Goal: Transaction & Acquisition: Purchase product/service

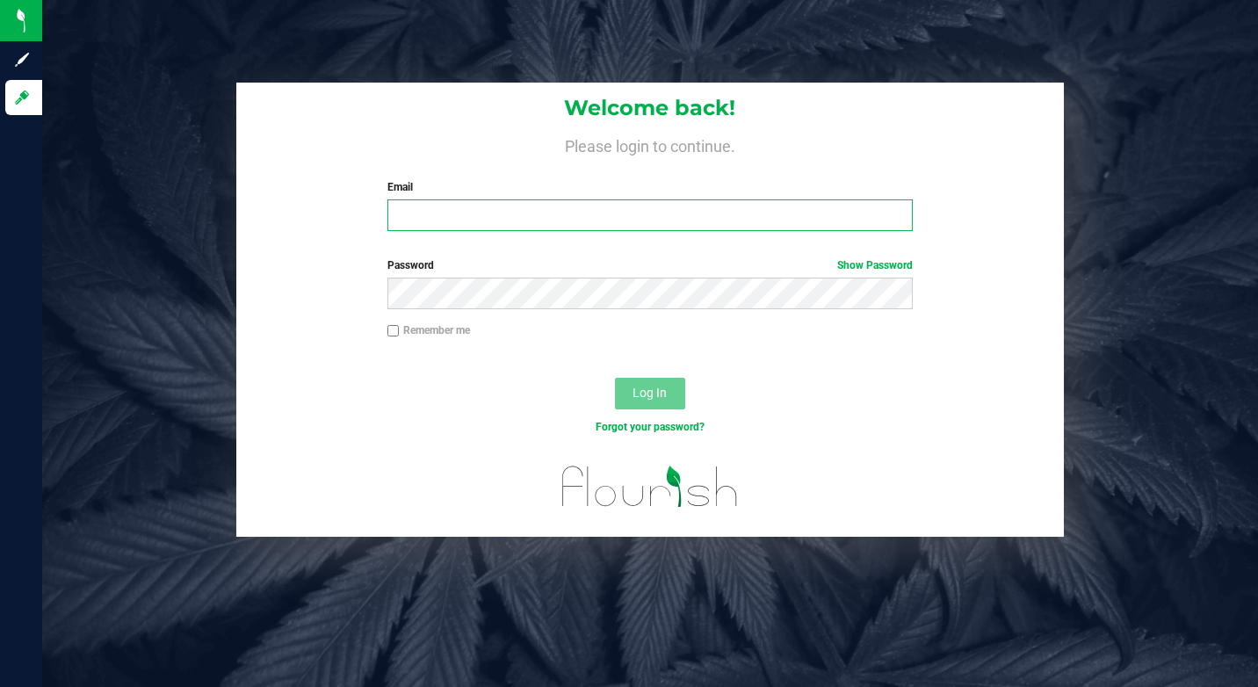
click at [472, 228] on input "Email" at bounding box center [649, 215] width 525 height 32
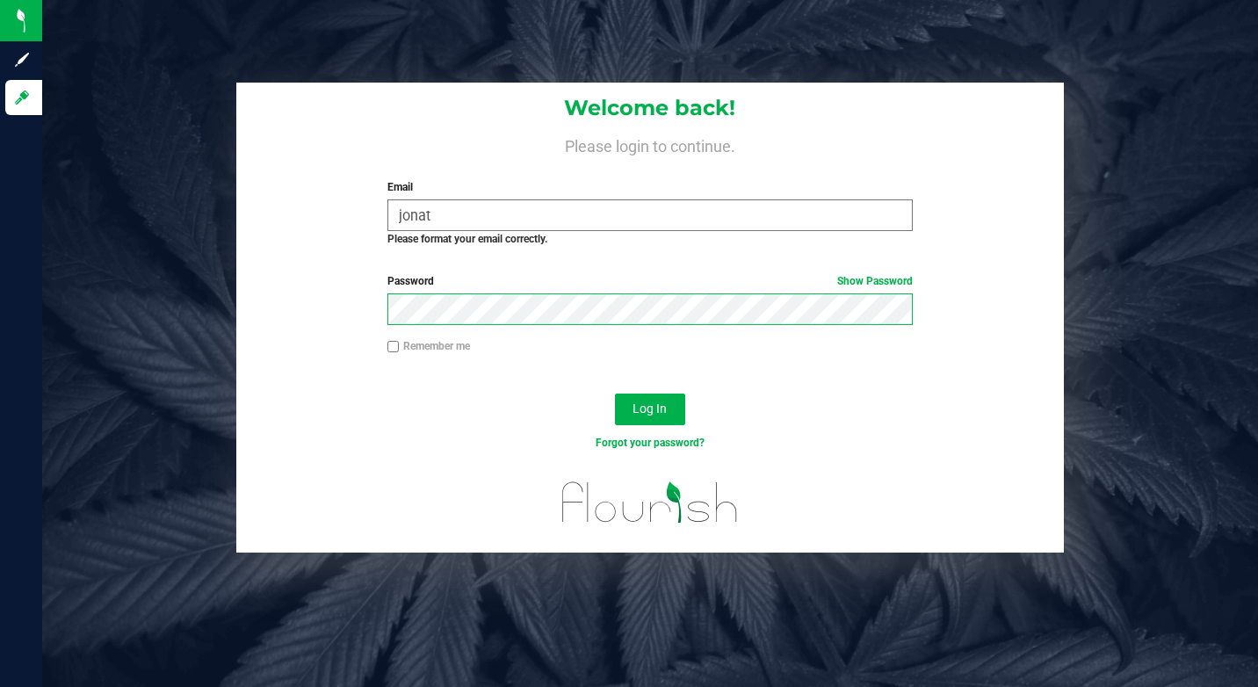
click at [615, 394] on button "Log In" at bounding box center [650, 410] width 70 height 32
click at [462, 210] on input "jonat" at bounding box center [649, 215] width 525 height 32
type input "[EMAIL_ADDRESS][DOMAIN_NAME]"
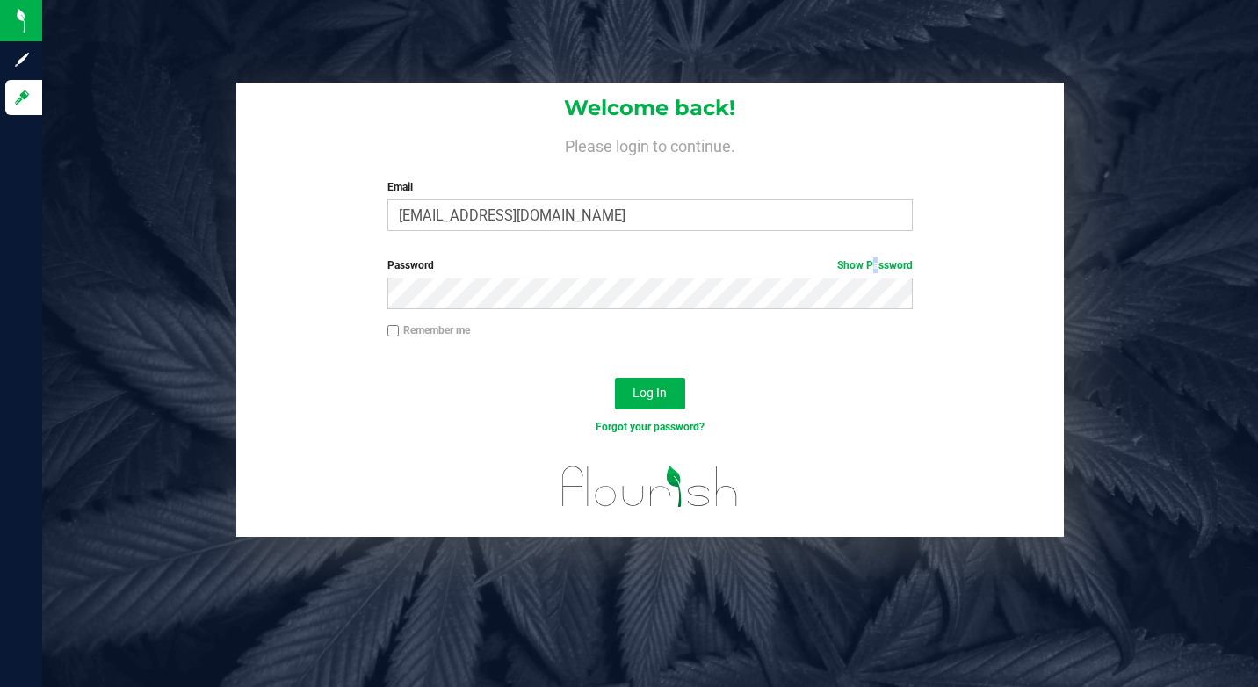
click at [870, 257] on span "Show Password" at bounding box center [875, 265] width 76 height 16
click at [870, 258] on span "Show Password" at bounding box center [875, 265] width 76 height 16
click at [873, 263] on link "Show Password" at bounding box center [875, 265] width 76 height 12
click at [662, 401] on button "Log In" at bounding box center [650, 394] width 70 height 32
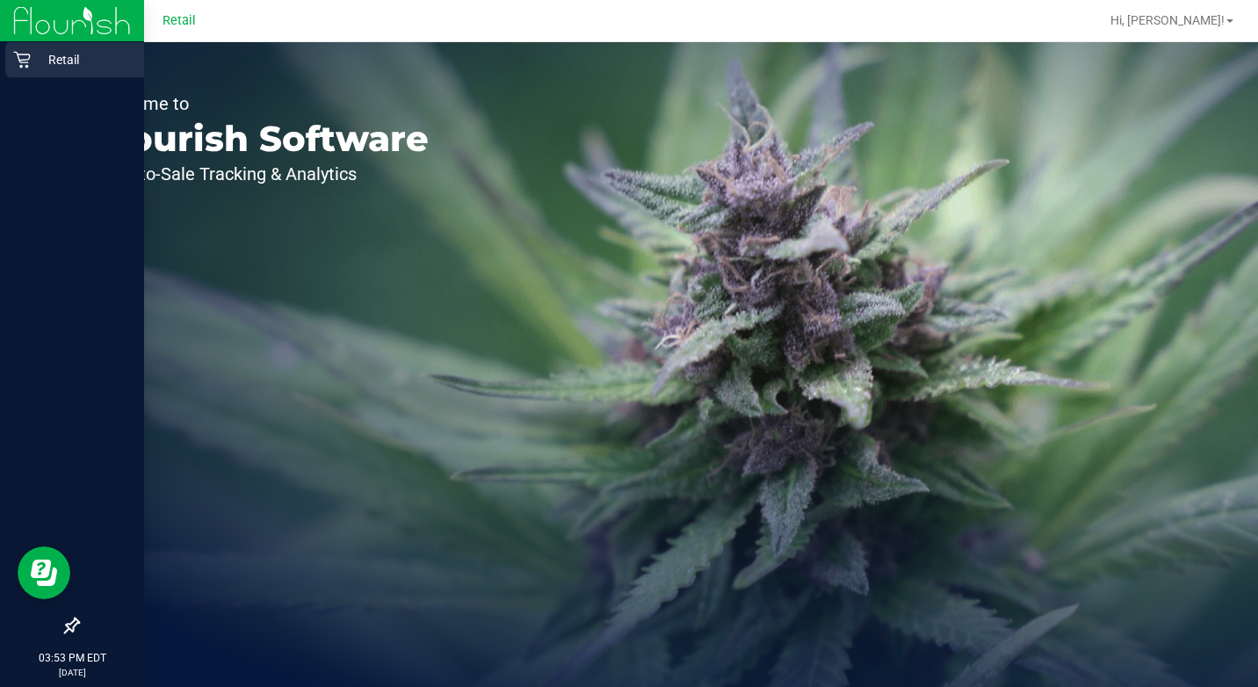
click at [34, 70] on div "Retail" at bounding box center [74, 59] width 139 height 35
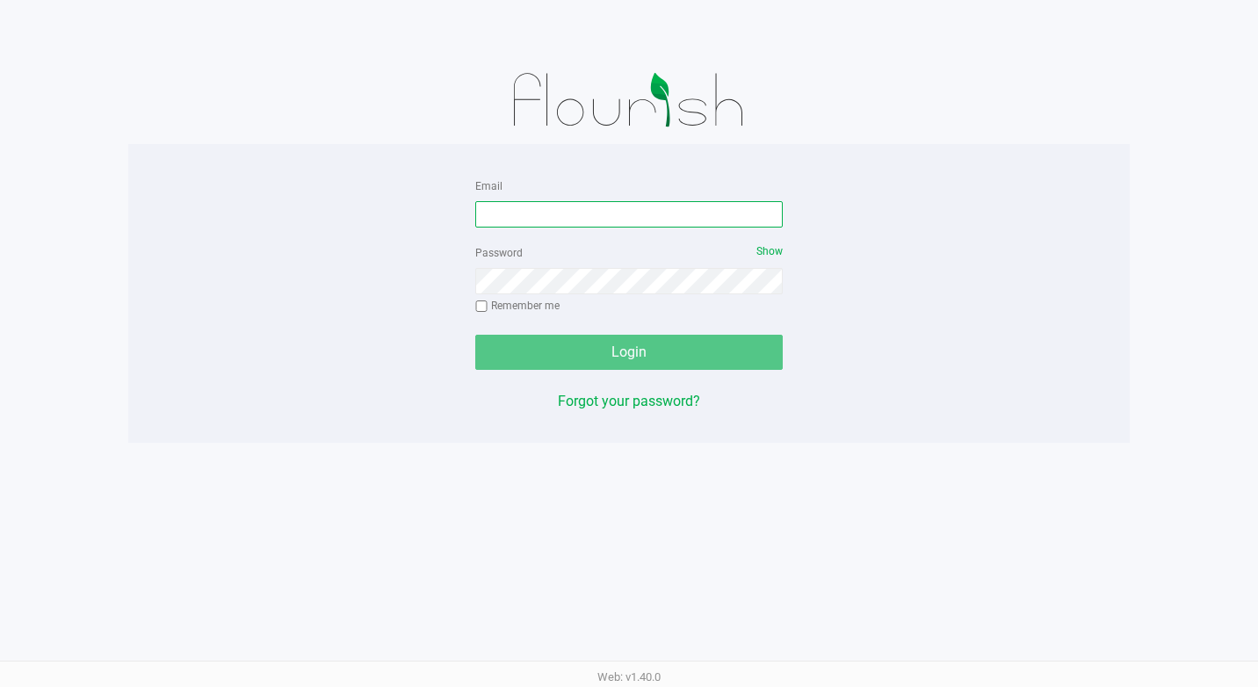
click at [531, 220] on input "Email" at bounding box center [628, 214] width 307 height 26
type input "[EMAIL_ADDRESS][DOMAIN_NAME]"
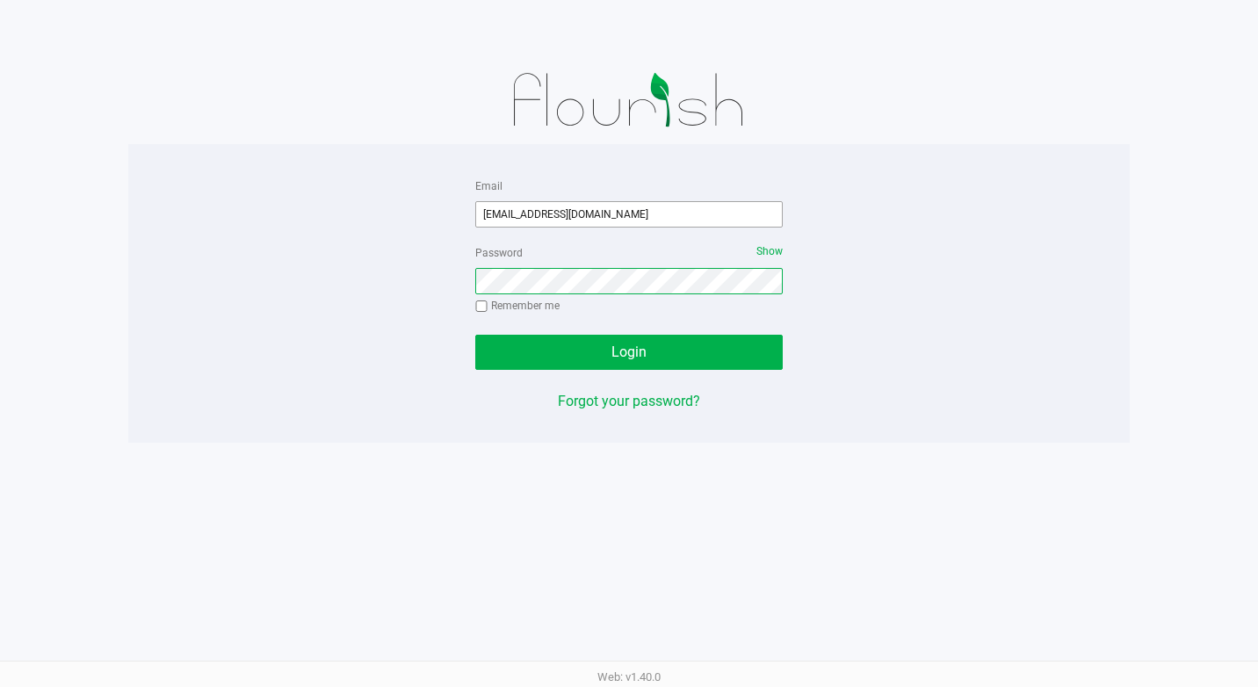
click at [475, 335] on button "Login" at bounding box center [628, 352] width 307 height 35
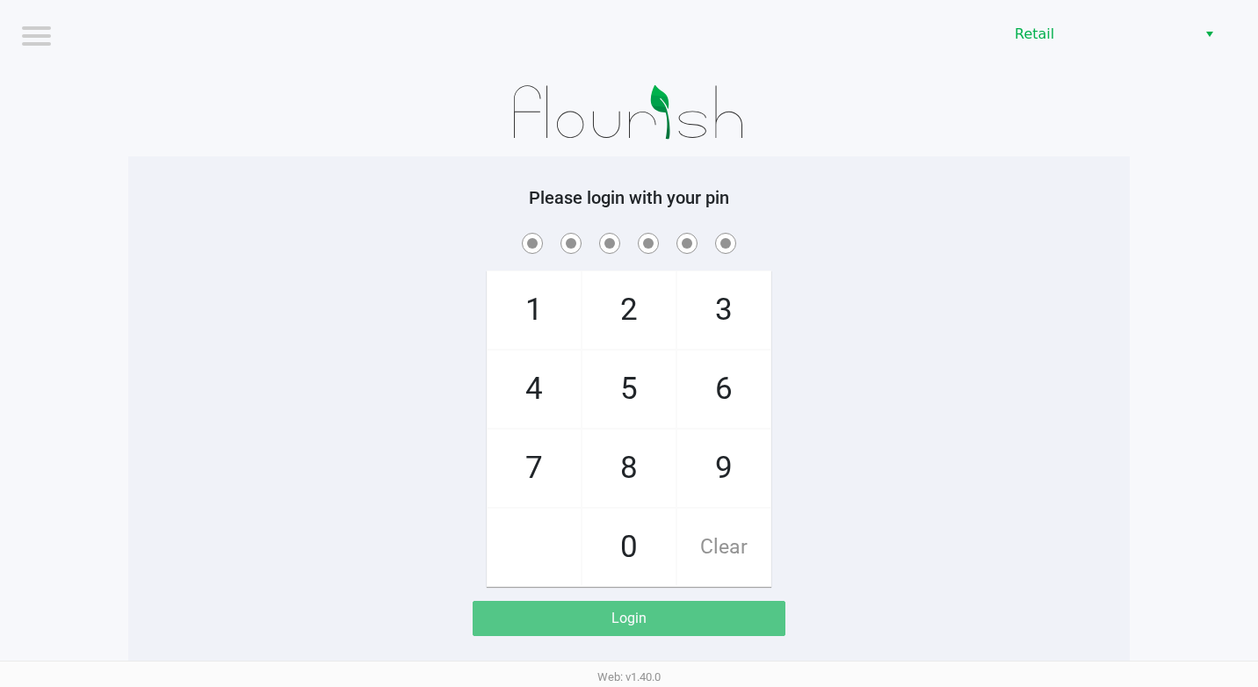
click at [560, 383] on span "4" at bounding box center [534, 388] width 93 height 77
checkbox input "true"
click at [560, 336] on span "1" at bounding box center [534, 309] width 93 height 77
checkbox input "true"
click at [562, 365] on span "4" at bounding box center [534, 388] width 93 height 77
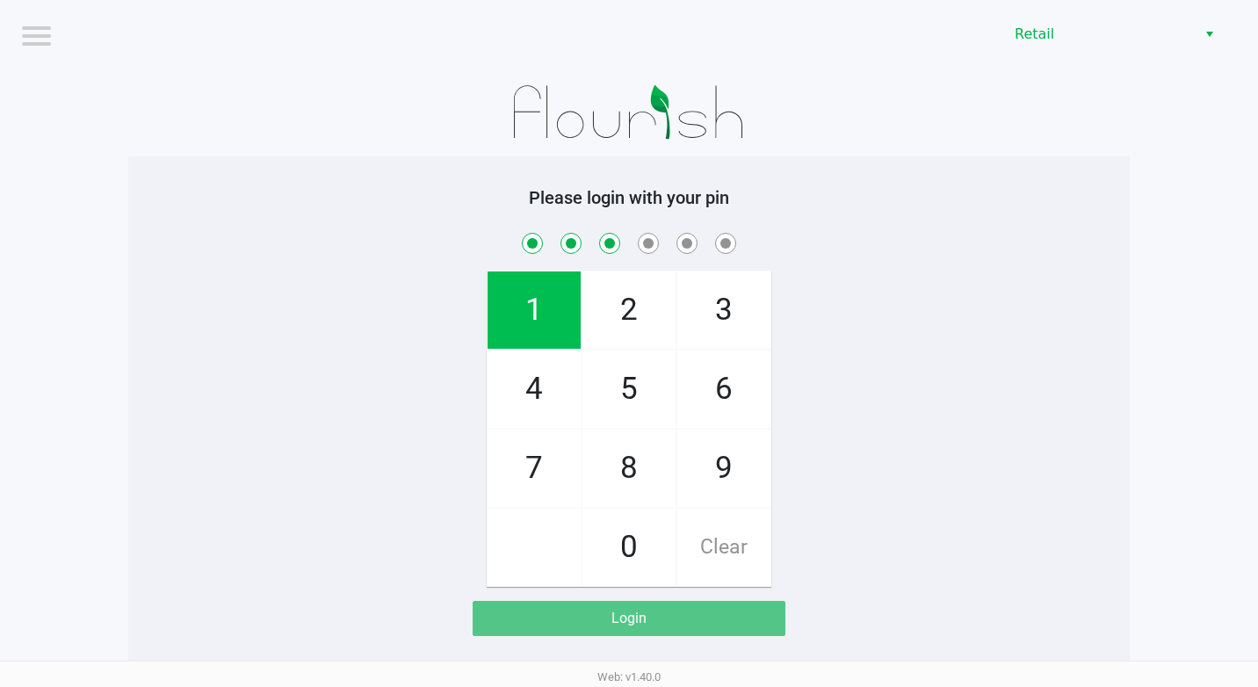
checkbox input "true"
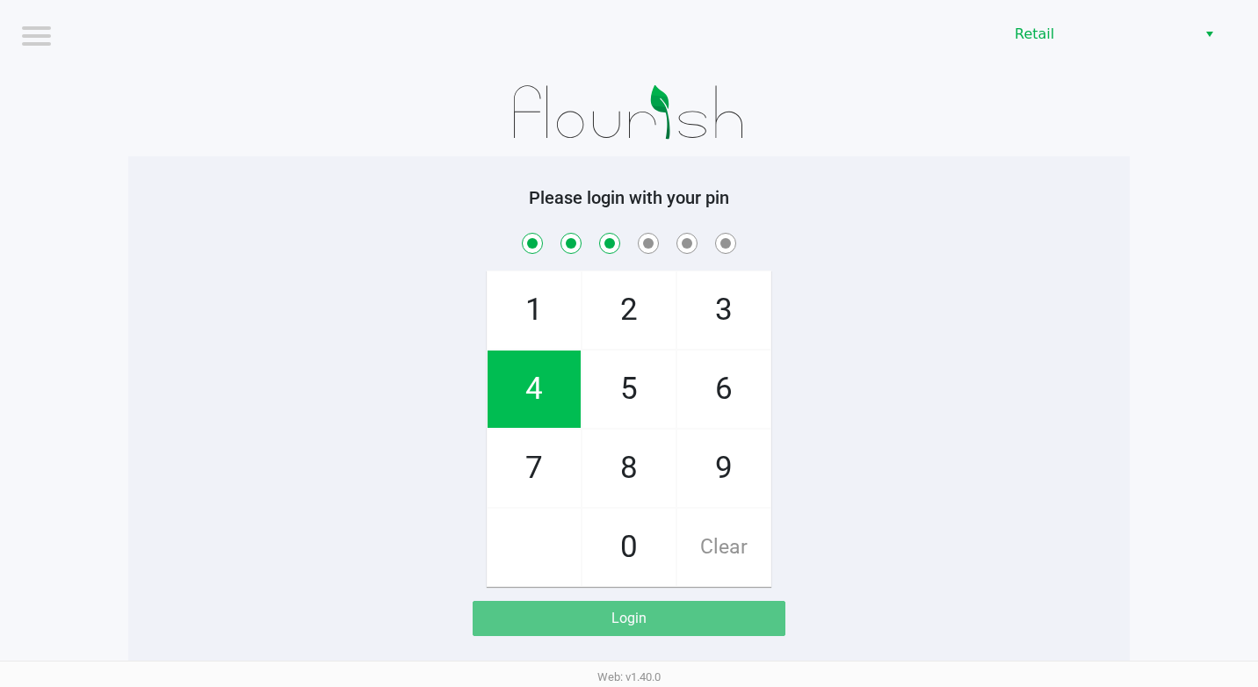
click at [548, 329] on span "1" at bounding box center [534, 309] width 93 height 77
checkbox input "true"
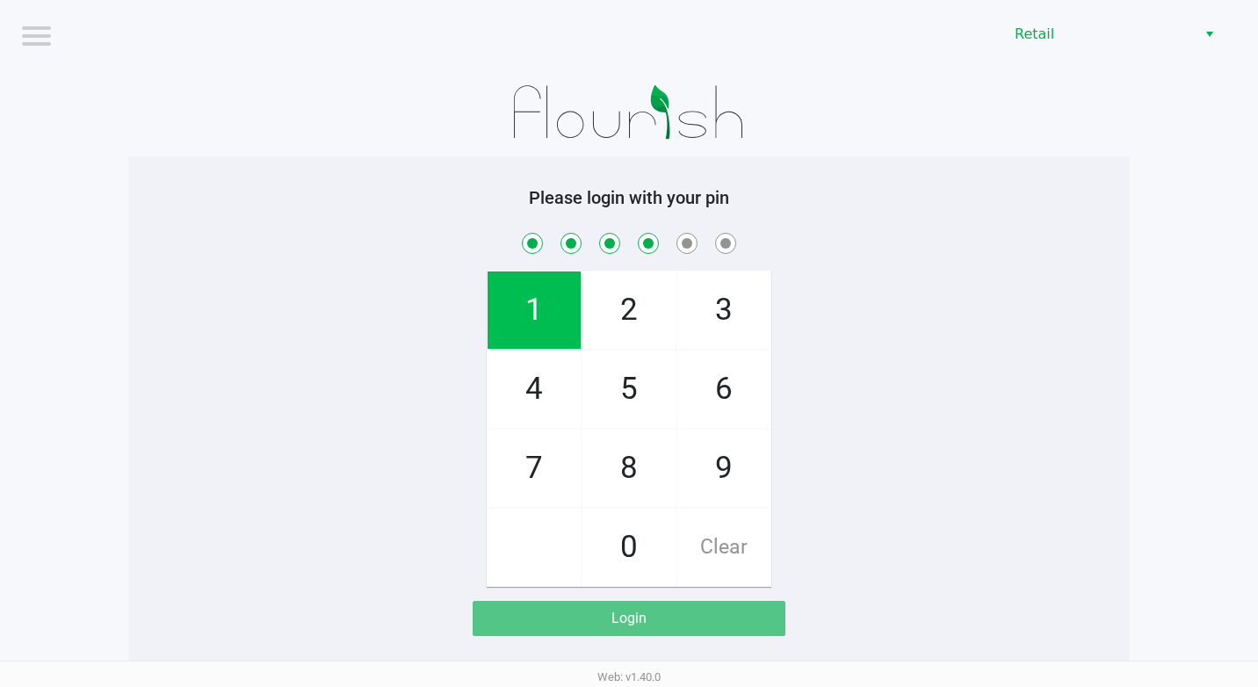
click at [540, 315] on span "1" at bounding box center [534, 309] width 93 height 77
checkbox input "true"
click at [635, 307] on span "2" at bounding box center [628, 309] width 93 height 77
checkbox input "true"
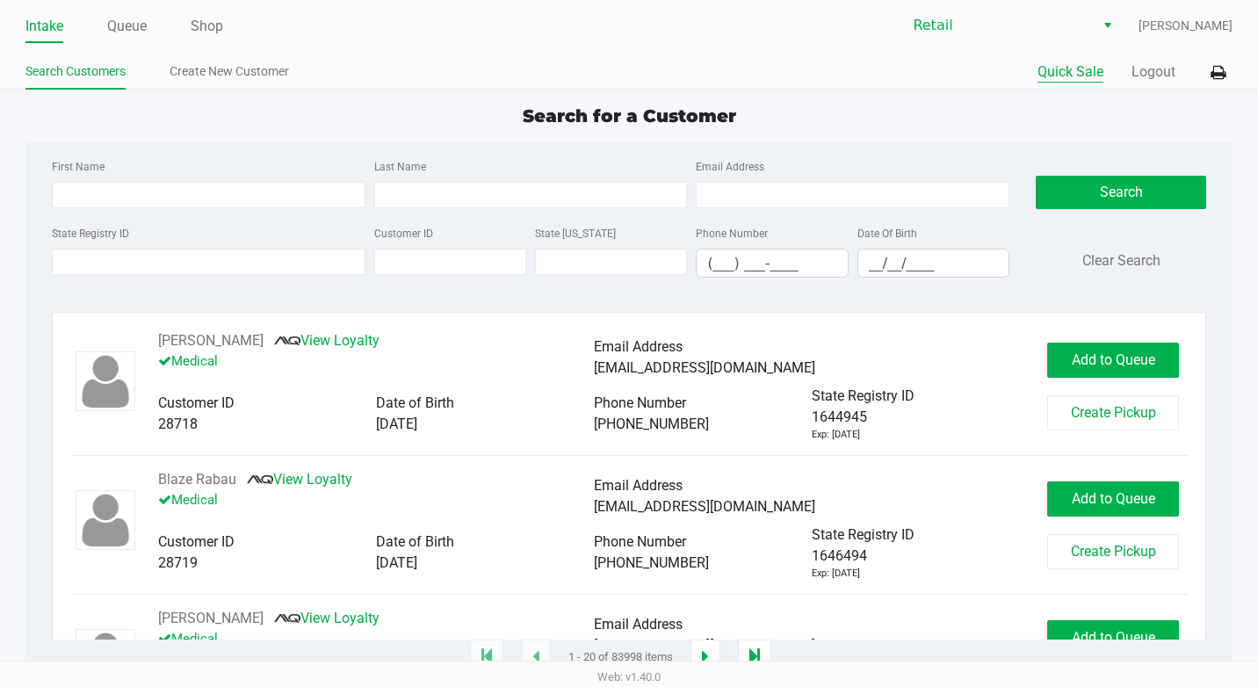
click at [1061, 76] on button "Quick Sale" at bounding box center [1070, 71] width 66 height 21
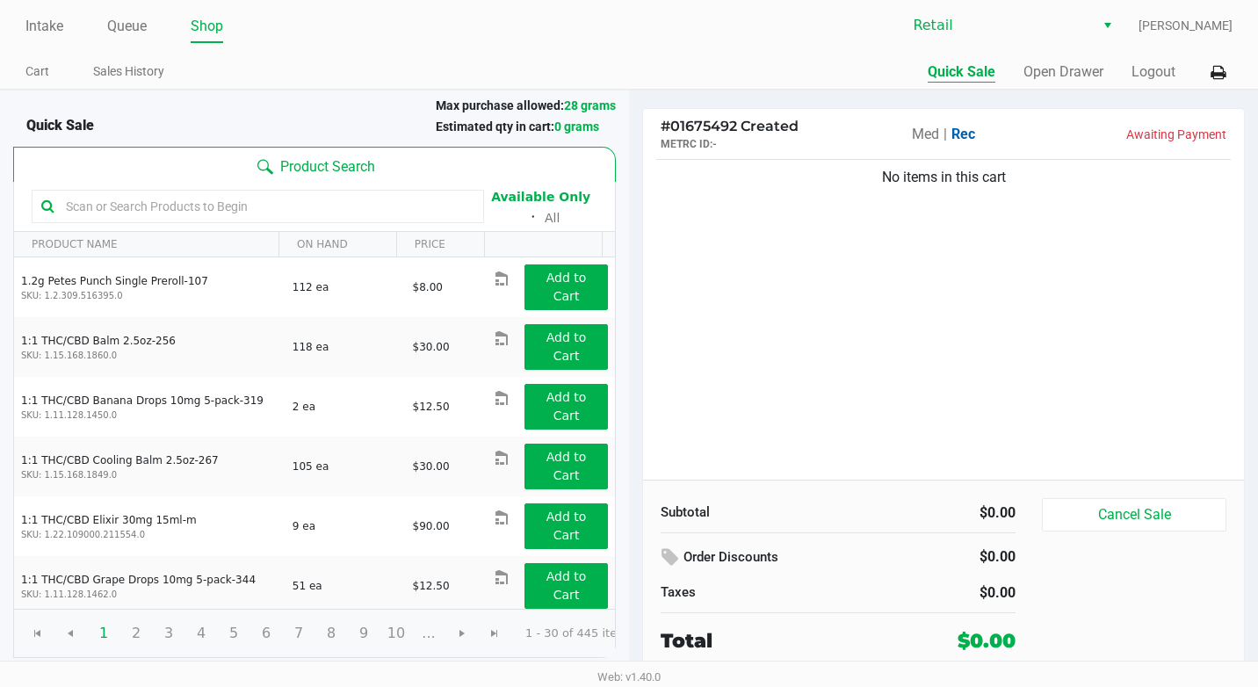
click at [1085, 46] on div "Intake Queue Shop Retail [PERSON_NAME] Cart Sales History Quick Sale Open Drawe…" at bounding box center [629, 45] width 1258 height 90
click at [1084, 64] on button "Open Drawer" at bounding box center [1063, 71] width 80 height 21
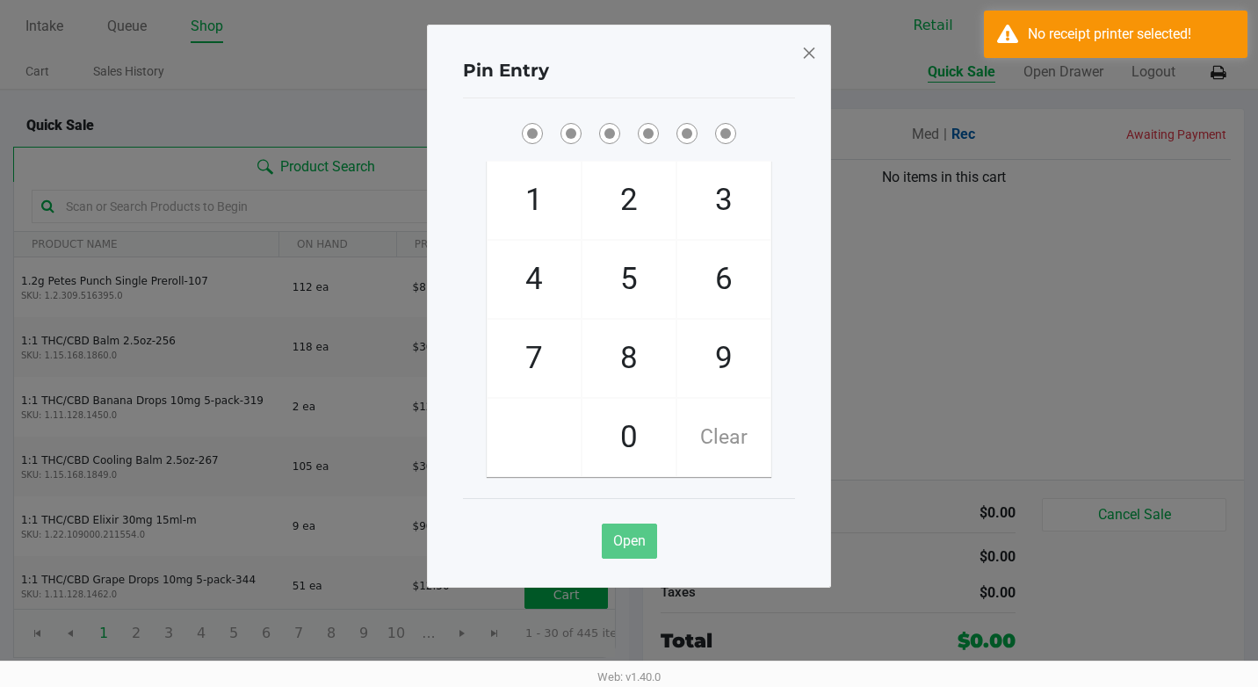
click at [531, 281] on span "4" at bounding box center [534, 279] width 93 height 77
checkbox input "true"
click at [516, 207] on span "1" at bounding box center [534, 200] width 93 height 77
checkbox input "true"
click at [537, 248] on span "4" at bounding box center [534, 279] width 93 height 77
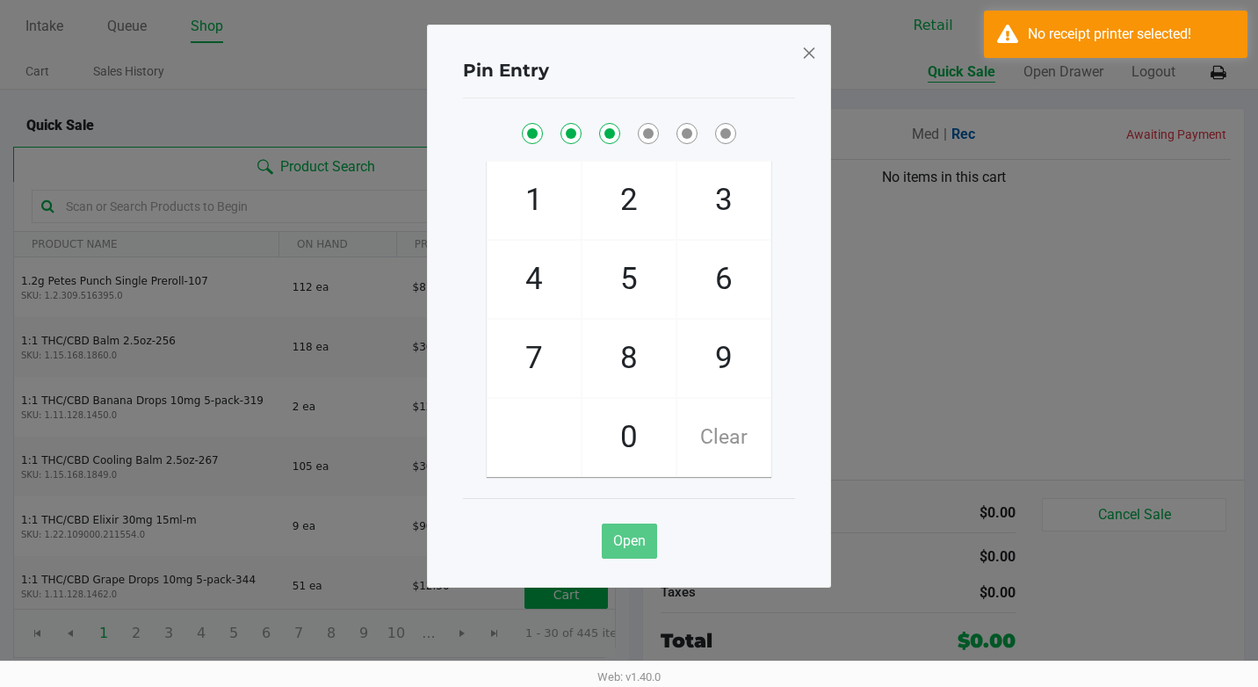
checkbox input "true"
click at [522, 198] on span "1" at bounding box center [534, 200] width 93 height 77
checkbox input "true"
click at [522, 198] on span "1" at bounding box center [534, 200] width 93 height 77
checkbox input "true"
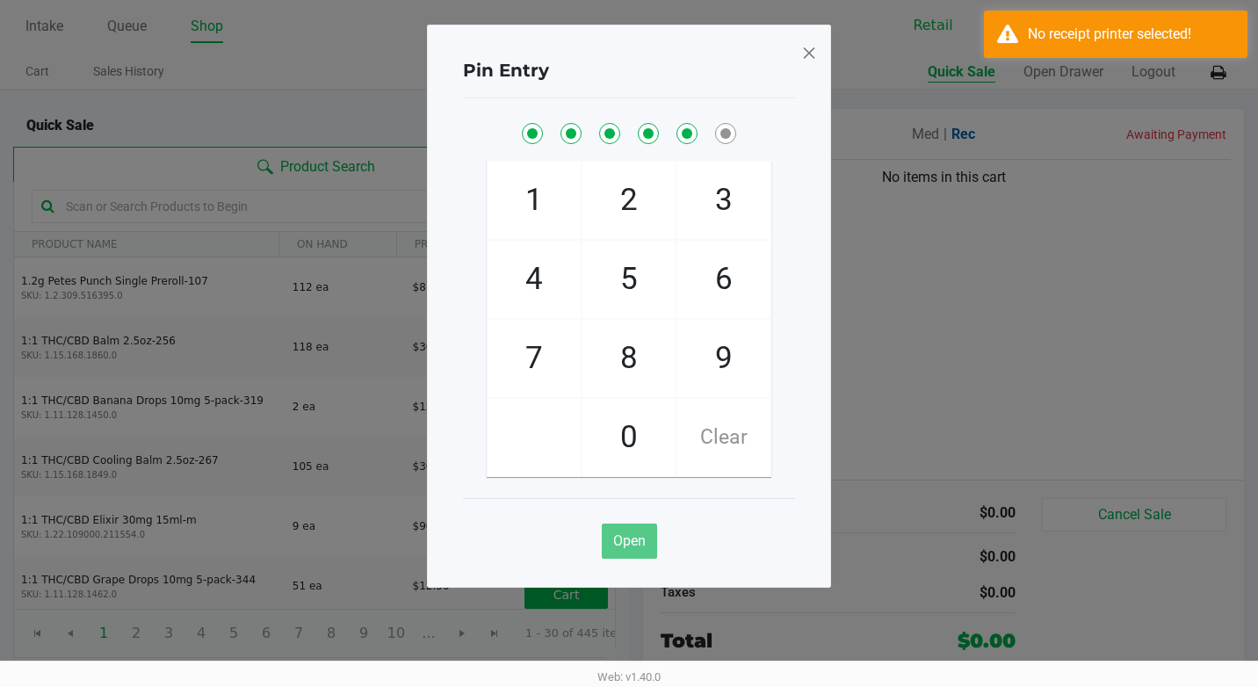
drag, startPoint x: 522, startPoint y: 198, endPoint x: 632, endPoint y: 217, distance: 111.5
click at [632, 217] on span "2" at bounding box center [628, 200] width 93 height 77
checkbox input "true"
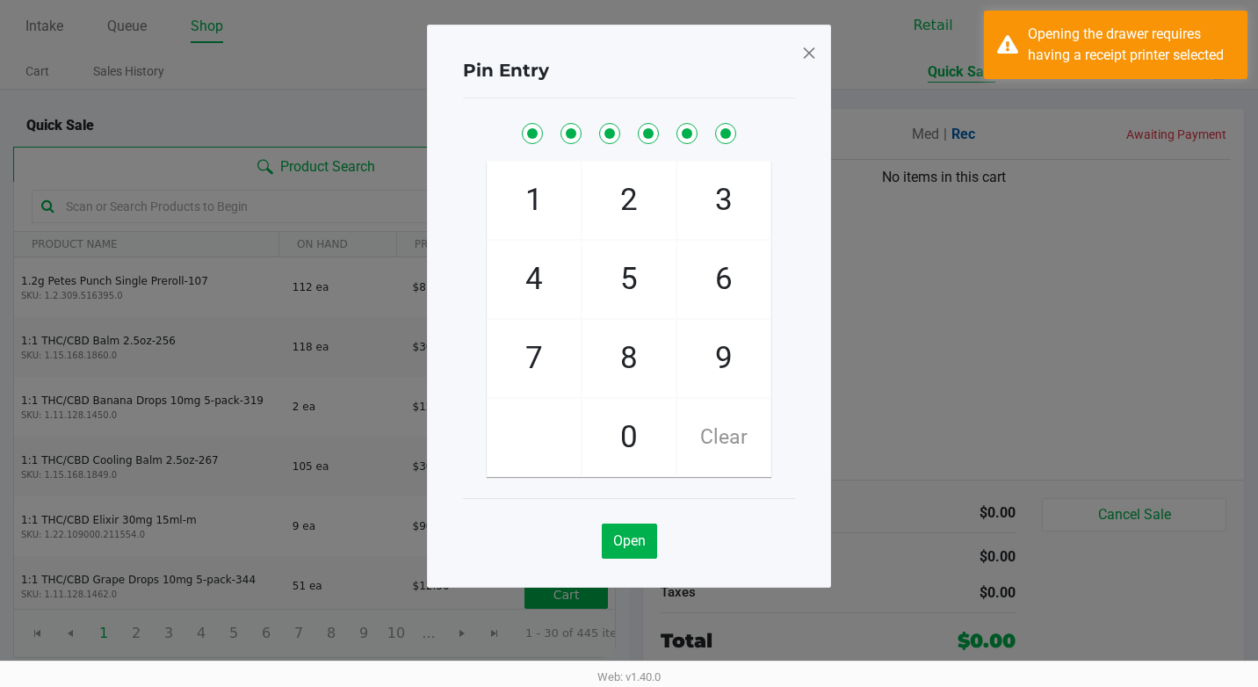
click at [549, 287] on span "4" at bounding box center [534, 279] width 93 height 77
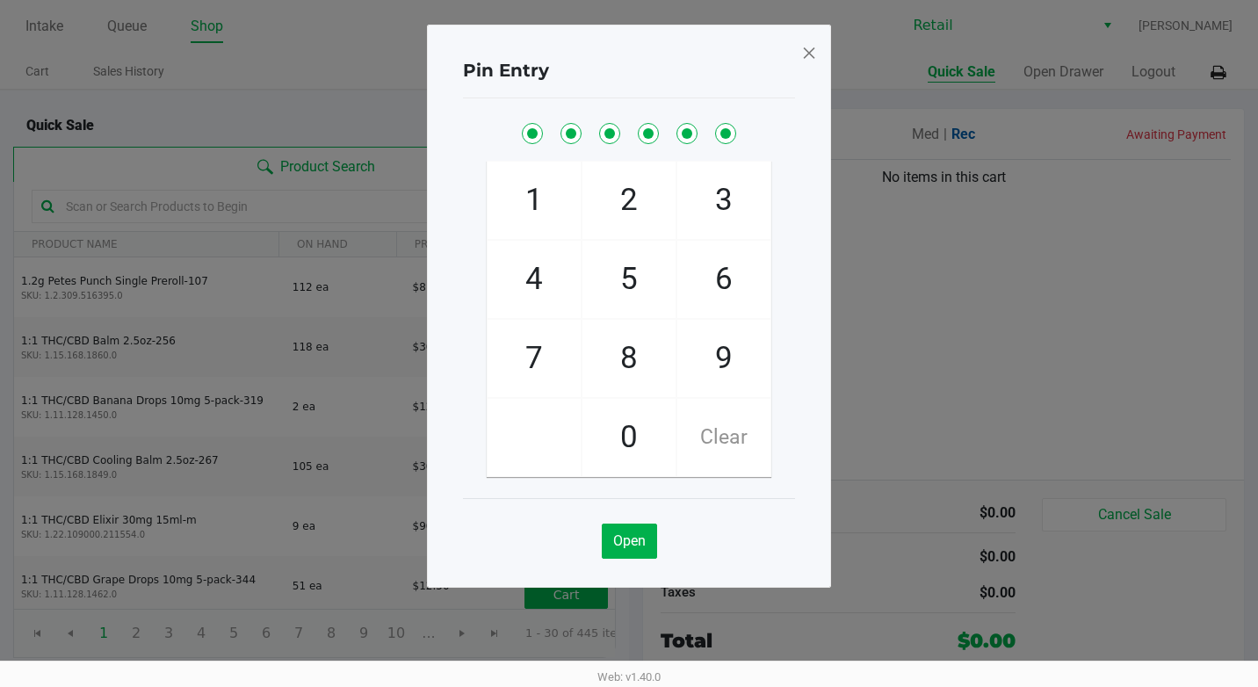
click at [805, 61] on span at bounding box center [809, 53] width 16 height 28
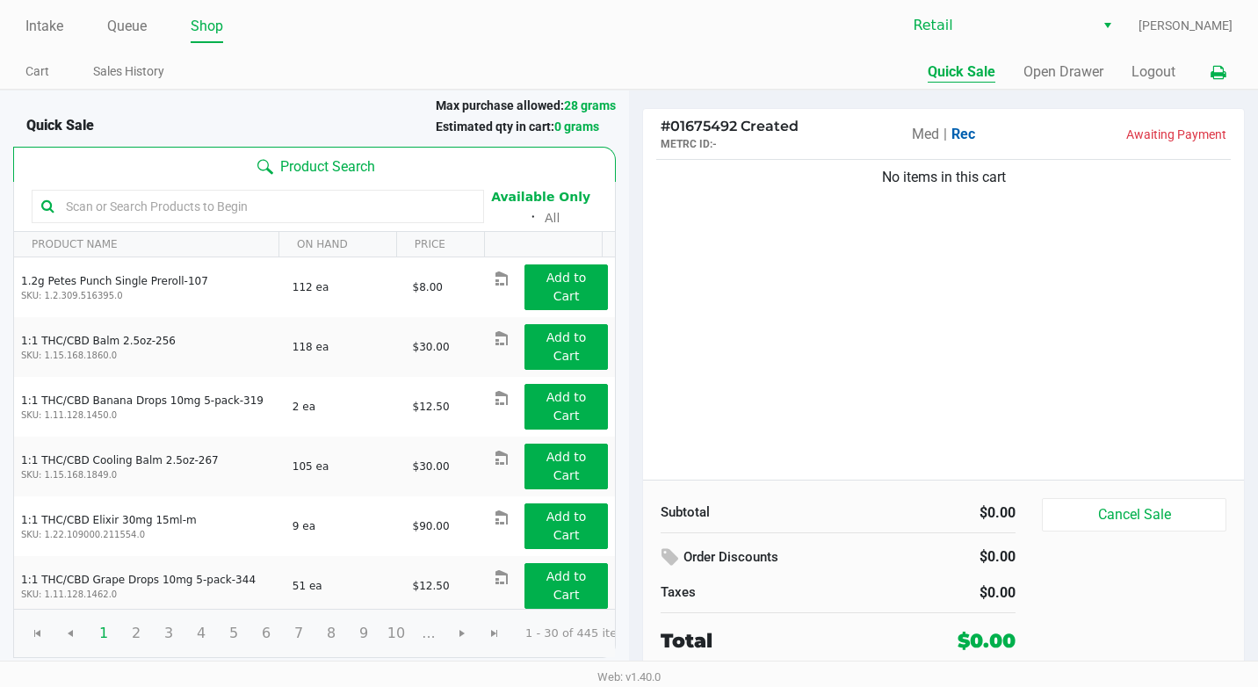
click at [1222, 70] on icon at bounding box center [1217, 73] width 15 height 12
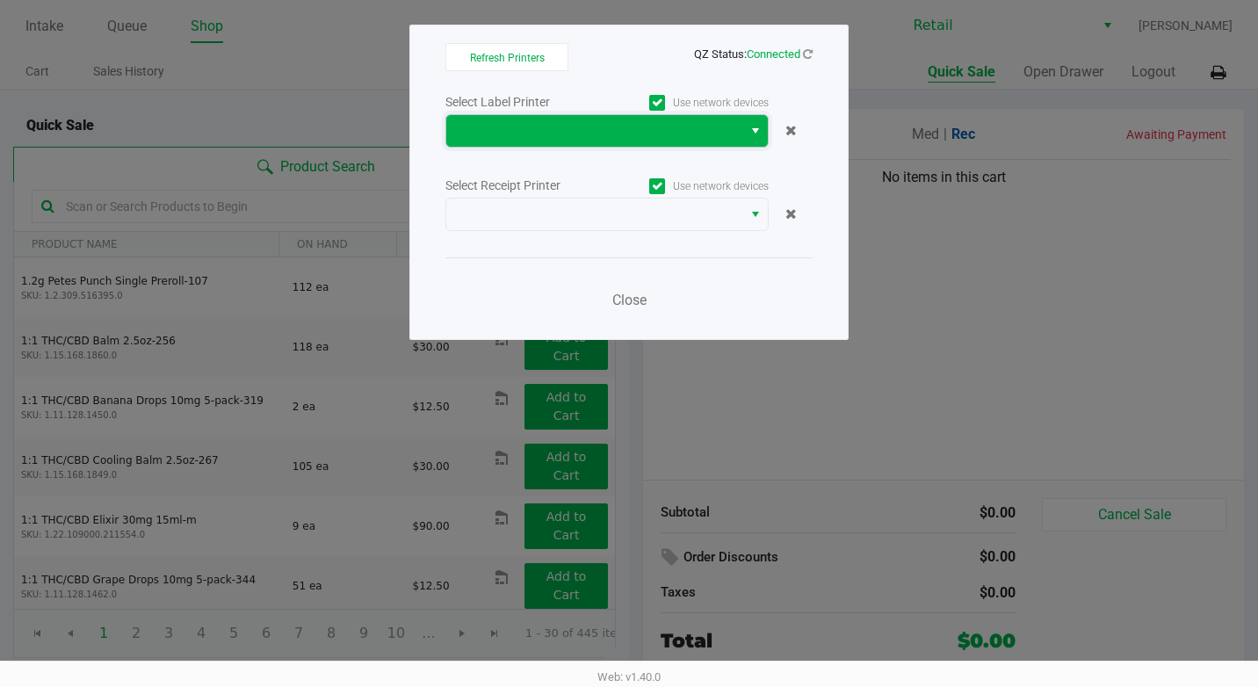
click at [726, 136] on span at bounding box center [594, 130] width 275 height 21
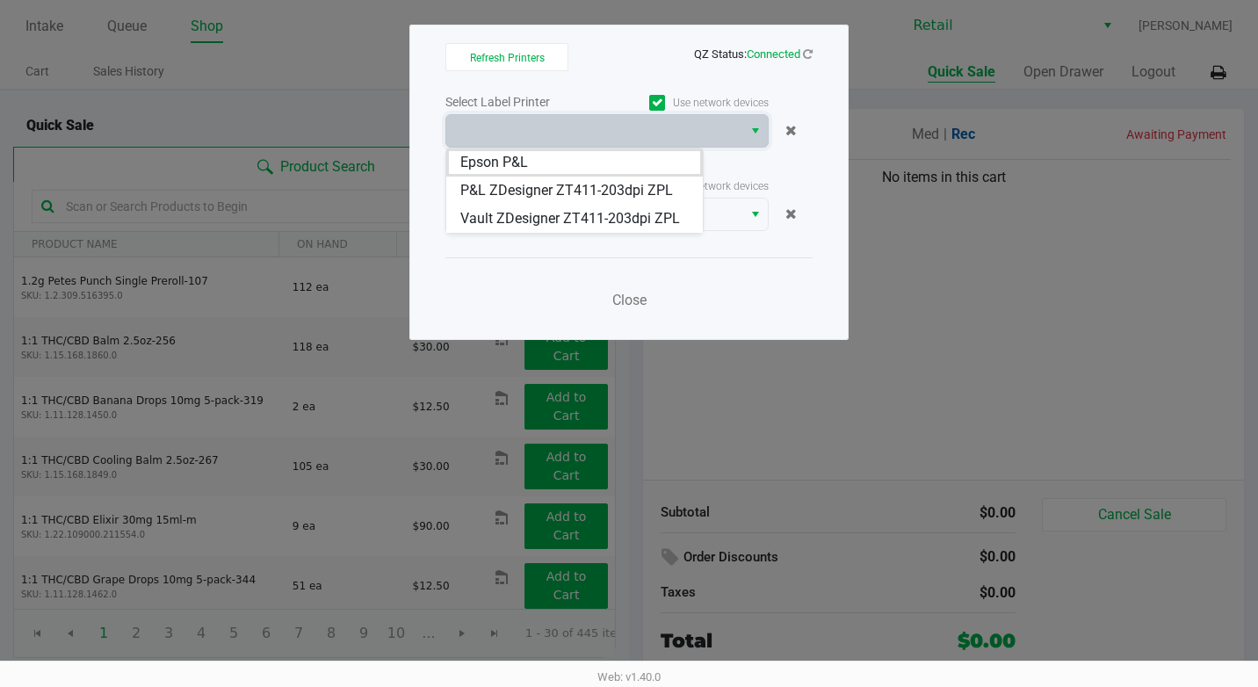
click at [682, 76] on choose-printers "Refresh Printers QZ Status: Connected Select Label Printer Use network devices …" at bounding box center [628, 182] width 367 height 278
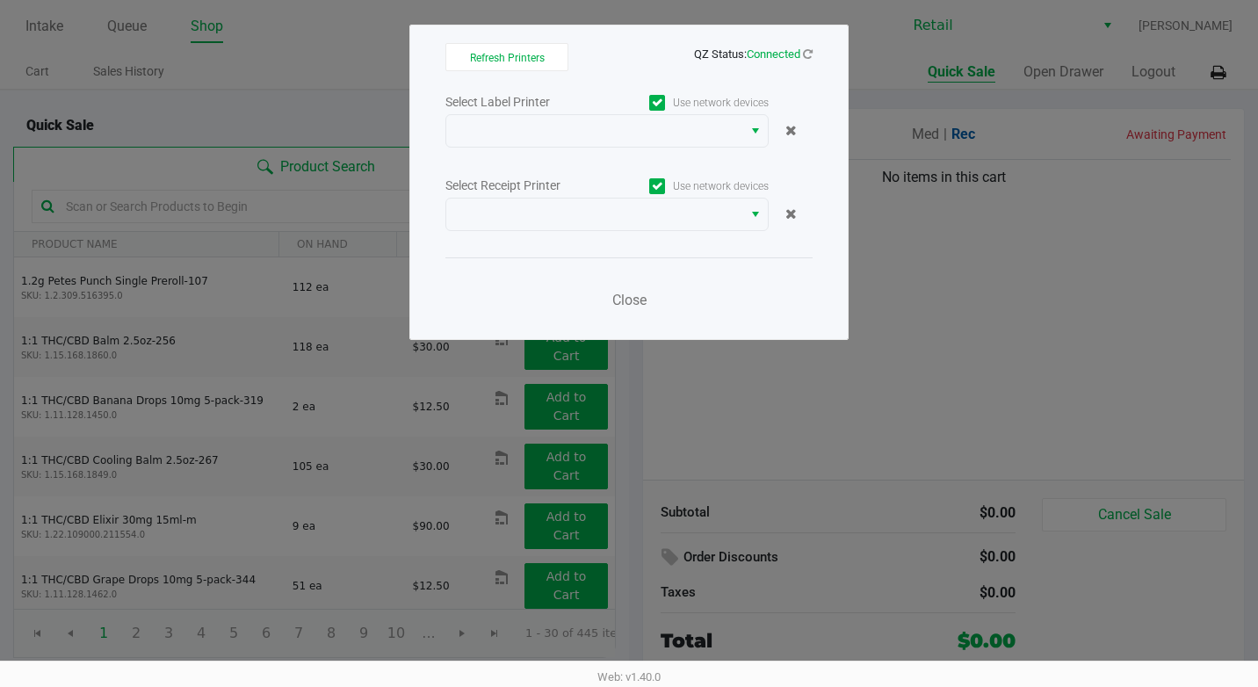
click at [659, 103] on icon at bounding box center [657, 103] width 11 height 0
click at [0, 0] on input "Use network devices" at bounding box center [0, 0] width 0 height 0
click at [661, 186] on icon at bounding box center [657, 186] width 11 height 0
click at [0, 0] on input "Use network devices" at bounding box center [0, 0] width 0 height 0
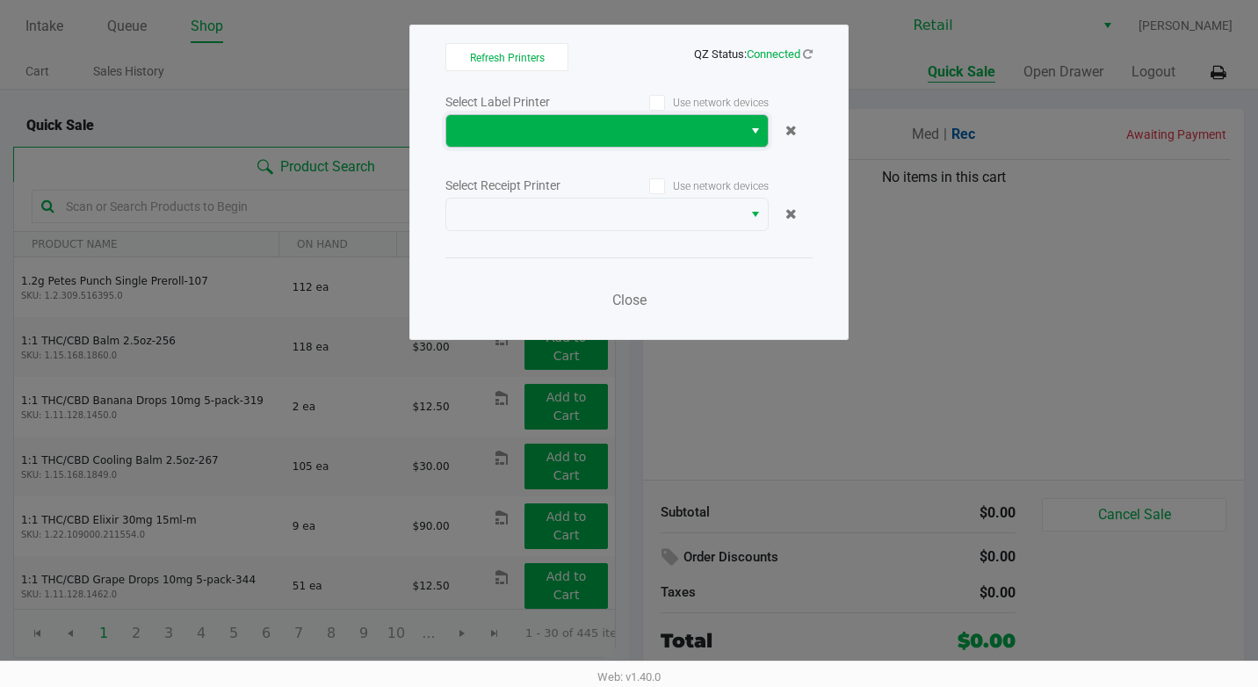
click at [733, 133] on span at bounding box center [594, 131] width 296 height 32
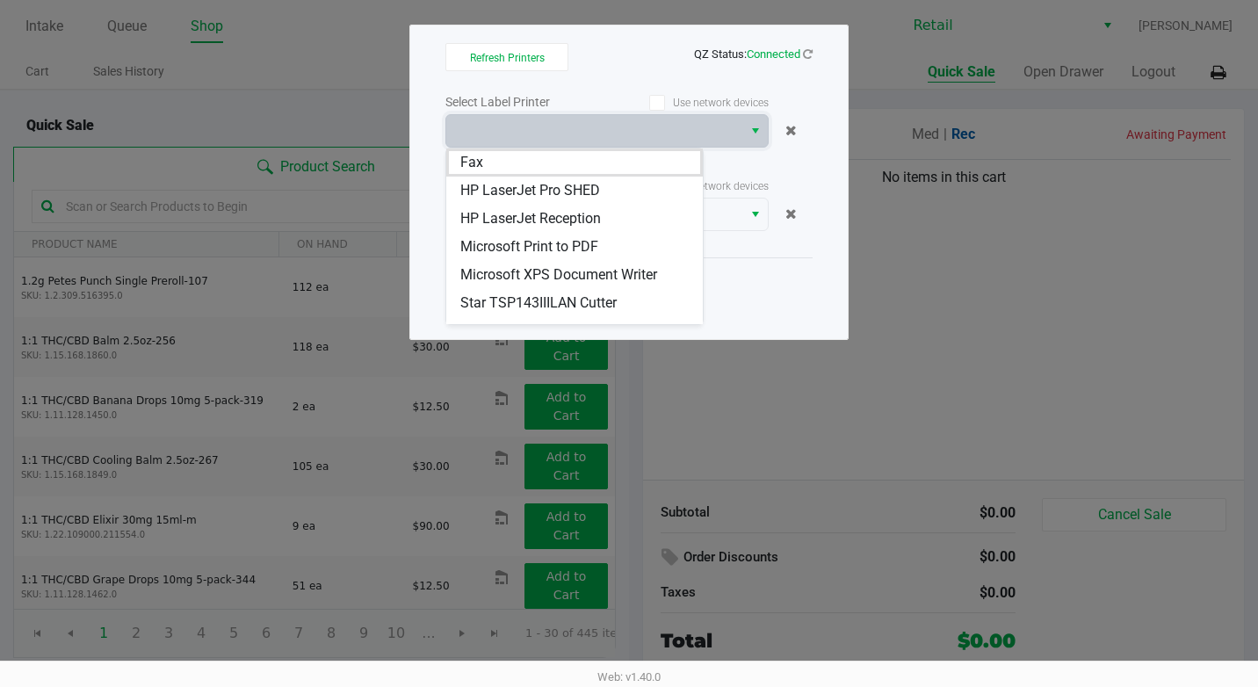
click at [796, 173] on div "Select Label Printer Use network devices Select Receipt Printer Use network dev…" at bounding box center [628, 205] width 367 height 231
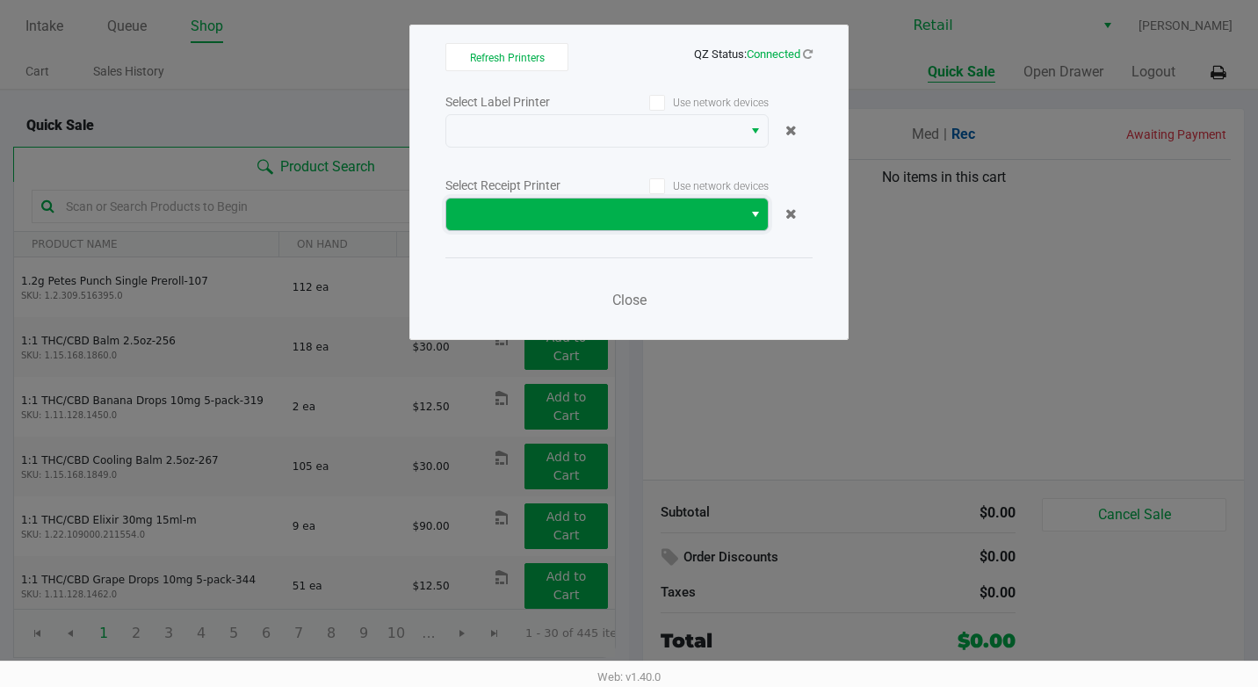
click at [733, 209] on span at bounding box center [594, 215] width 296 height 32
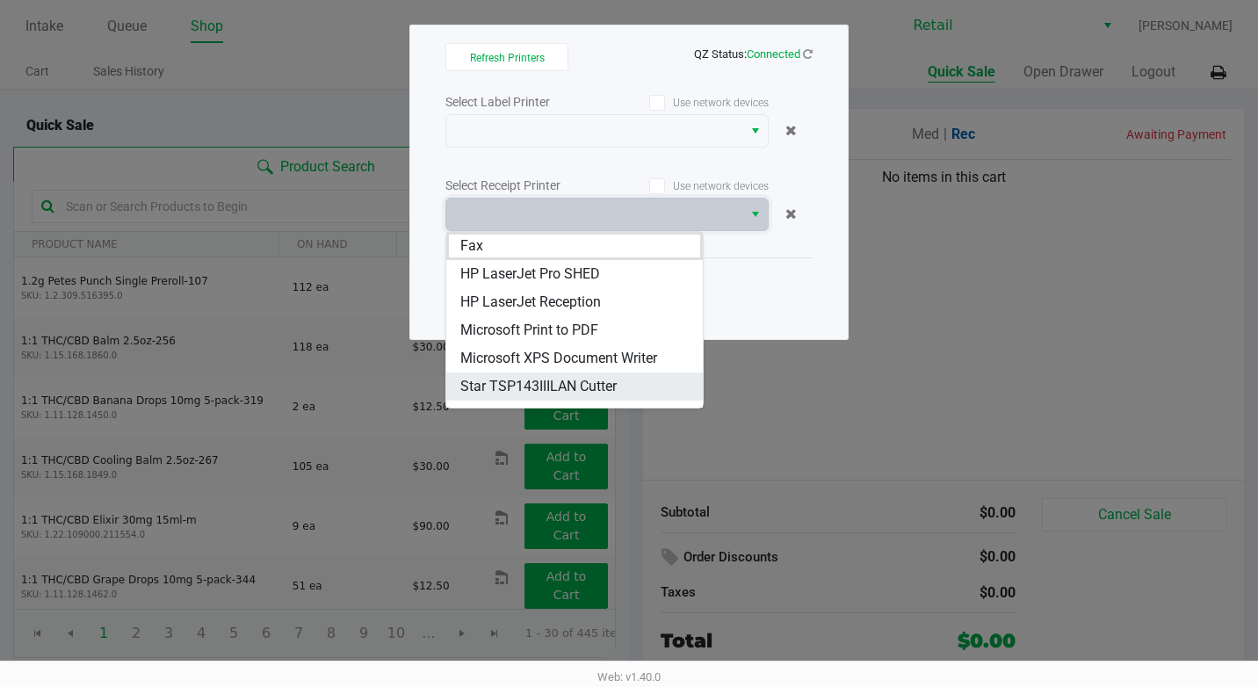
click at [574, 379] on span "Star TSP143IIILAN Cutter" at bounding box center [538, 386] width 156 height 21
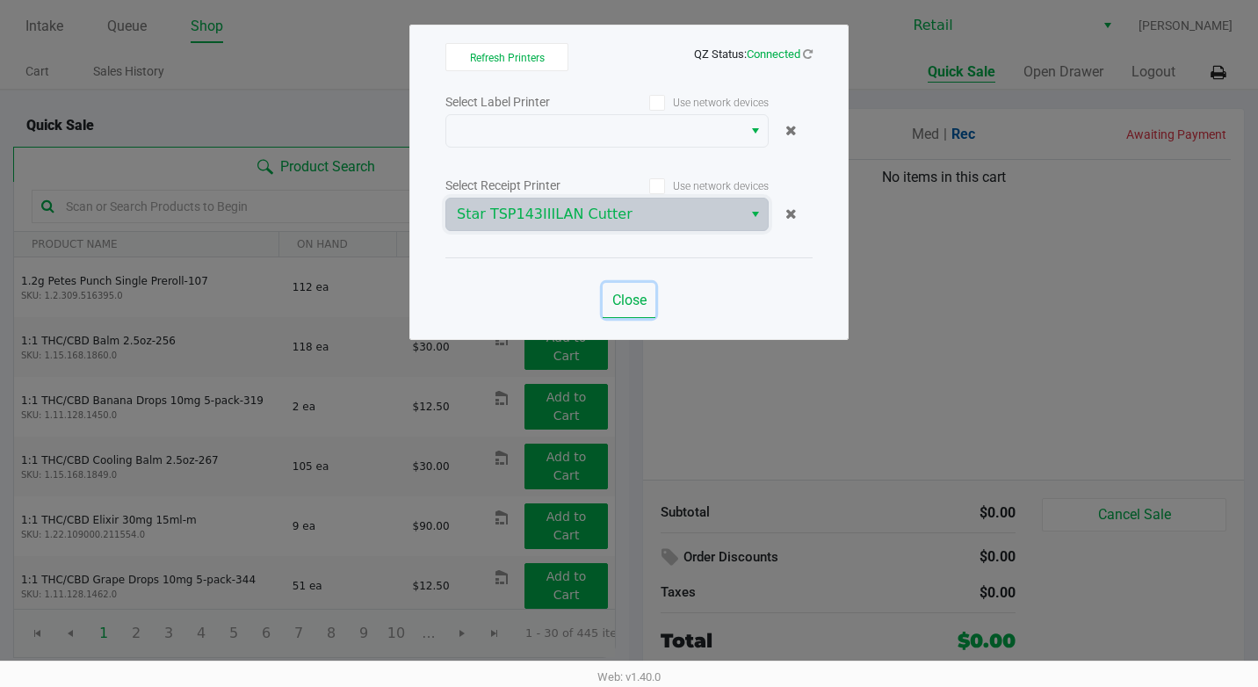
click at [653, 301] on button "Close" at bounding box center [629, 300] width 53 height 35
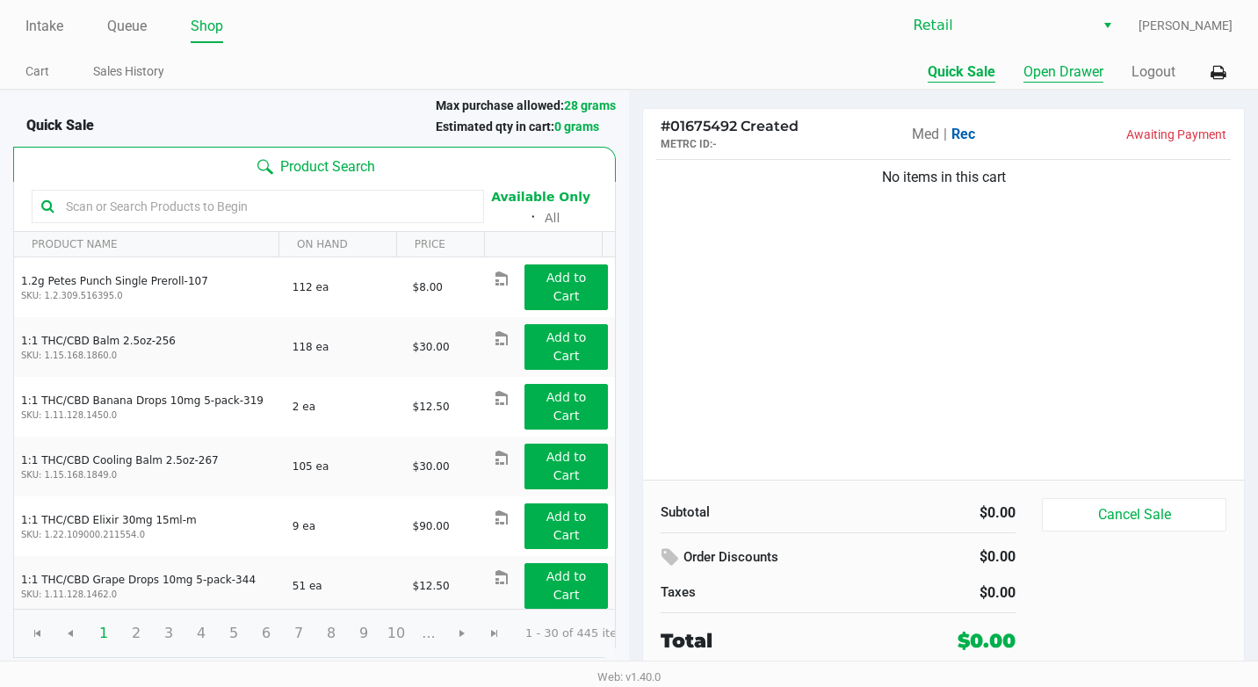
click at [1071, 66] on button "Open Drawer" at bounding box center [1063, 71] width 80 height 21
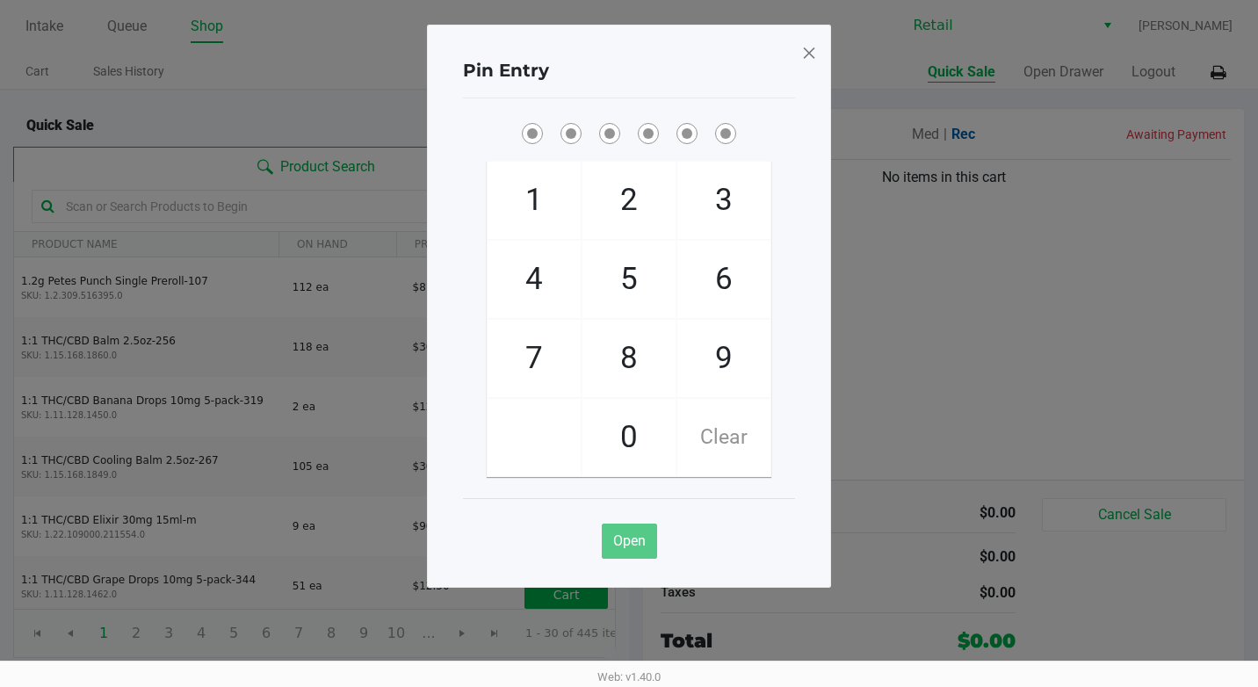
click at [557, 270] on span "4" at bounding box center [534, 279] width 93 height 77
checkbox input "true"
click at [555, 186] on span "1" at bounding box center [534, 200] width 93 height 77
checkbox input "true"
click at [553, 261] on span "4" at bounding box center [534, 279] width 93 height 77
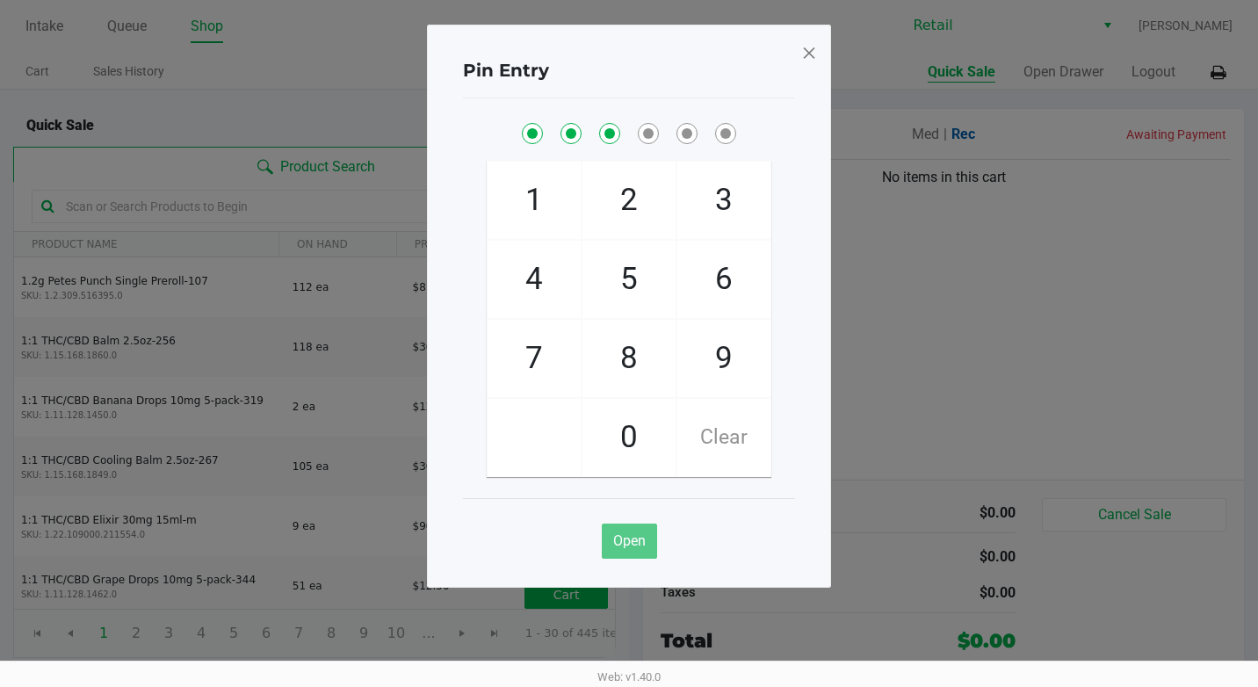
checkbox input "true"
click at [531, 217] on span "1" at bounding box center [534, 200] width 93 height 77
checkbox input "true"
click at [531, 217] on span "1" at bounding box center [534, 200] width 93 height 77
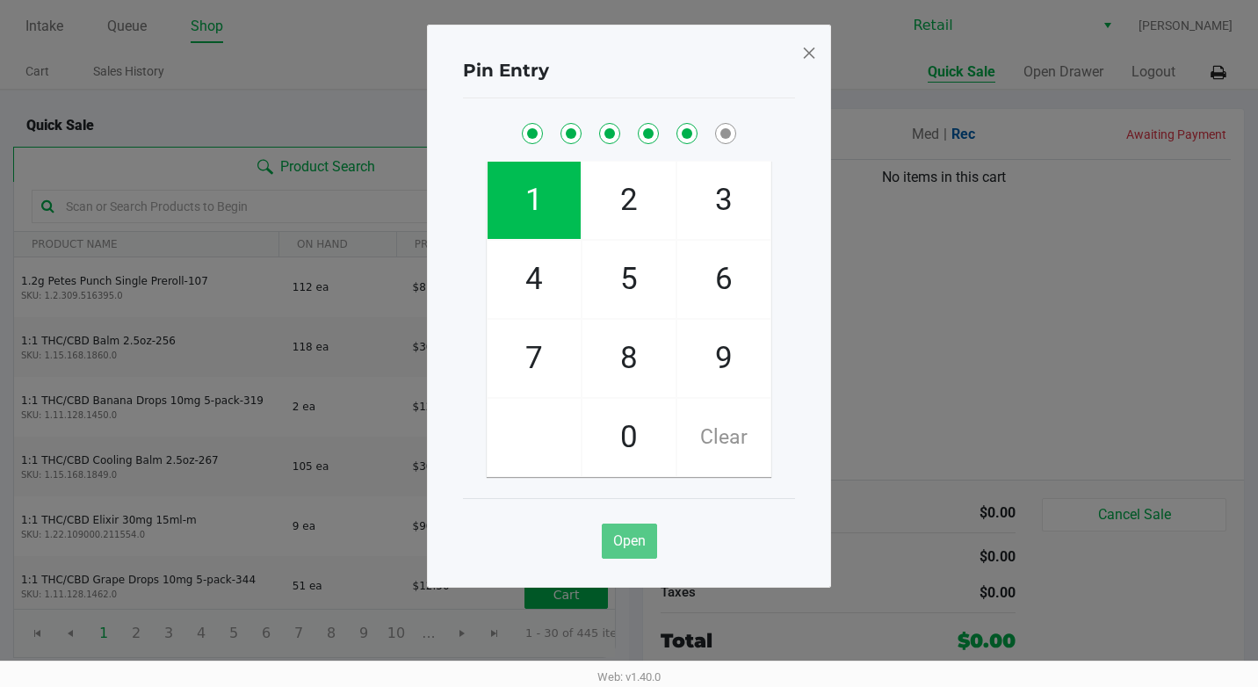
checkbox input "true"
drag, startPoint x: 531, startPoint y: 217, endPoint x: 616, endPoint y: 226, distance: 84.8
click at [616, 226] on span "2" at bounding box center [628, 200] width 93 height 77
checkbox input "true"
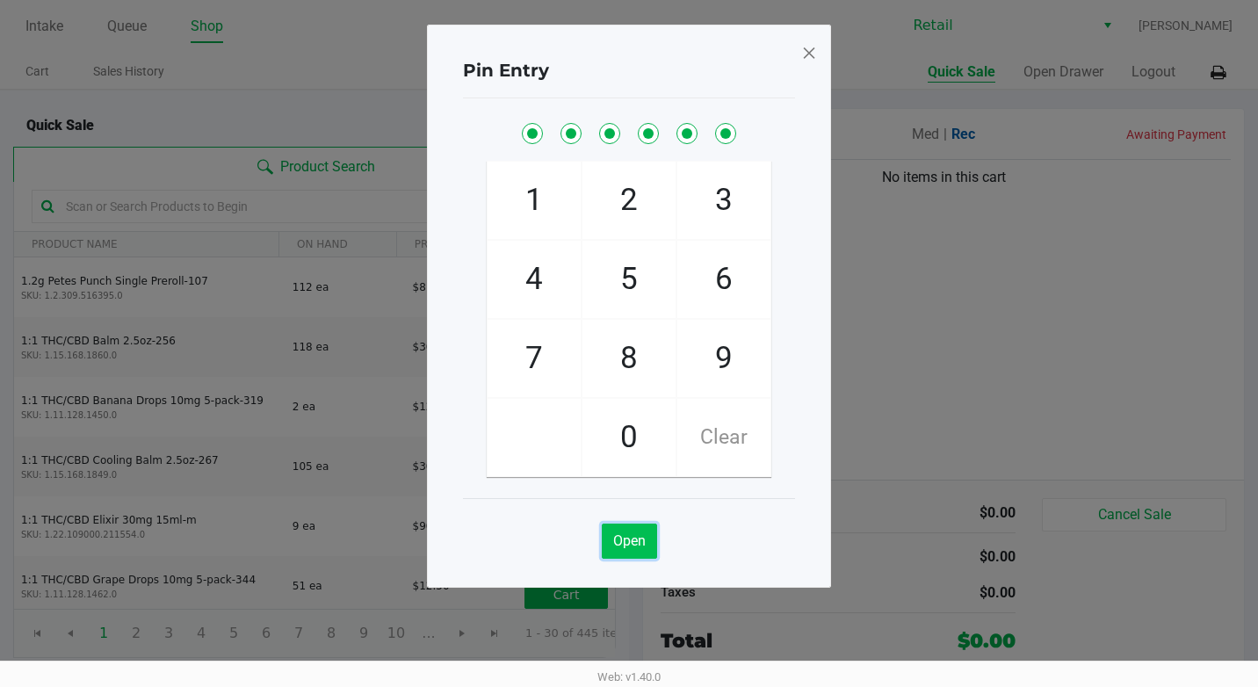
click at [627, 534] on span "Open" at bounding box center [629, 540] width 33 height 17
click at [813, 53] on span at bounding box center [809, 53] width 16 height 28
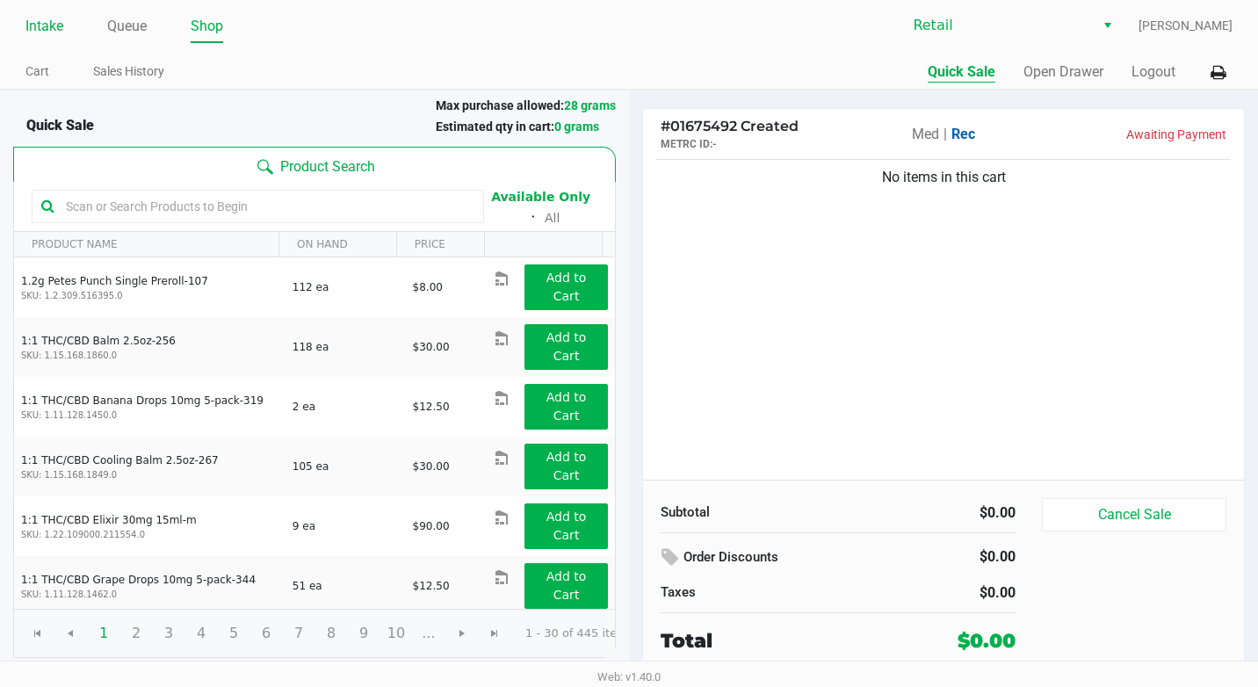
click at [63, 26] on link "Intake" at bounding box center [44, 26] width 38 height 25
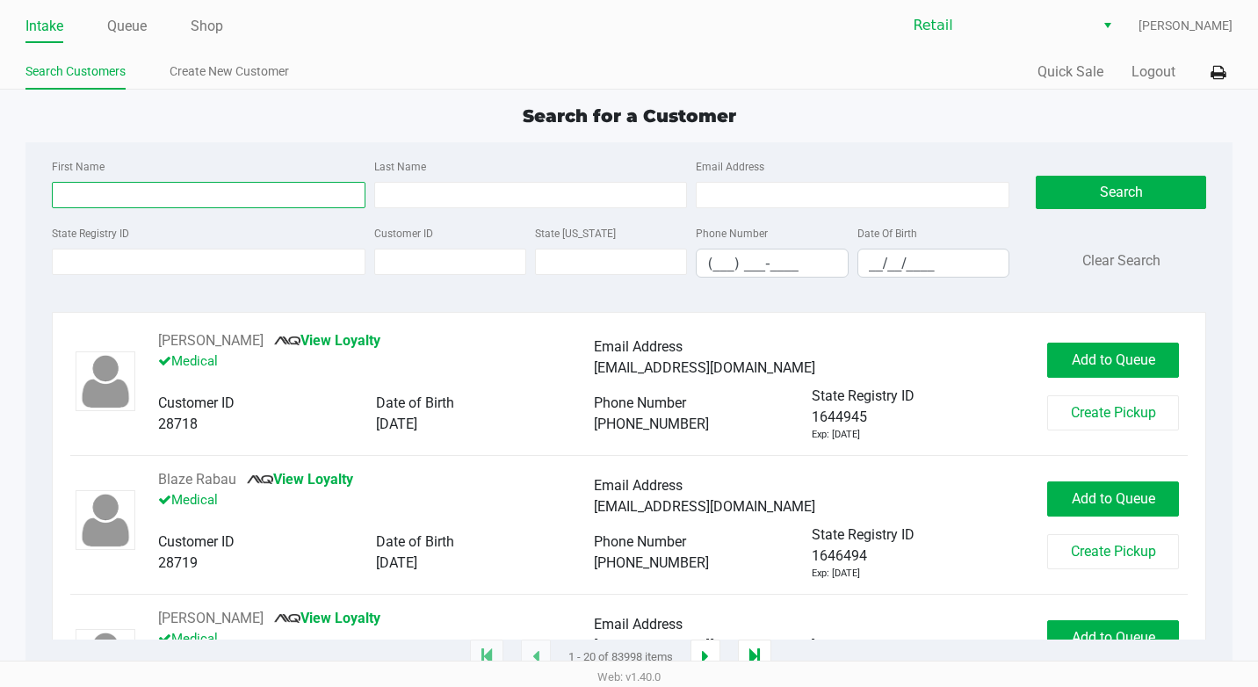
click at [146, 191] on input "First Name" at bounding box center [209, 195] width 314 height 26
click at [127, 28] on link "Queue" at bounding box center [127, 26] width 40 height 25
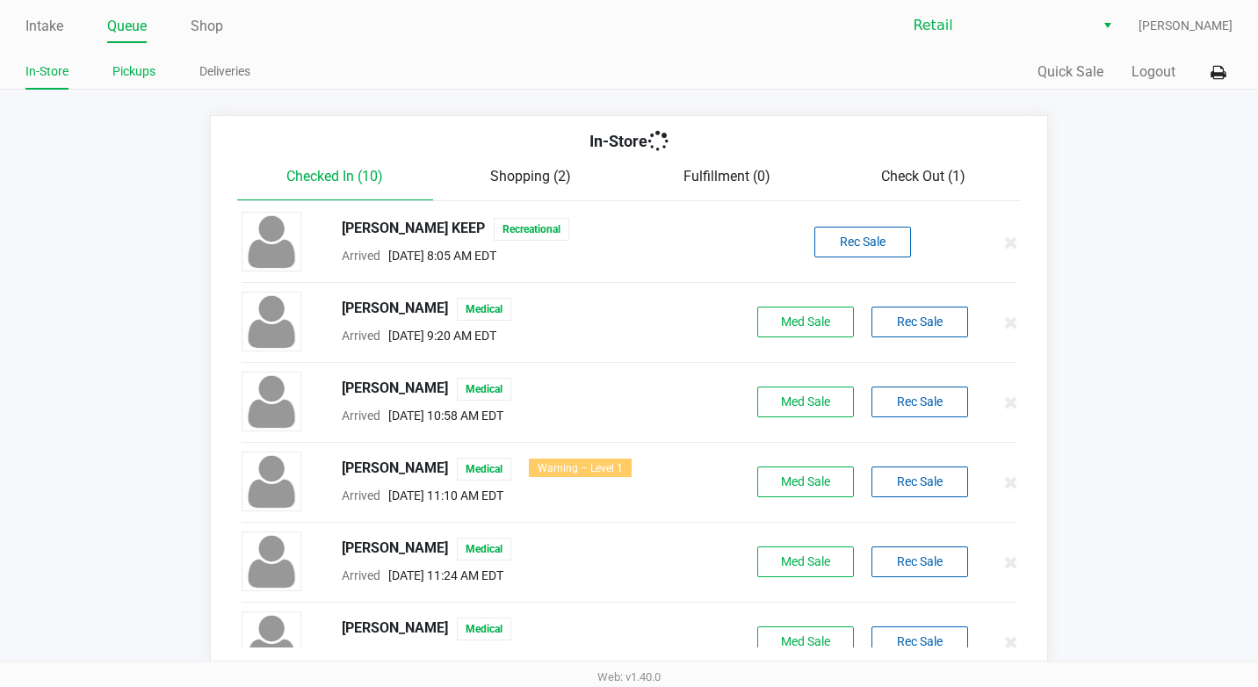
click at [124, 79] on link "Pickups" at bounding box center [133, 72] width 43 height 22
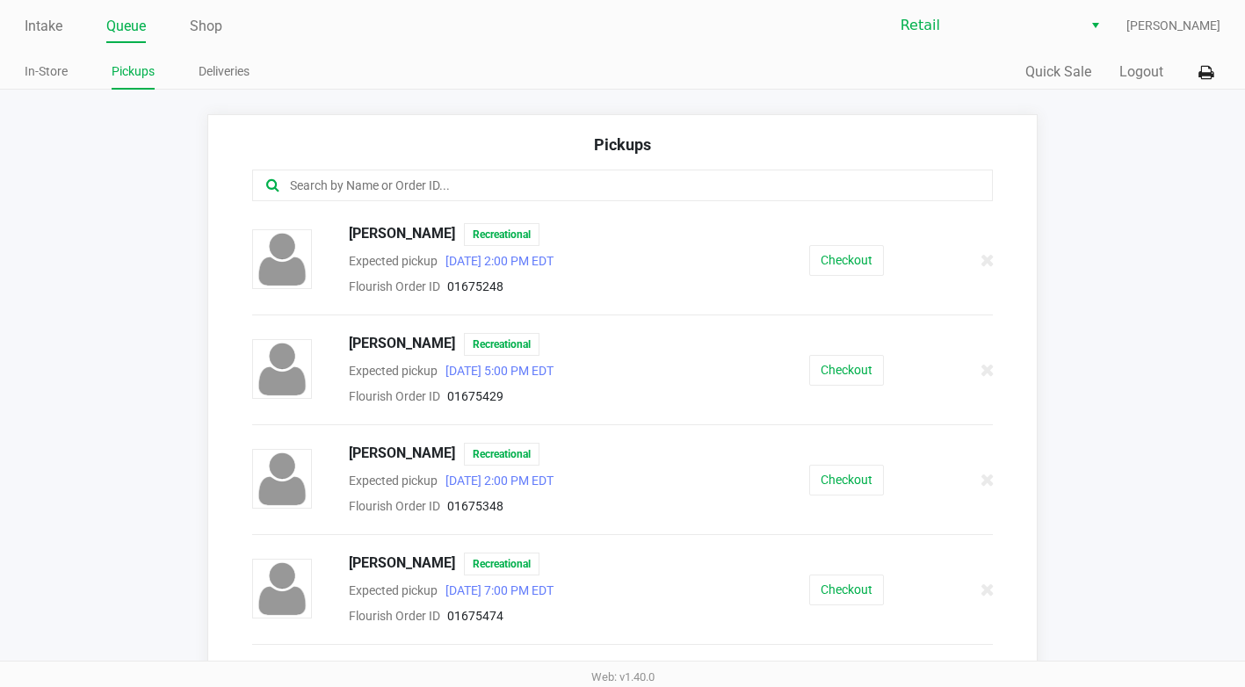
click at [377, 182] on input "text" at bounding box center [608, 186] width 641 height 20
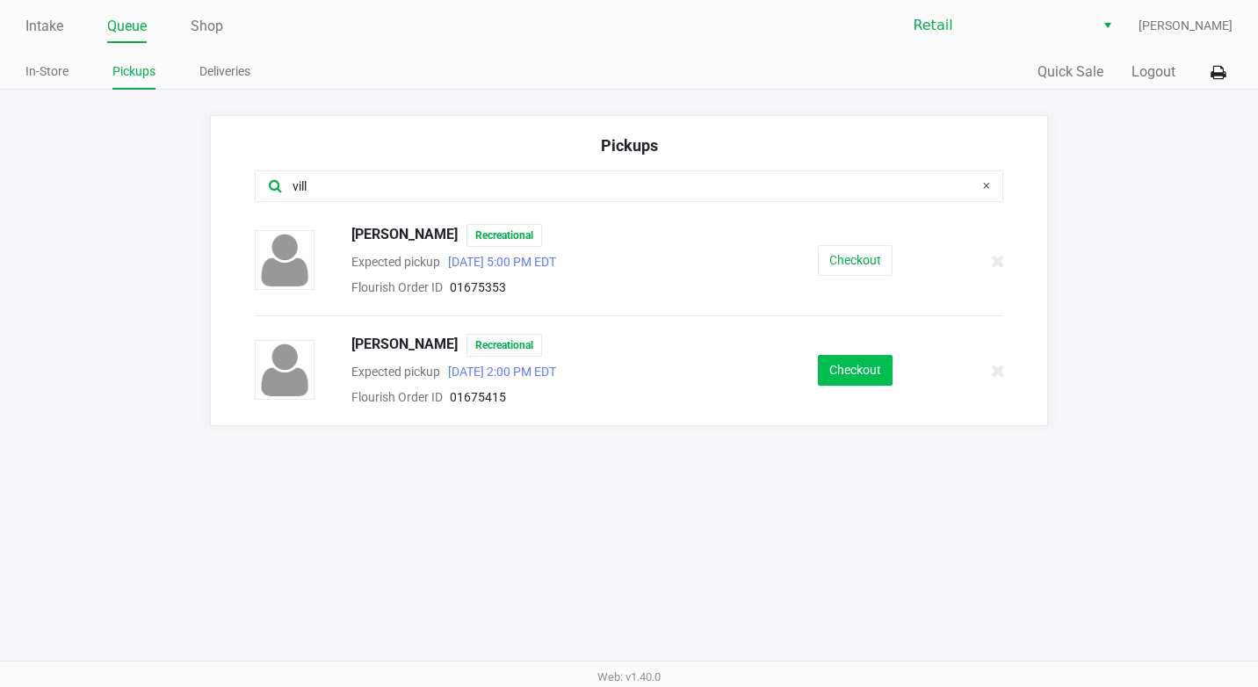
type input "vill"
click at [863, 382] on button "Checkout" at bounding box center [855, 370] width 75 height 31
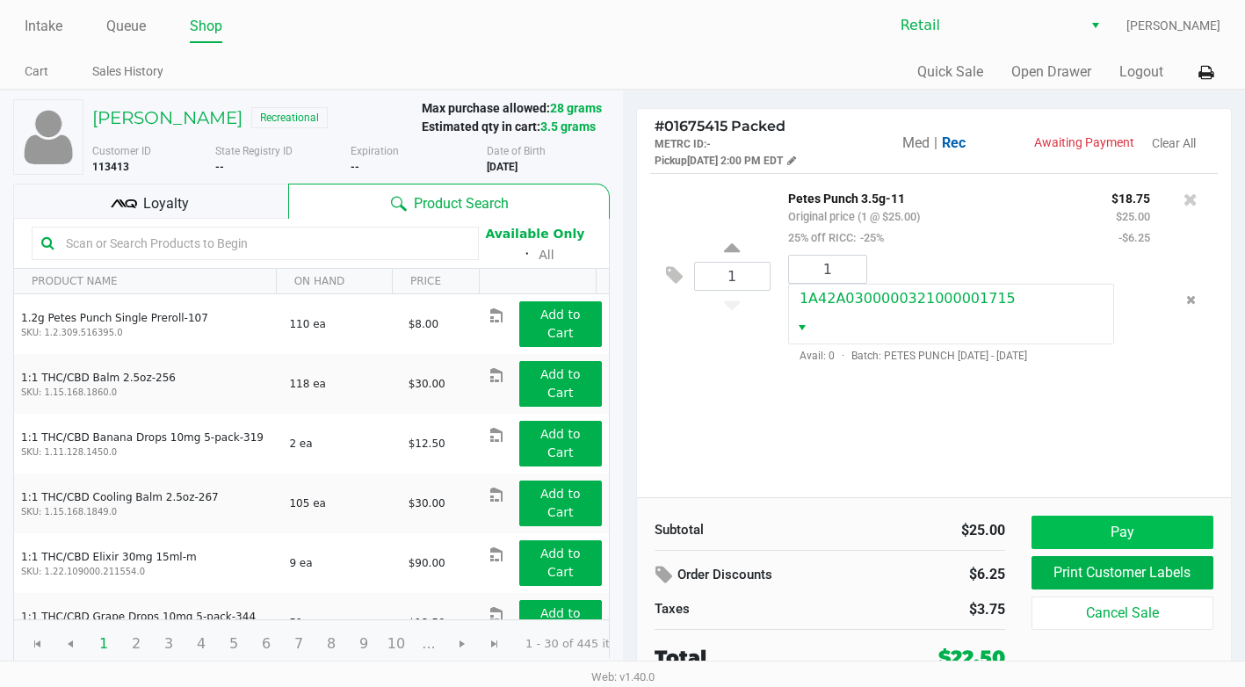
scroll to position [4, 0]
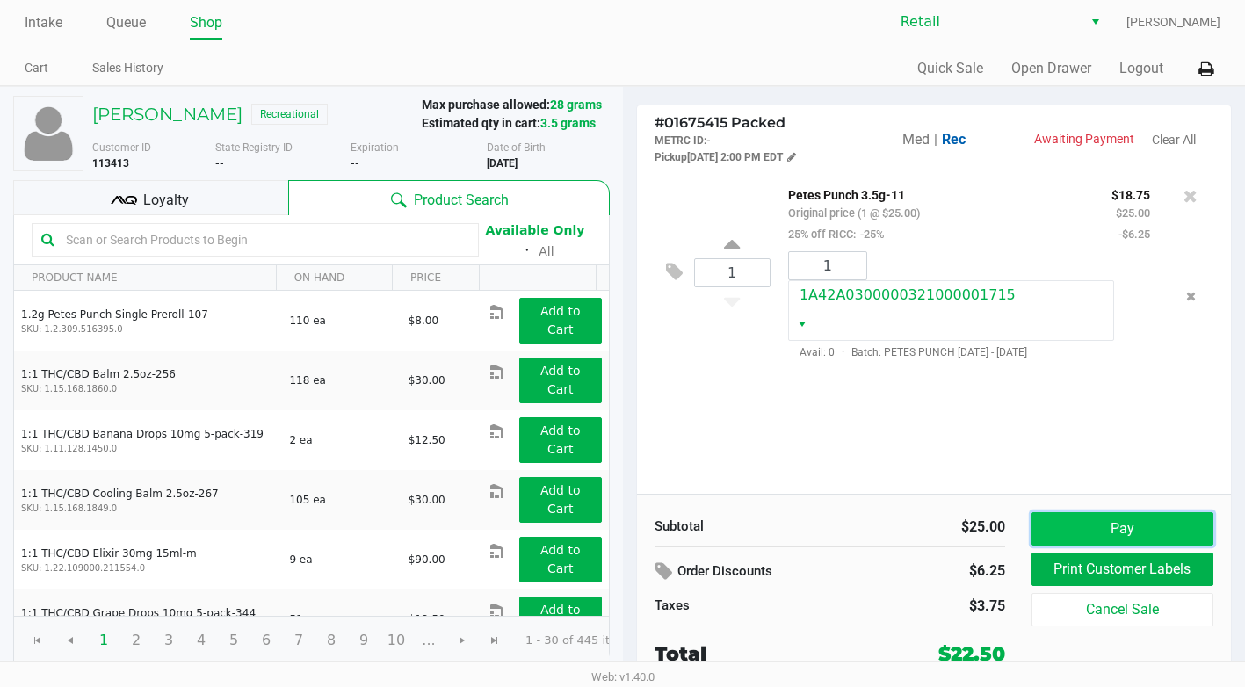
click at [1129, 526] on button "Pay" at bounding box center [1122, 528] width 182 height 33
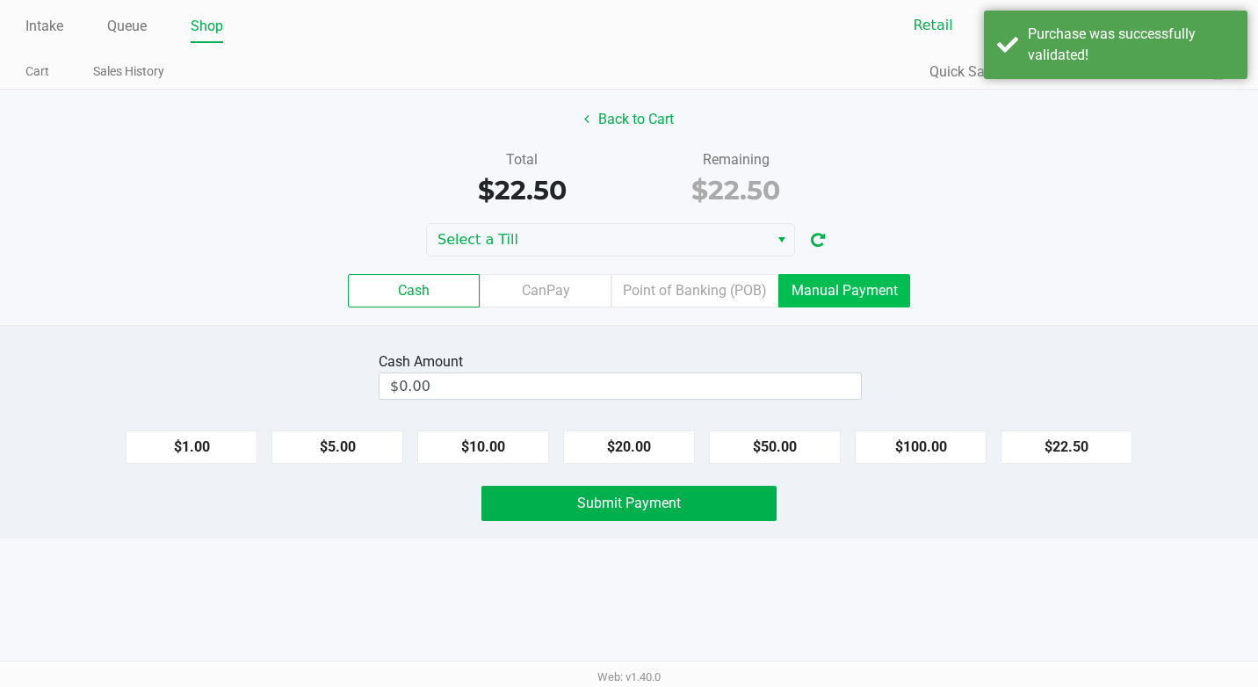
click at [837, 293] on label "Manual Payment" at bounding box center [844, 290] width 132 height 33
click at [0, 0] on 8 "Manual Payment" at bounding box center [0, 0] width 0 height 0
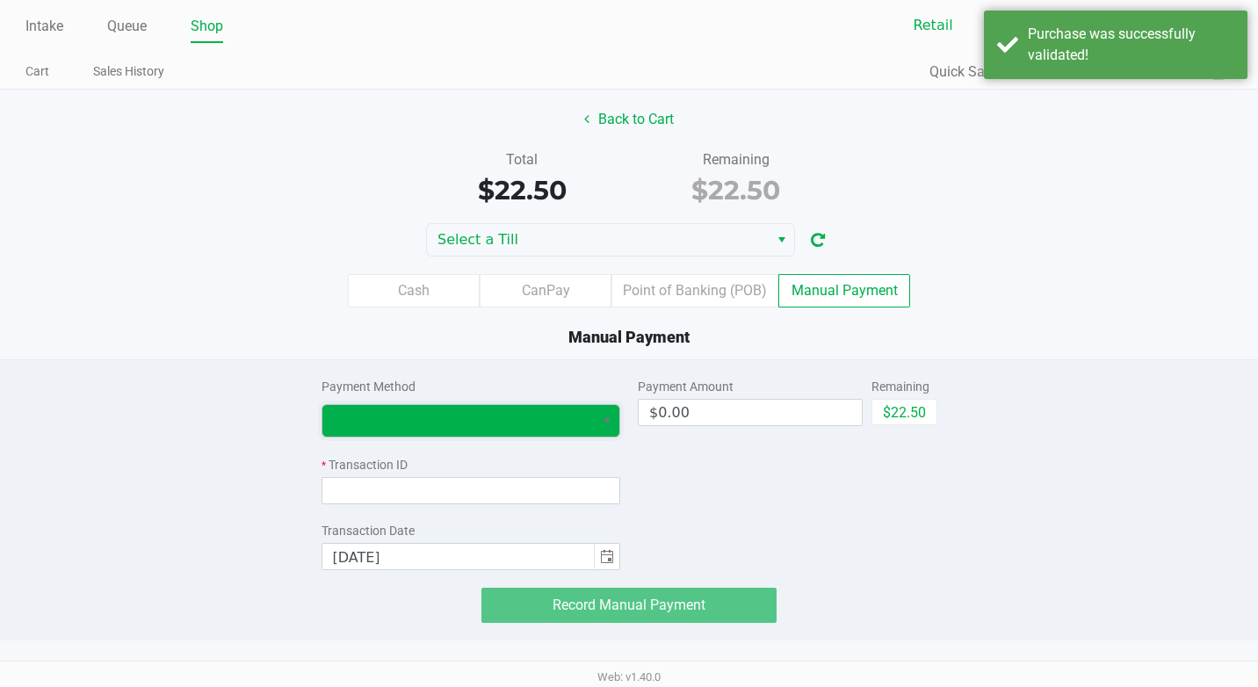
click at [480, 427] on span at bounding box center [458, 420] width 251 height 21
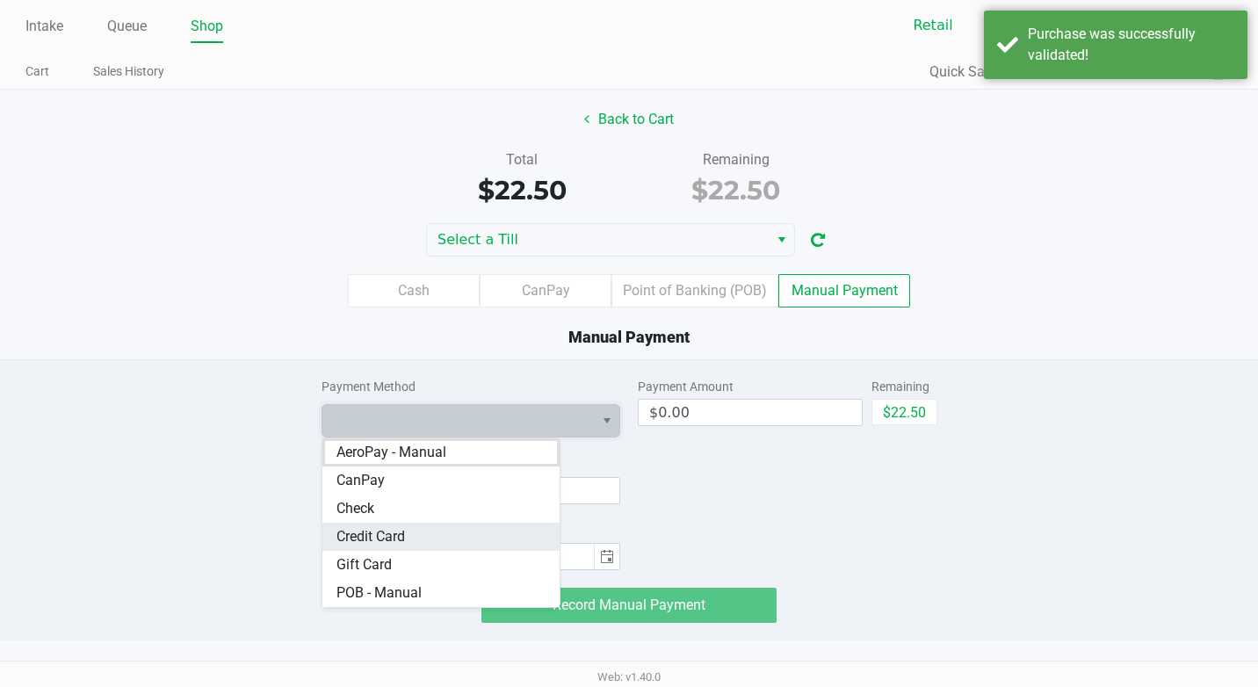
click at [348, 535] on span "Credit Card" at bounding box center [370, 536] width 69 height 21
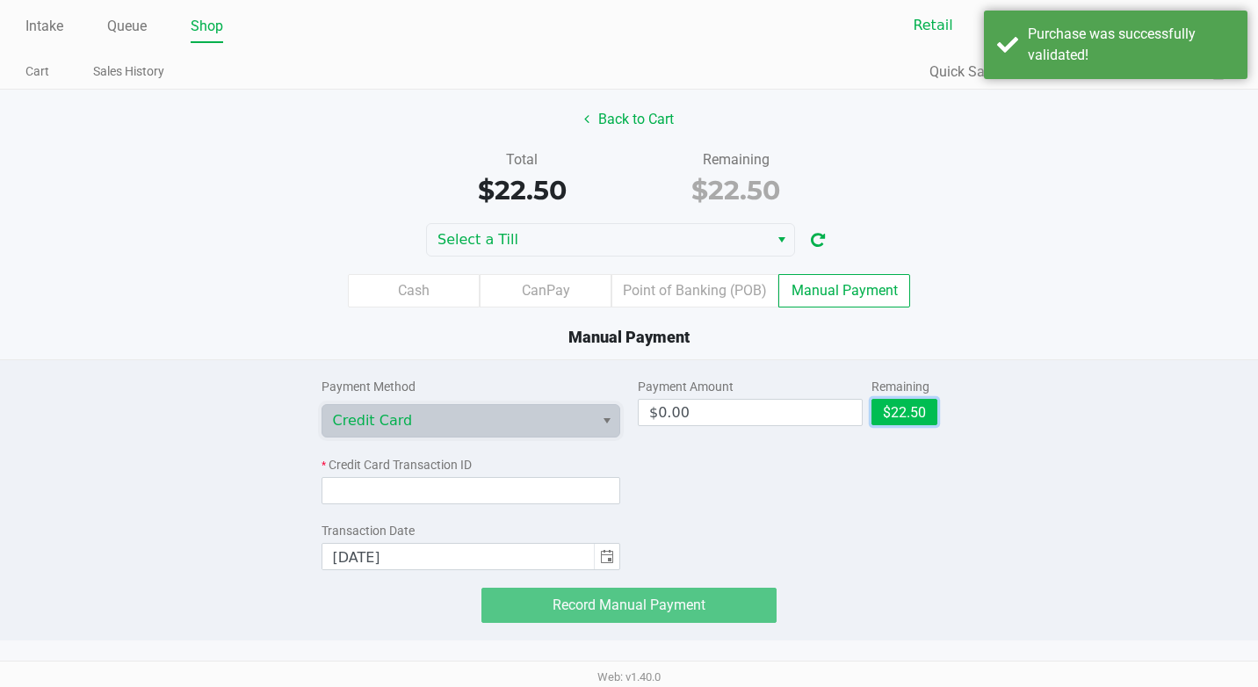
click at [892, 419] on button "$22.50" at bounding box center [904, 412] width 66 height 26
type input "$22.50"
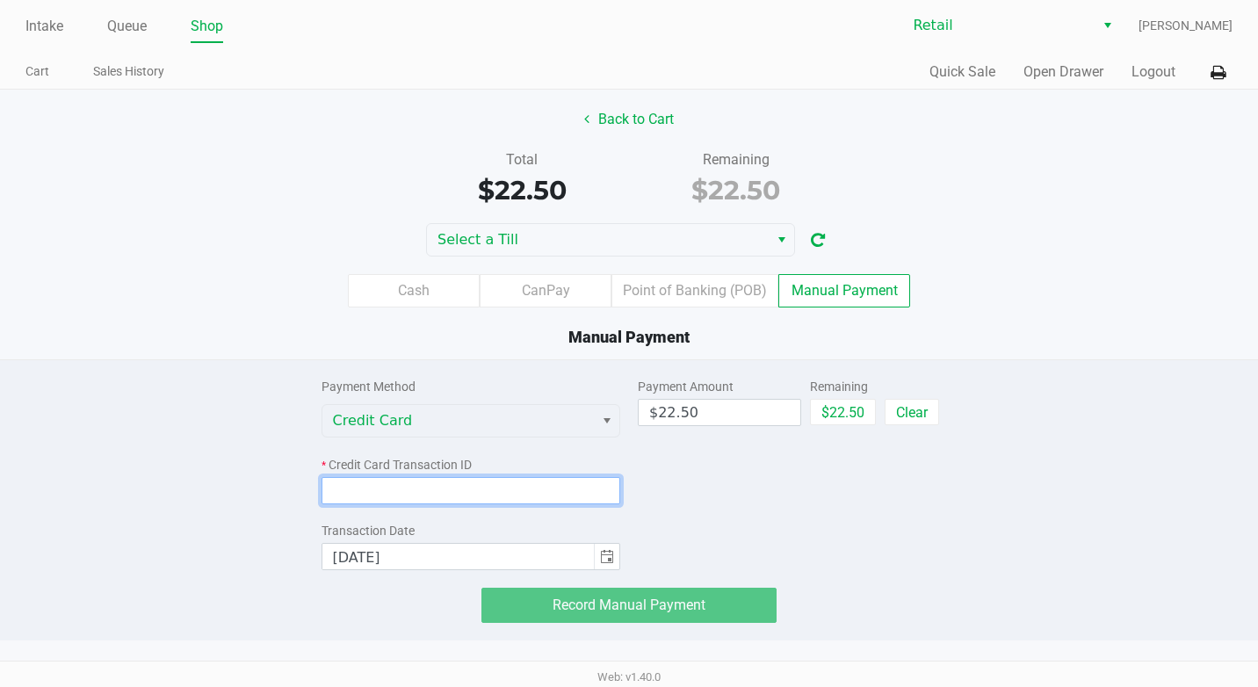
click at [478, 495] on input at bounding box center [471, 490] width 300 height 27
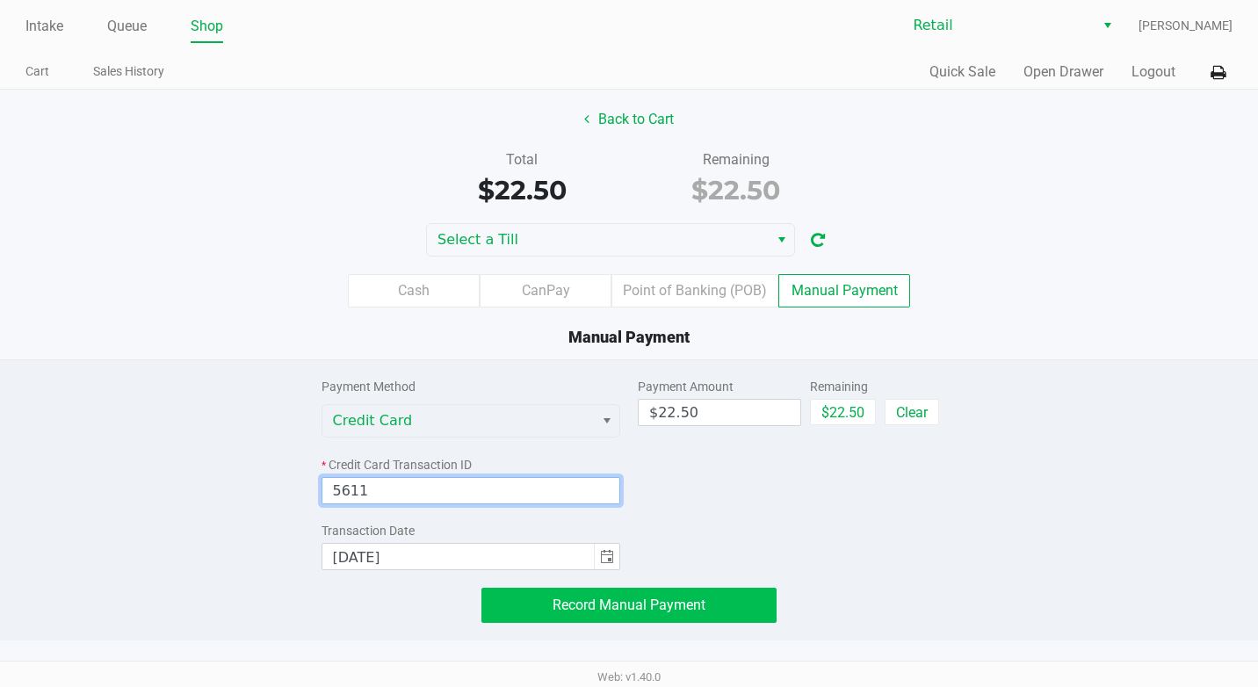
type input "5611"
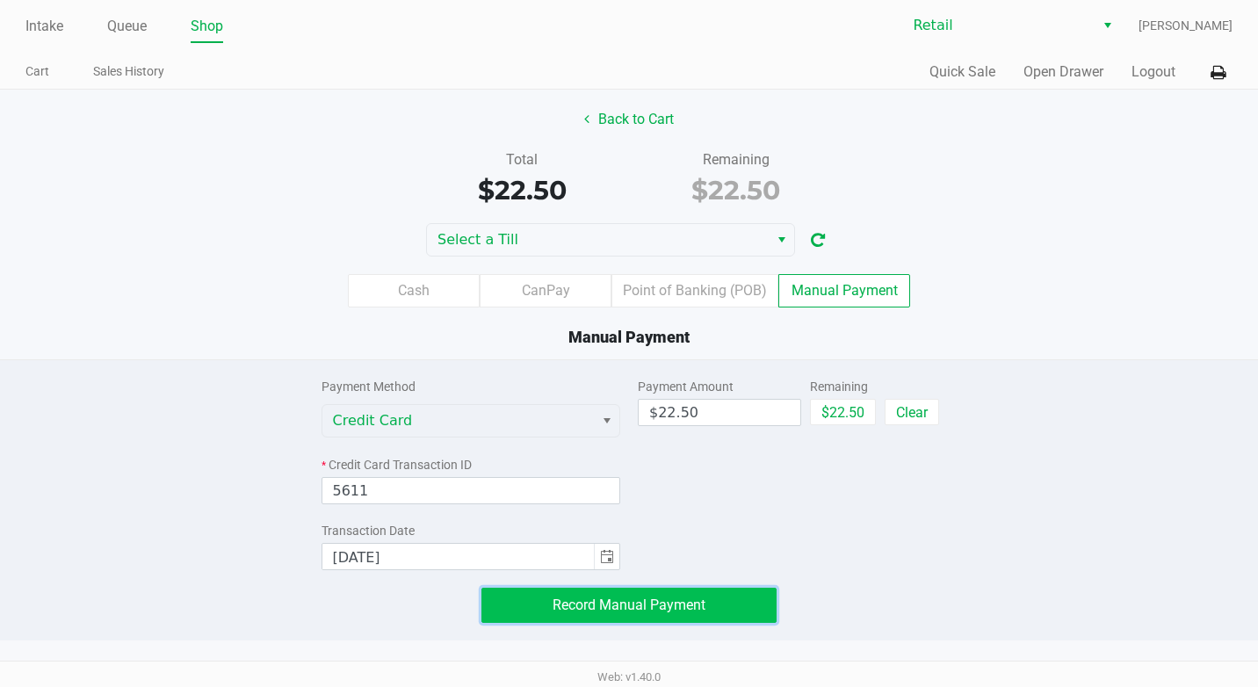
click at [565, 600] on span "Record Manual Payment" at bounding box center [629, 604] width 153 height 17
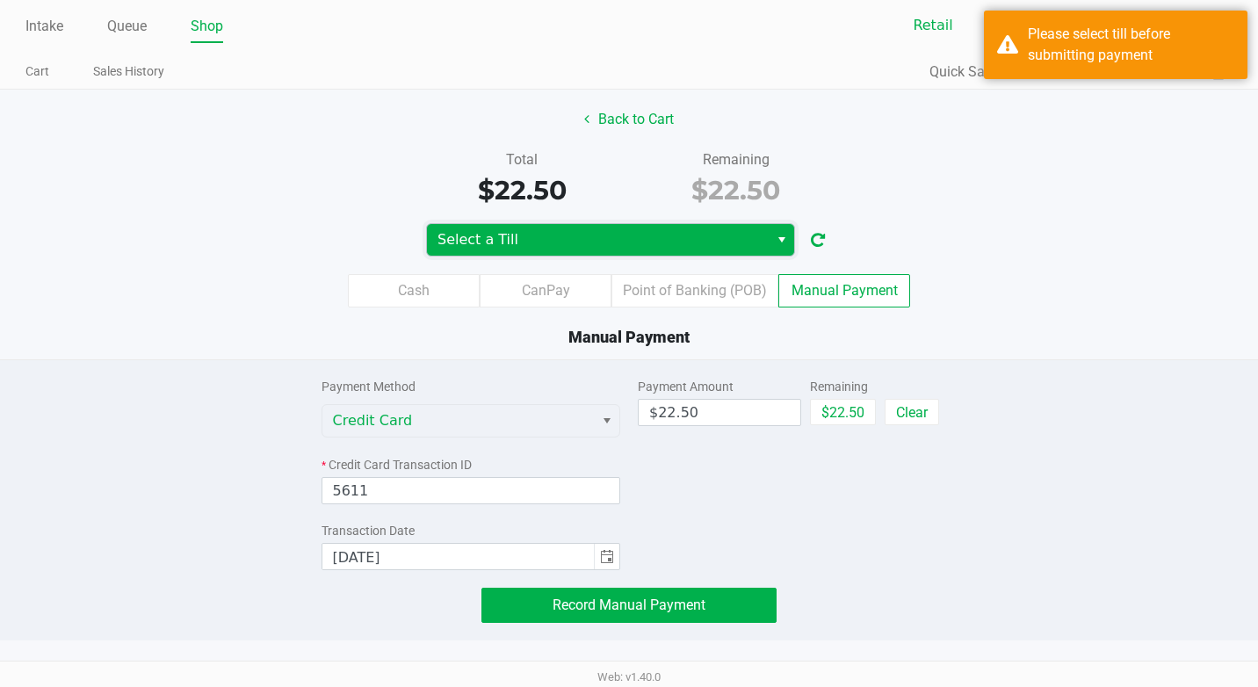
click at [479, 242] on span "Select a Till" at bounding box center [597, 239] width 321 height 21
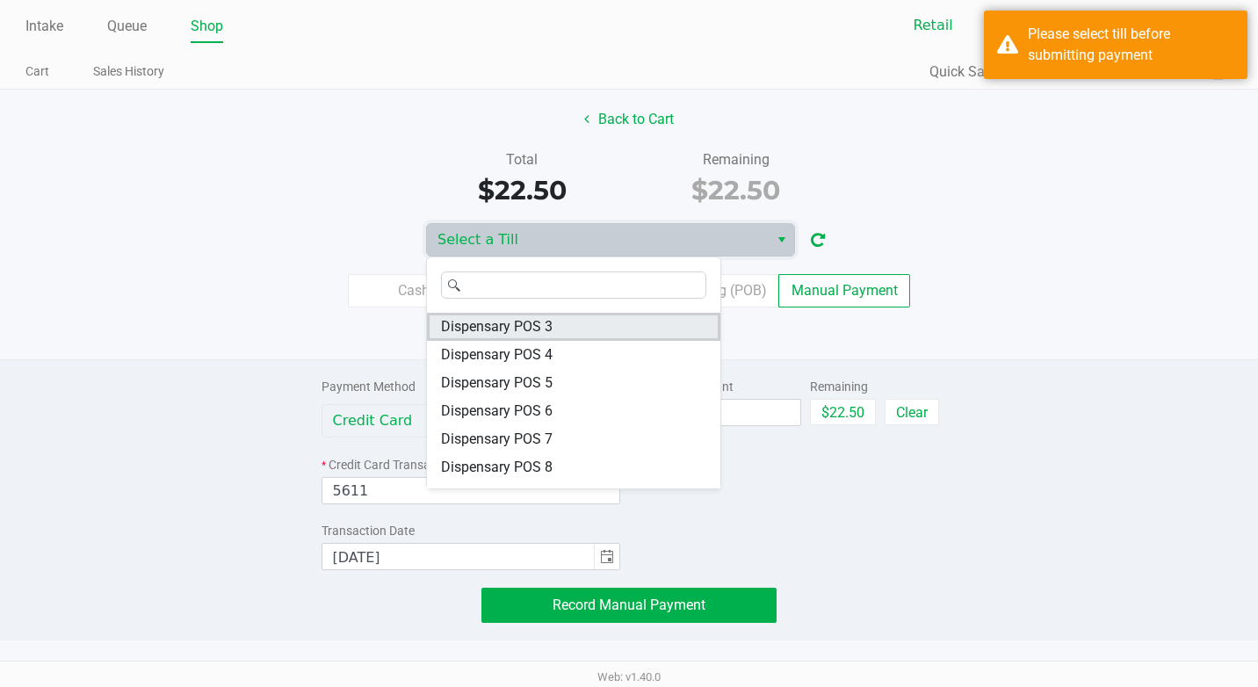
click at [505, 329] on span "Dispensary POS 3" at bounding box center [497, 326] width 112 height 21
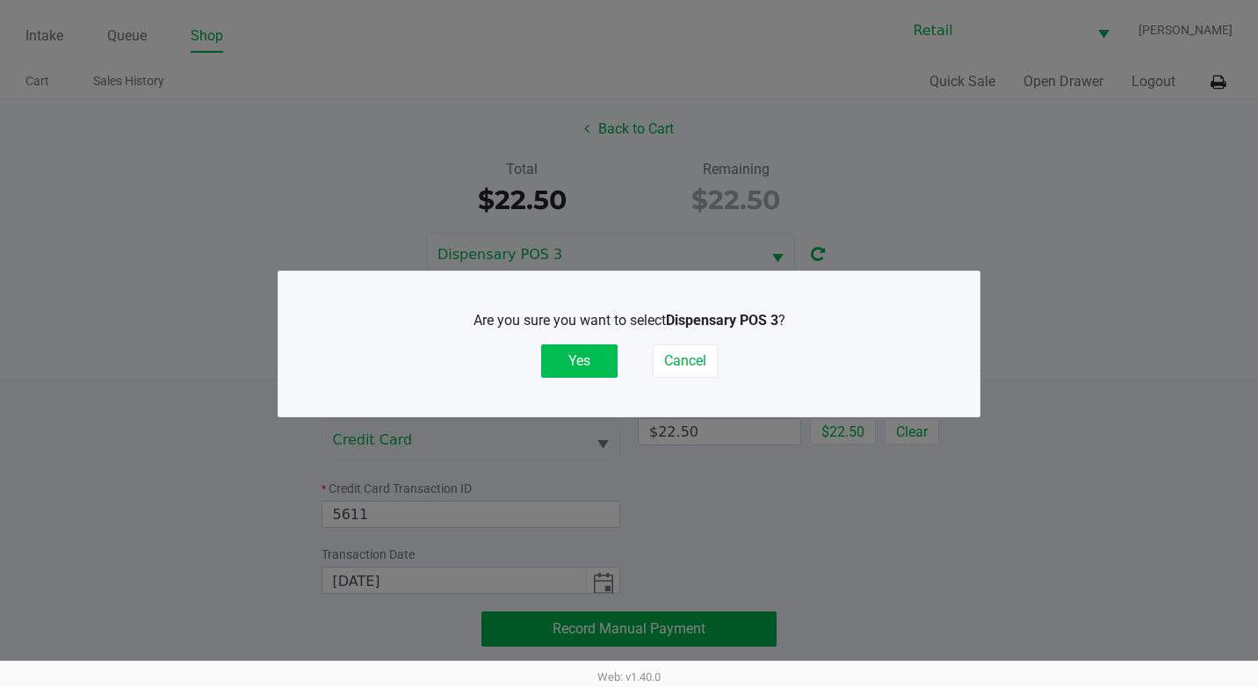
click at [577, 359] on button "Yes" at bounding box center [579, 360] width 76 height 33
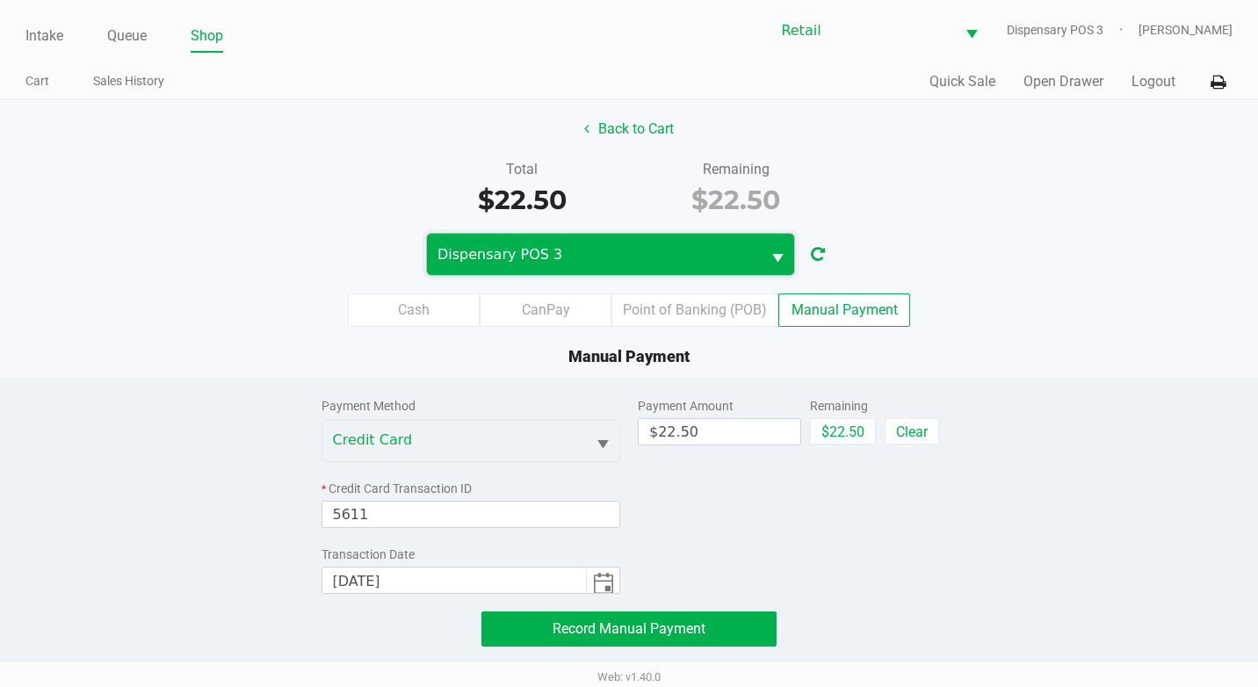
click at [603, 253] on span "Dispensary POS 3" at bounding box center [593, 254] width 313 height 21
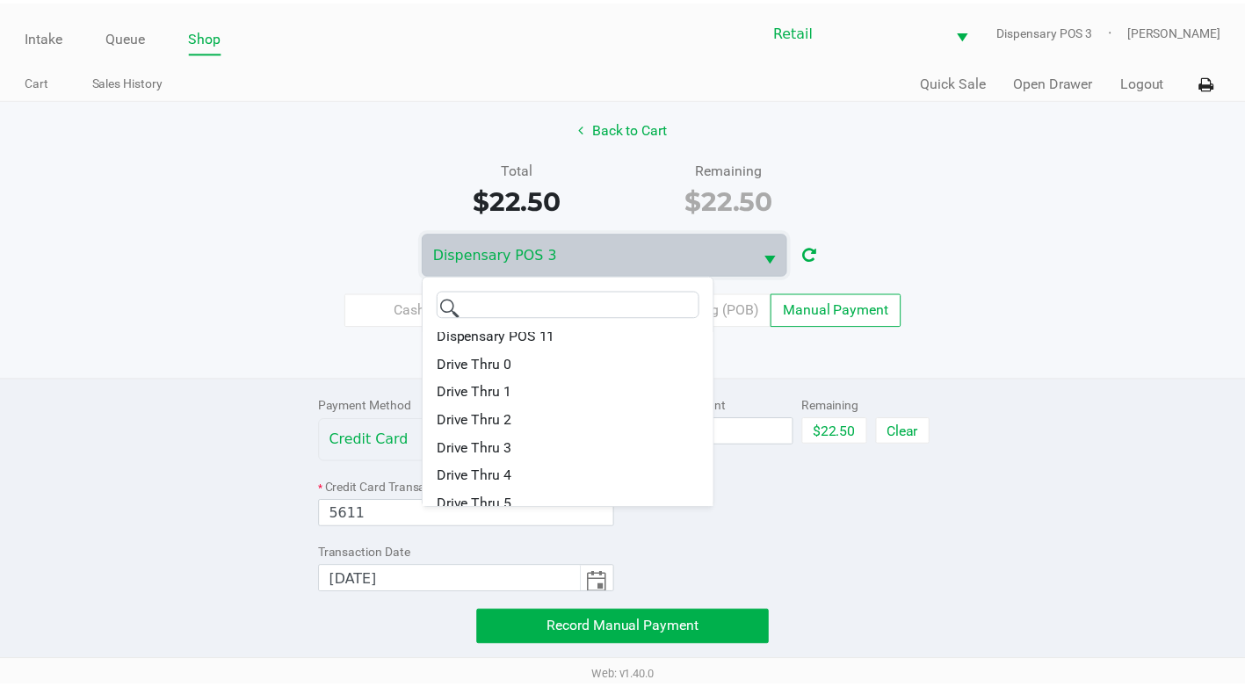
scroll to position [302, 0]
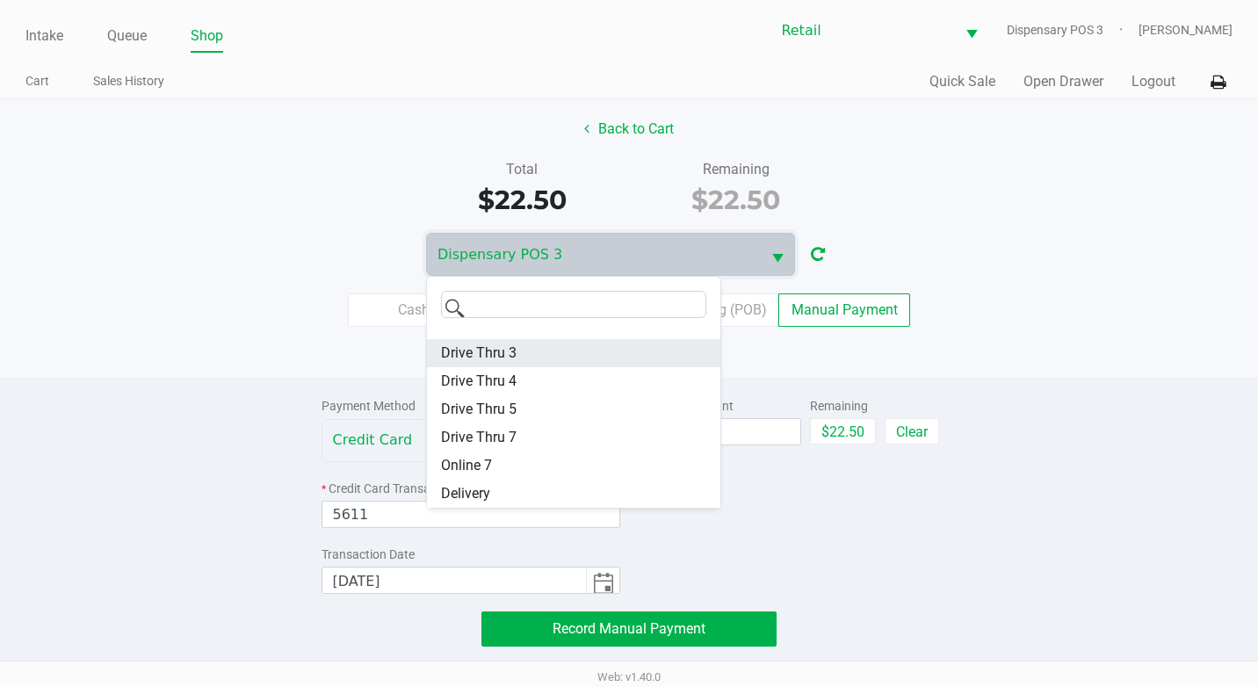
click at [505, 353] on span "Drive Thru 3" at bounding box center [479, 353] width 76 height 21
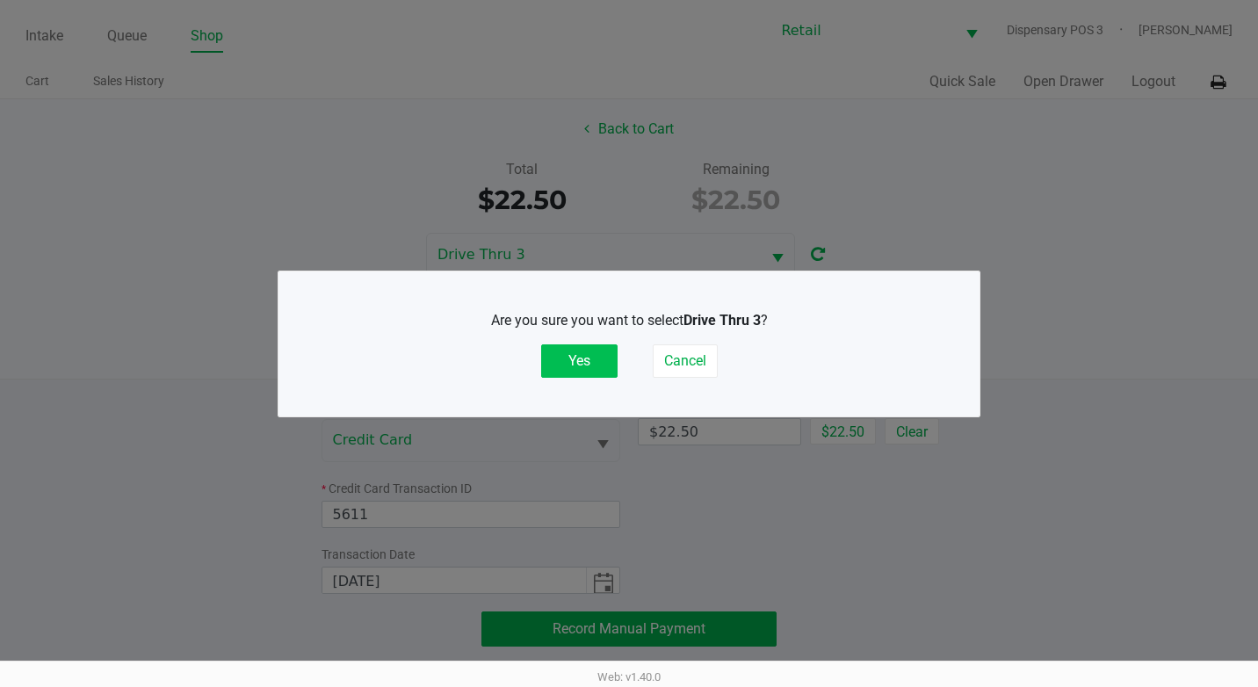
click at [558, 361] on button "Yes" at bounding box center [579, 360] width 76 height 33
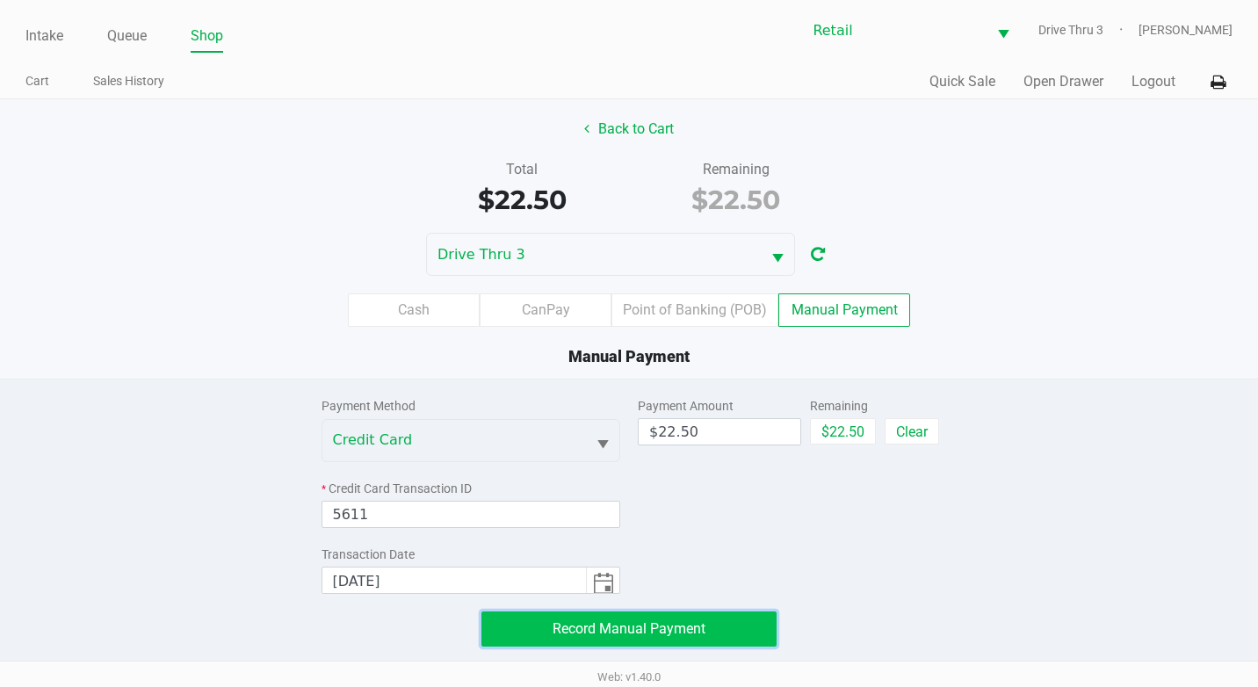
click at [641, 617] on button "Record Manual Payment" at bounding box center [628, 628] width 295 height 35
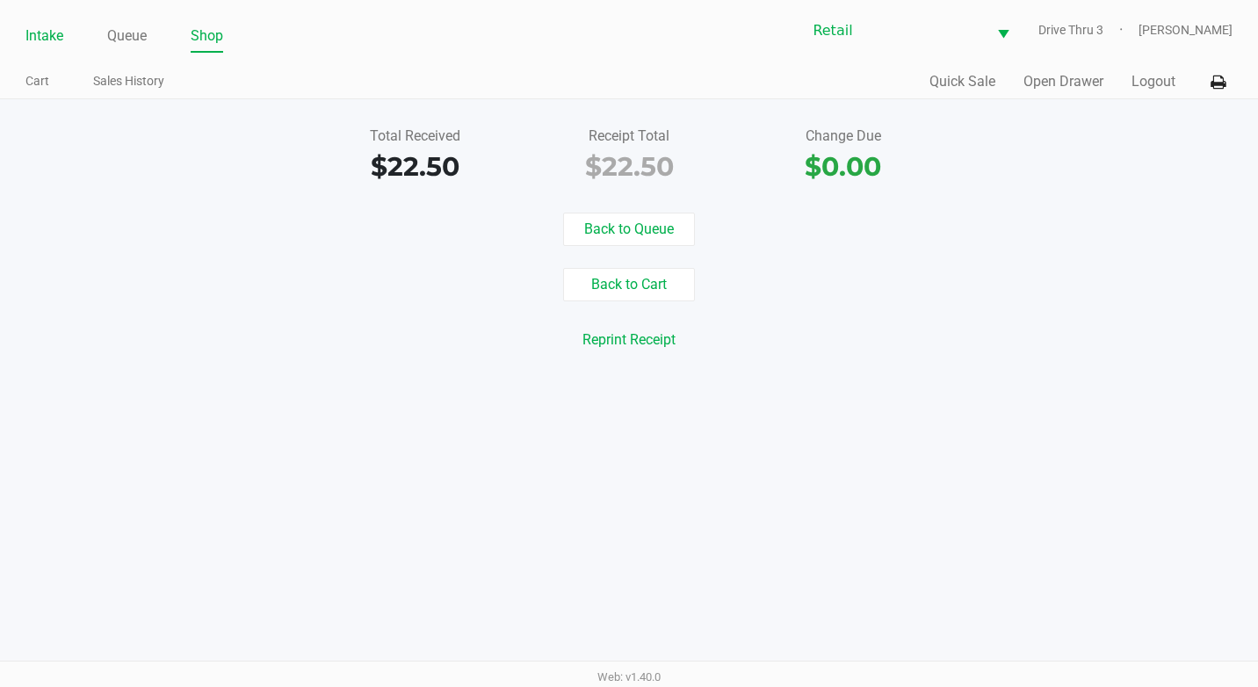
click at [40, 33] on link "Intake" at bounding box center [44, 36] width 38 height 25
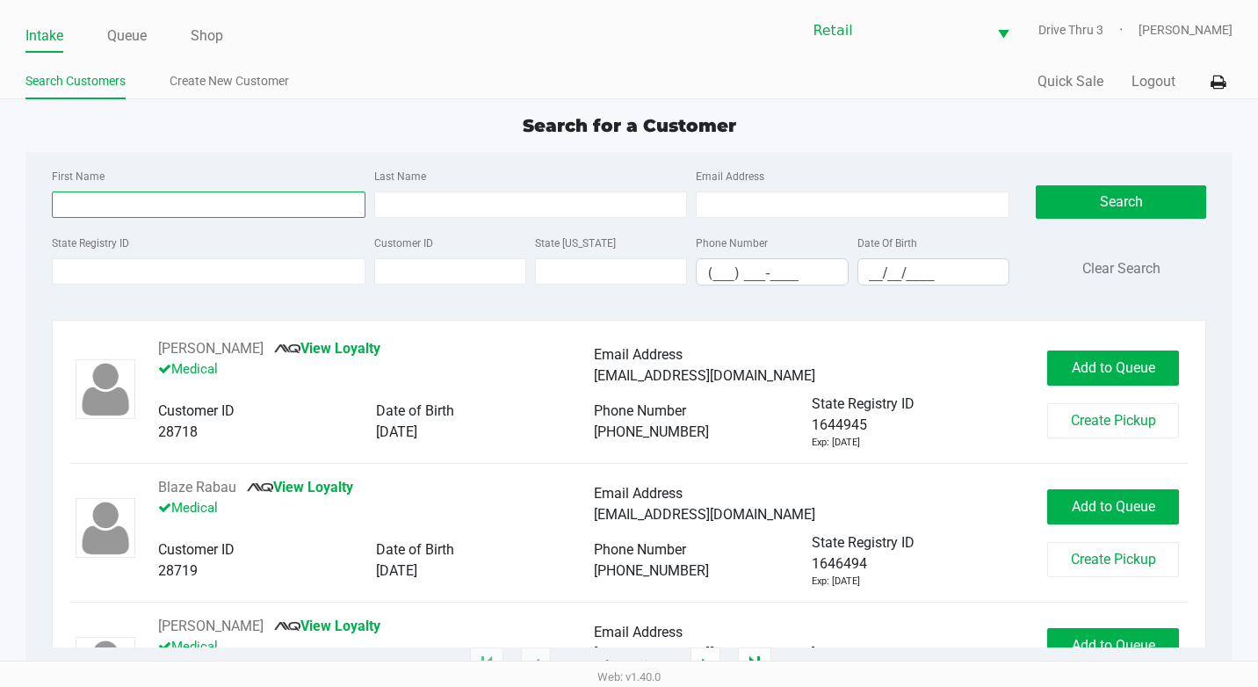
click at [184, 214] on input "First Name" at bounding box center [209, 204] width 314 height 26
type input "francisco"
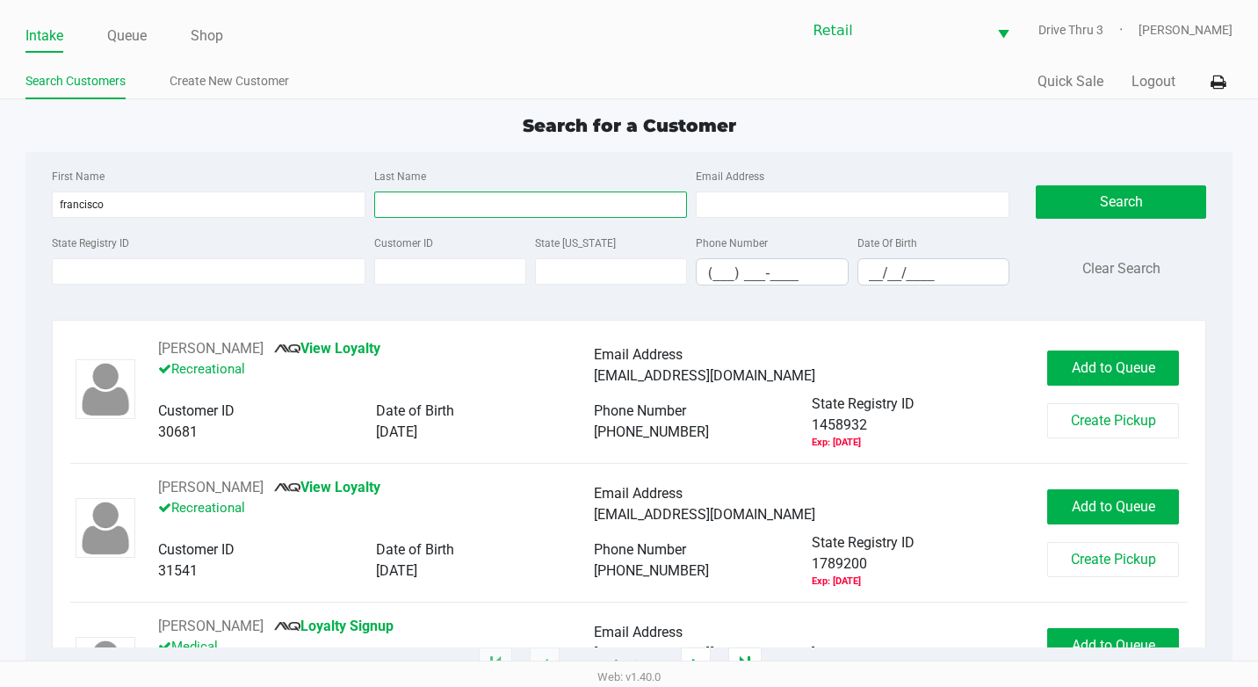
drag, startPoint x: 401, startPoint y: 196, endPoint x: 411, endPoint y: 186, distance: 13.7
click at [401, 196] on input "Last Name" at bounding box center [531, 204] width 314 height 26
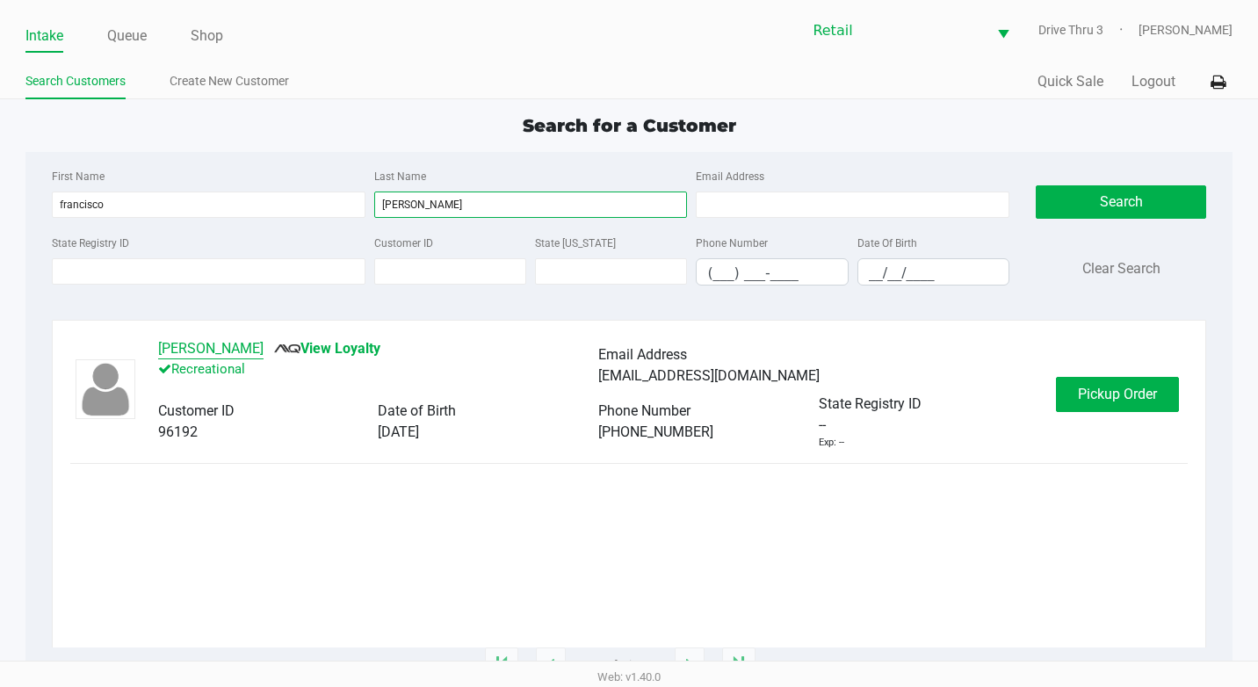
type input "[PERSON_NAME]"
click at [232, 346] on button "[PERSON_NAME]" at bounding box center [210, 348] width 105 height 21
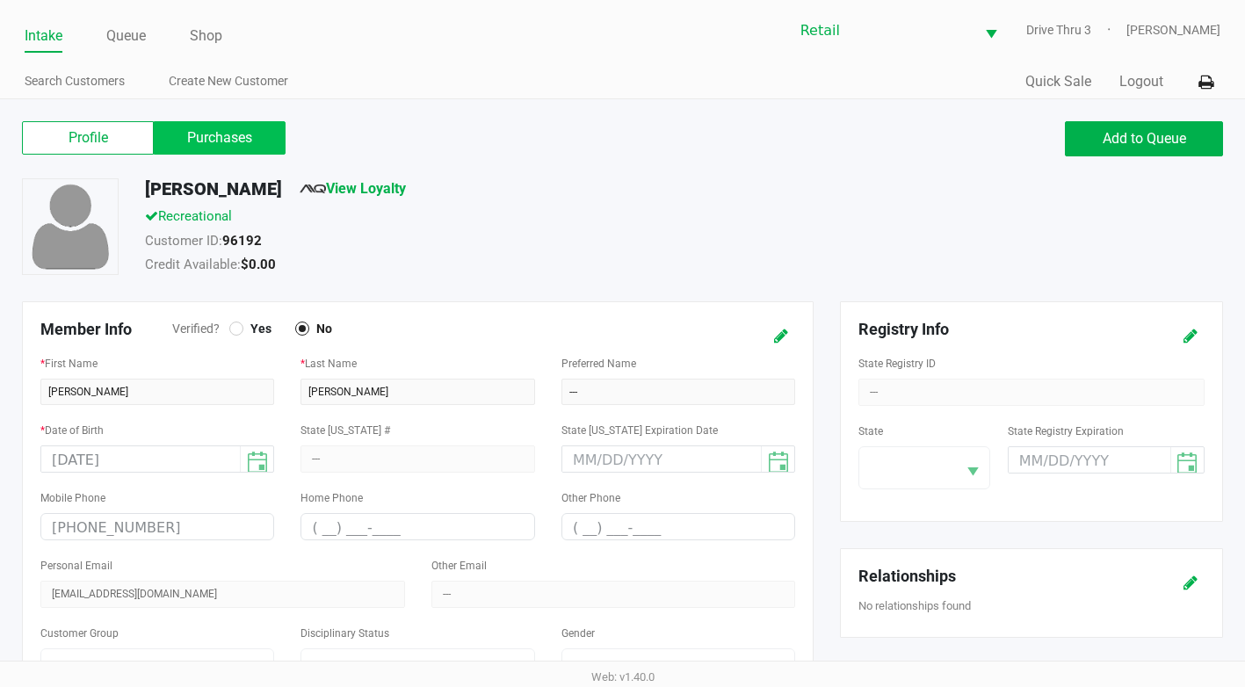
click at [192, 141] on label "Purchases" at bounding box center [220, 137] width 132 height 33
click at [0, 0] on 1 "Purchases" at bounding box center [0, 0] width 0 height 0
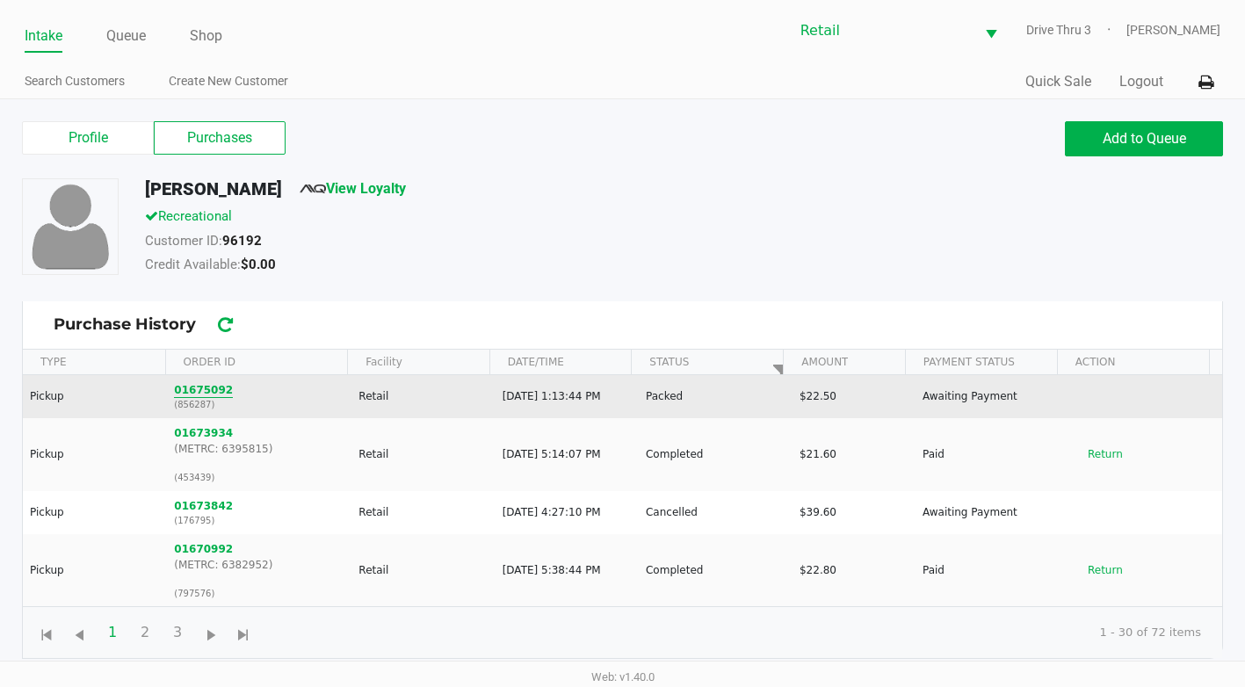
click at [199, 386] on button "01675092" at bounding box center [203, 390] width 59 height 16
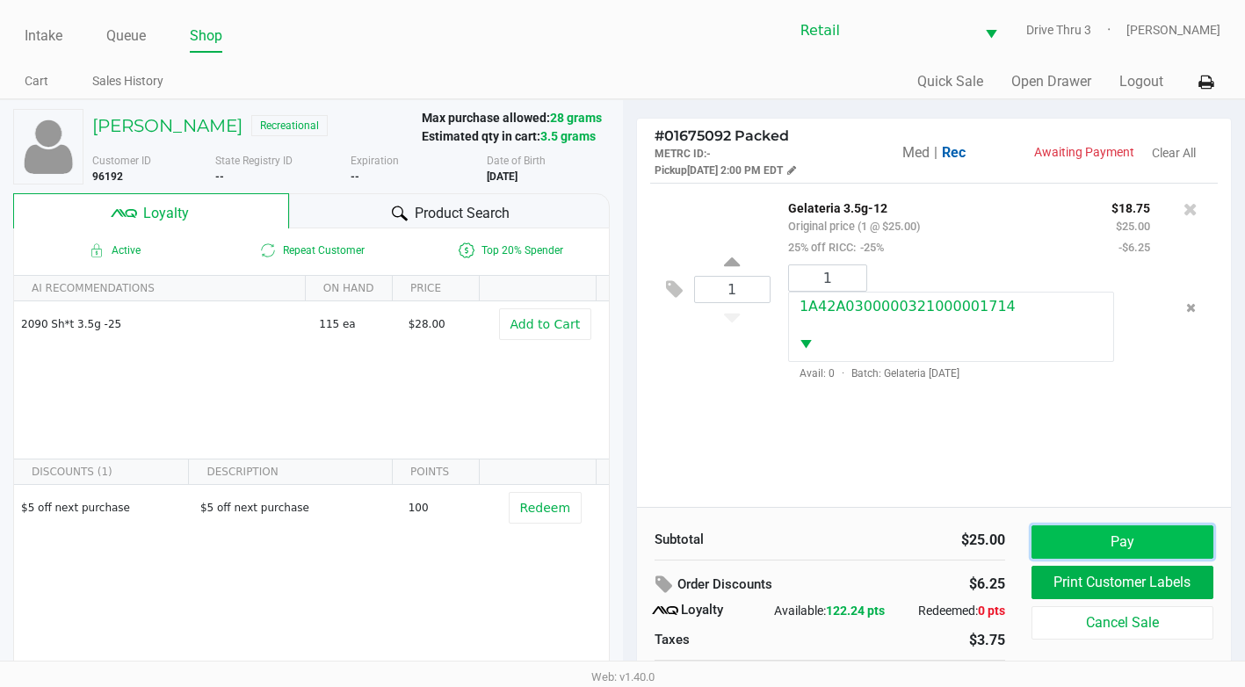
click at [1077, 538] on button "Pay" at bounding box center [1122, 541] width 182 height 33
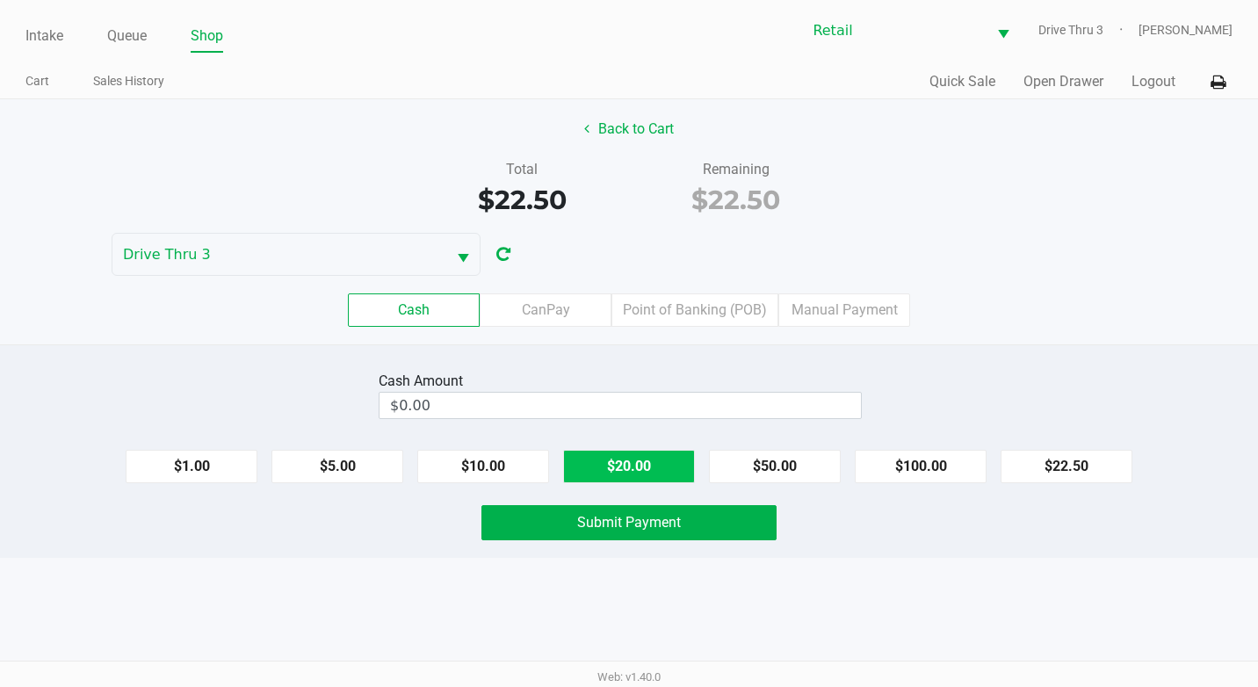
click at [646, 459] on button "$20.00" at bounding box center [629, 466] width 132 height 33
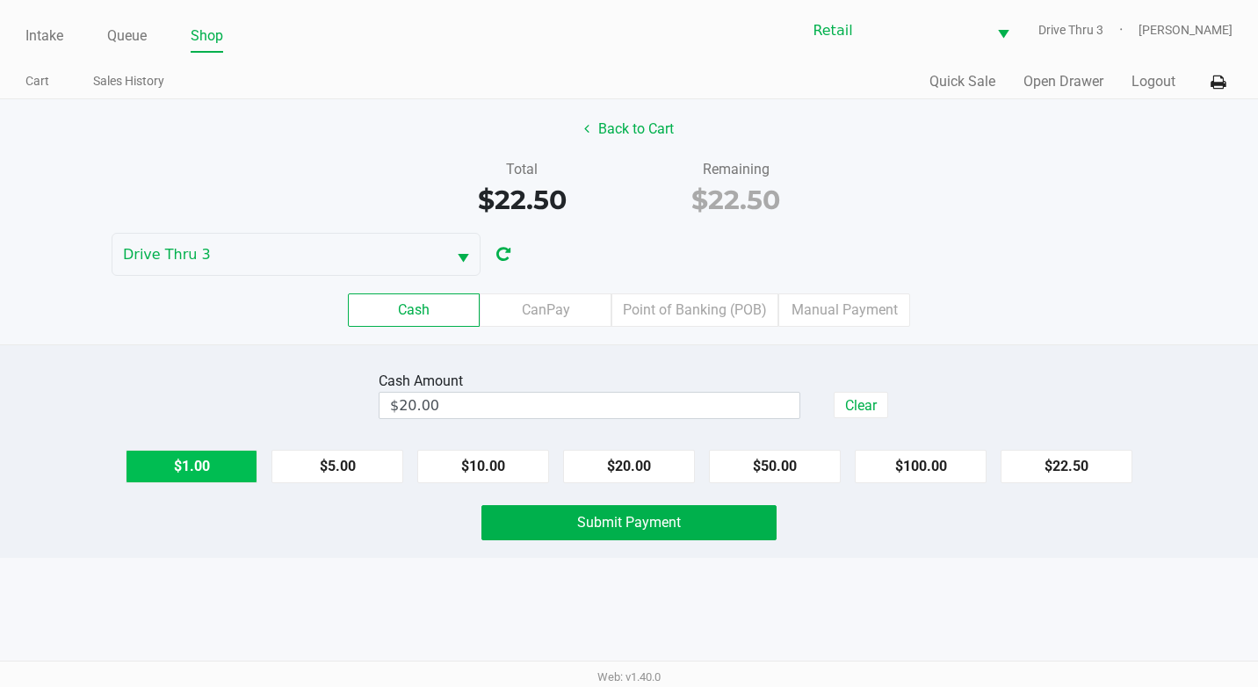
click at [199, 468] on button "$1.00" at bounding box center [192, 466] width 132 height 33
type input "$23.00"
click at [635, 525] on span "Submit Payment" at bounding box center [629, 522] width 104 height 17
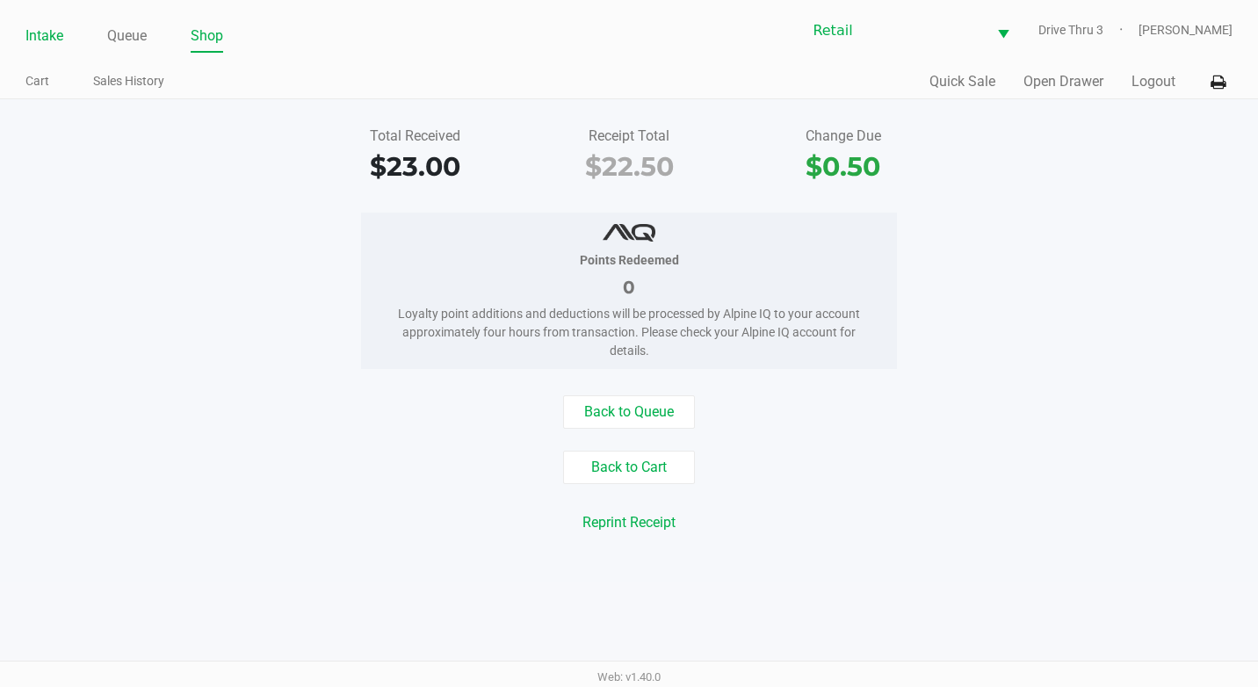
click at [49, 33] on link "Intake" at bounding box center [44, 36] width 38 height 25
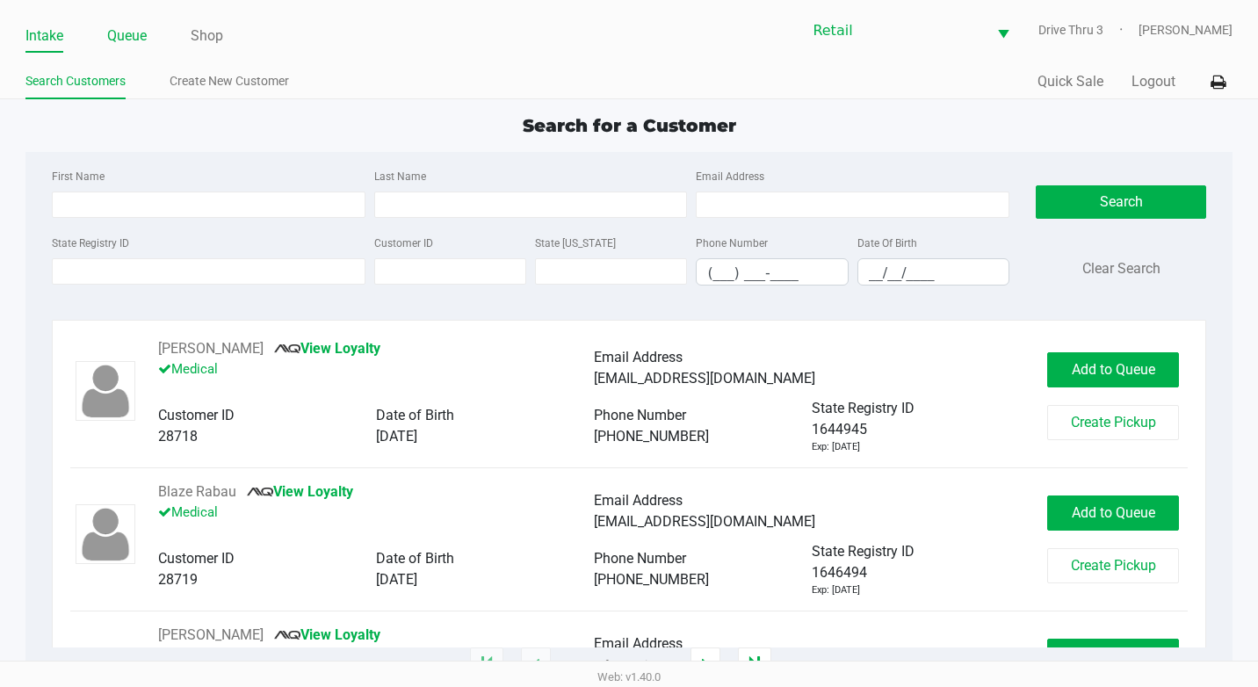
drag, startPoint x: 114, startPoint y: 56, endPoint x: 115, endPoint y: 41, distance: 15.0
click at [114, 55] on div "Intake Queue Shop Retail Drive Thru 3 [PERSON_NAME] Search Customers Create New…" at bounding box center [629, 49] width 1258 height 99
click at [115, 41] on link "Queue" at bounding box center [127, 36] width 40 height 25
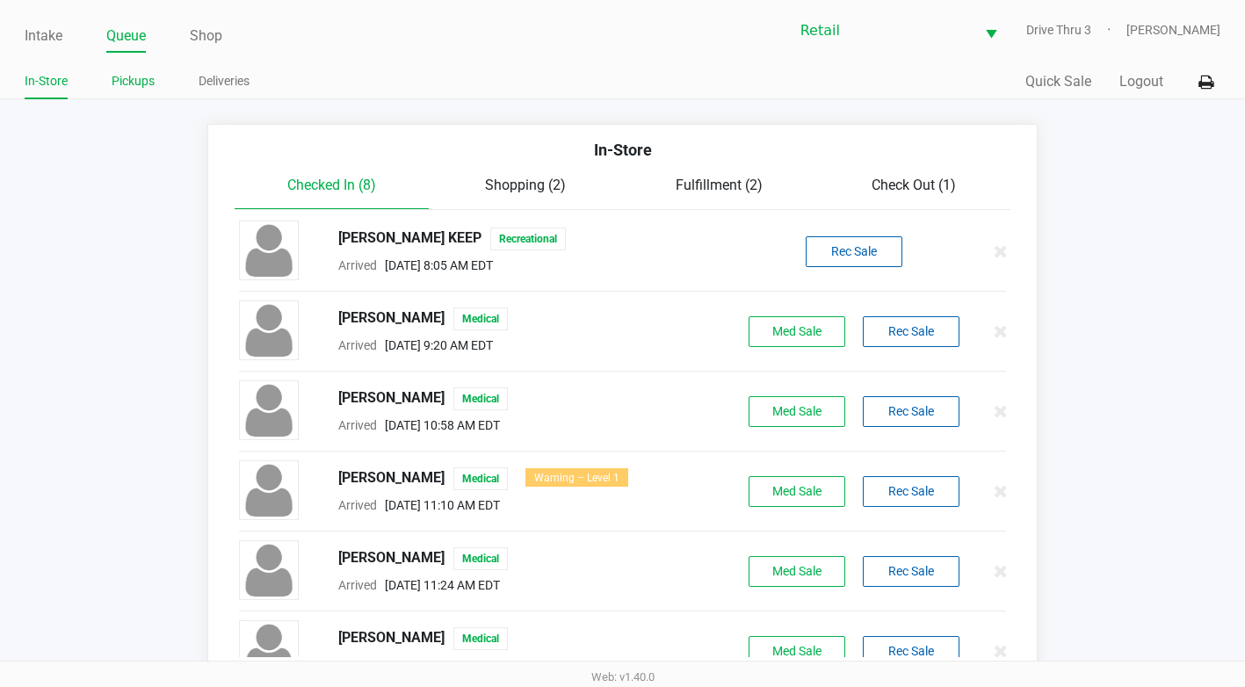
click at [129, 89] on link "Pickups" at bounding box center [133, 81] width 43 height 22
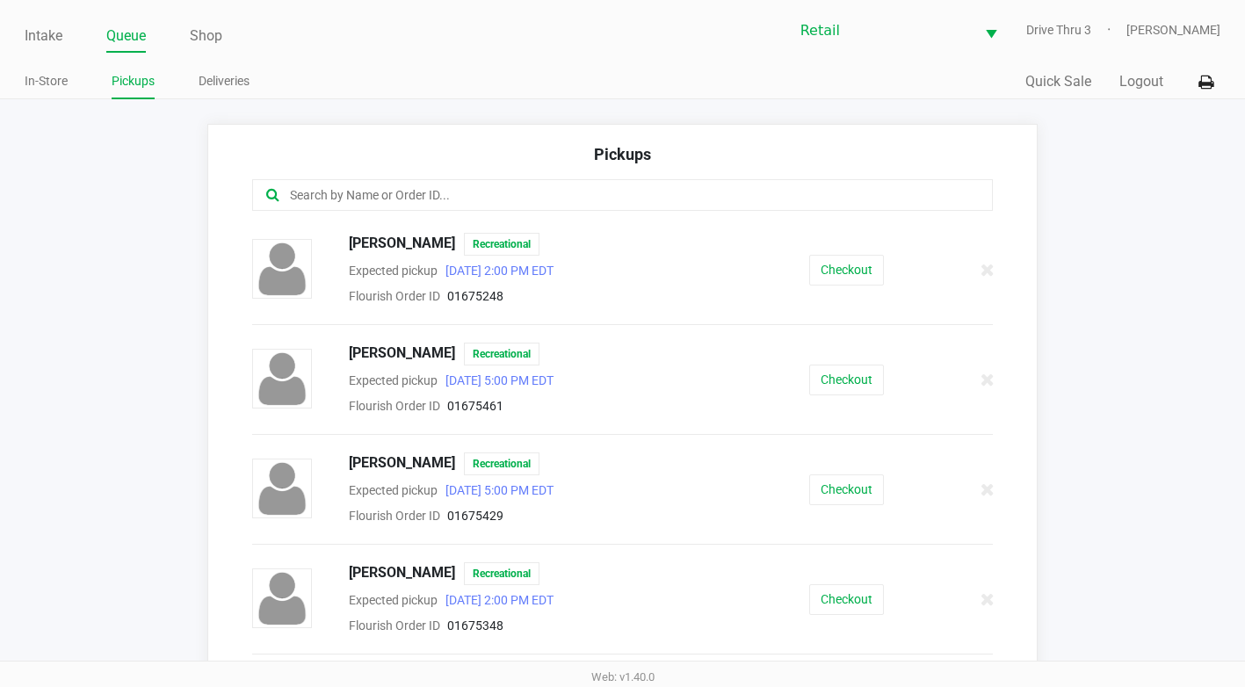
click at [302, 197] on input "text" at bounding box center [608, 195] width 641 height 20
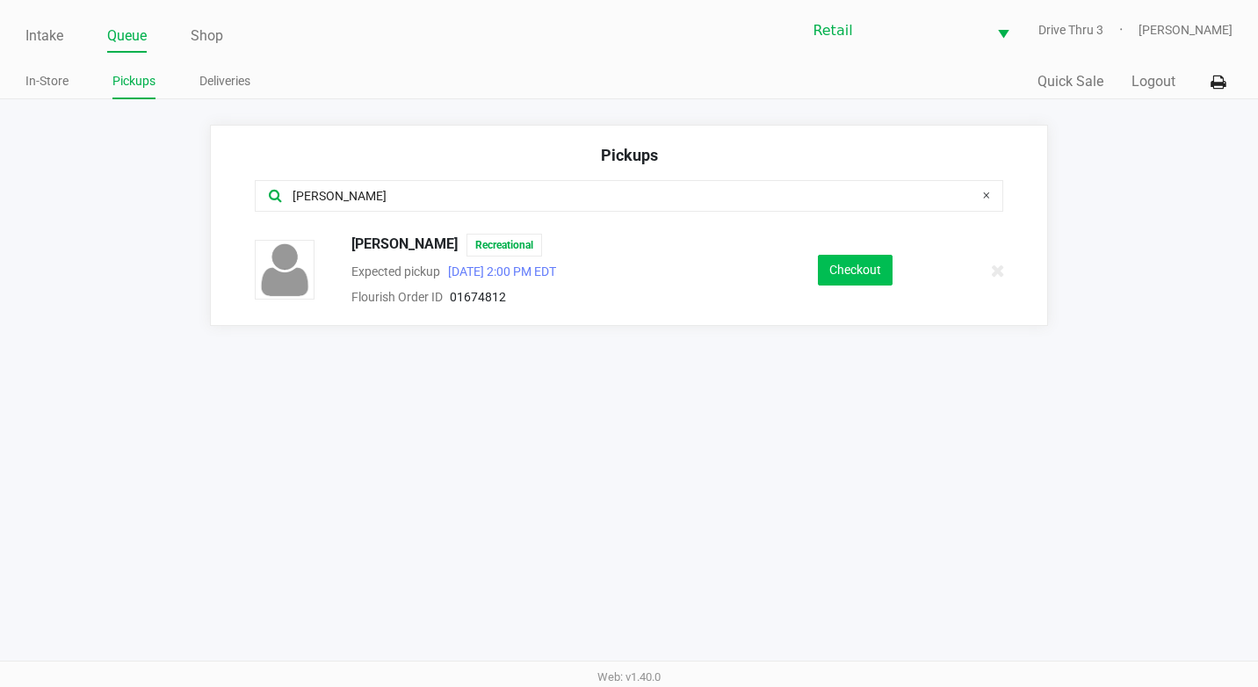
type input "[PERSON_NAME]"
click at [887, 271] on button "Checkout" at bounding box center [855, 270] width 75 height 31
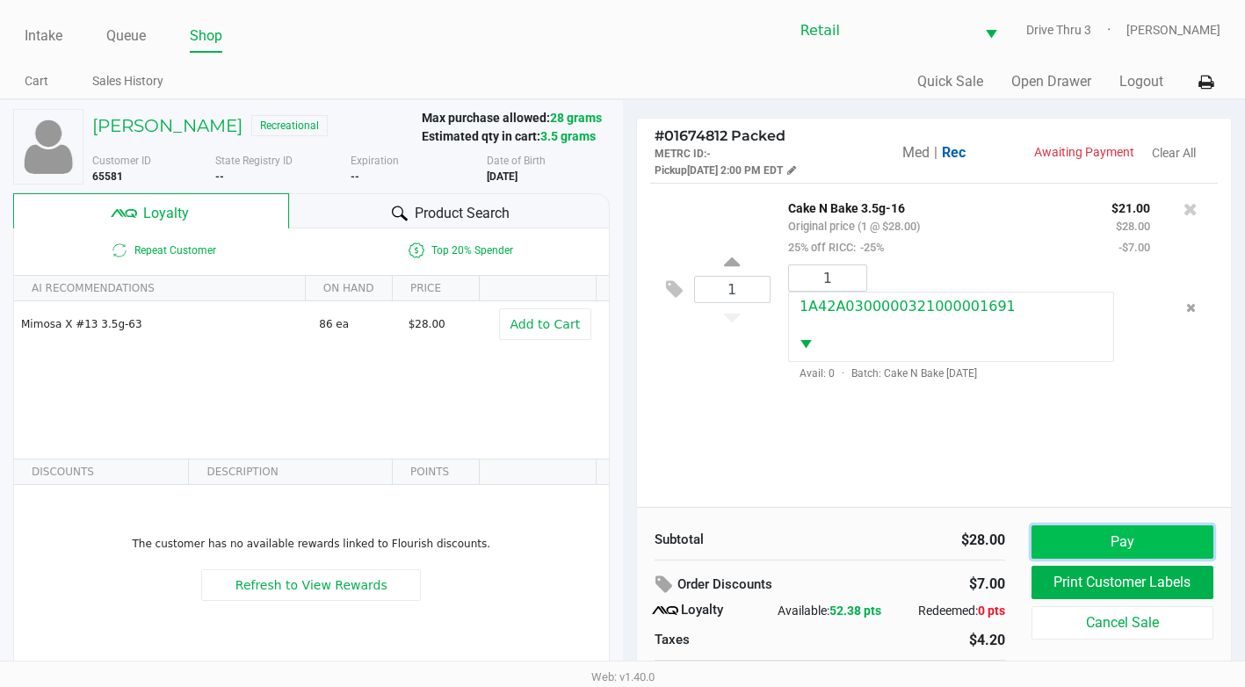
click at [1088, 549] on button "Pay" at bounding box center [1122, 541] width 182 height 33
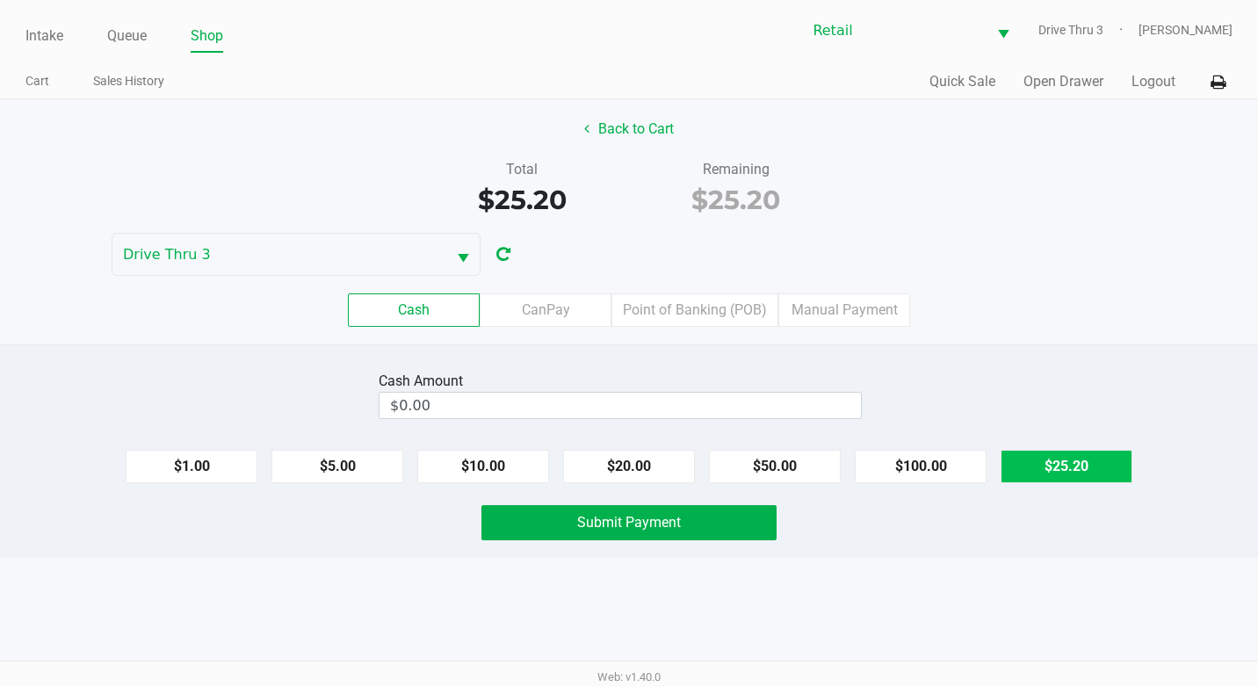
click at [1084, 467] on button "$25.20" at bounding box center [1066, 466] width 132 height 33
type input "$25.20"
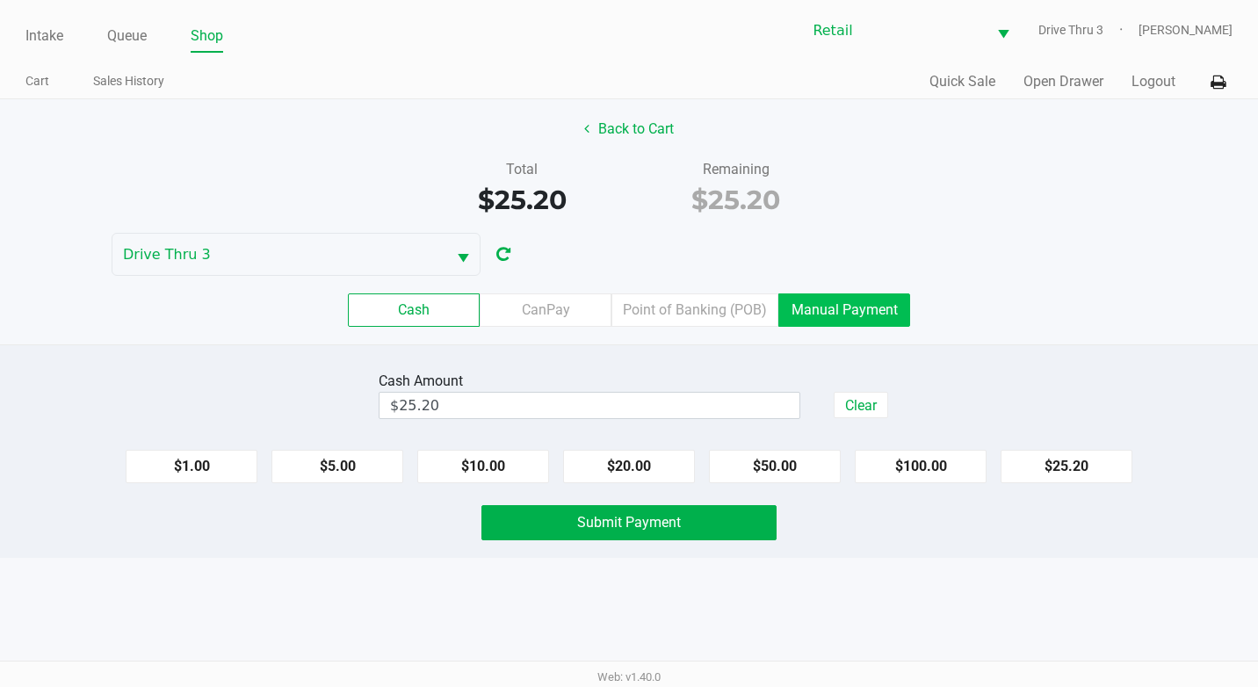
click at [821, 309] on label "Manual Payment" at bounding box center [844, 309] width 132 height 33
click at [0, 0] on 8 "Manual Payment" at bounding box center [0, 0] width 0 height 0
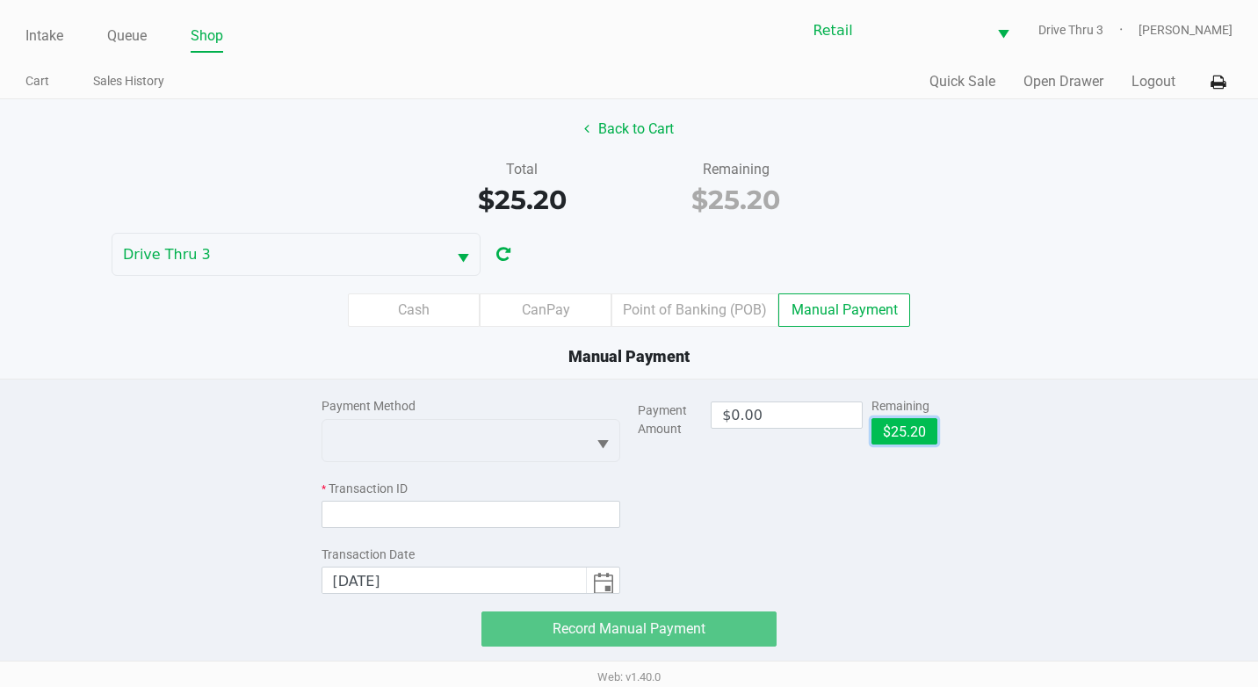
click at [923, 430] on button "$25.20" at bounding box center [904, 431] width 66 height 26
type input "$25.20"
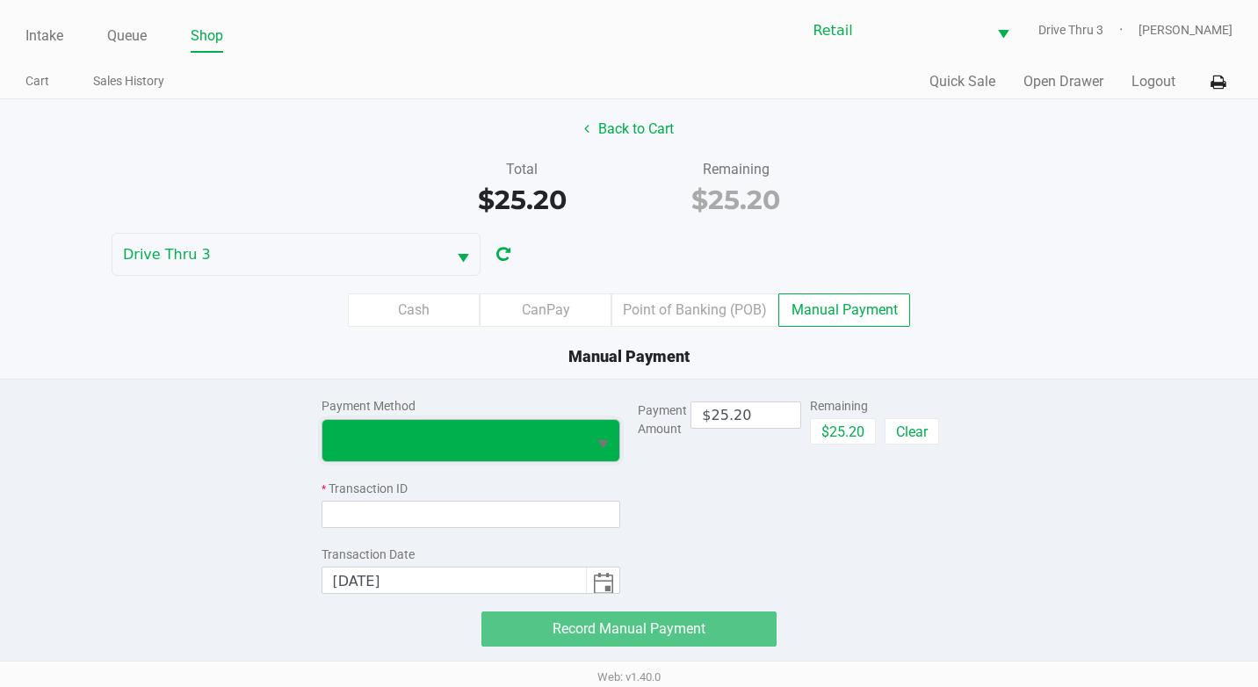
click at [513, 449] on span at bounding box center [454, 440] width 243 height 21
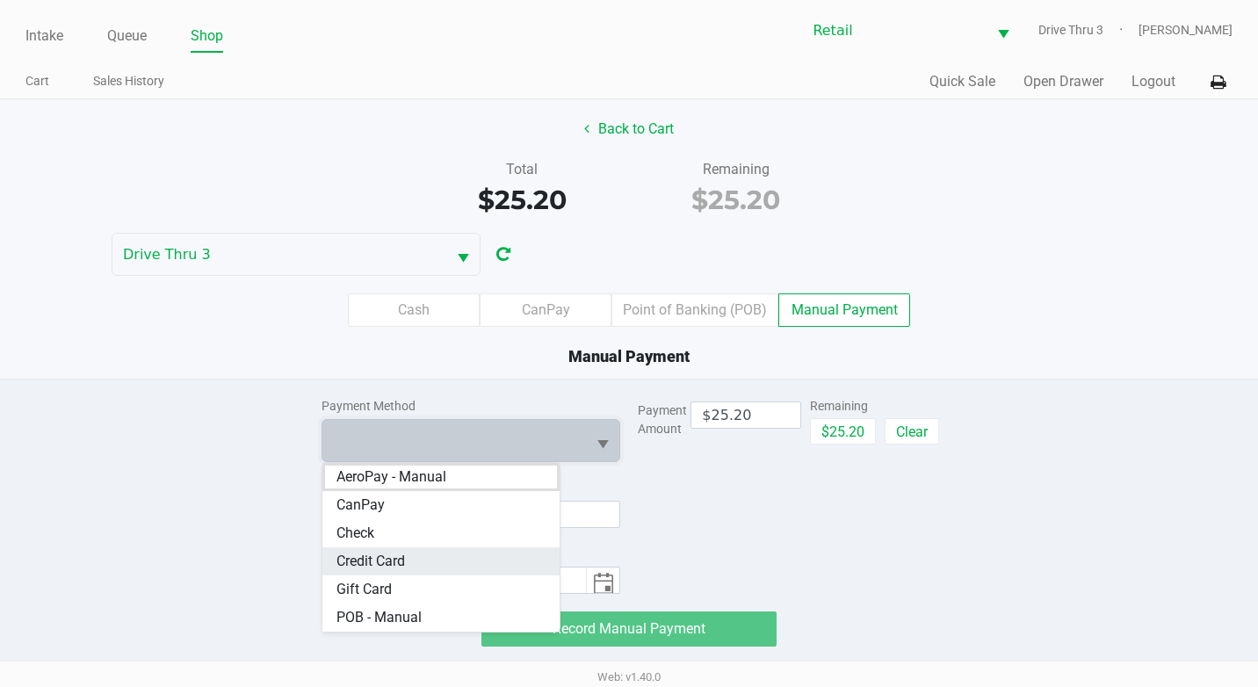
click at [382, 553] on span "Credit Card" at bounding box center [370, 561] width 69 height 21
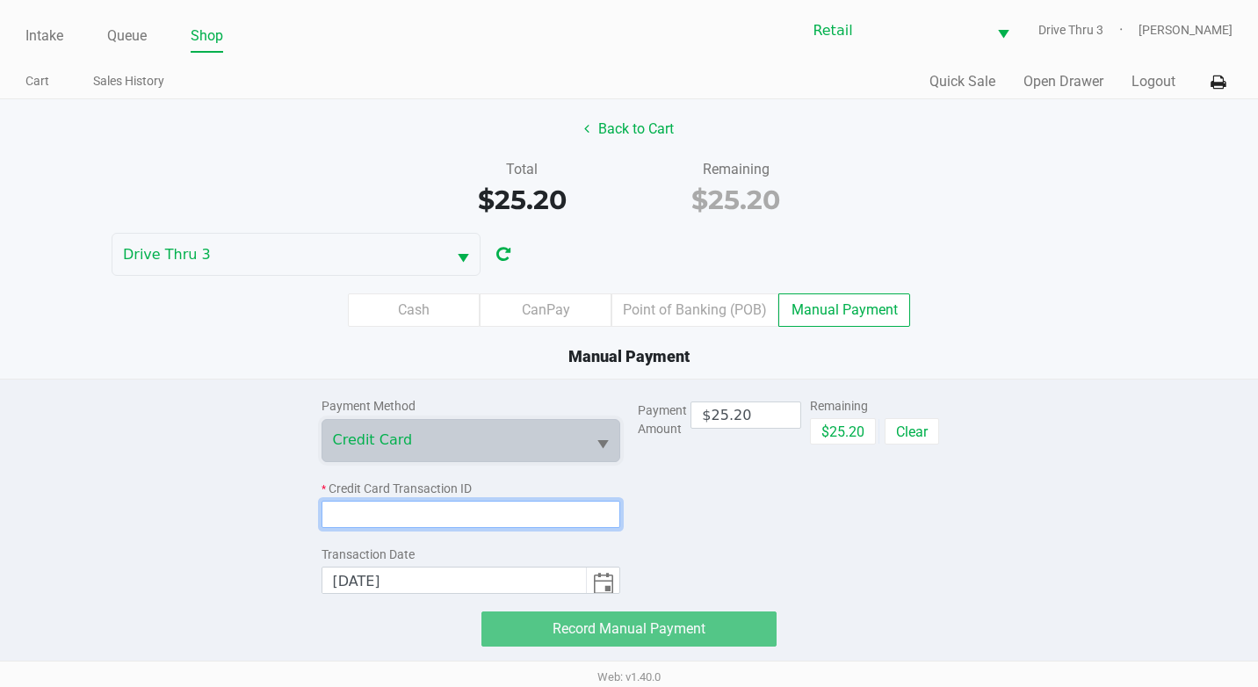
click at [405, 514] on input at bounding box center [471, 514] width 300 height 27
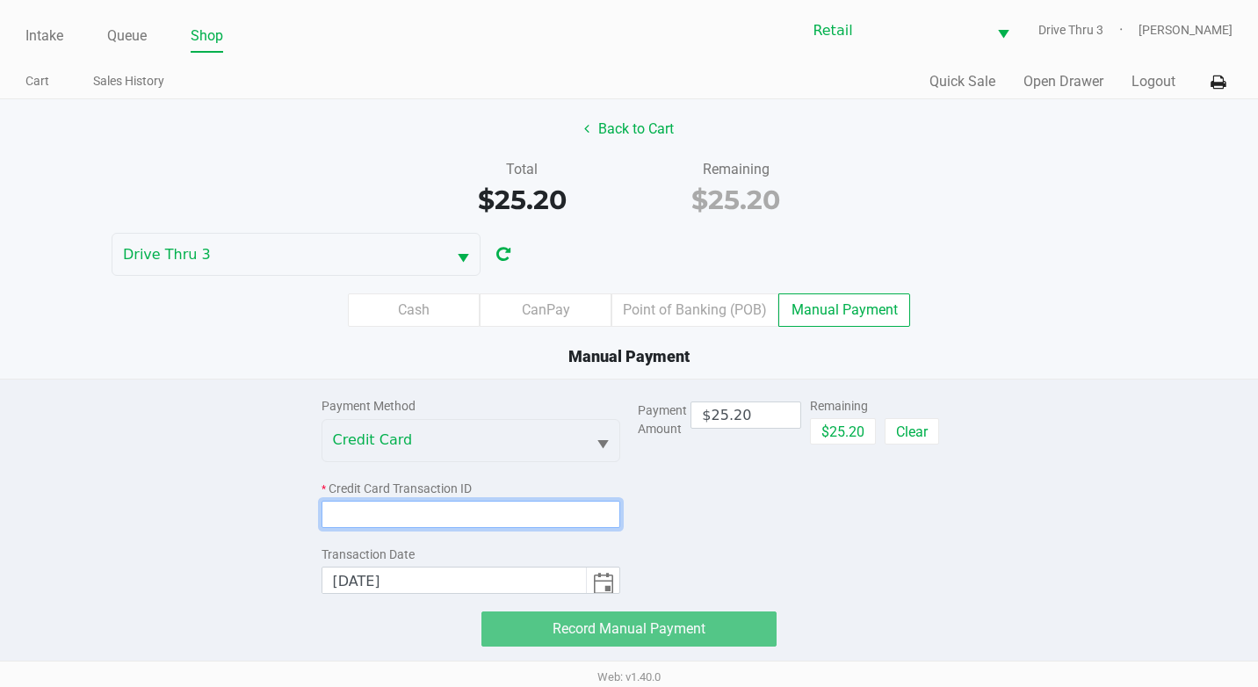
click at [365, 508] on input at bounding box center [471, 514] width 300 height 27
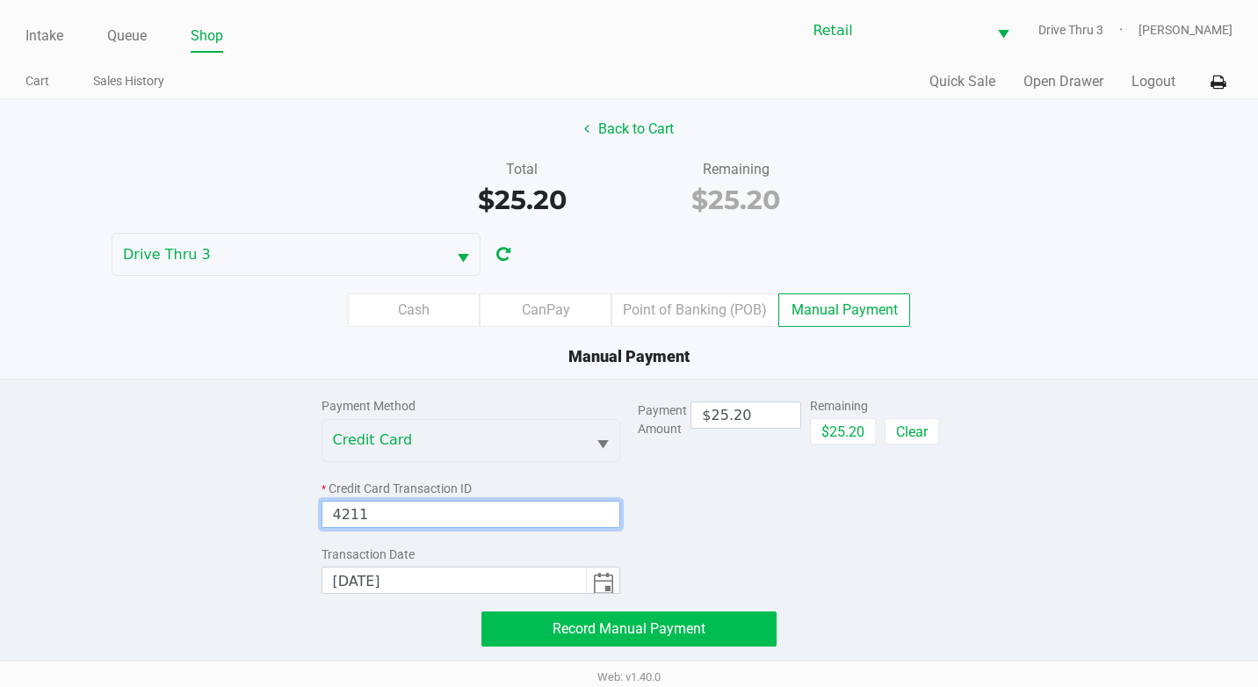
type input "4211"
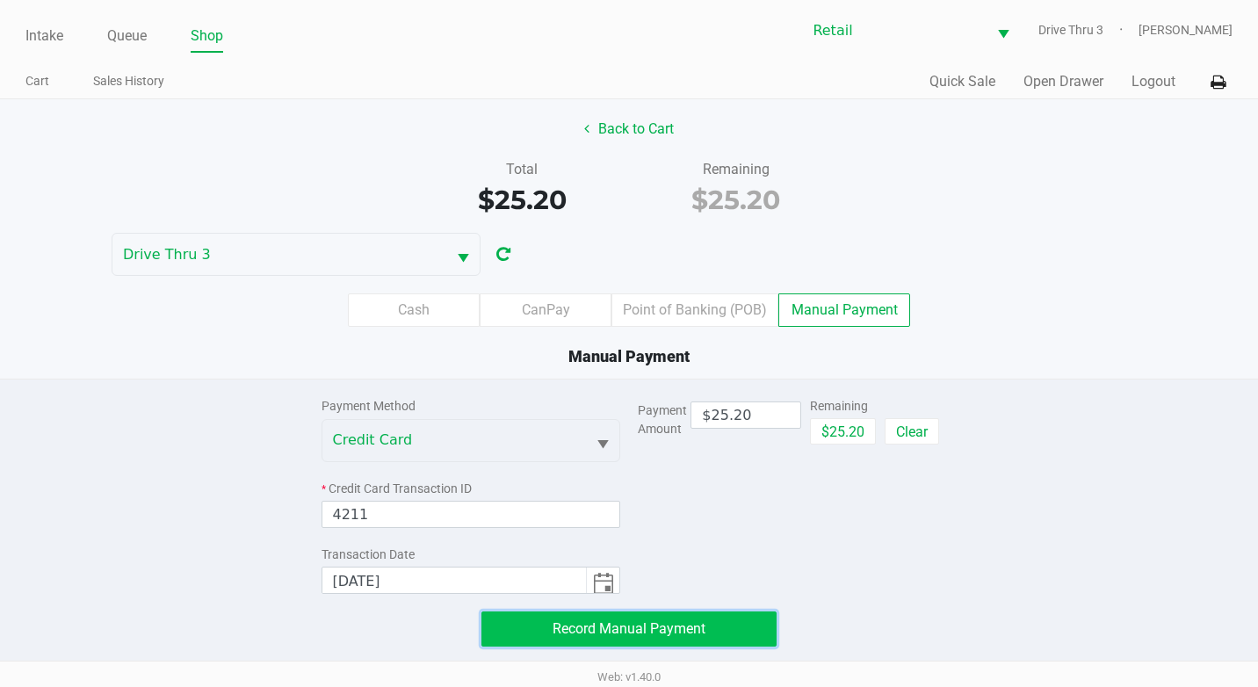
click at [625, 618] on button "Record Manual Payment" at bounding box center [628, 628] width 295 height 35
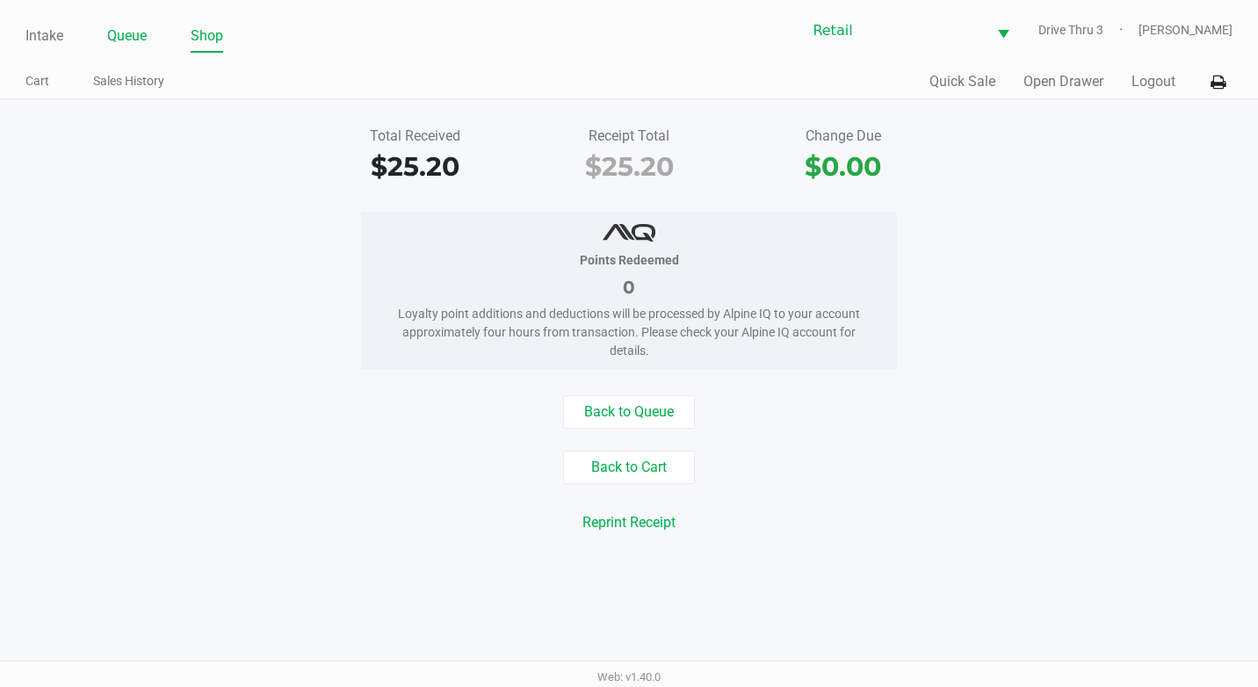
click at [124, 45] on link "Queue" at bounding box center [127, 36] width 40 height 25
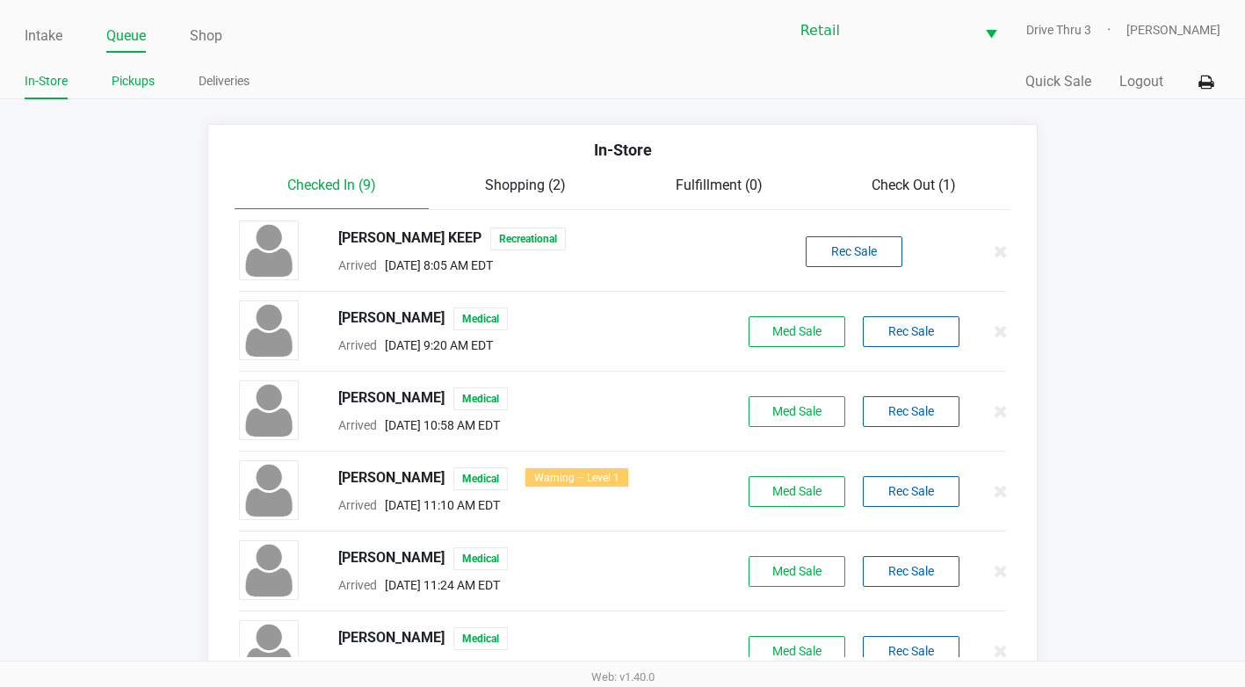
click at [119, 95] on li "Pickups" at bounding box center [133, 84] width 43 height 31
click at [126, 81] on link "Pickups" at bounding box center [133, 81] width 43 height 22
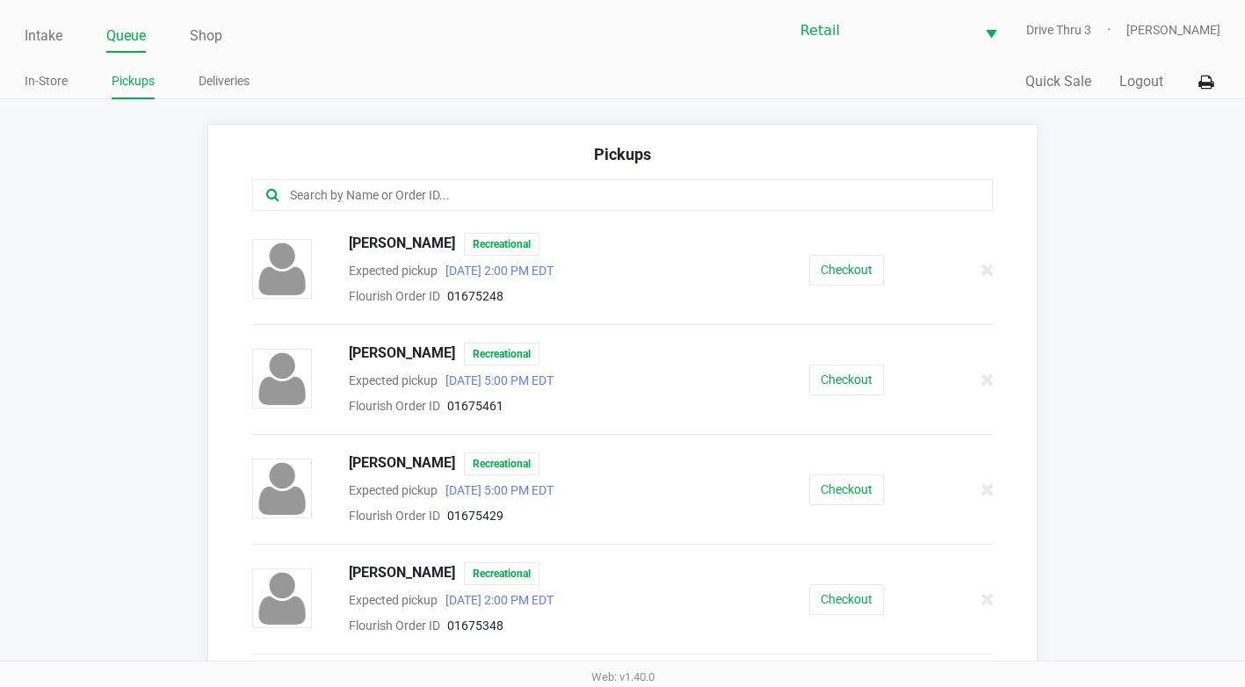
click at [302, 205] on input "text" at bounding box center [608, 195] width 641 height 20
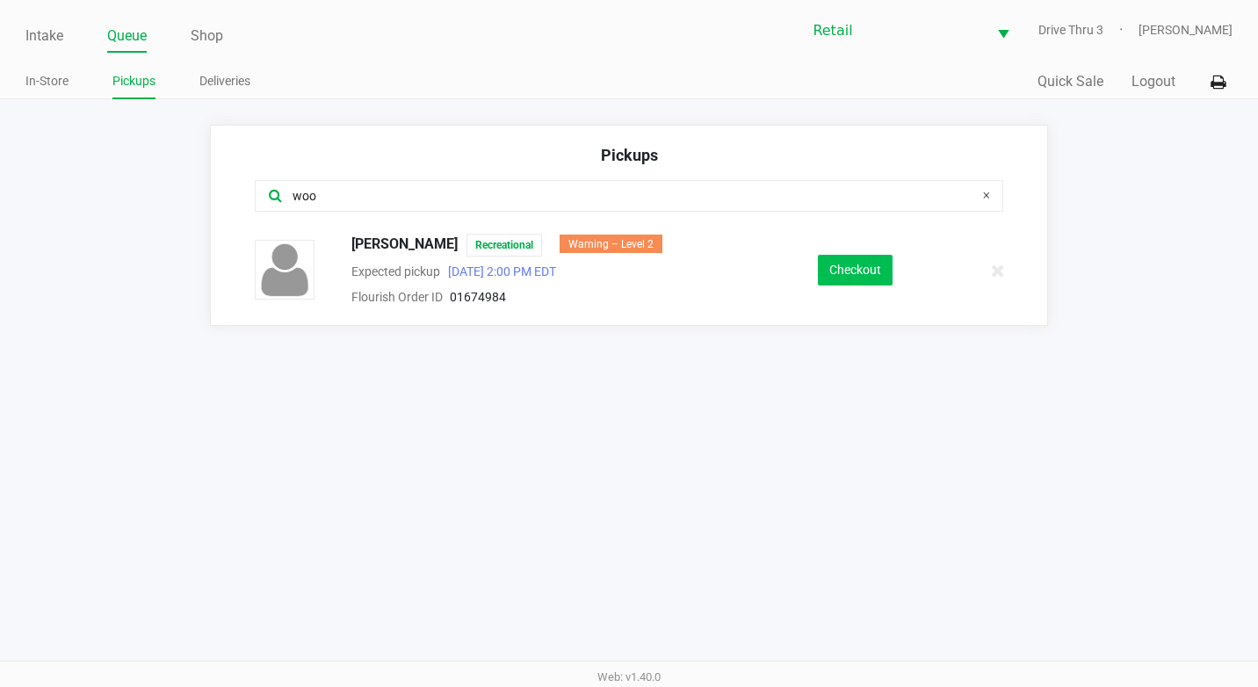
type input "woo"
click at [824, 273] on button "Checkout" at bounding box center [855, 270] width 75 height 31
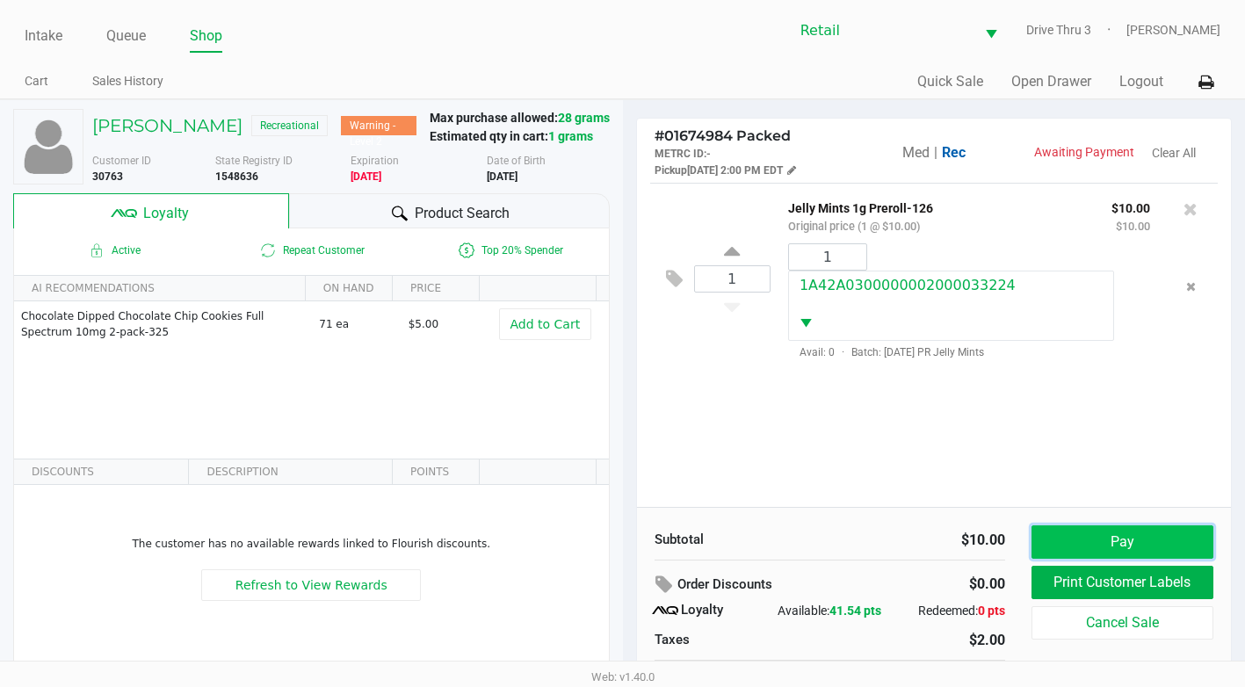
click at [1126, 540] on button "Pay" at bounding box center [1122, 541] width 182 height 33
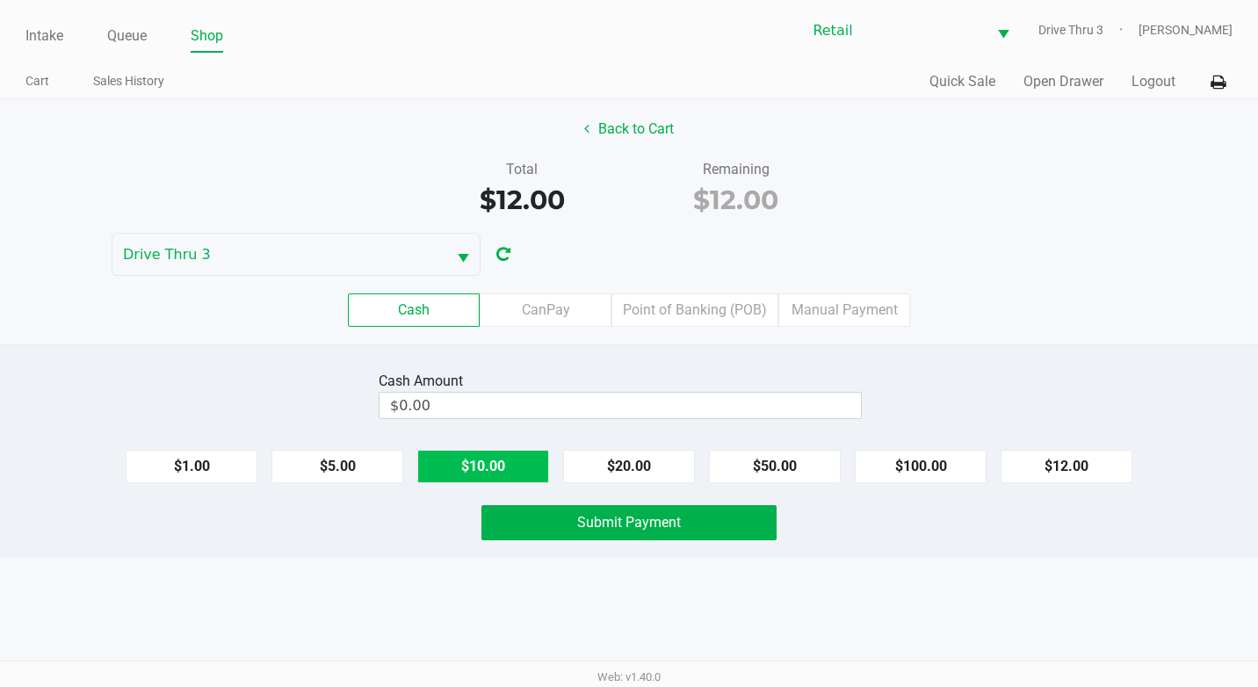
drag, startPoint x: 446, startPoint y: 469, endPoint x: 429, endPoint y: 474, distance: 18.3
click at [448, 469] on button "$10.00" at bounding box center [483, 466] width 132 height 33
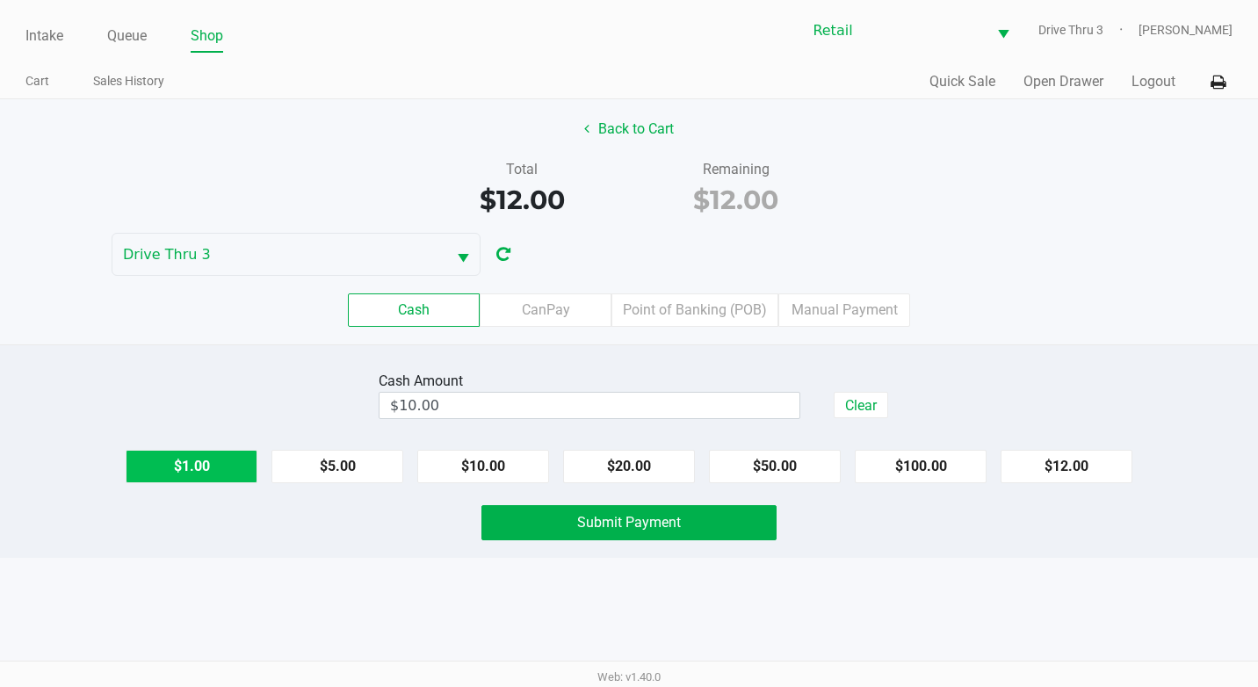
click at [177, 473] on button "$1.00" at bounding box center [192, 466] width 132 height 33
type input "$12.00"
click at [546, 516] on button "Submit Payment" at bounding box center [628, 522] width 295 height 35
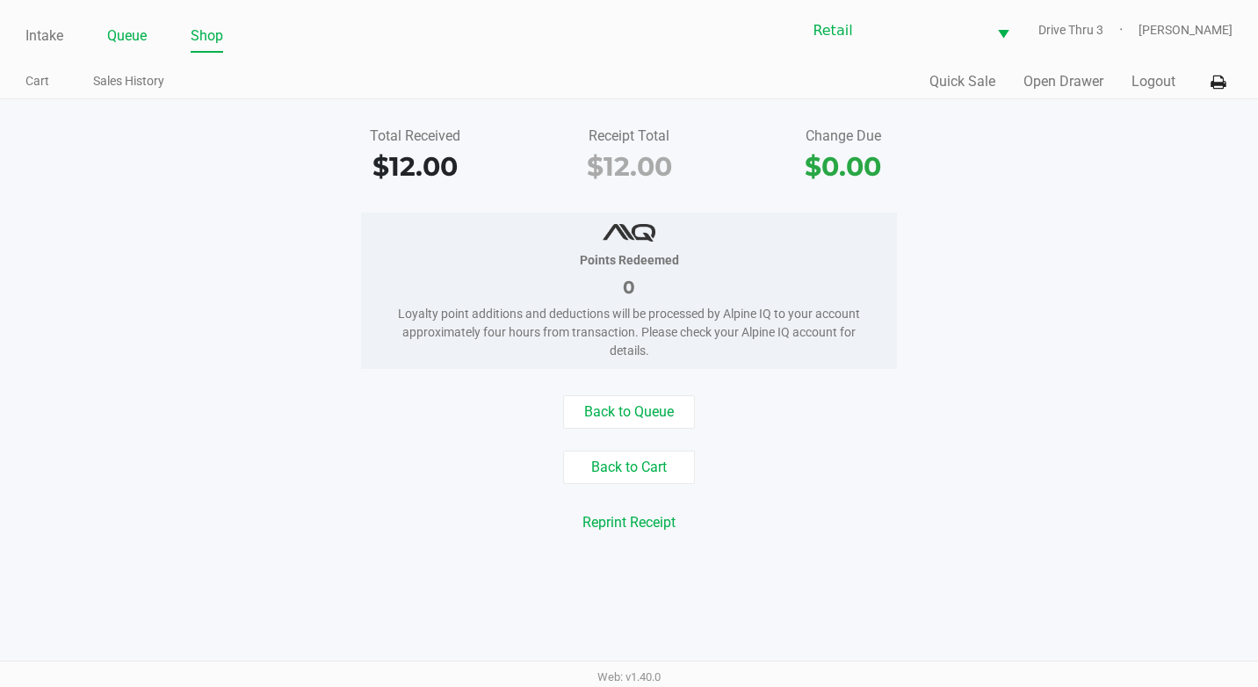
click at [128, 49] on li "Queue" at bounding box center [127, 37] width 40 height 31
click at [130, 39] on link "Queue" at bounding box center [127, 36] width 40 height 25
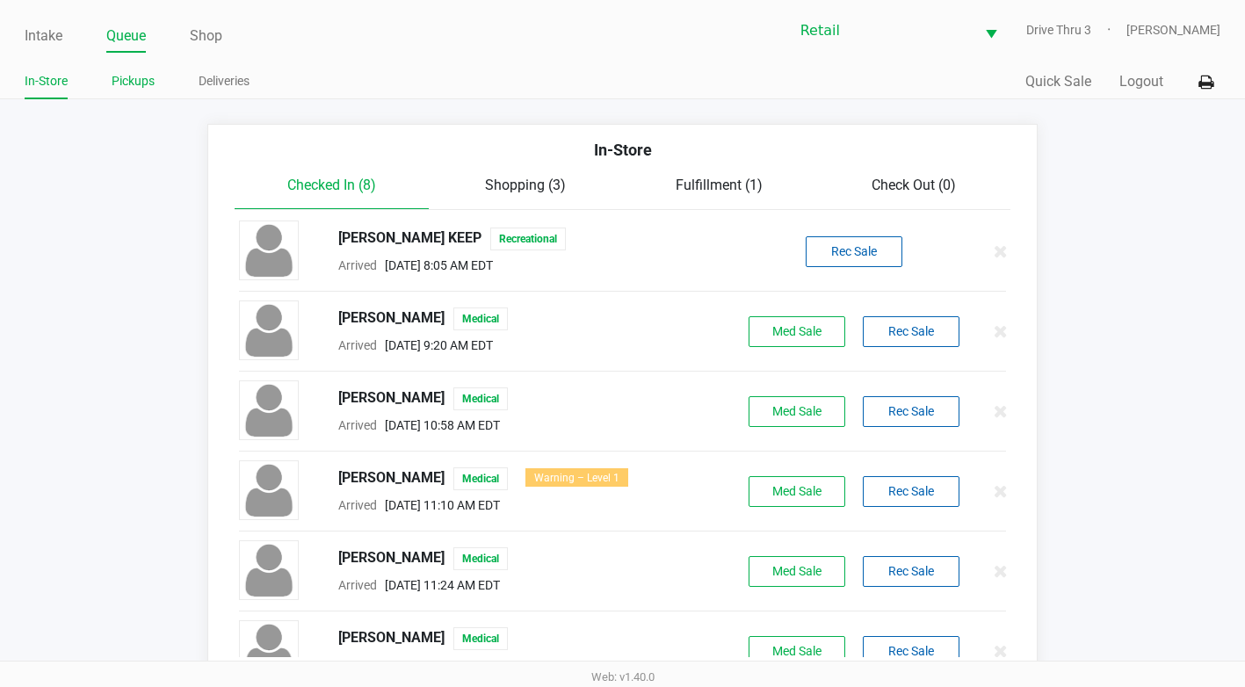
click at [138, 75] on link "Pickups" at bounding box center [133, 81] width 43 height 22
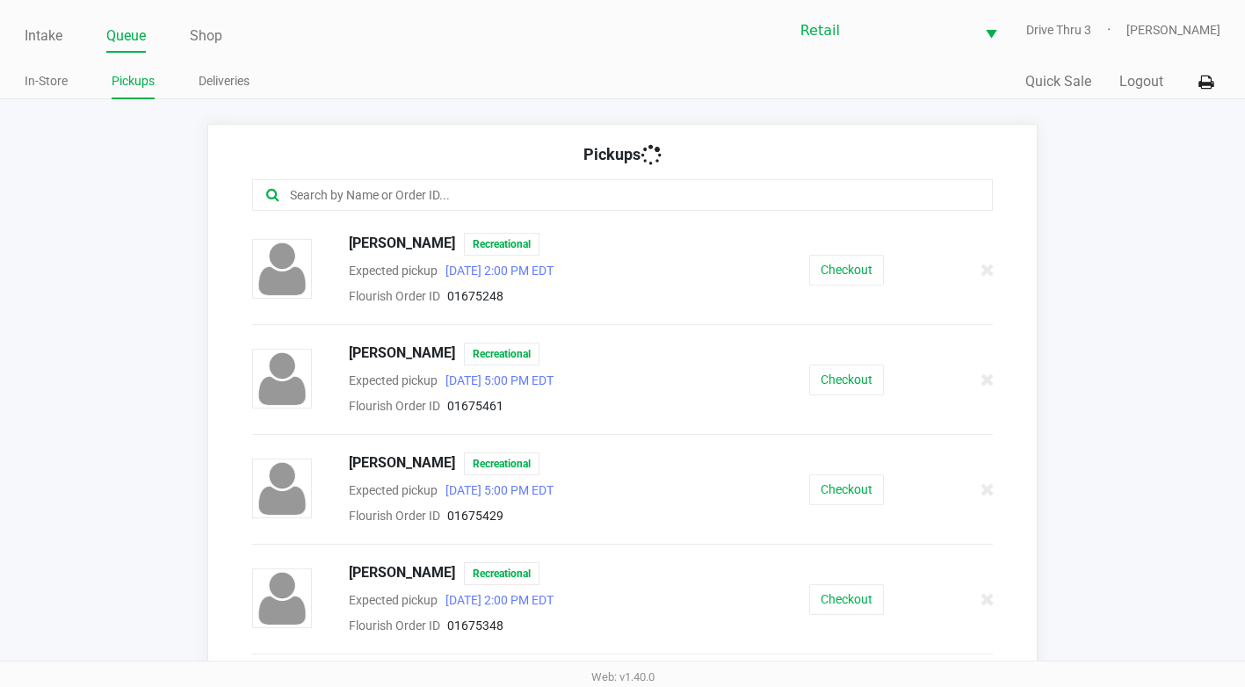
click at [354, 199] on input "text" at bounding box center [608, 195] width 641 height 20
type input "ricci"
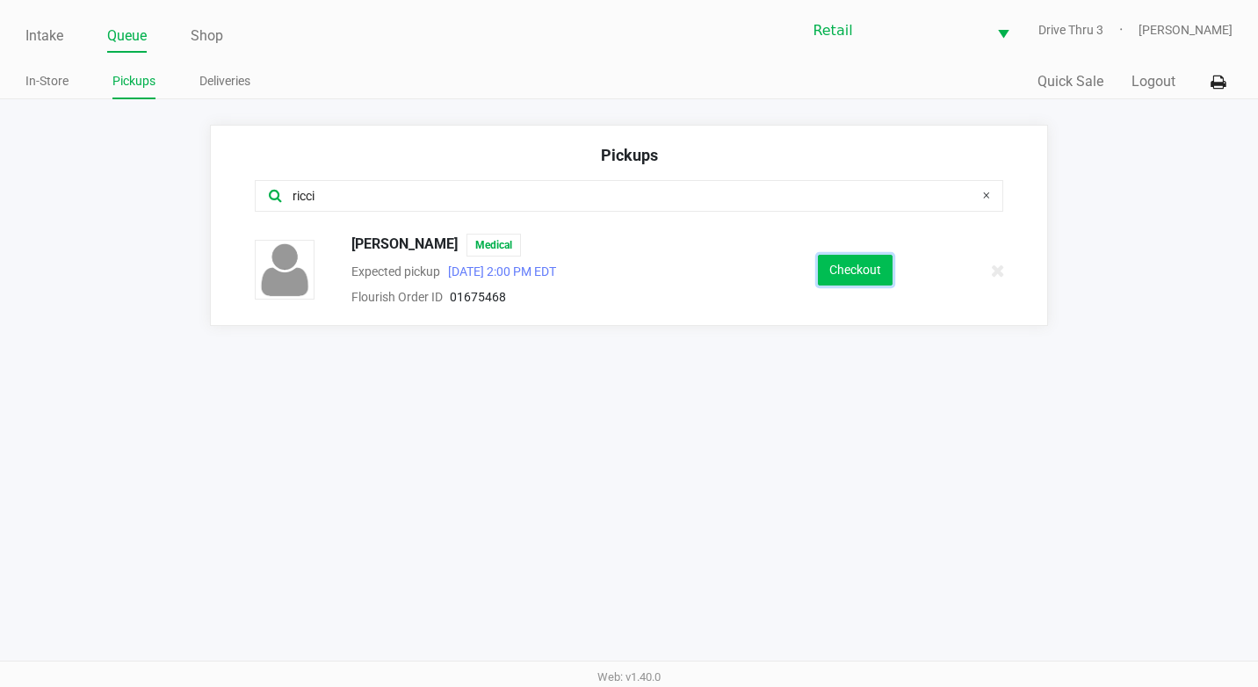
click at [862, 271] on button "Checkout" at bounding box center [855, 270] width 75 height 31
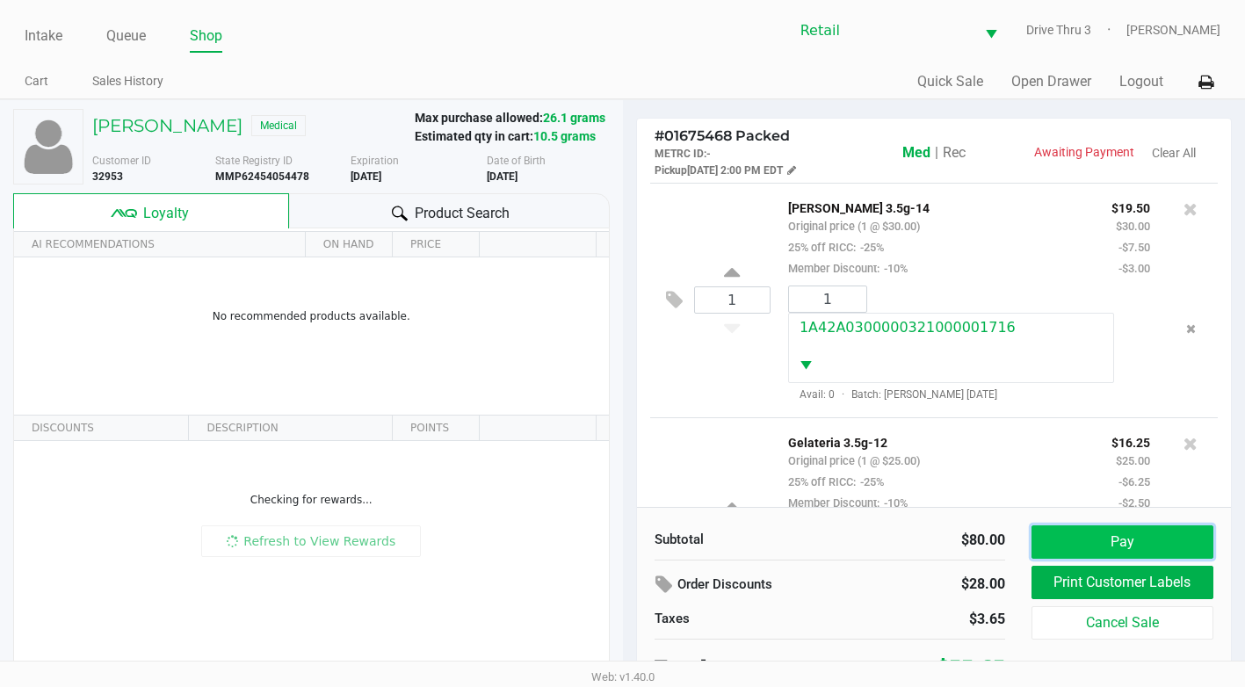
click at [1092, 534] on button "Pay" at bounding box center [1122, 541] width 182 height 33
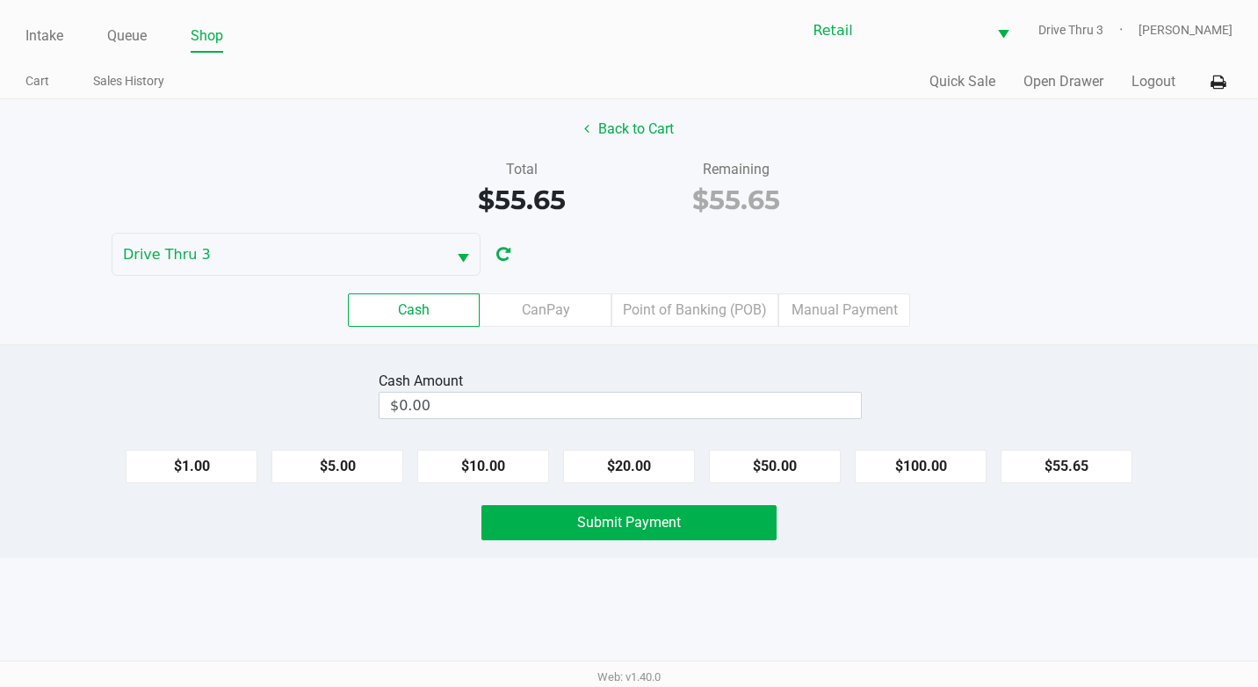
click at [763, 449] on div "$1.00 $5.00 $10.00 $20.00 $50.00 $100.00 $55.65" at bounding box center [629, 459] width 1258 height 47
click at [764, 460] on button "$50.00" at bounding box center [775, 466] width 132 height 33
click at [518, 460] on button "$10.00" at bounding box center [483, 466] width 132 height 33
type input "$60.00"
click at [591, 521] on span "Submit Payment" at bounding box center [629, 522] width 104 height 17
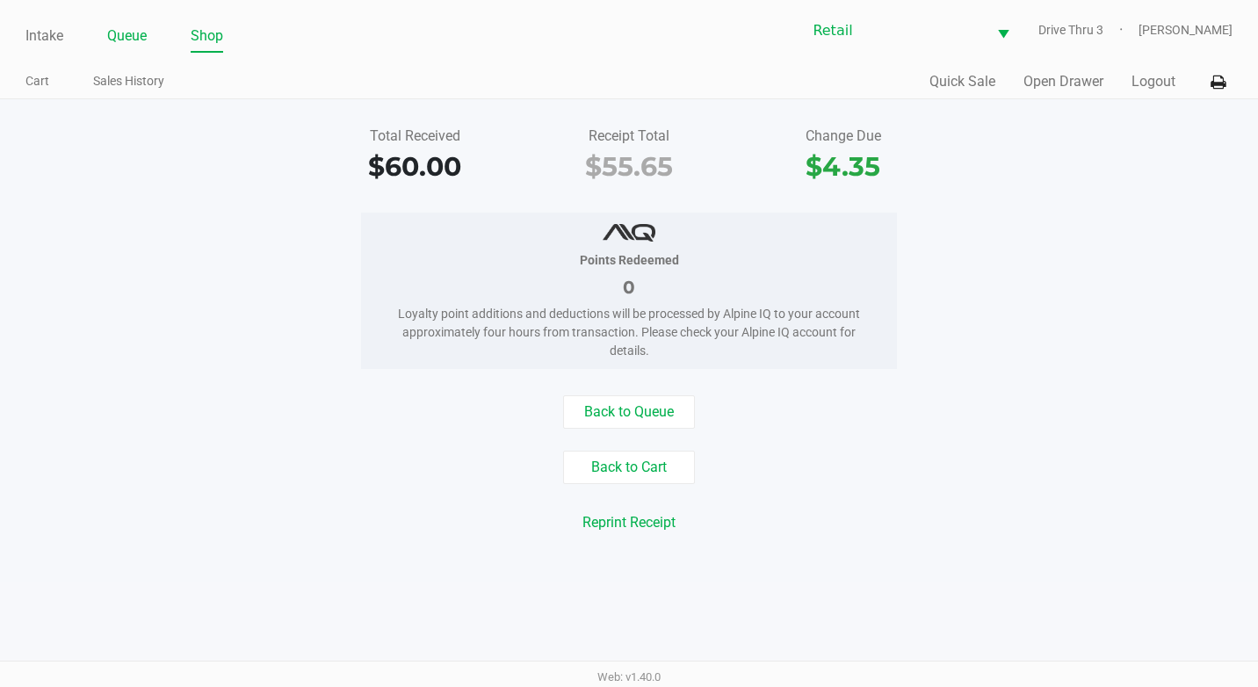
click at [125, 33] on link "Queue" at bounding box center [127, 36] width 40 height 25
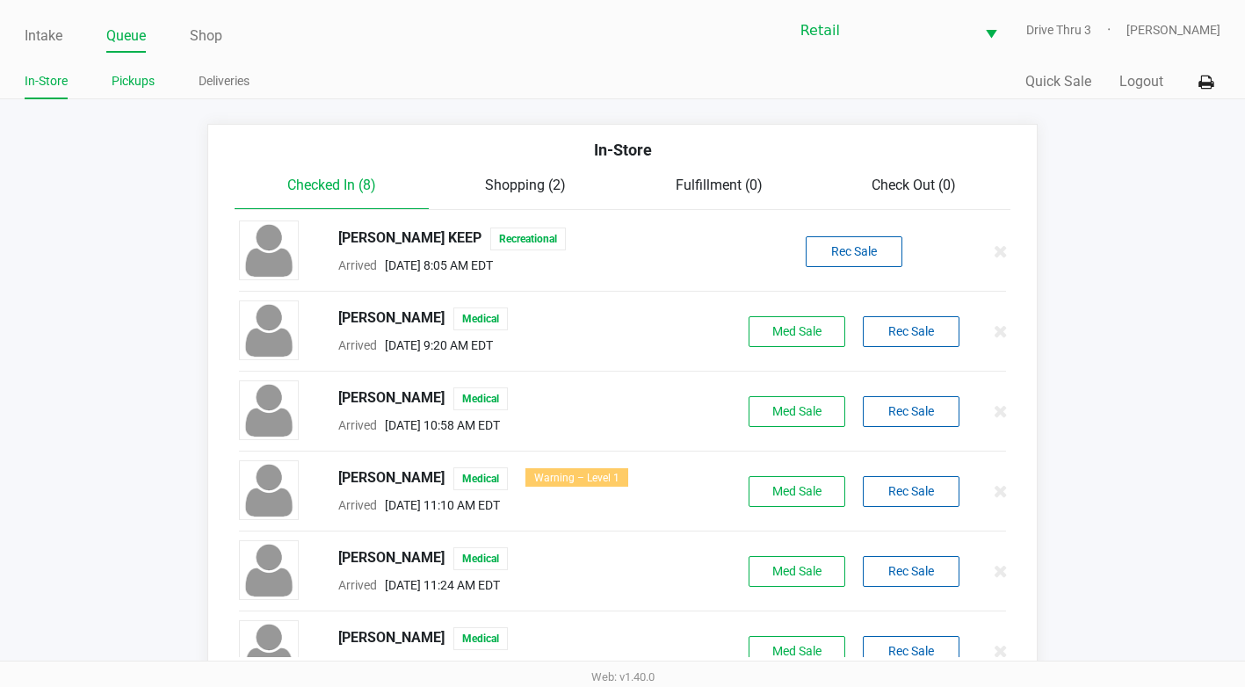
click at [128, 83] on link "Pickups" at bounding box center [133, 81] width 43 height 22
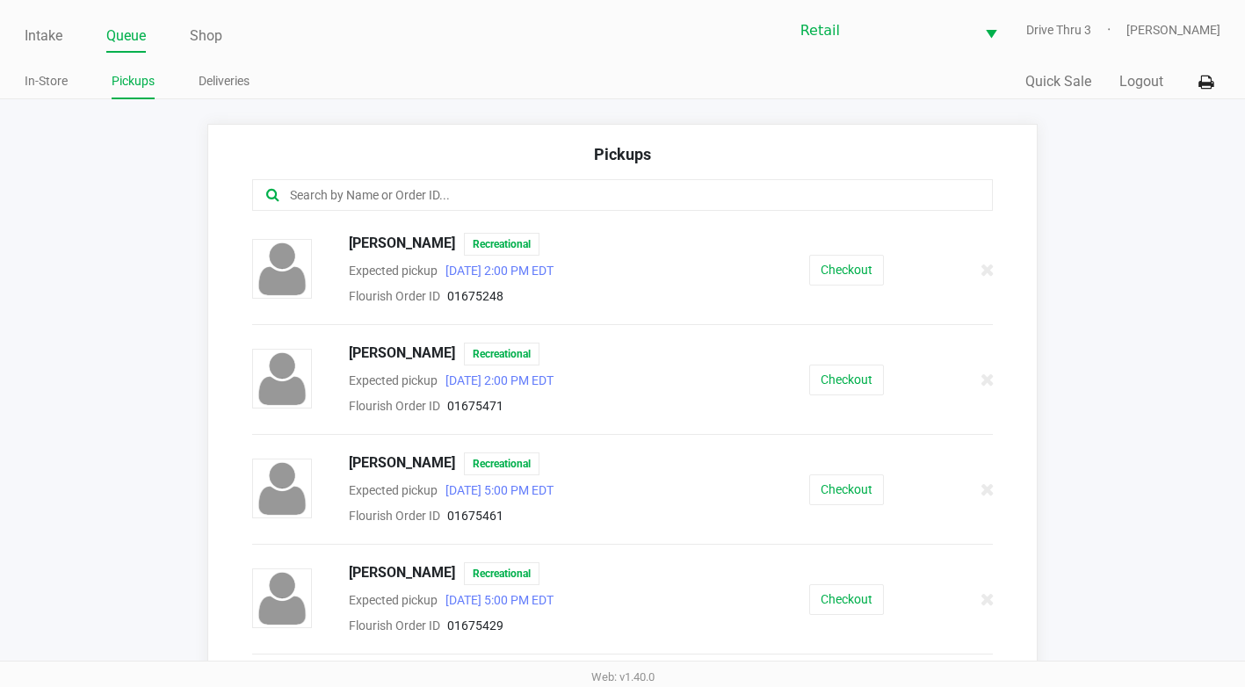
click at [375, 193] on input "text" at bounding box center [608, 195] width 641 height 20
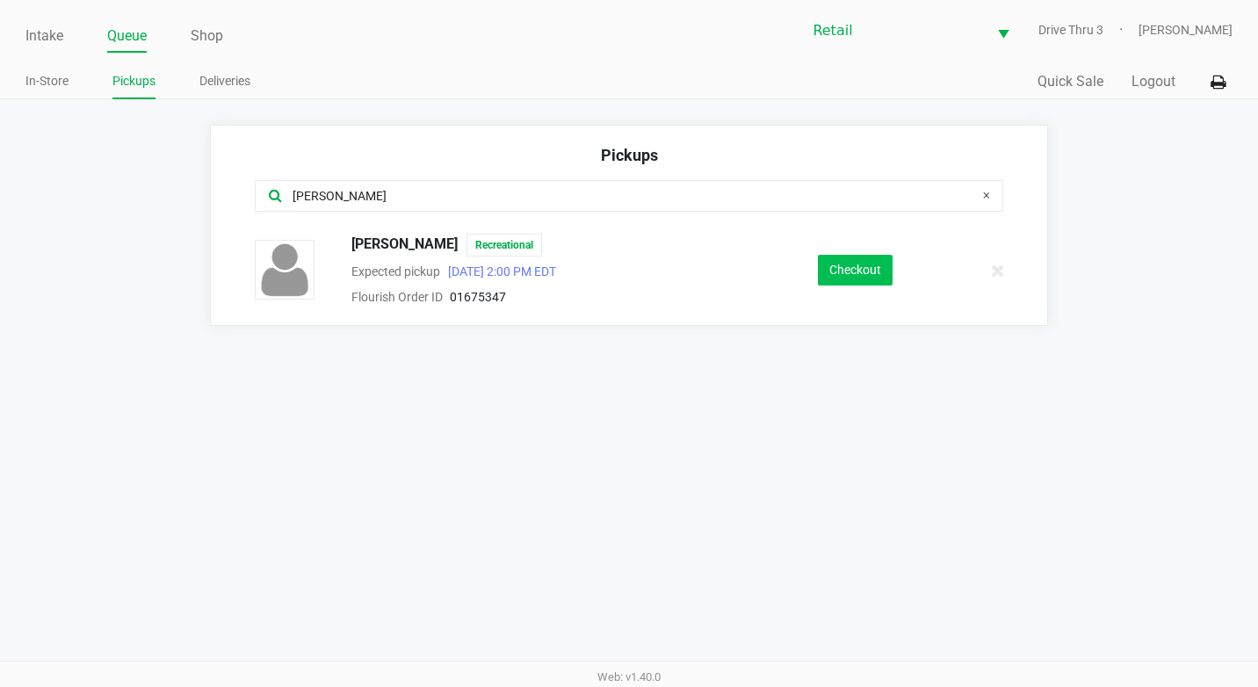
type input "[PERSON_NAME]"
click at [885, 267] on button "Checkout" at bounding box center [855, 270] width 75 height 31
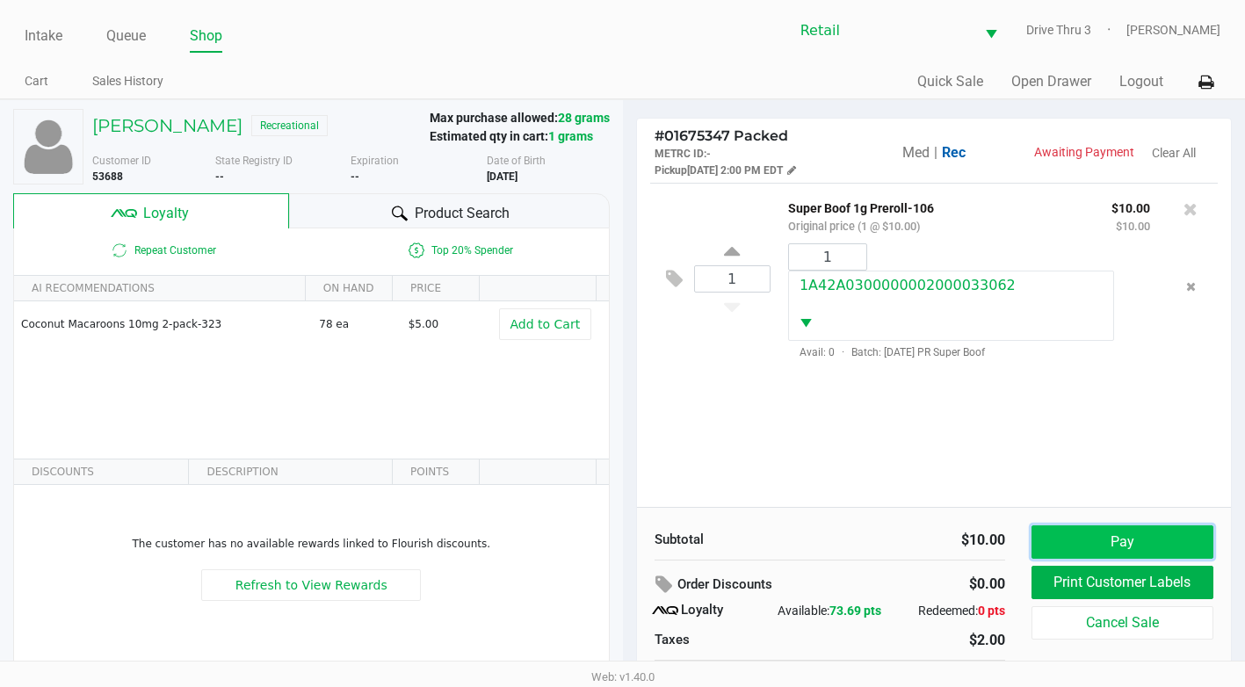
click at [1086, 531] on button "Pay" at bounding box center [1122, 541] width 182 height 33
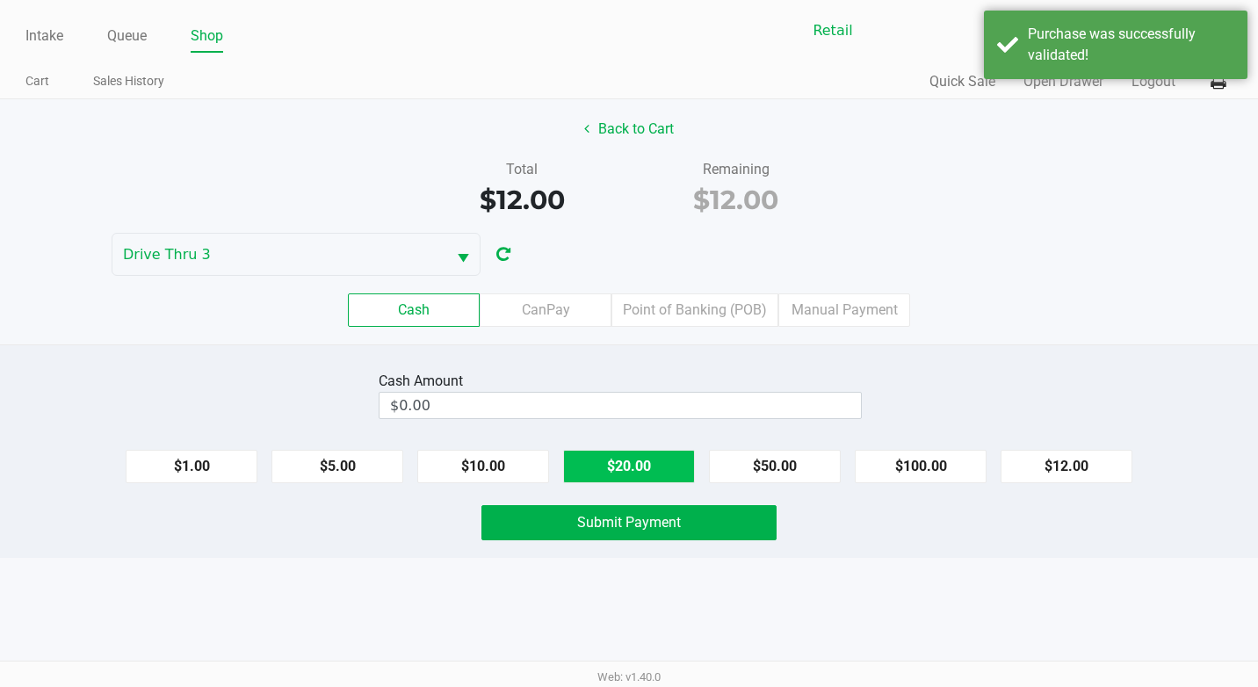
click at [653, 474] on button "$20.00" at bounding box center [629, 466] width 132 height 33
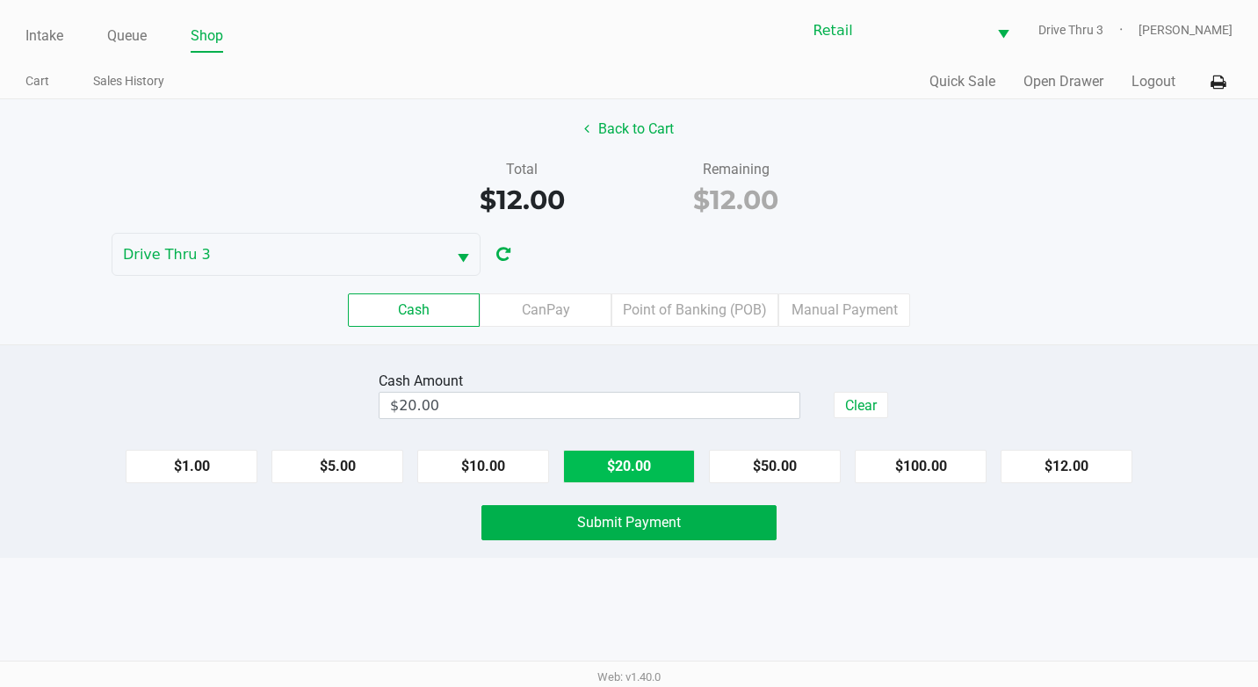
click at [653, 474] on button "$20.00" at bounding box center [629, 466] width 132 height 33
click at [879, 406] on button "Clear" at bounding box center [861, 405] width 54 height 26
click at [632, 462] on button "$20.00" at bounding box center [629, 466] width 132 height 33
type input "$20.00"
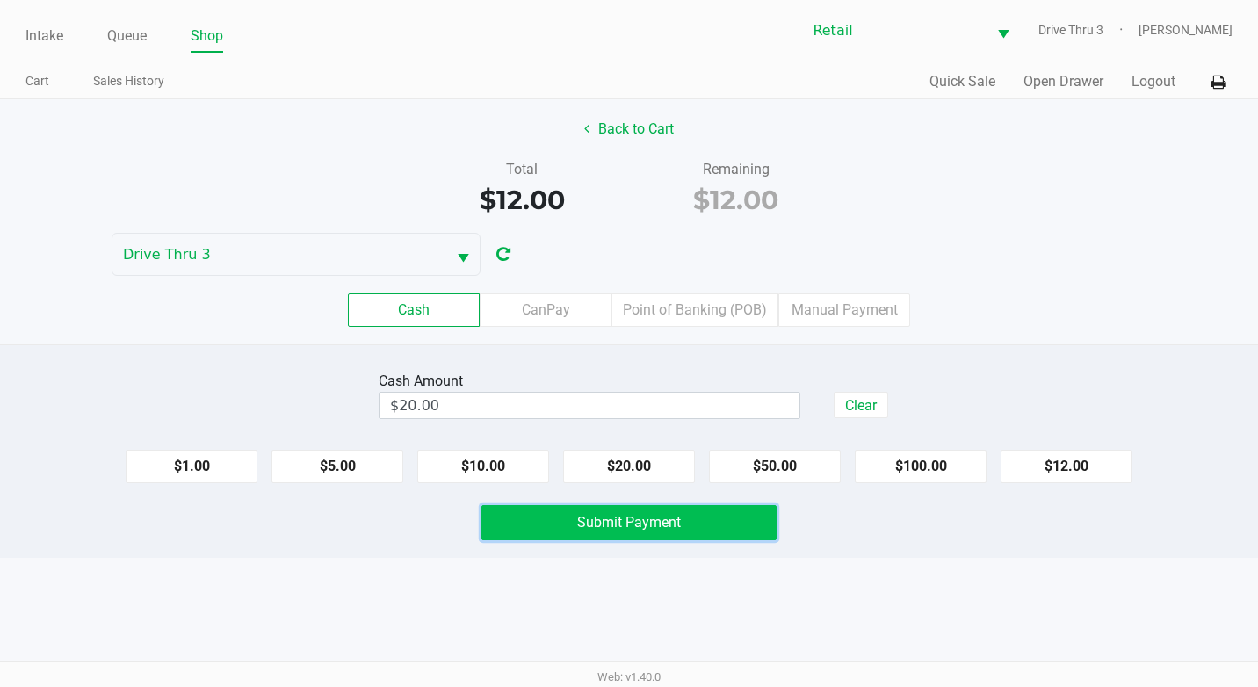
click at [639, 527] on span "Submit Payment" at bounding box center [629, 522] width 104 height 17
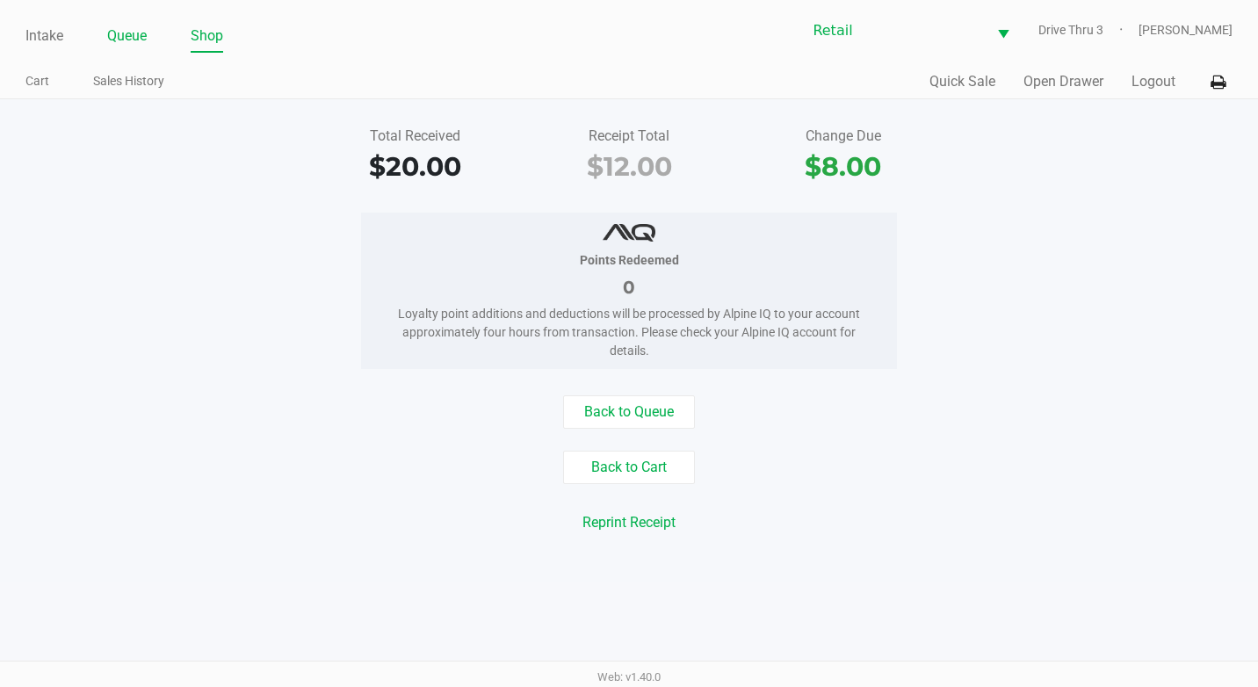
click at [120, 42] on link "Queue" at bounding box center [127, 36] width 40 height 25
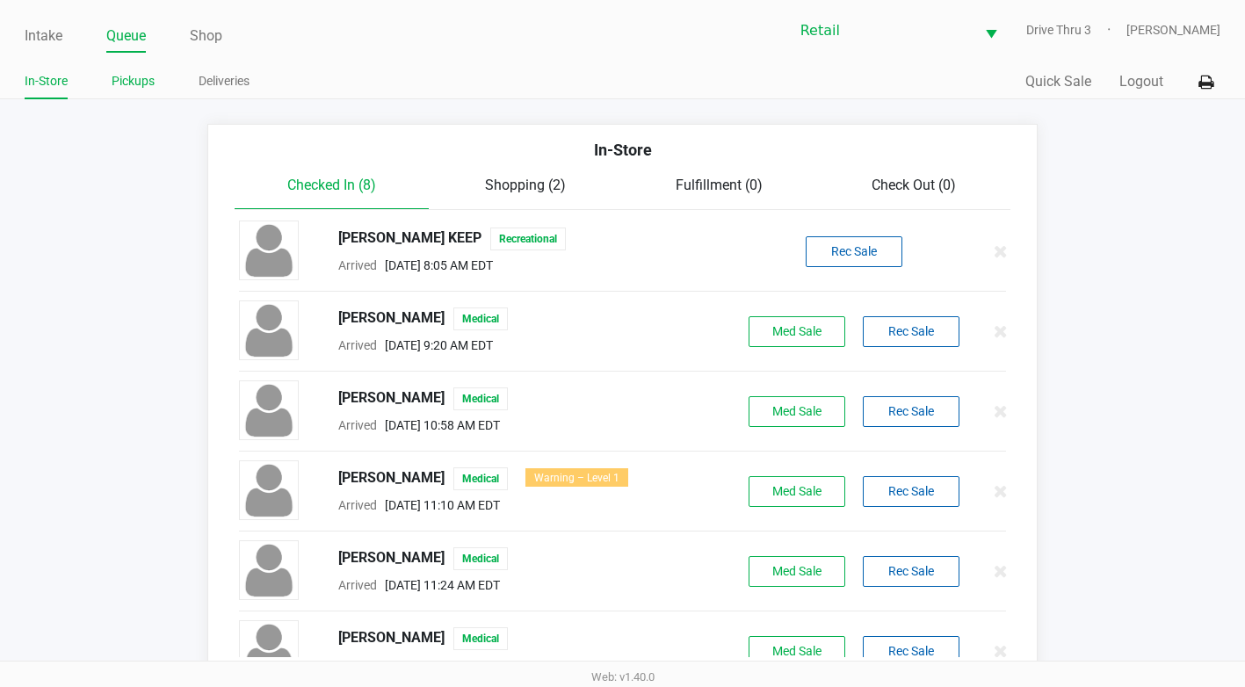
click at [144, 74] on link "Pickups" at bounding box center [133, 81] width 43 height 22
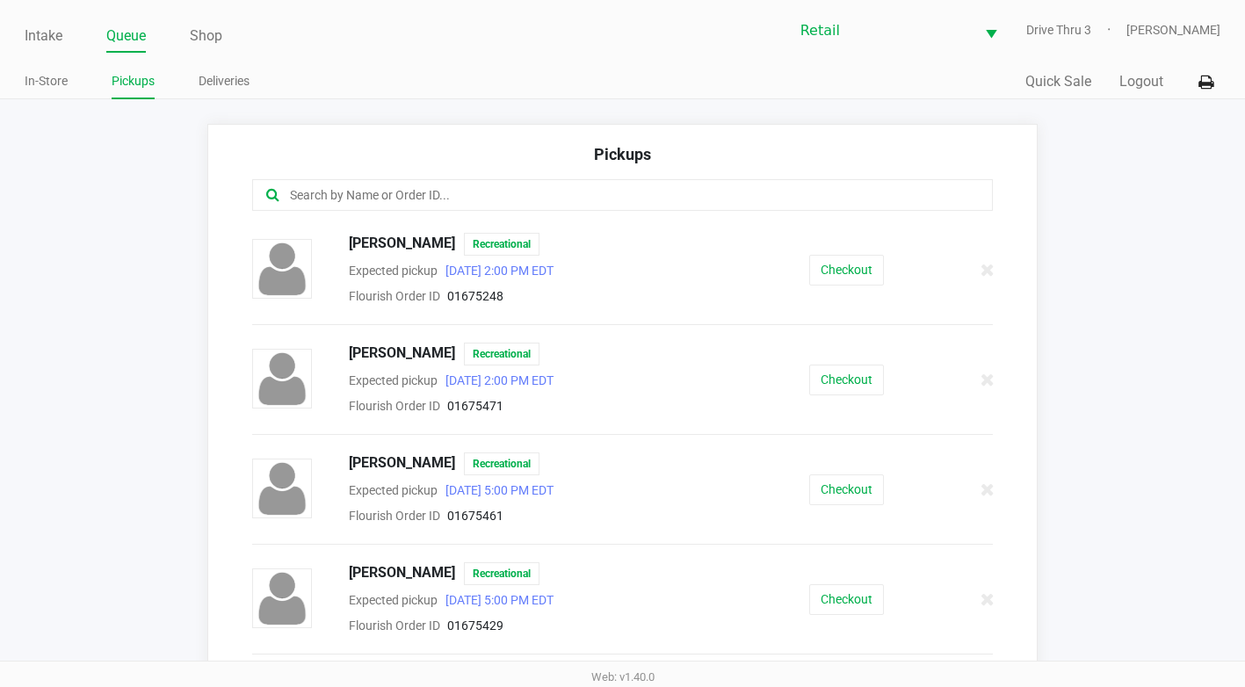
click at [385, 186] on input "text" at bounding box center [608, 195] width 641 height 20
type input "[PERSON_NAME]"
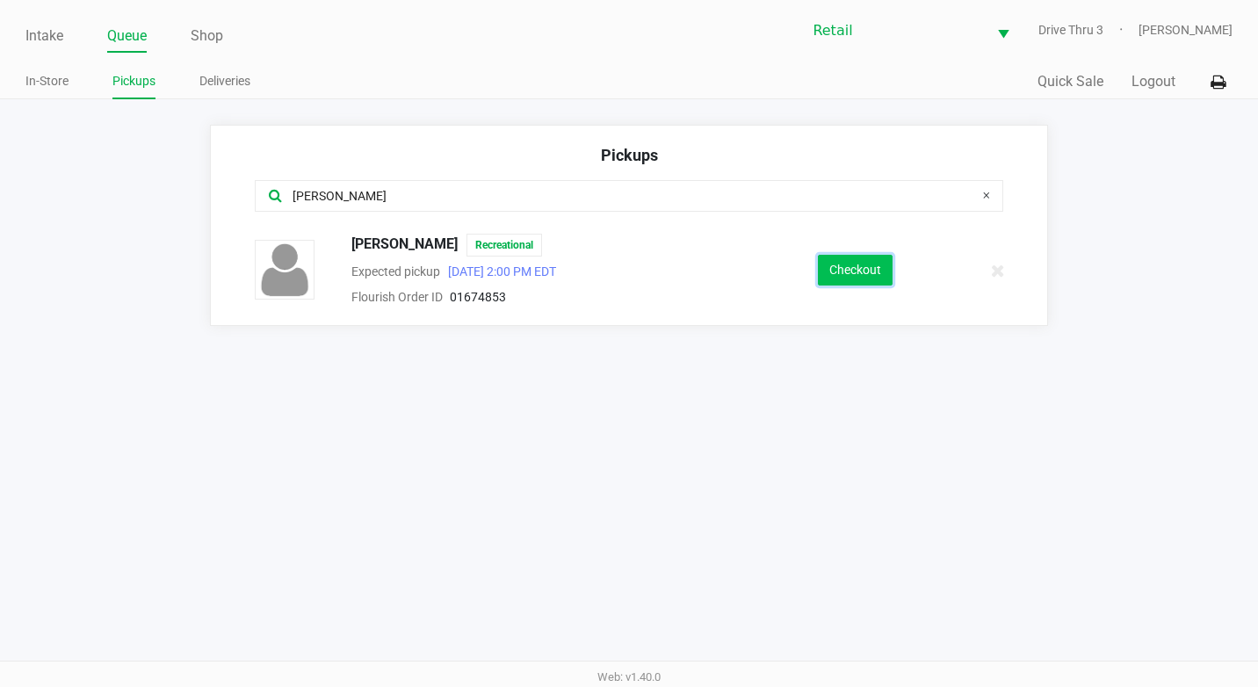
click at [848, 268] on button "Checkout" at bounding box center [855, 270] width 75 height 31
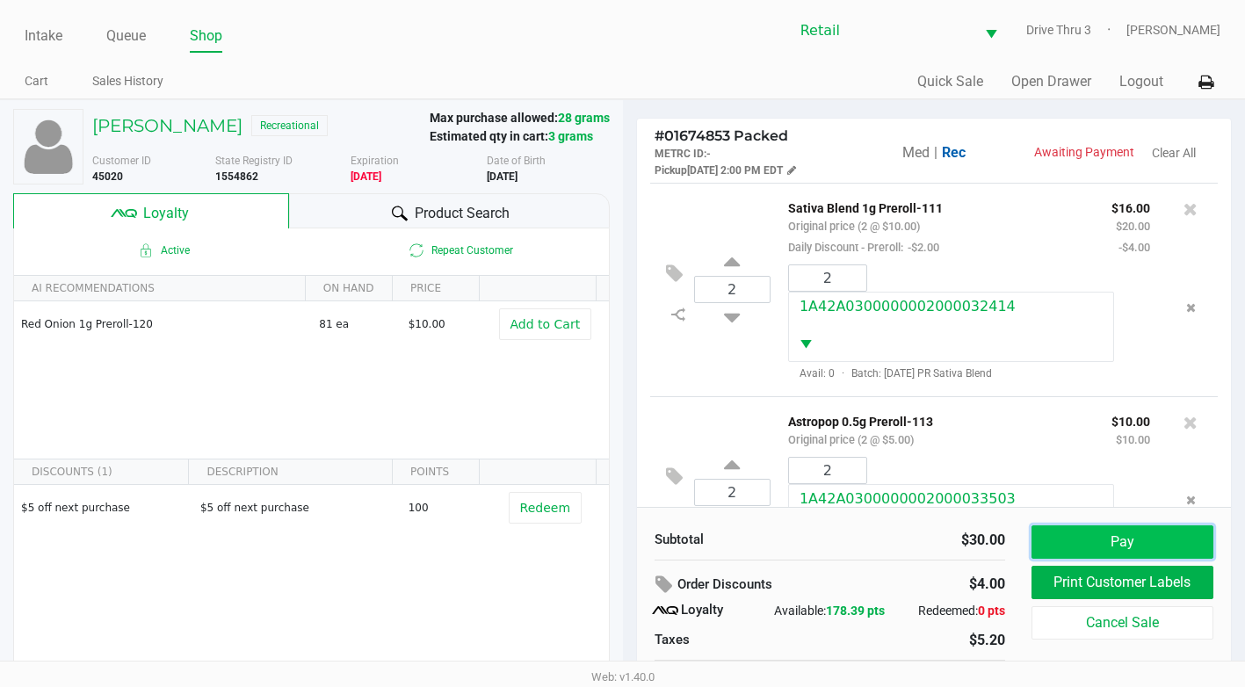
click at [1112, 529] on button "Pay" at bounding box center [1122, 541] width 182 height 33
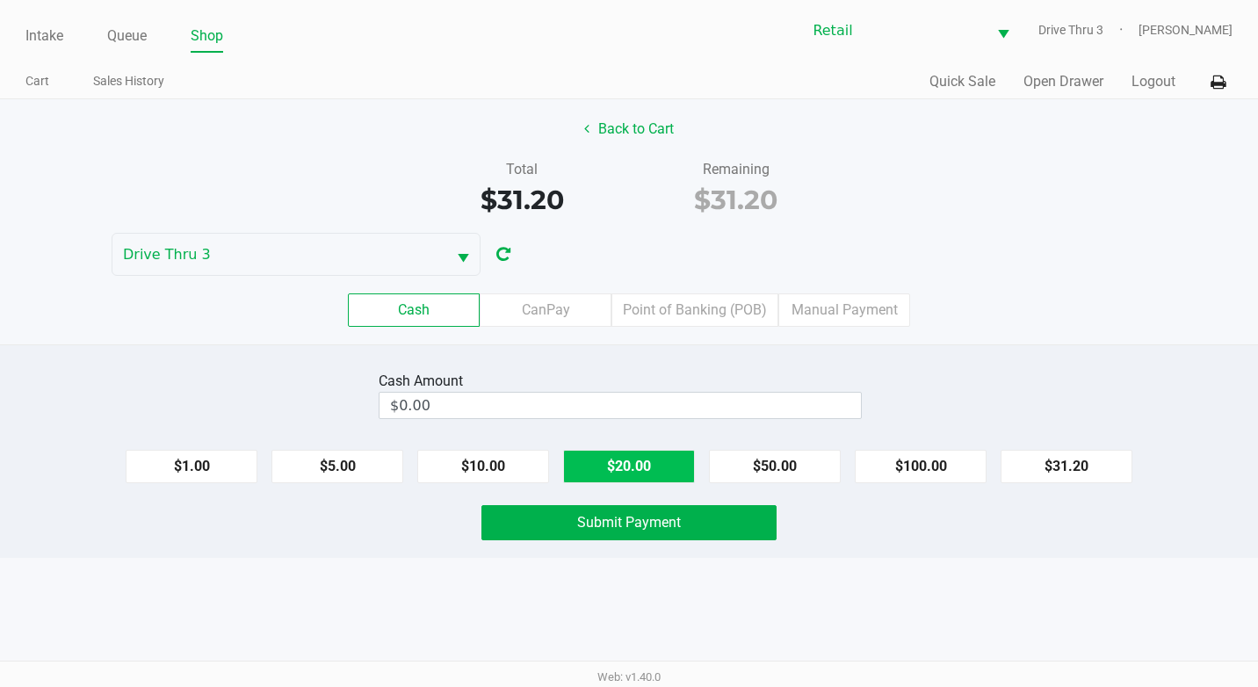
click at [608, 465] on button "$20.00" at bounding box center [629, 466] width 132 height 33
type input "$40.00"
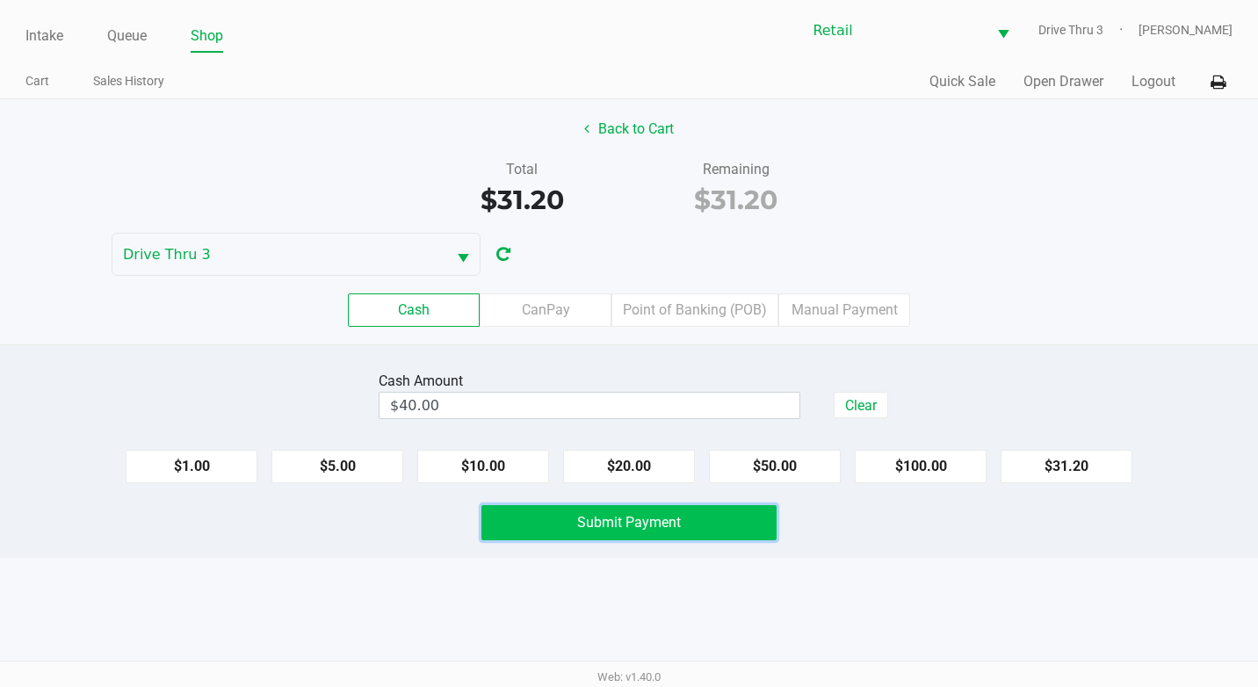
click at [665, 532] on button "Submit Payment" at bounding box center [628, 522] width 295 height 35
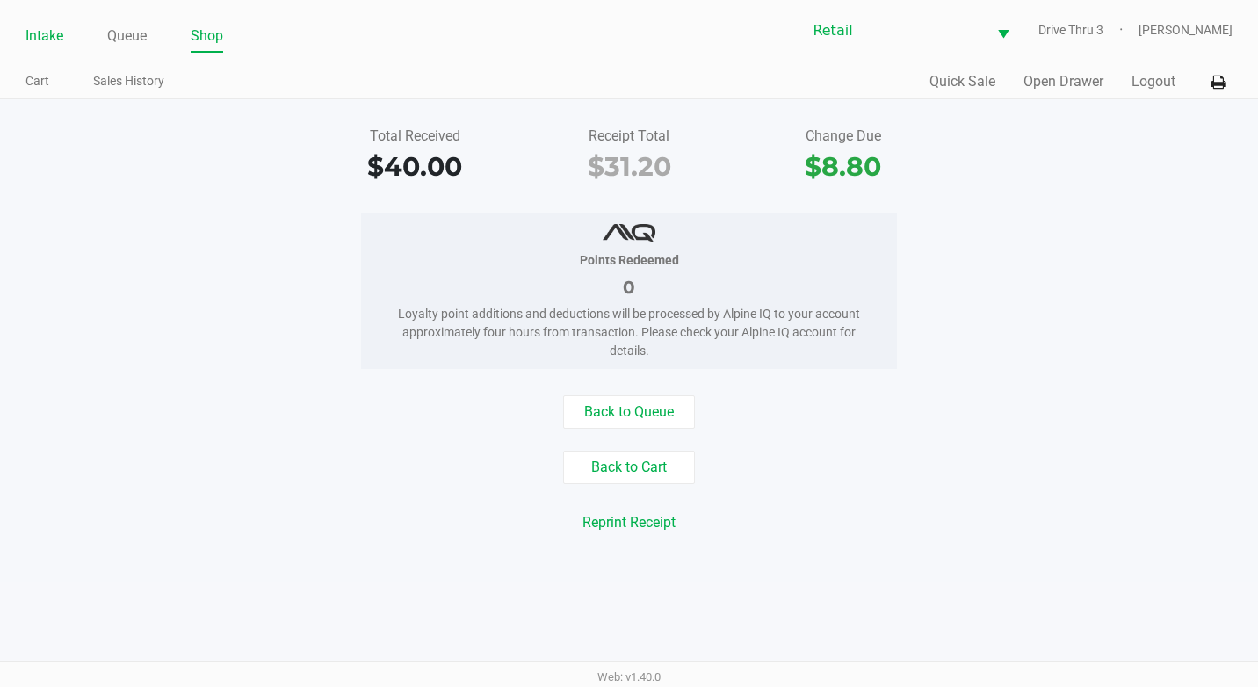
click at [40, 39] on link "Intake" at bounding box center [44, 36] width 38 height 25
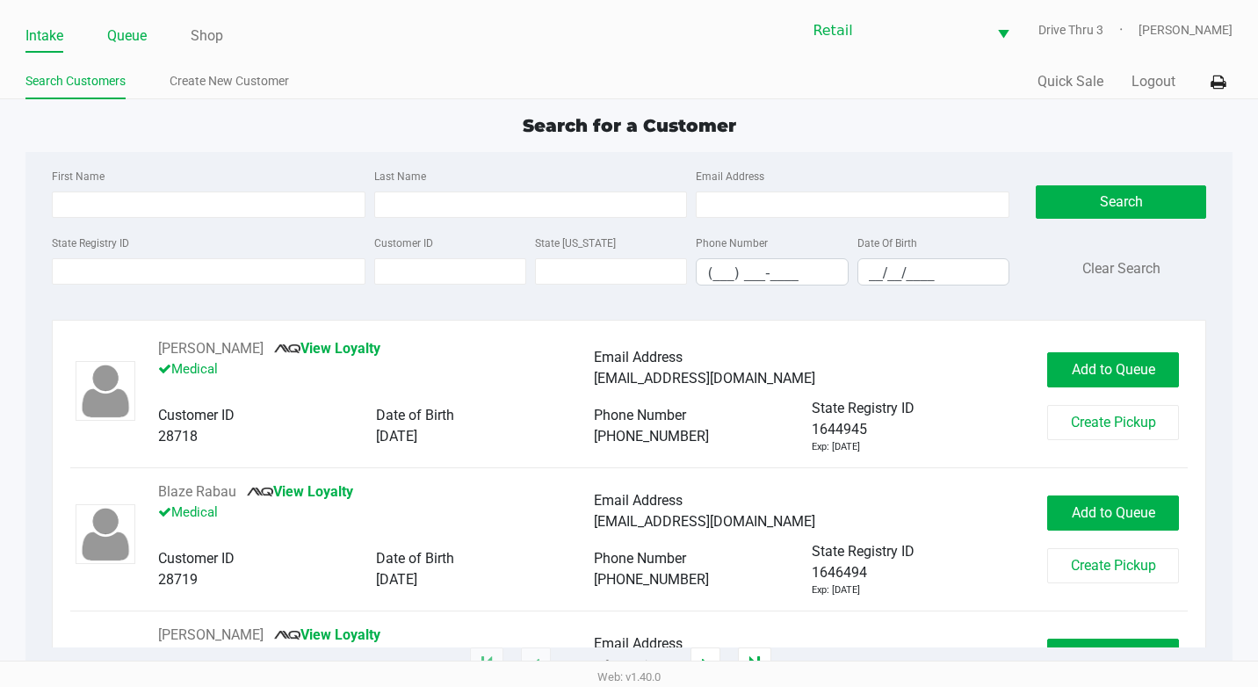
click at [144, 25] on link "Queue" at bounding box center [127, 36] width 40 height 25
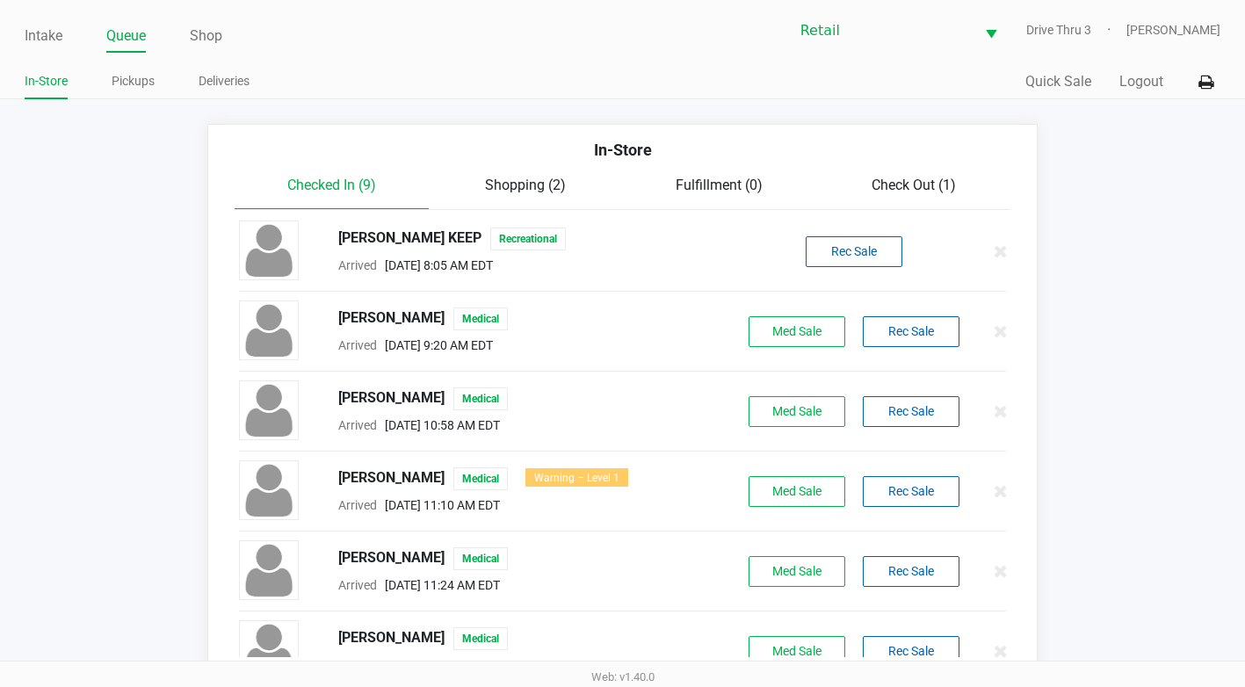
click at [157, 76] on ul "In-Store Pickups Deliveries" at bounding box center [323, 84] width 597 height 30
click at [138, 81] on link "Pickups" at bounding box center [133, 81] width 43 height 22
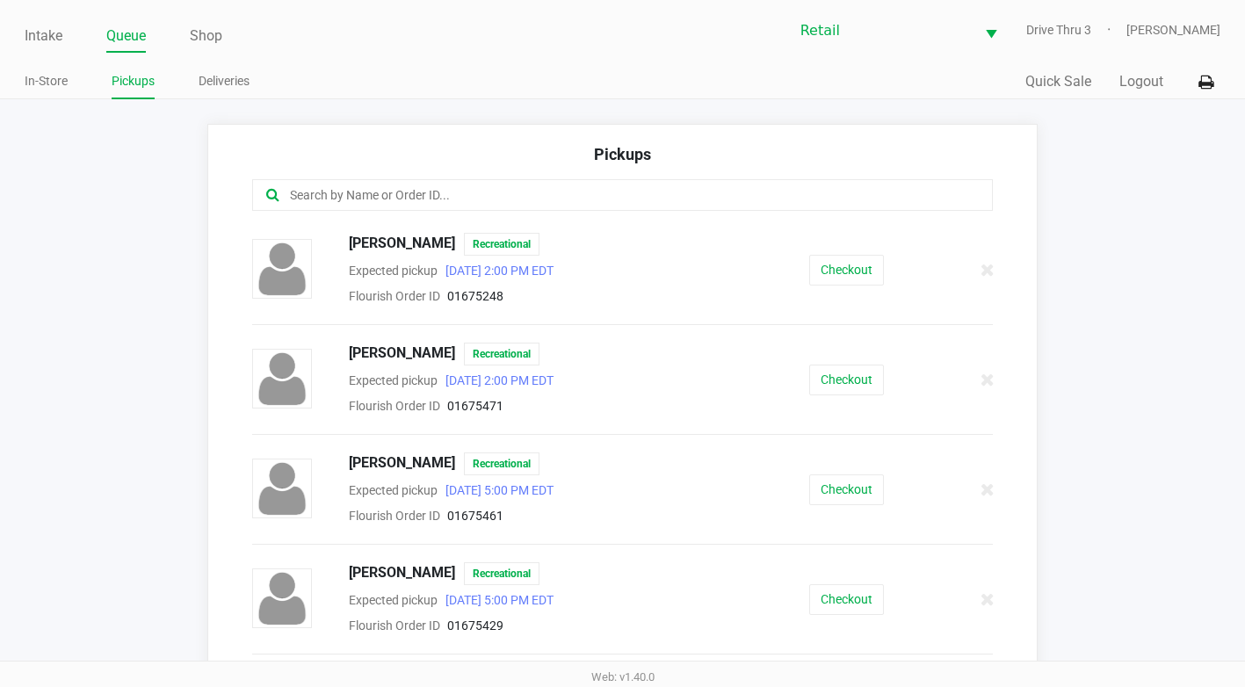
click at [338, 211] on div at bounding box center [622, 195] width 740 height 32
click at [338, 194] on input "text" at bounding box center [608, 195] width 641 height 20
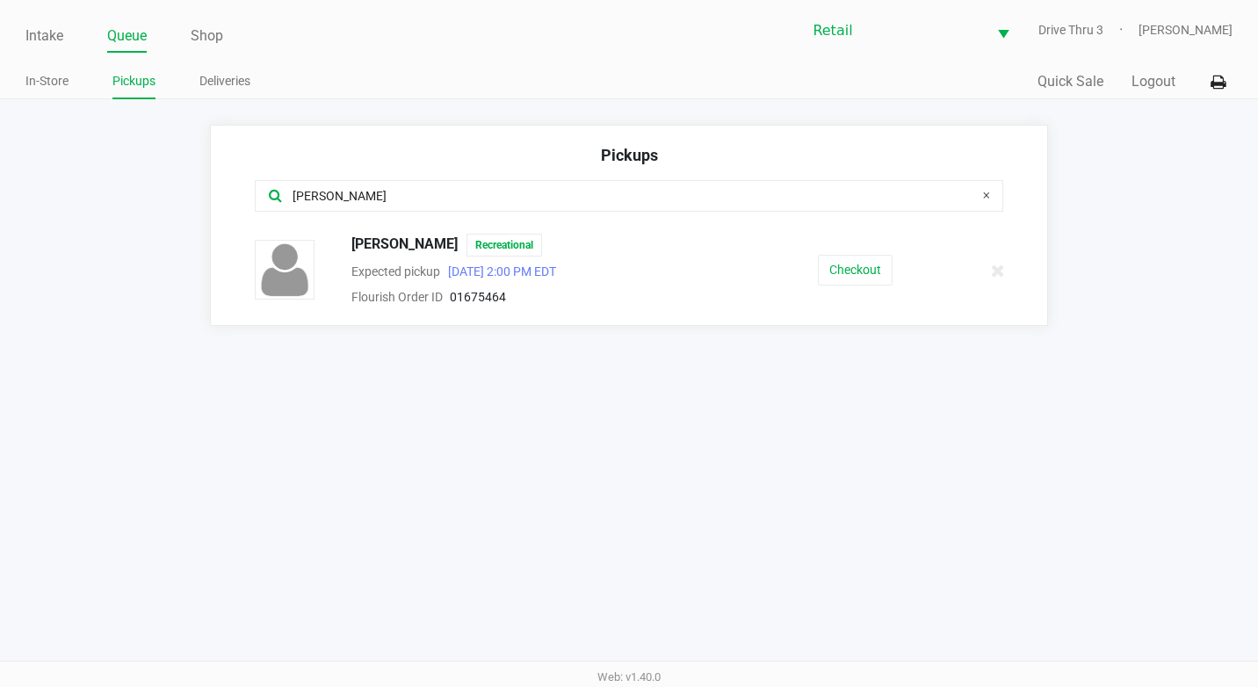
type input "[PERSON_NAME]"
click at [832, 262] on button "Checkout" at bounding box center [855, 270] width 75 height 31
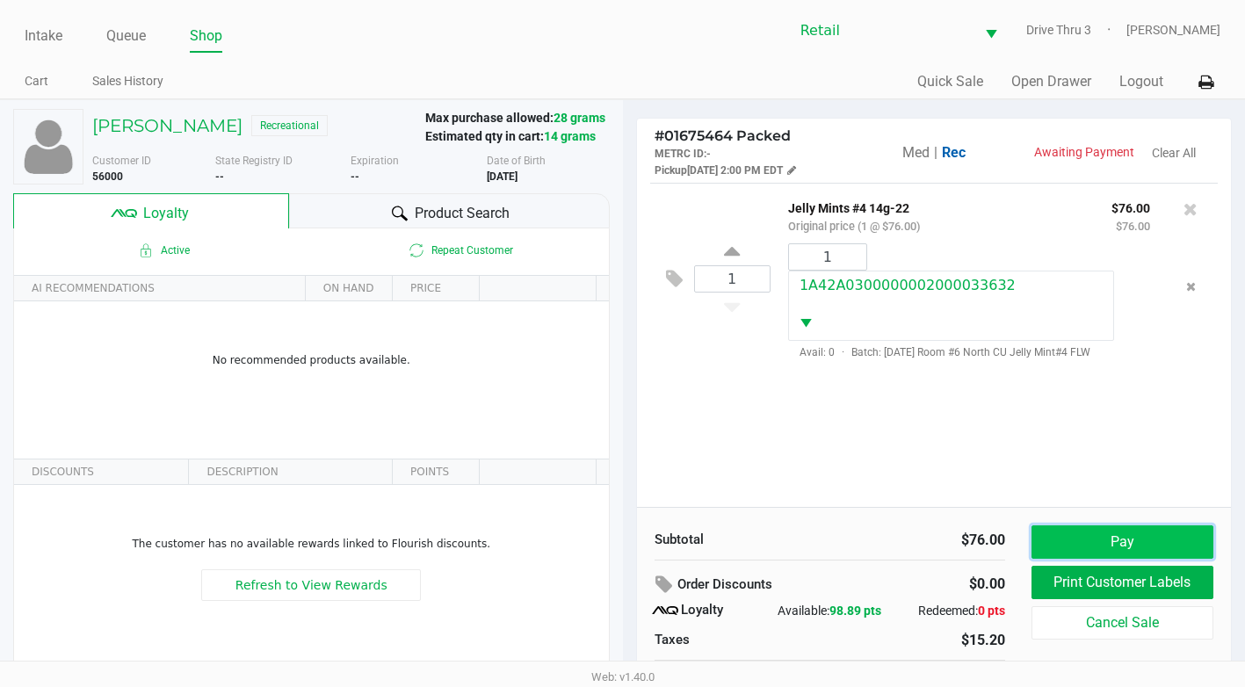
click at [1116, 529] on button "Pay" at bounding box center [1122, 541] width 182 height 33
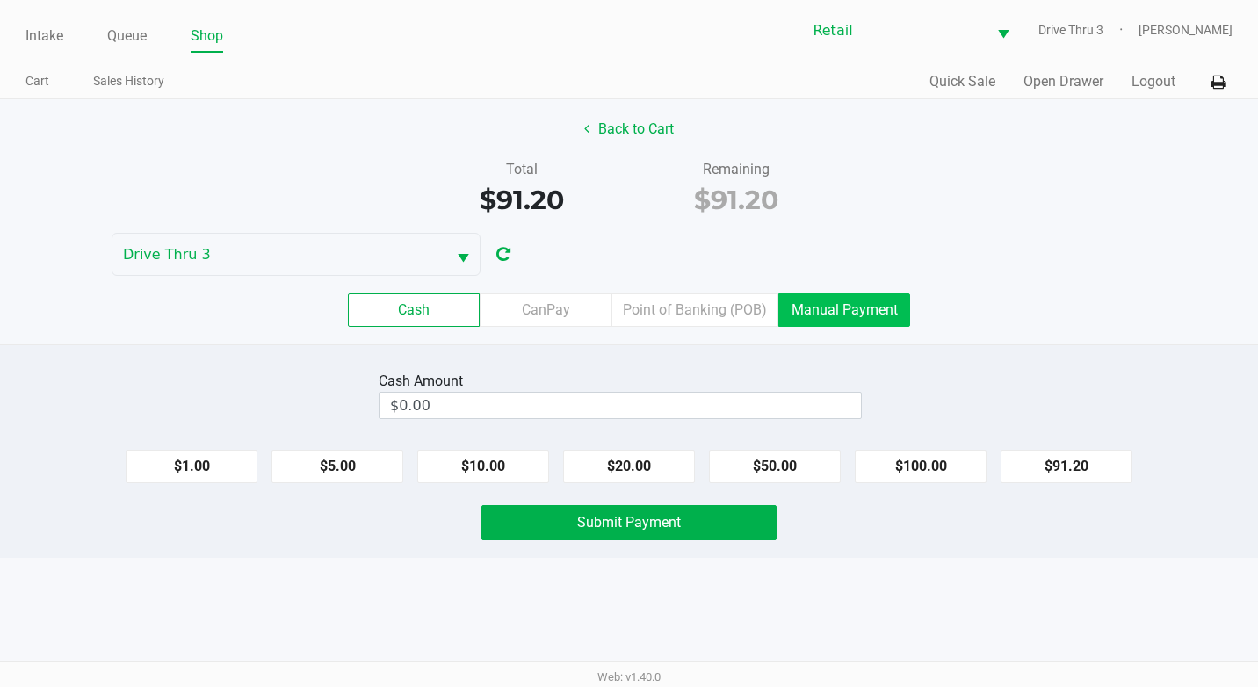
click at [866, 319] on label "Manual Payment" at bounding box center [844, 309] width 132 height 33
click at [0, 0] on 8 "Manual Payment" at bounding box center [0, 0] width 0 height 0
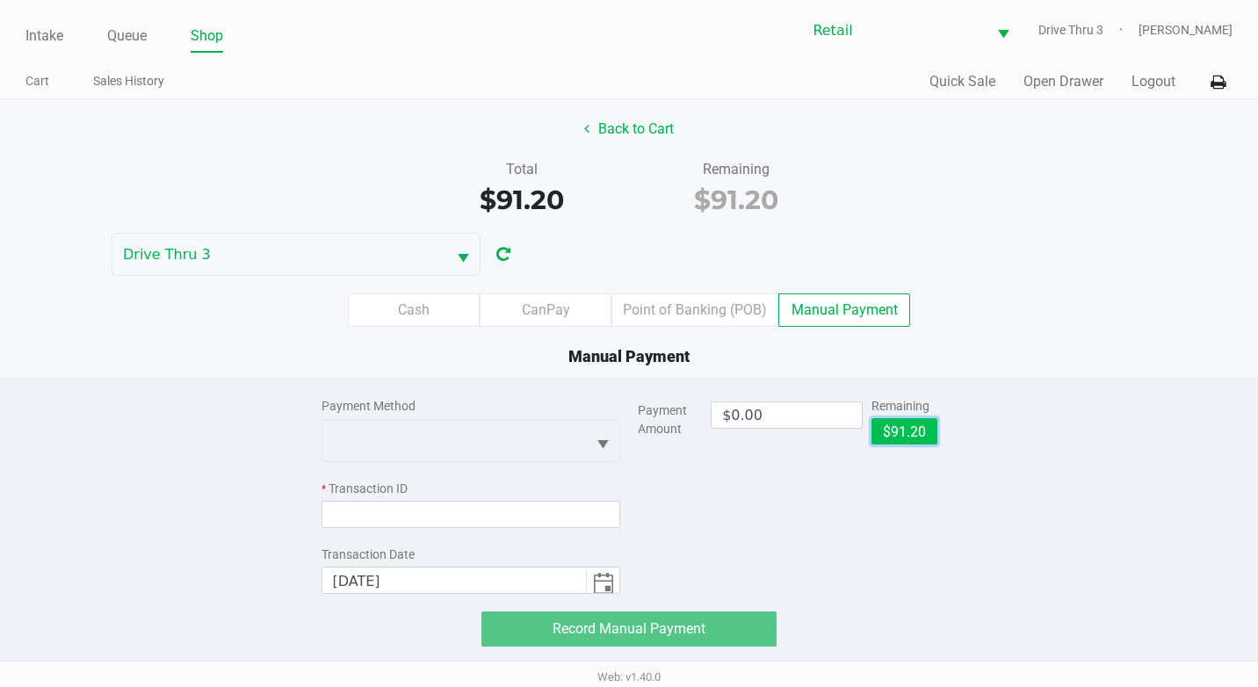
click at [892, 429] on button "$91.20" at bounding box center [904, 431] width 66 height 26
type input "$91.20"
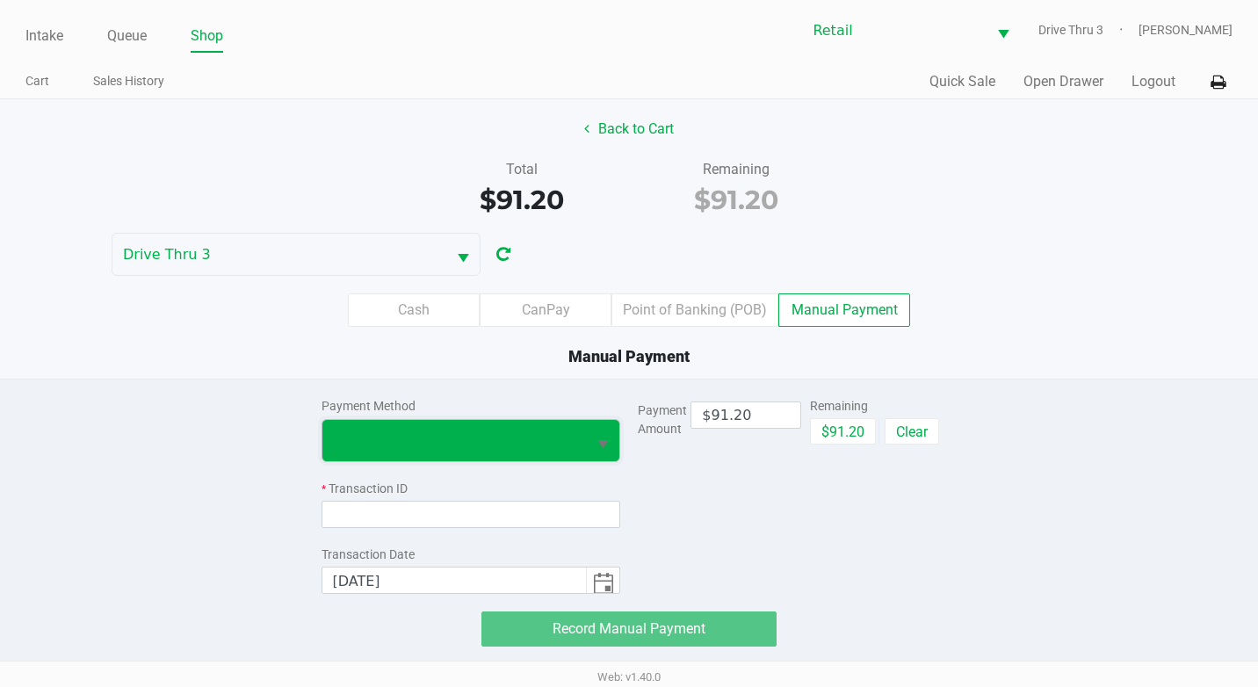
click at [430, 432] on span at bounding box center [454, 440] width 243 height 21
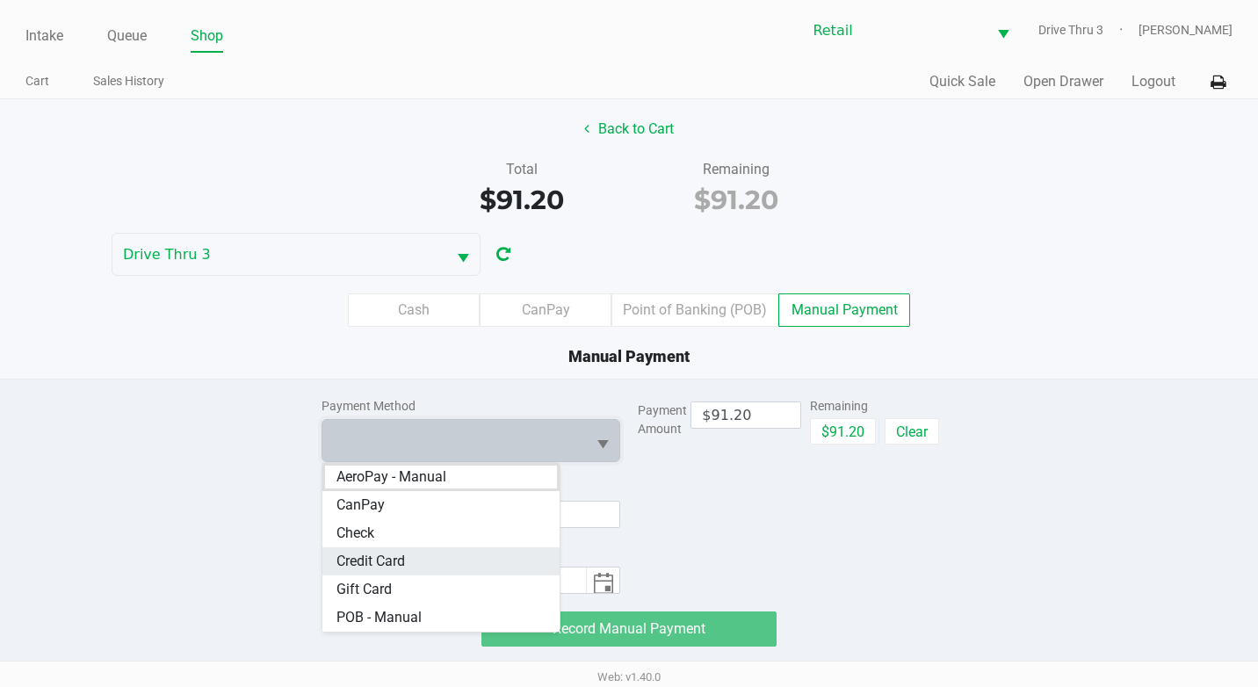
click at [384, 554] on span "Credit Card" at bounding box center [370, 561] width 69 height 21
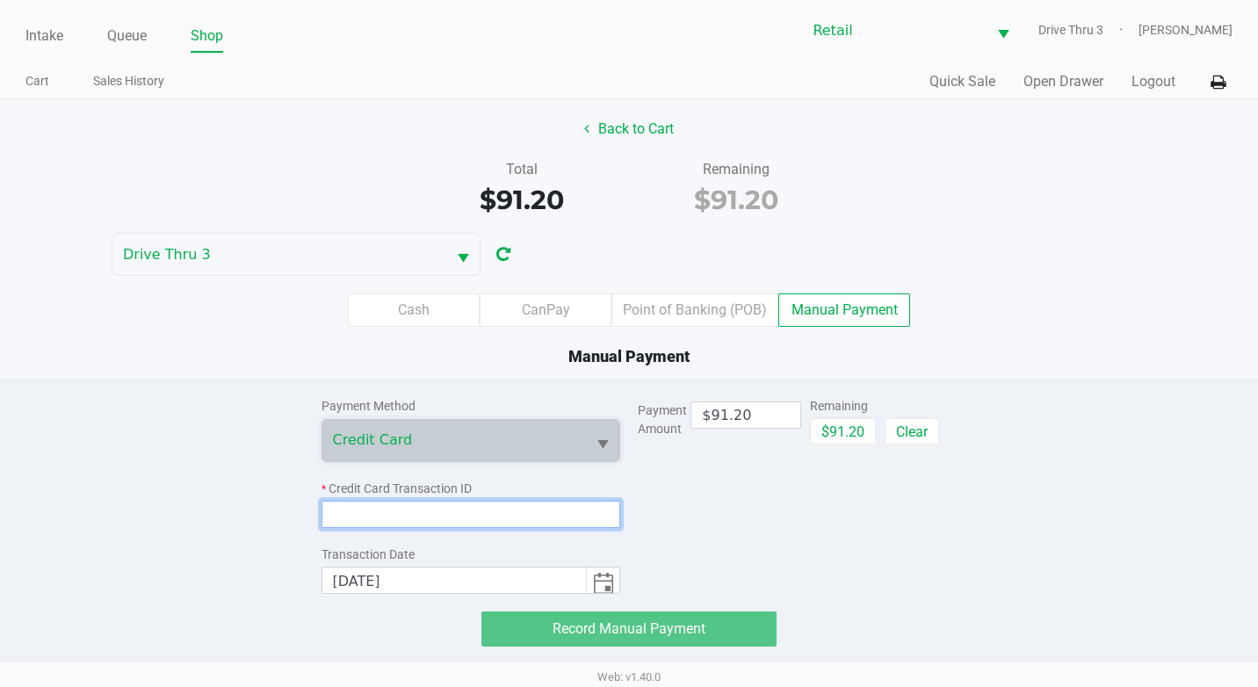
click at [371, 514] on input at bounding box center [471, 514] width 300 height 27
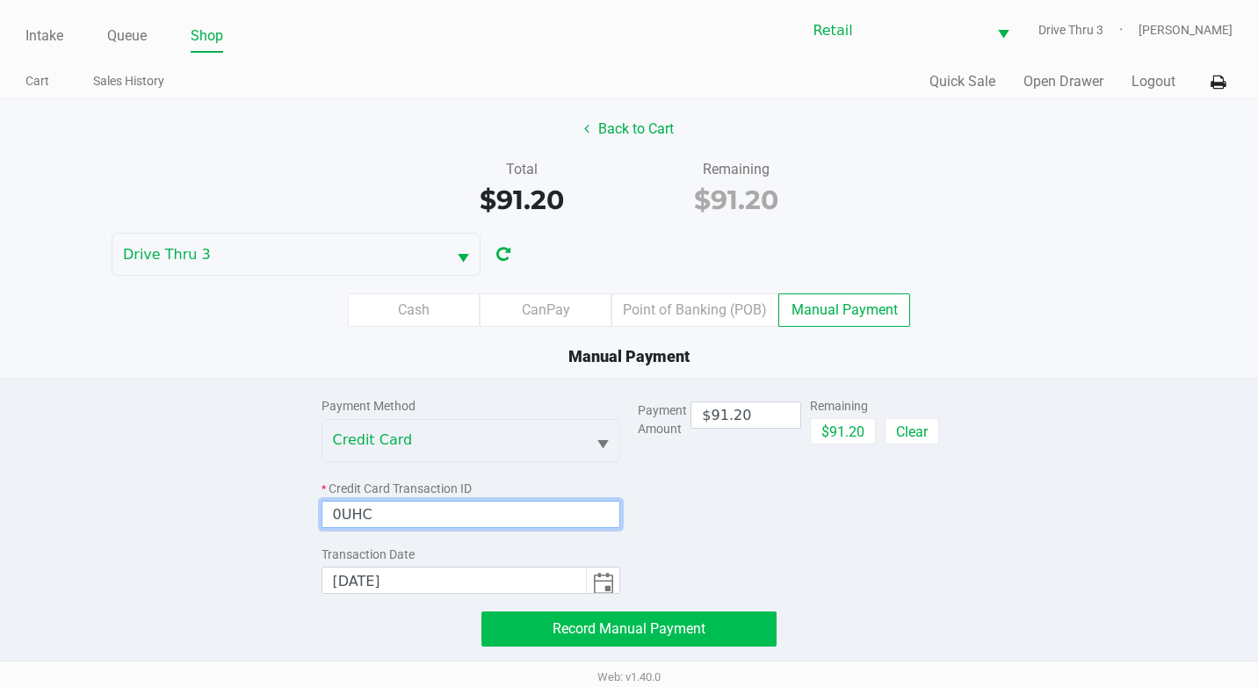
type input "0UHC"
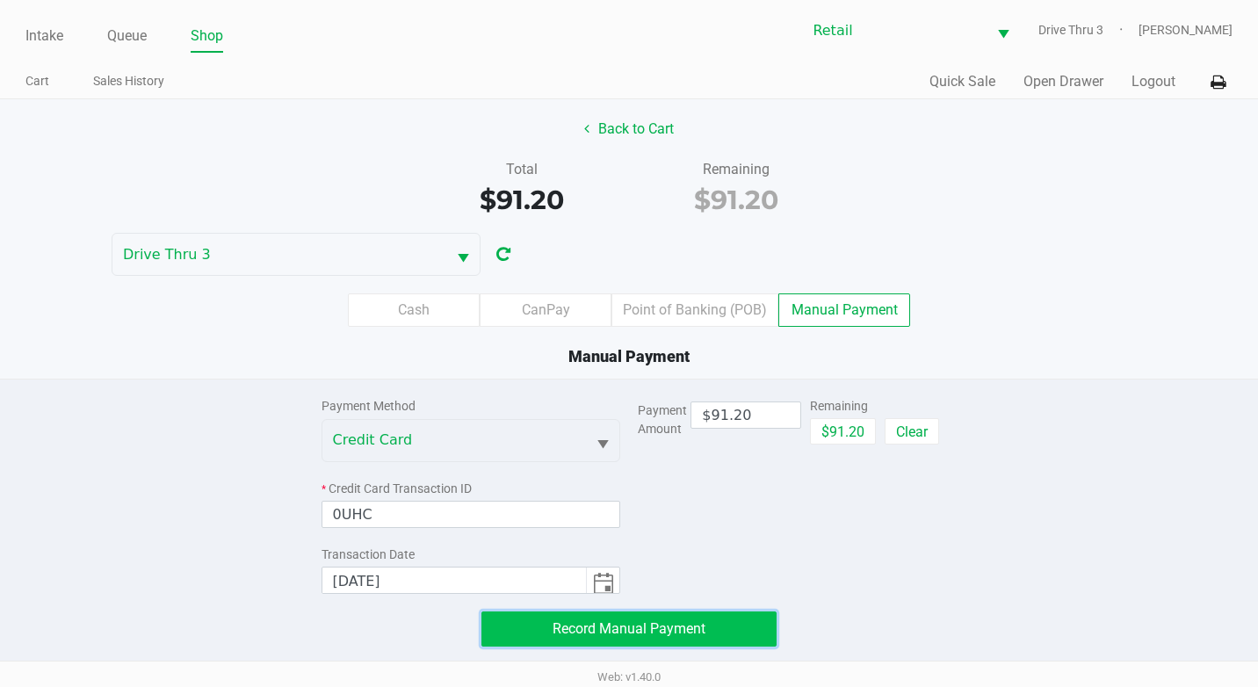
click at [619, 628] on span "Record Manual Payment" at bounding box center [629, 628] width 153 height 17
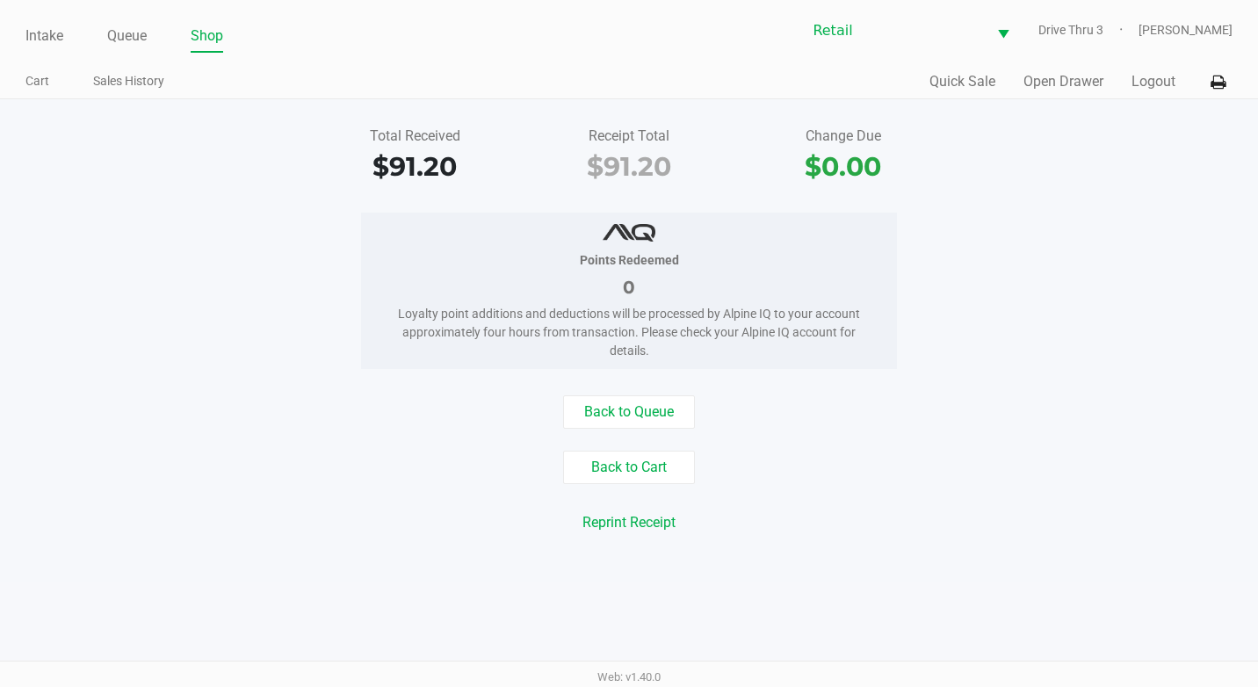
click at [105, 28] on ul "Intake Queue Shop" at bounding box center [326, 37] width 603 height 30
click at [111, 31] on link "Queue" at bounding box center [127, 36] width 40 height 25
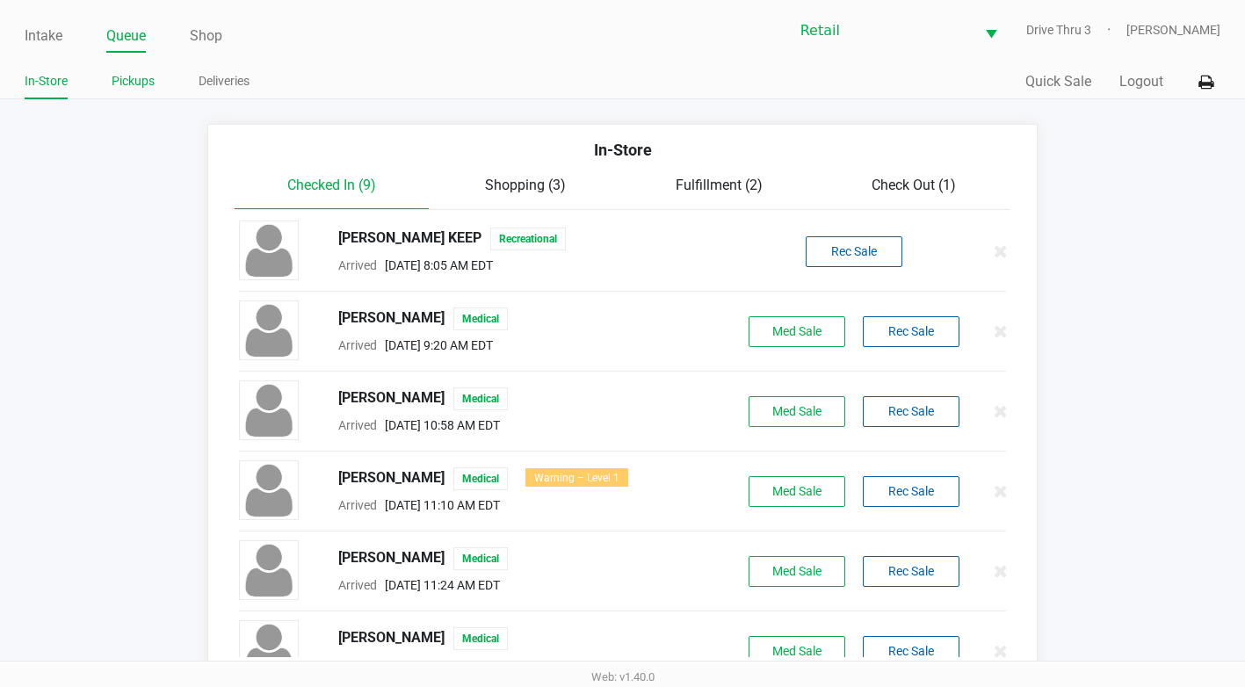
click at [124, 82] on link "Pickups" at bounding box center [133, 81] width 43 height 22
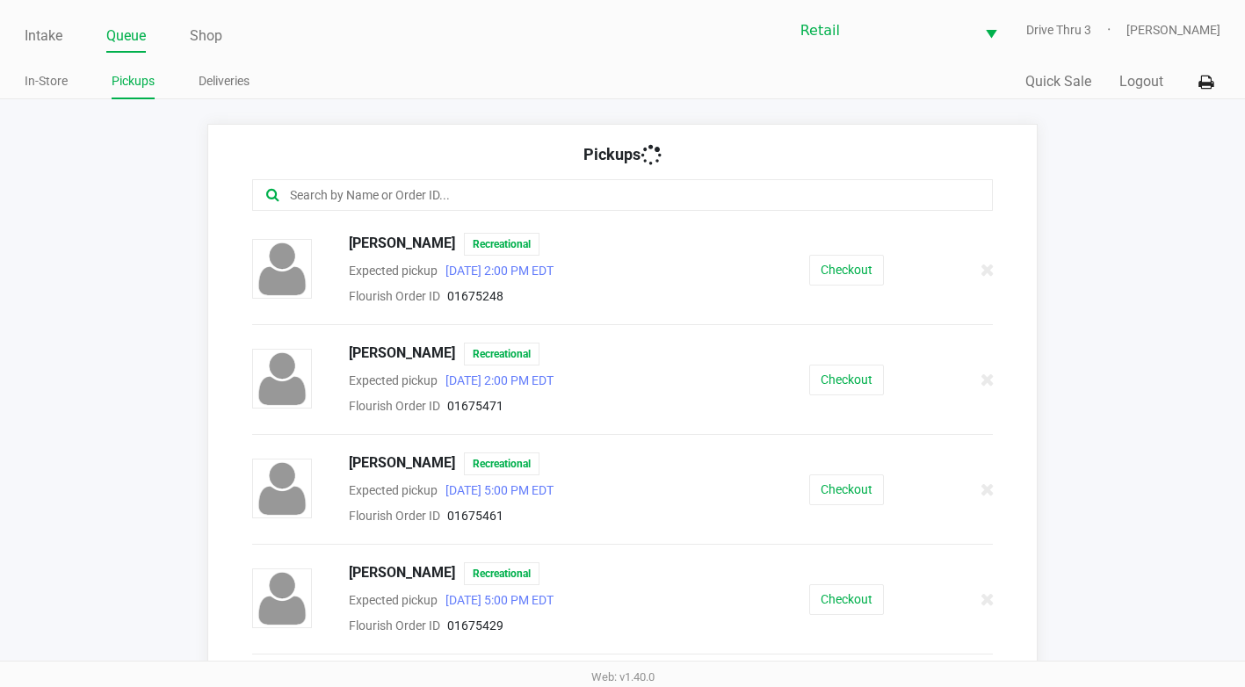
click at [316, 177] on div "Pickups" at bounding box center [622, 160] width 740 height 37
click at [321, 196] on input "text" at bounding box center [608, 195] width 641 height 20
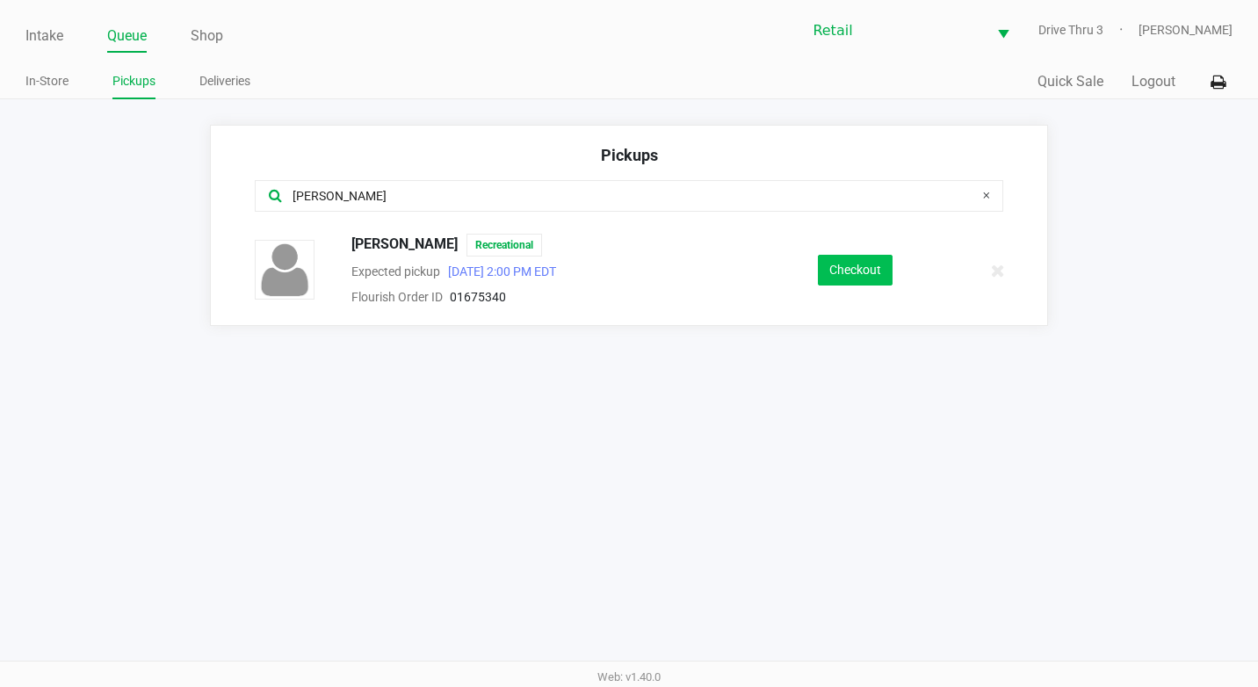
type input "[PERSON_NAME]"
click at [838, 273] on button "Checkout" at bounding box center [855, 270] width 75 height 31
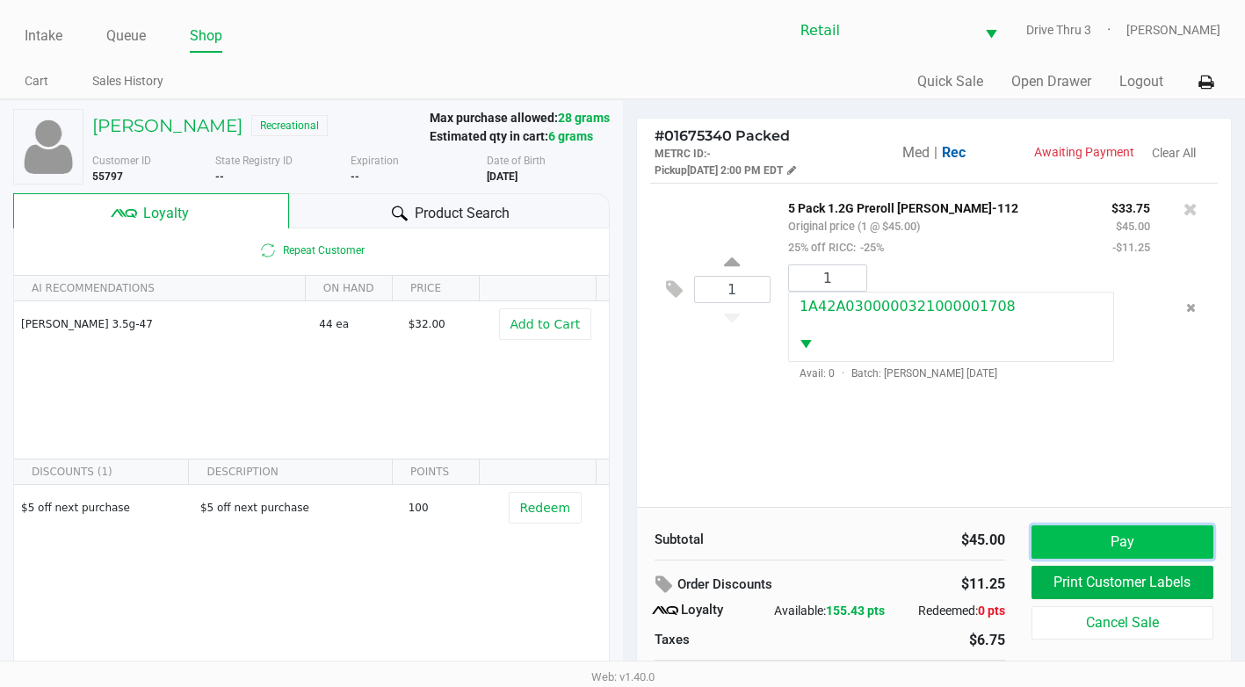
click at [1136, 528] on button "Pay" at bounding box center [1122, 541] width 182 height 33
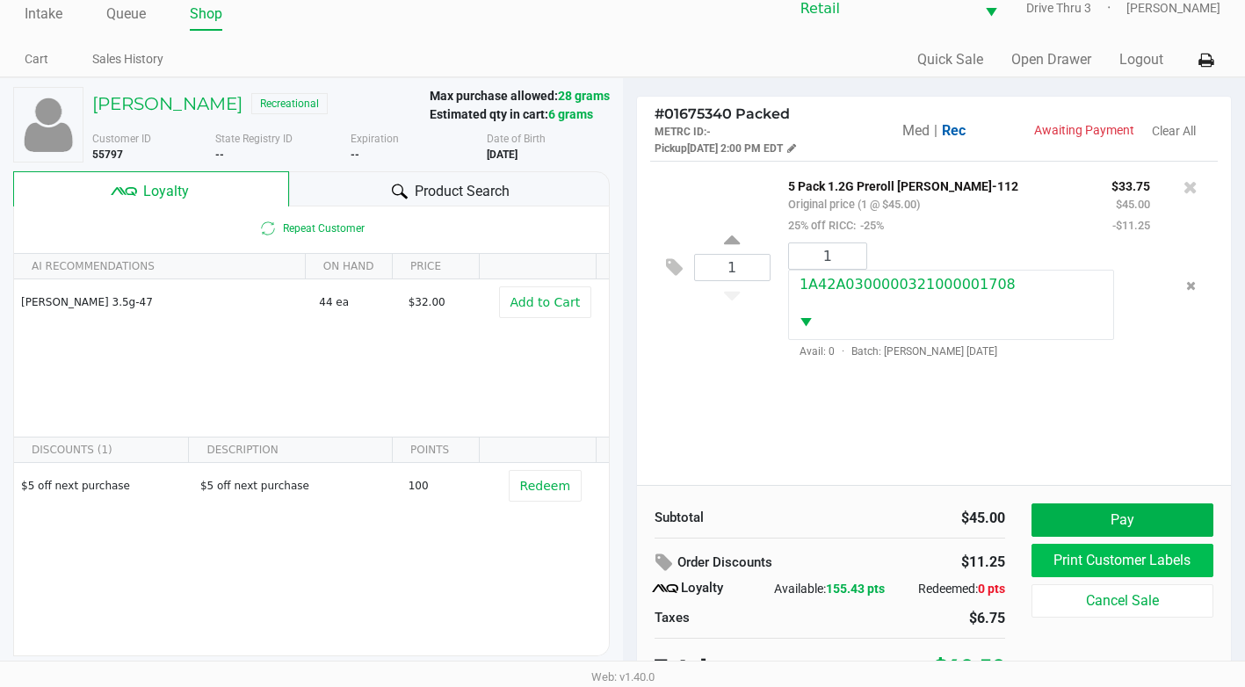
scroll to position [34, 0]
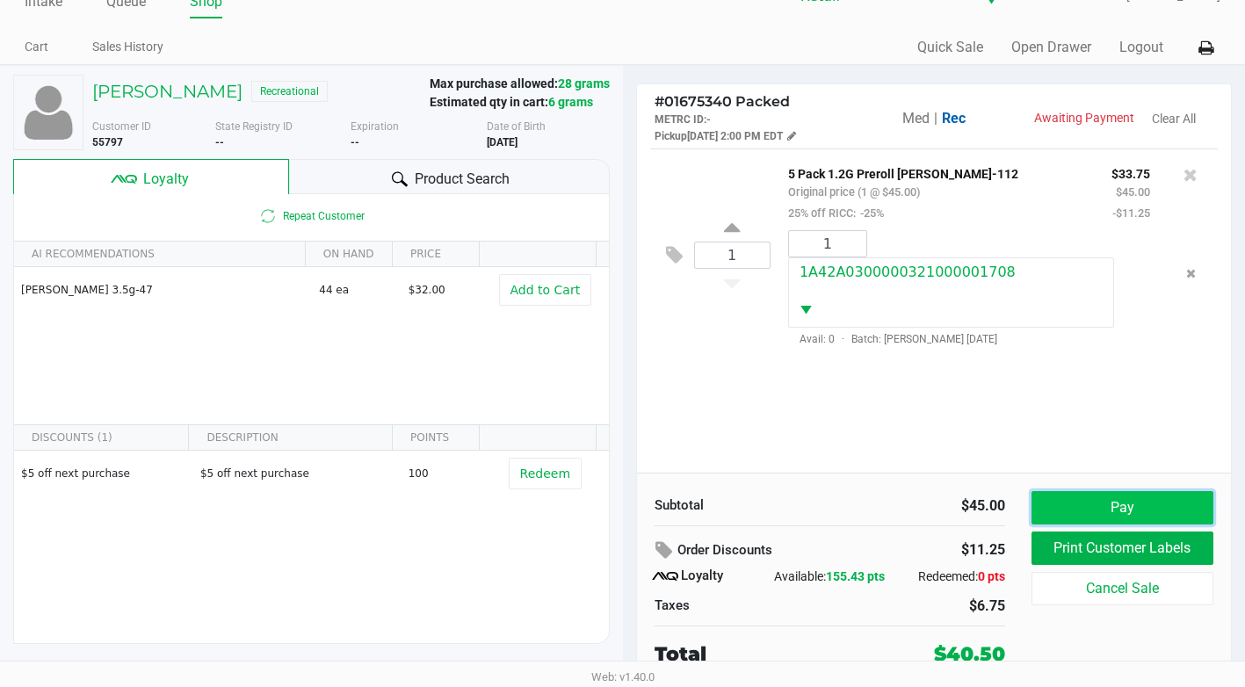
click at [1146, 506] on button "Pay" at bounding box center [1122, 507] width 182 height 33
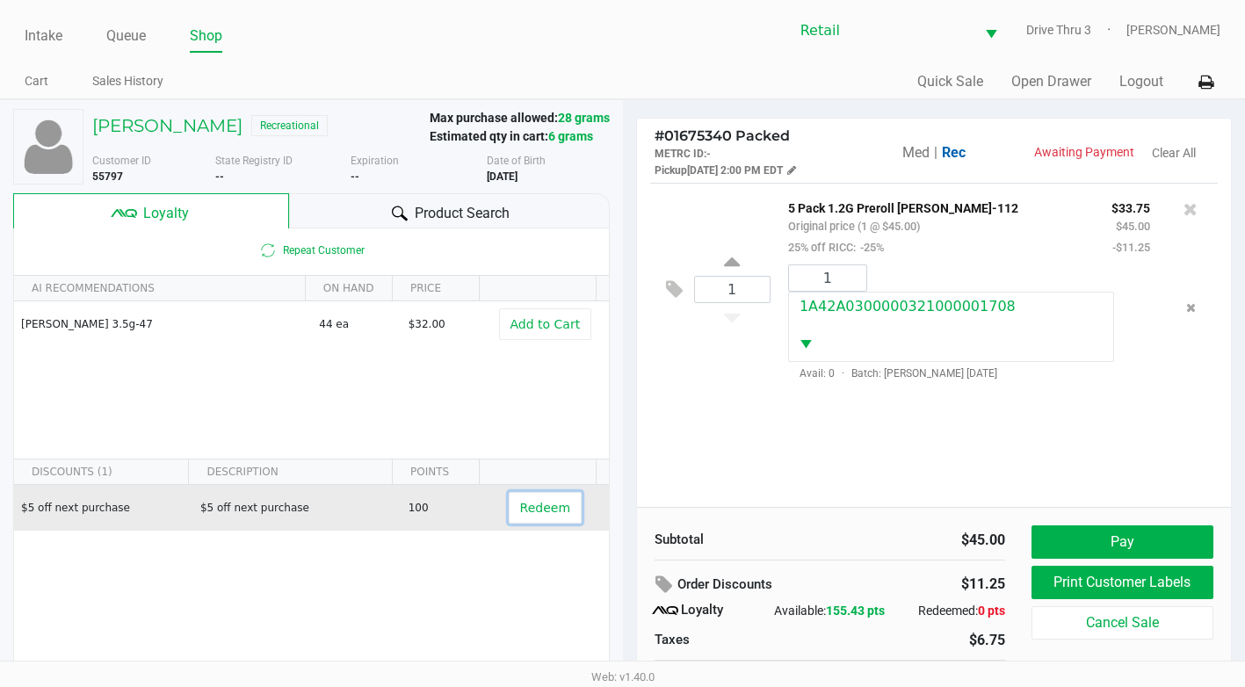
click at [509, 516] on button "Redeem" at bounding box center [545, 508] width 73 height 32
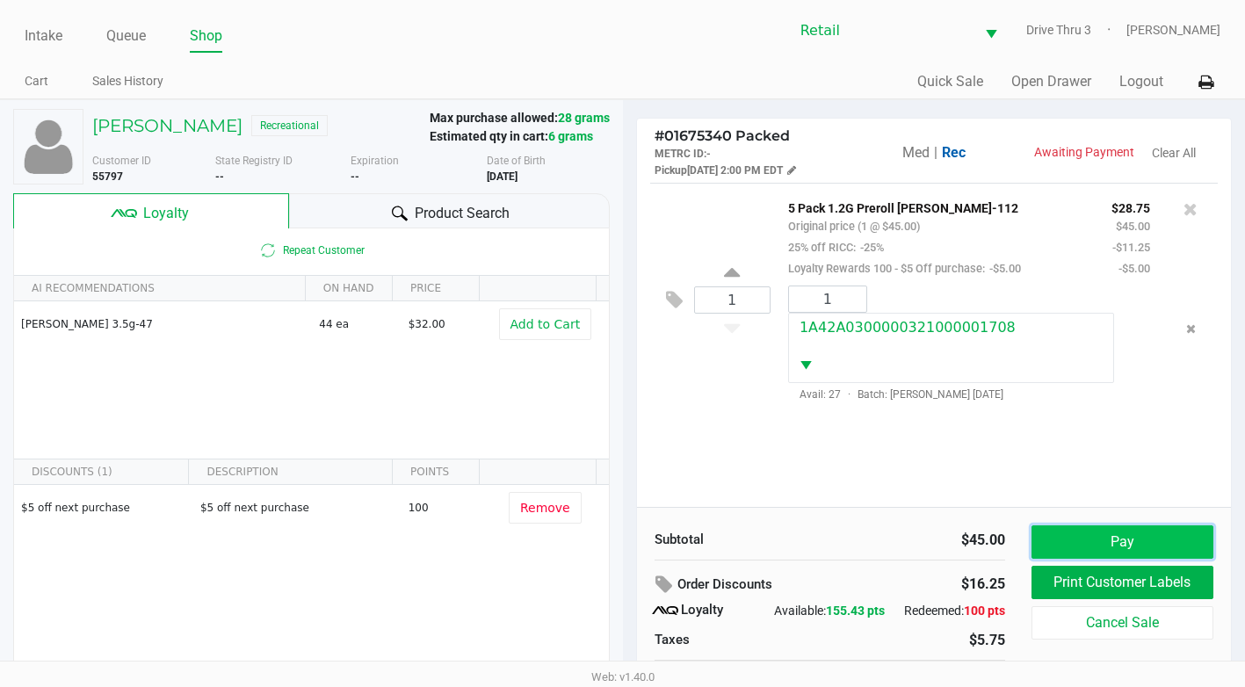
click at [1131, 544] on button "Pay" at bounding box center [1122, 541] width 182 height 33
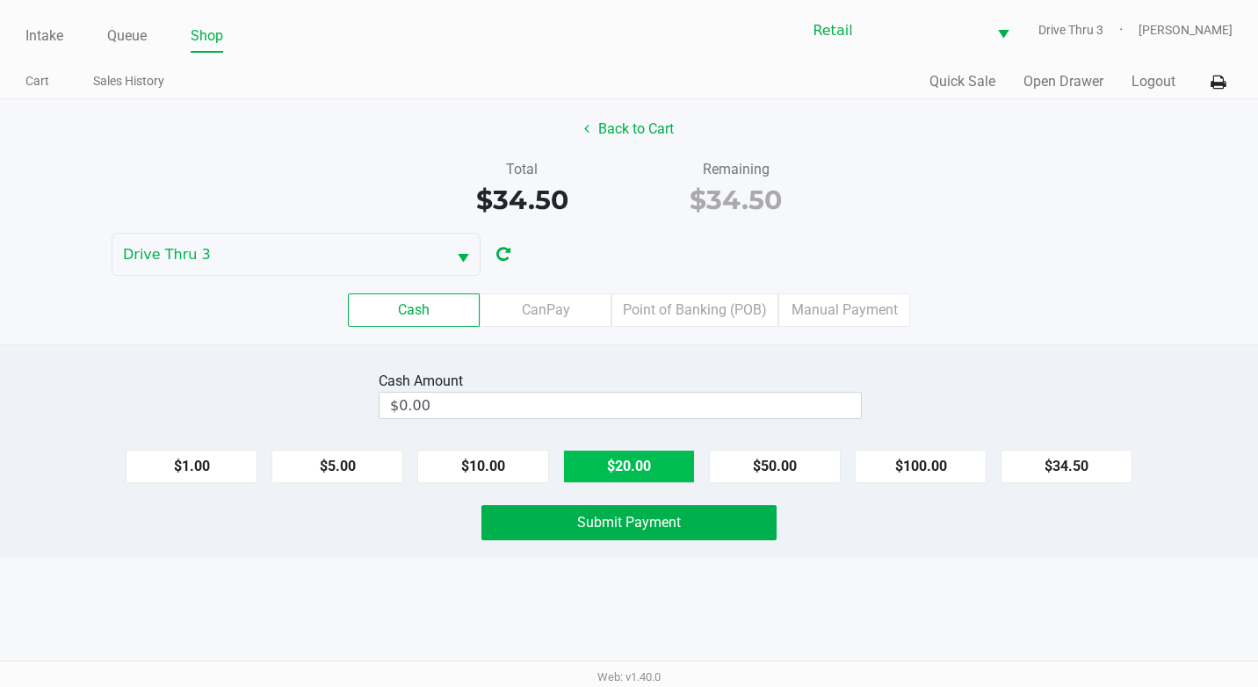
click at [609, 459] on button "$20.00" at bounding box center [629, 466] width 132 height 33
type input "$40.00"
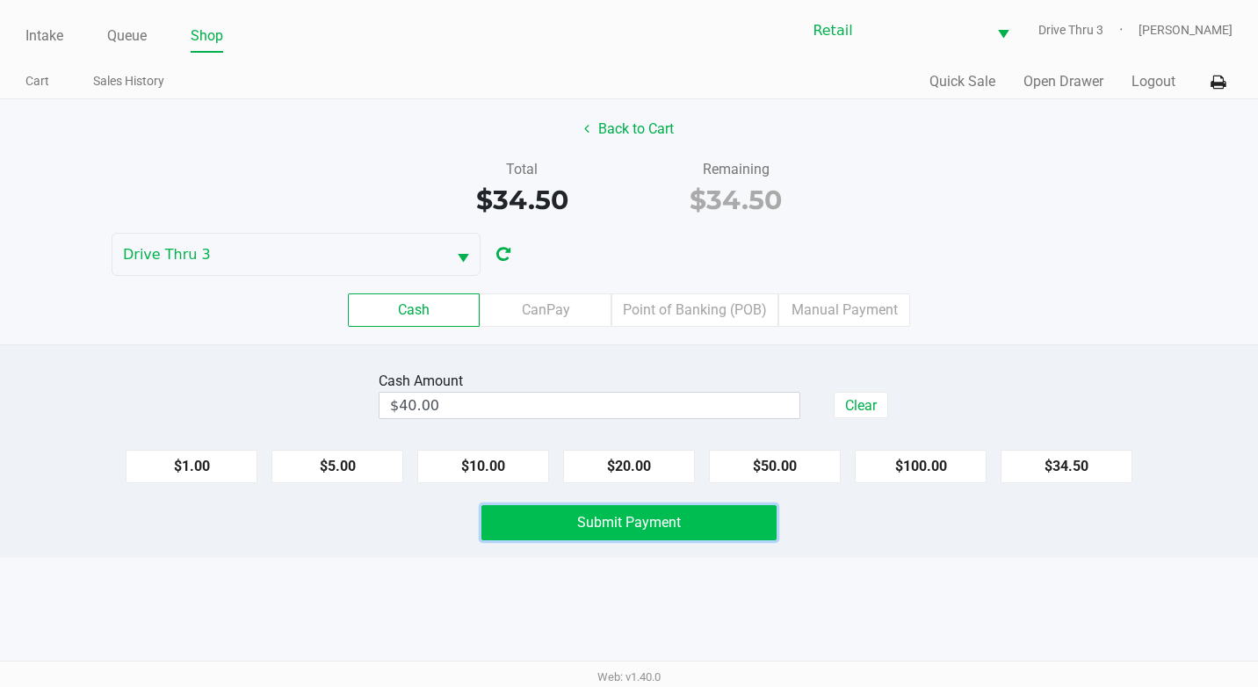
click at [732, 520] on button "Submit Payment" at bounding box center [628, 522] width 295 height 35
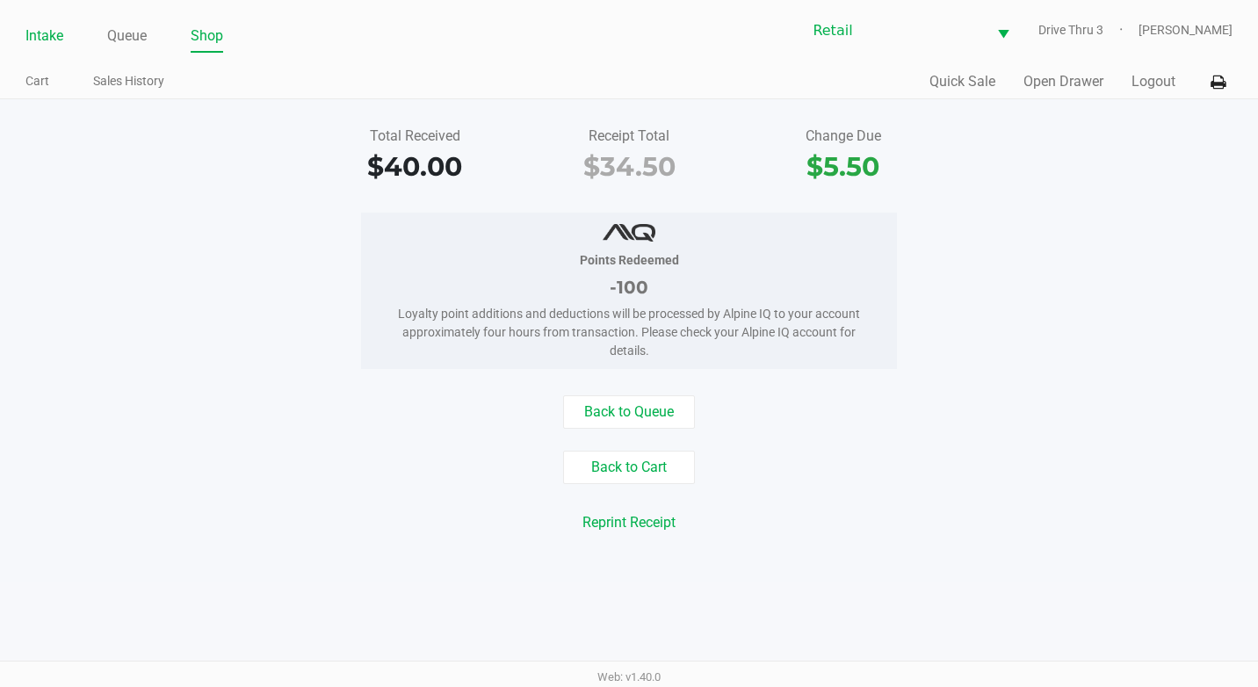
click at [38, 36] on link "Intake" at bounding box center [44, 36] width 38 height 25
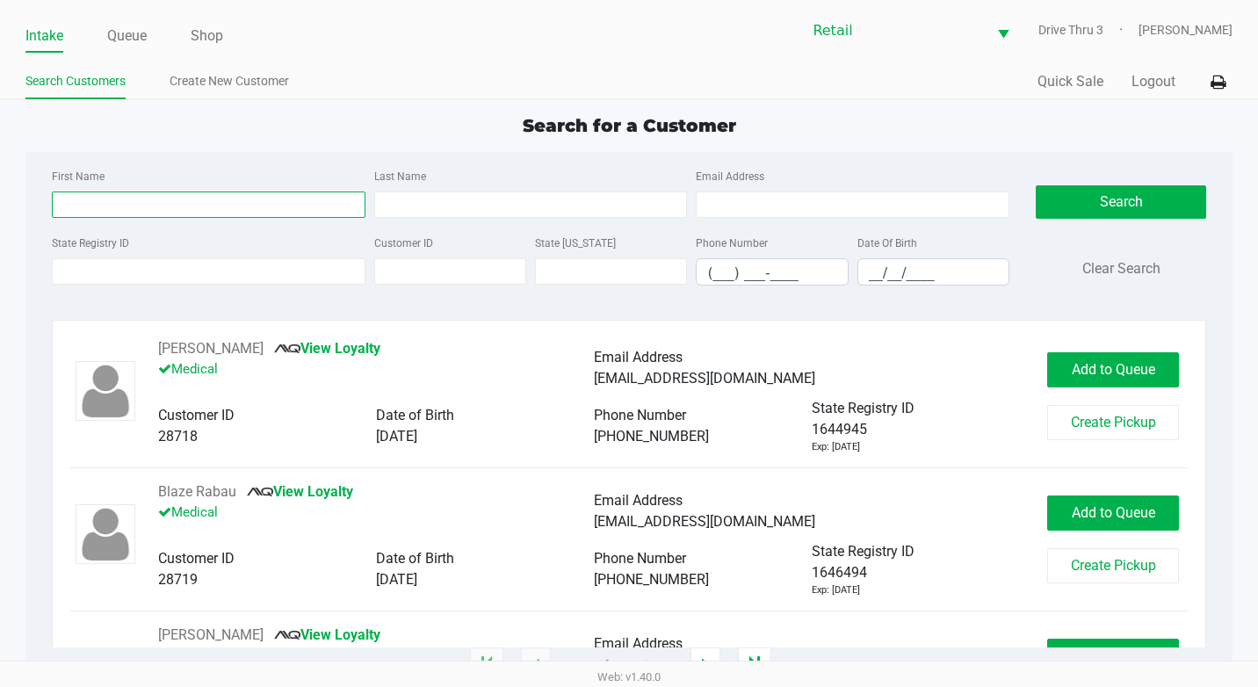
click at [111, 194] on input "First Name" at bounding box center [209, 204] width 314 height 26
click at [129, 34] on link "Queue" at bounding box center [127, 36] width 40 height 25
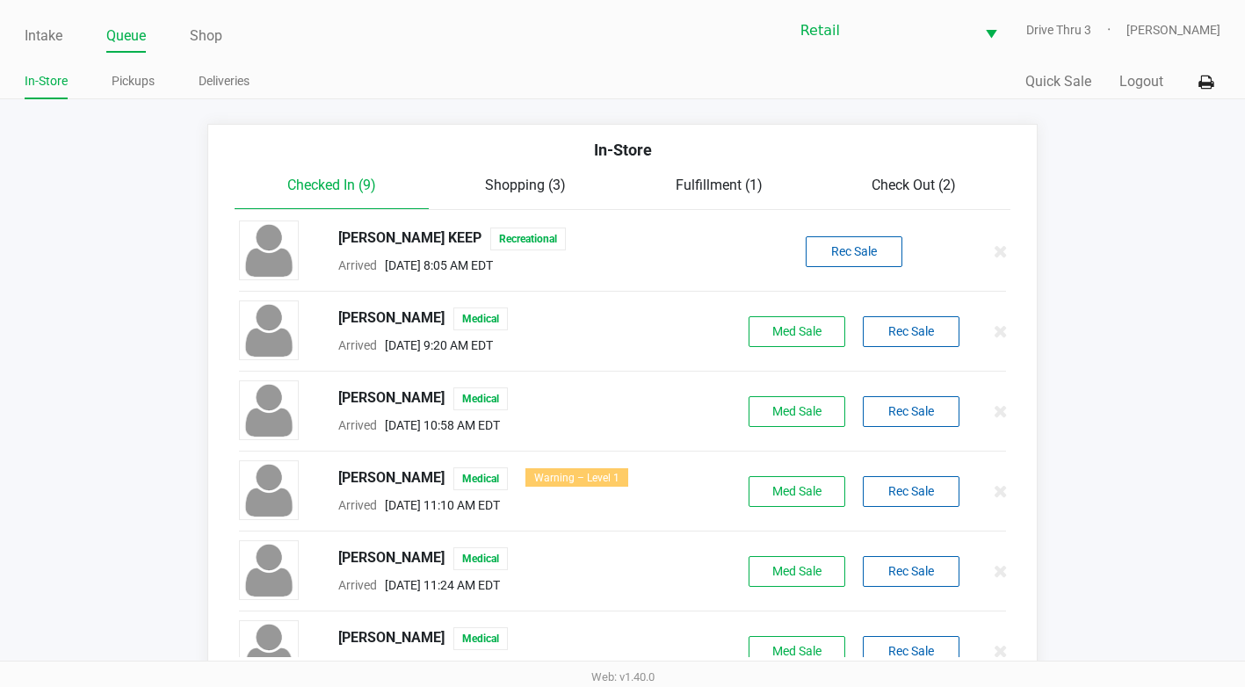
click at [157, 80] on ul "In-Store Pickups Deliveries" at bounding box center [323, 84] width 597 height 30
click at [150, 72] on link "Pickups" at bounding box center [133, 81] width 43 height 22
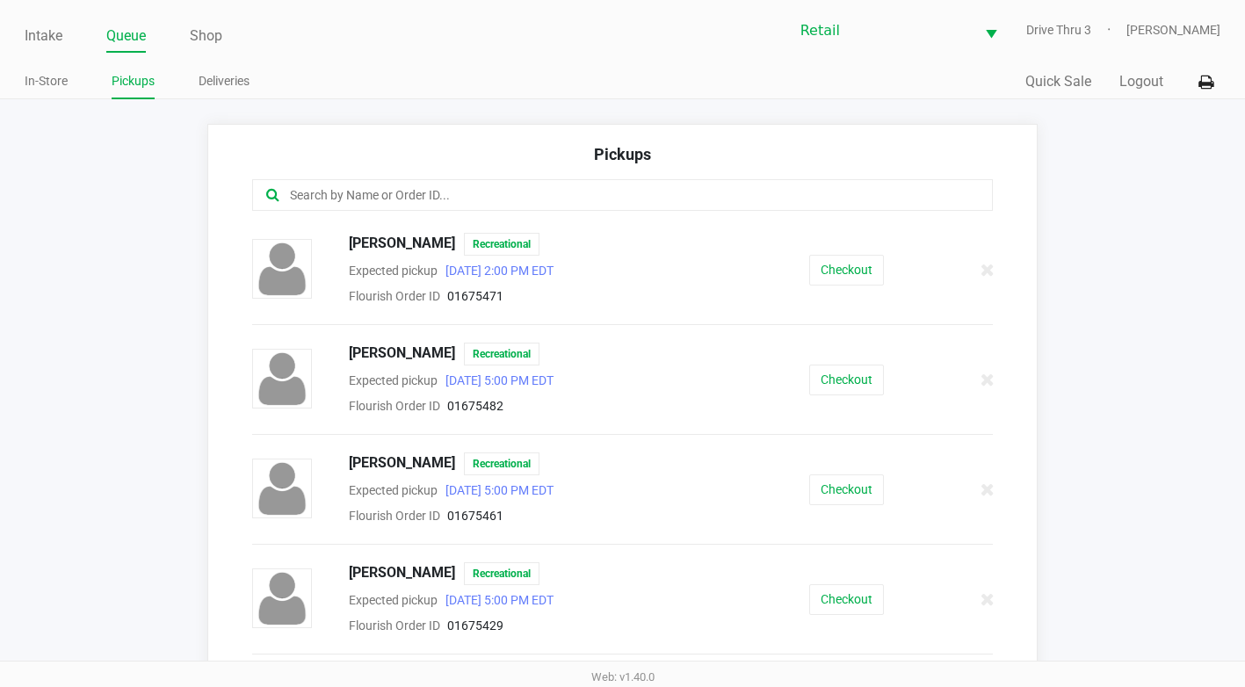
click at [300, 193] on input "text" at bounding box center [608, 195] width 641 height 20
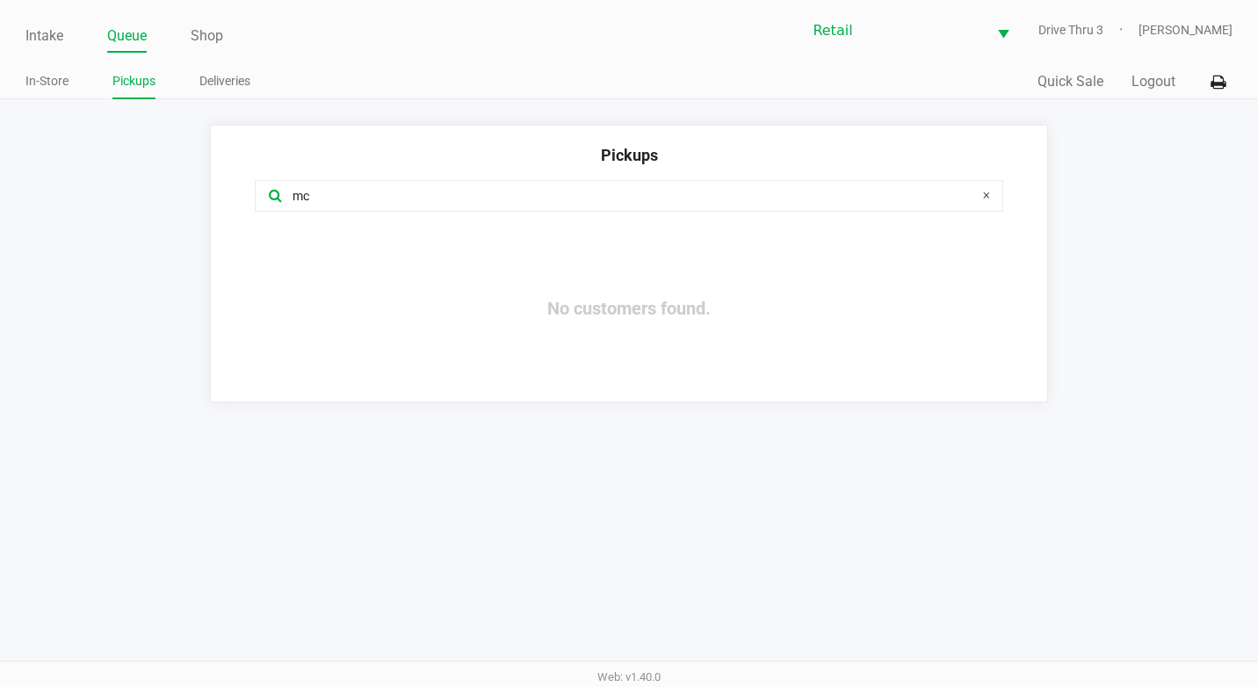
type input "m"
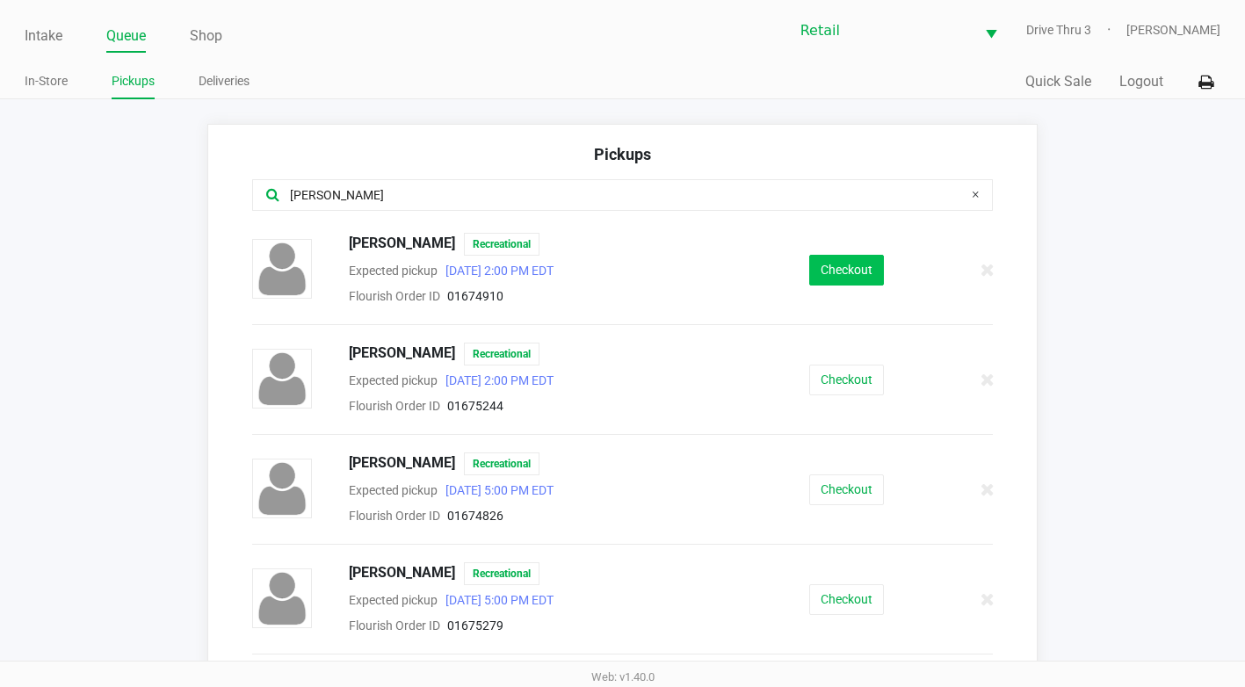
type input "[PERSON_NAME]"
click at [825, 263] on button "Checkout" at bounding box center [846, 270] width 75 height 31
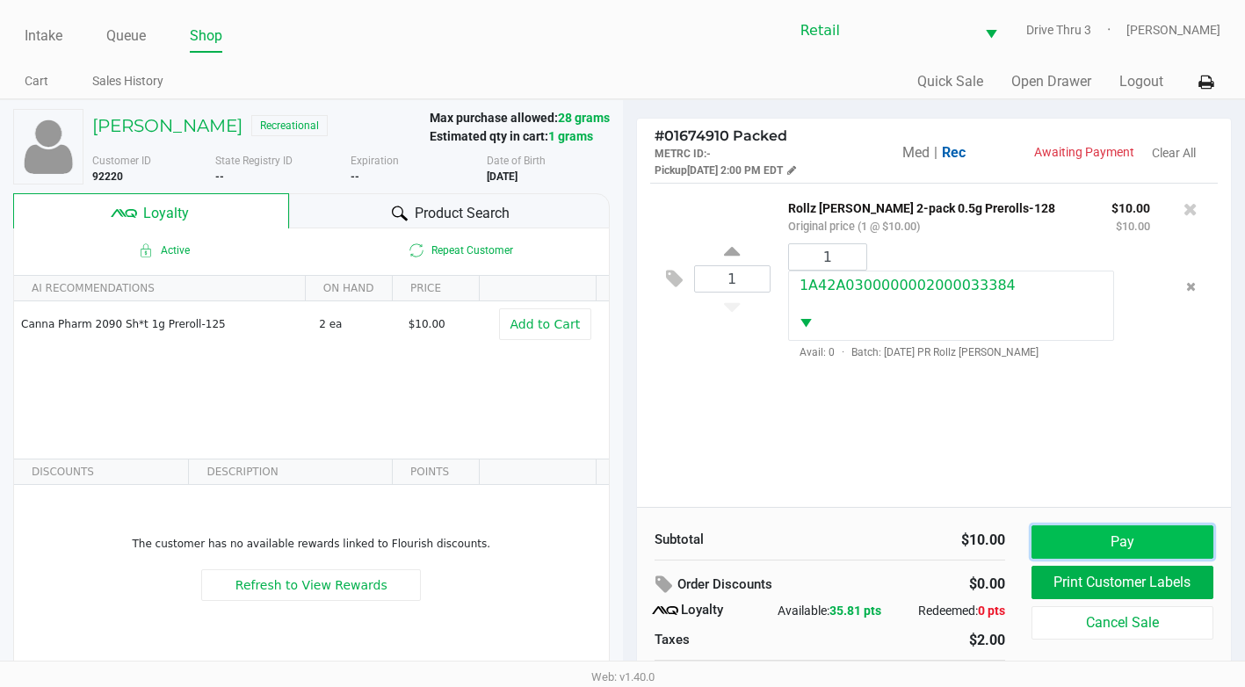
click at [1135, 539] on button "Pay" at bounding box center [1122, 541] width 182 height 33
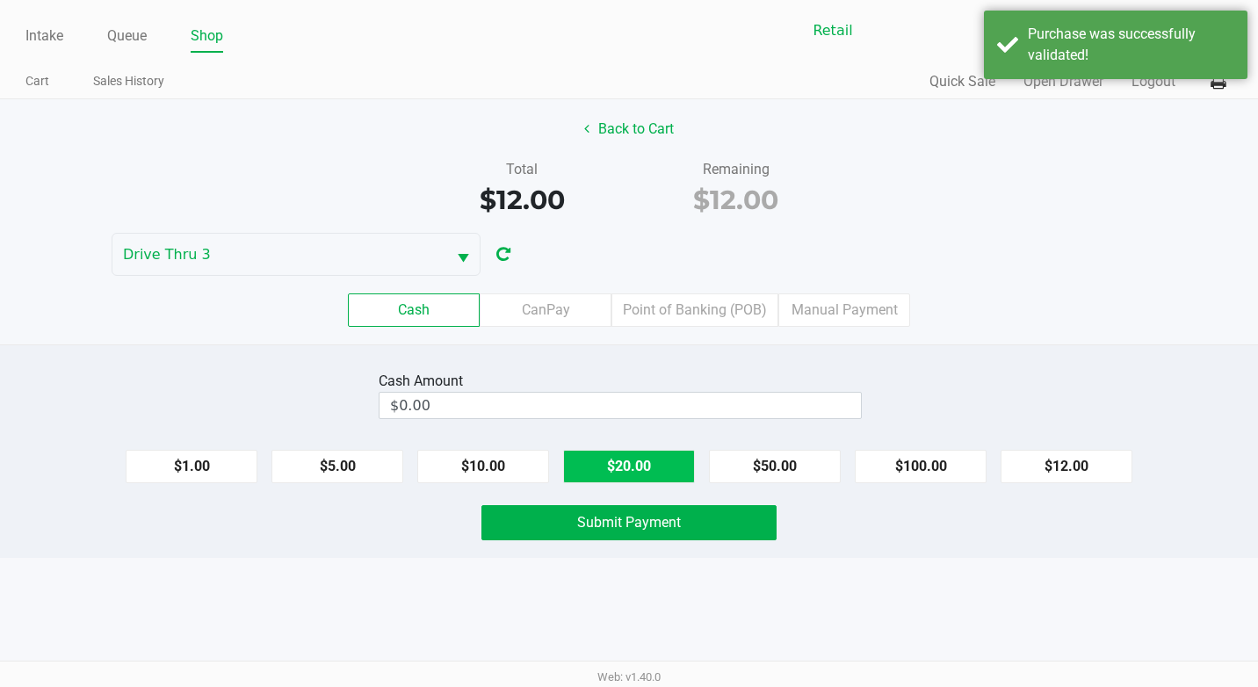
click at [626, 465] on button "$20.00" at bounding box center [629, 466] width 132 height 33
type input "$20.00"
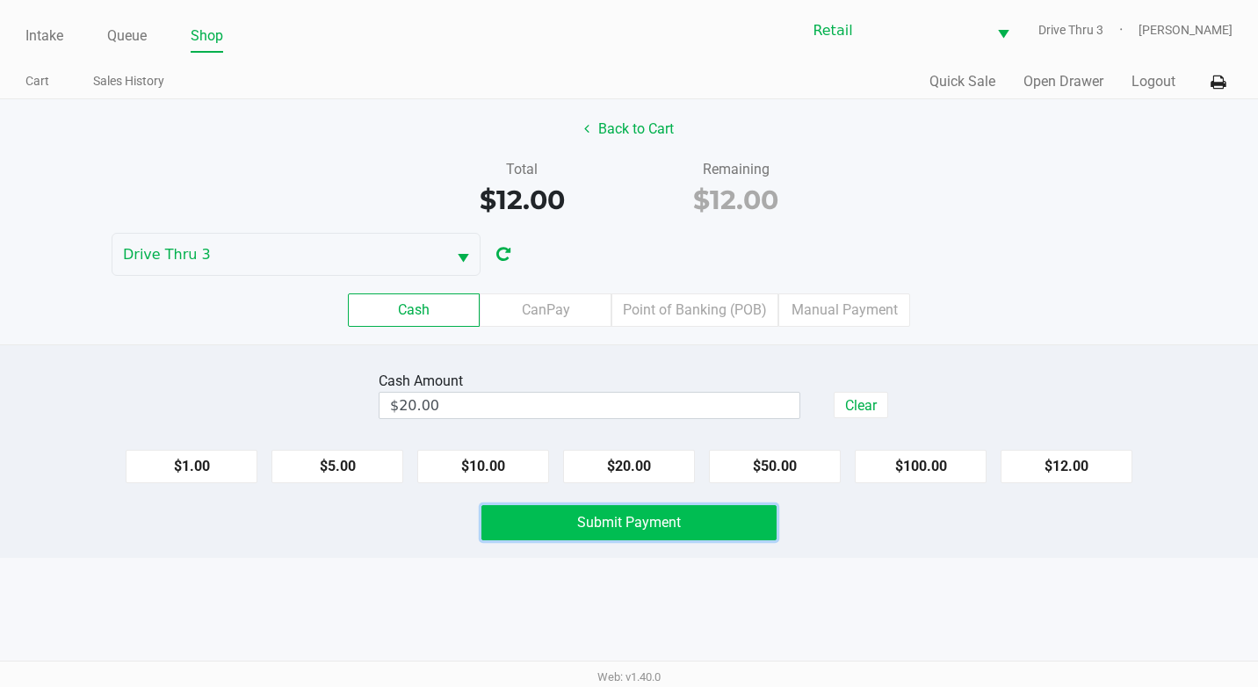
click at [646, 523] on span "Submit Payment" at bounding box center [629, 522] width 104 height 17
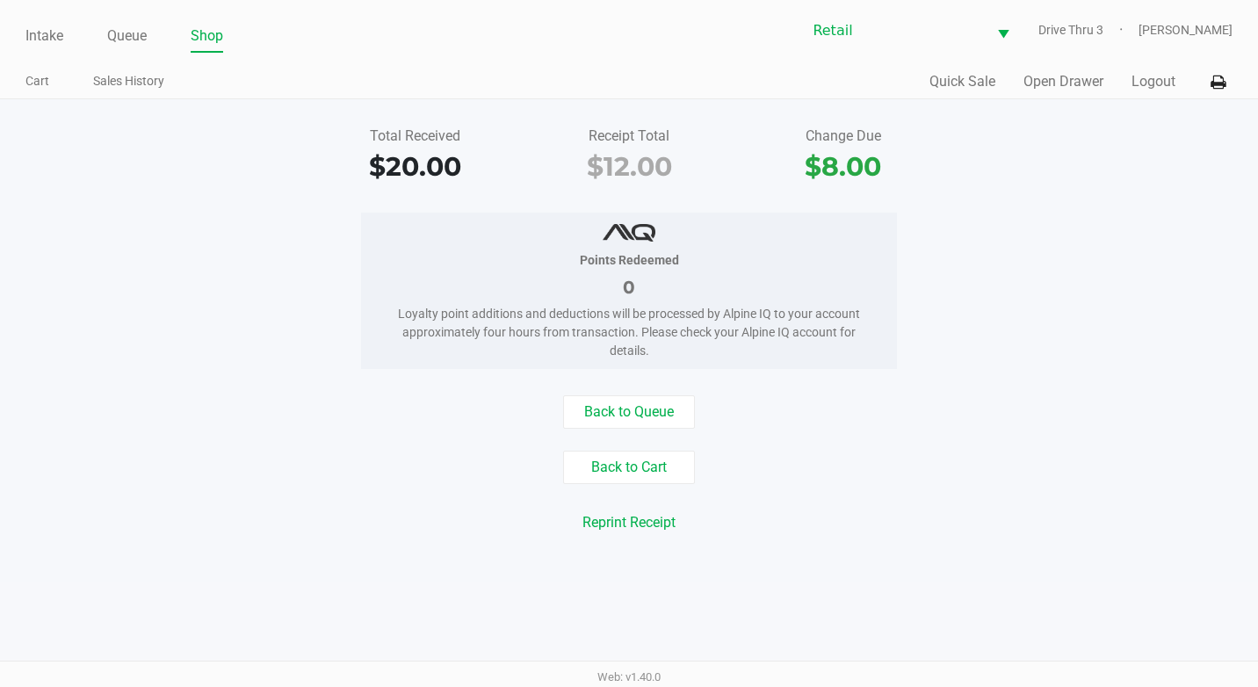
click at [128, 18] on div "Intake Queue Shop Retail Drive Thru 3 [PERSON_NAME]" at bounding box center [629, 30] width 1208 height 43
click at [131, 26] on link "Queue" at bounding box center [127, 36] width 40 height 25
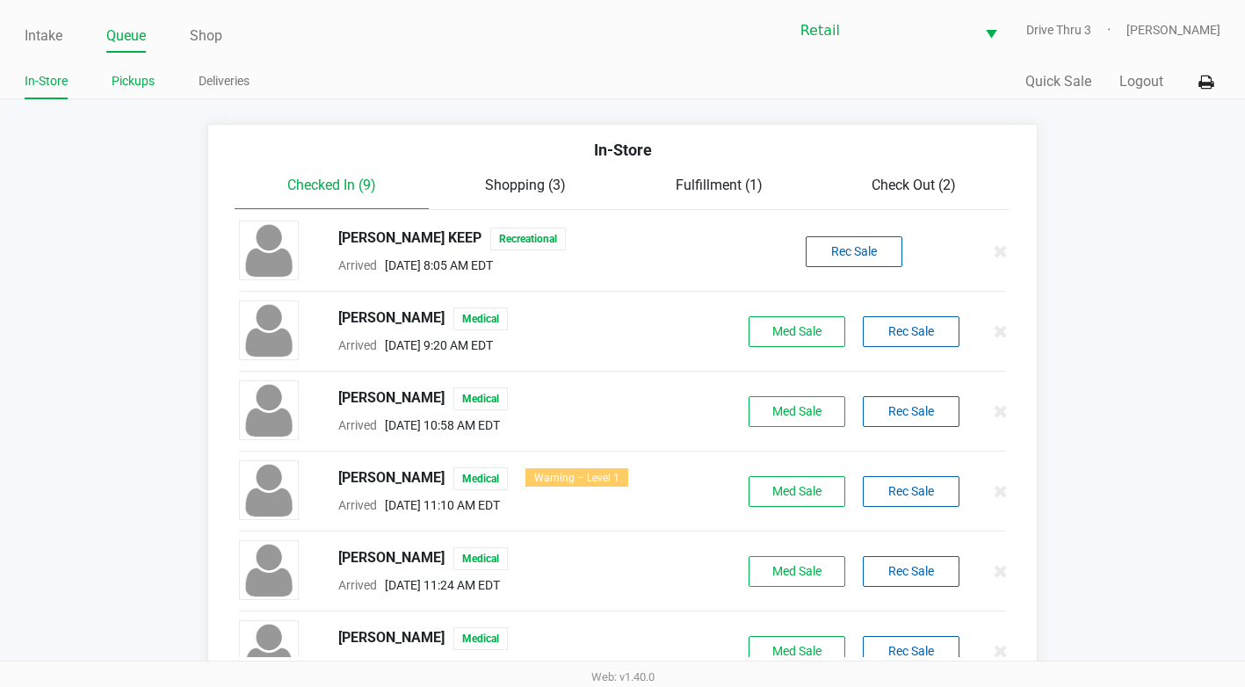
click at [147, 87] on link "Pickups" at bounding box center [133, 81] width 43 height 22
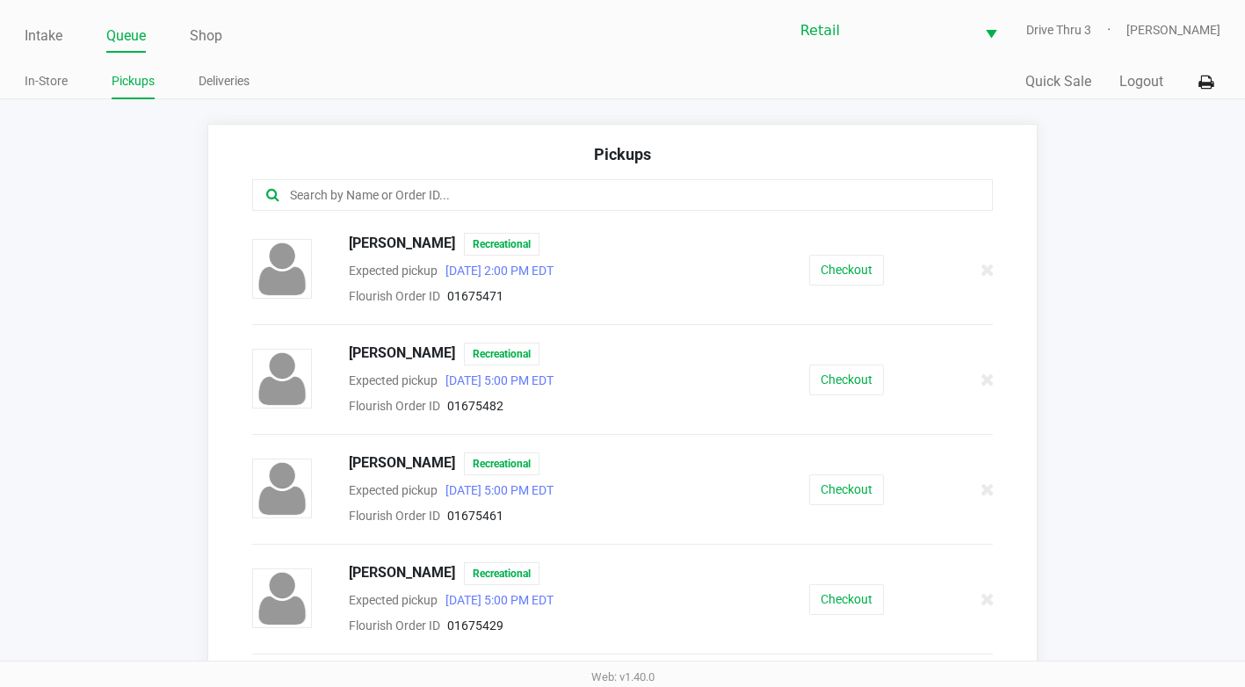
click at [355, 189] on input "text" at bounding box center [608, 195] width 641 height 20
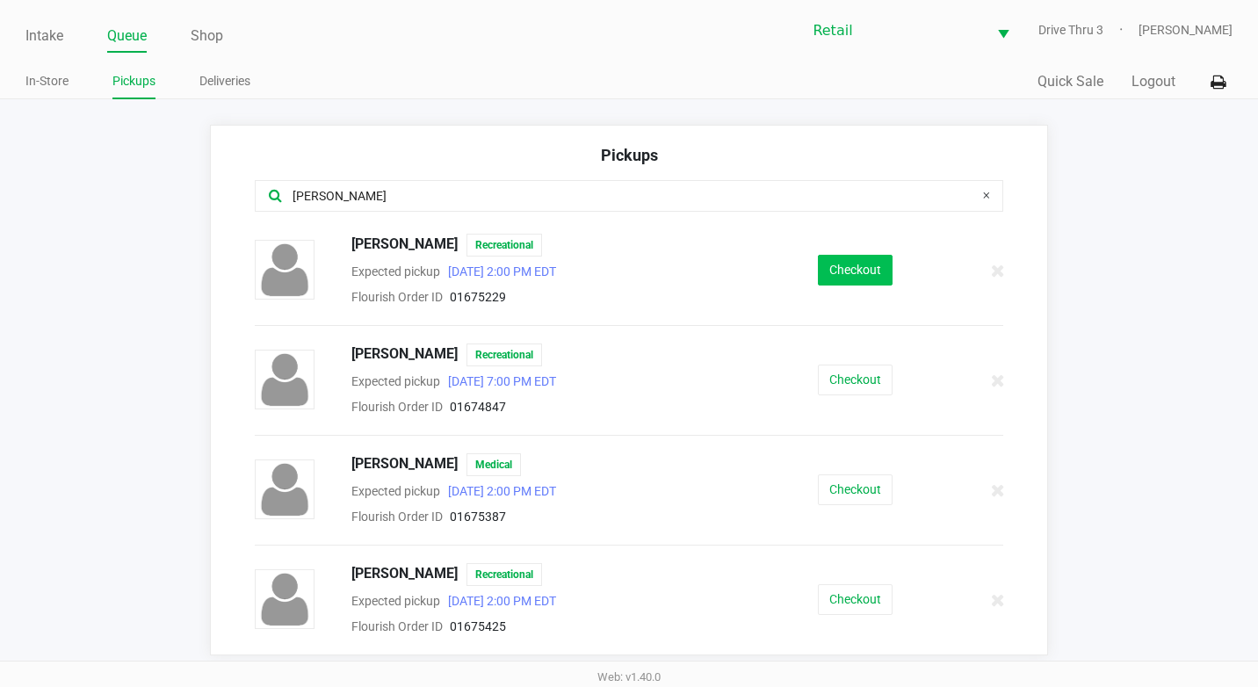
type input "[PERSON_NAME]"
click at [848, 261] on button "Checkout" at bounding box center [855, 270] width 75 height 31
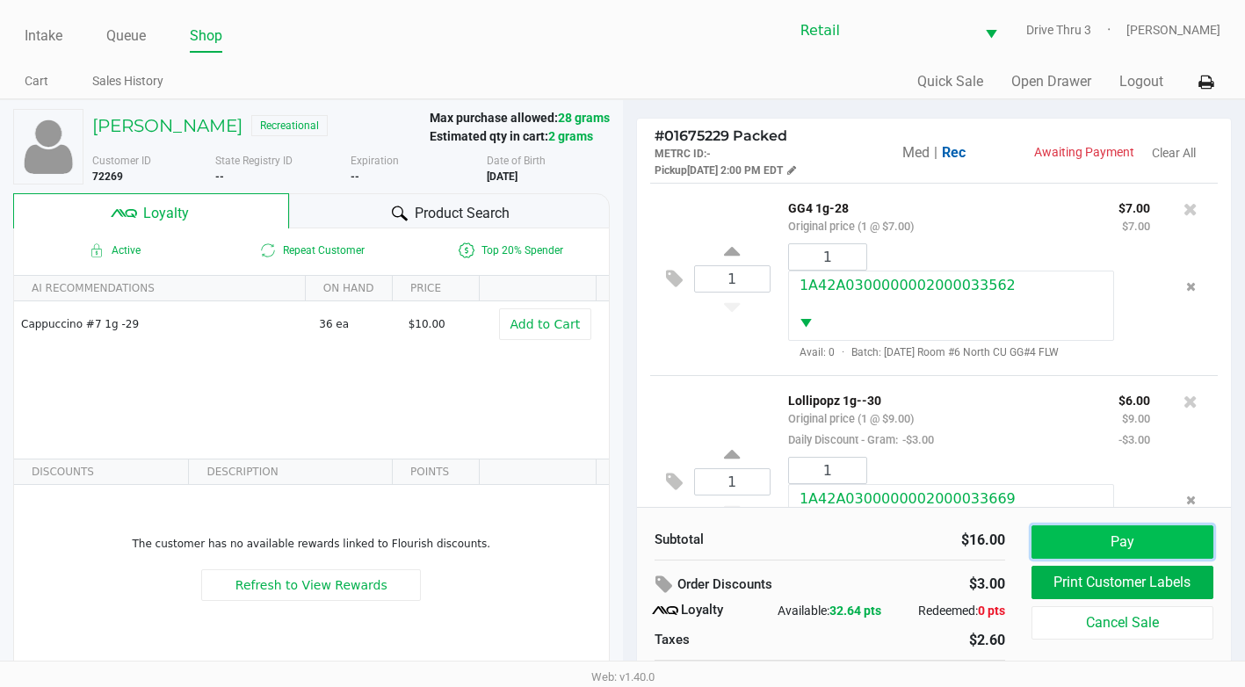
click at [1137, 529] on button "Pay" at bounding box center [1122, 541] width 182 height 33
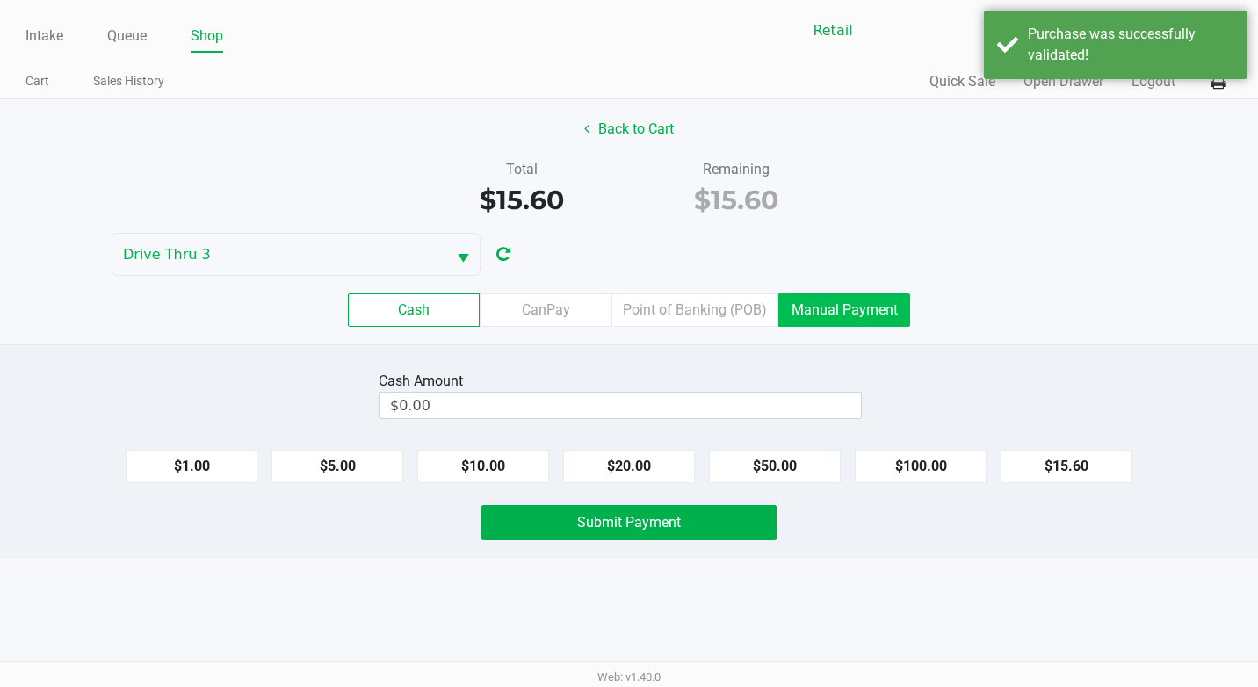
click at [797, 321] on label "Manual Payment" at bounding box center [844, 309] width 132 height 33
click at [0, 0] on 8 "Manual Payment" at bounding box center [0, 0] width 0 height 0
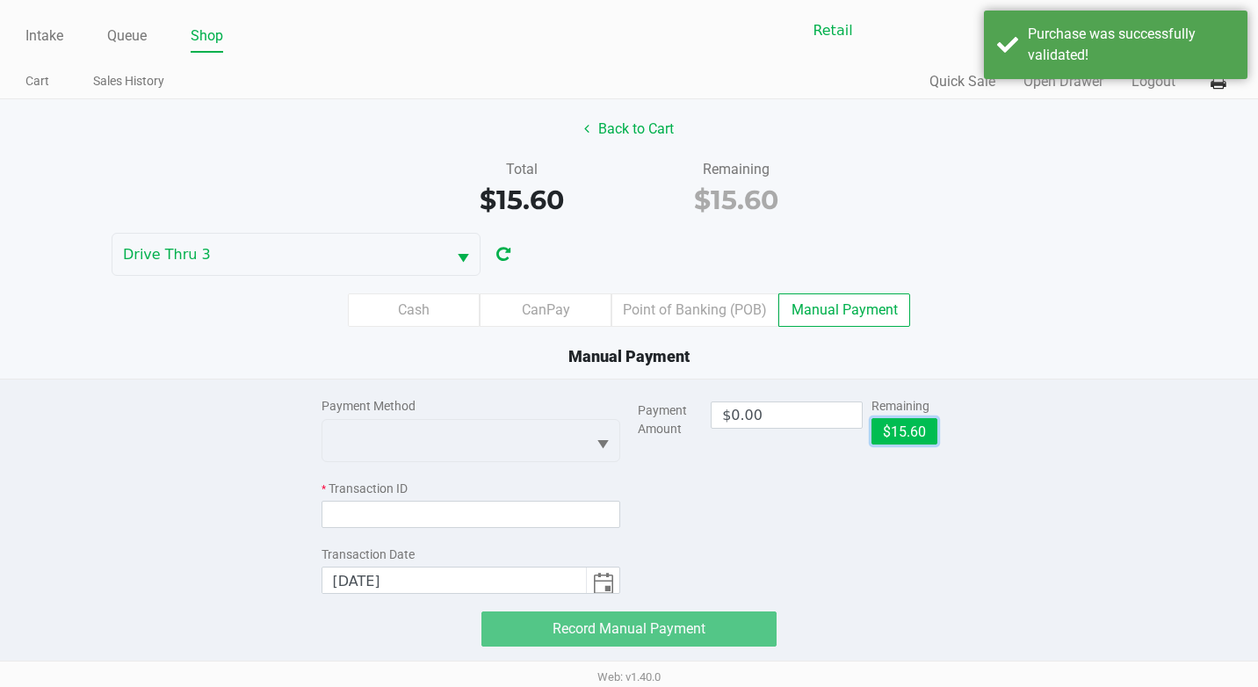
click at [912, 424] on button "$15.60" at bounding box center [904, 431] width 66 height 26
type input "$15.60"
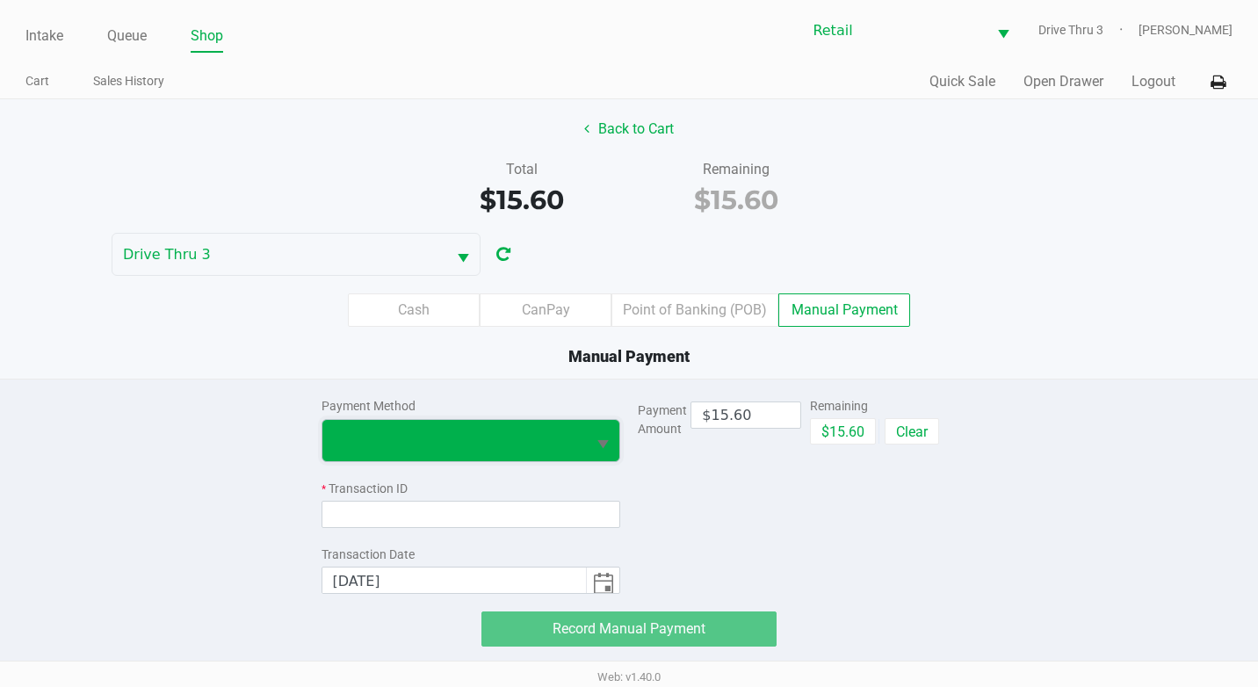
click at [370, 450] on span at bounding box center [454, 440] width 243 height 21
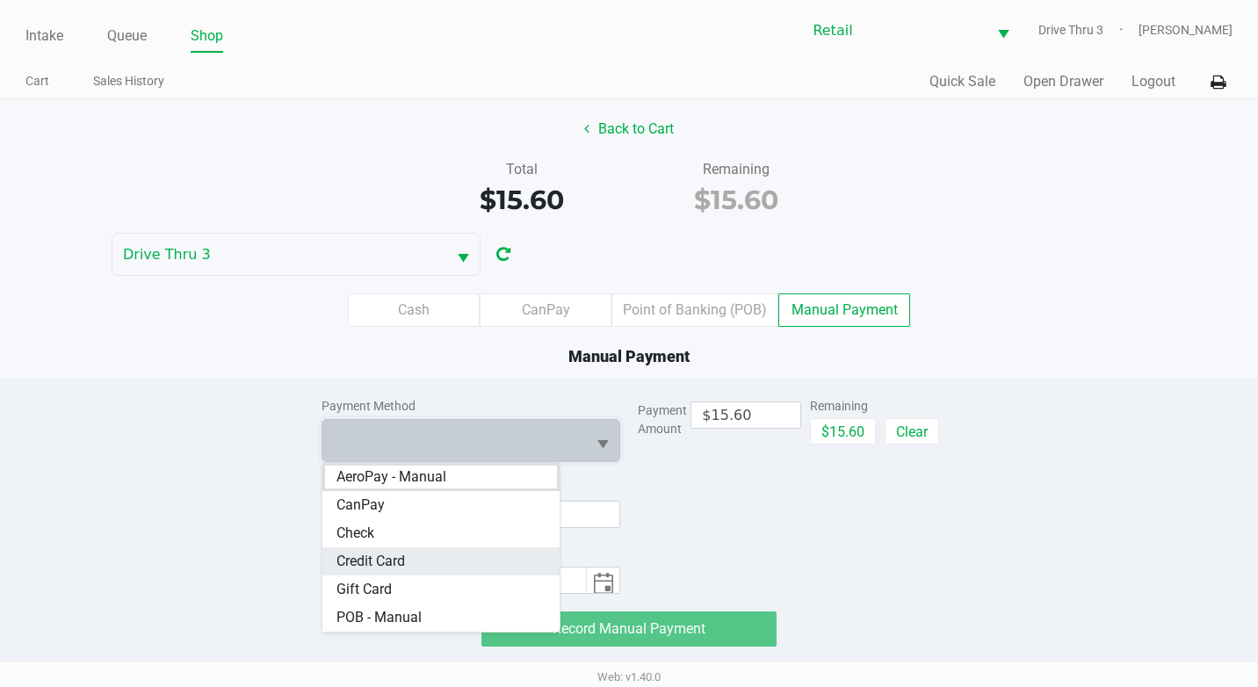
click at [350, 561] on span "Credit Card" at bounding box center [370, 561] width 69 height 21
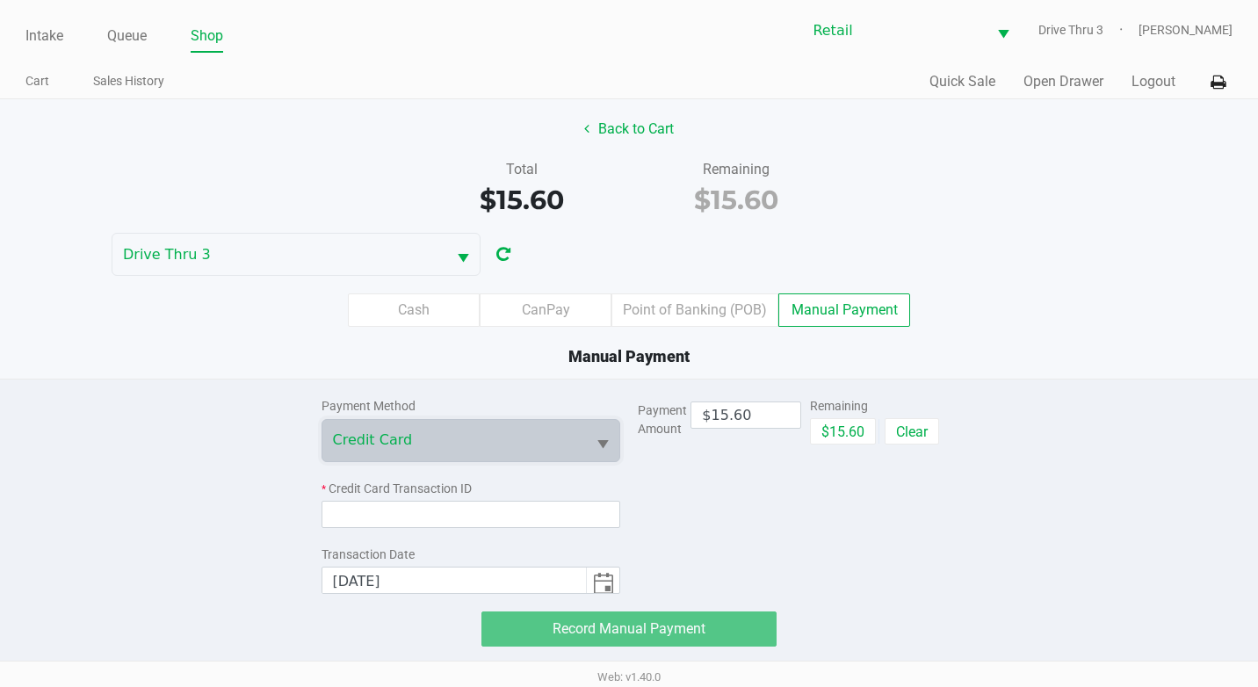
click at [359, 531] on div "Payment Method Credit Card * Credit Card Transaction ID Transaction Date [DATE]" at bounding box center [471, 486] width 300 height 214
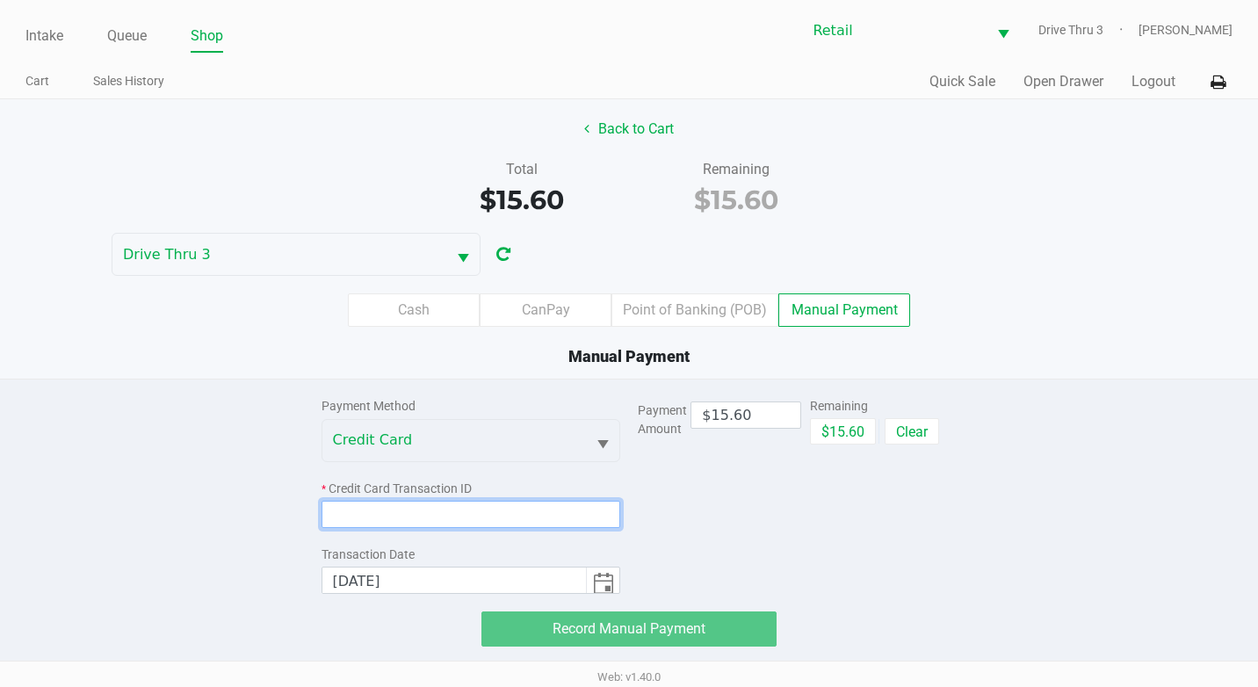
click at [359, 523] on input at bounding box center [471, 514] width 300 height 27
click at [394, 519] on input at bounding box center [471, 514] width 300 height 27
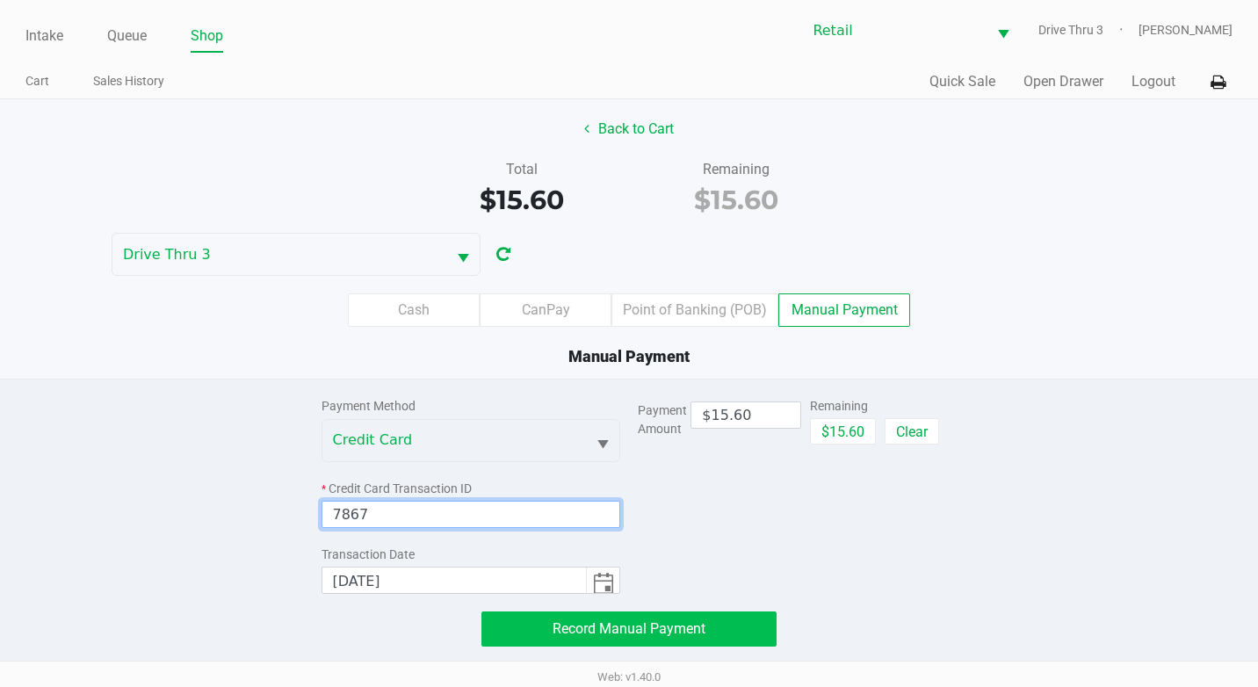
type input "7867"
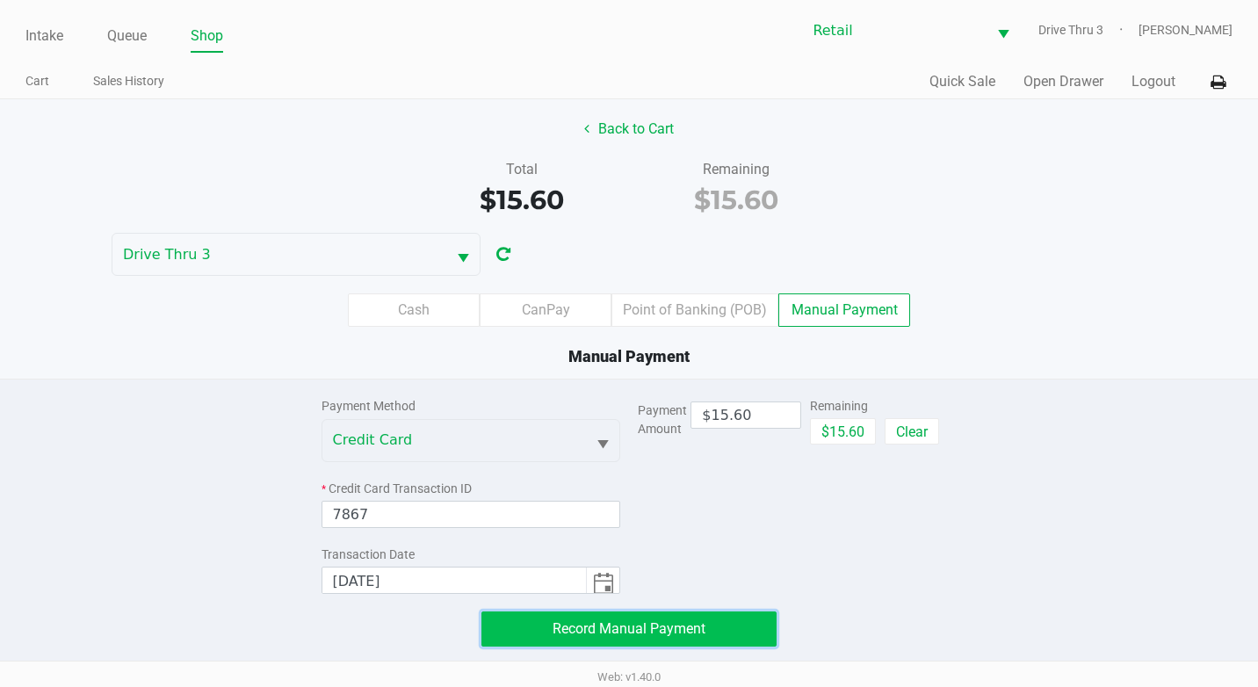
click at [605, 618] on button "Record Manual Payment" at bounding box center [628, 628] width 295 height 35
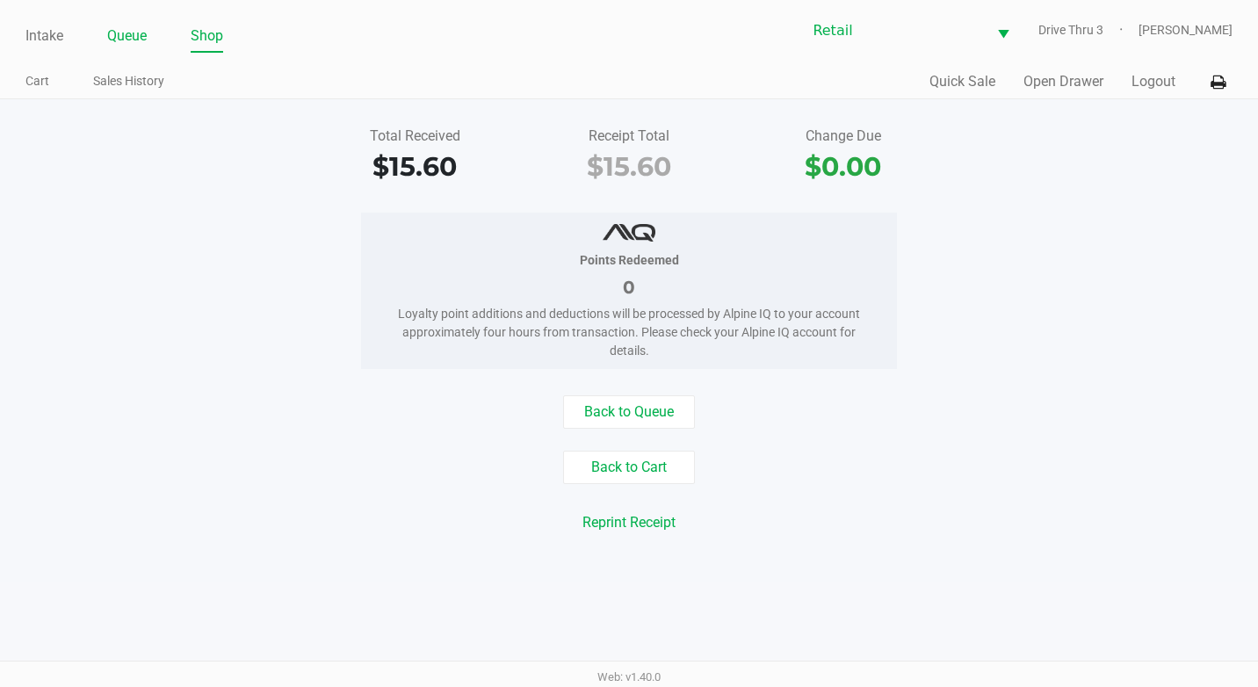
click at [120, 37] on link "Queue" at bounding box center [127, 36] width 40 height 25
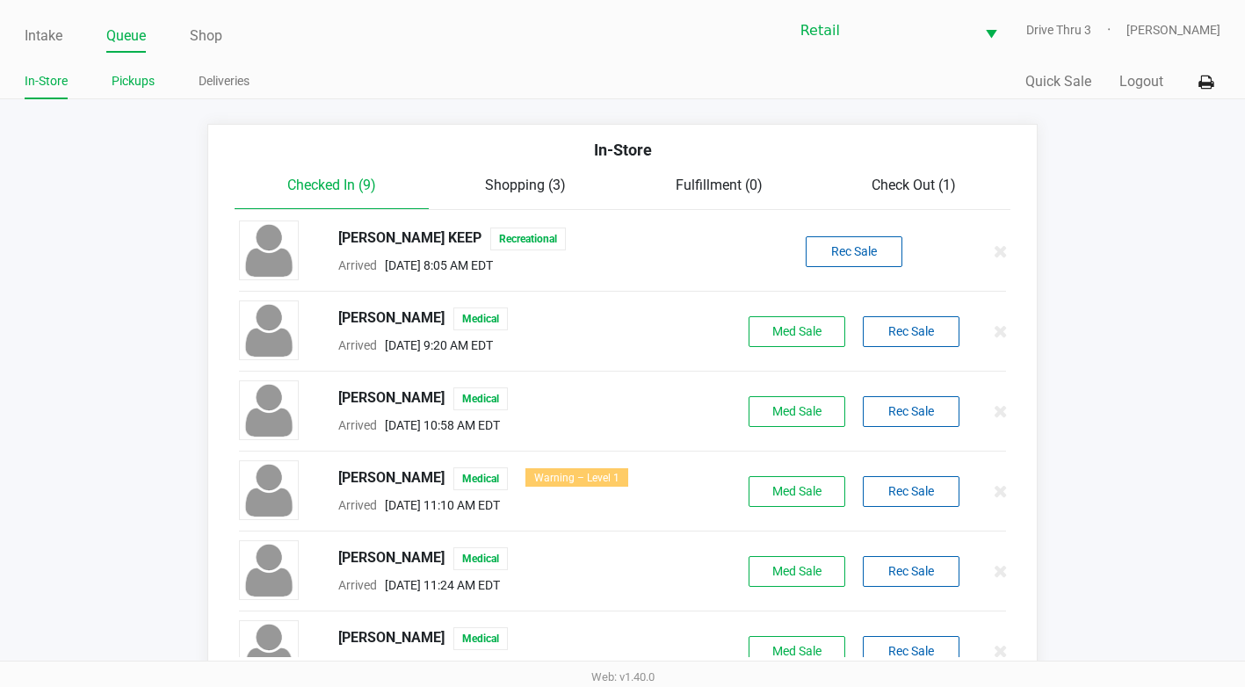
click at [147, 69] on li "Pickups" at bounding box center [133, 84] width 43 height 31
click at [148, 75] on link "Pickups" at bounding box center [133, 81] width 43 height 22
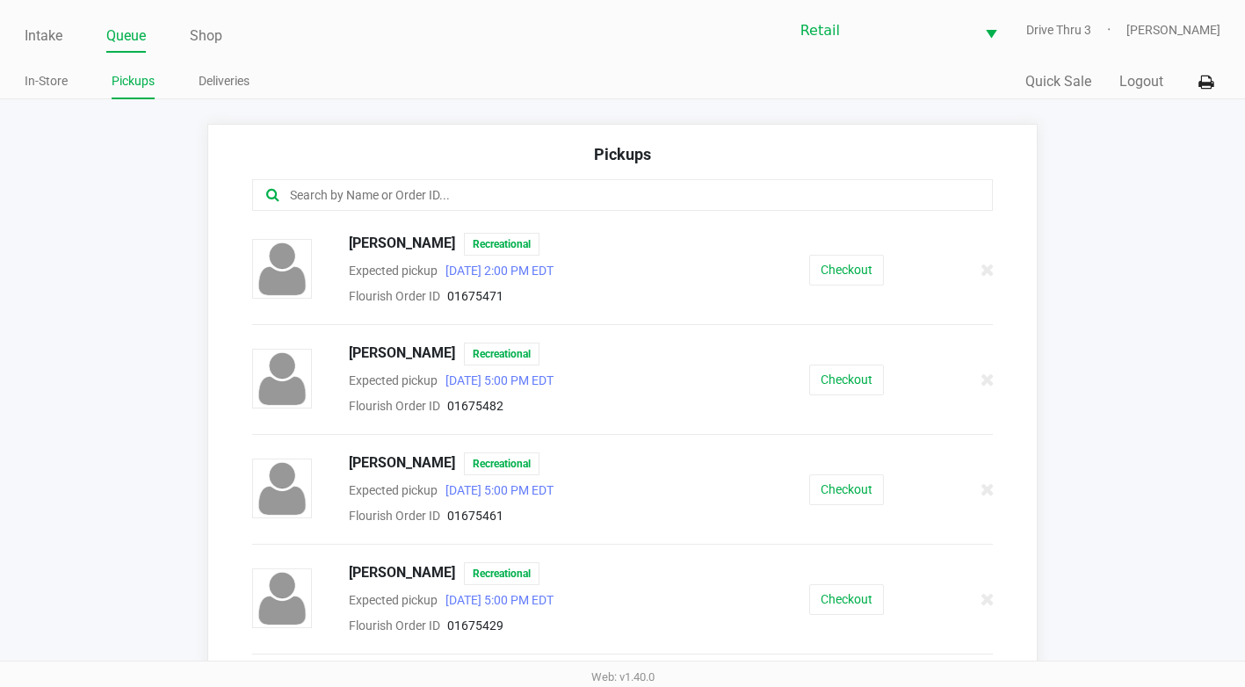
click at [444, 193] on input "text" at bounding box center [608, 195] width 641 height 20
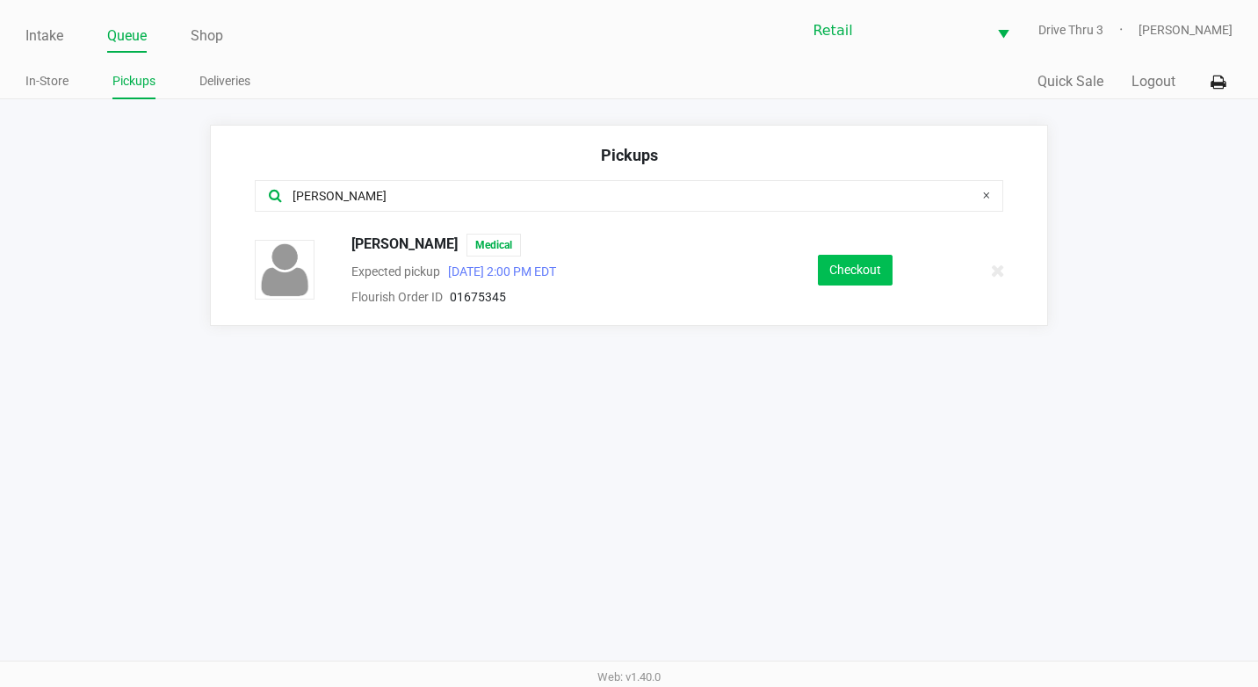
type input "[PERSON_NAME]"
click at [850, 282] on button "Checkout" at bounding box center [855, 270] width 75 height 31
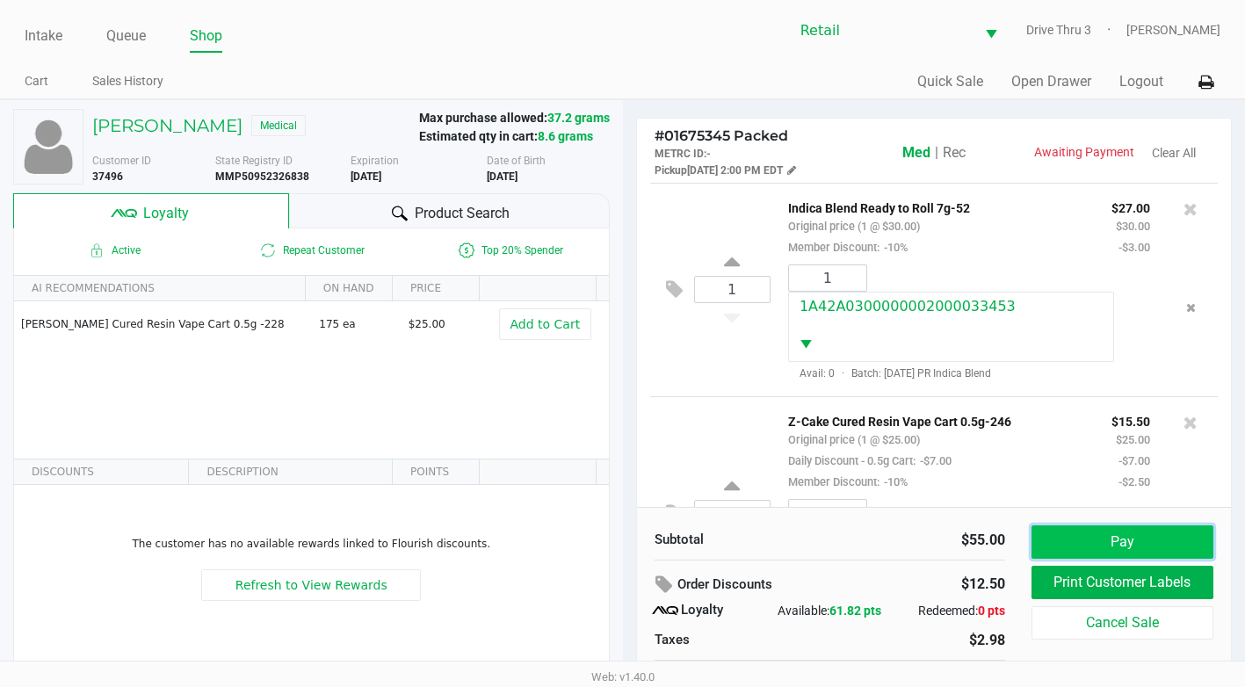
click at [1154, 531] on button "Pay" at bounding box center [1122, 541] width 182 height 33
click at [1147, 550] on button "Pay" at bounding box center [1122, 541] width 182 height 33
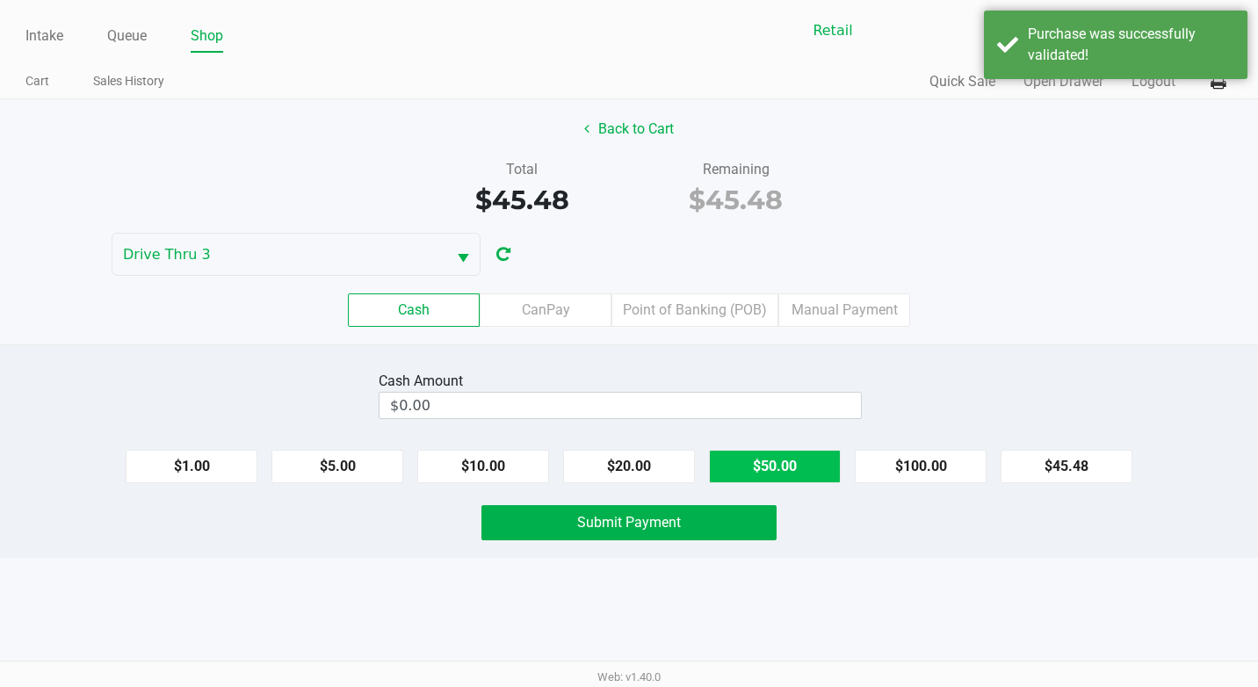
click at [744, 457] on button "$50.00" at bounding box center [775, 466] width 132 height 33
type input "$50.00"
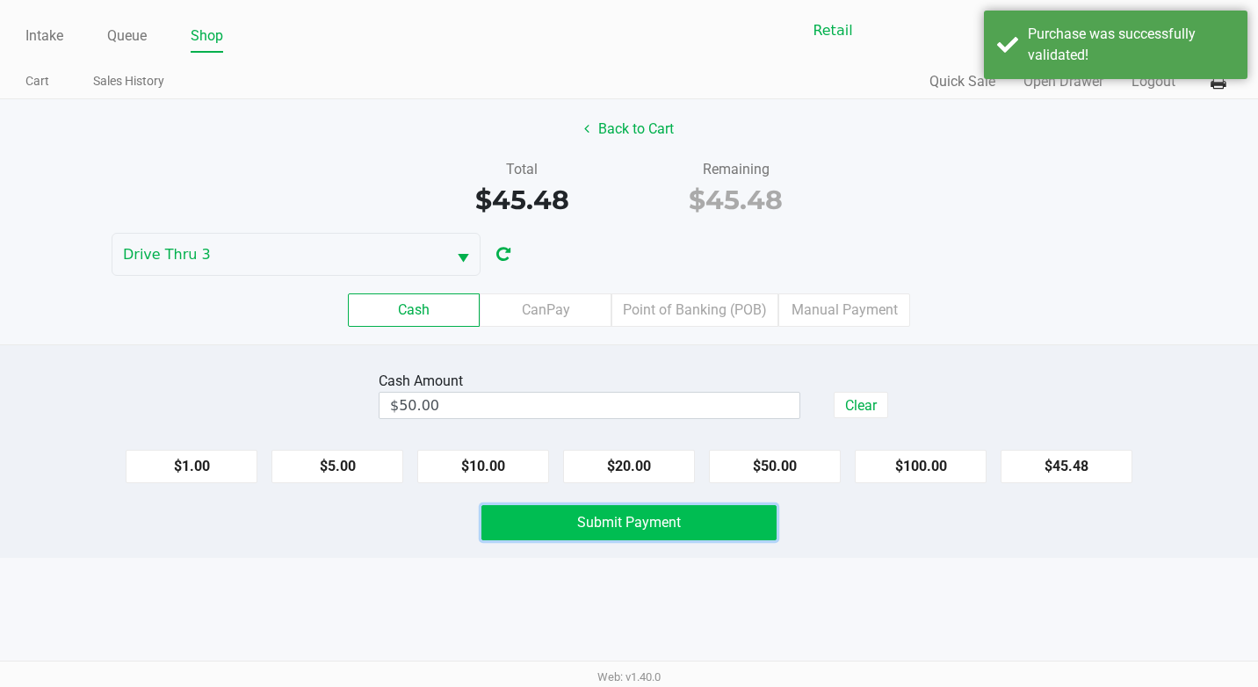
click at [686, 530] on button "Submit Payment" at bounding box center [628, 522] width 295 height 35
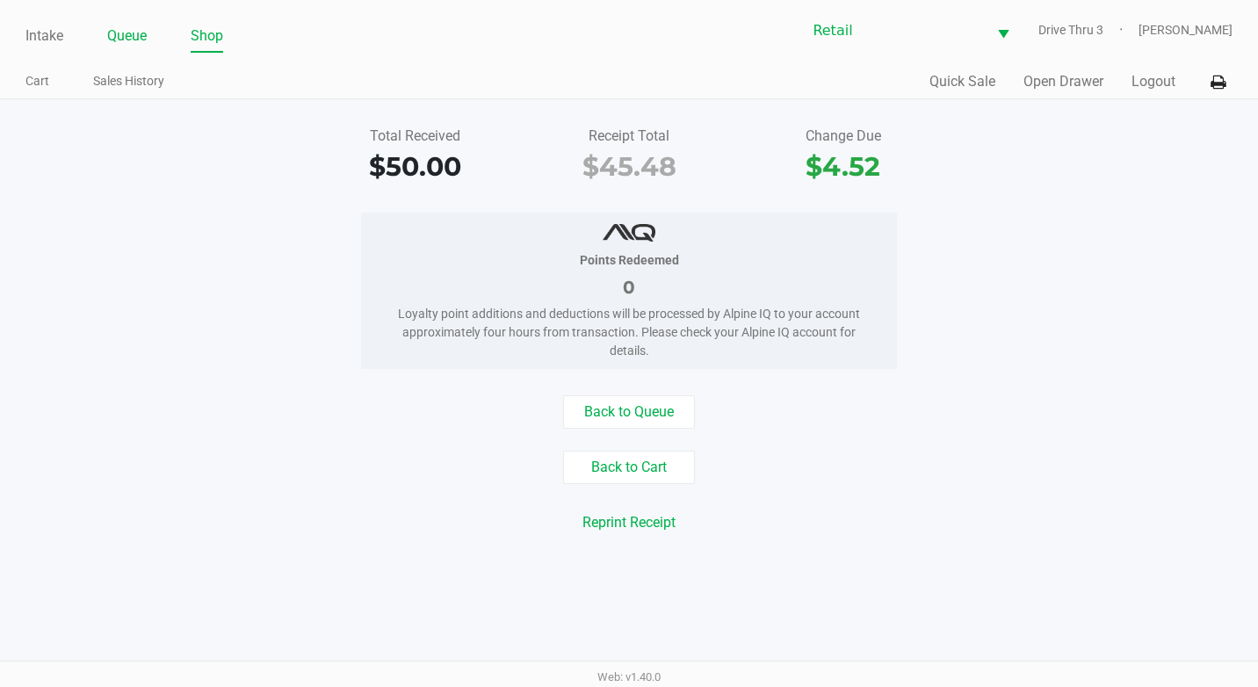
click at [137, 35] on link "Queue" at bounding box center [127, 36] width 40 height 25
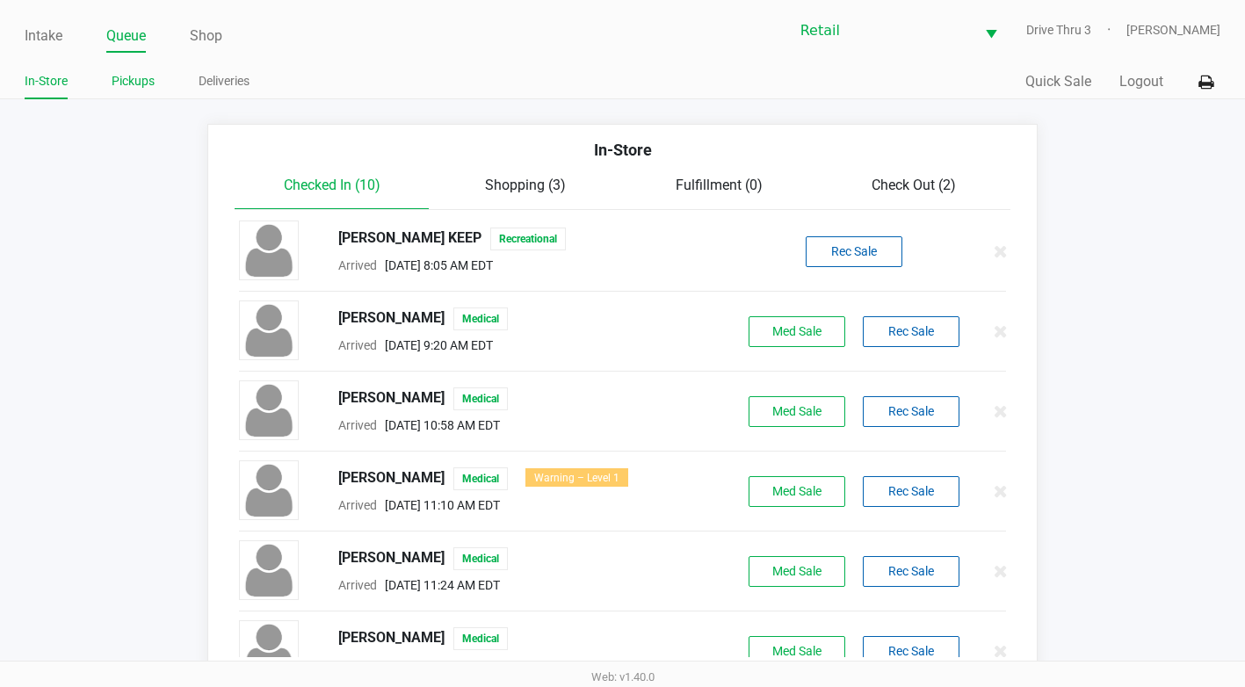
click at [149, 78] on link "Pickups" at bounding box center [133, 81] width 43 height 22
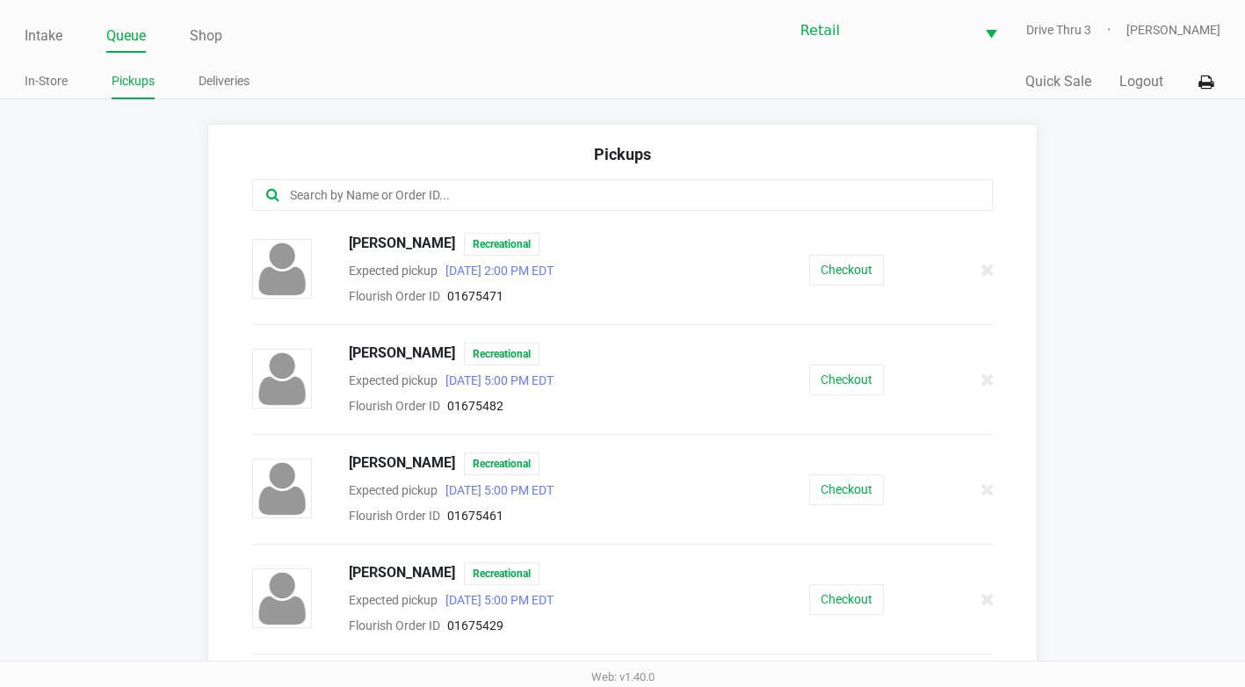
click at [369, 189] on input "text" at bounding box center [608, 195] width 641 height 20
type input "baldaro"
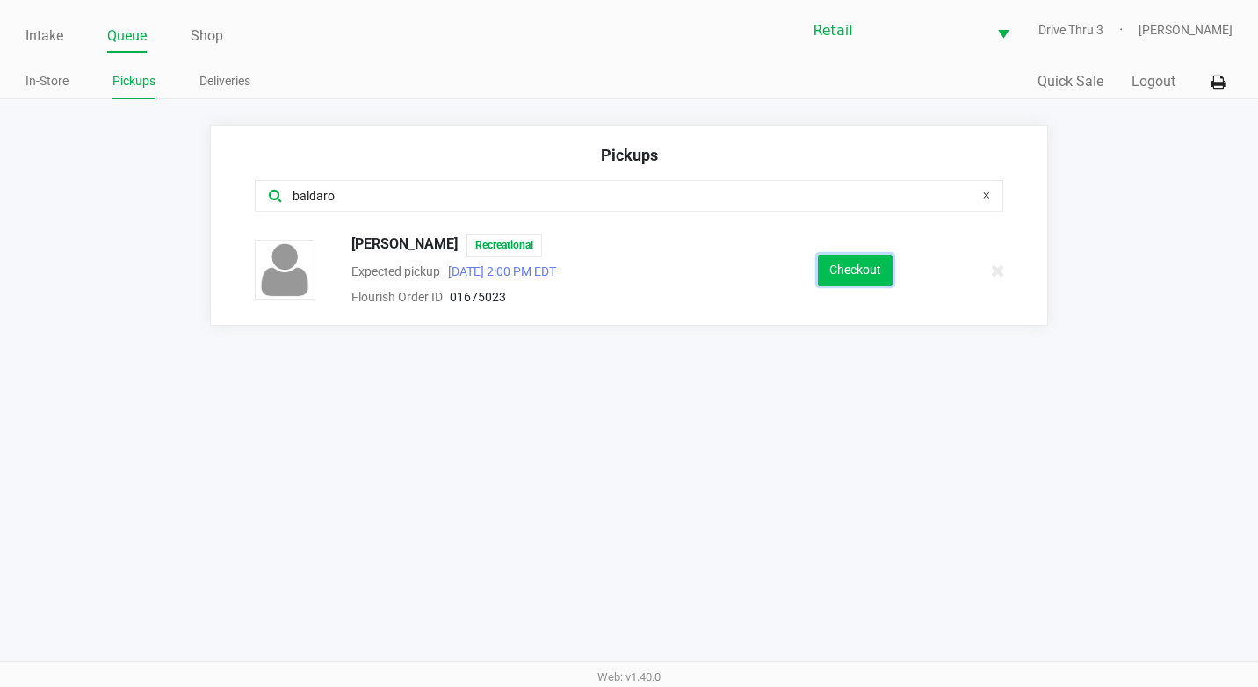
click at [858, 270] on button "Checkout" at bounding box center [855, 270] width 75 height 31
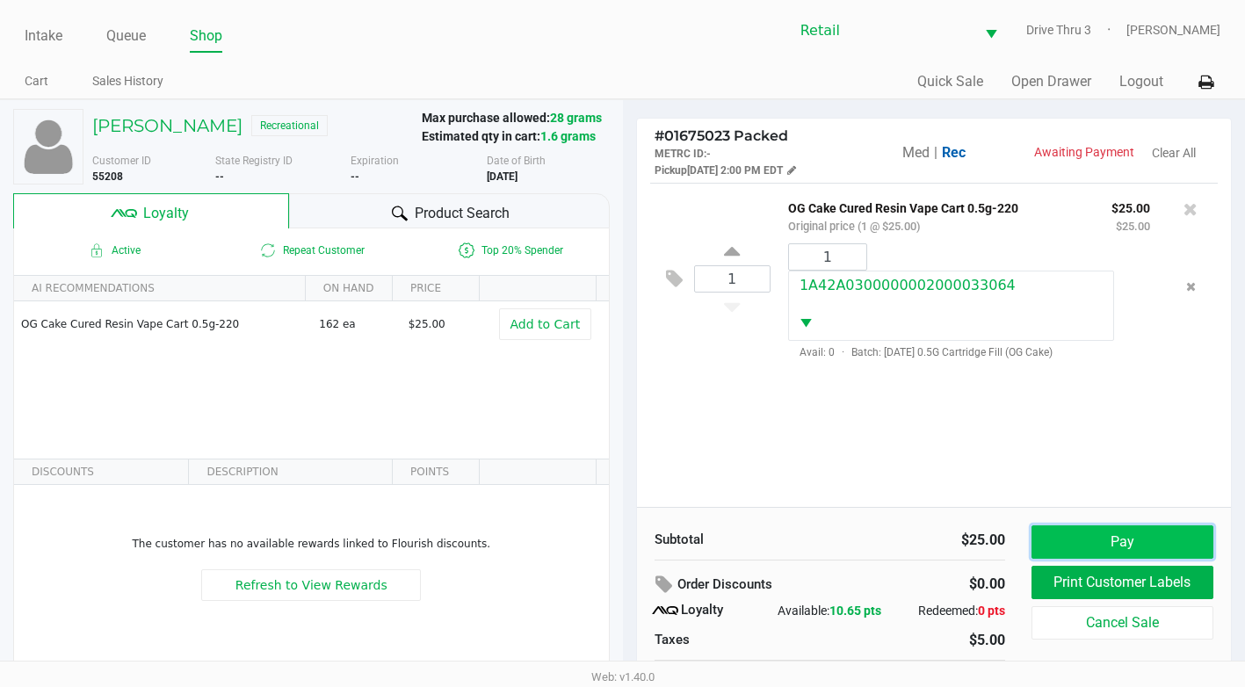
click at [1107, 539] on button "Pay" at bounding box center [1122, 541] width 182 height 33
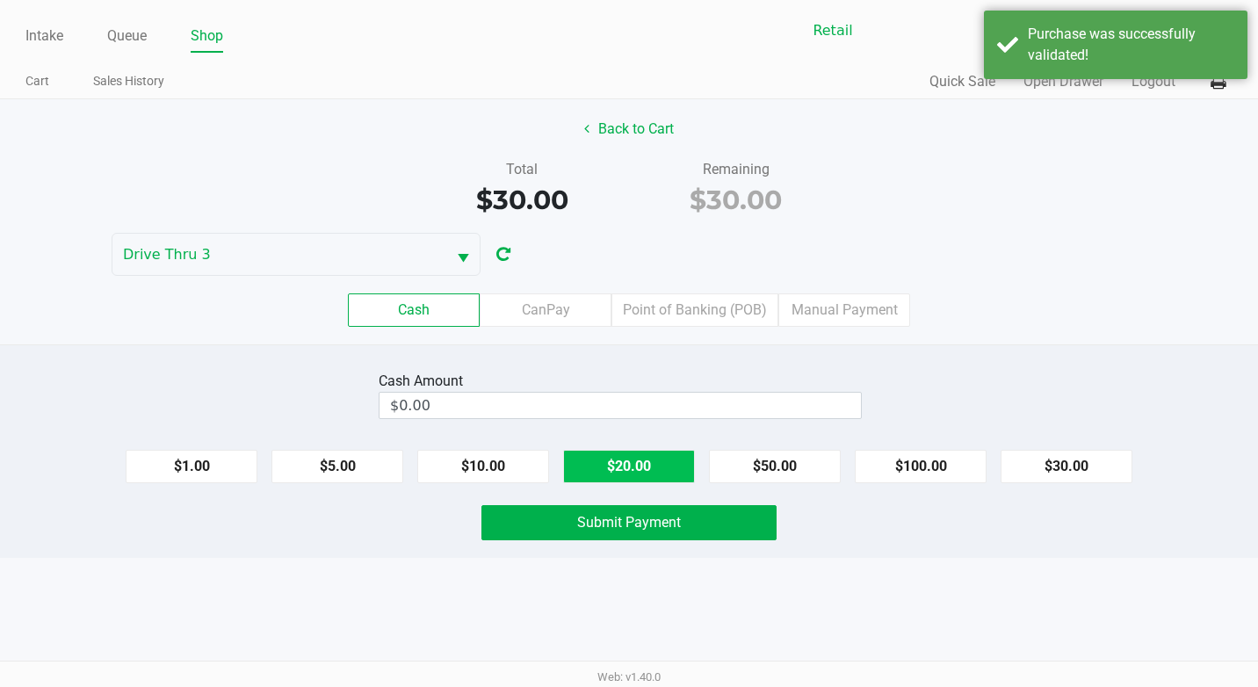
click at [668, 458] on button "$20.00" at bounding box center [629, 466] width 132 height 33
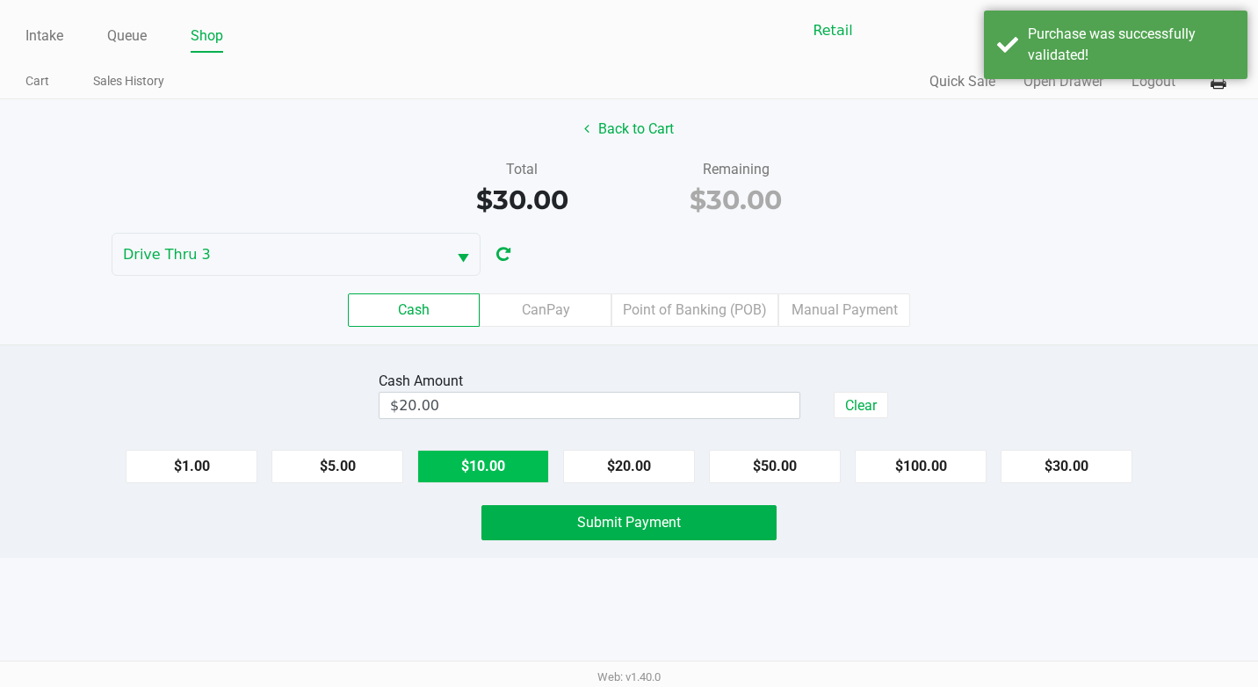
click at [456, 460] on button "$10.00" at bounding box center [483, 466] width 132 height 33
type input "$30.00"
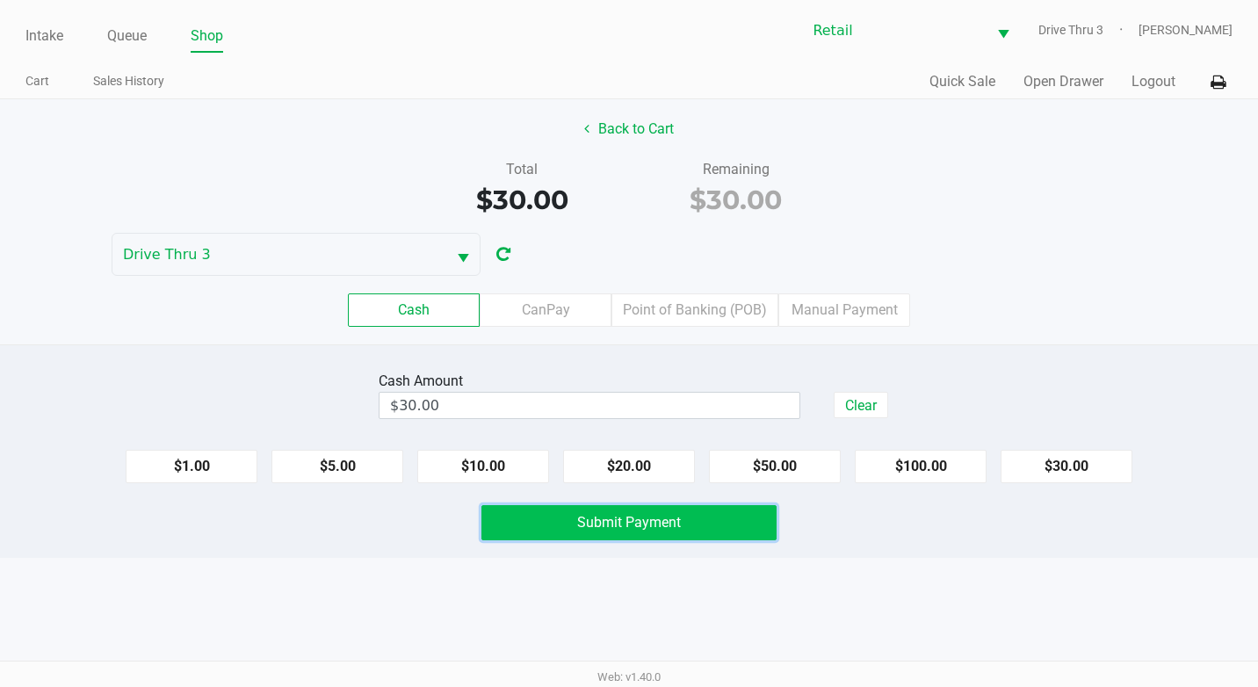
click at [671, 533] on button "Submit Payment" at bounding box center [628, 522] width 295 height 35
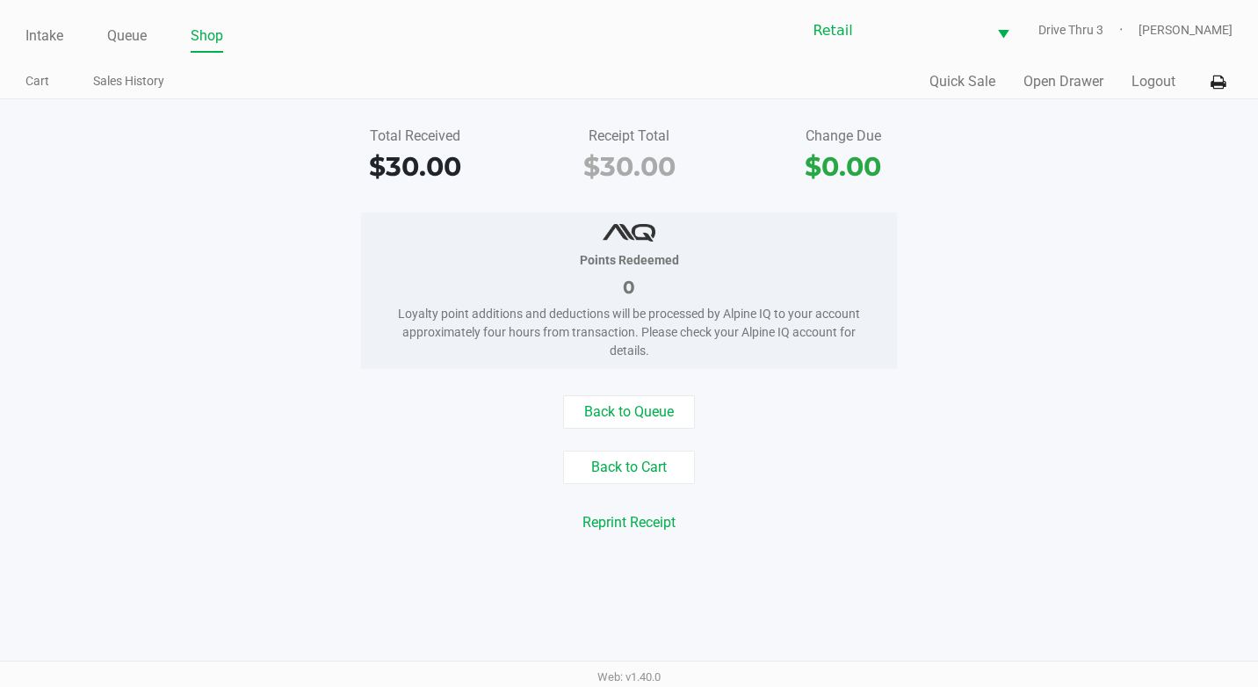
click at [149, 41] on ul "Intake Queue Shop" at bounding box center [326, 37] width 603 height 30
click at [140, 32] on link "Queue" at bounding box center [127, 36] width 40 height 25
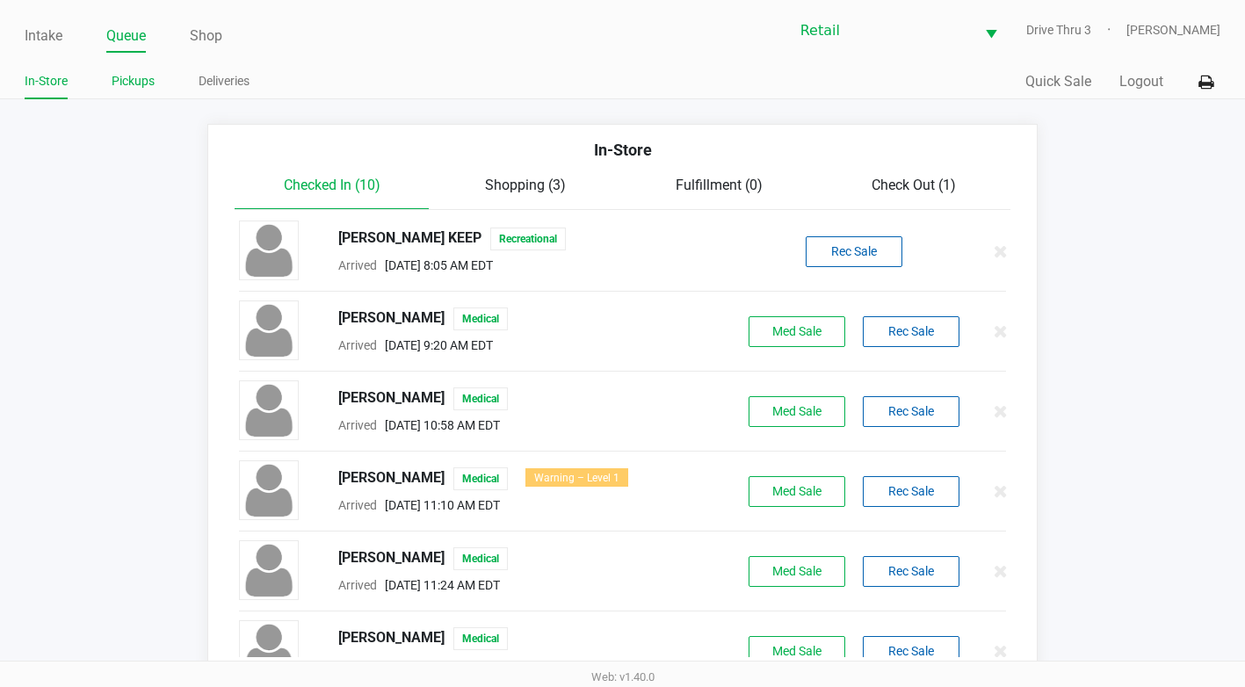
click at [137, 80] on link "Pickups" at bounding box center [133, 81] width 43 height 22
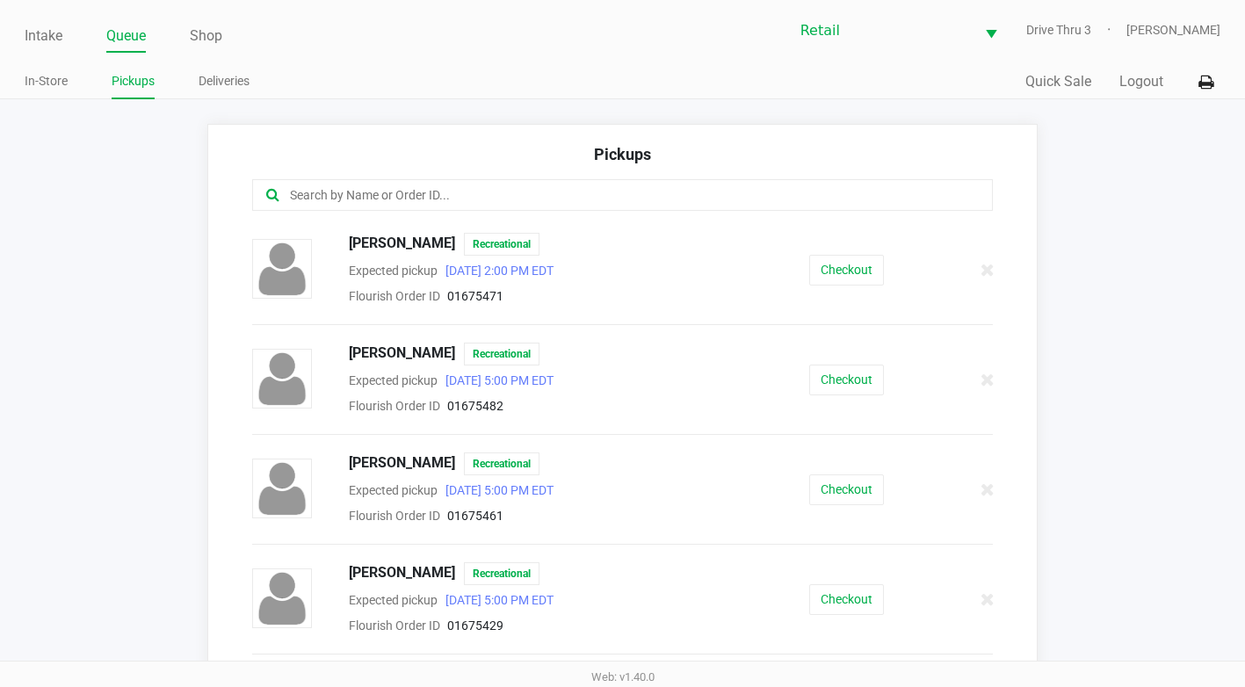
click at [365, 196] on input "text" at bounding box center [608, 195] width 641 height 20
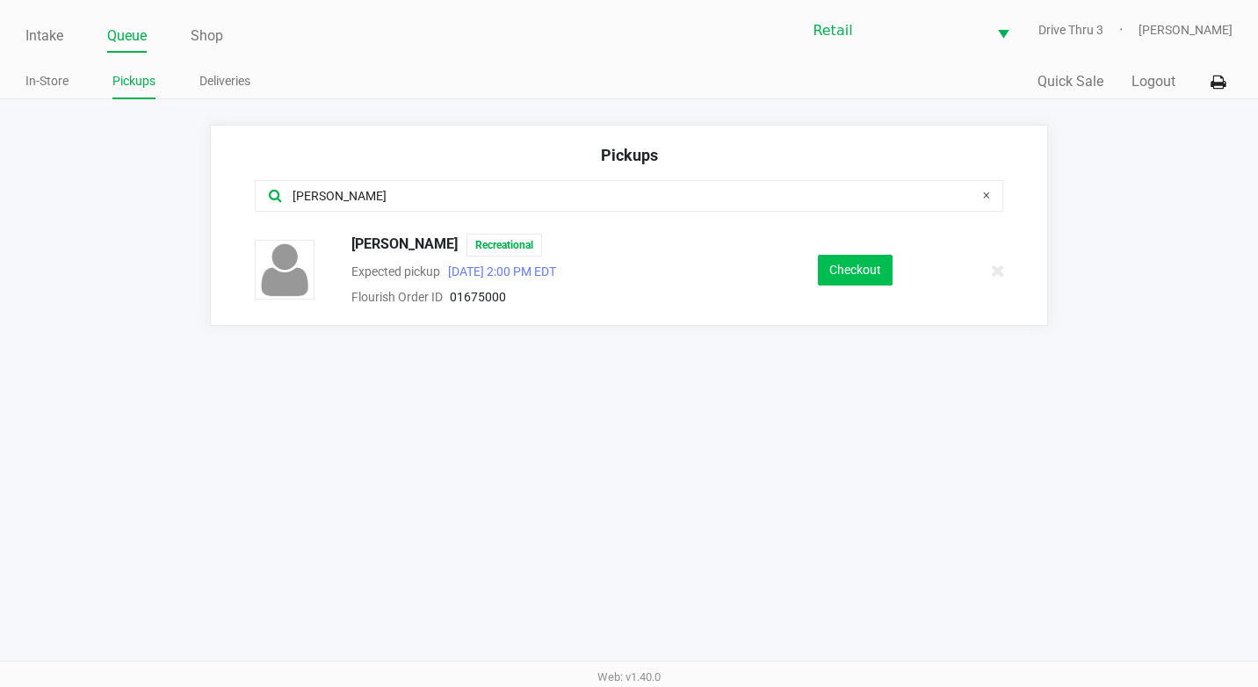
type input "[PERSON_NAME]"
click at [829, 259] on button "Checkout" at bounding box center [855, 270] width 75 height 31
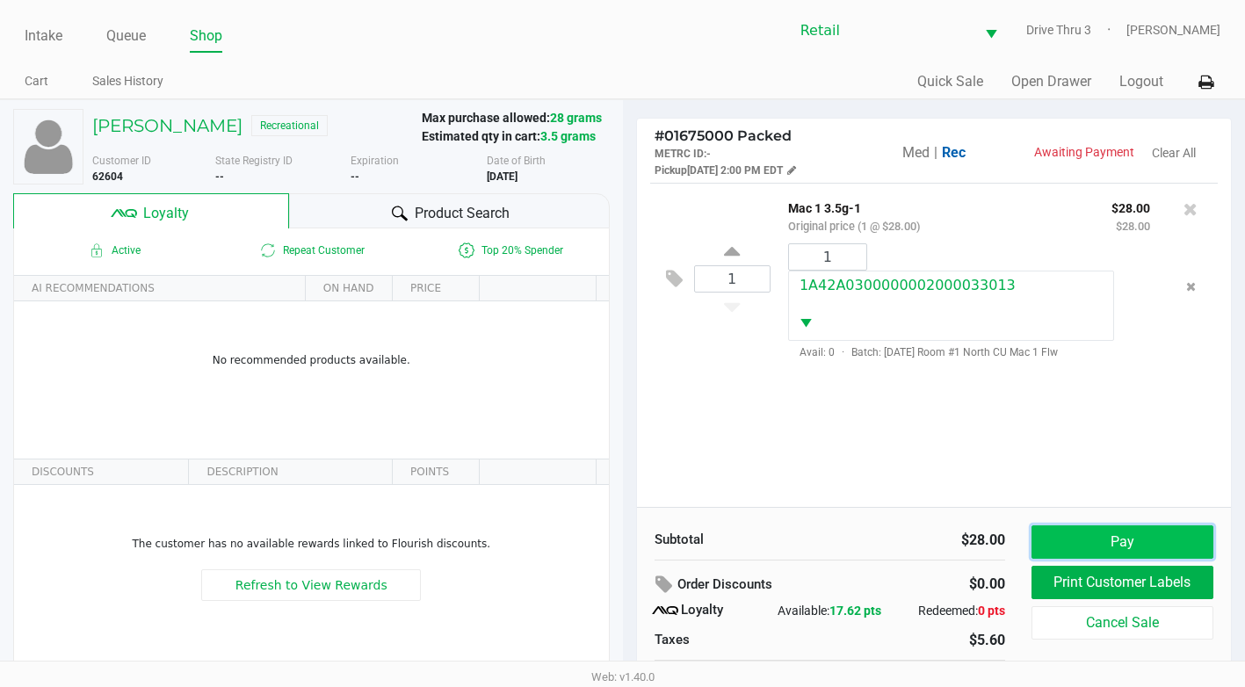
click at [1097, 540] on button "Pay" at bounding box center [1122, 541] width 182 height 33
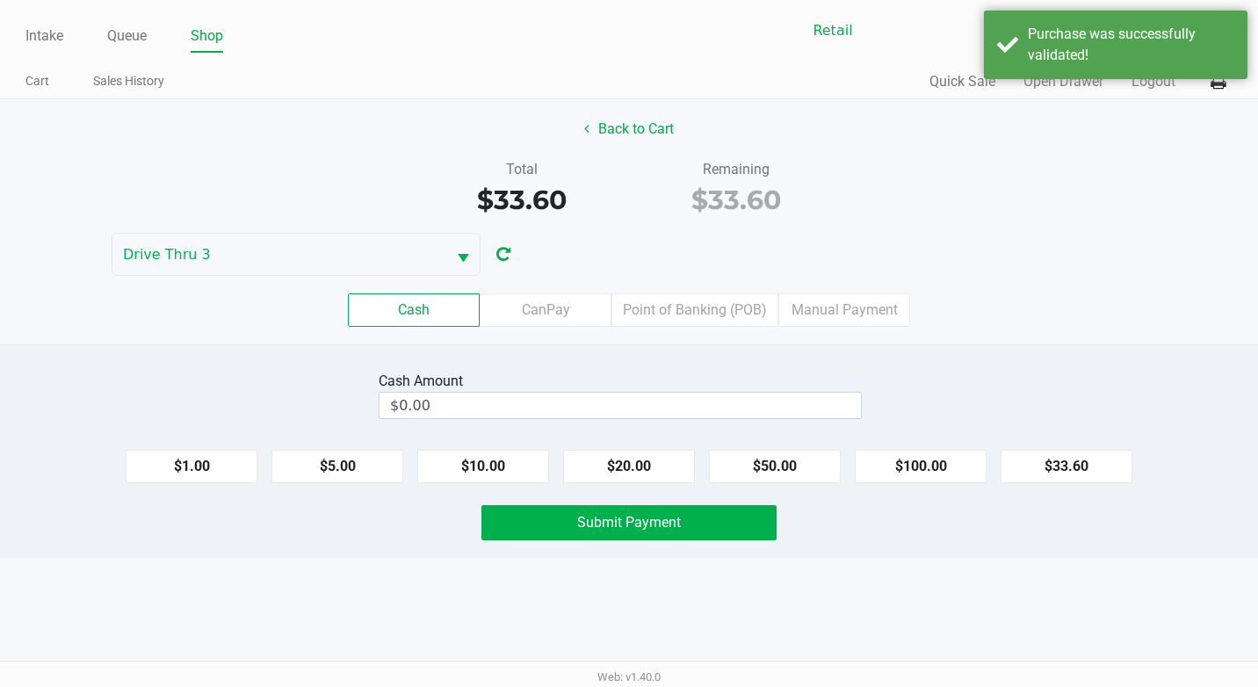
click at [778, 269] on div "Back to Cart Total $33.60 Remaining $33.60 Drive Thru 3 Cash CanPay Point of Ba…" at bounding box center [629, 221] width 1258 height 245
click at [819, 308] on label "Manual Payment" at bounding box center [844, 309] width 132 height 33
click at [0, 0] on 8 "Manual Payment" at bounding box center [0, 0] width 0 height 0
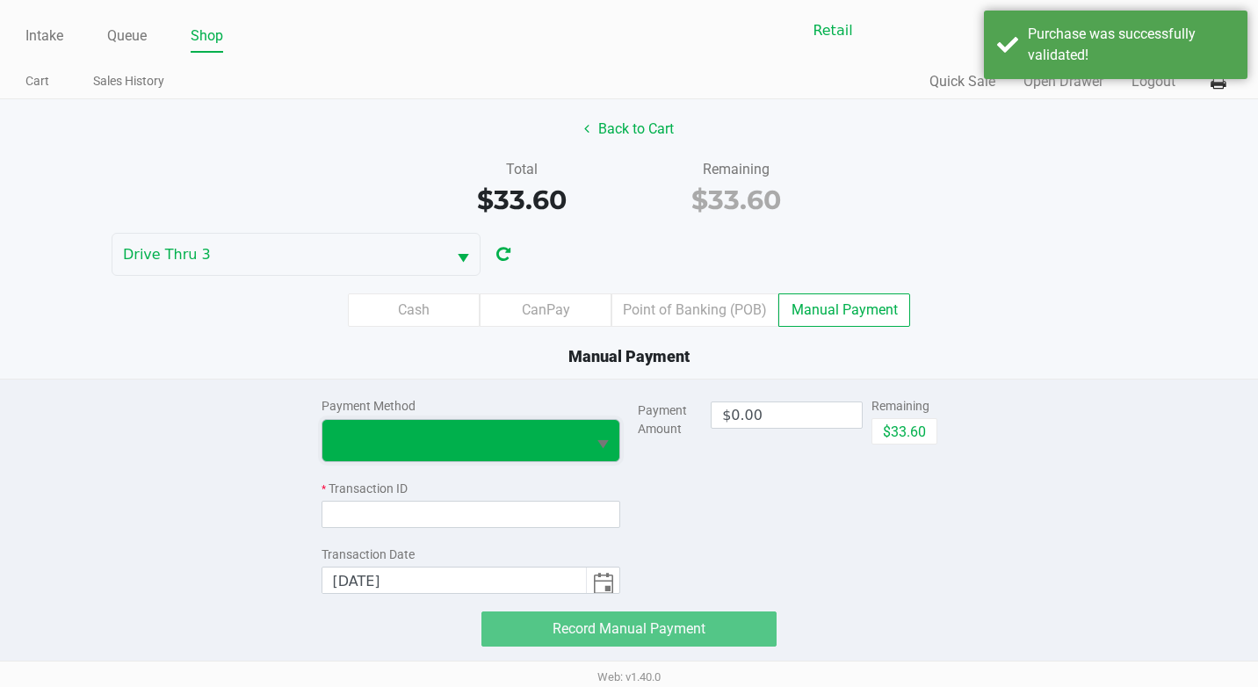
click at [478, 447] on span at bounding box center [454, 440] width 243 height 21
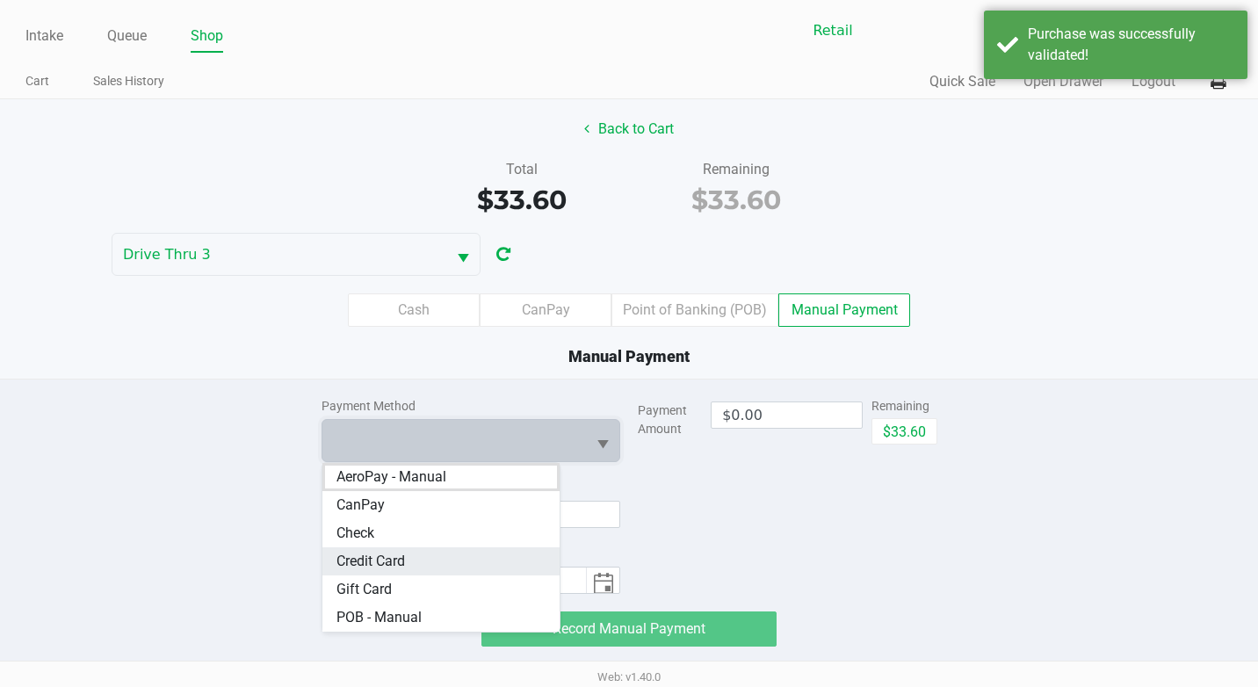
click at [416, 557] on Card "Credit Card" at bounding box center [441, 561] width 238 height 28
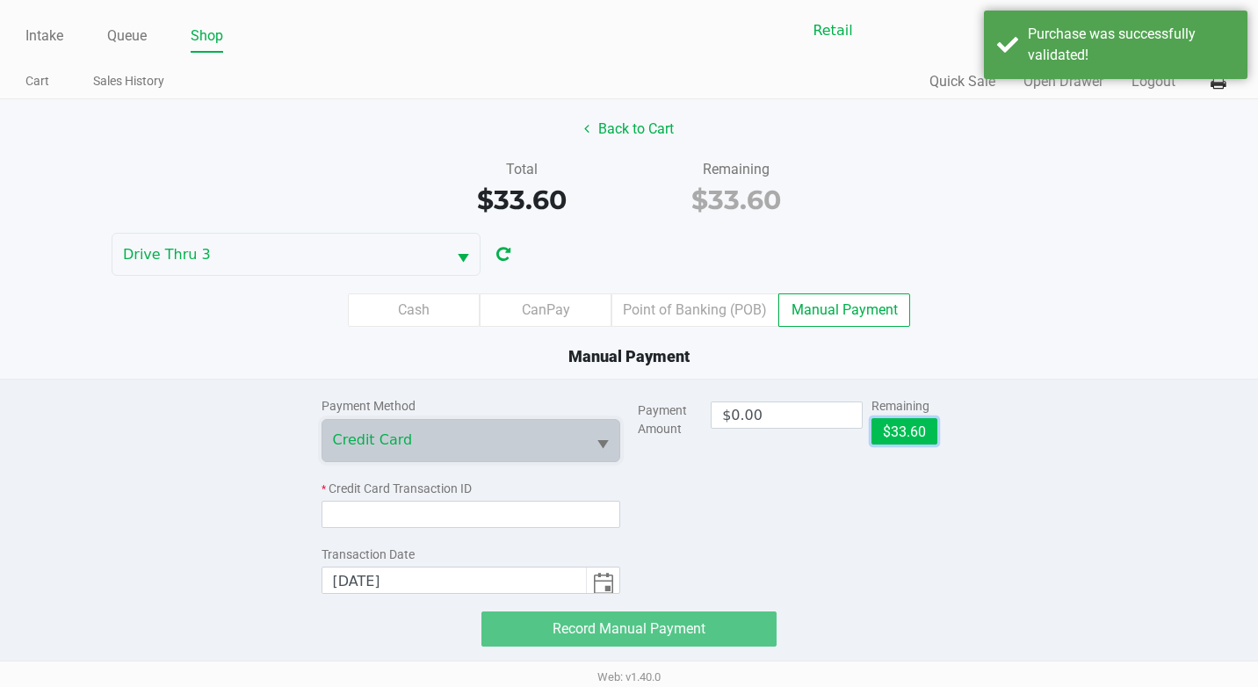
click at [921, 431] on button "$33.60" at bounding box center [904, 431] width 66 height 26
type input "$33.60"
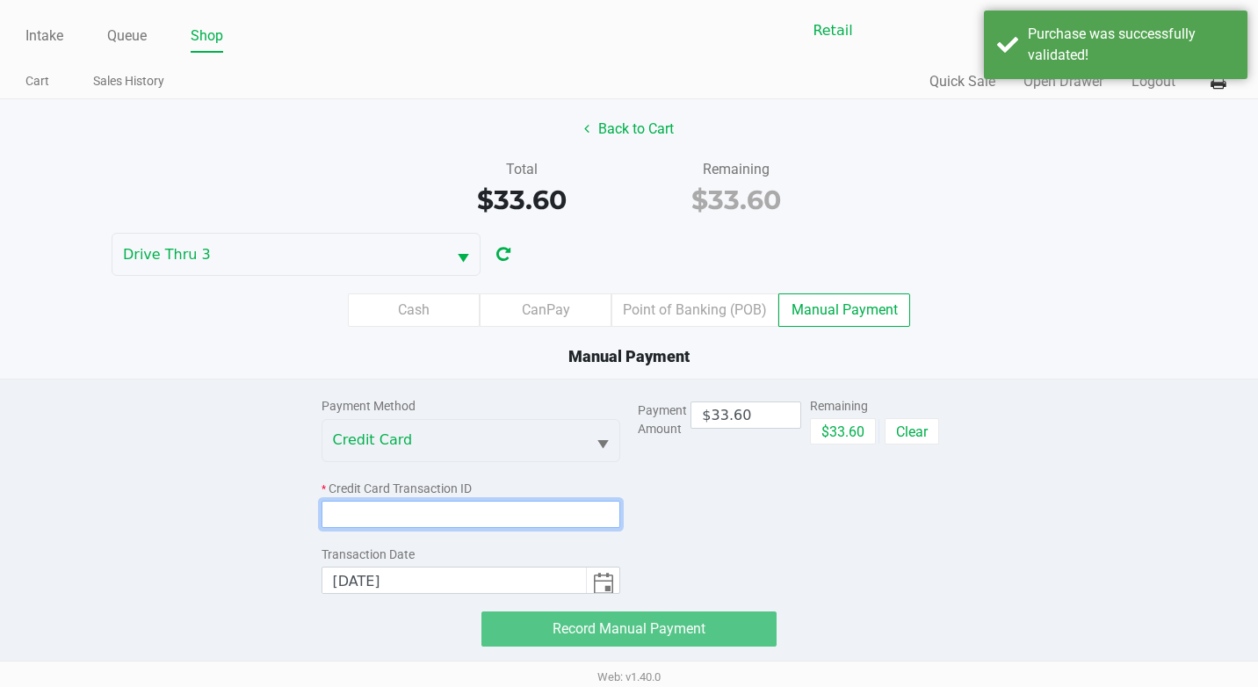
click at [408, 520] on input at bounding box center [471, 514] width 300 height 27
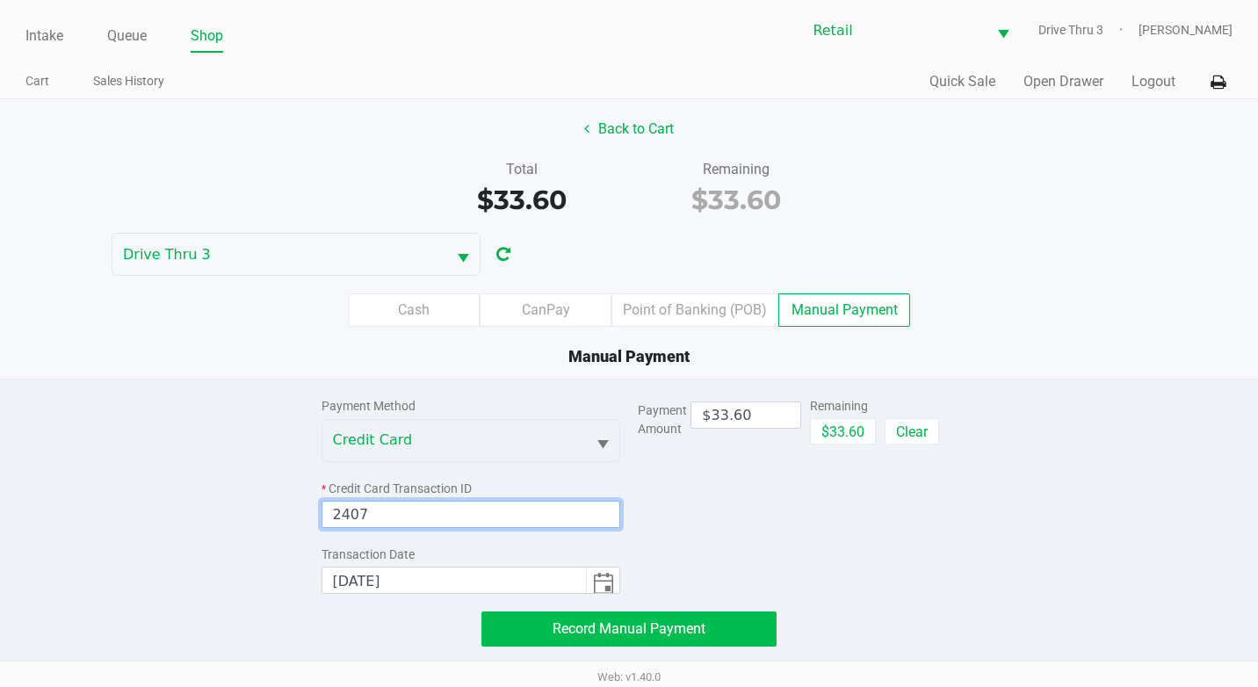
type input "2407"
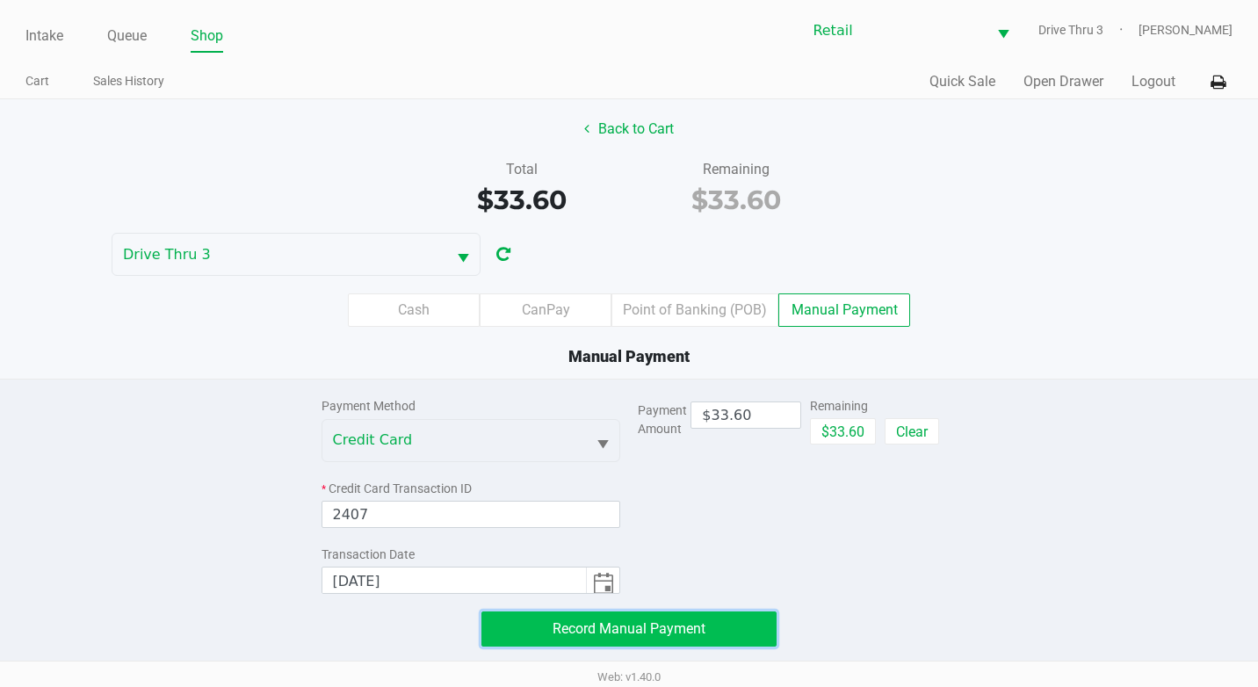
click at [648, 642] on button "Record Manual Payment" at bounding box center [628, 628] width 295 height 35
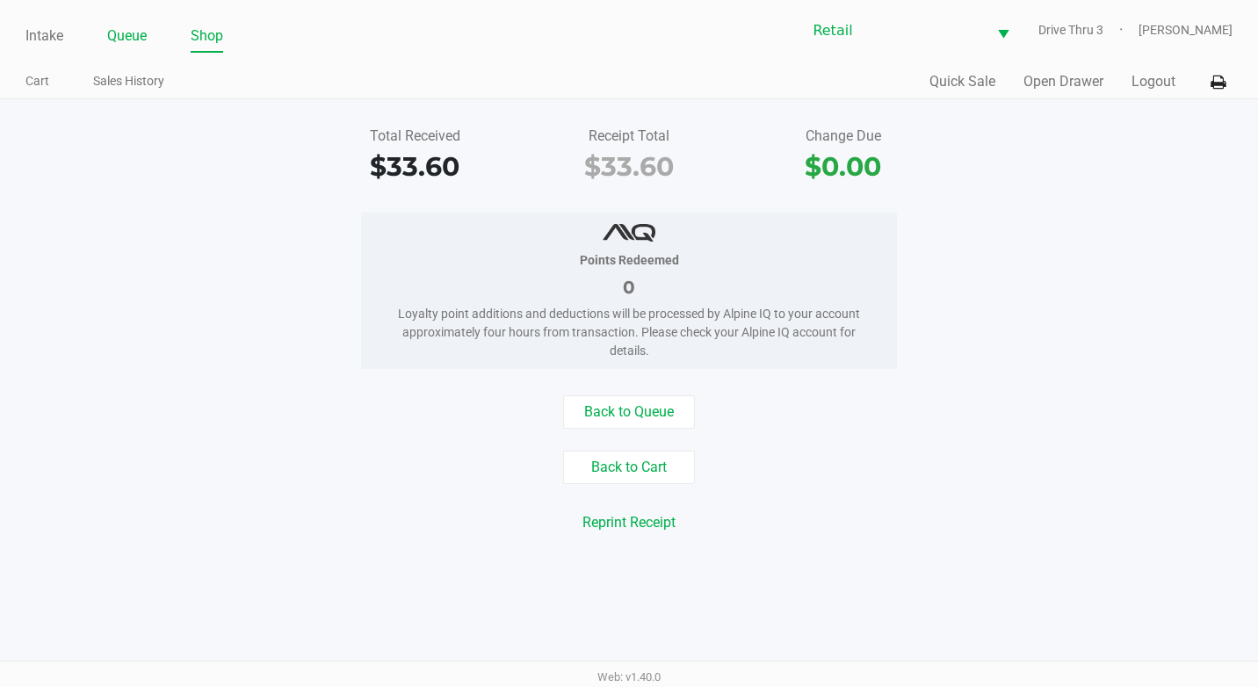
click at [134, 41] on link "Queue" at bounding box center [127, 36] width 40 height 25
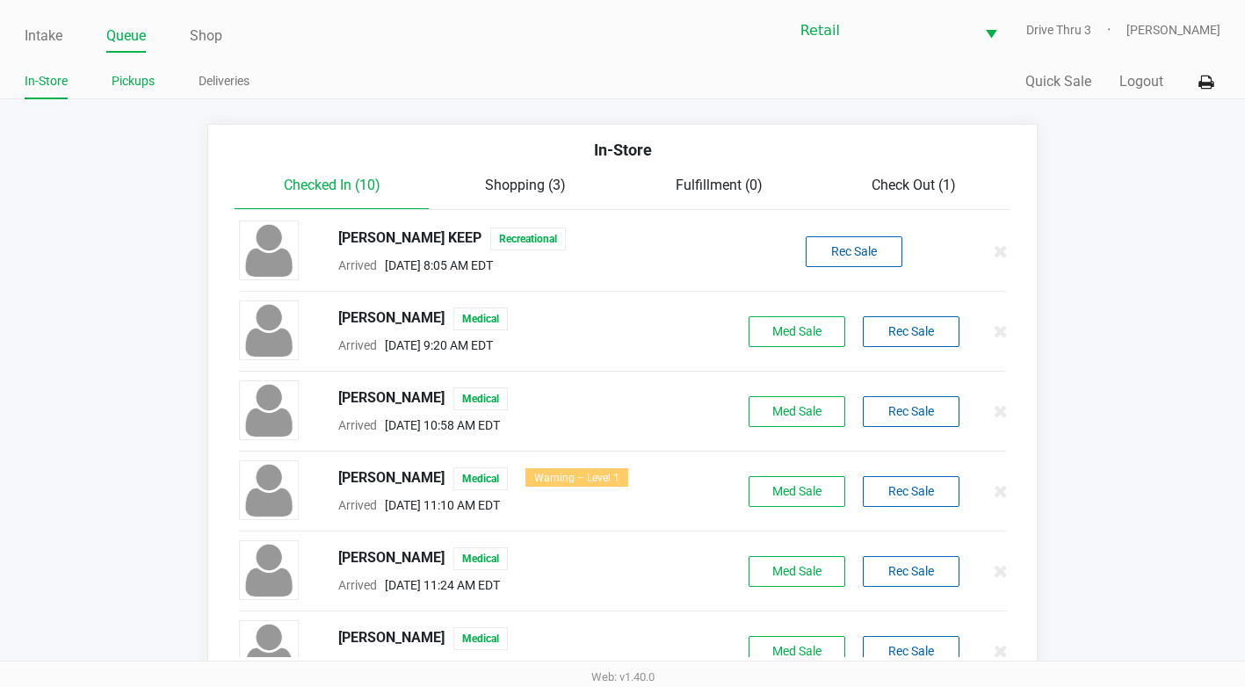
click at [142, 91] on link "Pickups" at bounding box center [133, 81] width 43 height 22
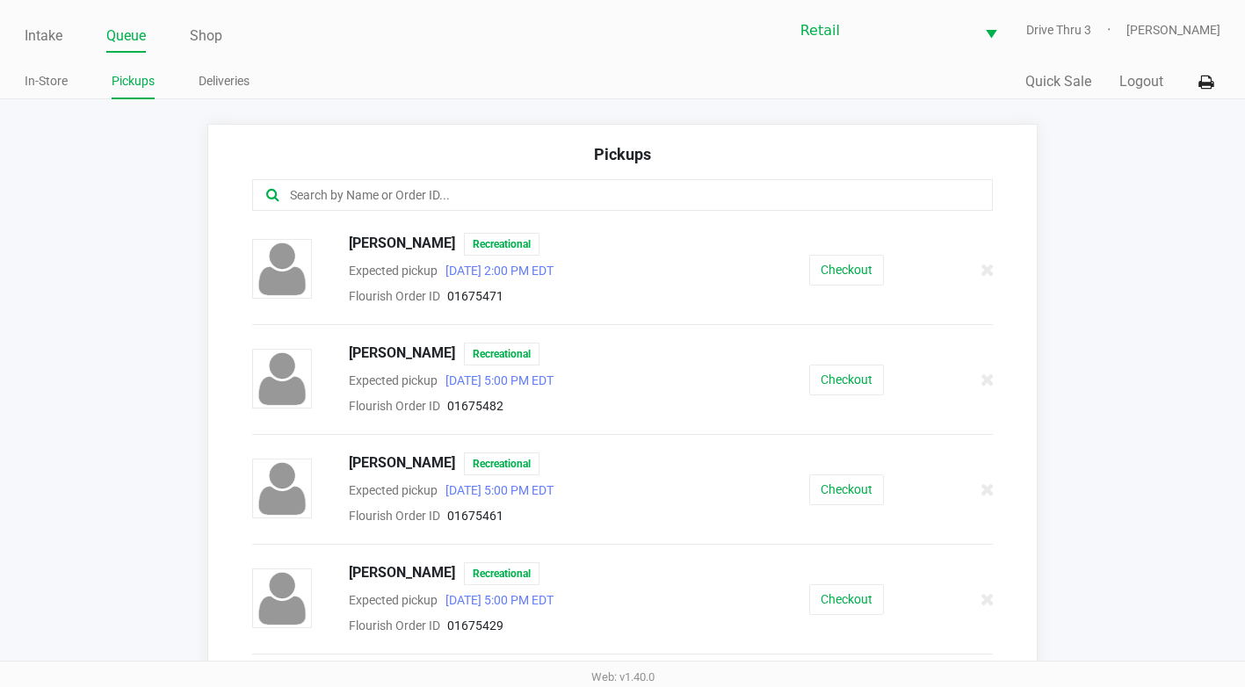
click at [311, 189] on input "text" at bounding box center [608, 195] width 641 height 20
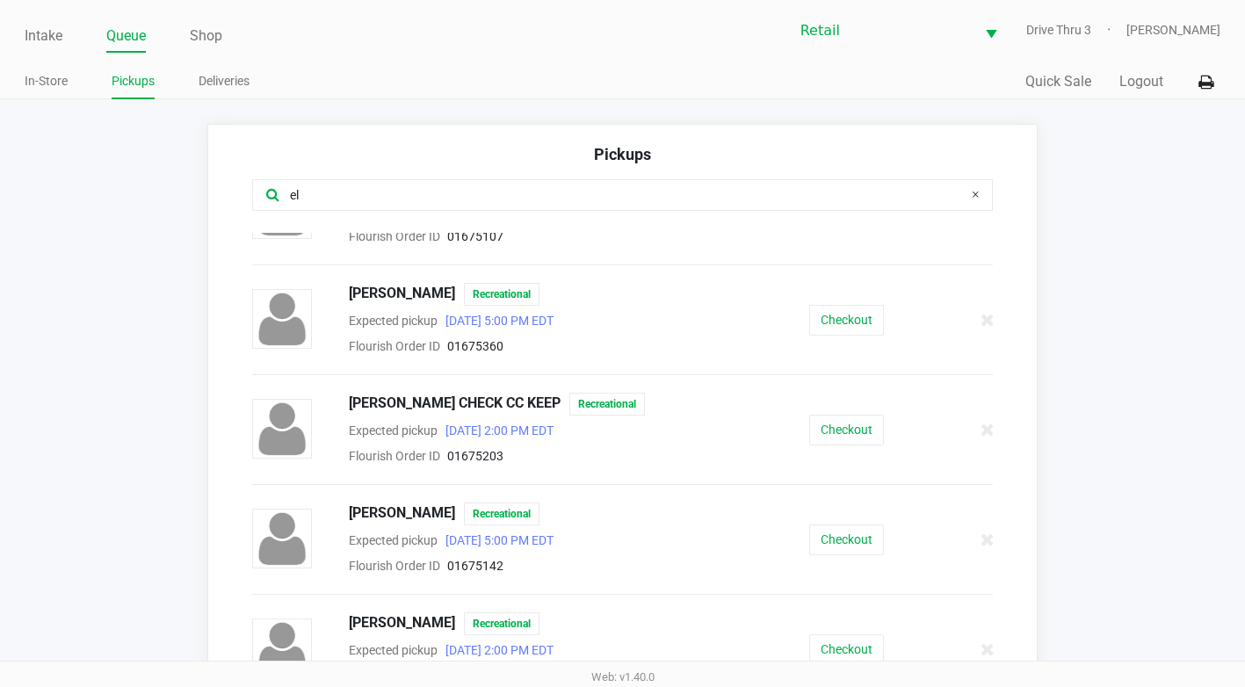
scroll to position [1142, 0]
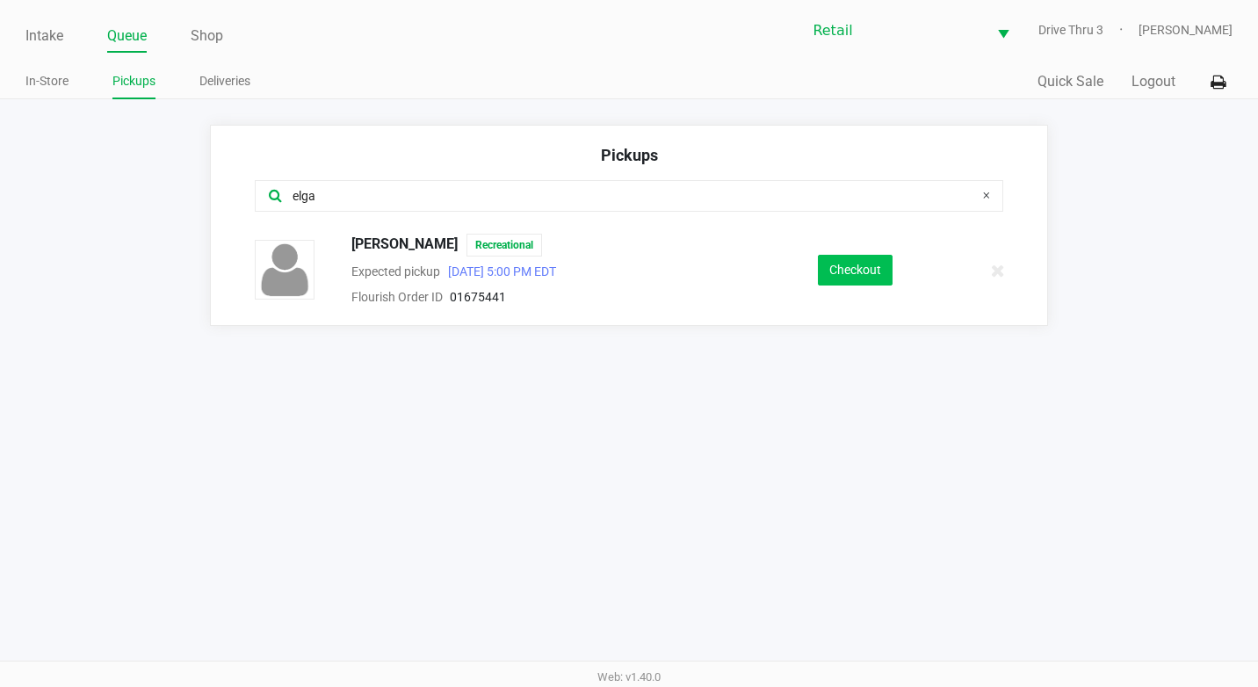
type input "elga"
click at [880, 263] on button "Checkout" at bounding box center [855, 270] width 75 height 31
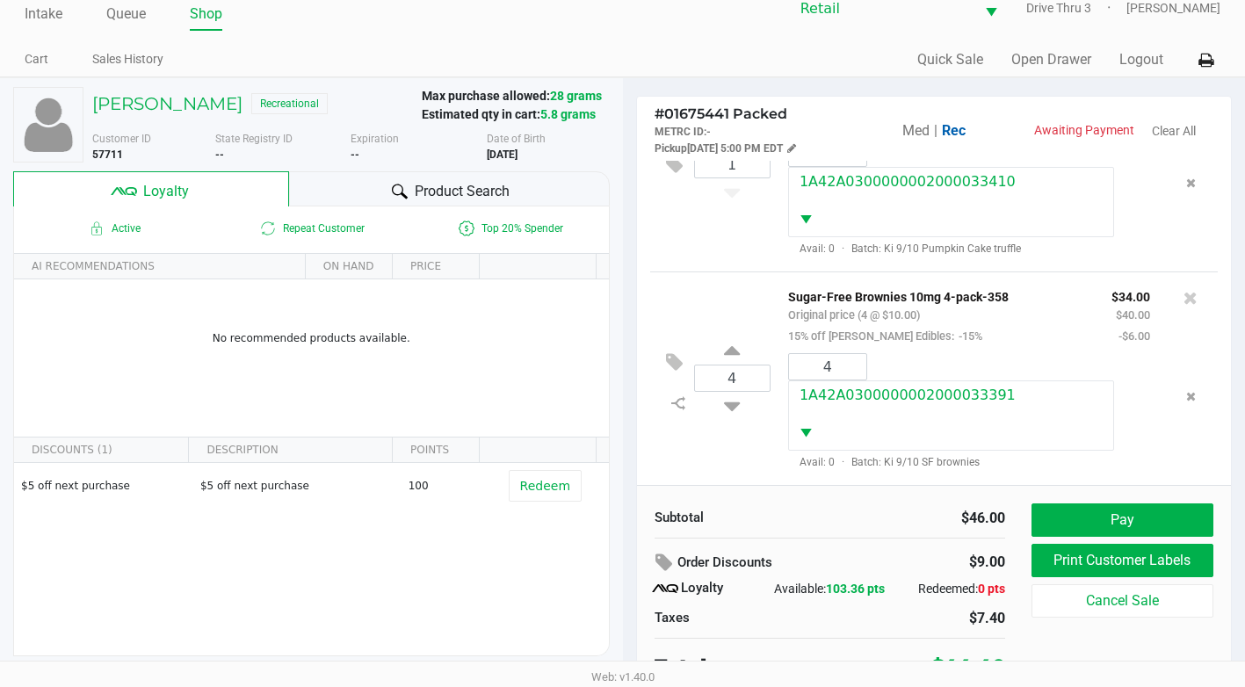
scroll to position [34, 0]
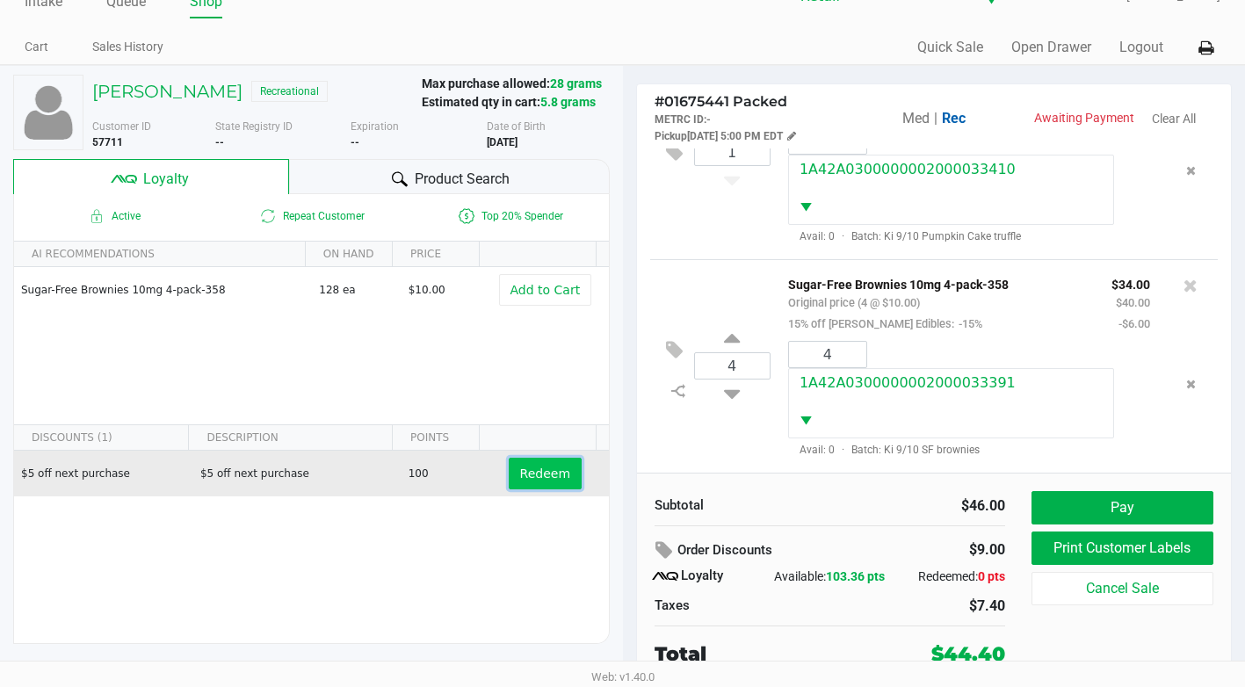
click at [535, 476] on span "Redeem" at bounding box center [545, 473] width 50 height 14
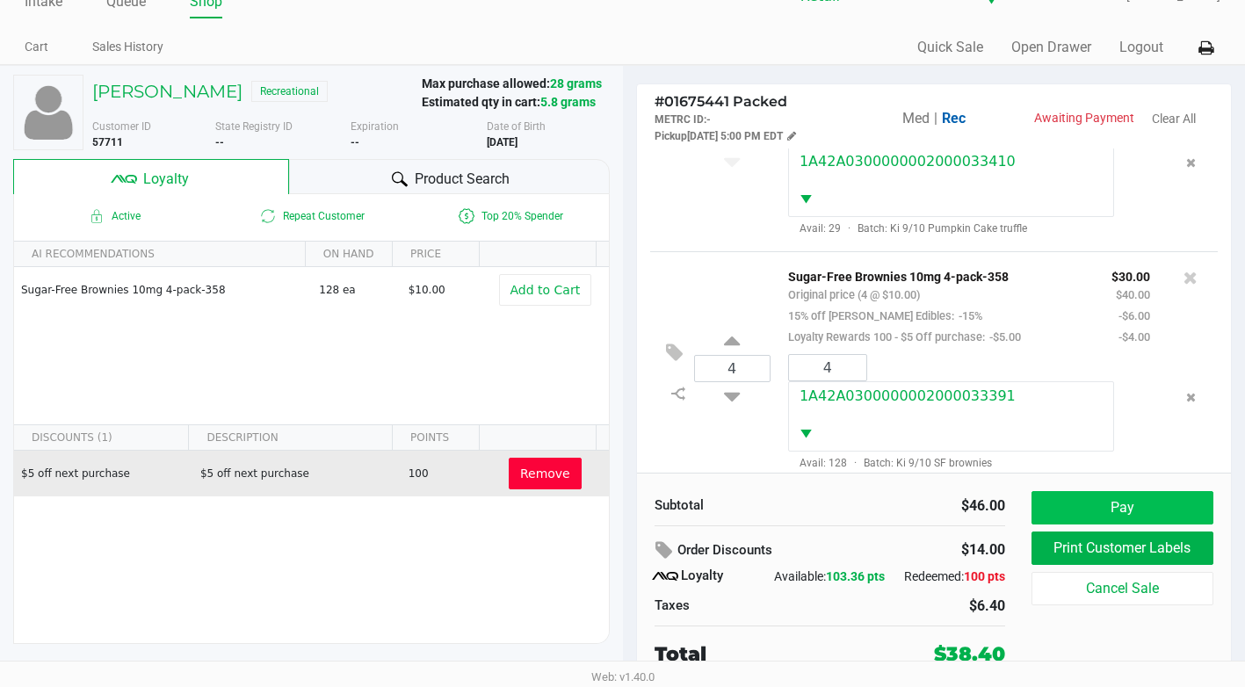
scroll to position [174, 0]
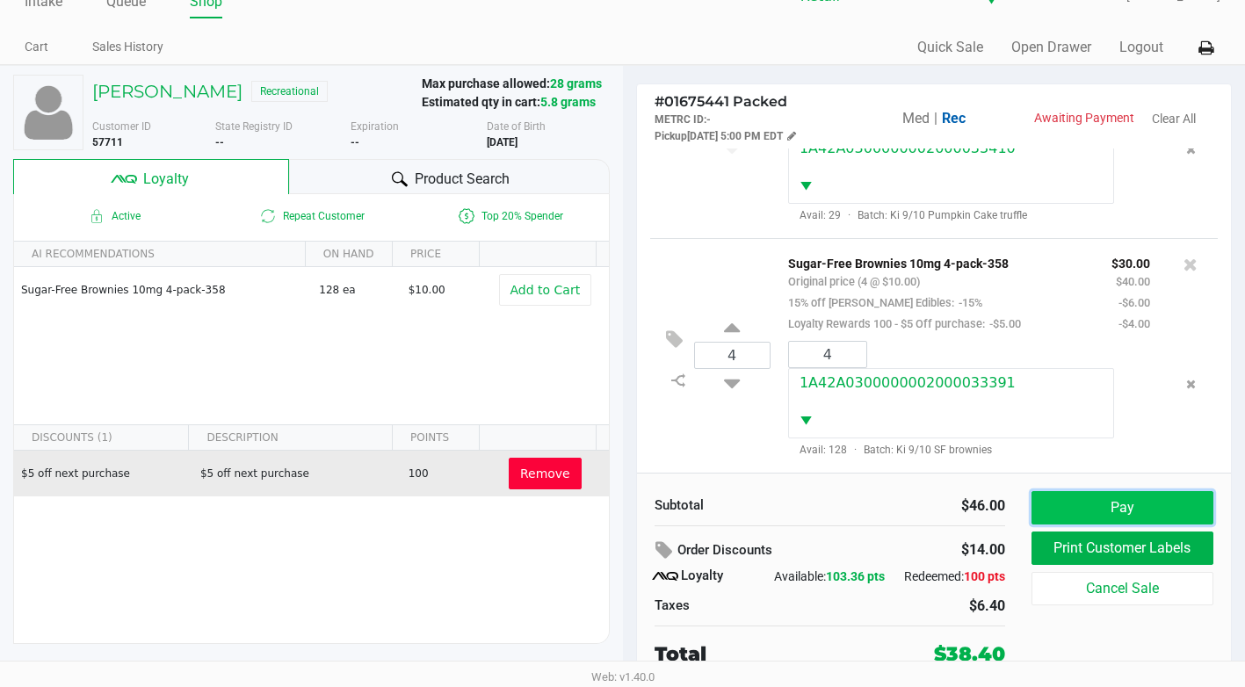
click at [1116, 507] on button "Pay" at bounding box center [1122, 507] width 182 height 33
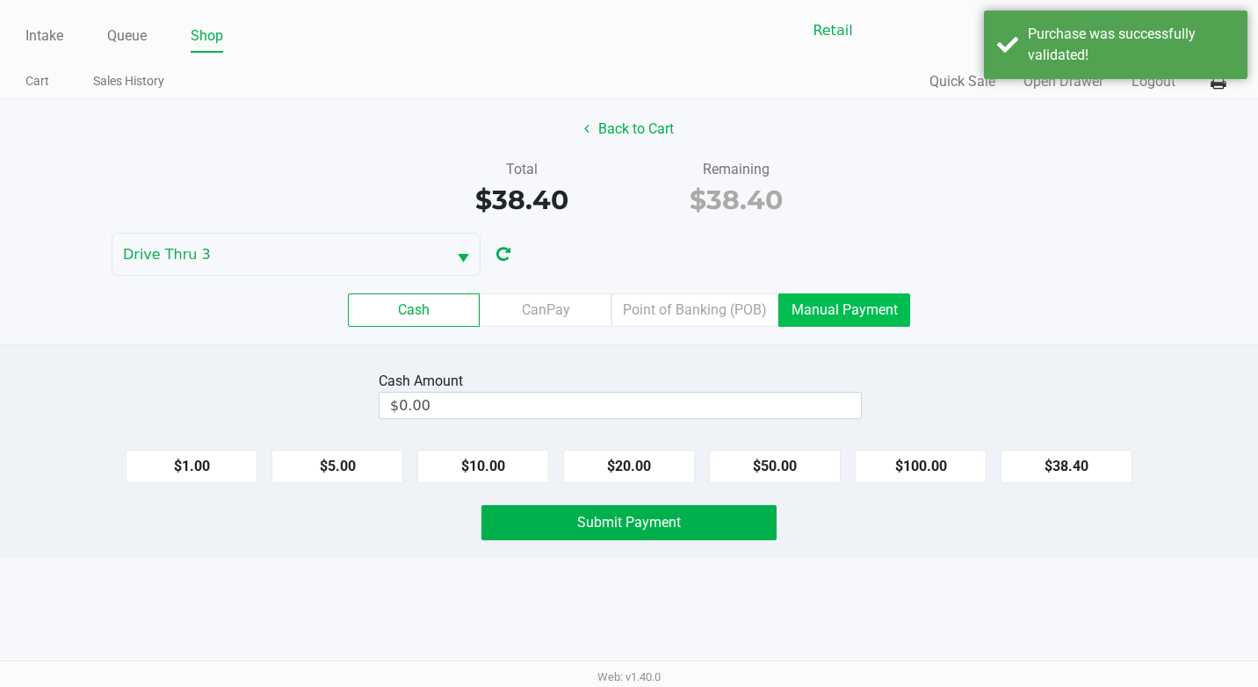
click at [857, 313] on label "Manual Payment" at bounding box center [844, 309] width 132 height 33
click at [0, 0] on 8 "Manual Payment" at bounding box center [0, 0] width 0 height 0
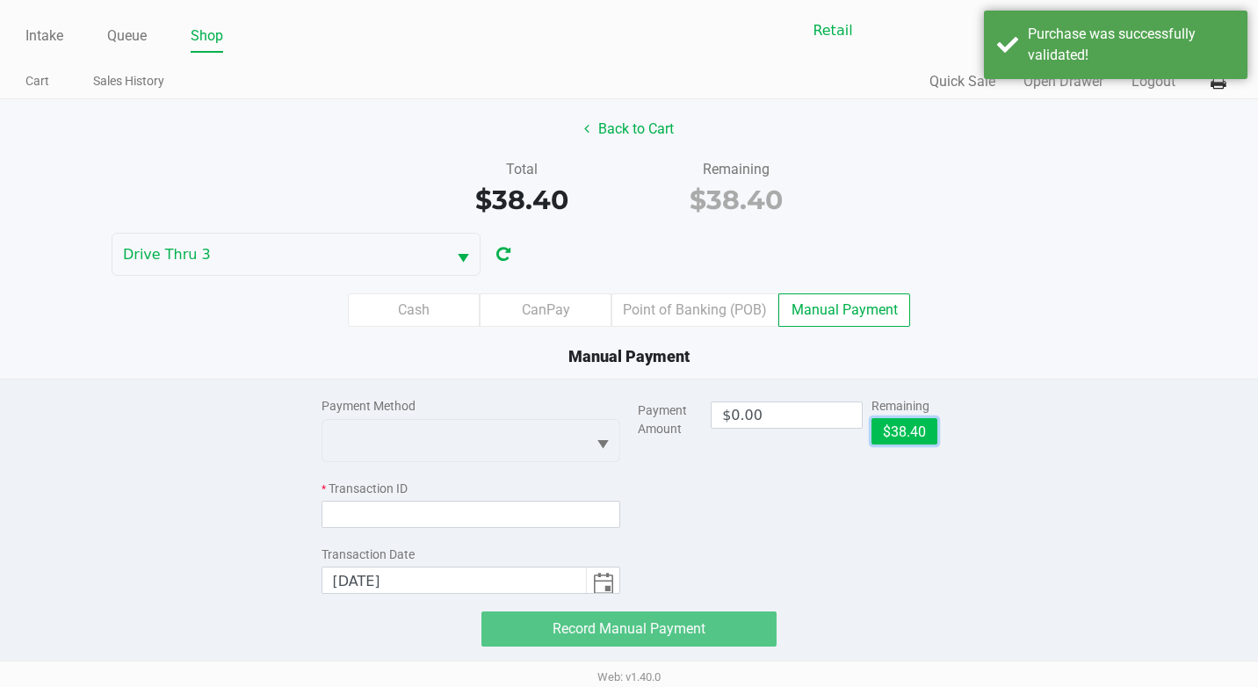
click at [911, 425] on button "$38.40" at bounding box center [904, 431] width 66 height 26
type input "$38.40"
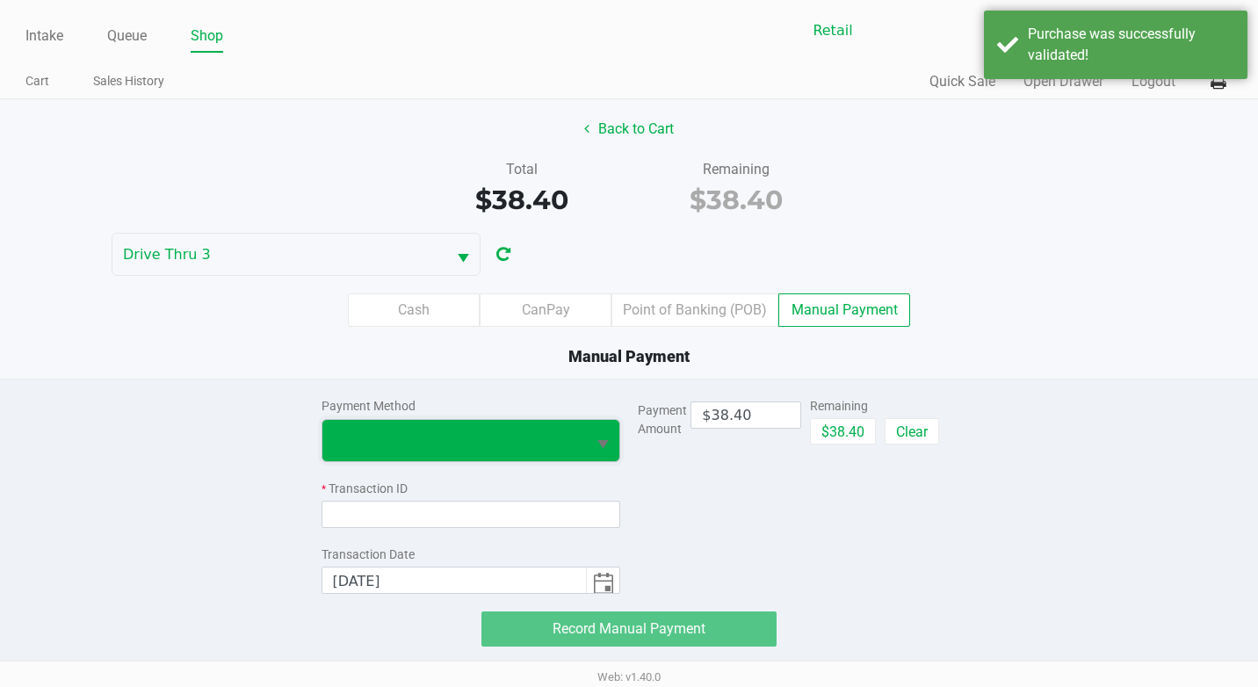
click at [361, 459] on span at bounding box center [454, 440] width 264 height 41
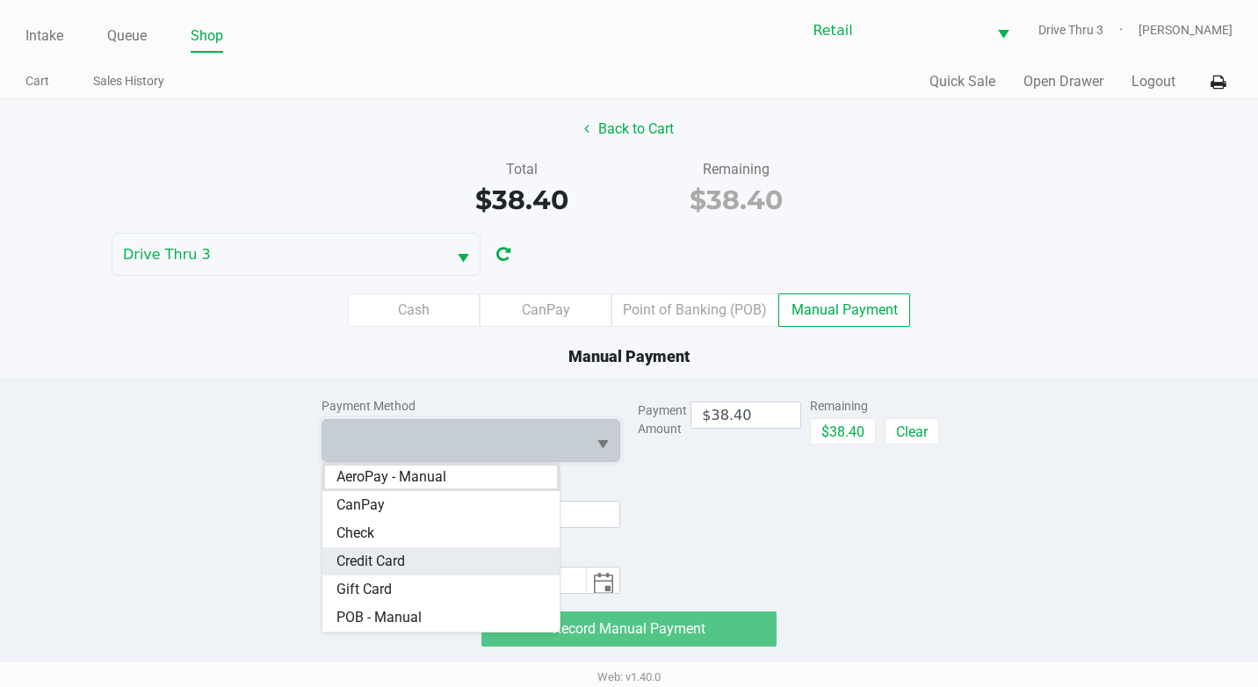
click at [356, 560] on span "Credit Card" at bounding box center [370, 561] width 69 height 21
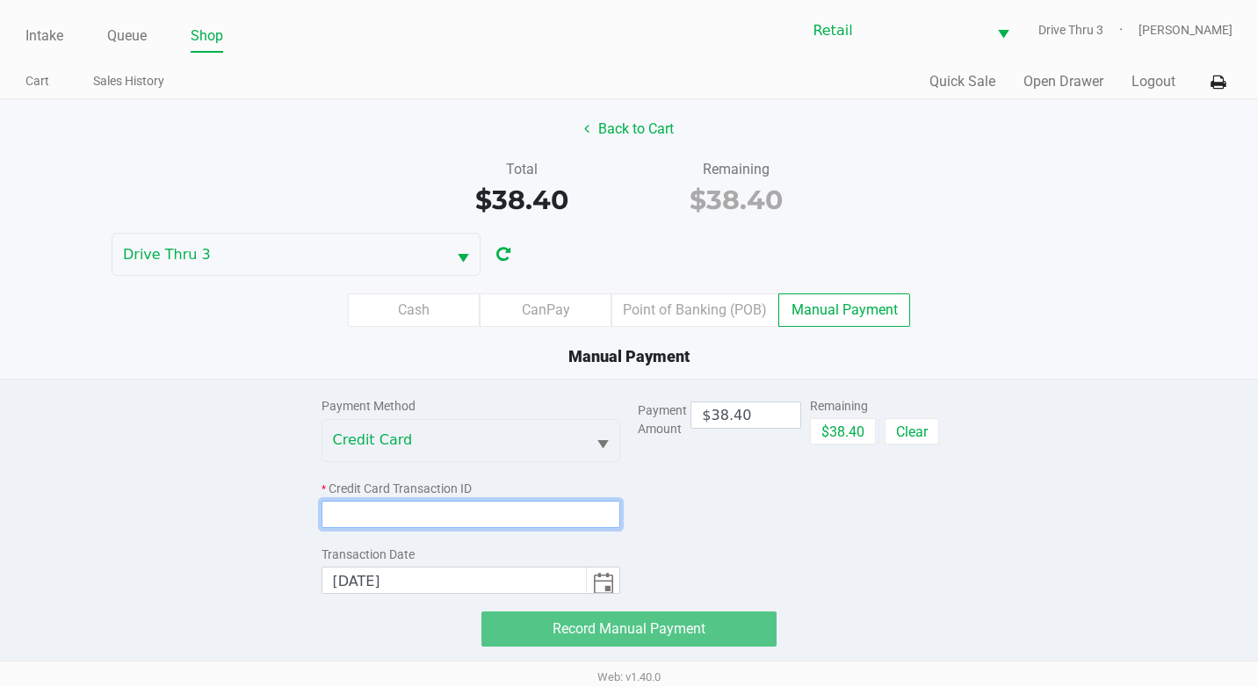
click at [362, 516] on input at bounding box center [471, 514] width 300 height 27
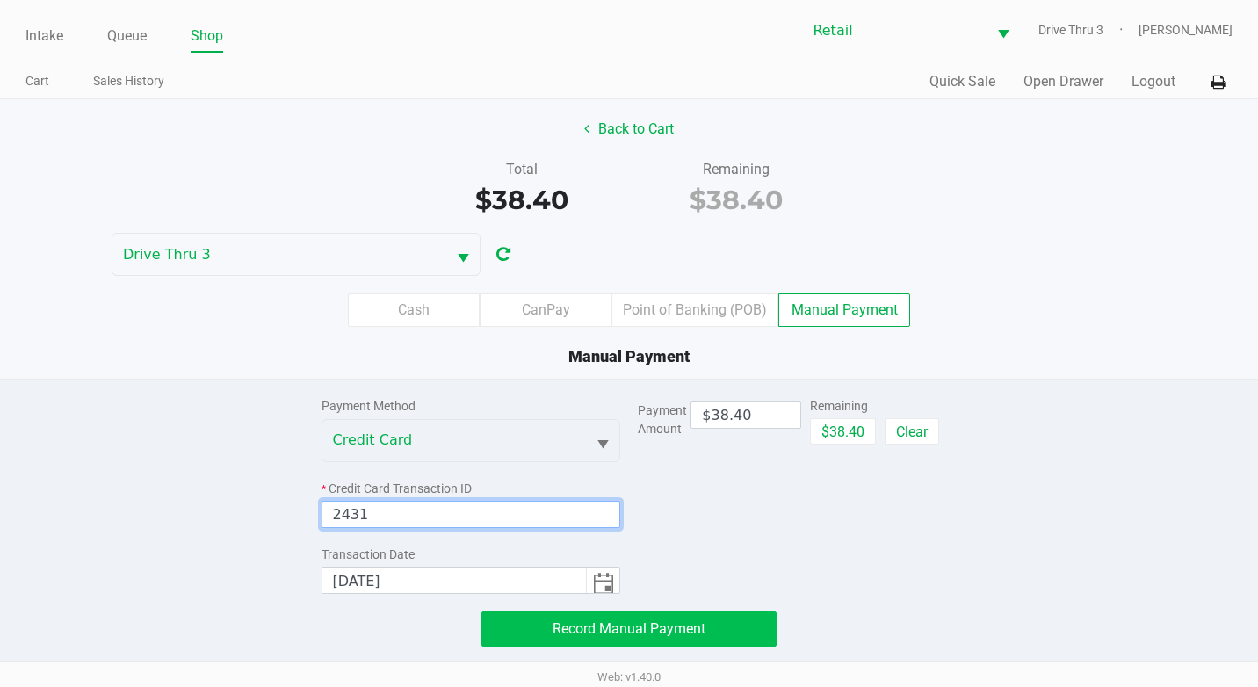
type input "2431"
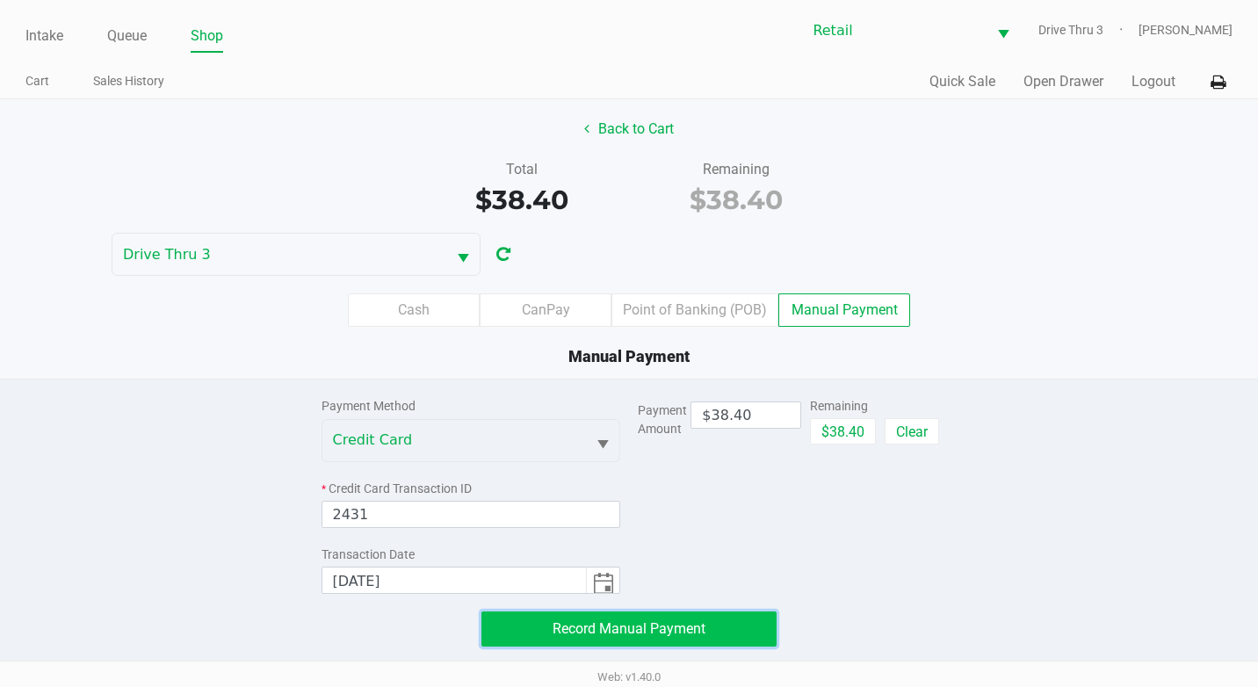
click at [727, 619] on button "Record Manual Payment" at bounding box center [628, 628] width 295 height 35
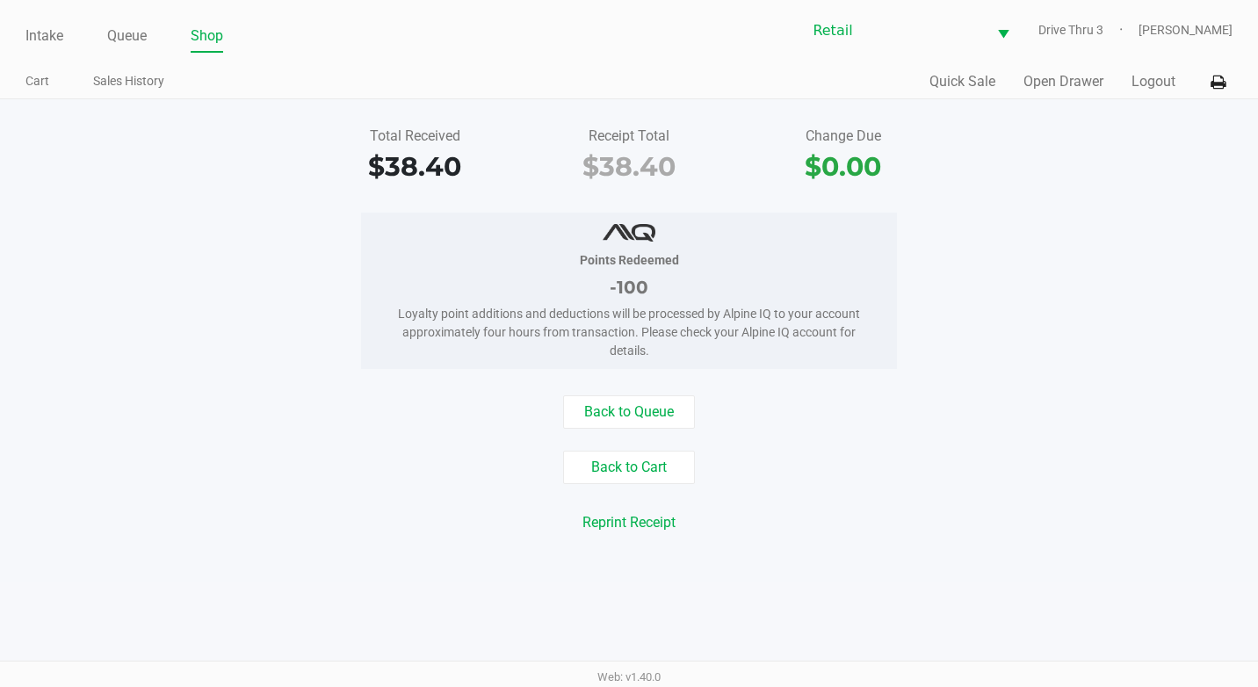
click at [106, 37] on ul "Intake Queue Shop" at bounding box center [326, 37] width 603 height 30
click at [114, 37] on link "Queue" at bounding box center [127, 36] width 40 height 25
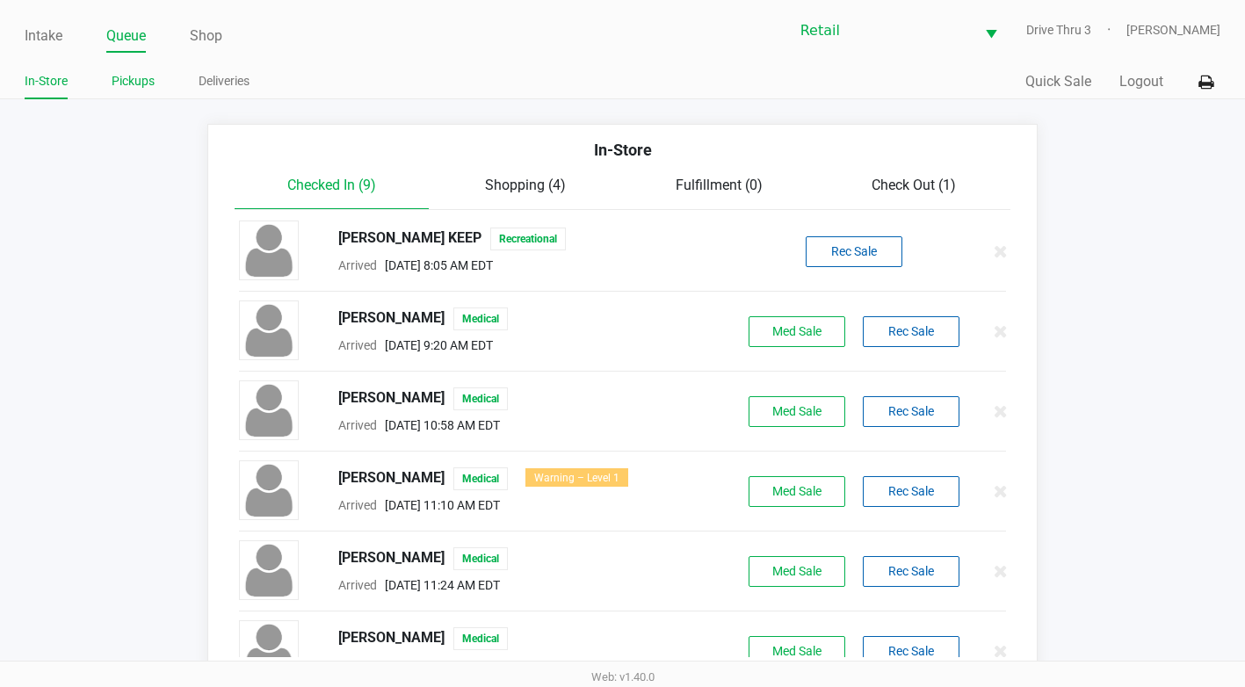
click at [144, 77] on link "Pickups" at bounding box center [133, 81] width 43 height 22
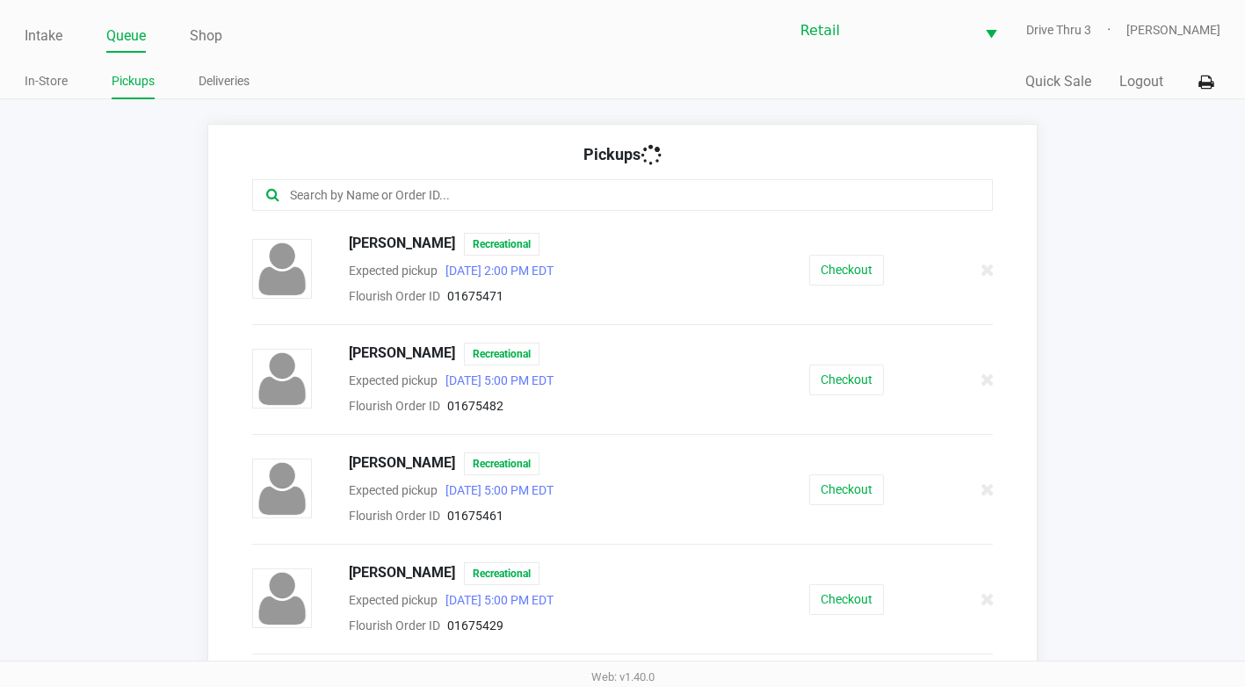
click at [462, 198] on input "text" at bounding box center [608, 195] width 641 height 20
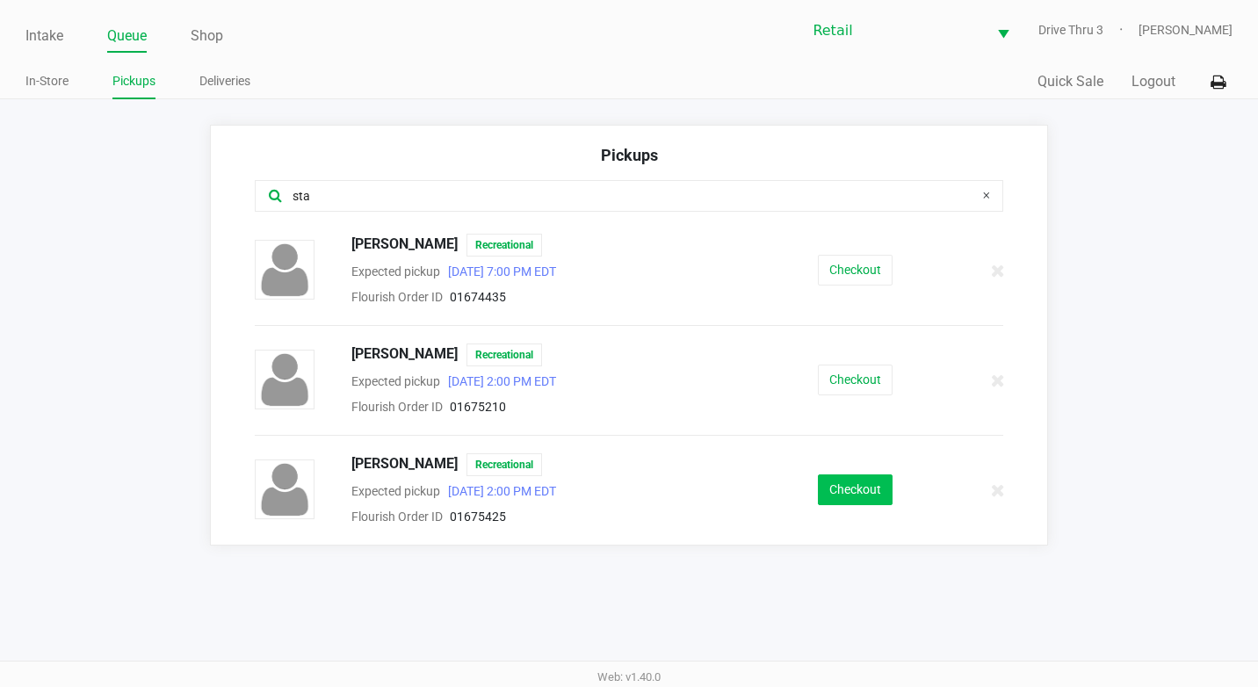
type input "sta"
click at [886, 488] on button "Checkout" at bounding box center [855, 489] width 75 height 31
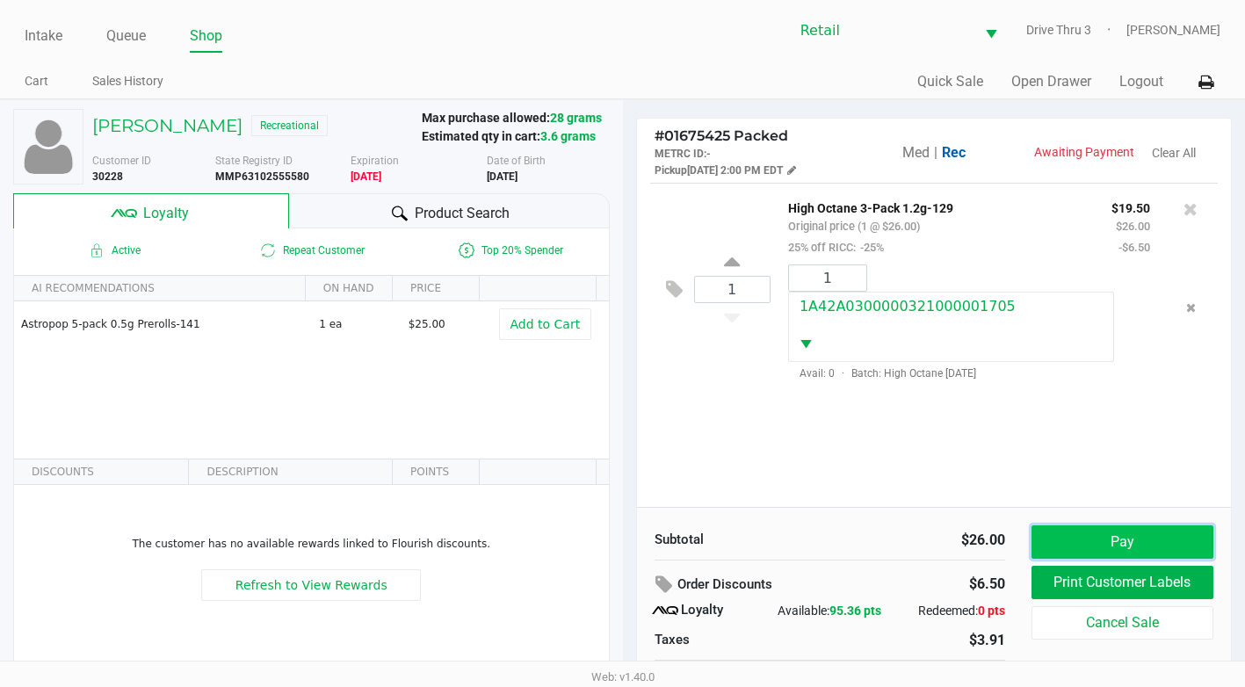
click at [1144, 542] on button "Pay" at bounding box center [1122, 541] width 182 height 33
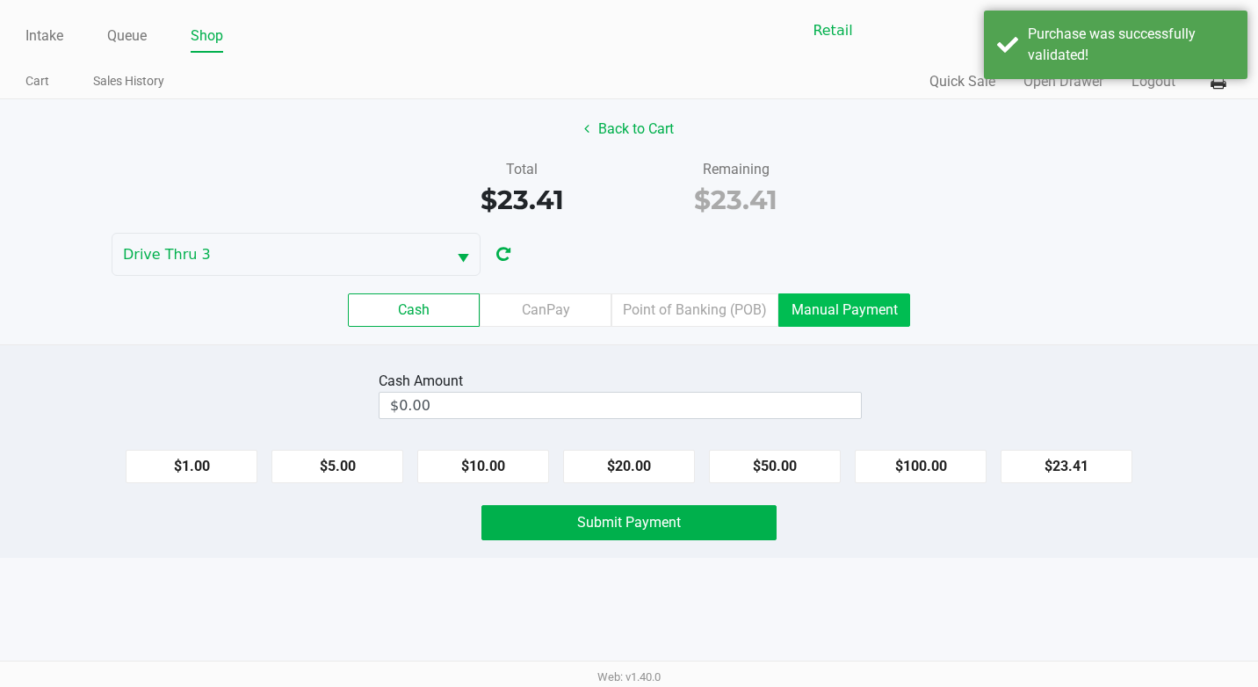
click at [842, 325] on label "Manual Payment" at bounding box center [844, 309] width 132 height 33
click at [0, 0] on 8 "Manual Payment" at bounding box center [0, 0] width 0 height 0
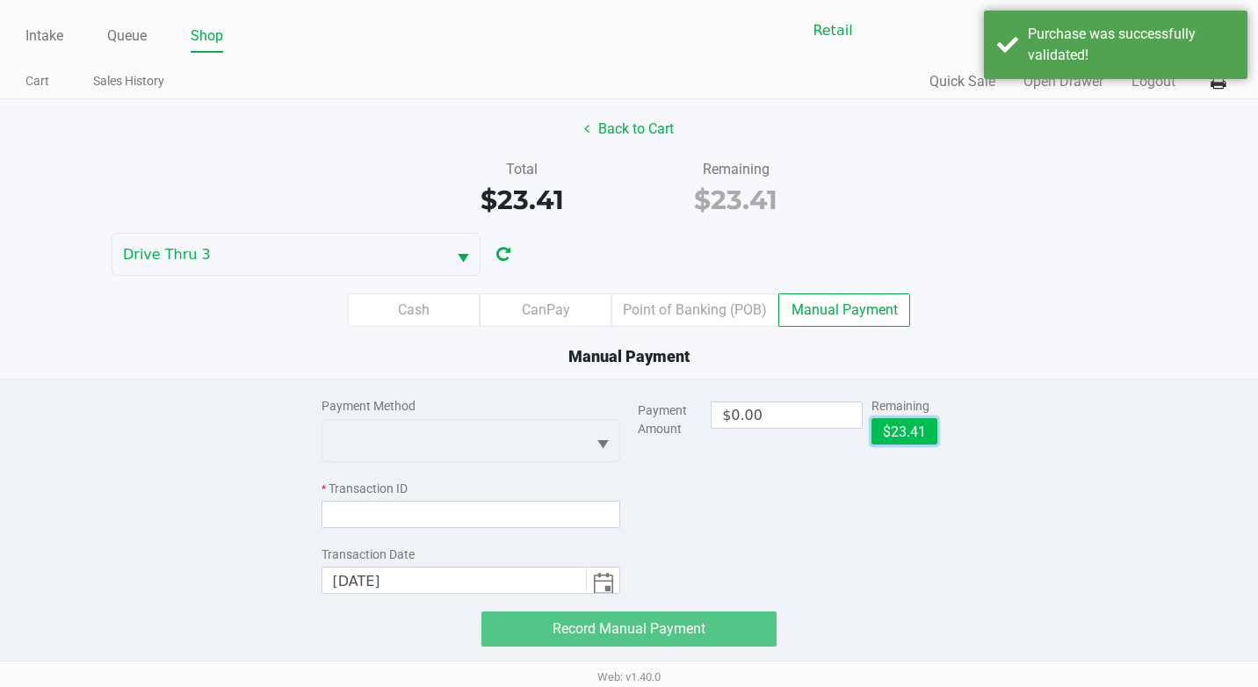
click at [898, 440] on button "$23.41" at bounding box center [904, 431] width 66 height 26
type input "$23.41"
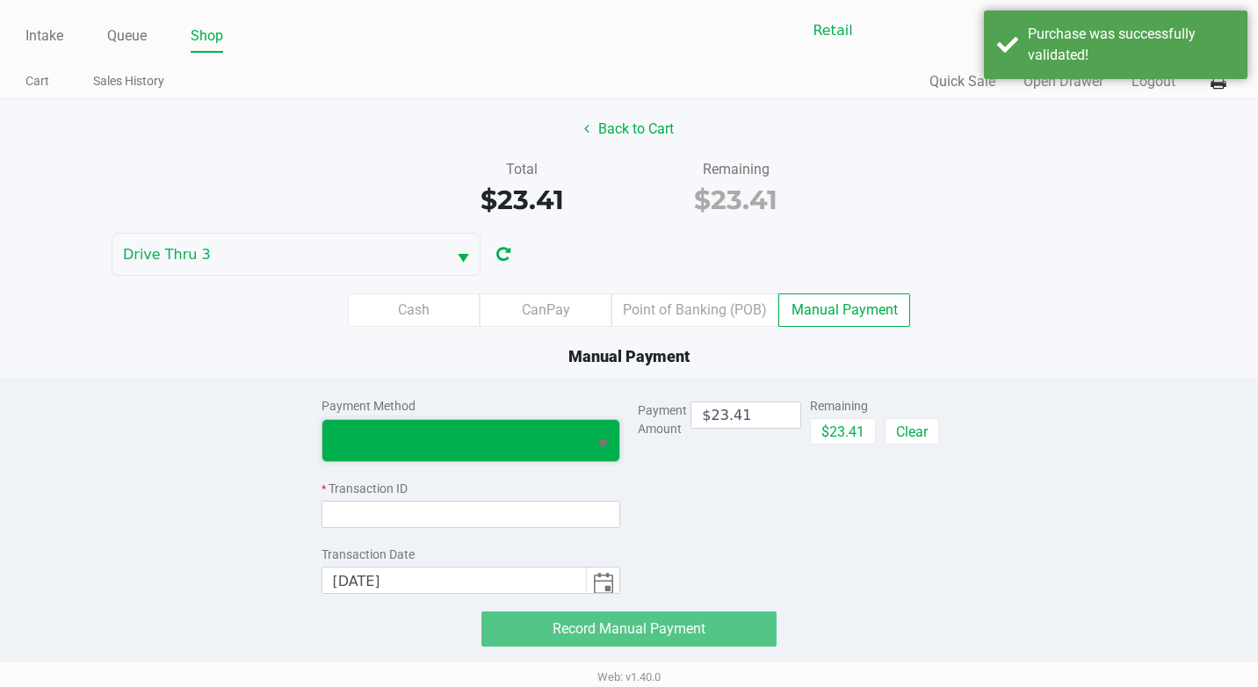
click at [471, 436] on span at bounding box center [454, 440] width 243 height 21
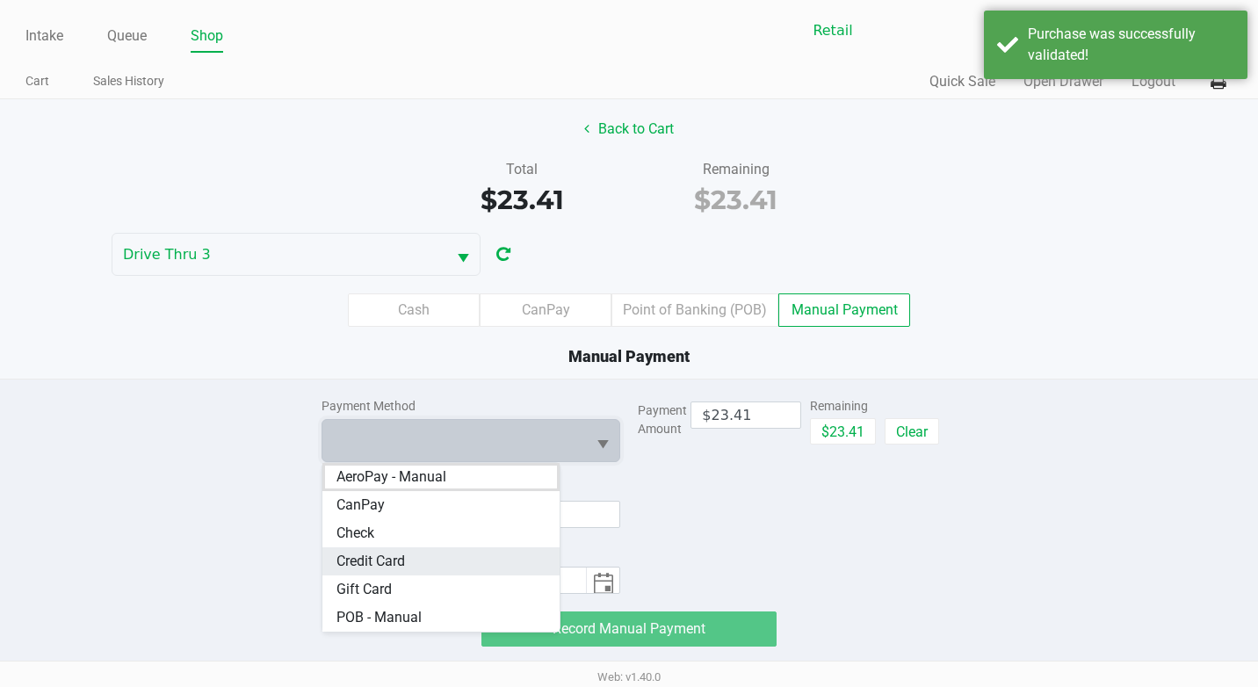
click at [380, 565] on span "Credit Card" at bounding box center [370, 561] width 69 height 21
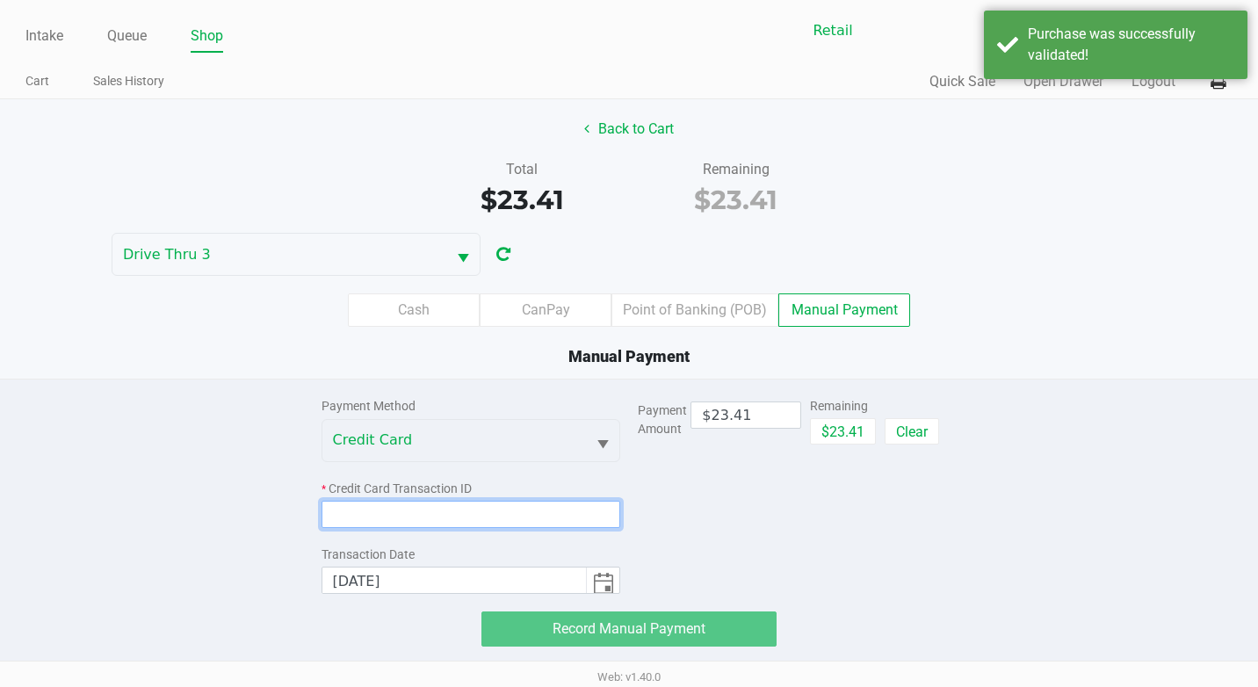
click at [348, 507] on input at bounding box center [471, 514] width 300 height 27
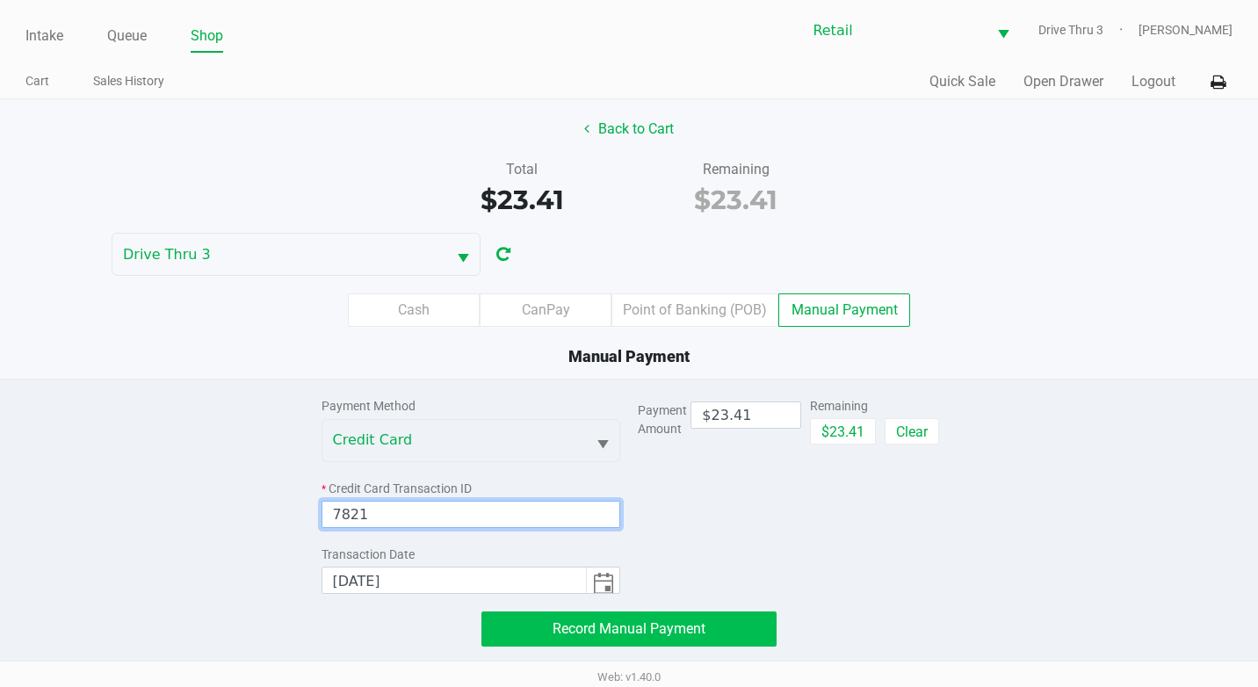
type input "7821"
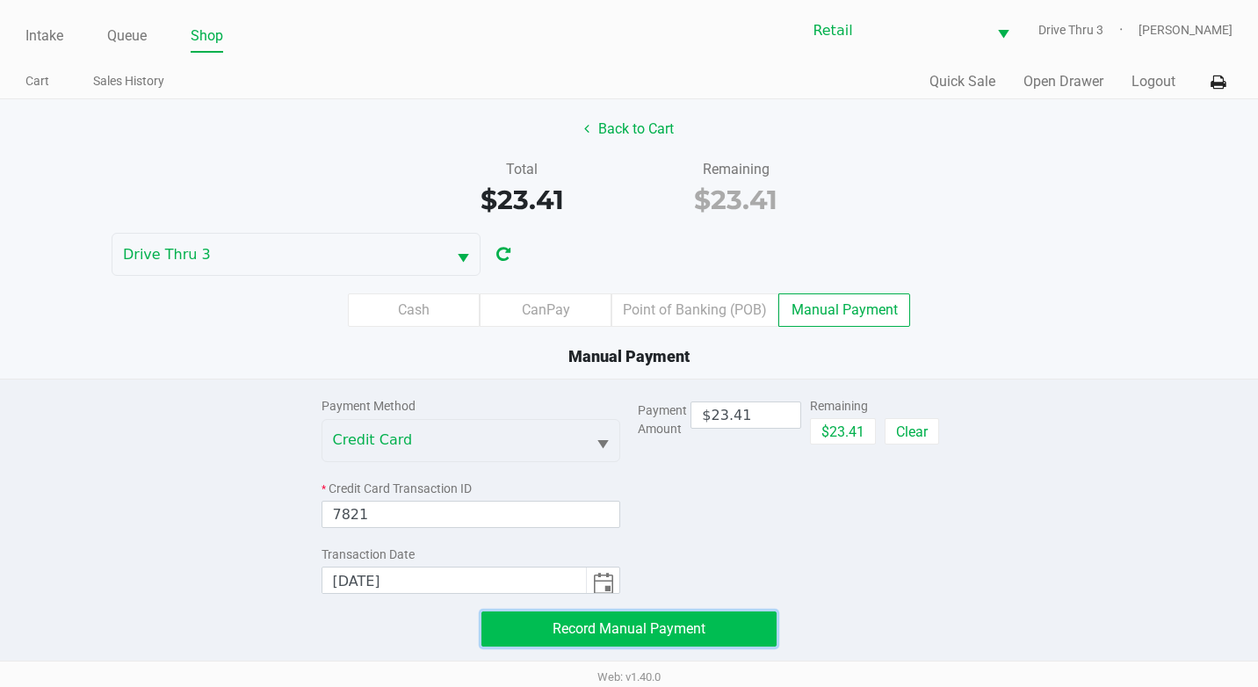
click at [690, 628] on span "Record Manual Payment" at bounding box center [629, 628] width 153 height 17
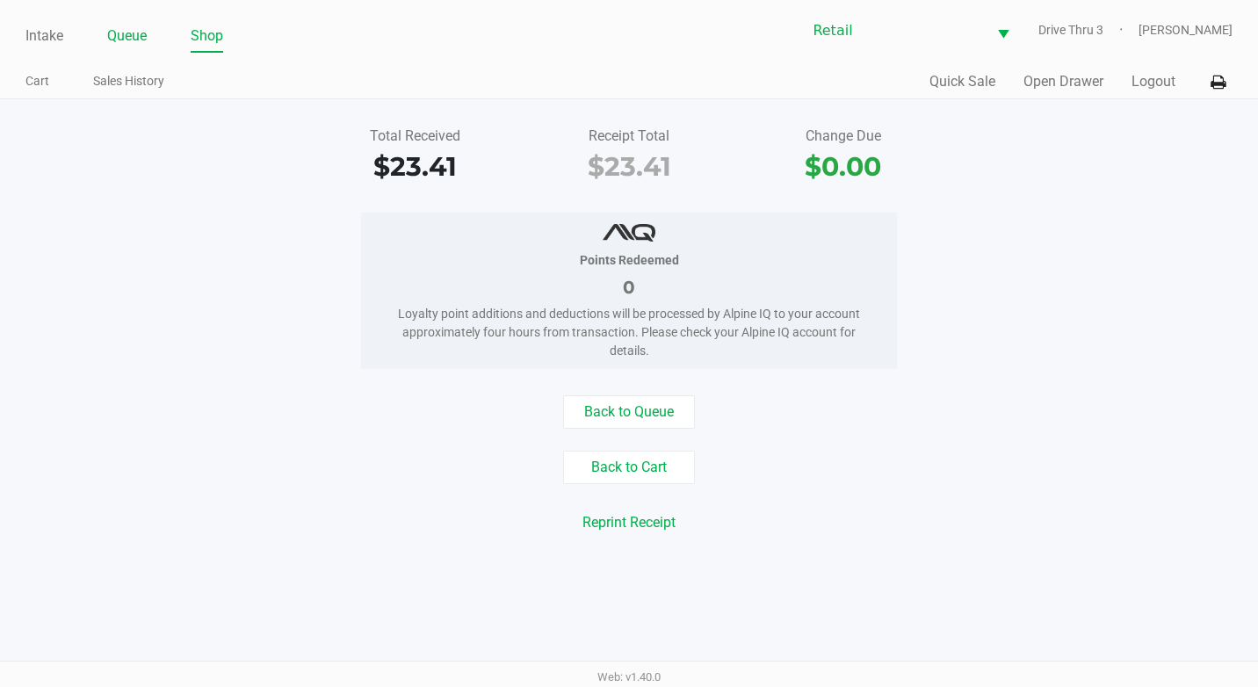
click at [112, 35] on link "Queue" at bounding box center [127, 36] width 40 height 25
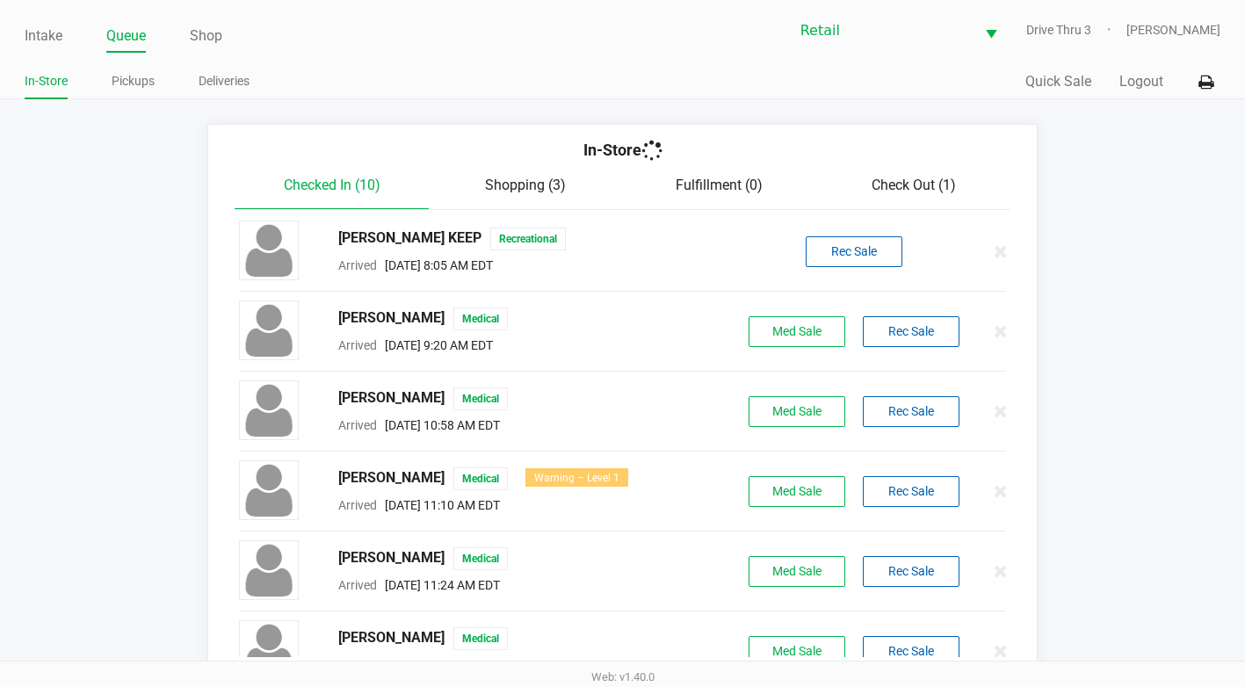
drag, startPoint x: 112, startPoint y: 35, endPoint x: 326, endPoint y: 237, distance: 293.9
click at [326, 237] on div "[PERSON_NAME] KEEP Recreational" at bounding box center [540, 239] width 430 height 23
click at [105, 83] on ul "In-Store Pickups Deliveries" at bounding box center [323, 84] width 597 height 30
click at [125, 78] on link "Pickups" at bounding box center [133, 81] width 43 height 22
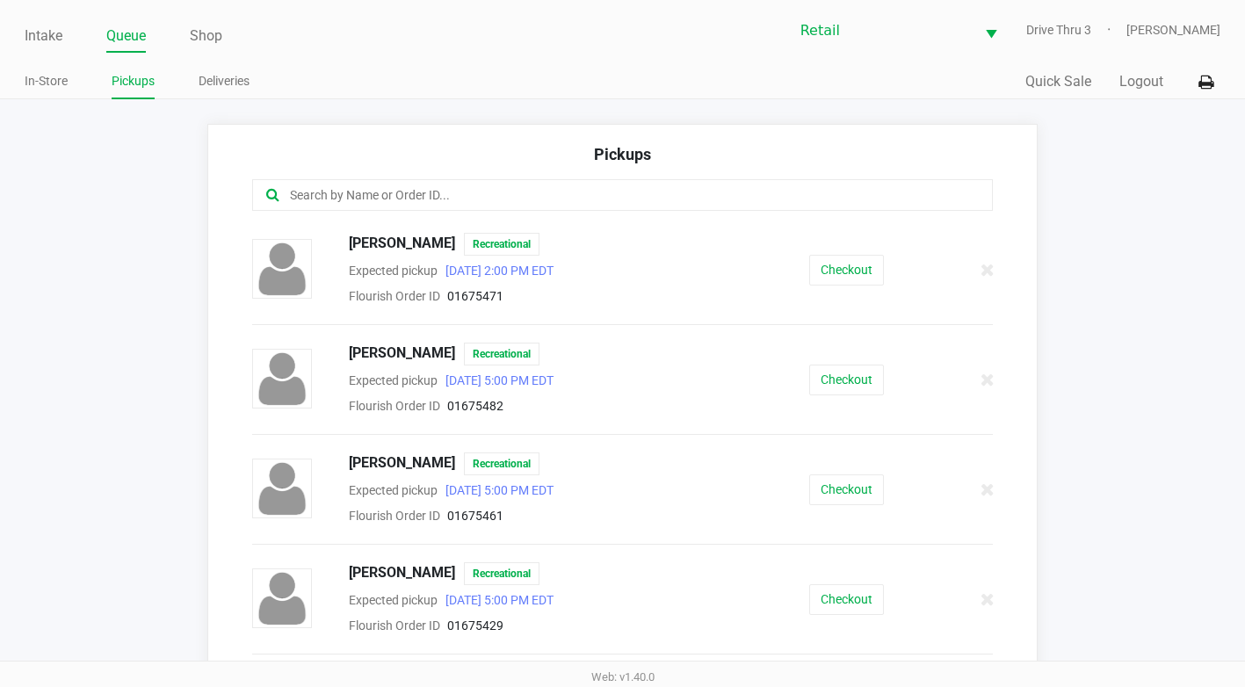
click at [362, 205] on input "text" at bounding box center [608, 195] width 641 height 20
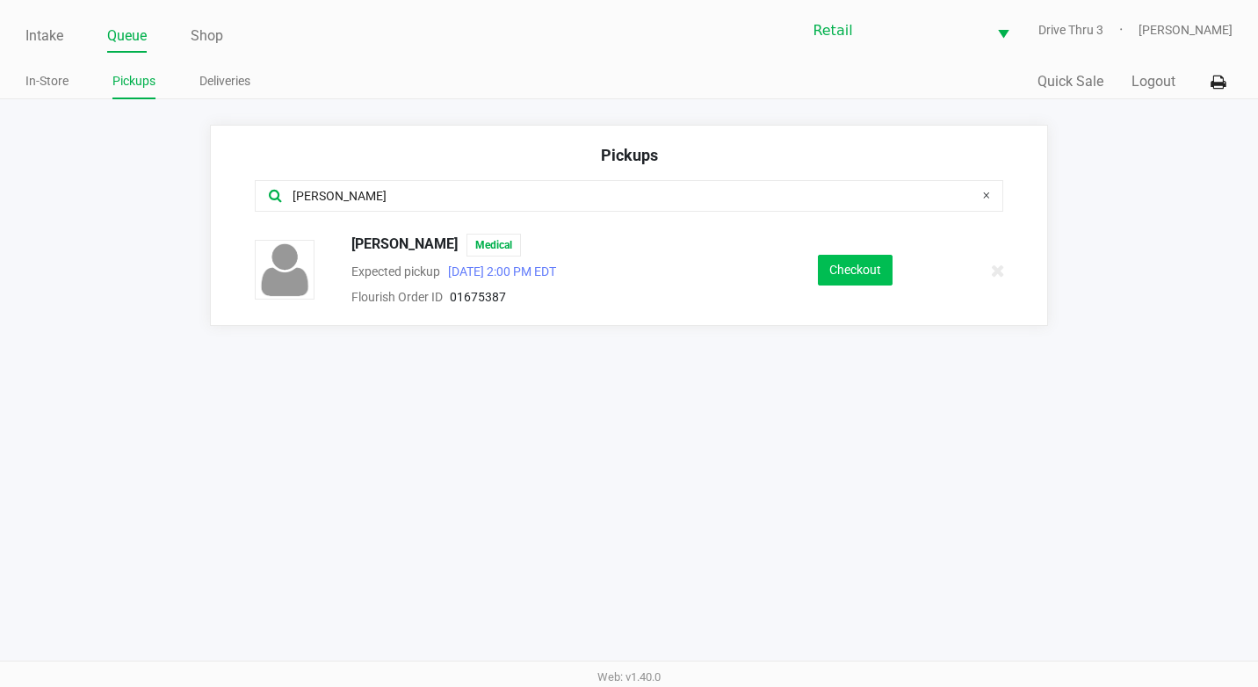
type input "[PERSON_NAME]"
click at [861, 263] on button "Checkout" at bounding box center [855, 270] width 75 height 31
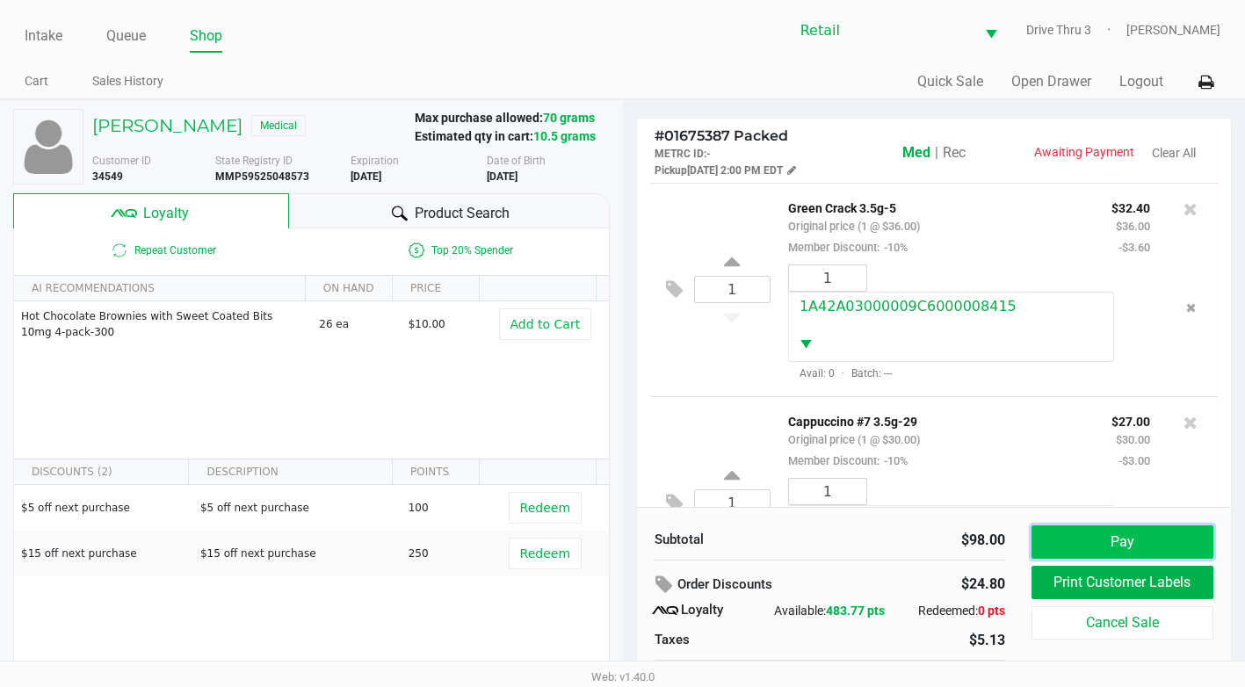
click at [1138, 531] on button "Pay" at bounding box center [1122, 541] width 182 height 33
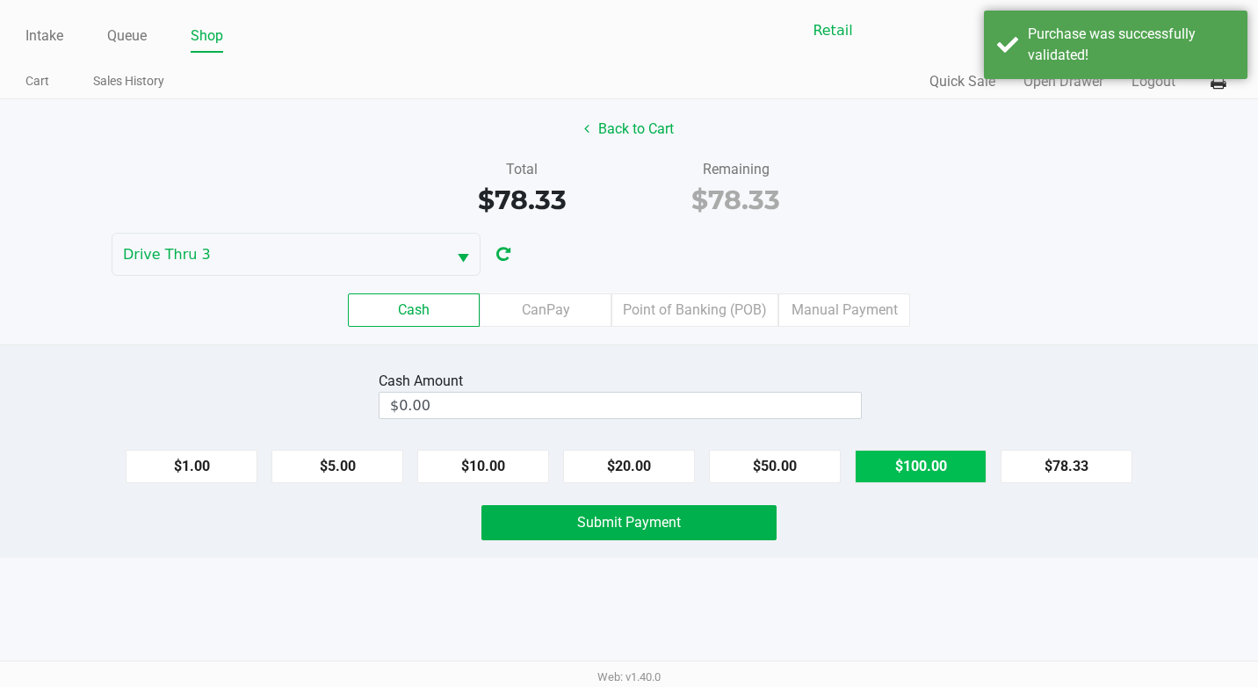
click at [907, 468] on button "$100.00" at bounding box center [921, 466] width 132 height 33
type input "$100.00"
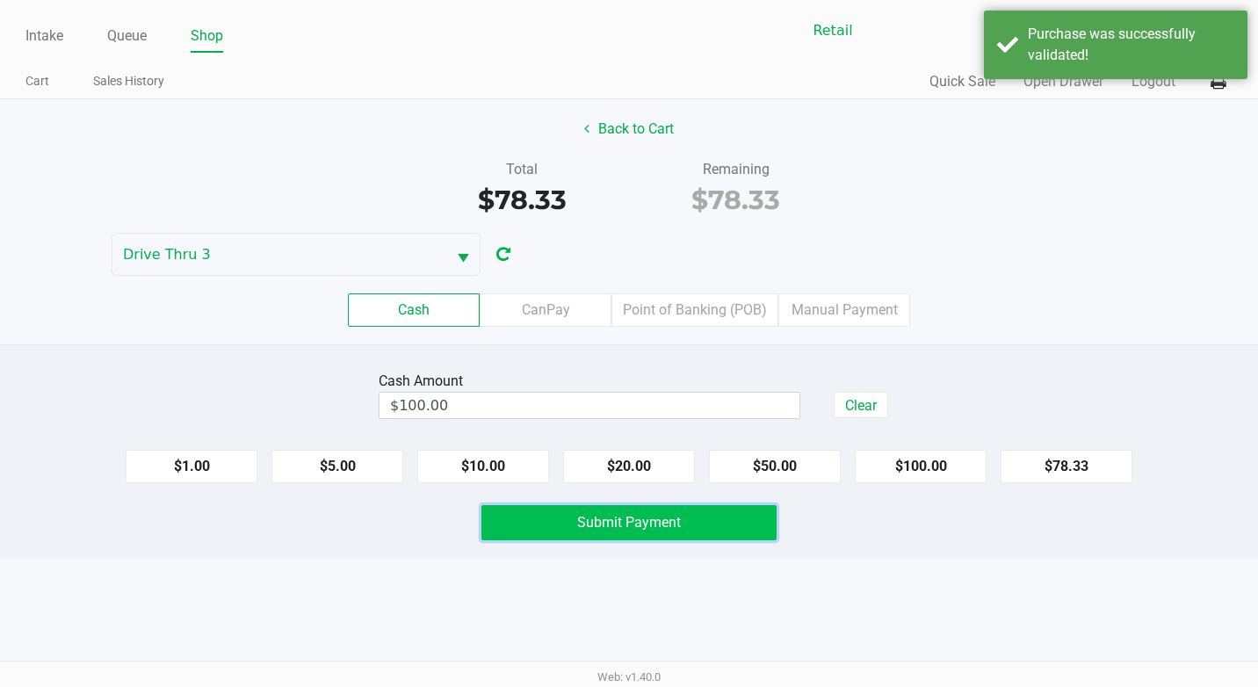
click at [600, 516] on span "Submit Payment" at bounding box center [629, 522] width 104 height 17
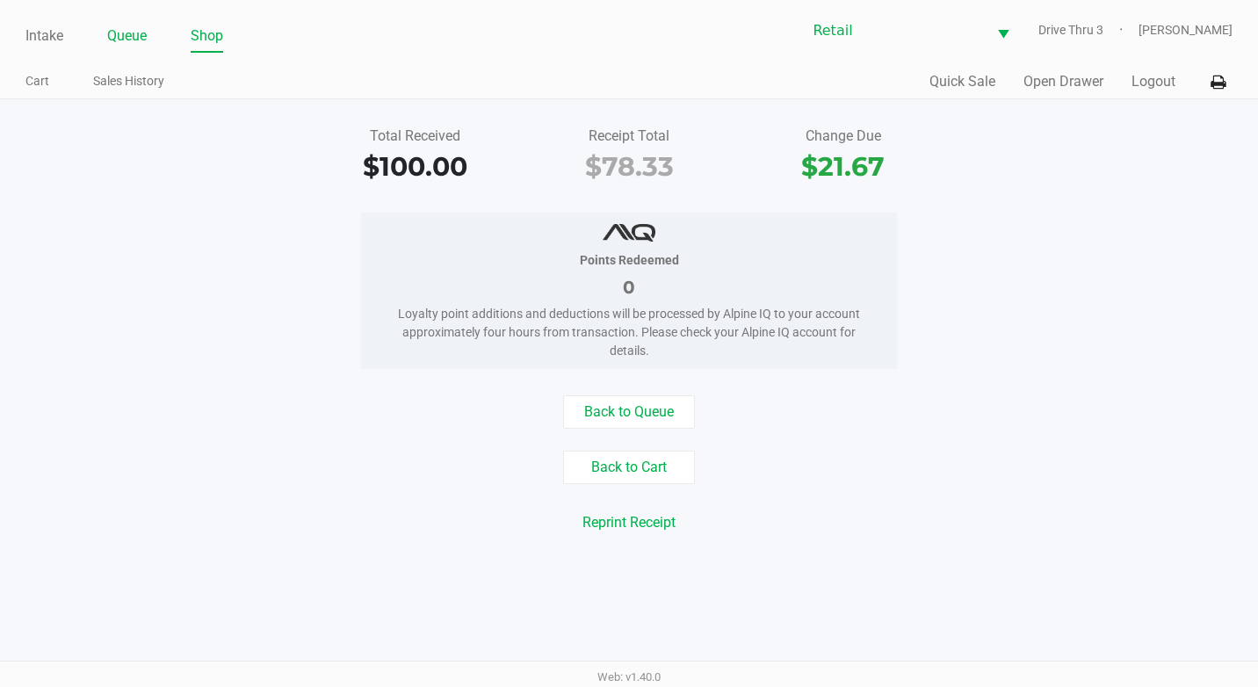
click at [128, 31] on link "Queue" at bounding box center [127, 36] width 40 height 25
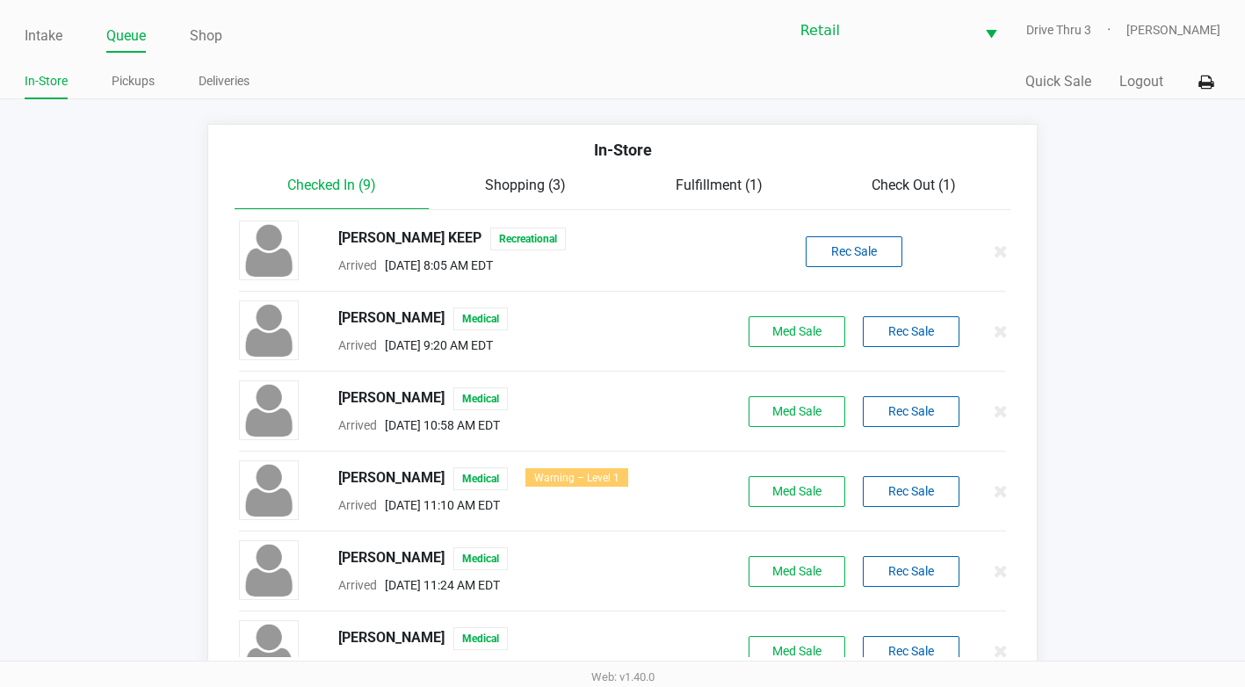
click at [123, 67] on div "In-Store Pickups Deliveries" at bounding box center [323, 82] width 597 height 33
click at [135, 85] on link "Pickups" at bounding box center [133, 81] width 43 height 22
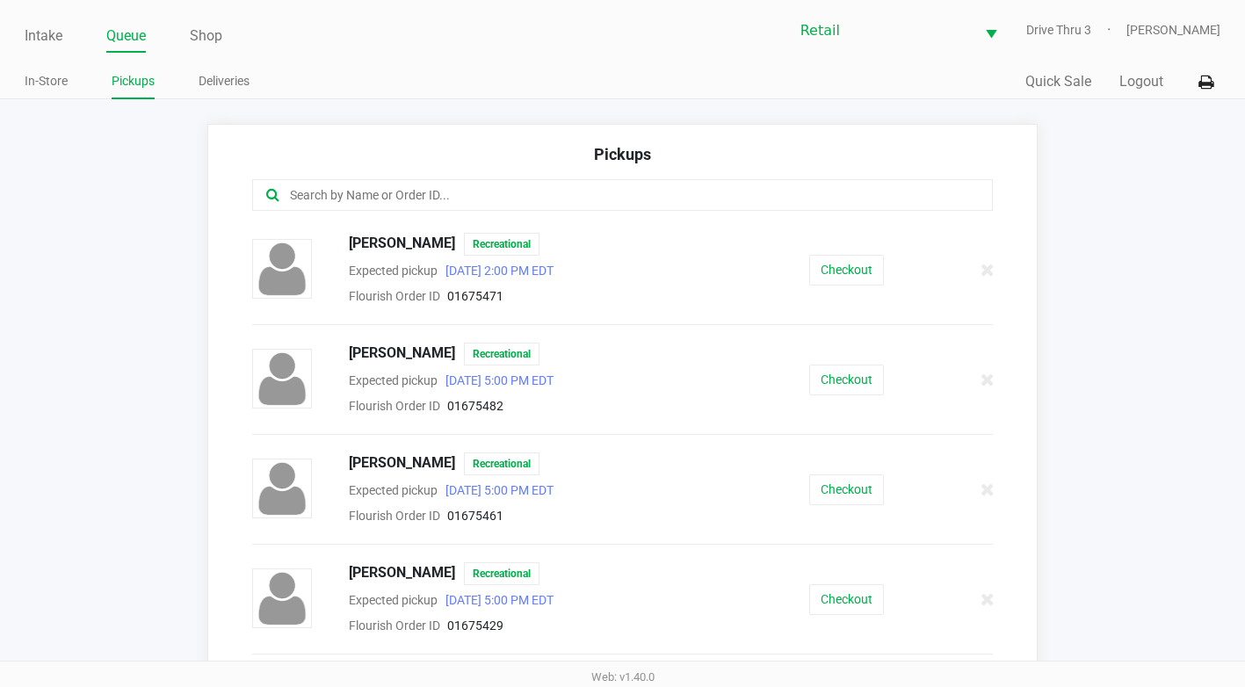
click at [355, 184] on div at bounding box center [622, 195] width 740 height 32
click at [362, 191] on input "text" at bounding box center [608, 195] width 641 height 20
type input "[PERSON_NAME]"
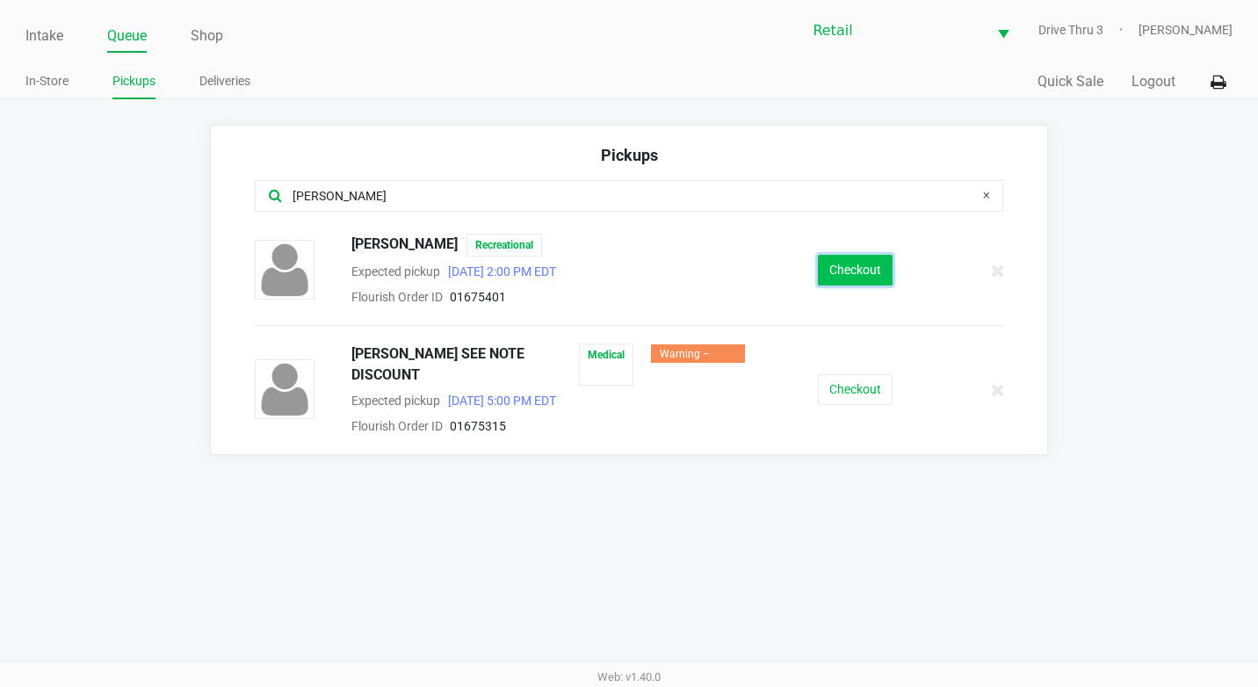
click at [839, 259] on button "Checkout" at bounding box center [855, 270] width 75 height 31
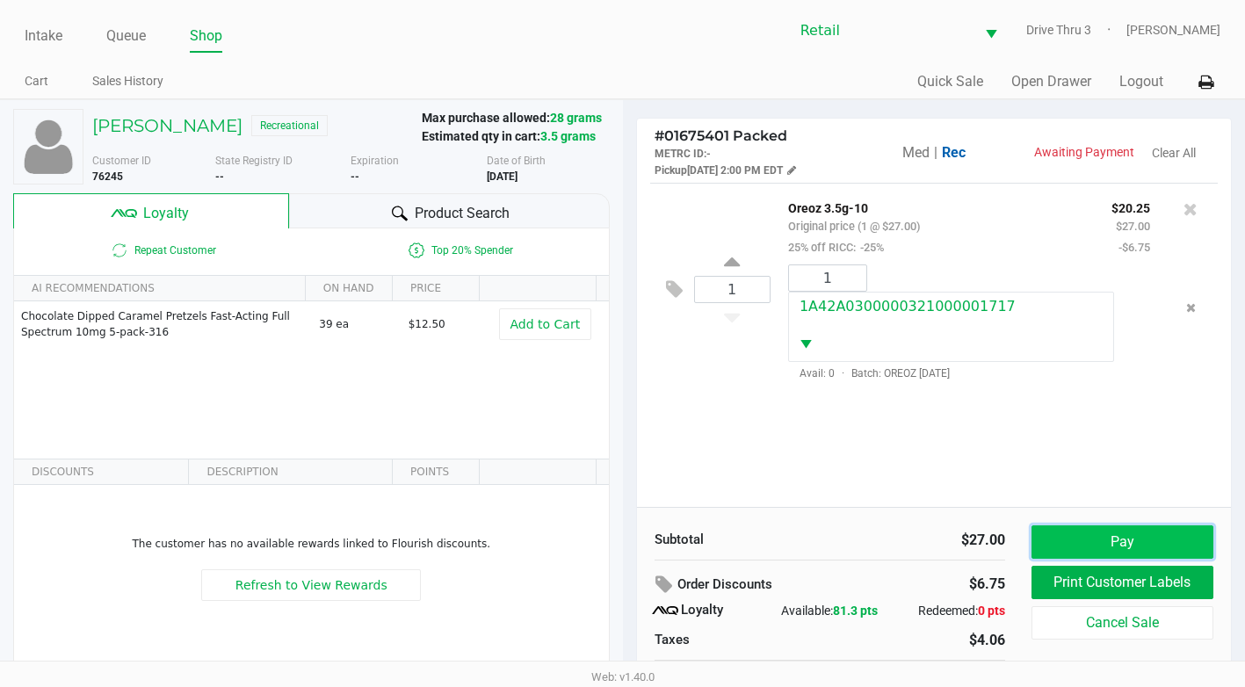
click at [1114, 529] on button "Pay" at bounding box center [1122, 541] width 182 height 33
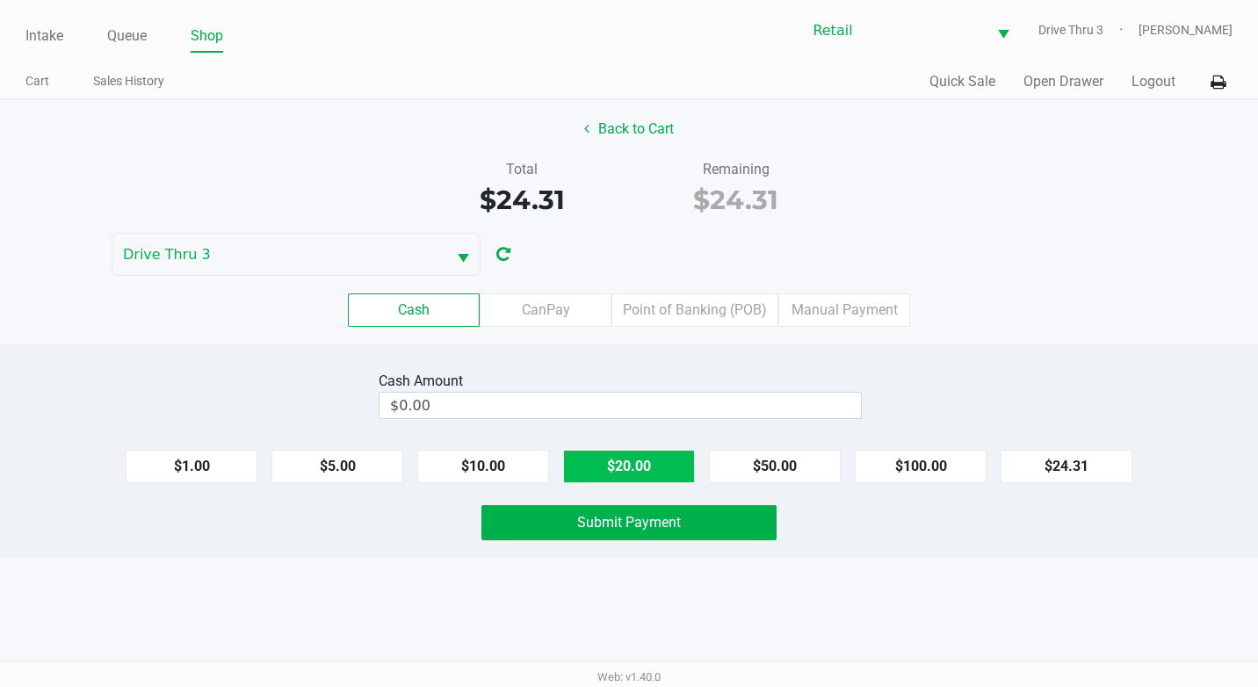
click at [591, 466] on button "$20.00" at bounding box center [629, 466] width 132 height 33
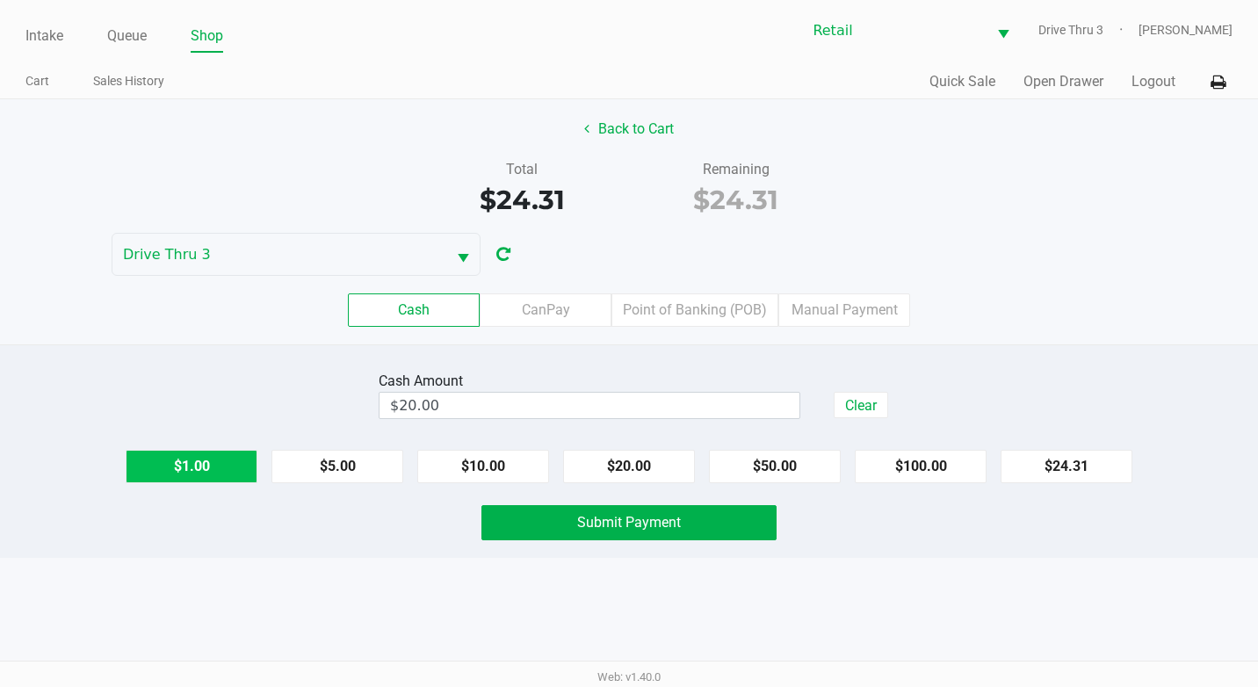
click at [215, 457] on button "$1.00" at bounding box center [192, 466] width 132 height 33
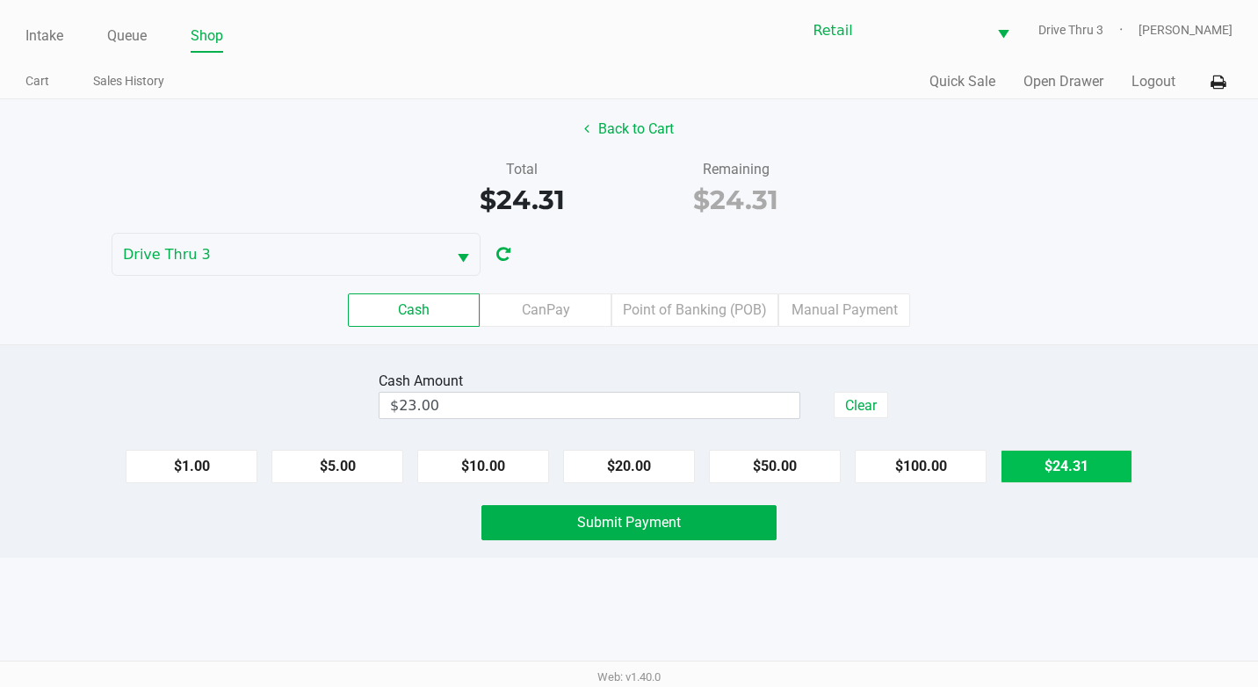
click at [1053, 454] on button "$24.31" at bounding box center [1066, 466] width 132 height 33
type input "$24.31"
click at [622, 514] on span "Submit Payment" at bounding box center [629, 522] width 104 height 17
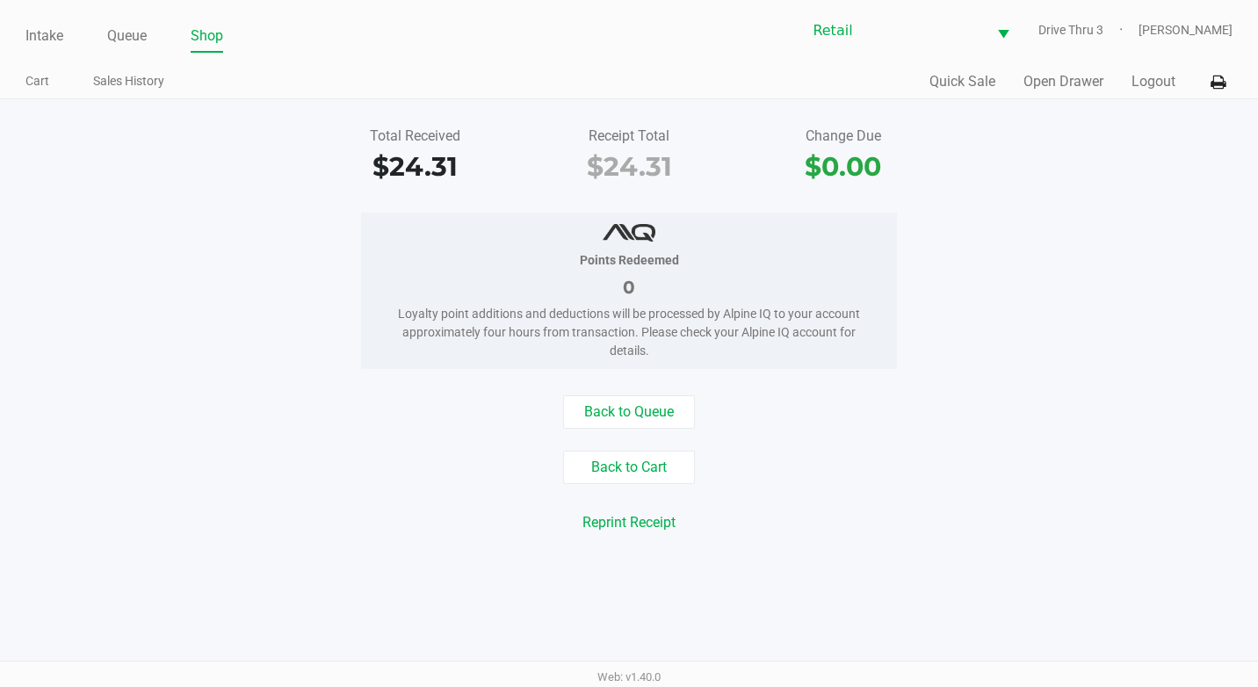
click at [125, 54] on div "Intake Queue Shop Retail Drive Thru 3 [PERSON_NAME] Cart Sales History Quick Sa…" at bounding box center [629, 49] width 1258 height 99
click at [124, 26] on link "Queue" at bounding box center [127, 36] width 40 height 25
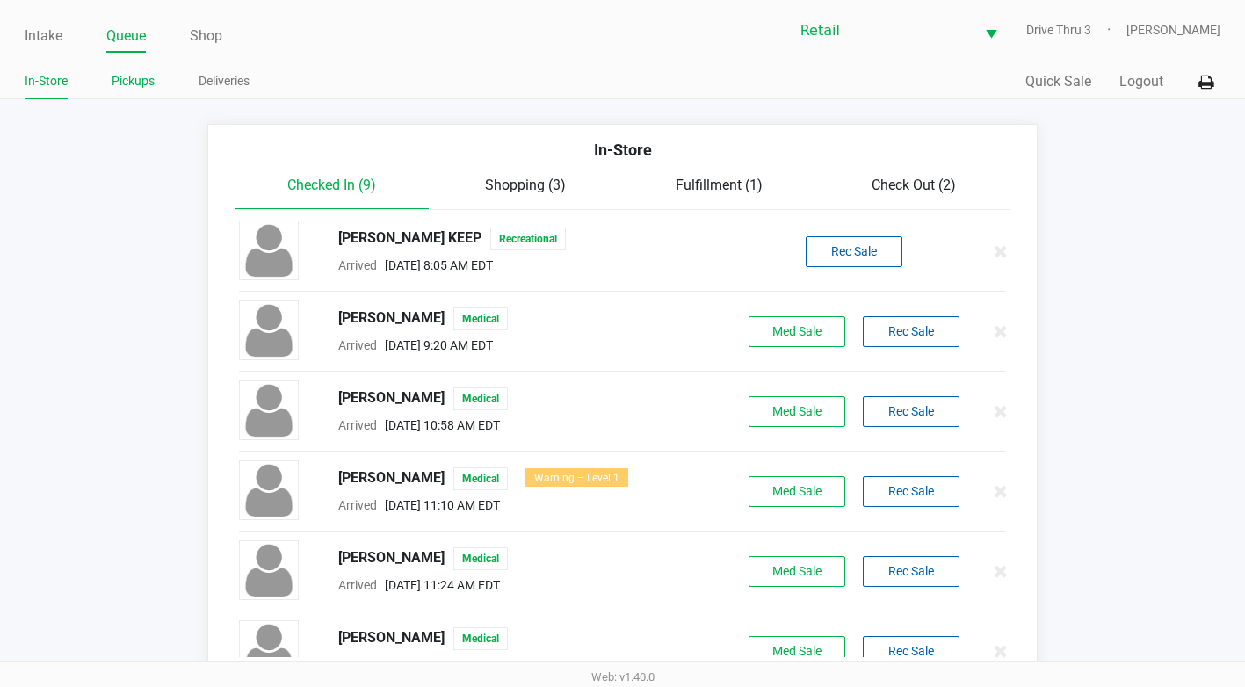
click at [141, 79] on link "Pickups" at bounding box center [133, 81] width 43 height 22
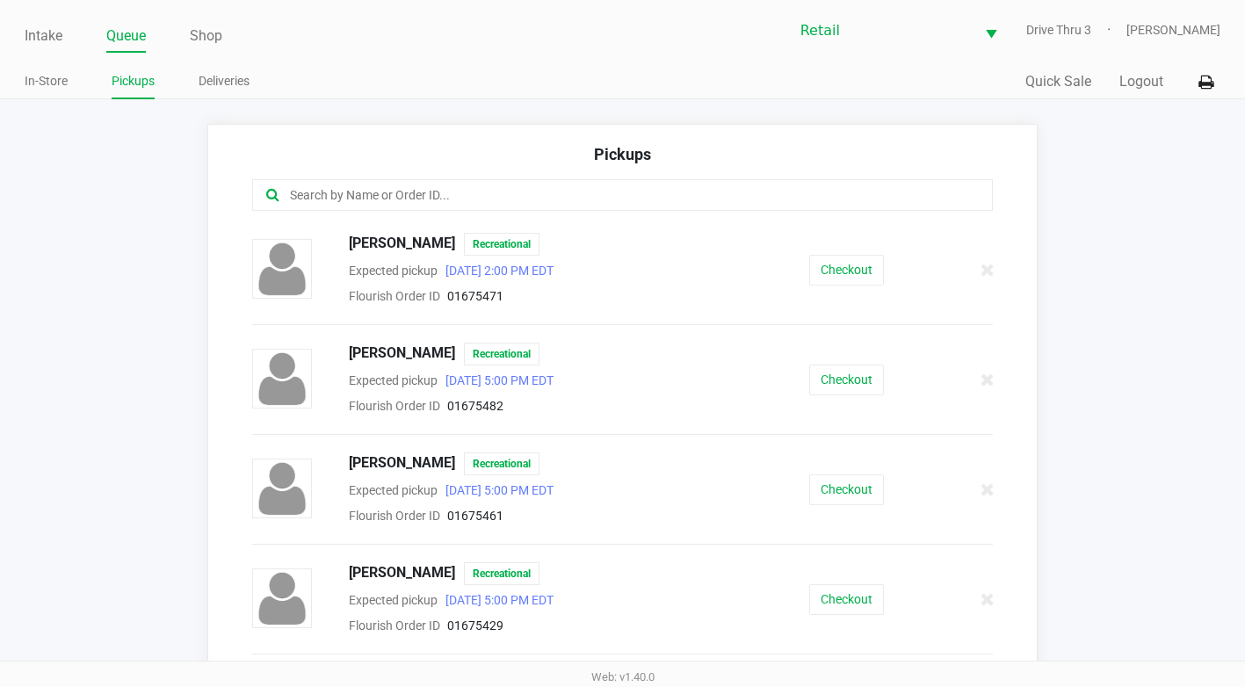
click at [268, 191] on icon at bounding box center [272, 194] width 13 height 14
click at [332, 196] on input "text" at bounding box center [608, 195] width 641 height 20
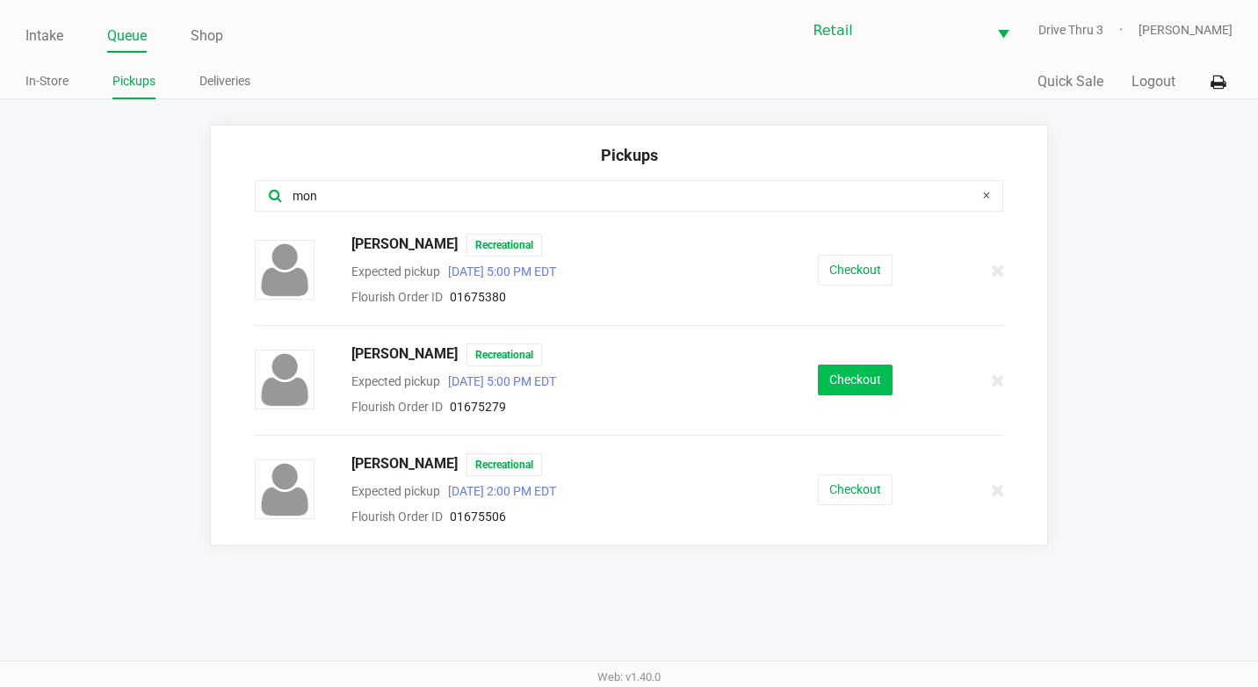
type input "mon"
click at [875, 376] on button "Checkout" at bounding box center [855, 380] width 75 height 31
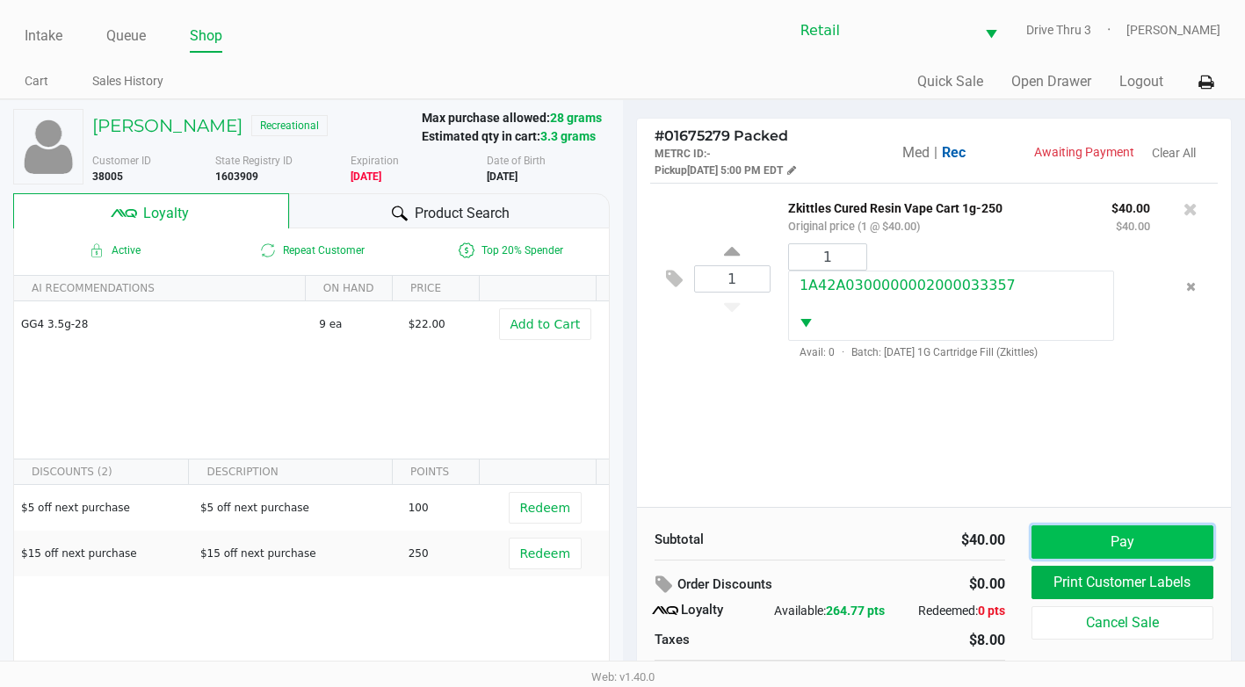
click at [1127, 536] on button "Pay" at bounding box center [1122, 541] width 182 height 33
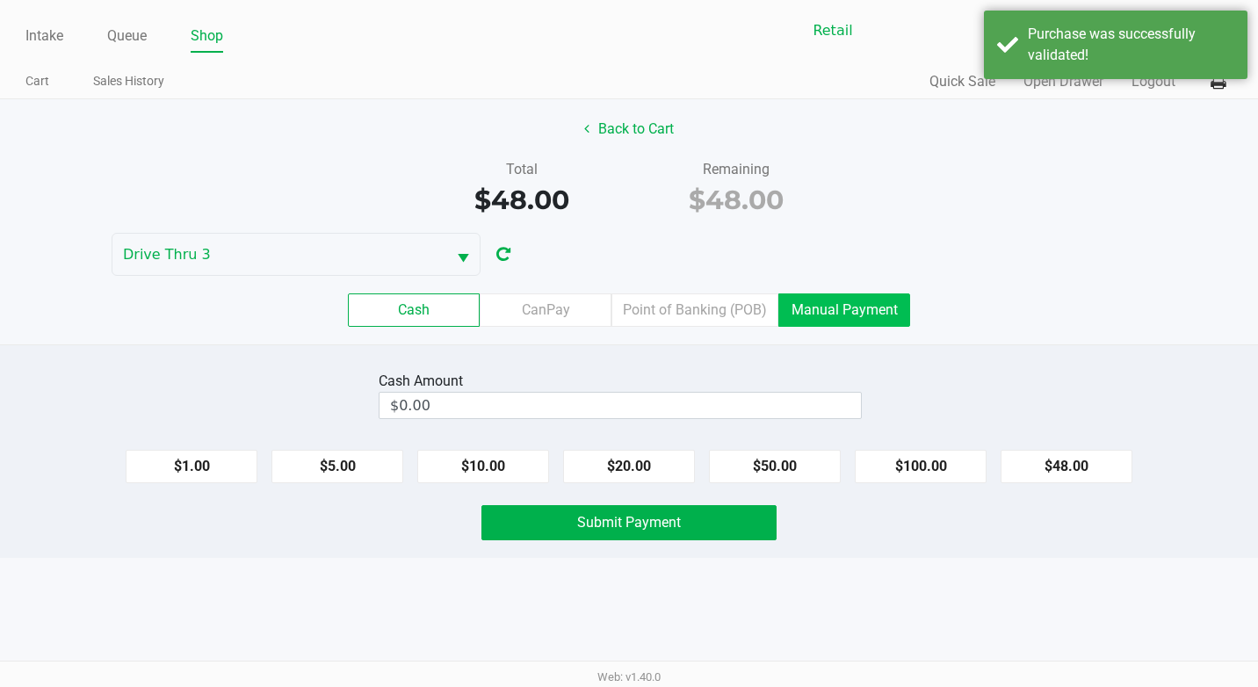
click at [865, 305] on label "Manual Payment" at bounding box center [844, 309] width 132 height 33
click at [0, 0] on 8 "Manual Payment" at bounding box center [0, 0] width 0 height 0
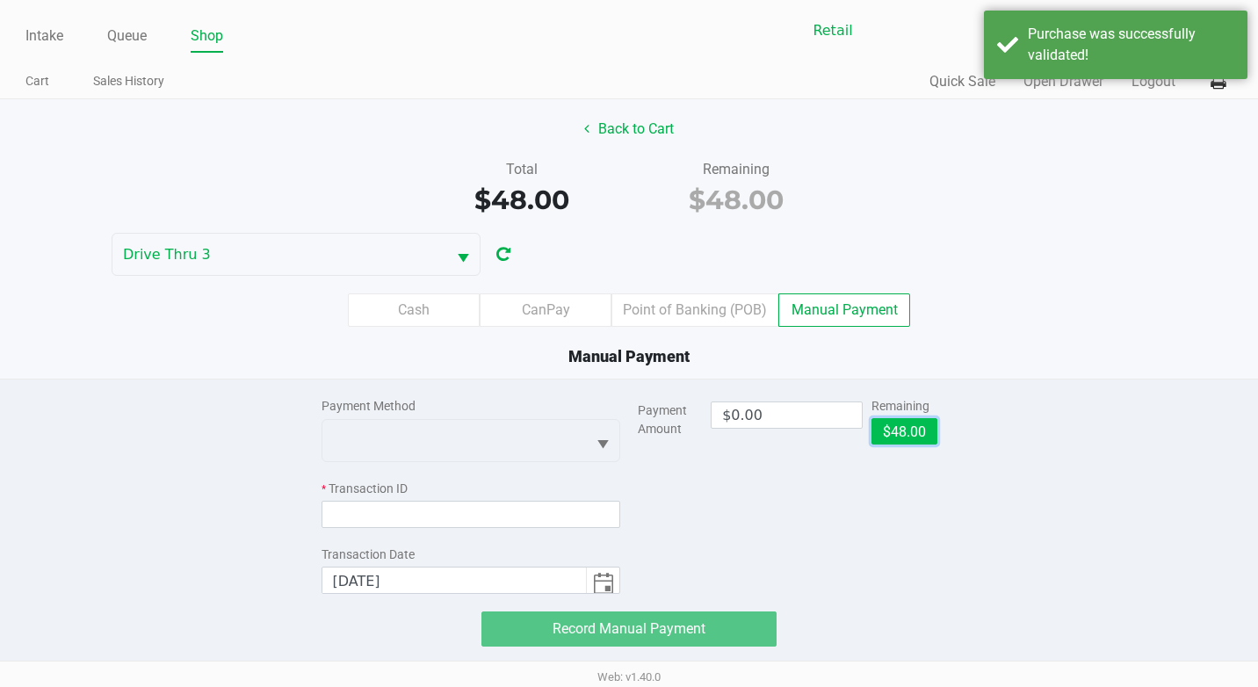
click at [908, 442] on button "$48.00" at bounding box center [904, 431] width 66 height 26
type input "$48.00"
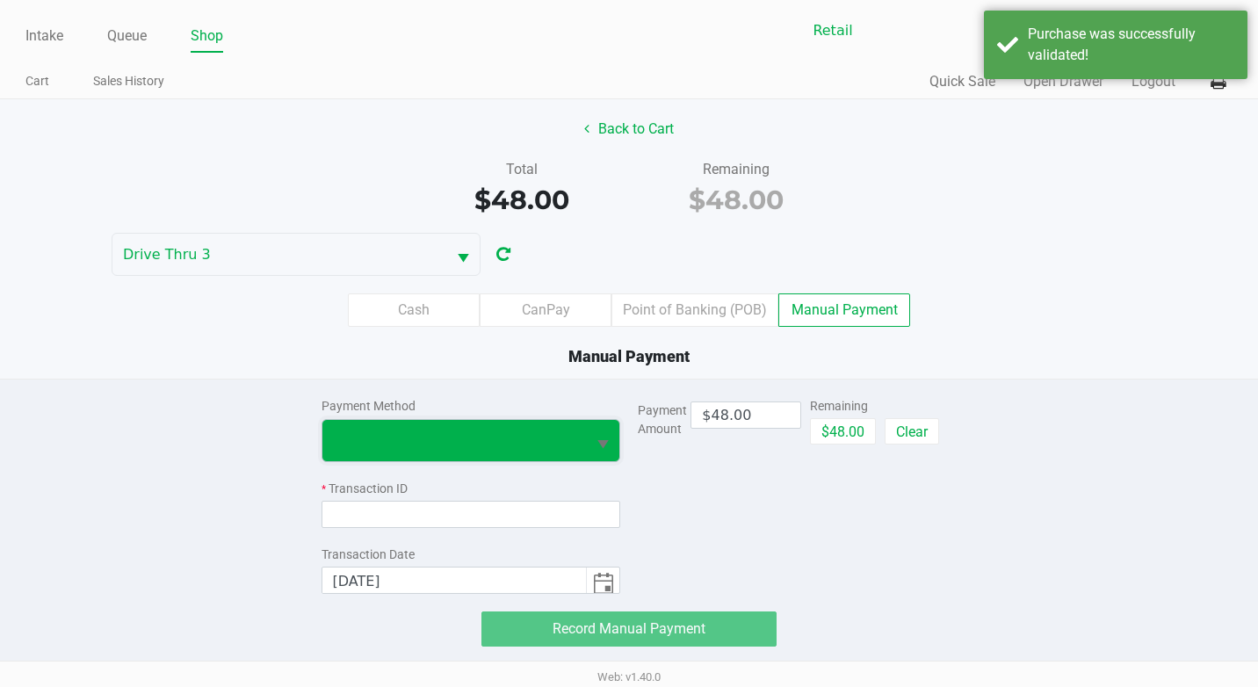
click at [512, 437] on span at bounding box center [454, 440] width 243 height 21
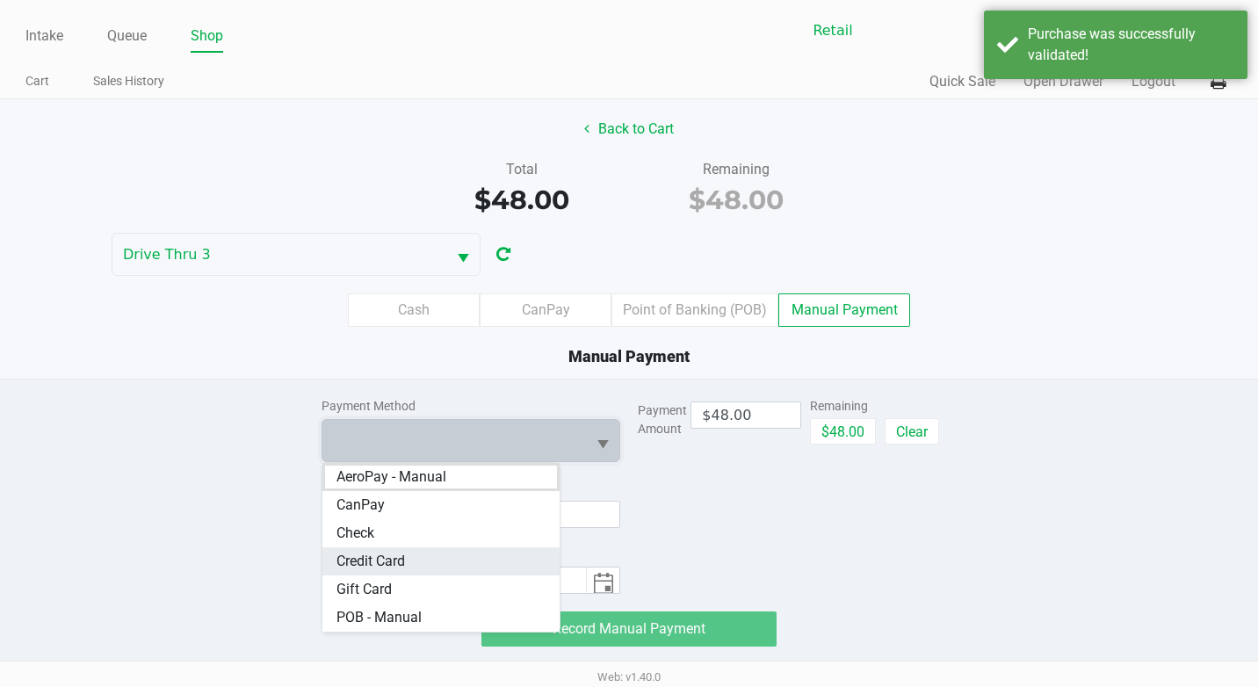
click at [386, 555] on span "Credit Card" at bounding box center [370, 561] width 69 height 21
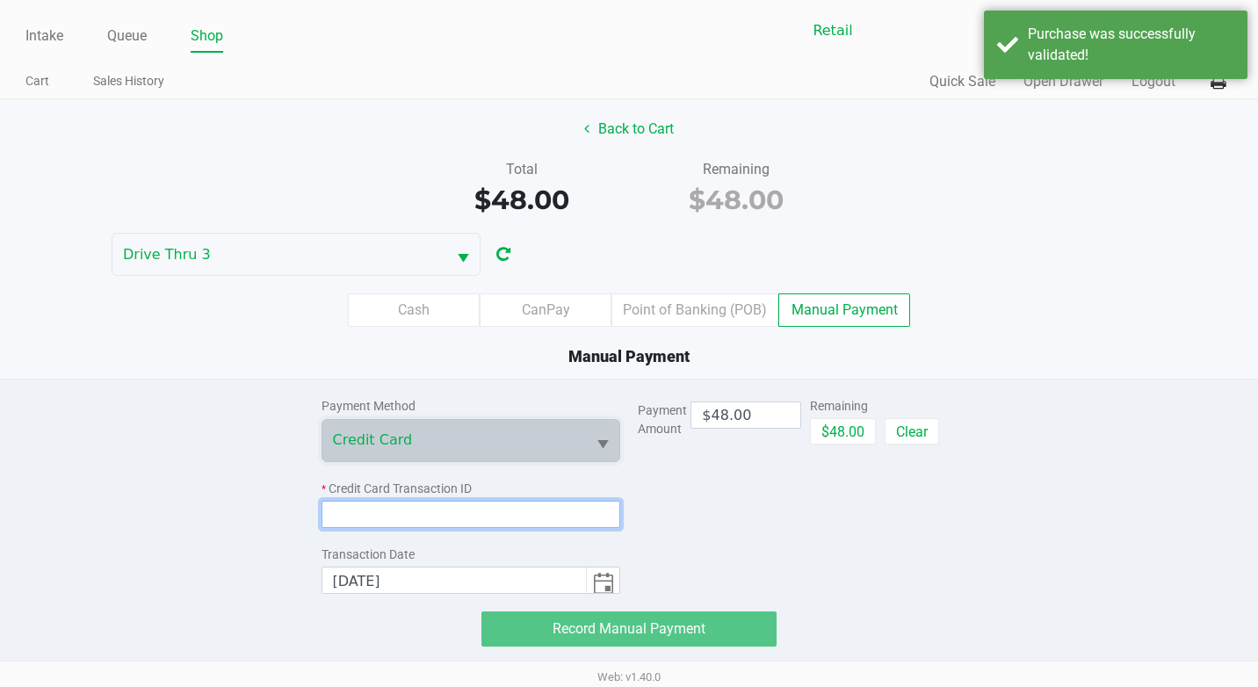
click at [408, 520] on input at bounding box center [471, 514] width 300 height 27
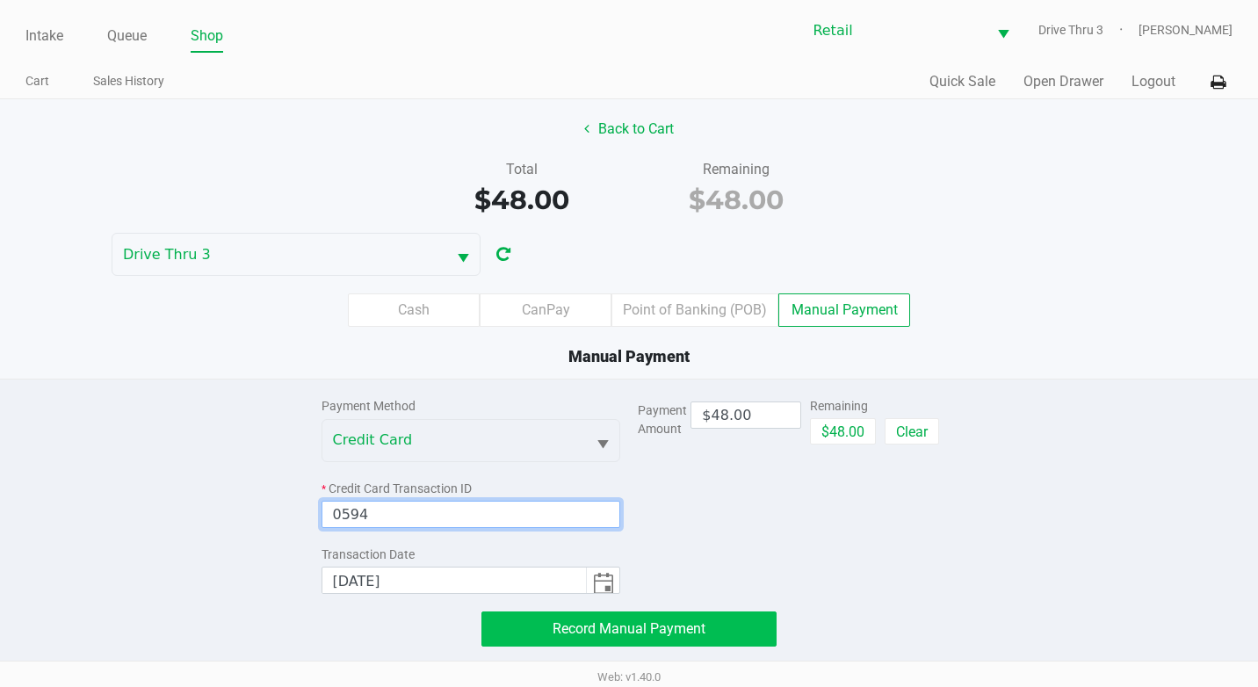
type input "0594"
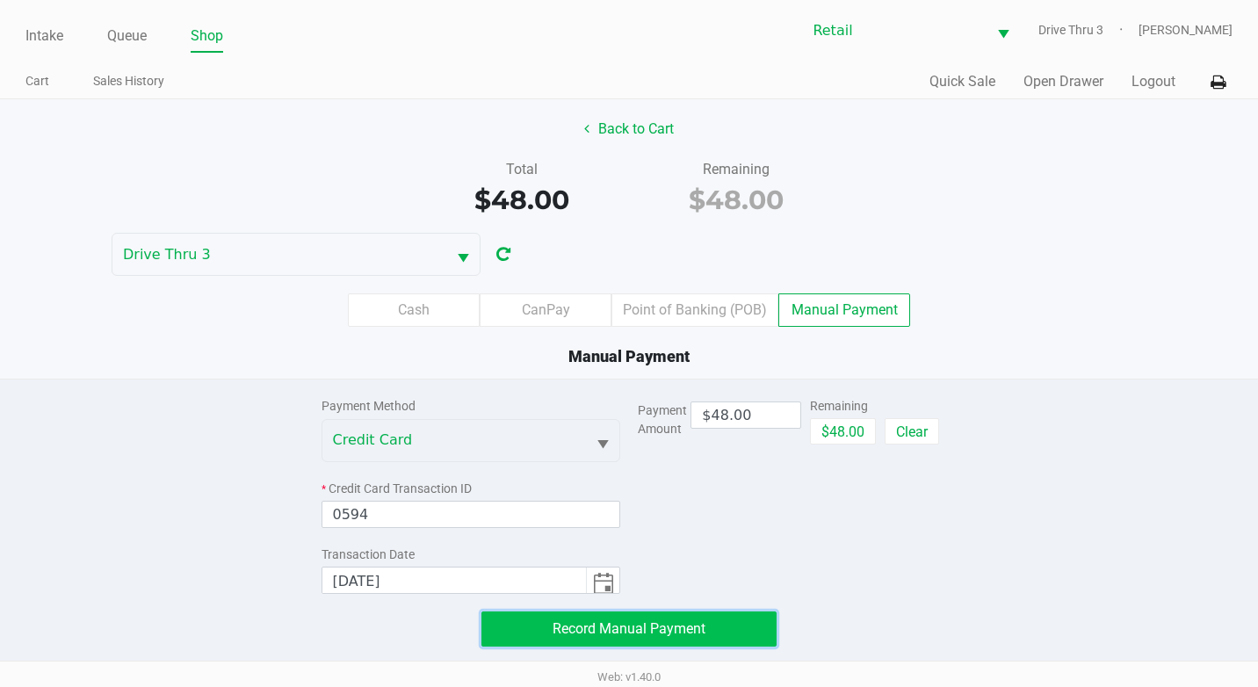
click at [689, 629] on span "Record Manual Payment" at bounding box center [629, 628] width 153 height 17
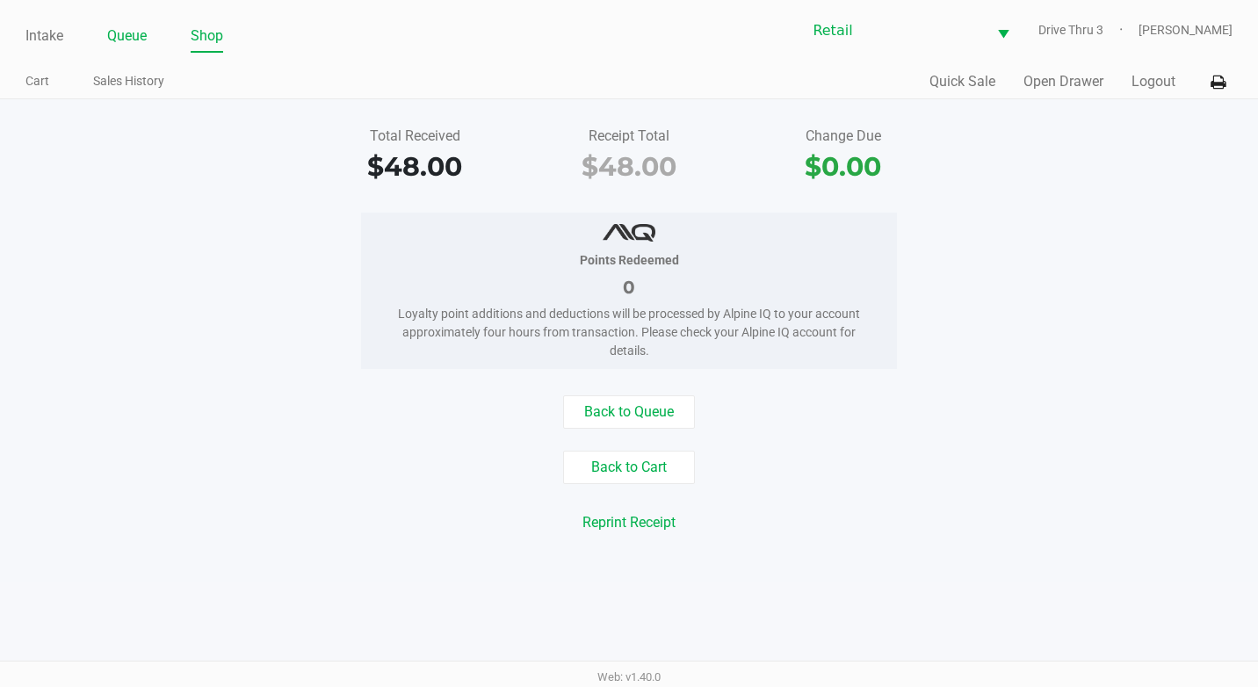
click at [138, 40] on link "Queue" at bounding box center [127, 36] width 40 height 25
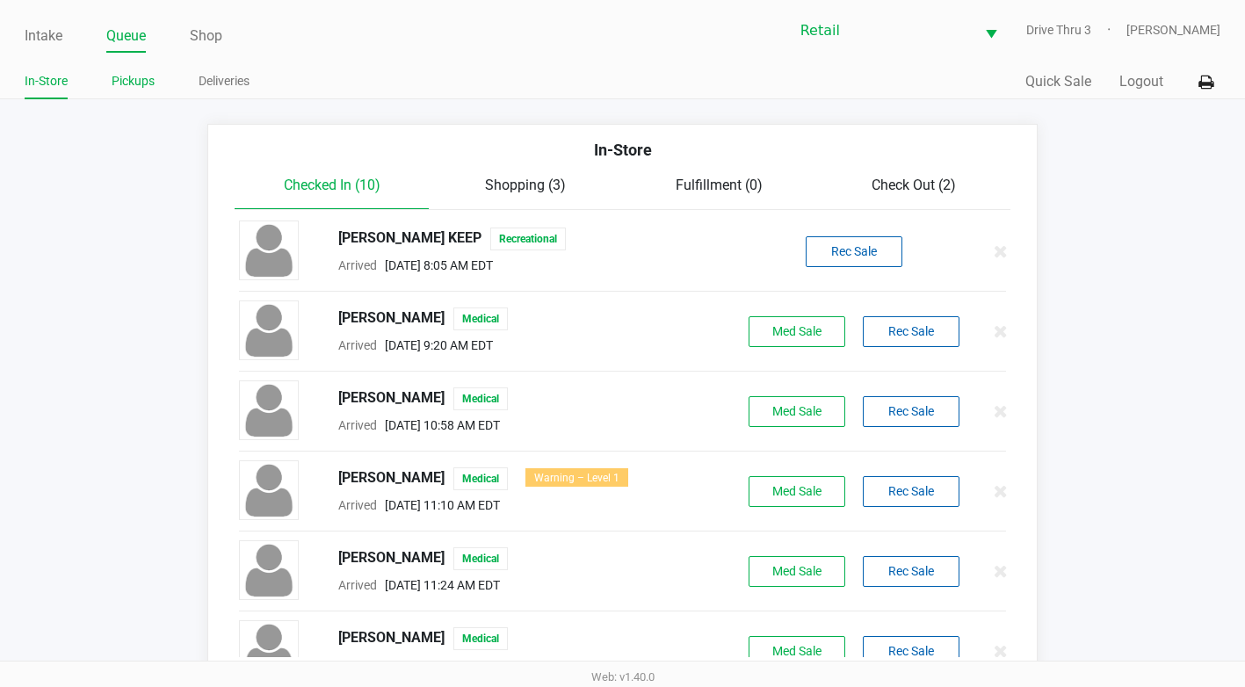
click at [150, 74] on link "Pickups" at bounding box center [133, 81] width 43 height 22
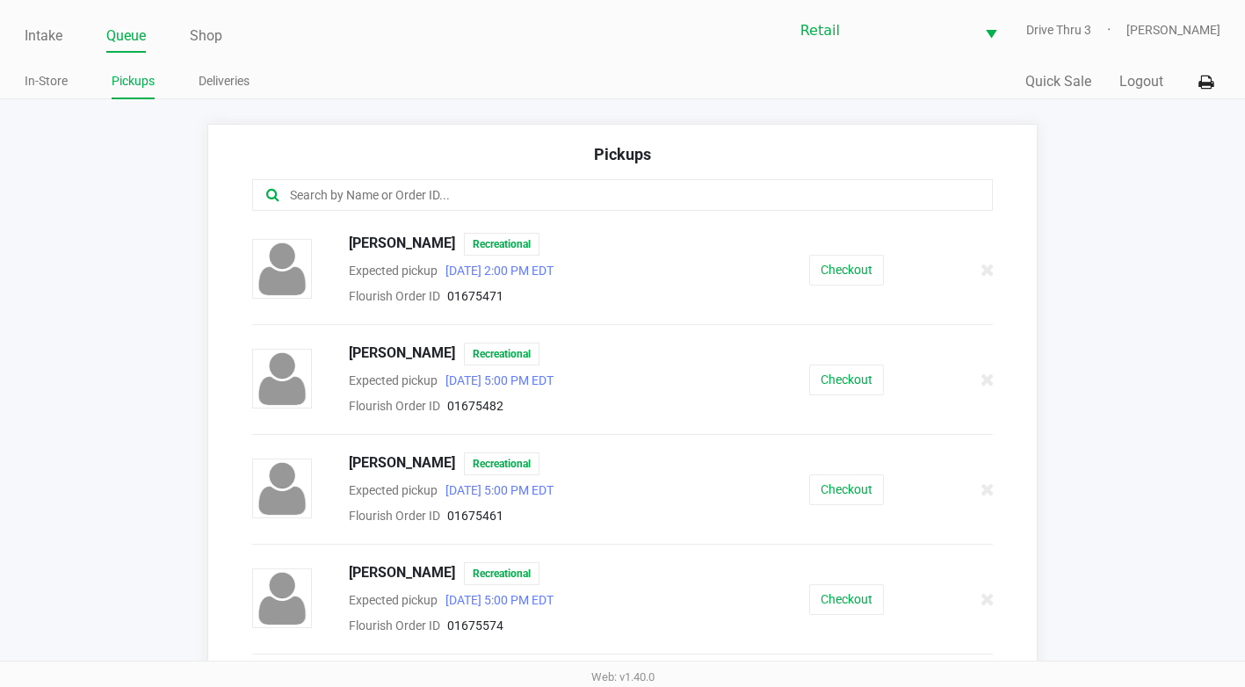
click at [445, 185] on input "text" at bounding box center [608, 195] width 641 height 20
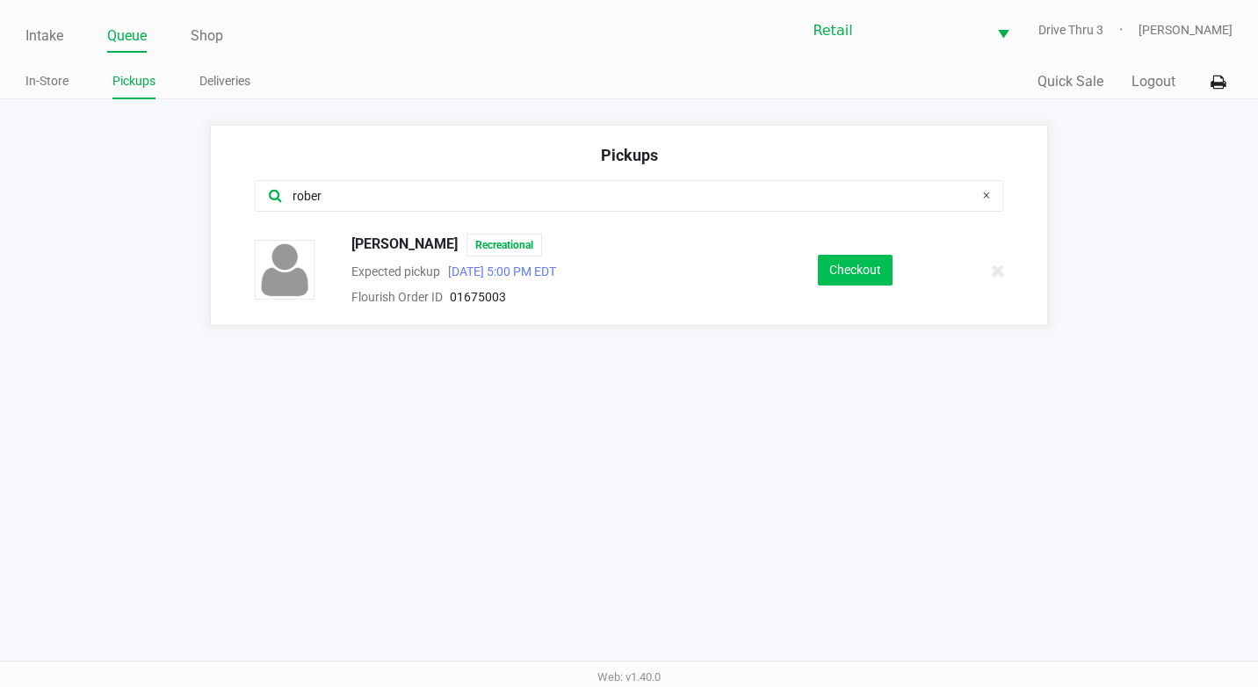
type input "rober"
click at [869, 273] on button "Checkout" at bounding box center [855, 270] width 75 height 31
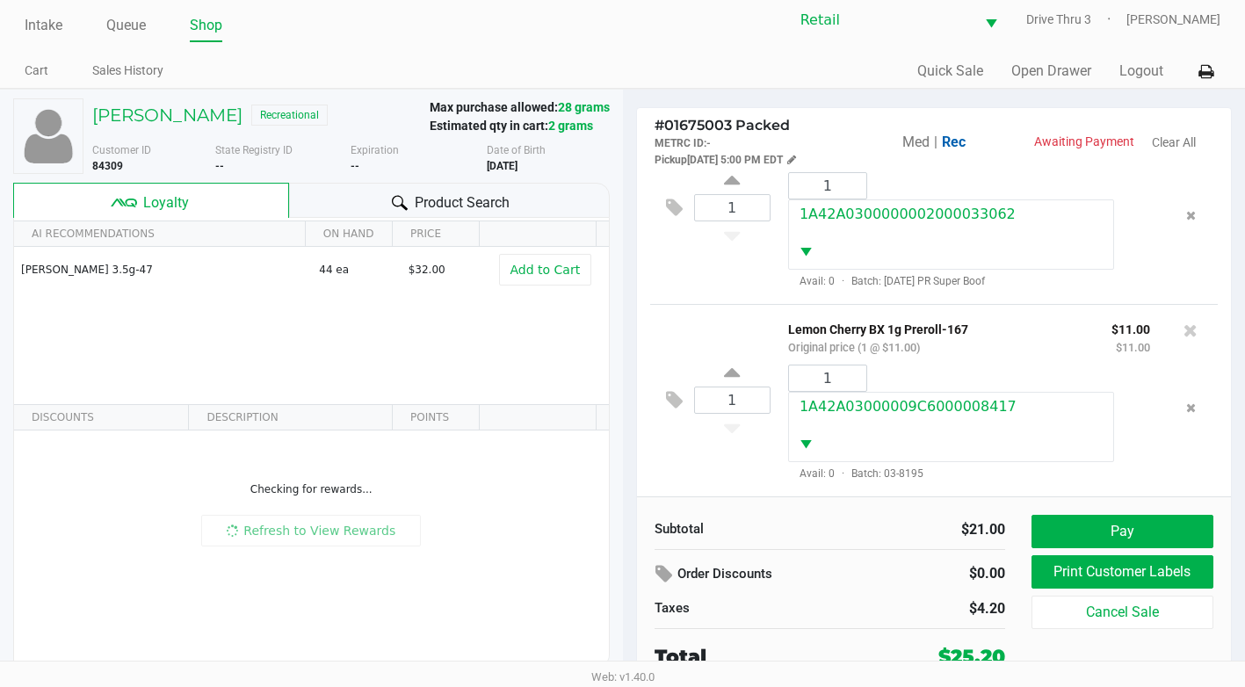
scroll to position [13, 0]
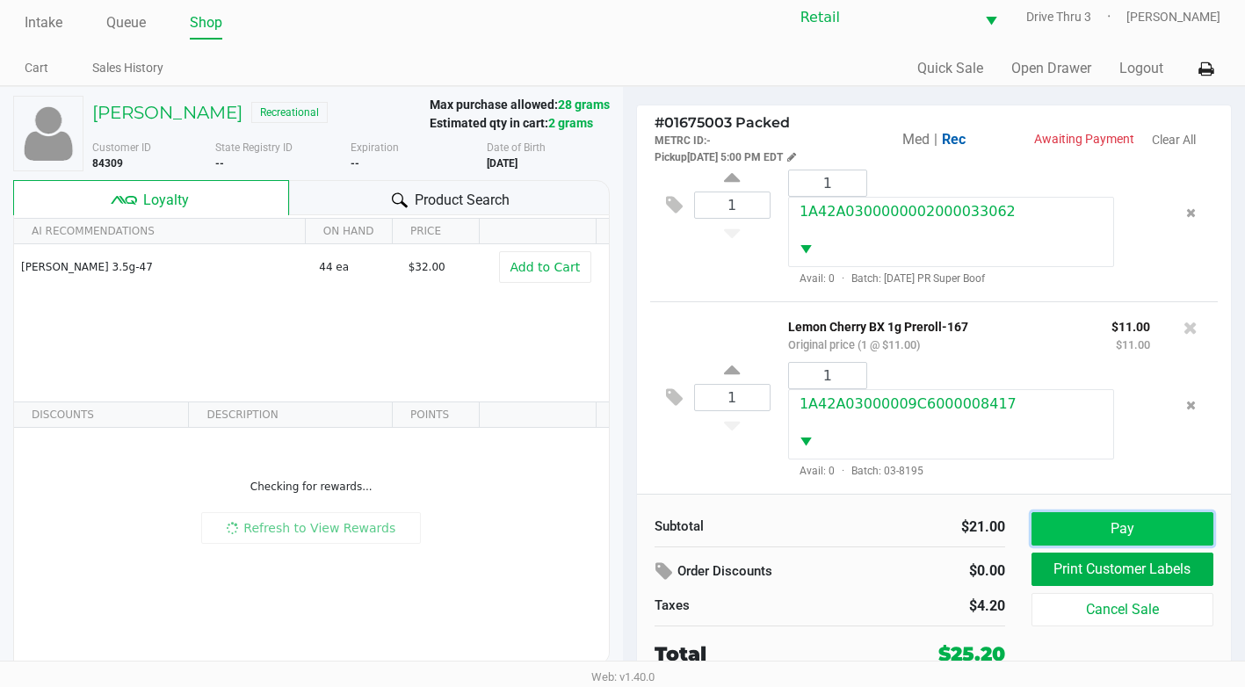
click at [1158, 515] on button "Pay" at bounding box center [1122, 528] width 182 height 33
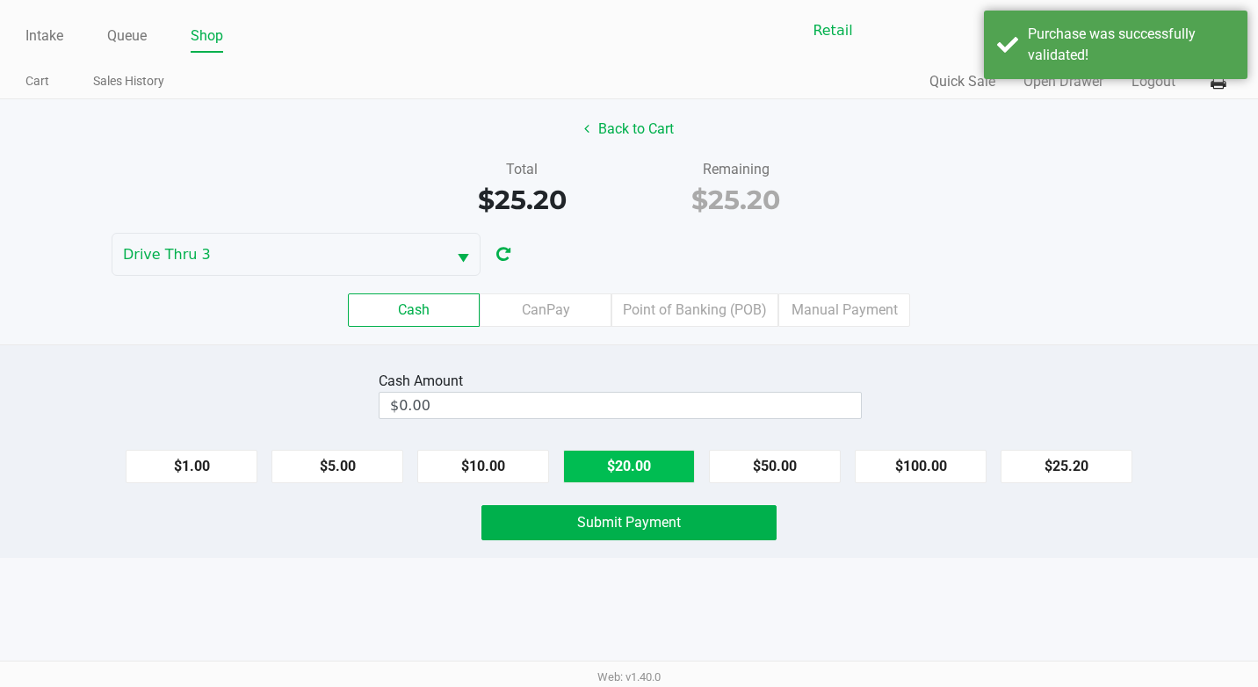
click at [632, 477] on button "$20.00" at bounding box center [629, 466] width 132 height 33
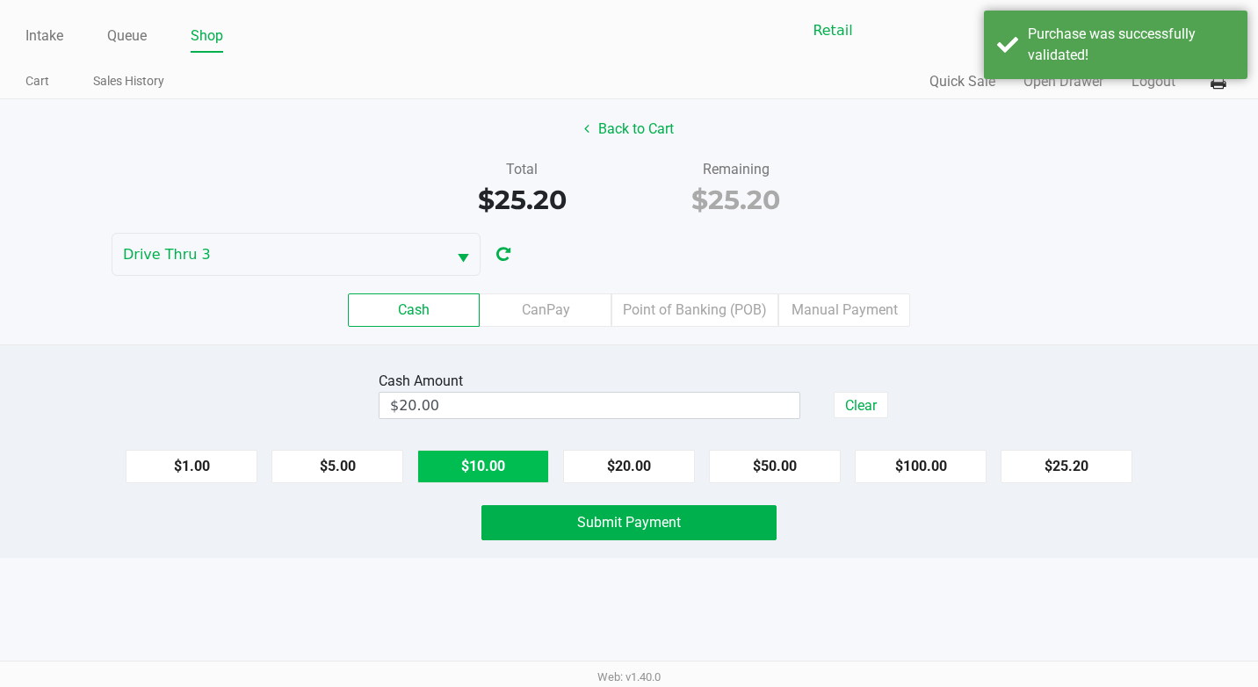
click at [526, 455] on button "$10.00" at bounding box center [483, 466] width 132 height 33
type input "$30.00"
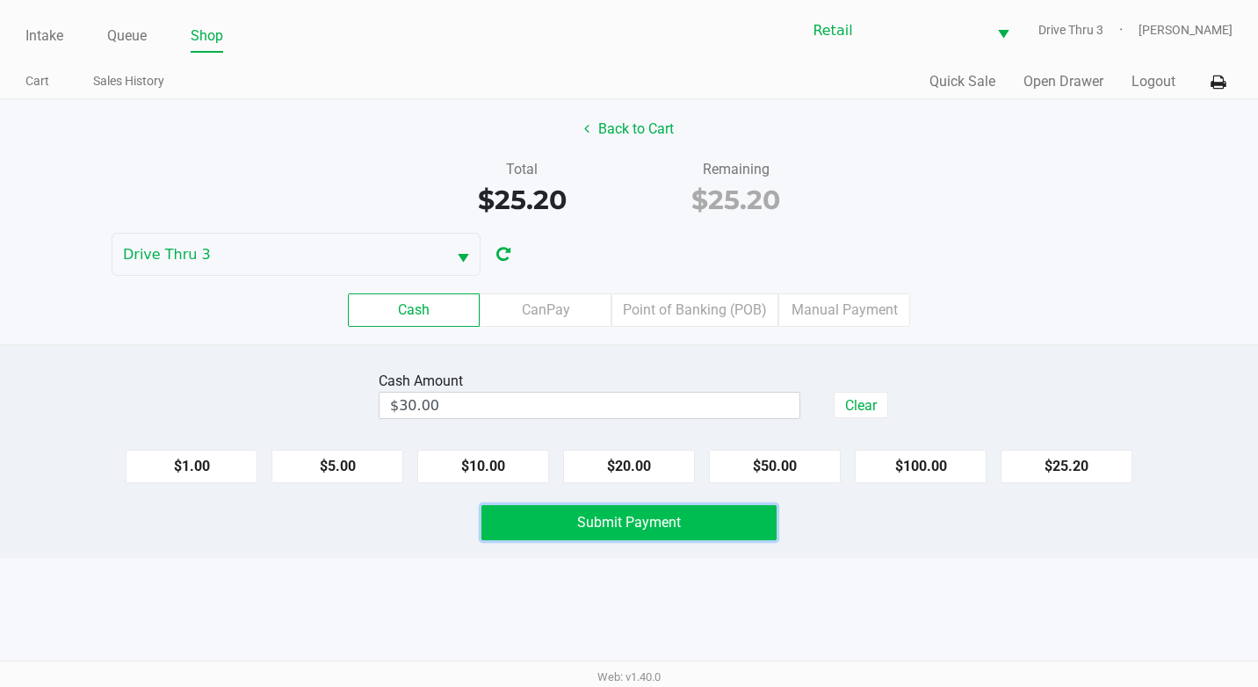
click at [602, 522] on span "Submit Payment" at bounding box center [629, 522] width 104 height 17
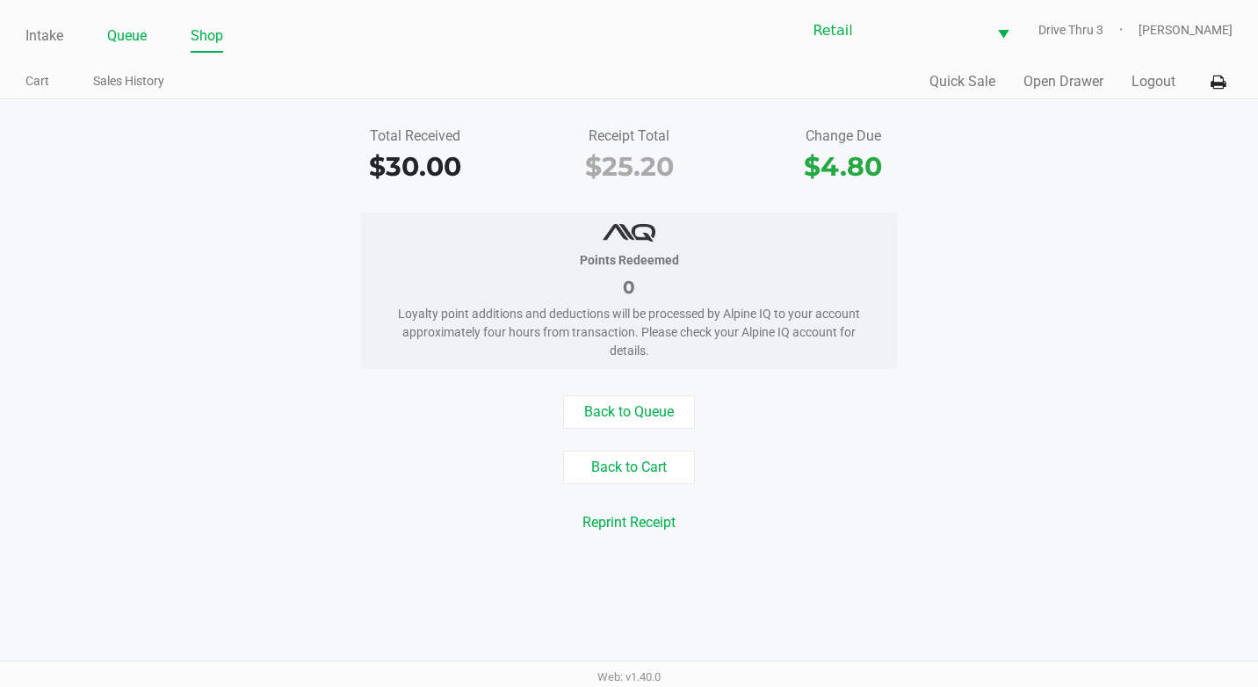
click at [123, 28] on link "Queue" at bounding box center [127, 36] width 40 height 25
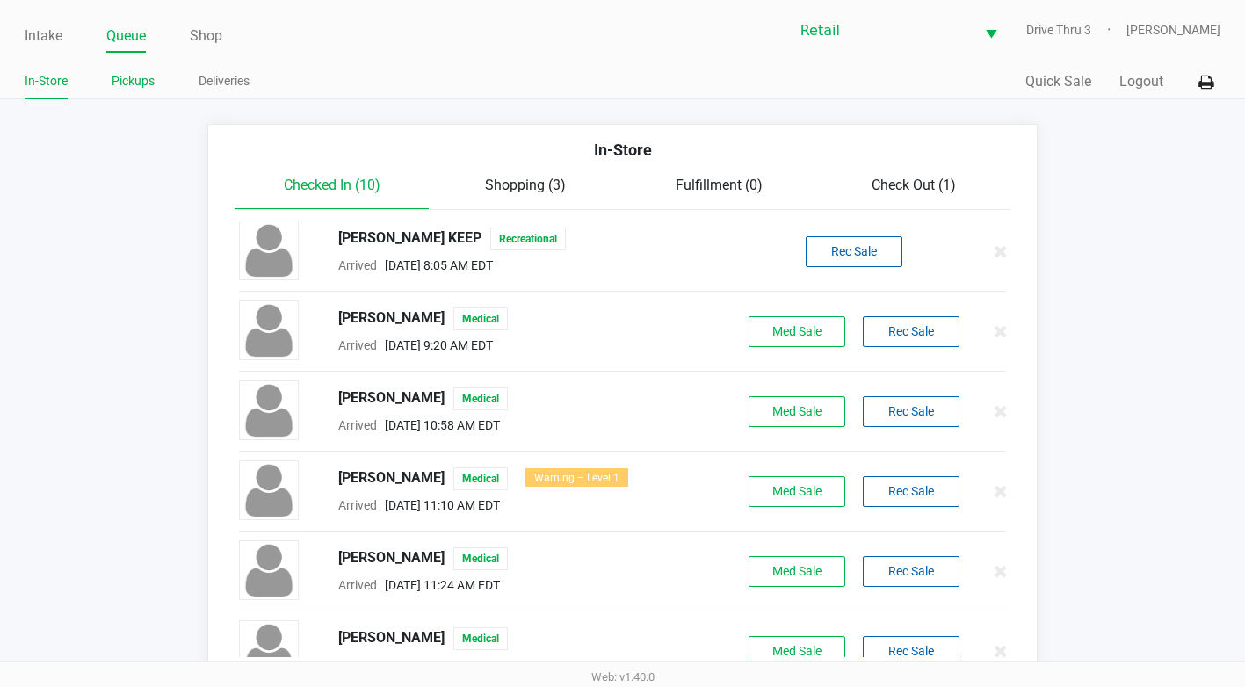
click at [126, 78] on link "Pickups" at bounding box center [133, 81] width 43 height 22
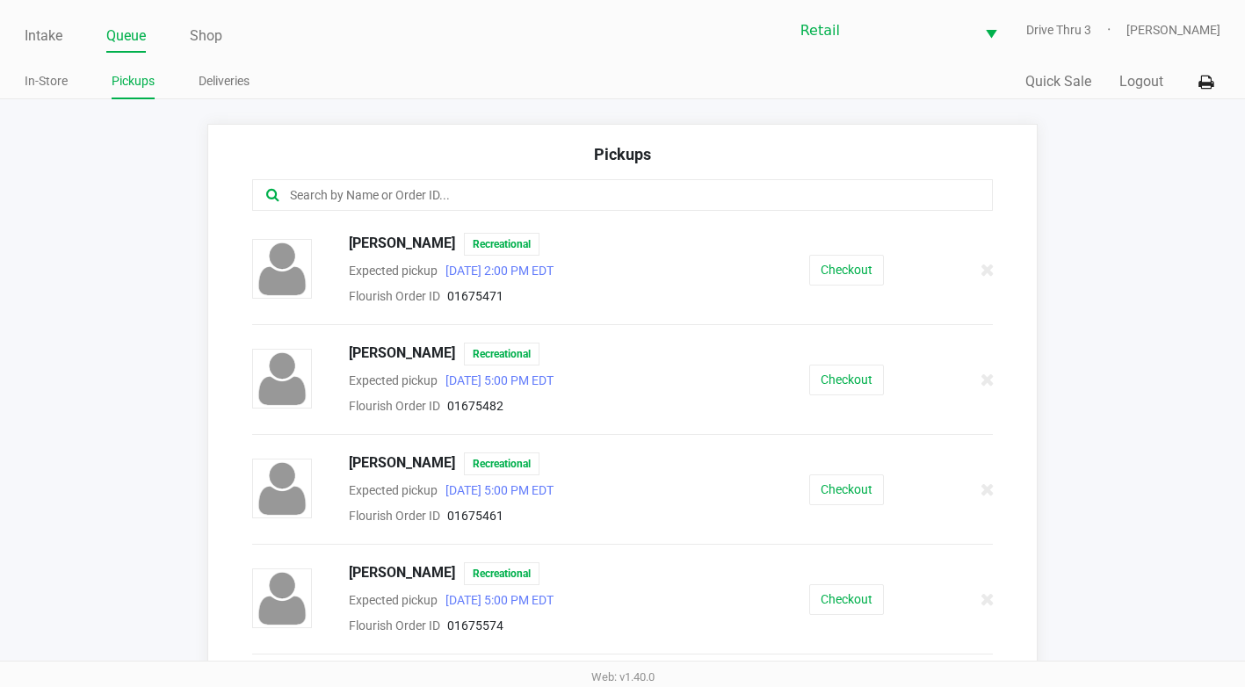
click at [316, 187] on input "text" at bounding box center [608, 195] width 641 height 20
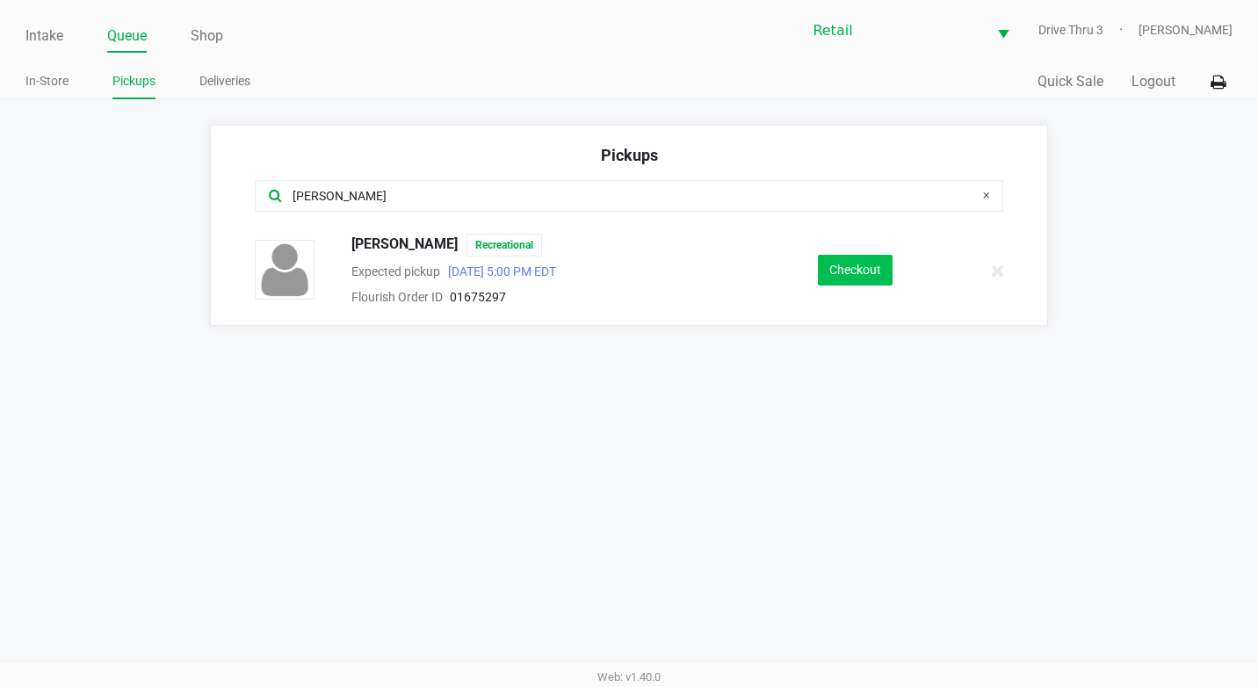
type input "[PERSON_NAME]"
click at [886, 275] on button "Checkout" at bounding box center [855, 270] width 75 height 31
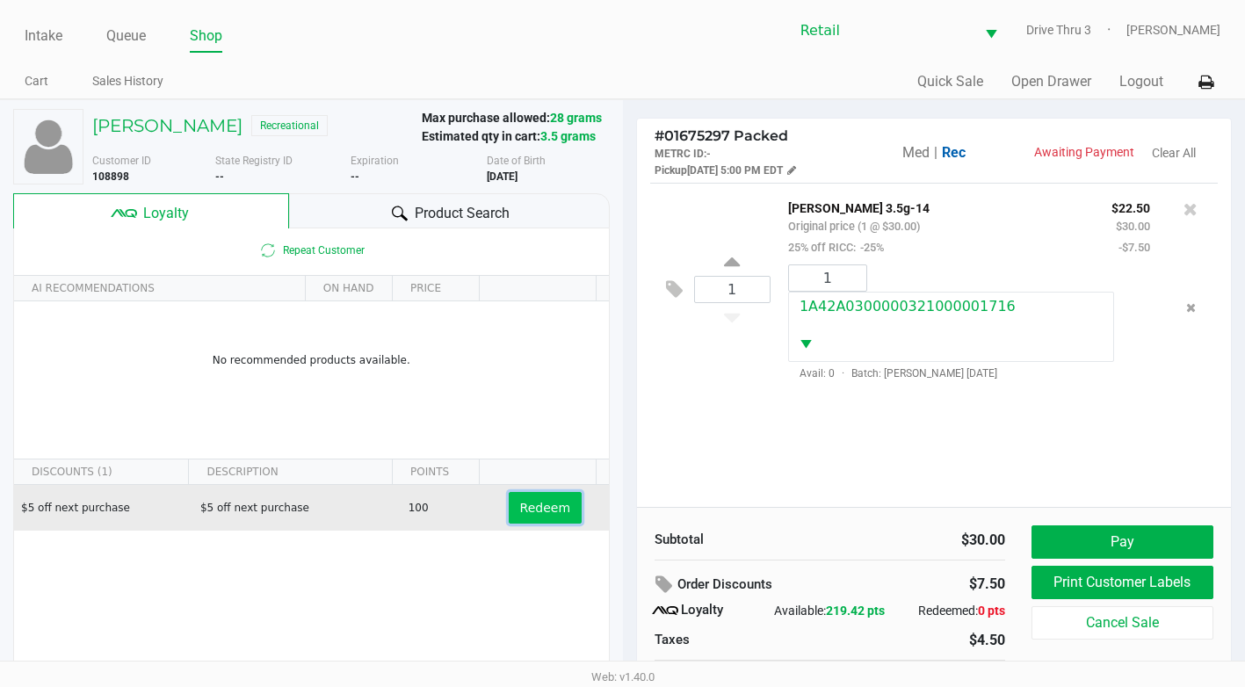
click at [538, 505] on span "Redeem" at bounding box center [545, 508] width 50 height 14
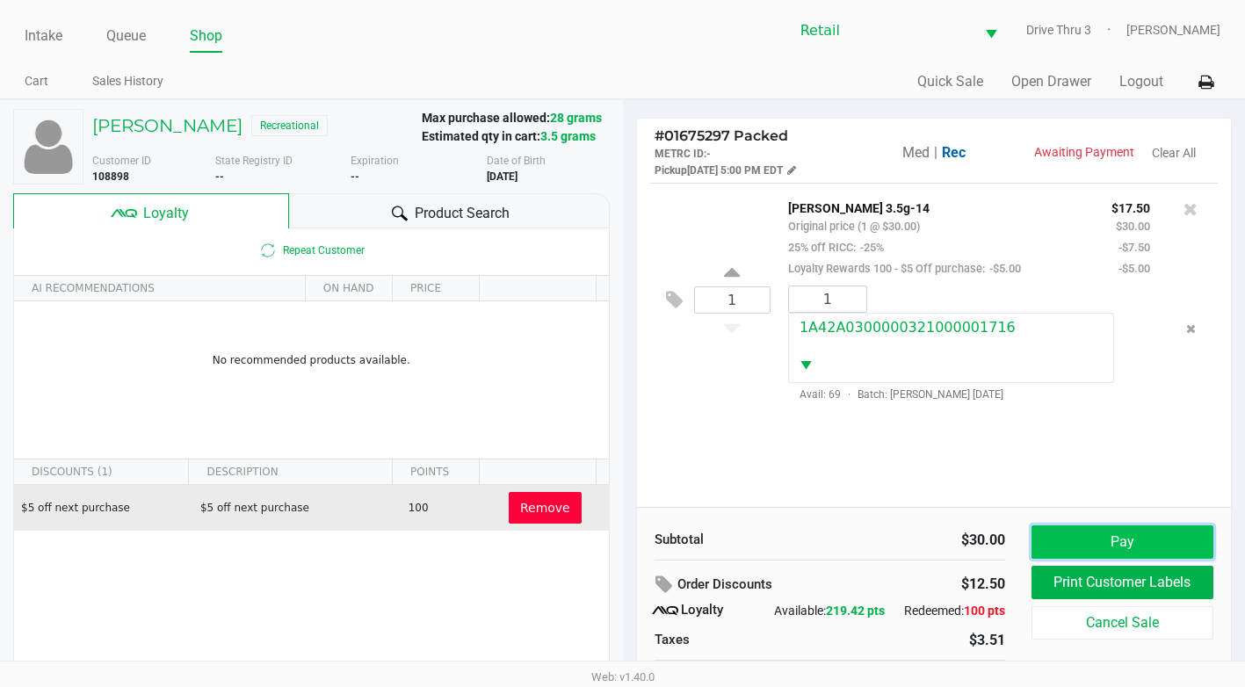
click at [1125, 533] on button "Pay" at bounding box center [1122, 541] width 182 height 33
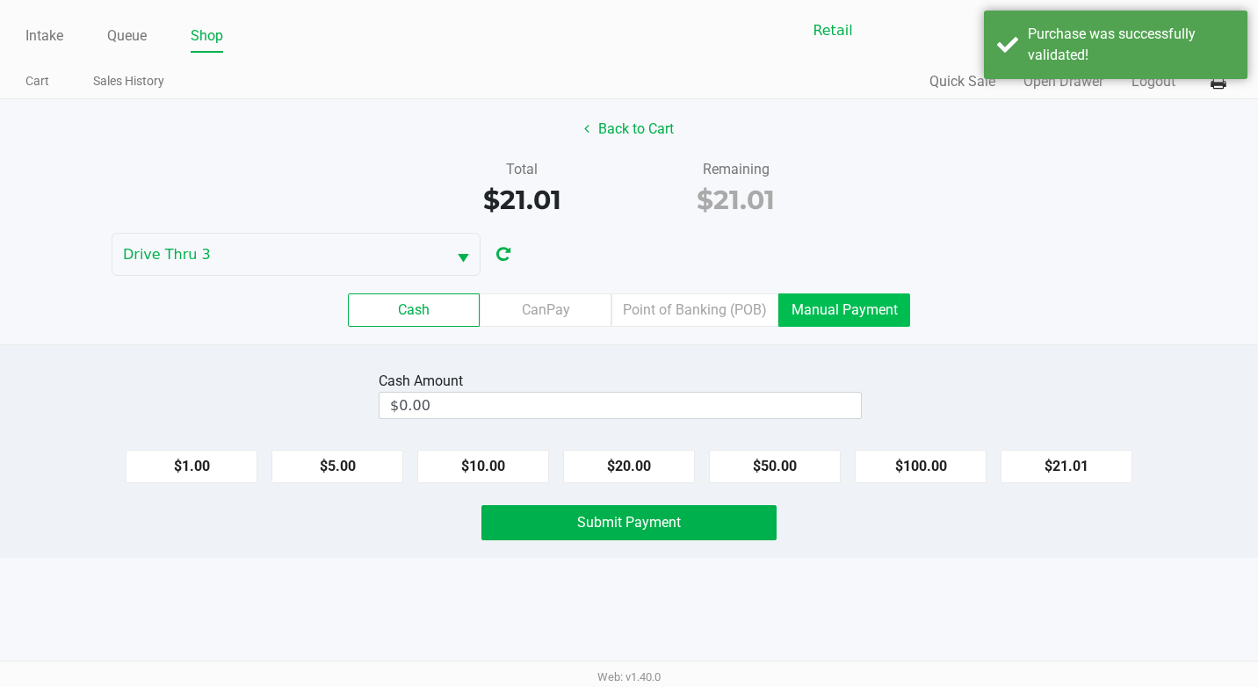
click at [874, 310] on label "Manual Payment" at bounding box center [844, 309] width 132 height 33
click at [0, 0] on 8 "Manual Payment" at bounding box center [0, 0] width 0 height 0
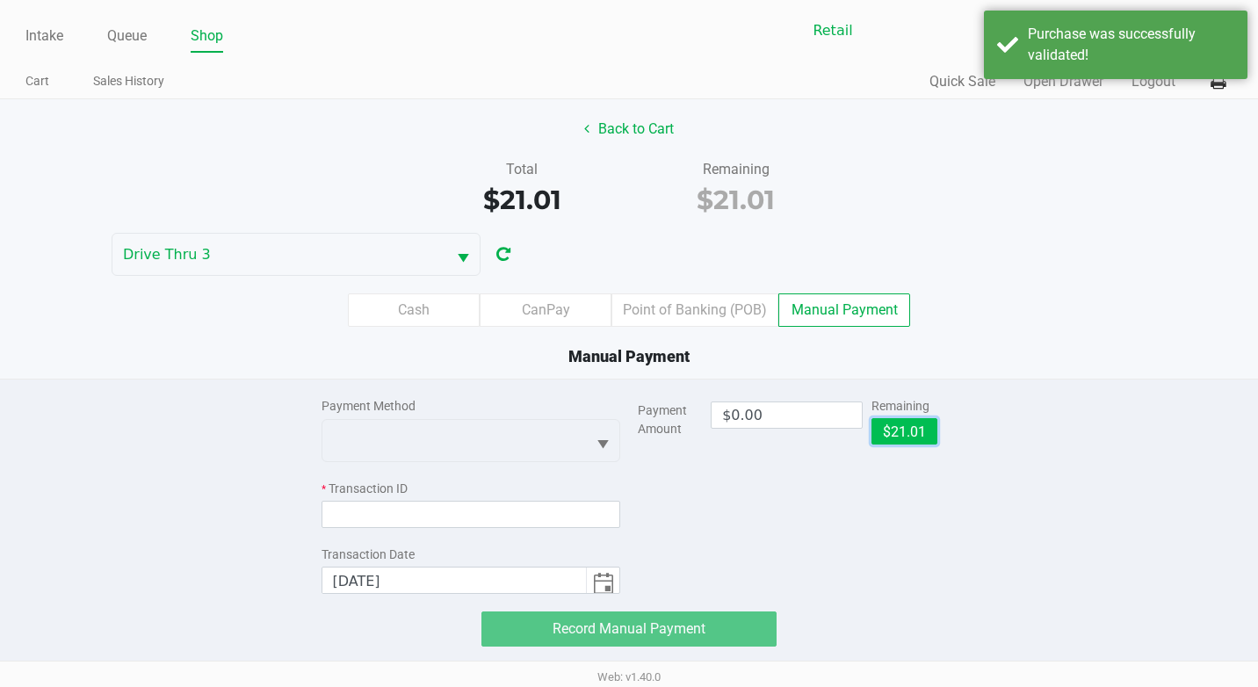
click at [924, 439] on button "$21.01" at bounding box center [904, 431] width 66 height 26
type input "$21.01"
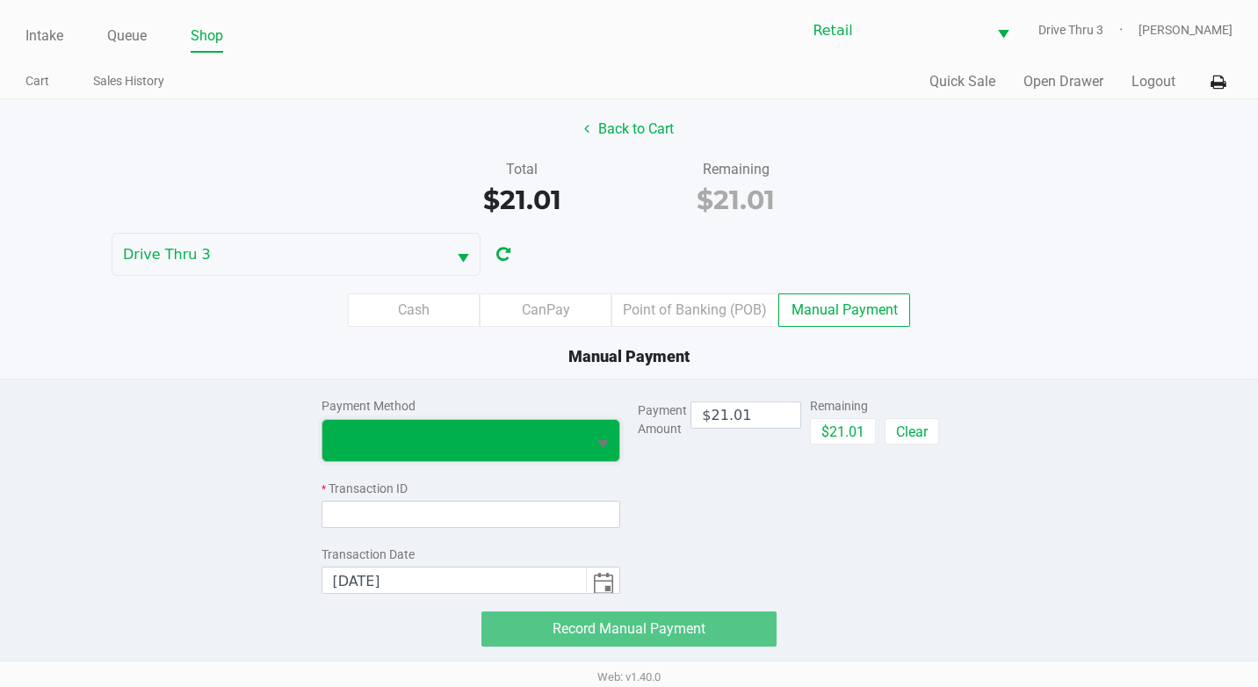
click at [567, 445] on span at bounding box center [454, 440] width 243 height 21
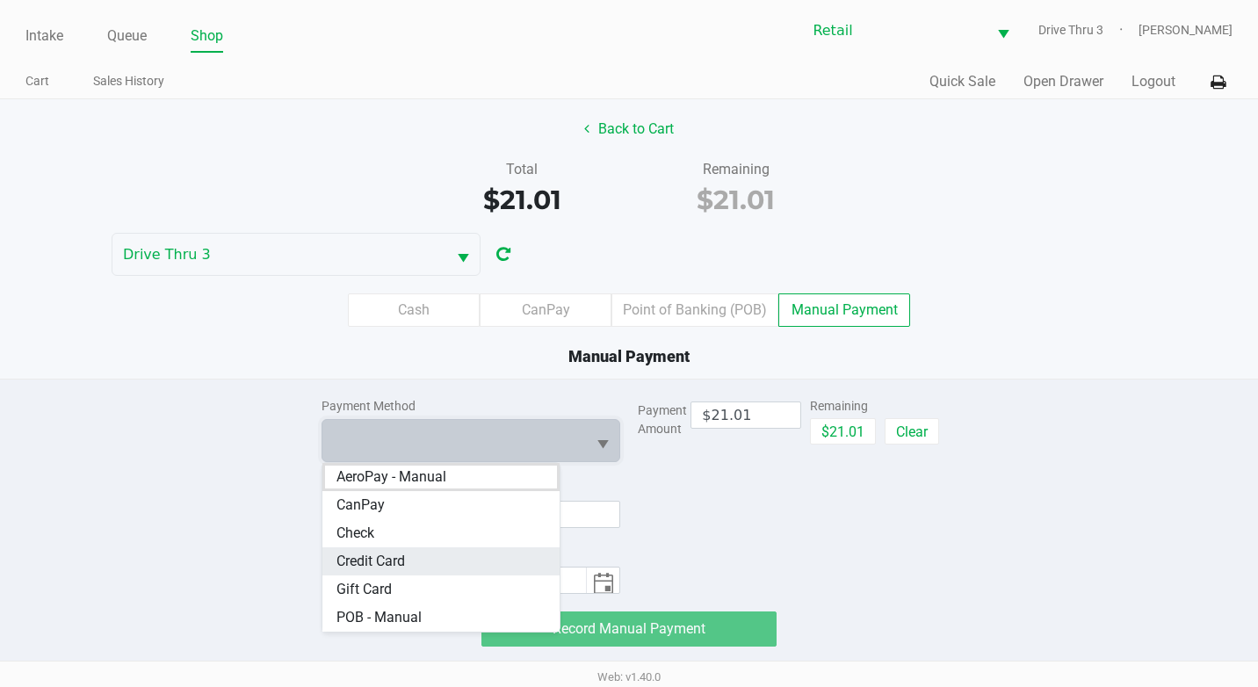
click at [440, 566] on Card "Credit Card" at bounding box center [441, 561] width 238 height 28
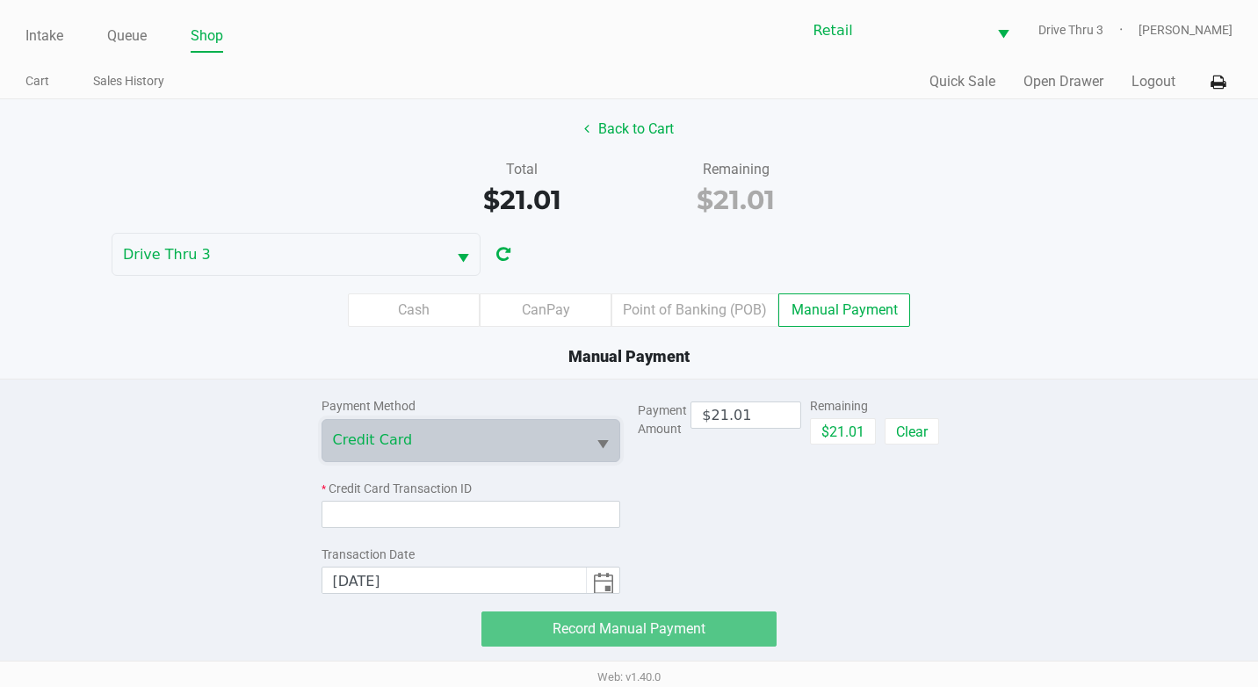
click at [408, 532] on div "Payment Method Credit Card * Credit Card Transaction ID Transaction Date [DATE]" at bounding box center [471, 486] width 300 height 214
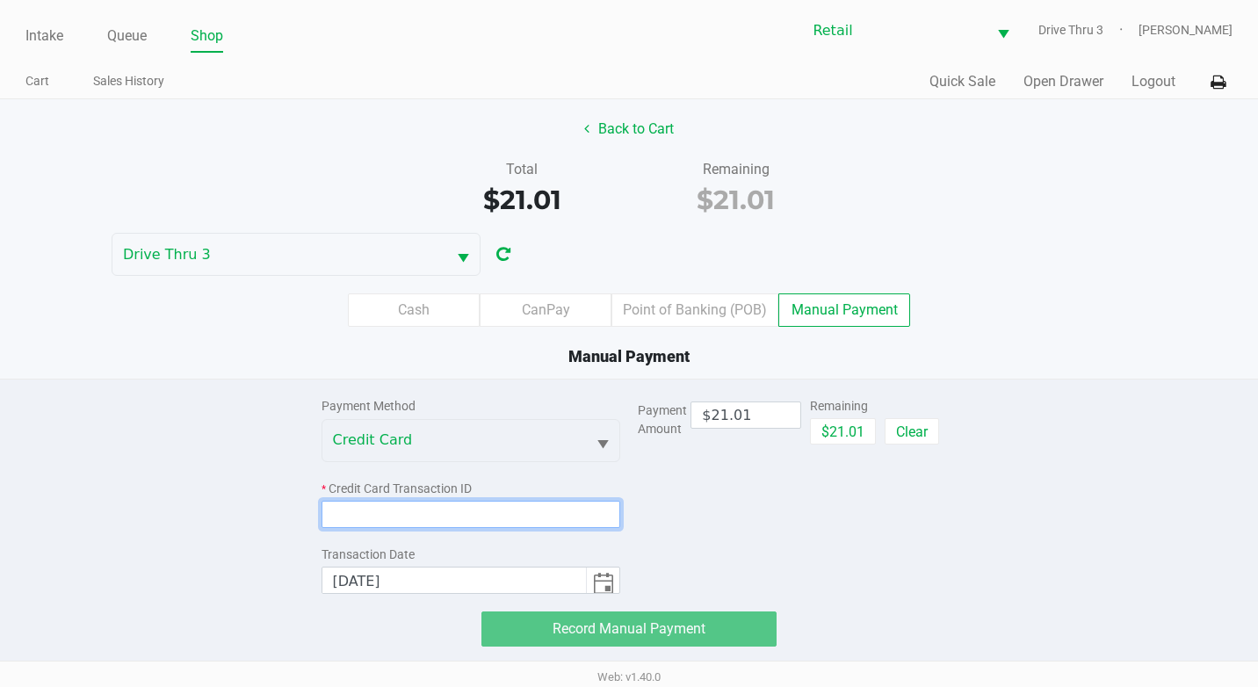
click at [397, 522] on input at bounding box center [471, 514] width 300 height 27
click at [473, 513] on input at bounding box center [471, 514] width 300 height 27
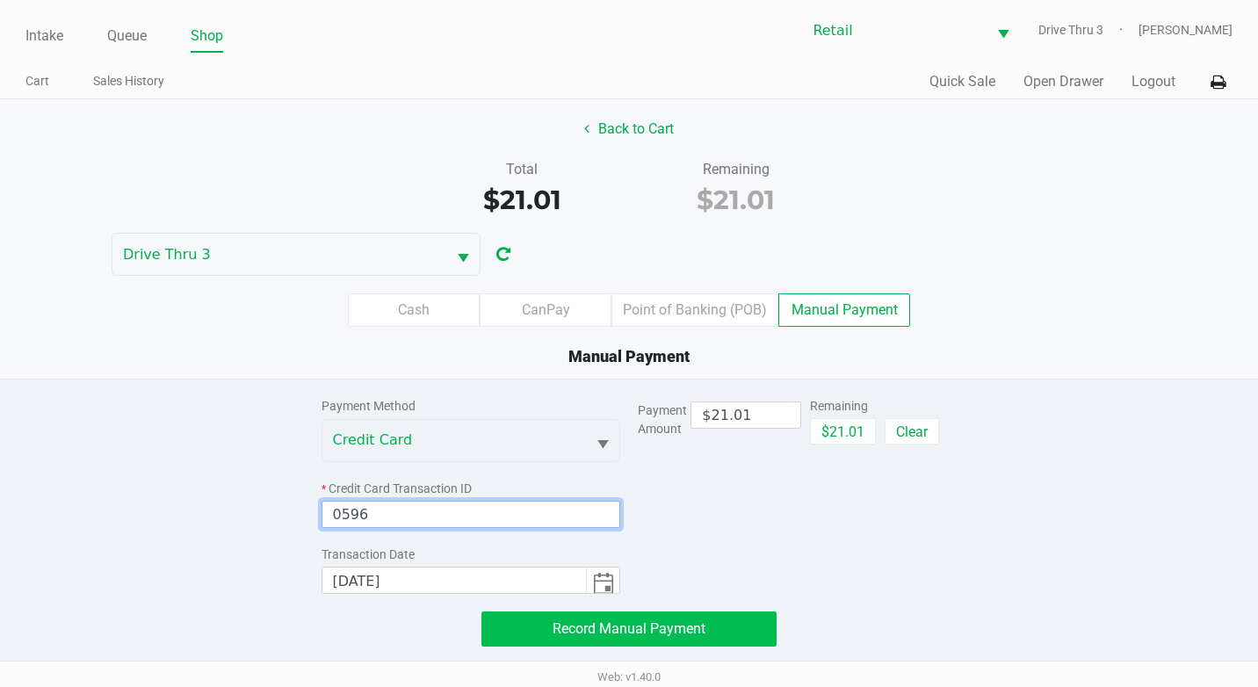
type input "0596"
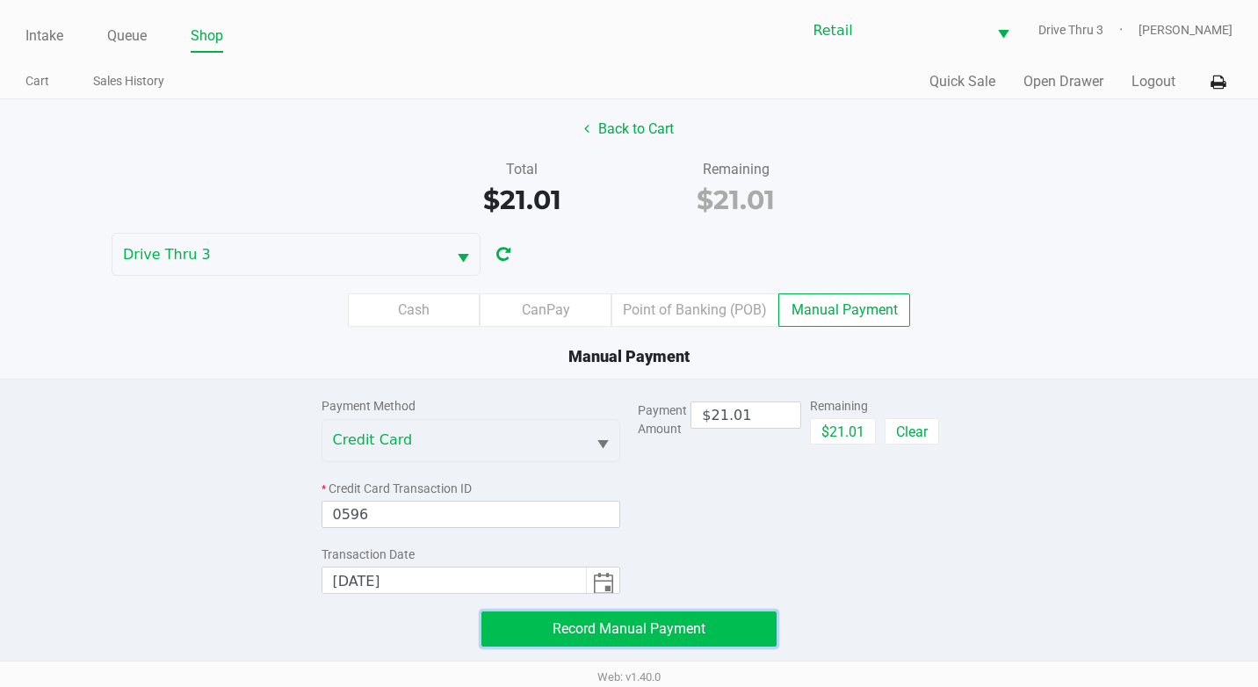
click at [628, 625] on span "Record Manual Payment" at bounding box center [629, 628] width 153 height 17
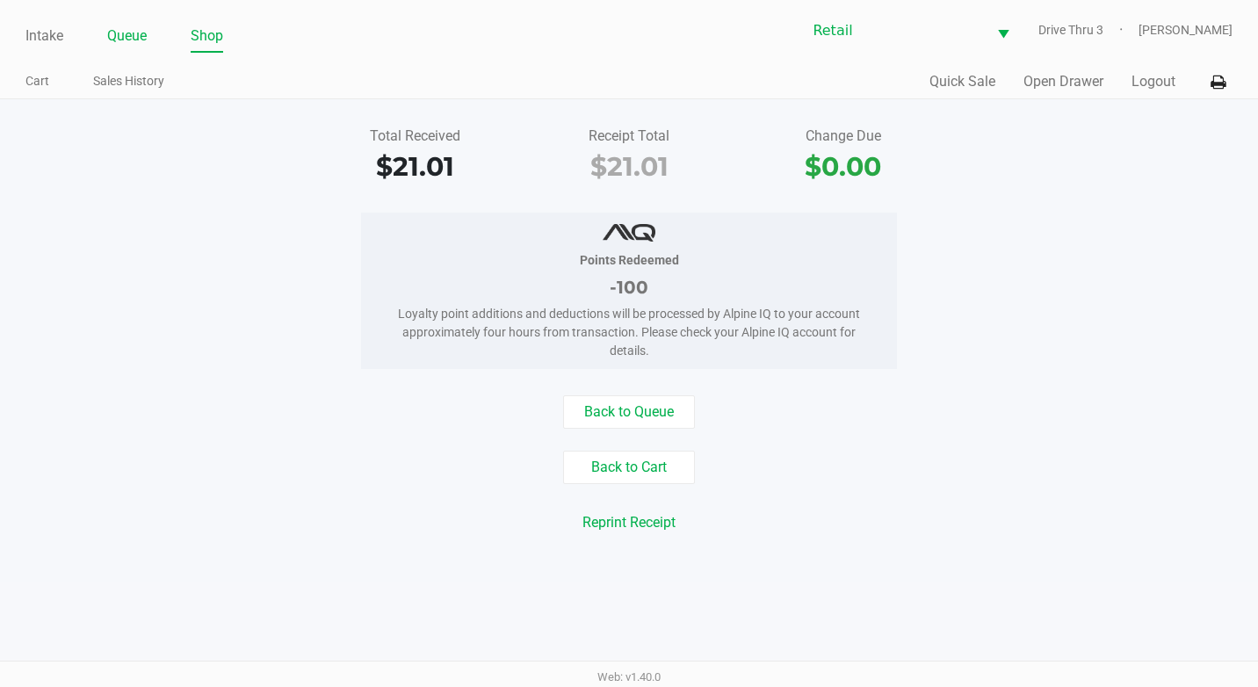
click at [135, 28] on link "Queue" at bounding box center [127, 36] width 40 height 25
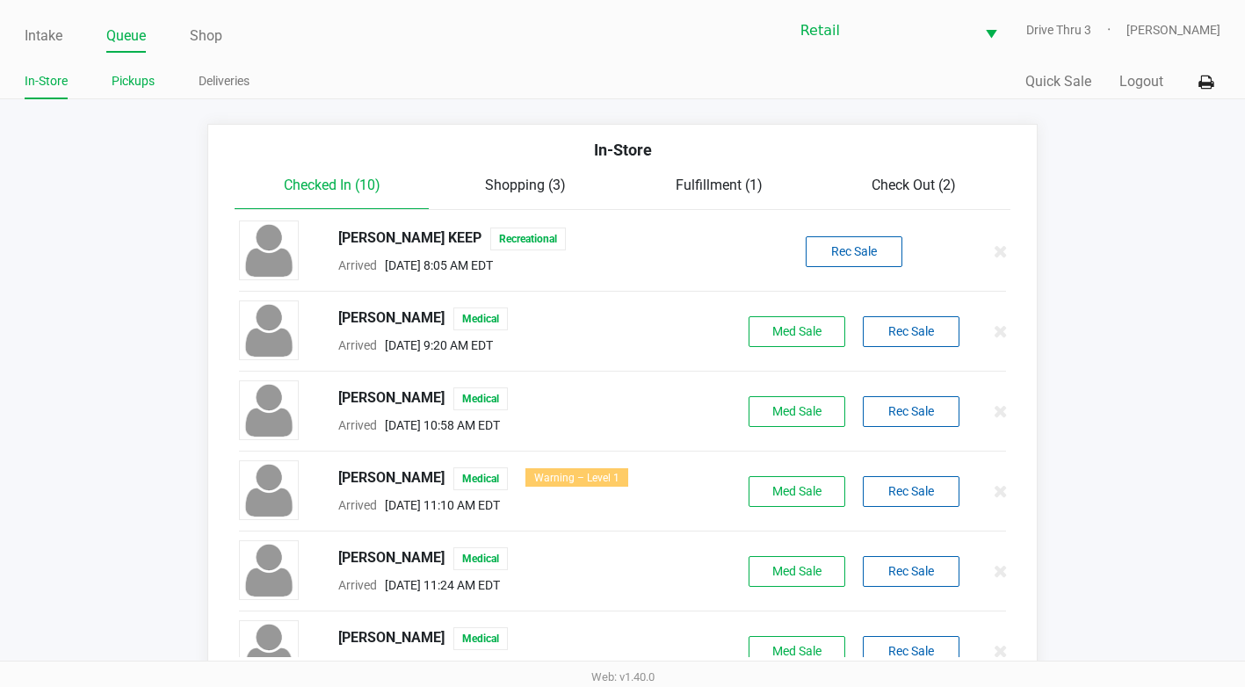
click at [132, 88] on link "Pickups" at bounding box center [133, 81] width 43 height 22
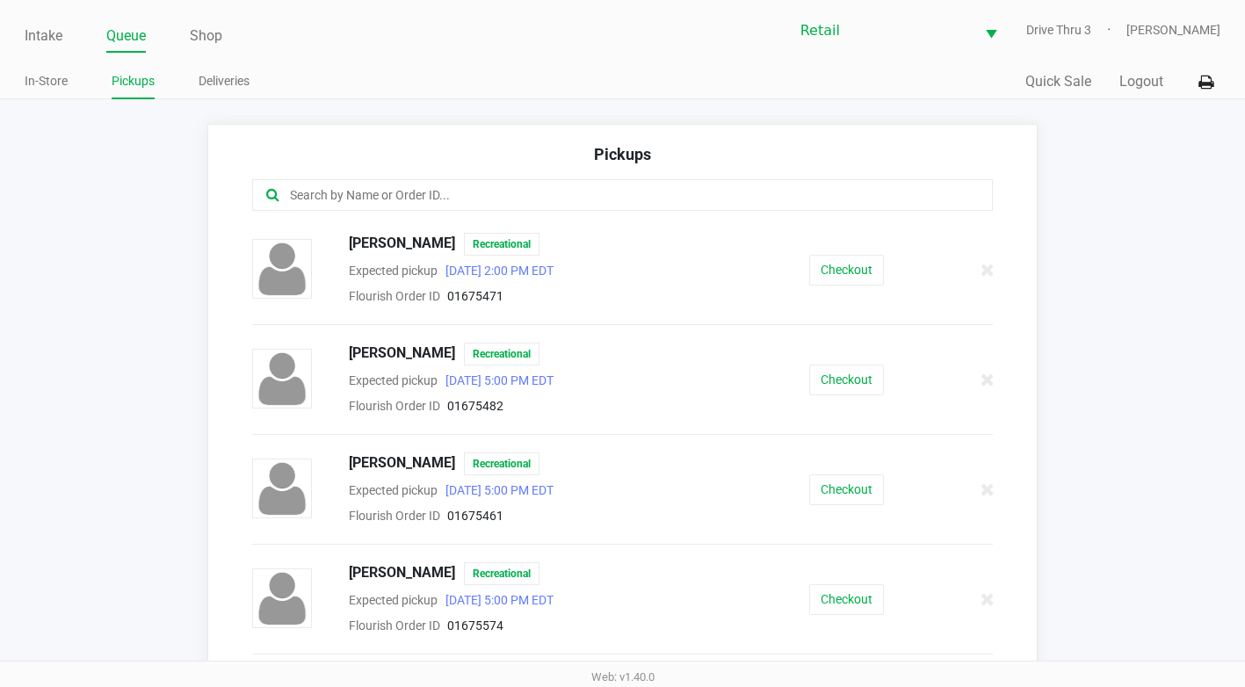
click at [369, 202] on input "text" at bounding box center [608, 195] width 641 height 20
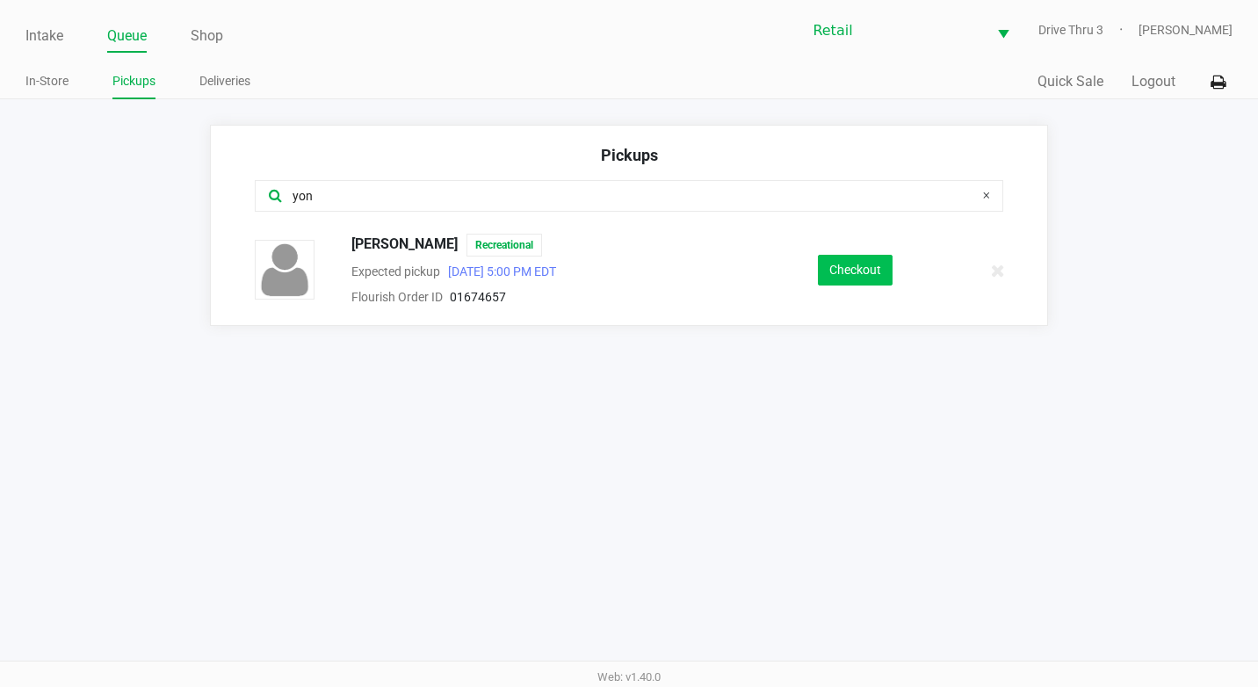
type input "yon"
click at [837, 276] on button "Checkout" at bounding box center [855, 270] width 75 height 31
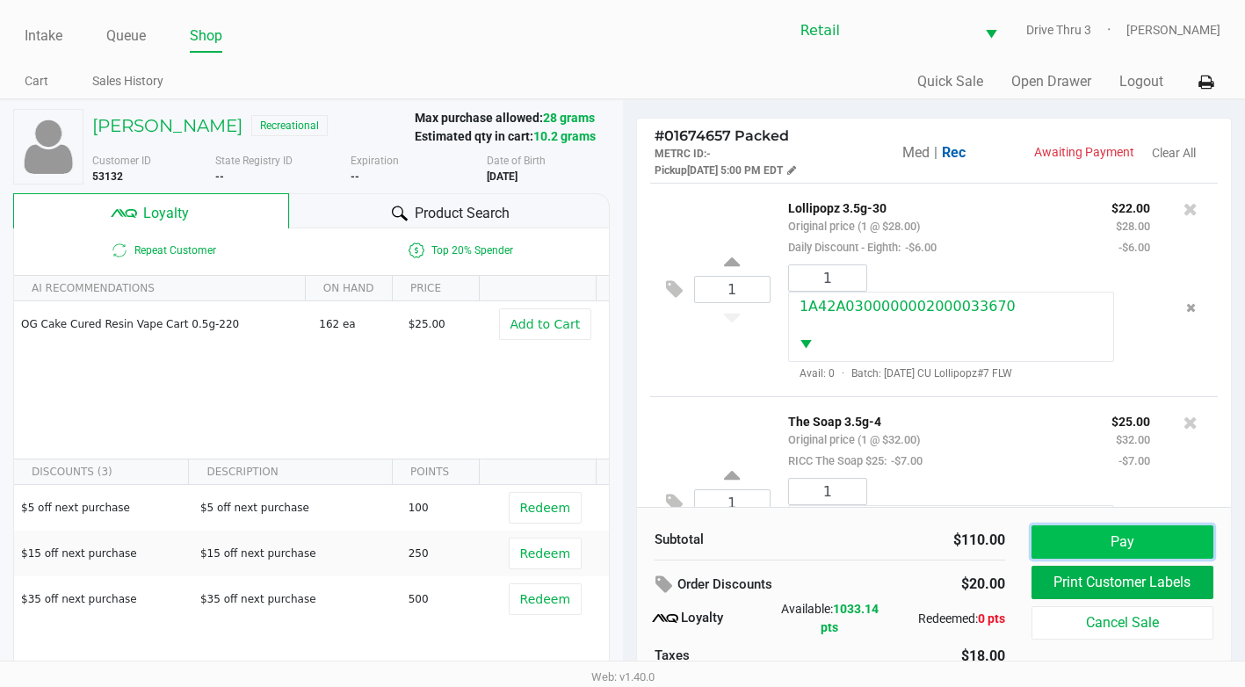
click at [1125, 536] on button "Pay" at bounding box center [1122, 541] width 182 height 33
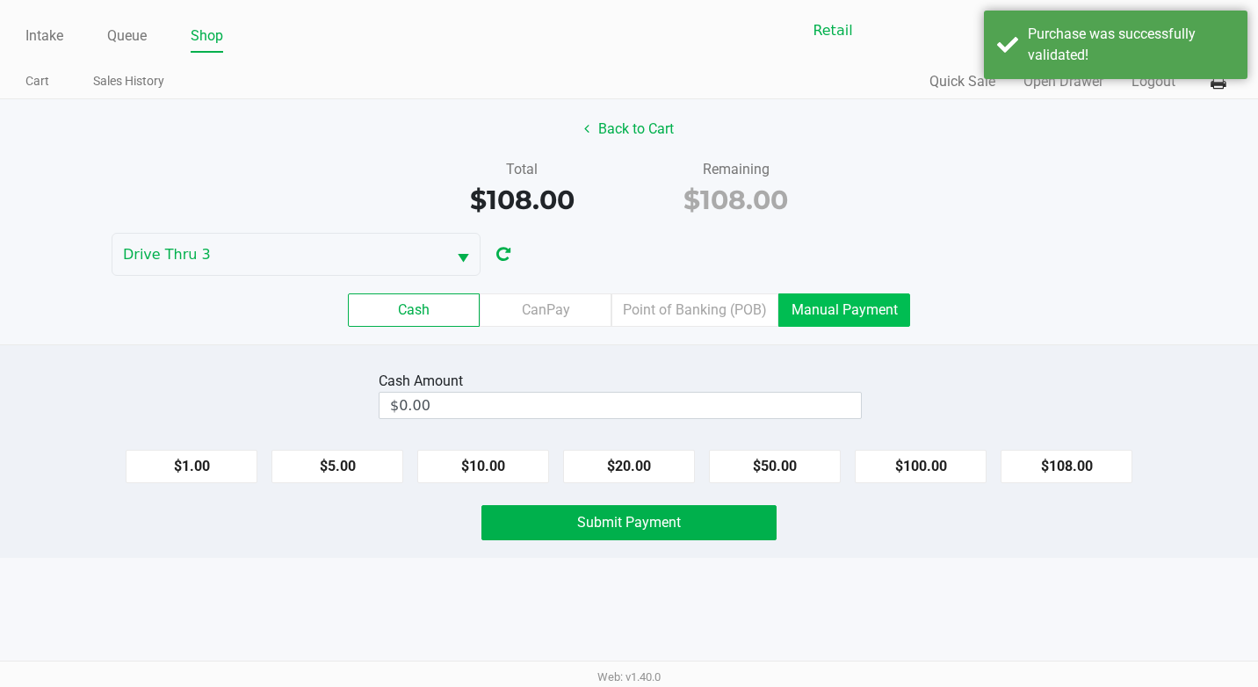
click at [894, 307] on label "Manual Payment" at bounding box center [844, 309] width 132 height 33
click at [0, 0] on 8 "Manual Payment" at bounding box center [0, 0] width 0 height 0
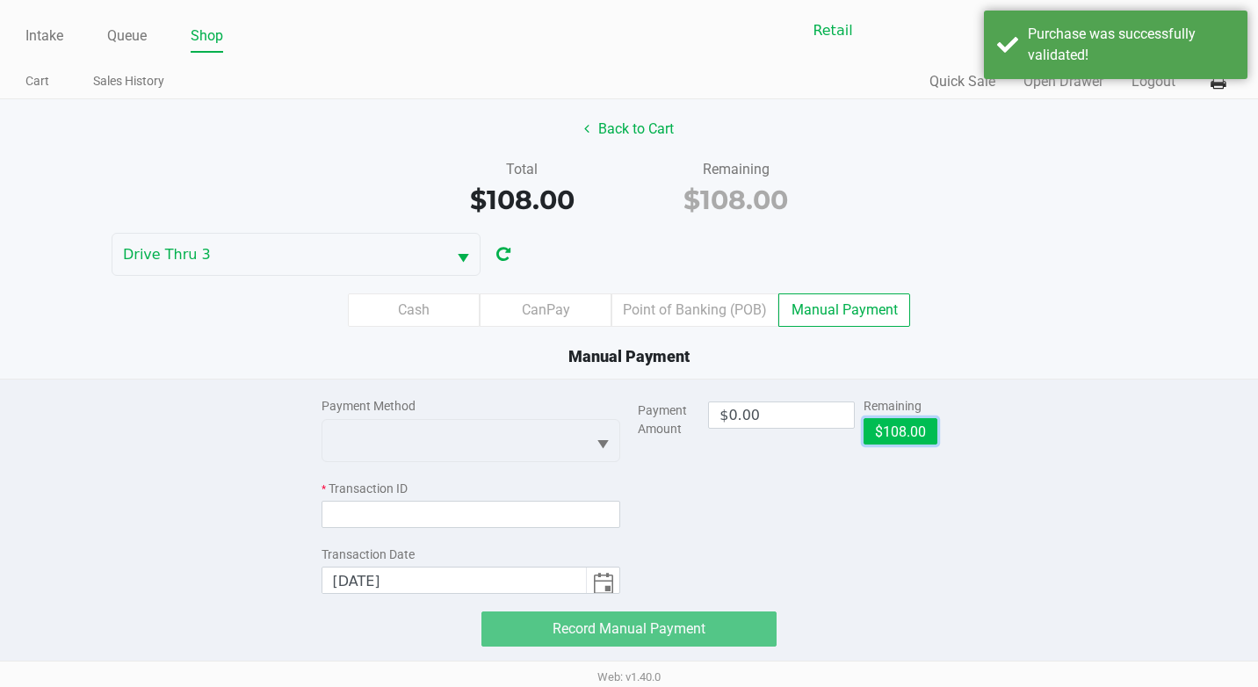
click at [894, 438] on button "$108.00" at bounding box center [900, 431] width 74 height 26
type input "$108.00"
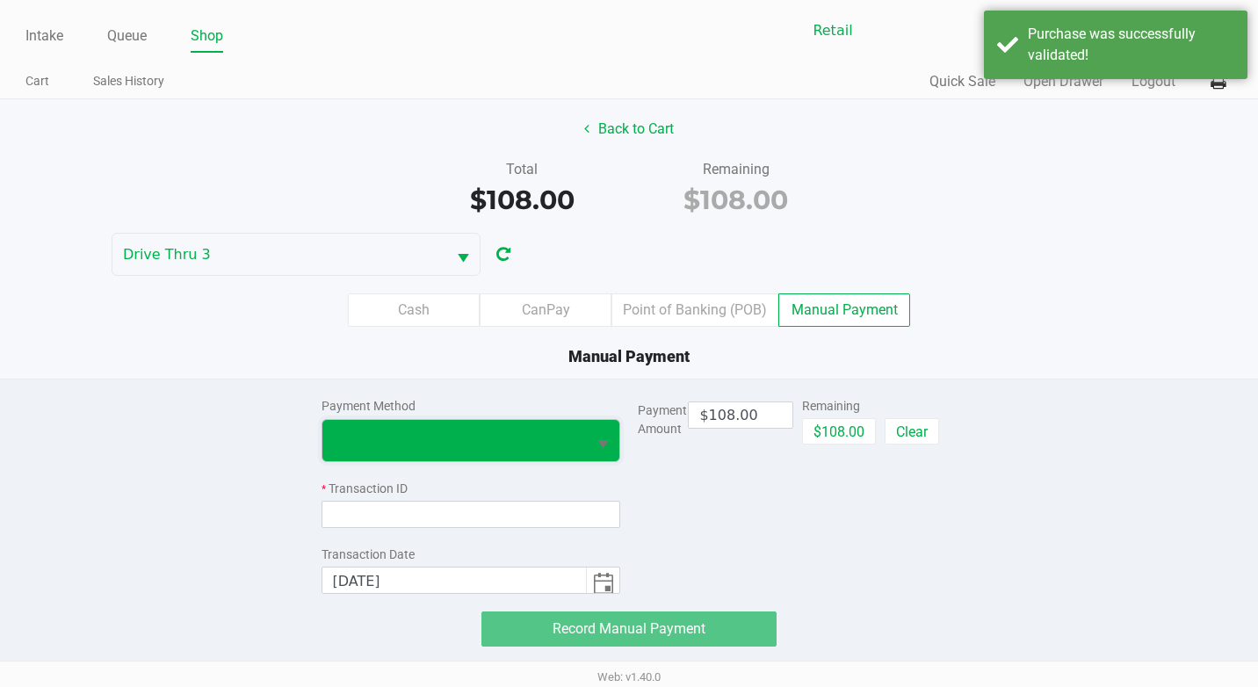
click at [407, 432] on span at bounding box center [454, 440] width 243 height 21
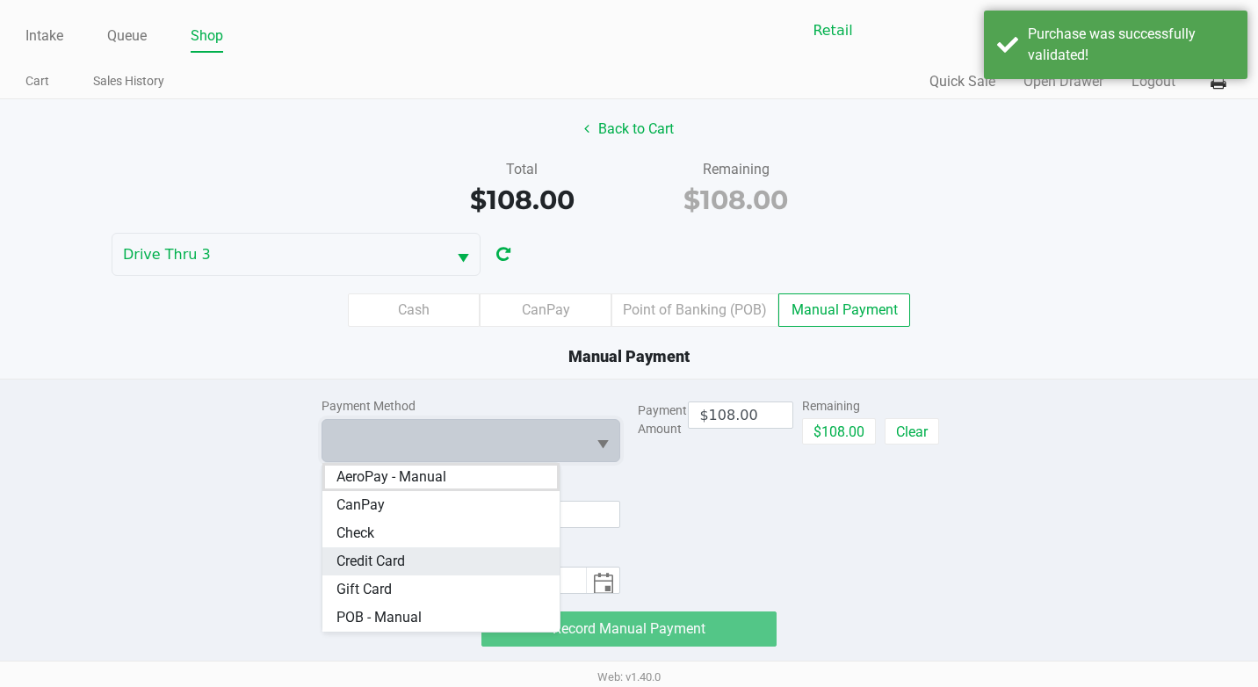
click at [379, 560] on span "Credit Card" at bounding box center [370, 561] width 69 height 21
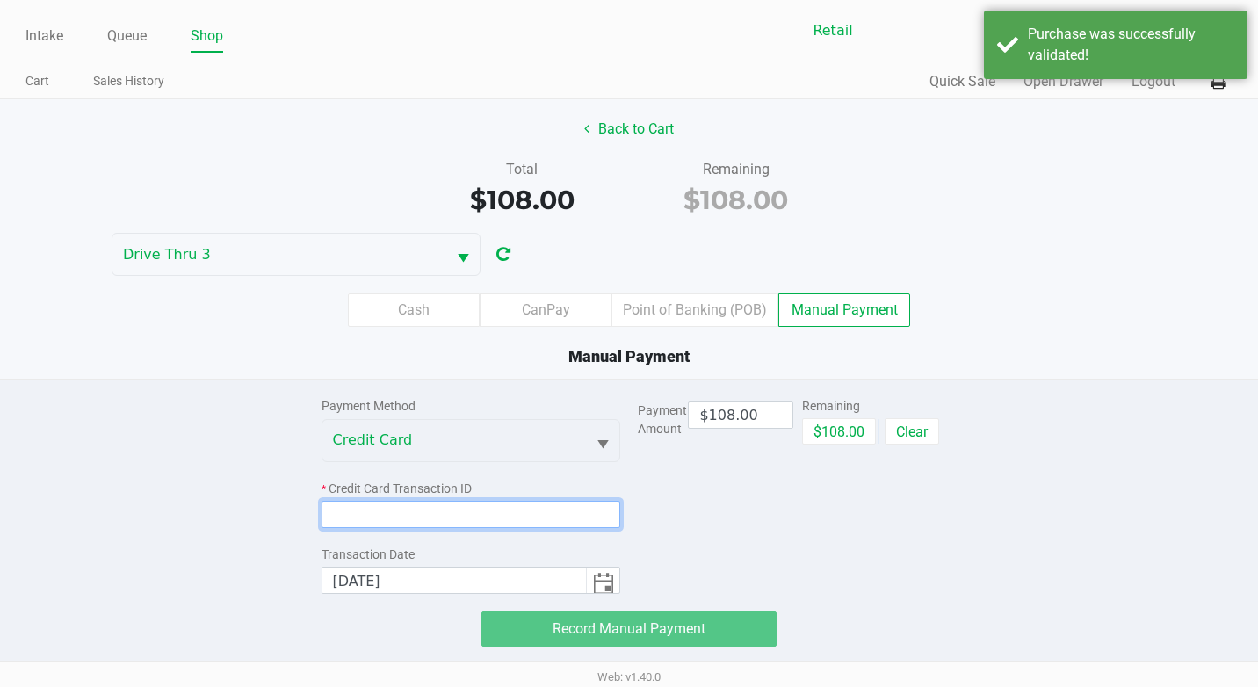
click at [371, 502] on input at bounding box center [471, 514] width 300 height 27
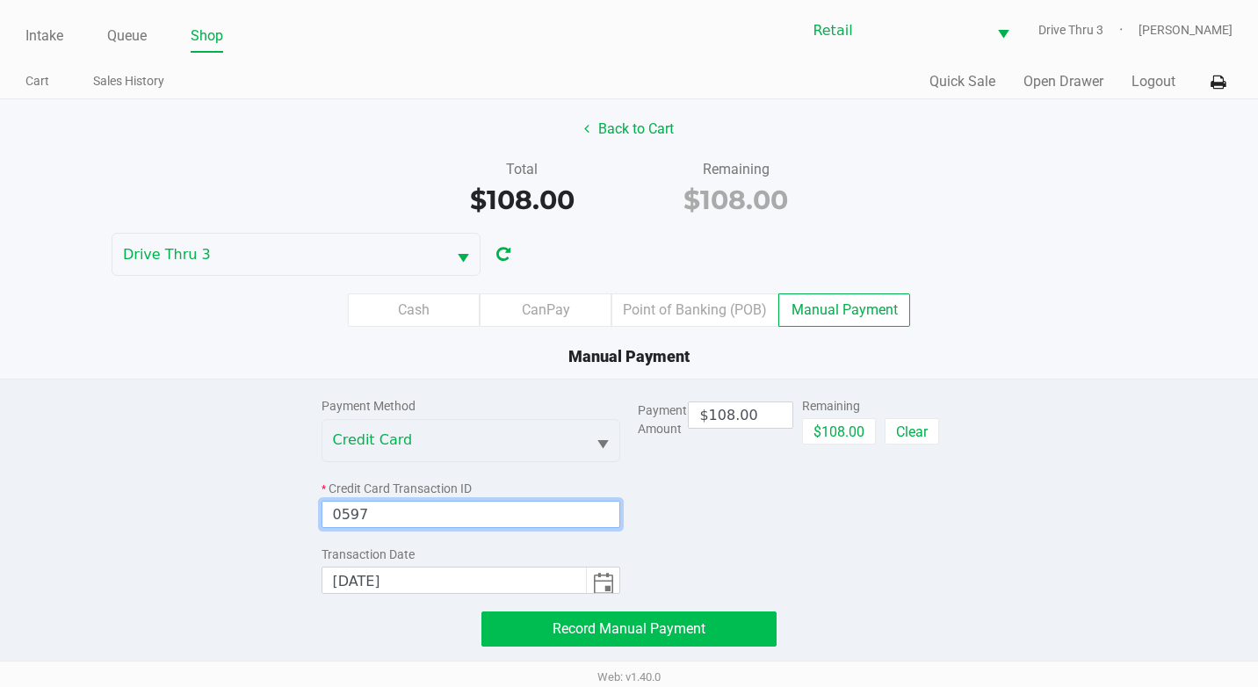
type input "0597"
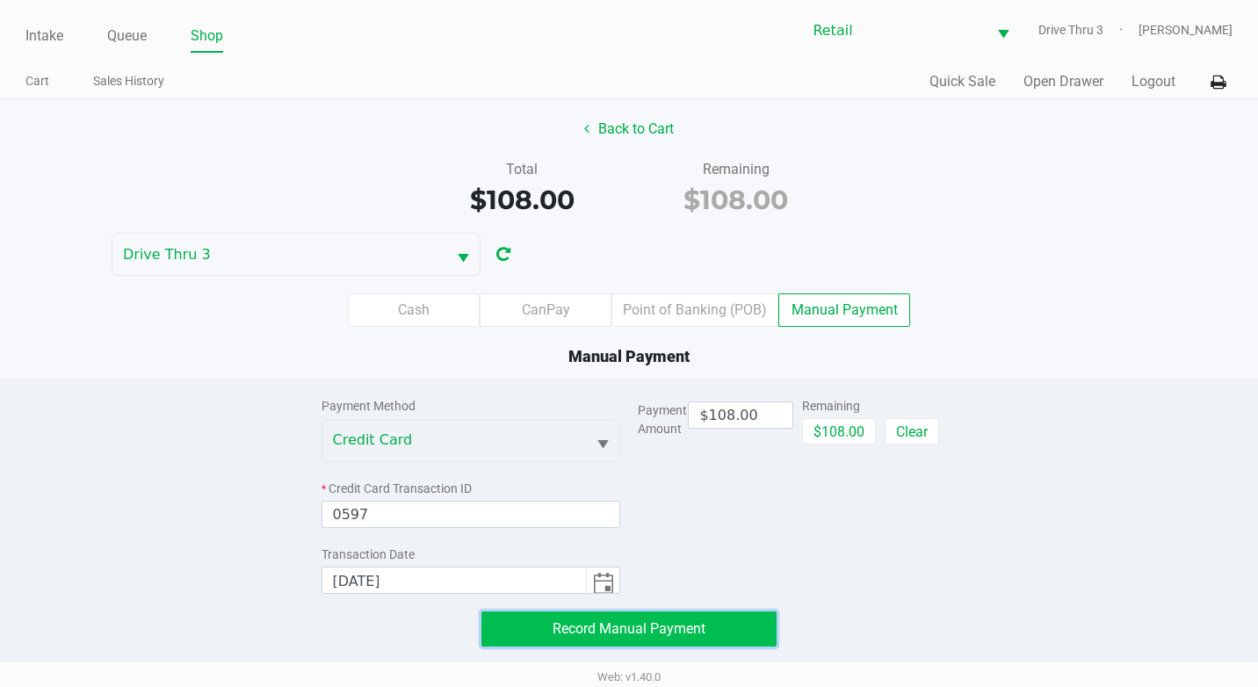
click at [624, 634] on span "Record Manual Payment" at bounding box center [629, 628] width 153 height 17
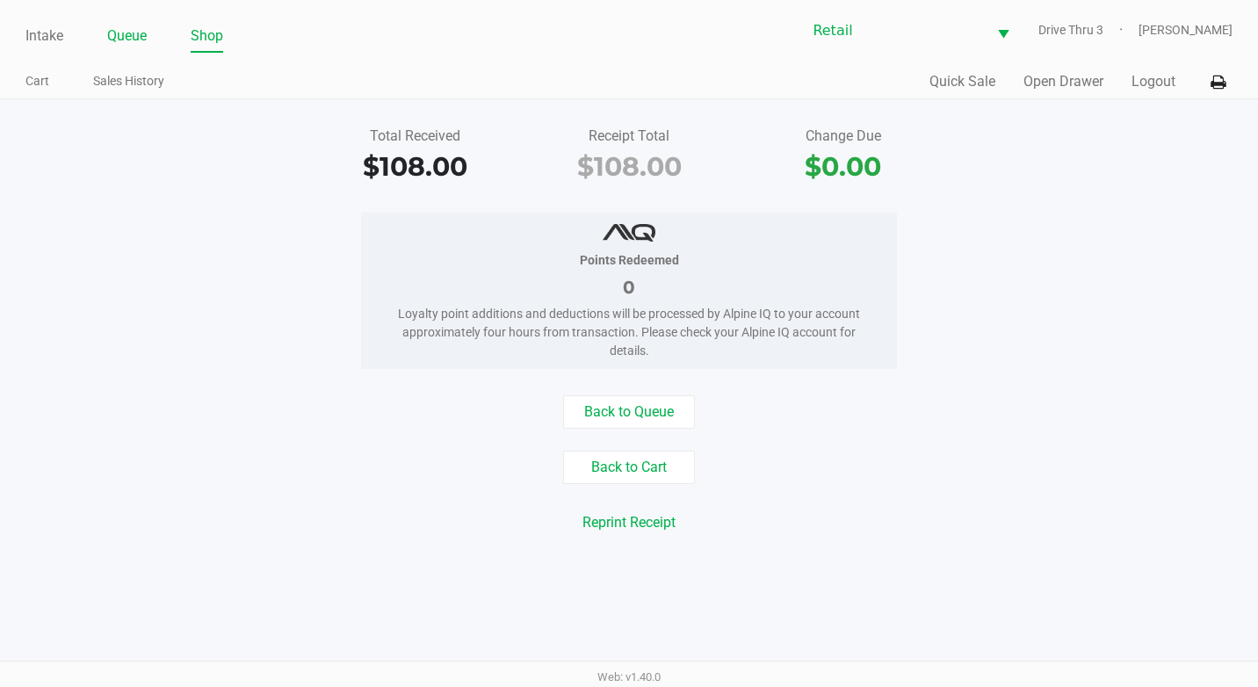
click at [126, 25] on link "Queue" at bounding box center [127, 36] width 40 height 25
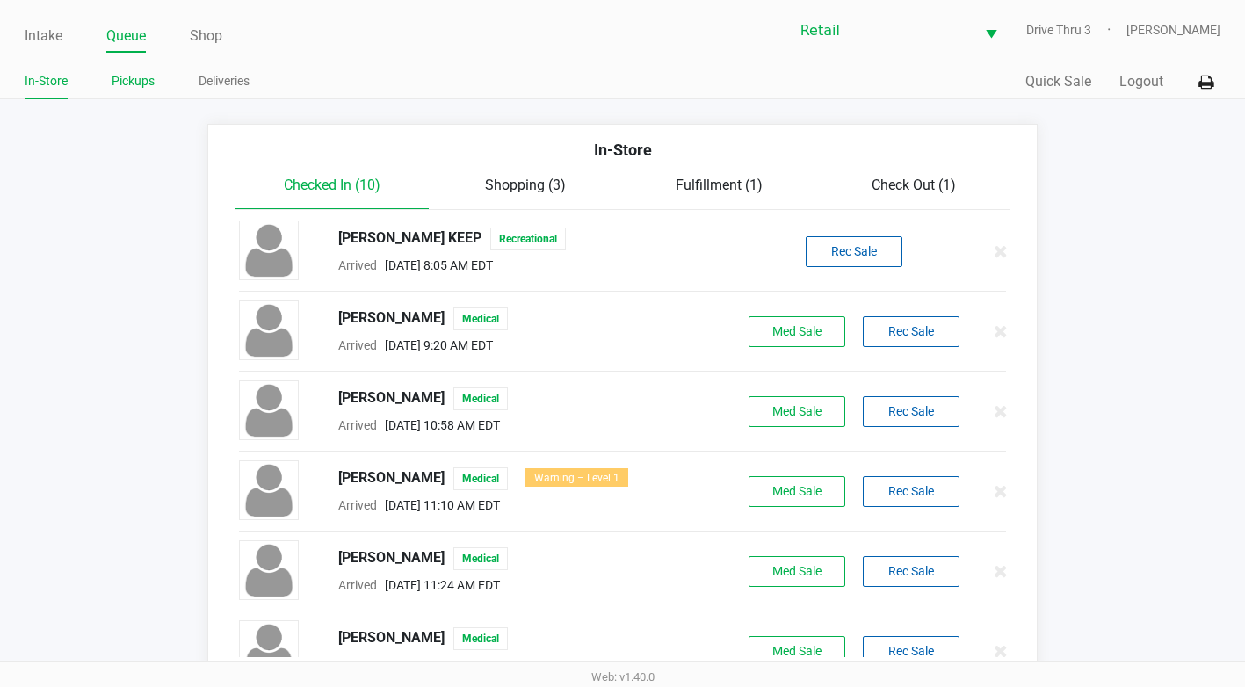
click at [132, 81] on link "Pickups" at bounding box center [133, 81] width 43 height 22
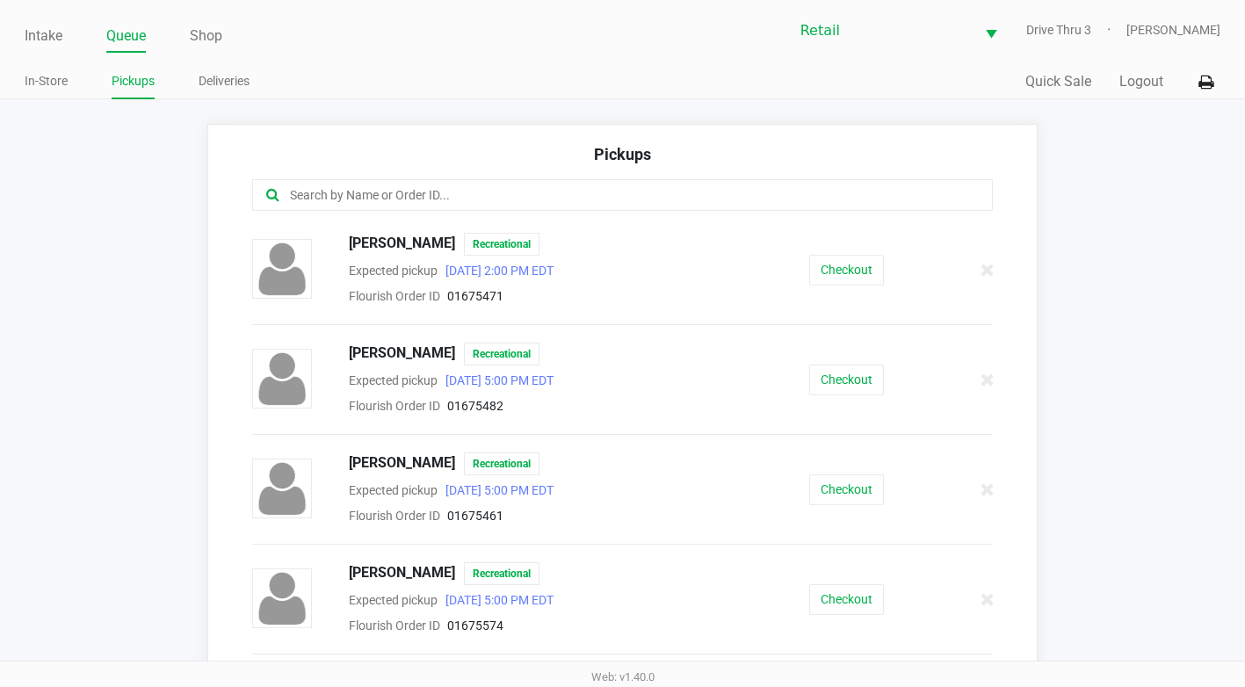
click at [330, 191] on input "text" at bounding box center [608, 195] width 641 height 20
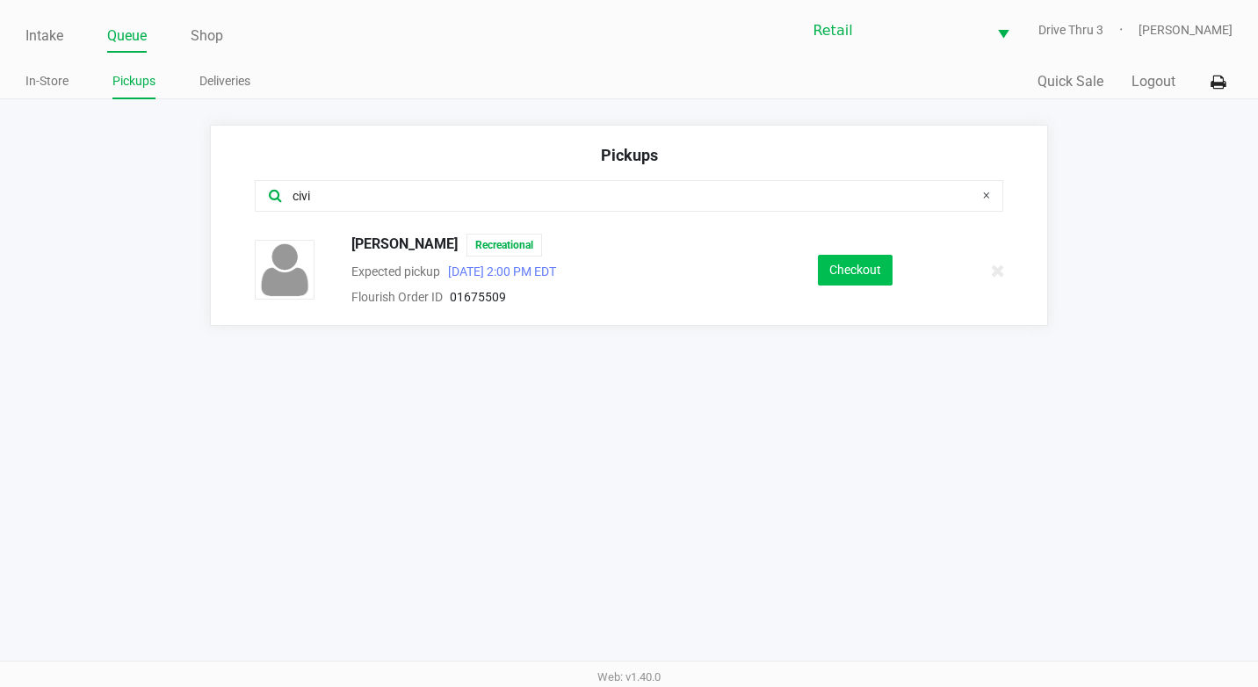
type input "civi"
click at [846, 262] on button "Checkout" at bounding box center [855, 270] width 75 height 31
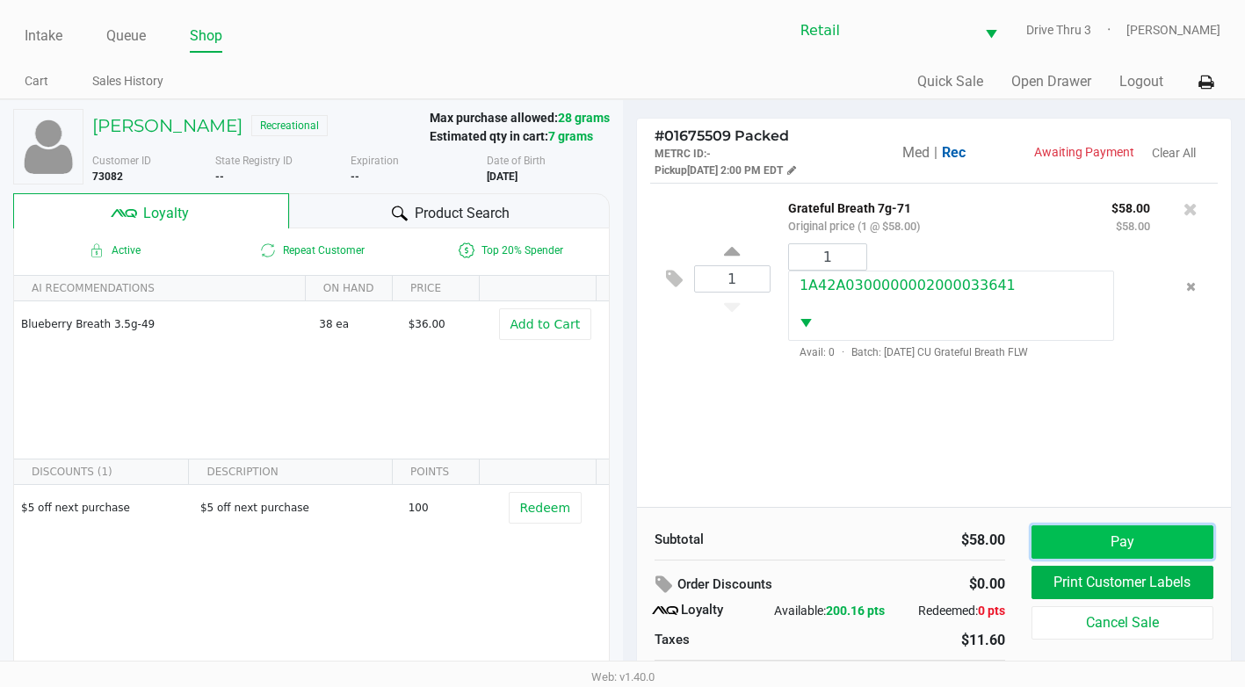
click at [1124, 534] on button "Pay" at bounding box center [1122, 541] width 182 height 33
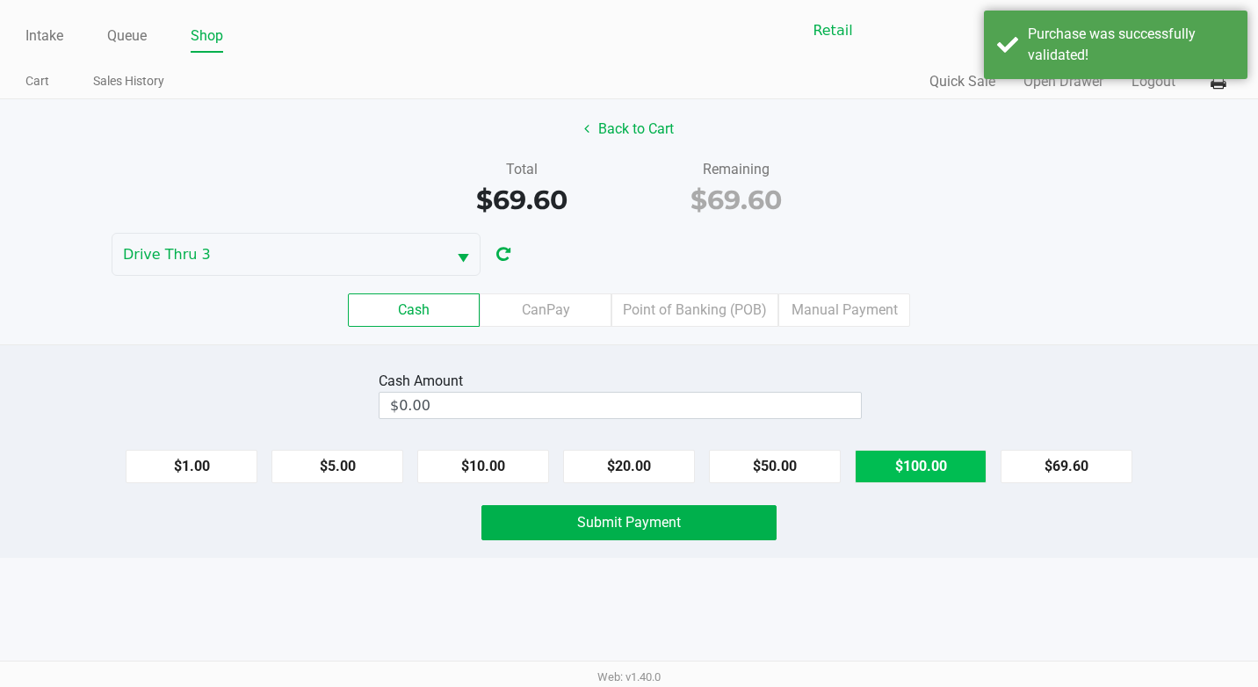
click at [922, 470] on button "$100.00" at bounding box center [921, 466] width 132 height 33
type input "$100.00"
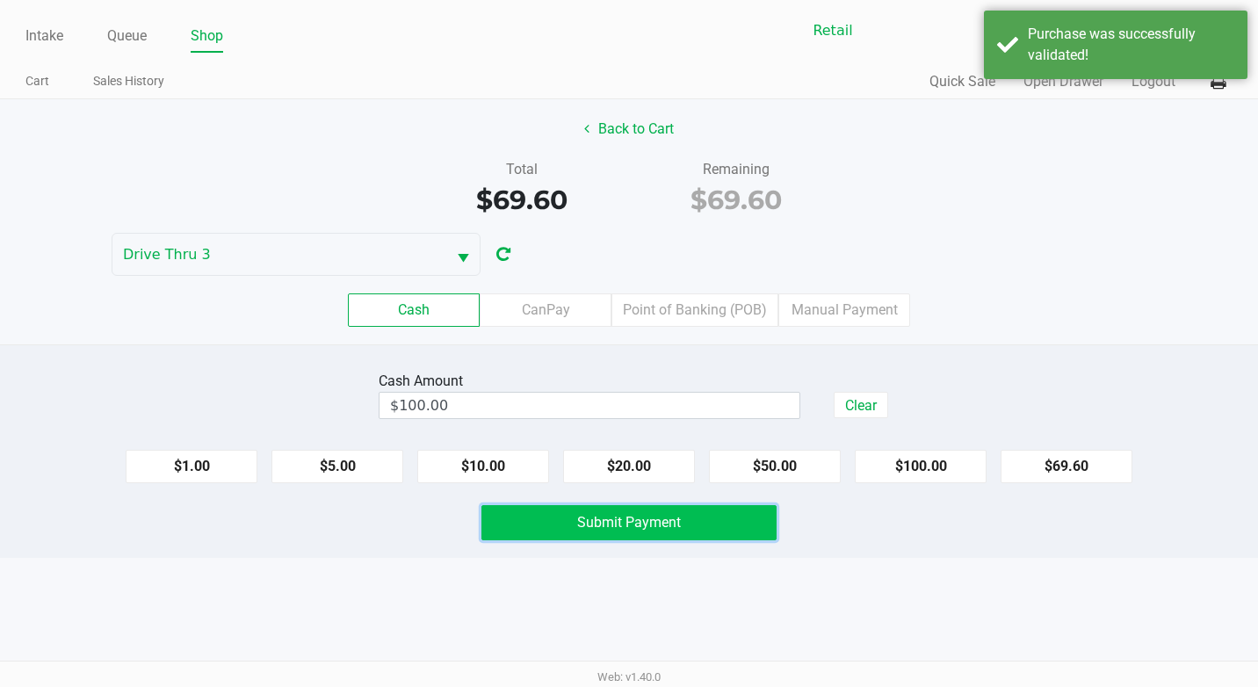
click at [639, 526] on span "Submit Payment" at bounding box center [629, 522] width 104 height 17
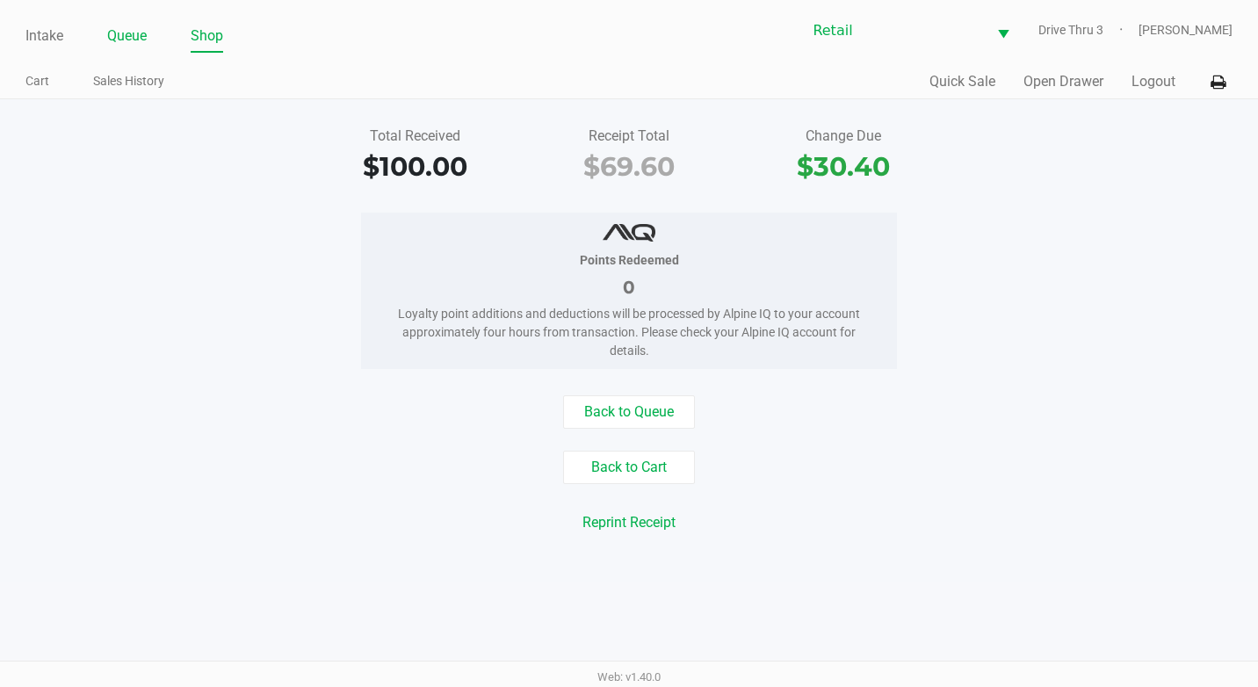
click at [128, 39] on link "Queue" at bounding box center [127, 36] width 40 height 25
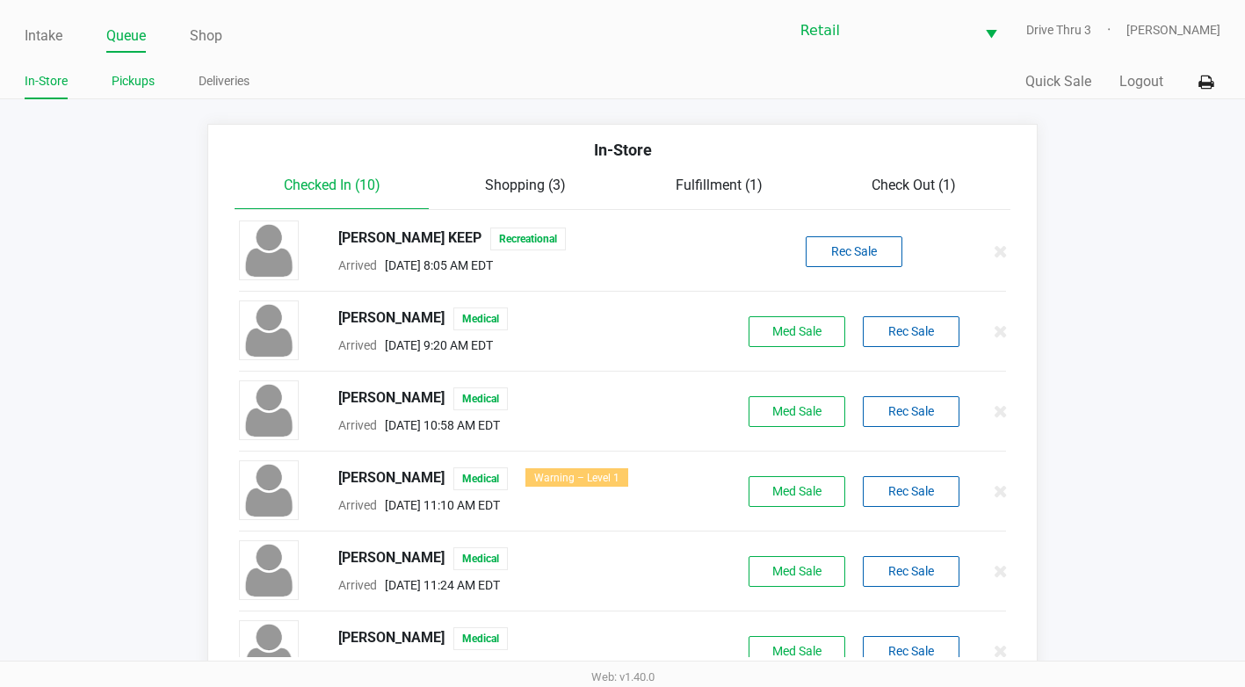
click at [141, 86] on link "Pickups" at bounding box center [133, 81] width 43 height 22
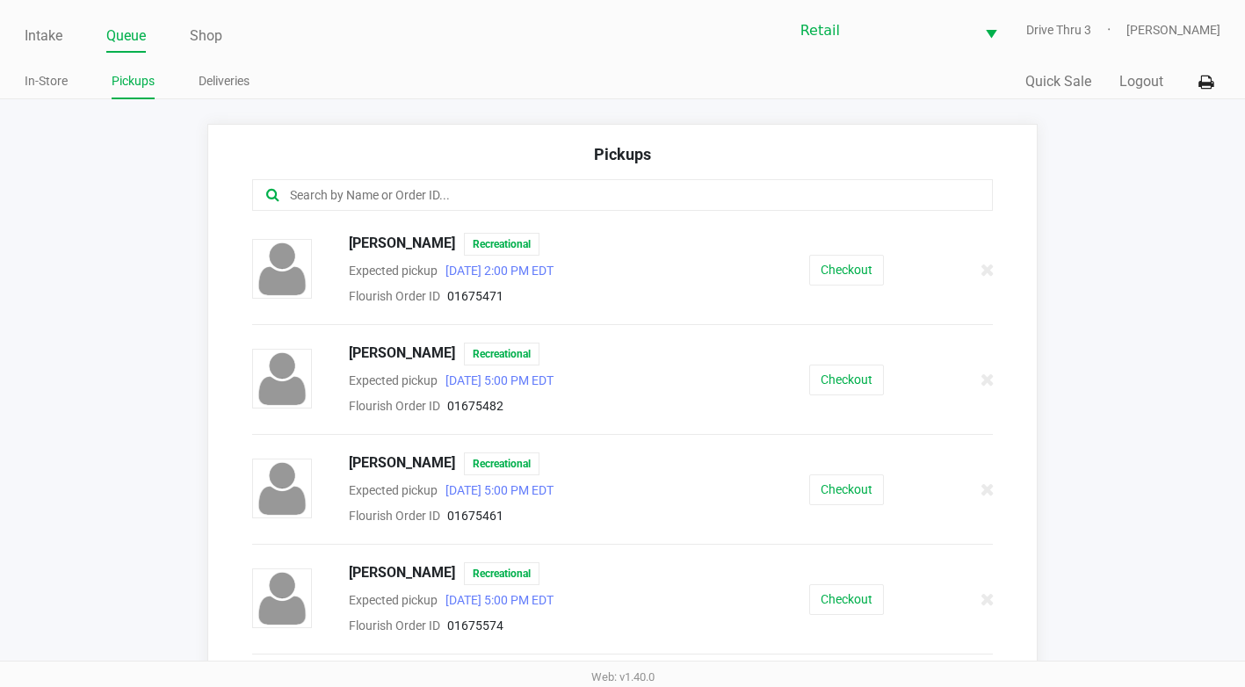
click at [408, 195] on input "text" at bounding box center [608, 195] width 641 height 20
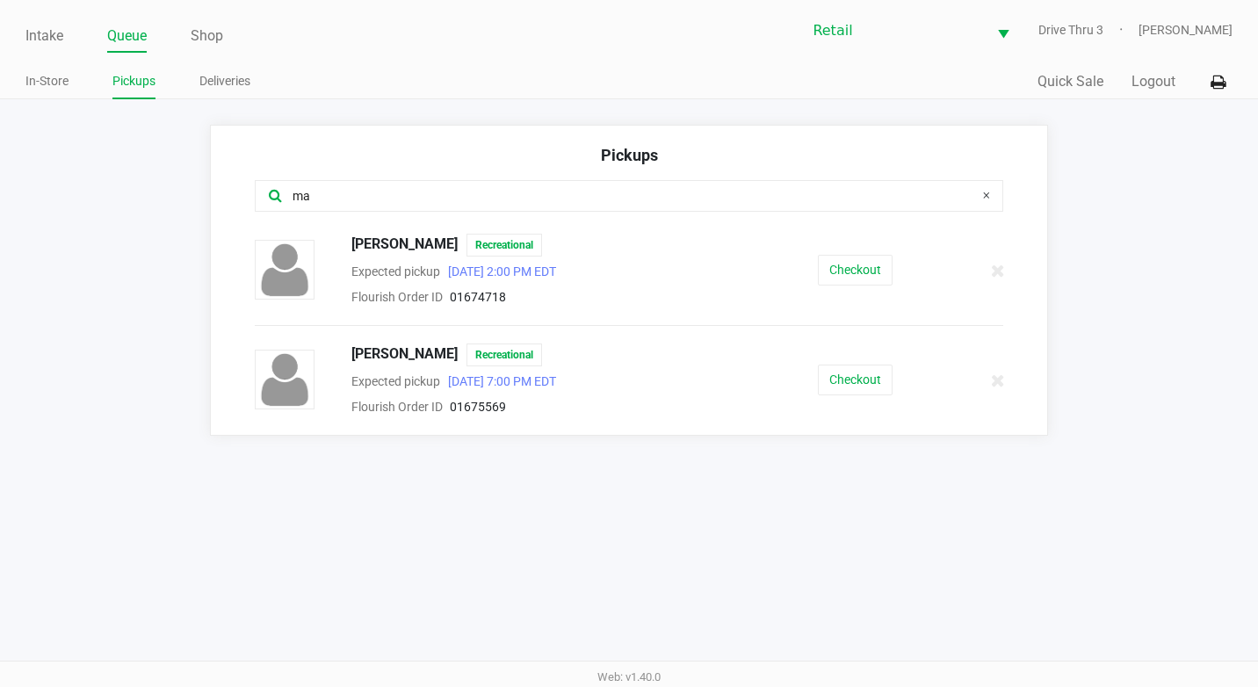
type input "m"
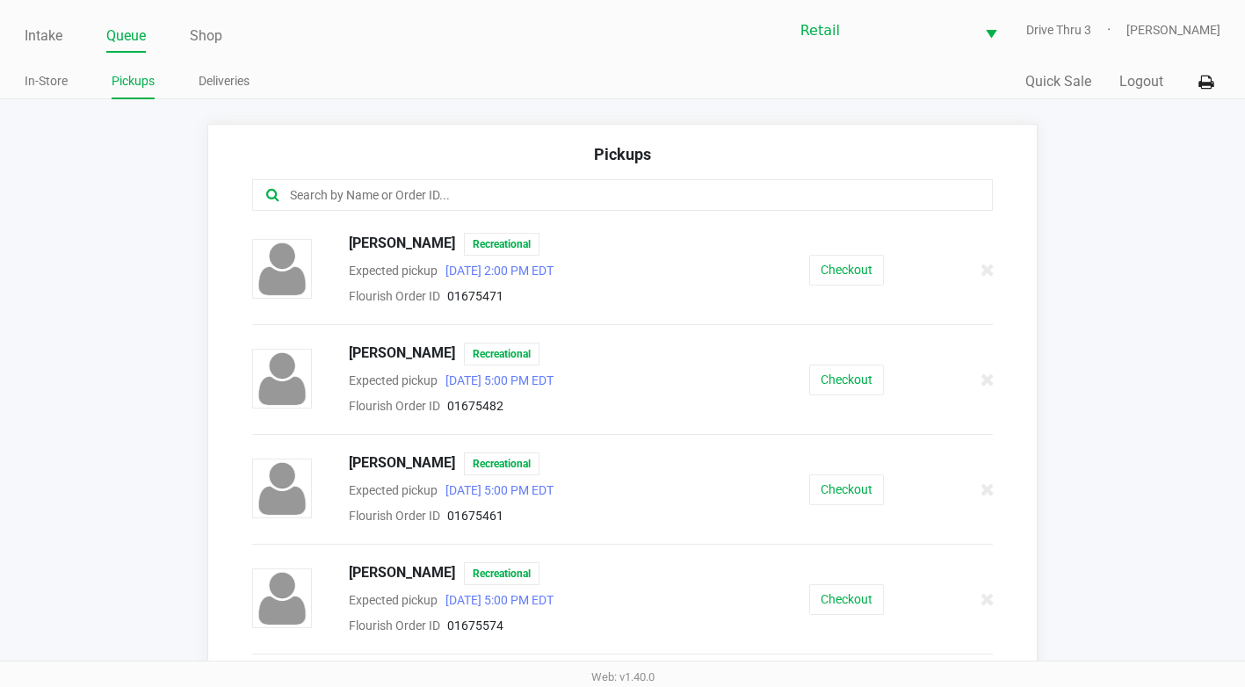
click at [22, 30] on div "Intake Queue Shop Retail Drive Thru 3 [PERSON_NAME] In-Store Pickups Deliveries…" at bounding box center [622, 49] width 1245 height 99
click at [54, 47] on link "Intake" at bounding box center [44, 36] width 38 height 25
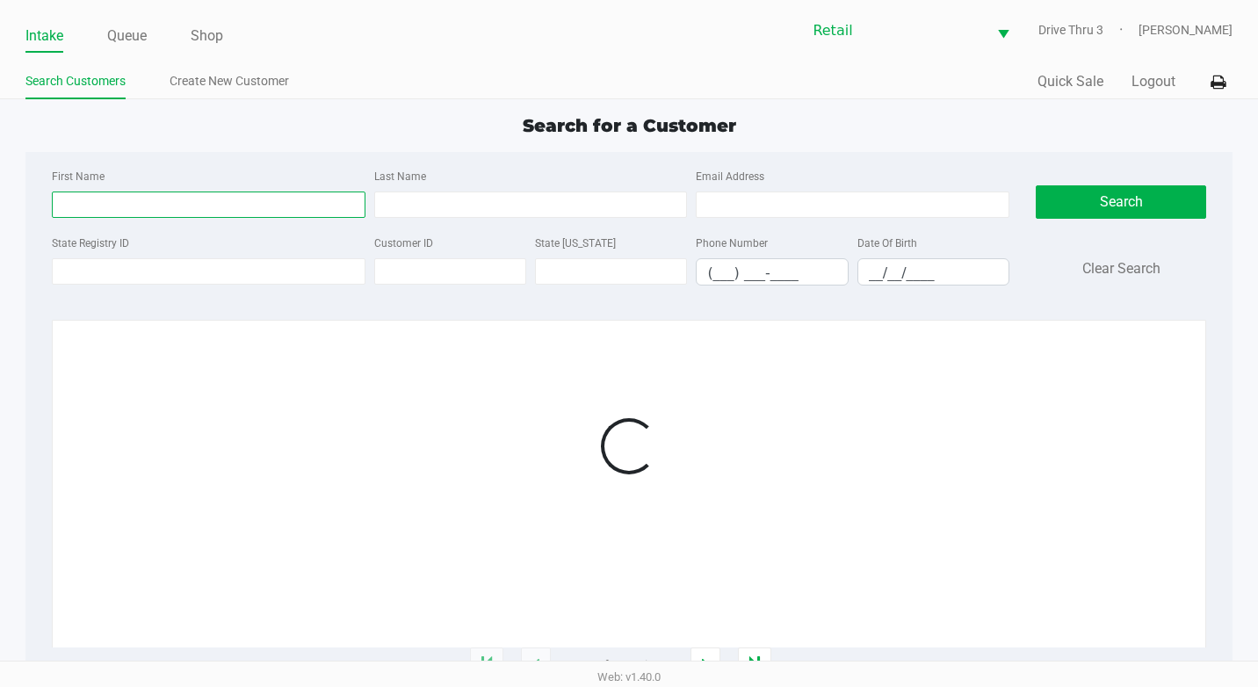
click at [111, 199] on input "First Name" at bounding box center [209, 204] width 314 height 26
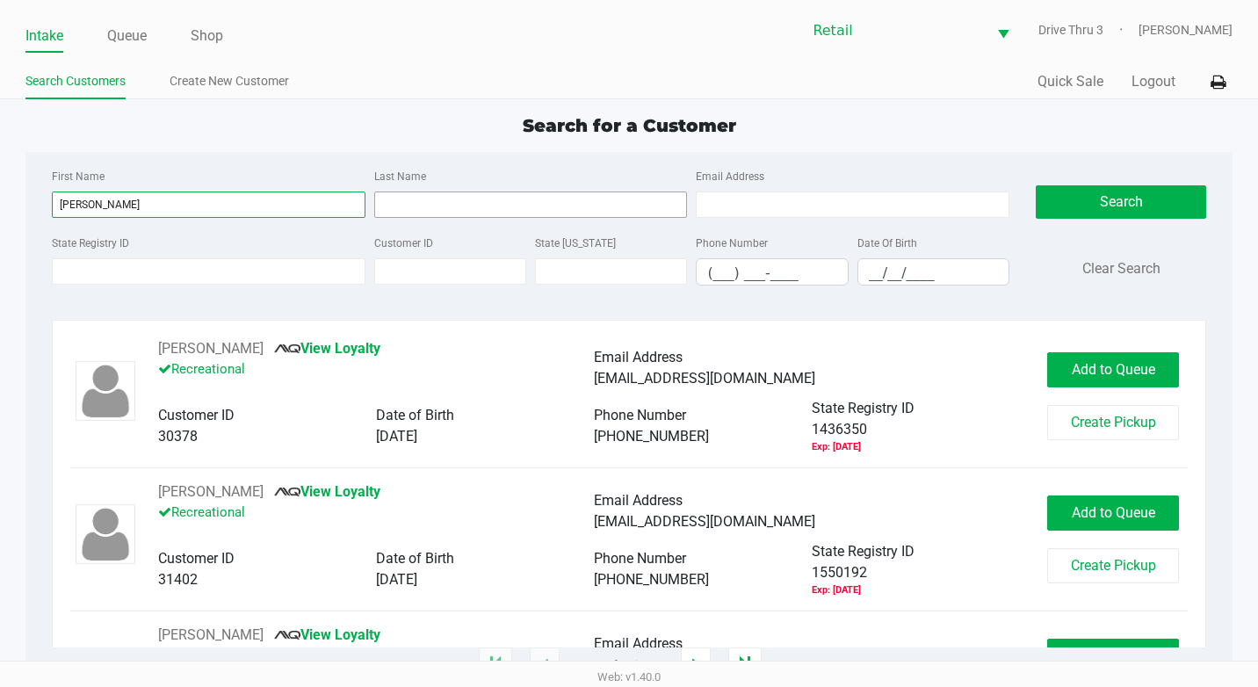
type input "[PERSON_NAME]"
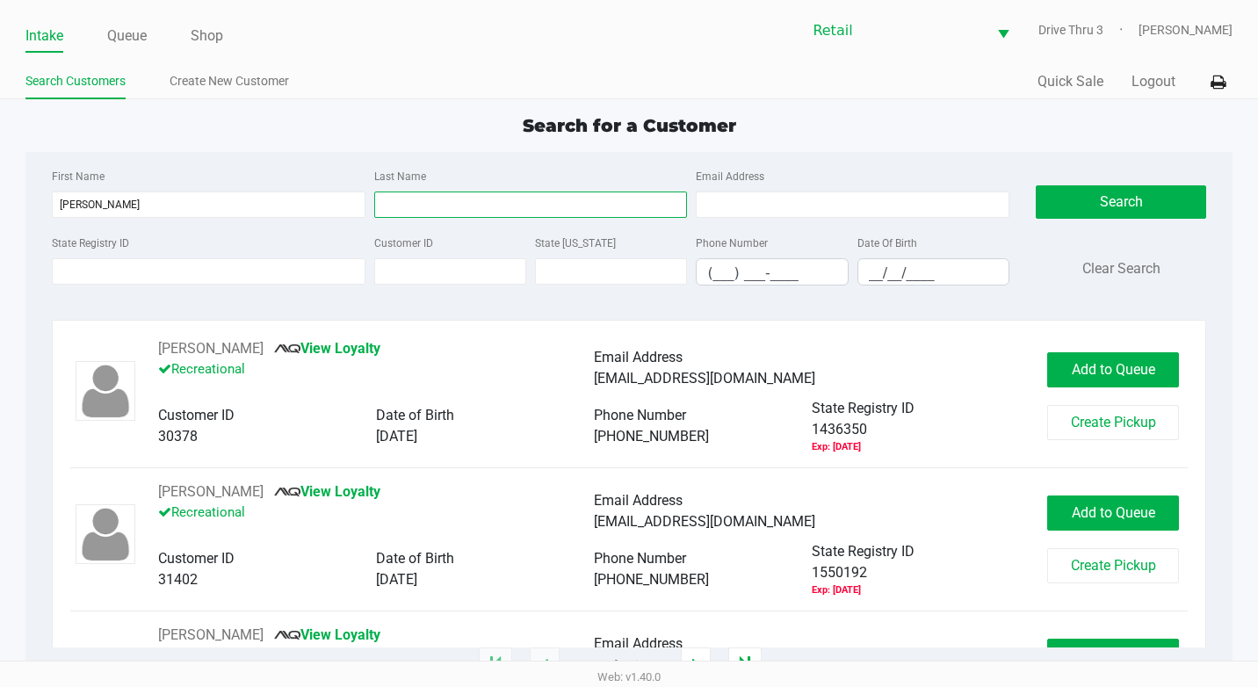
click at [557, 209] on input "Last Name" at bounding box center [531, 204] width 314 height 26
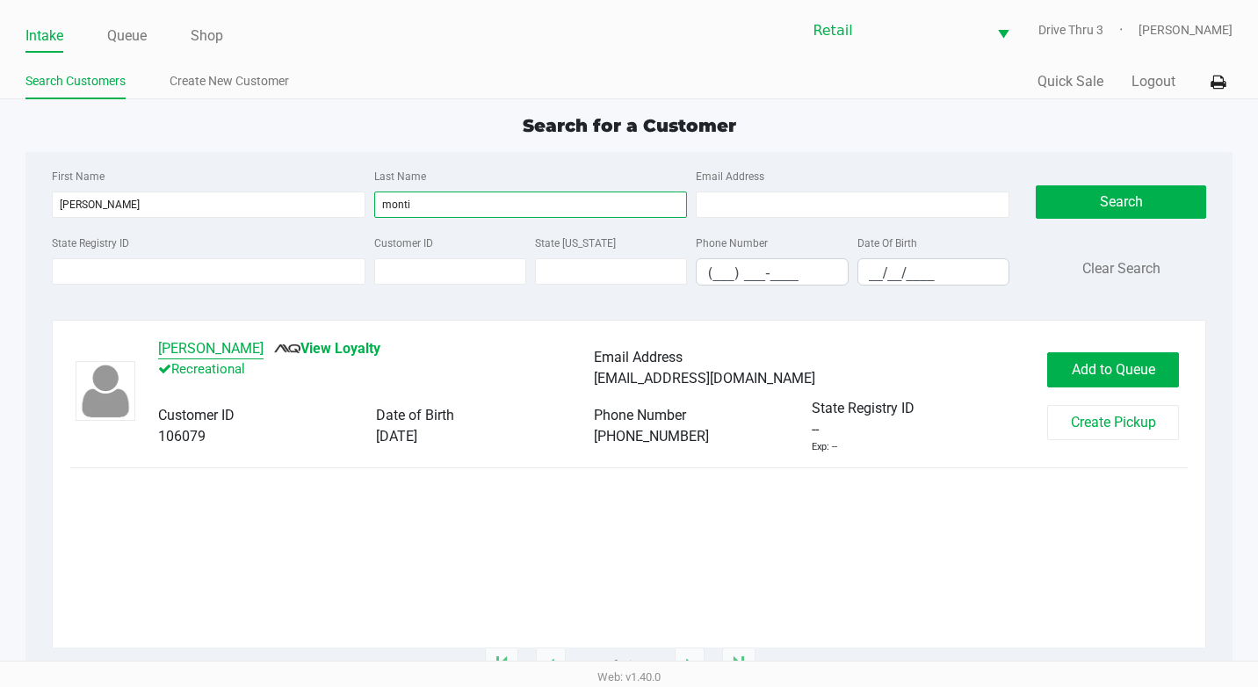
type input "monti"
click at [210, 350] on button "[PERSON_NAME]" at bounding box center [210, 348] width 105 height 21
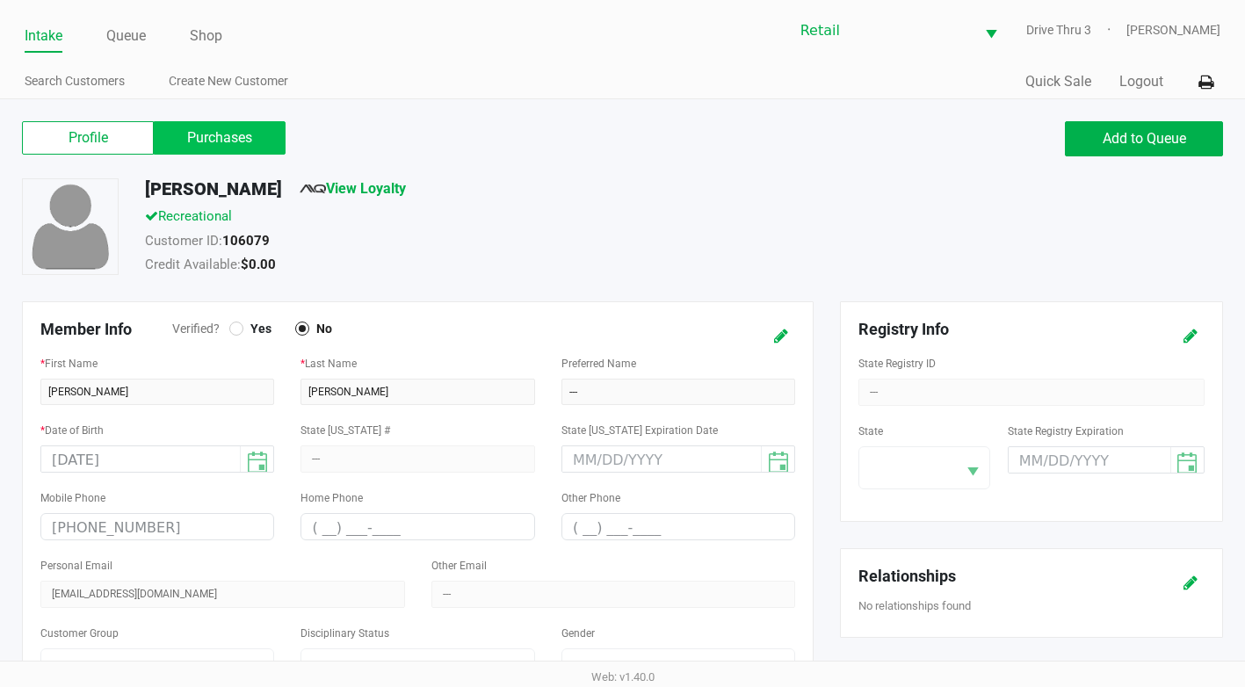
click at [224, 131] on label "Purchases" at bounding box center [220, 137] width 132 height 33
click at [0, 0] on 1 "Purchases" at bounding box center [0, 0] width 0 height 0
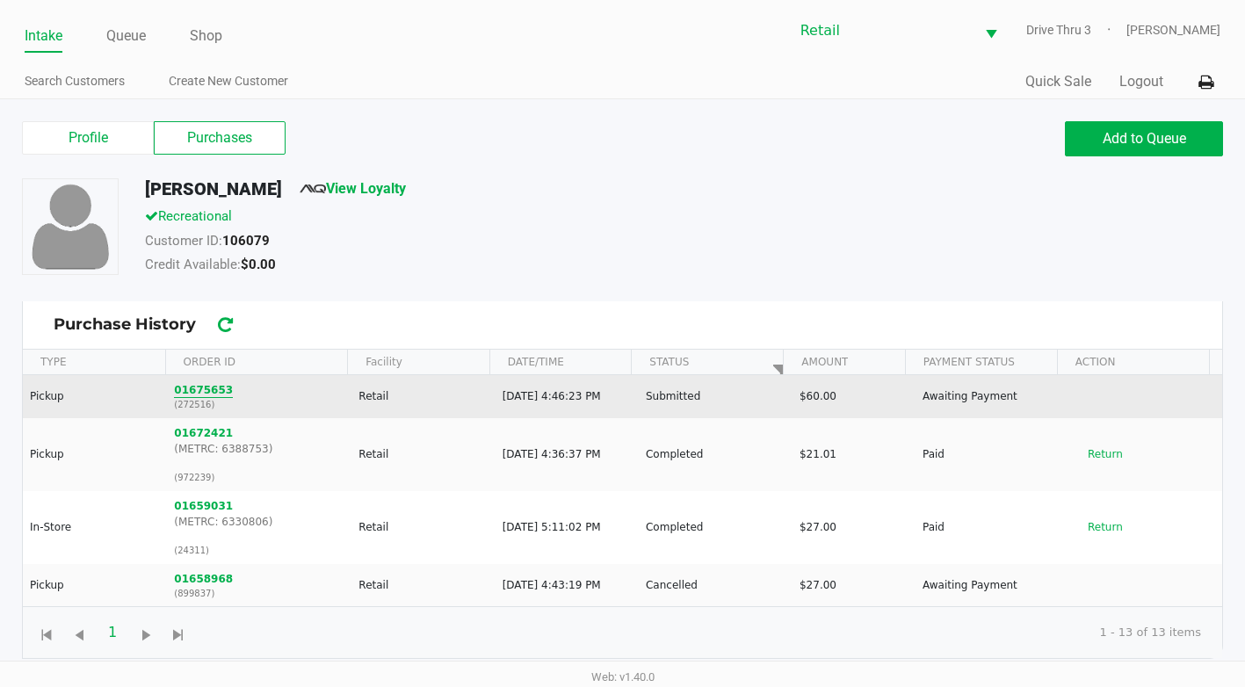
click at [208, 395] on button "01675653" at bounding box center [203, 390] width 59 height 16
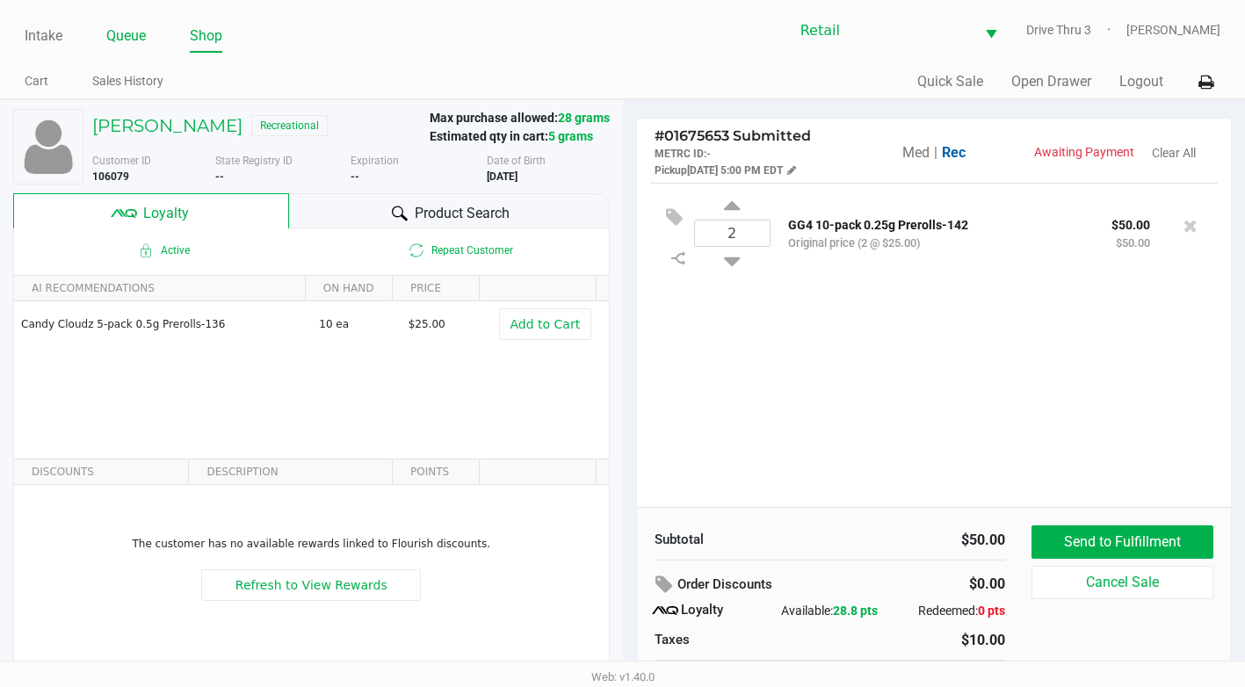
click at [130, 29] on link "Queue" at bounding box center [126, 36] width 40 height 25
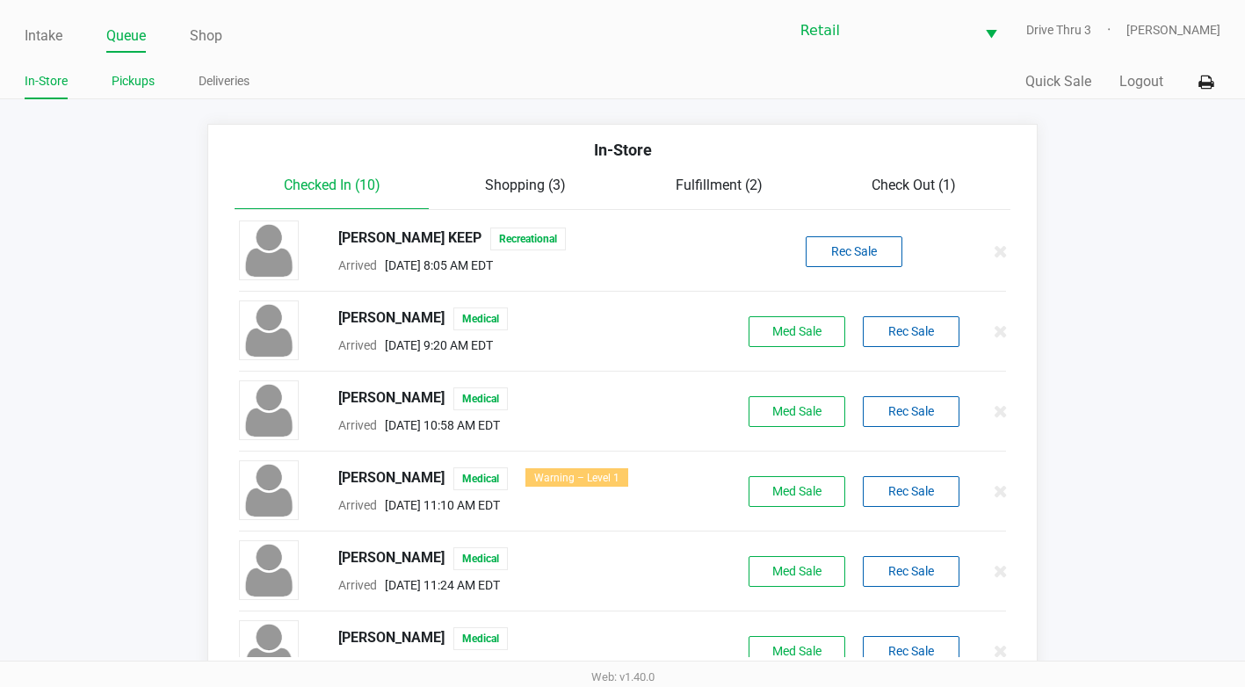
click at [136, 78] on link "Pickups" at bounding box center [133, 81] width 43 height 22
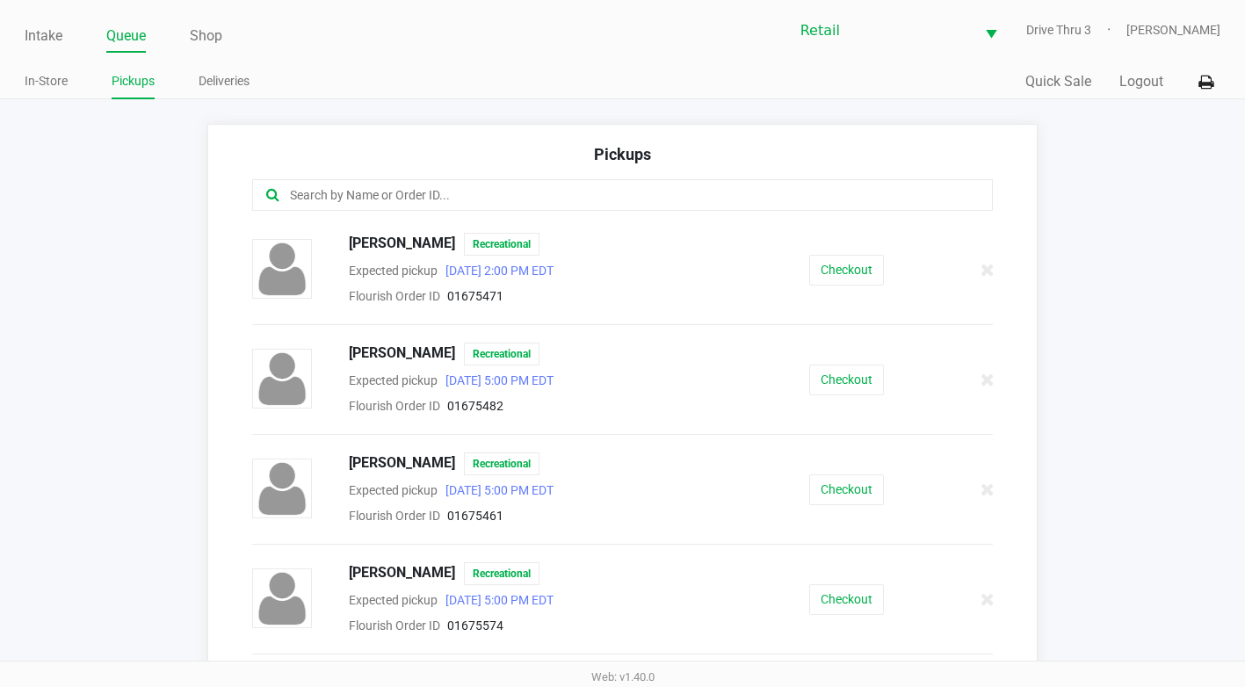
click at [394, 191] on input "text" at bounding box center [608, 195] width 641 height 20
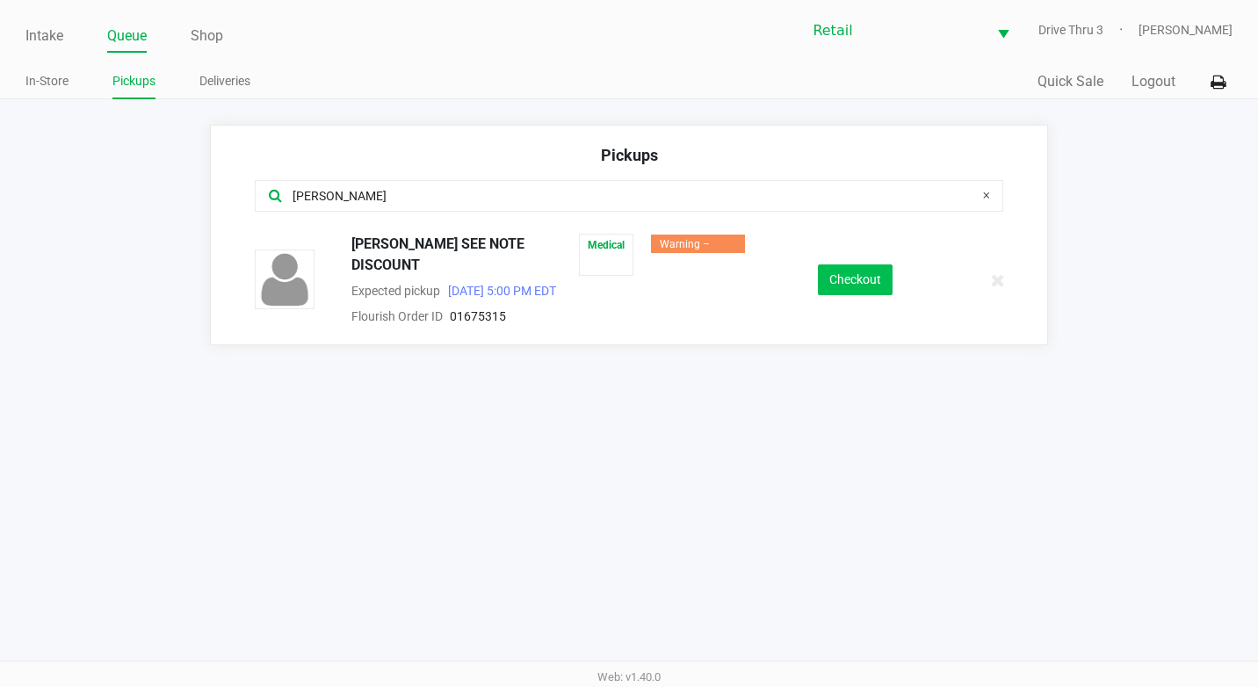
type input "[PERSON_NAME]"
click at [844, 271] on button "Checkout" at bounding box center [855, 279] width 75 height 31
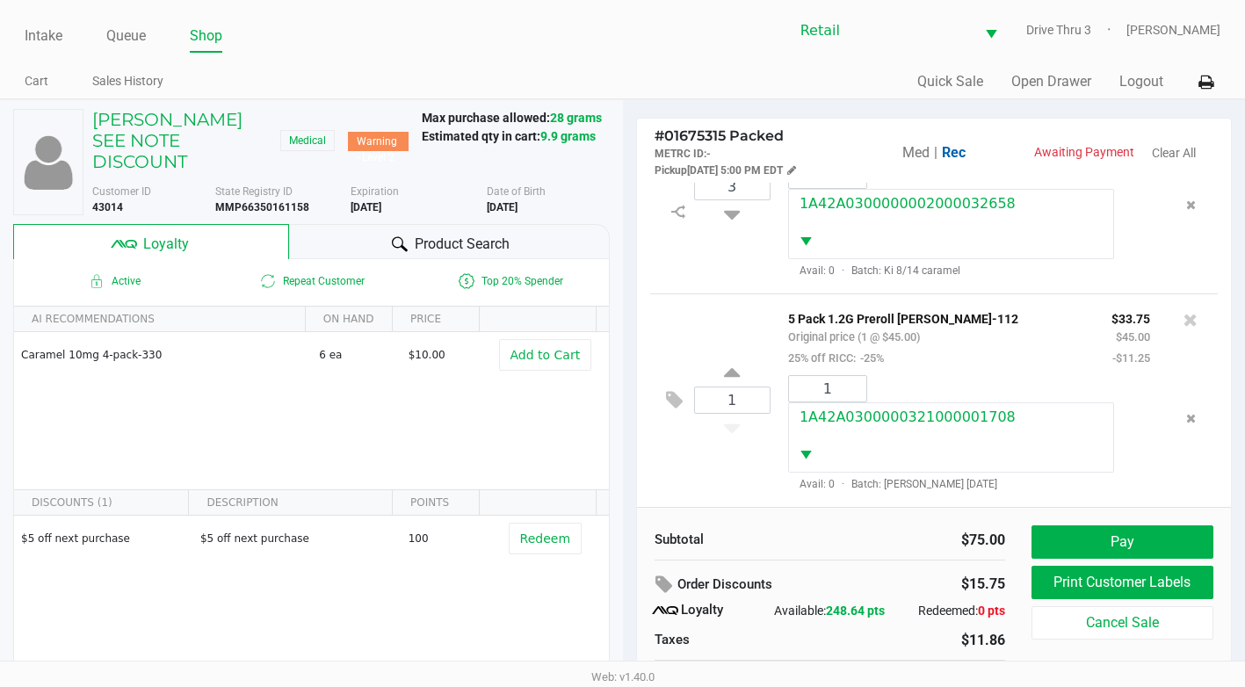
scroll to position [34, 0]
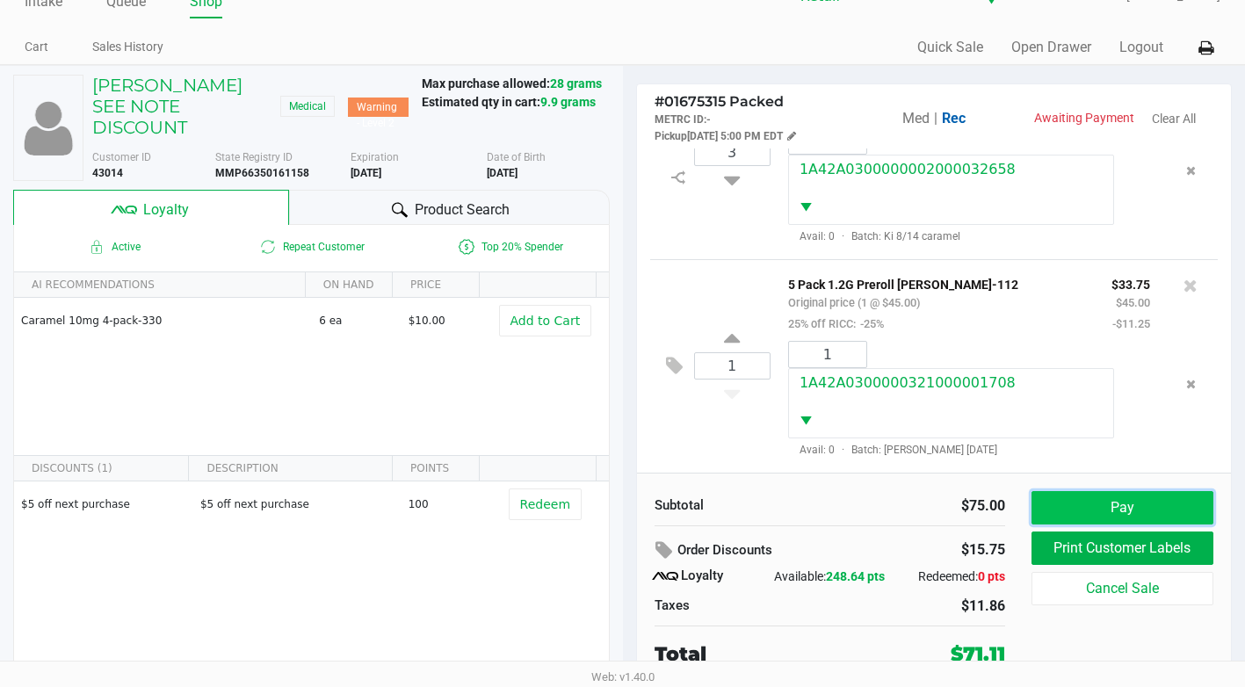
click at [1182, 502] on button "Pay" at bounding box center [1122, 507] width 182 height 33
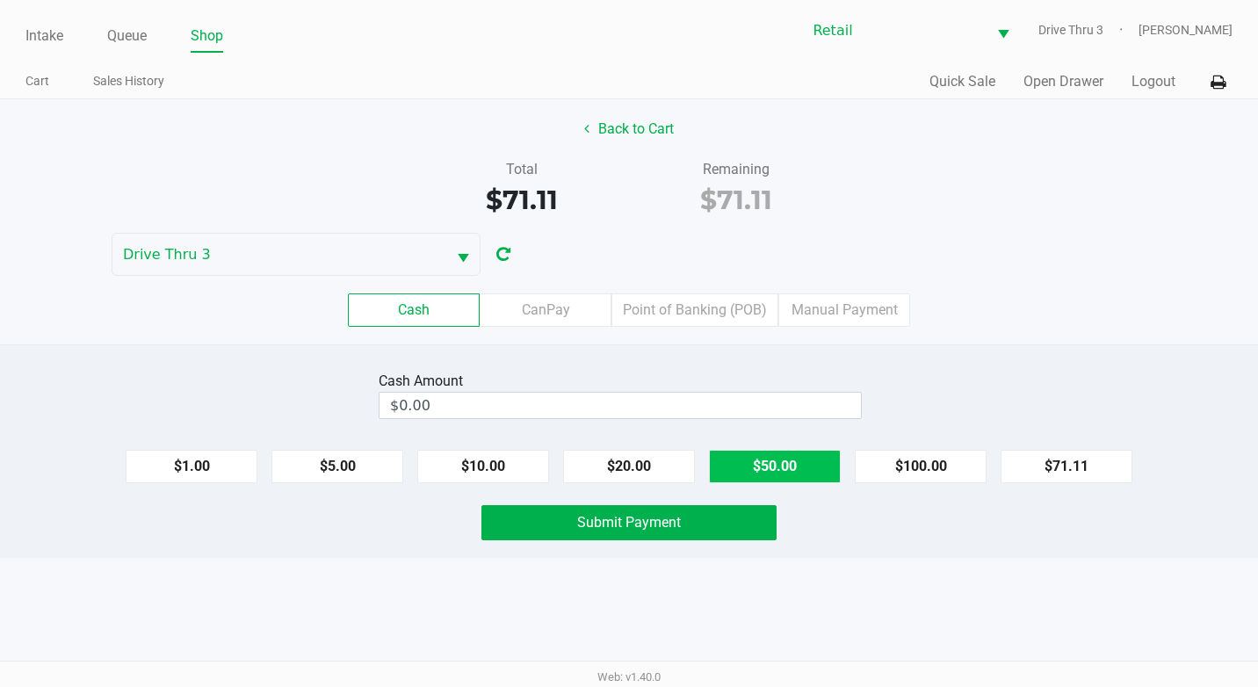
click at [769, 470] on button "$50.00" at bounding box center [775, 466] width 132 height 33
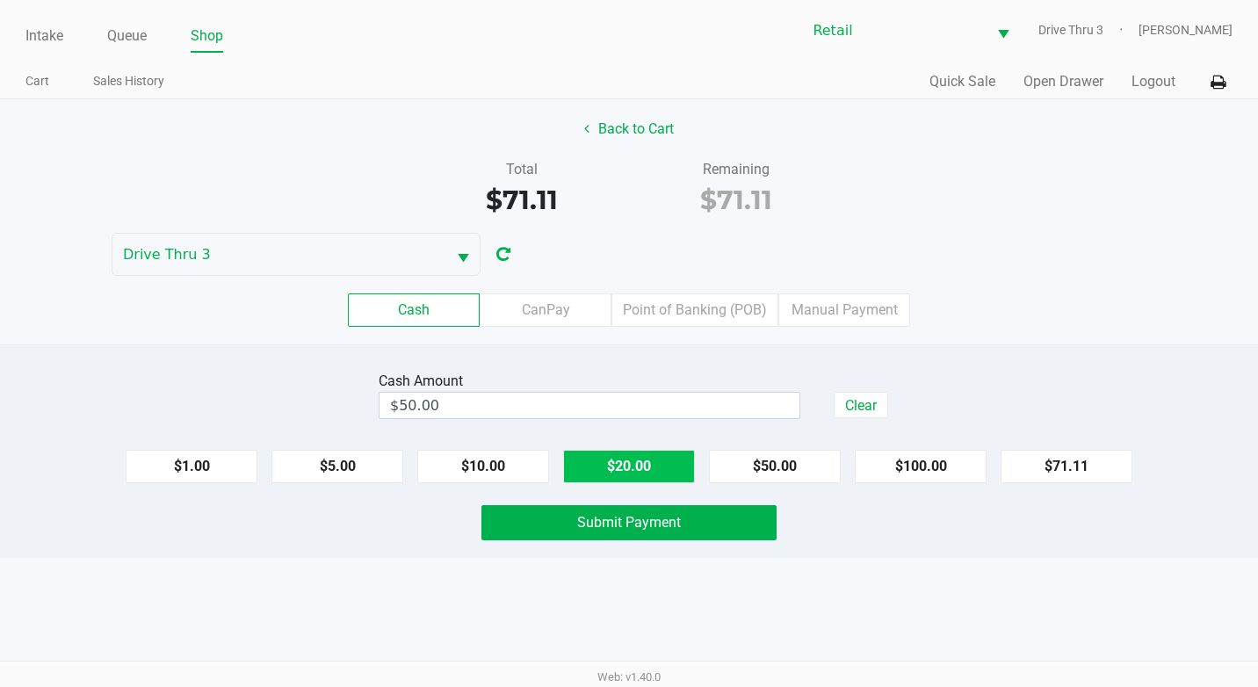
click at [657, 466] on button "$20.00" at bounding box center [629, 466] width 132 height 33
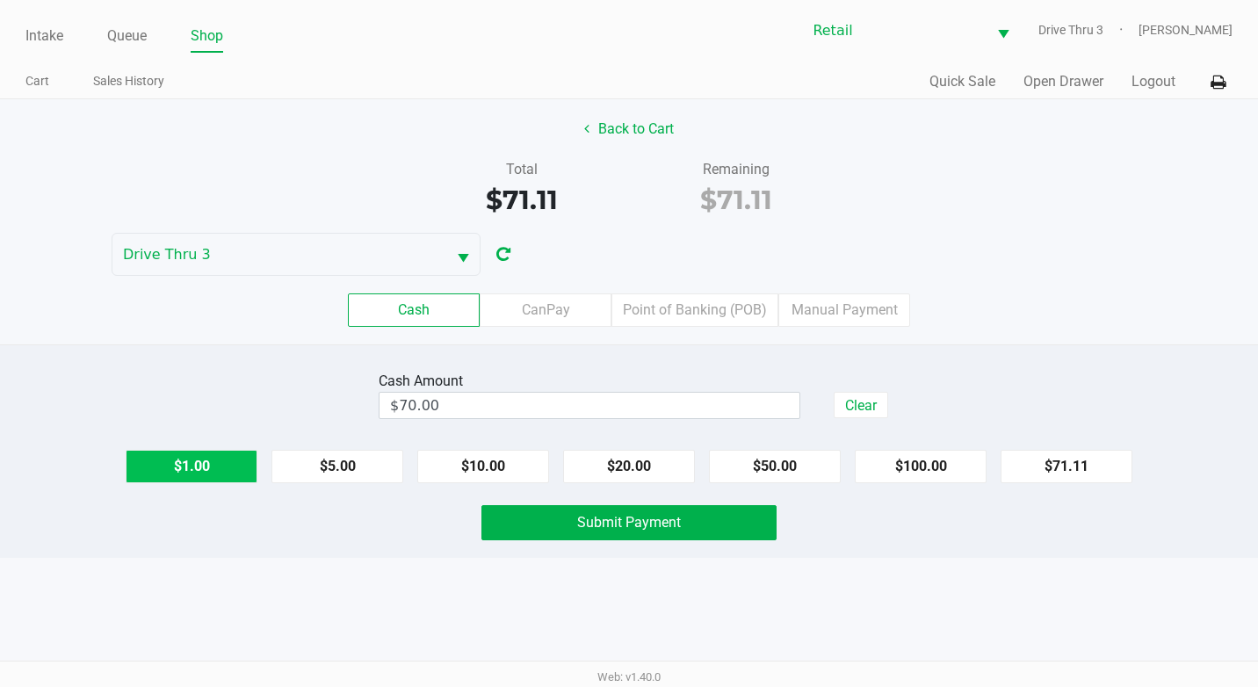
click at [213, 473] on button "$1.00" at bounding box center [192, 466] width 132 height 33
click at [208, 473] on button "$1.00" at bounding box center [192, 466] width 132 height 33
type input "$72.00"
click at [558, 522] on button "Submit Payment" at bounding box center [628, 522] width 295 height 35
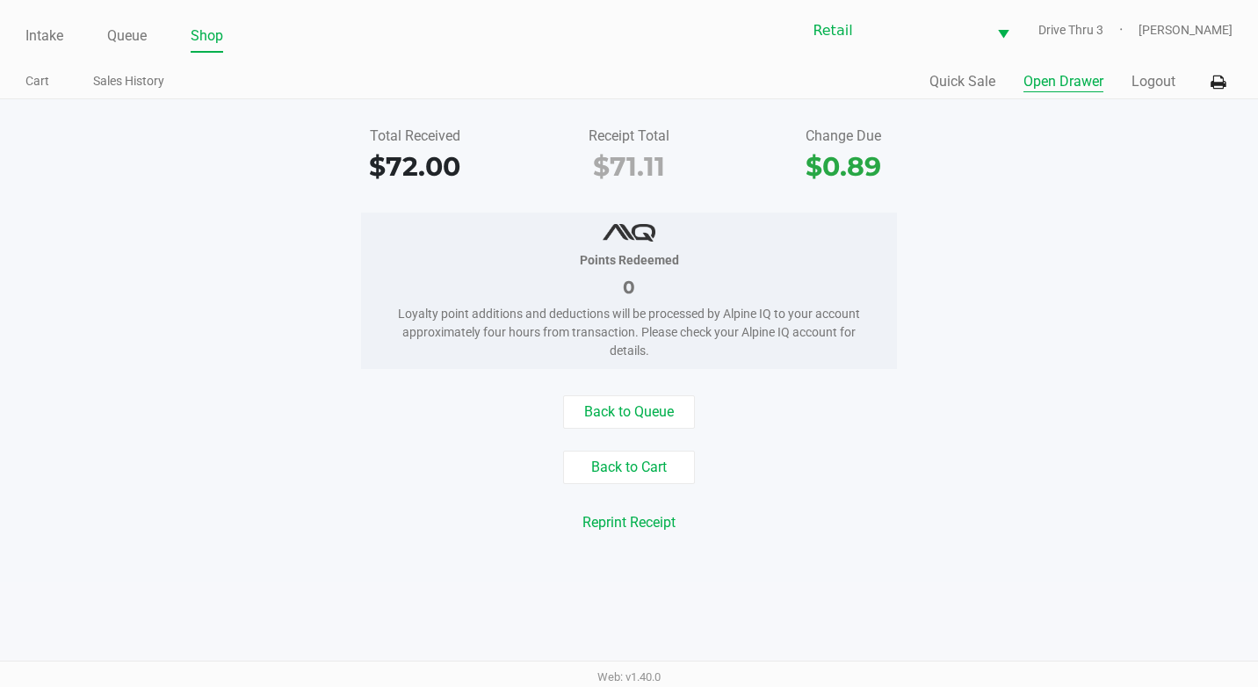
click at [1033, 85] on button "Open Drawer" at bounding box center [1063, 81] width 80 height 21
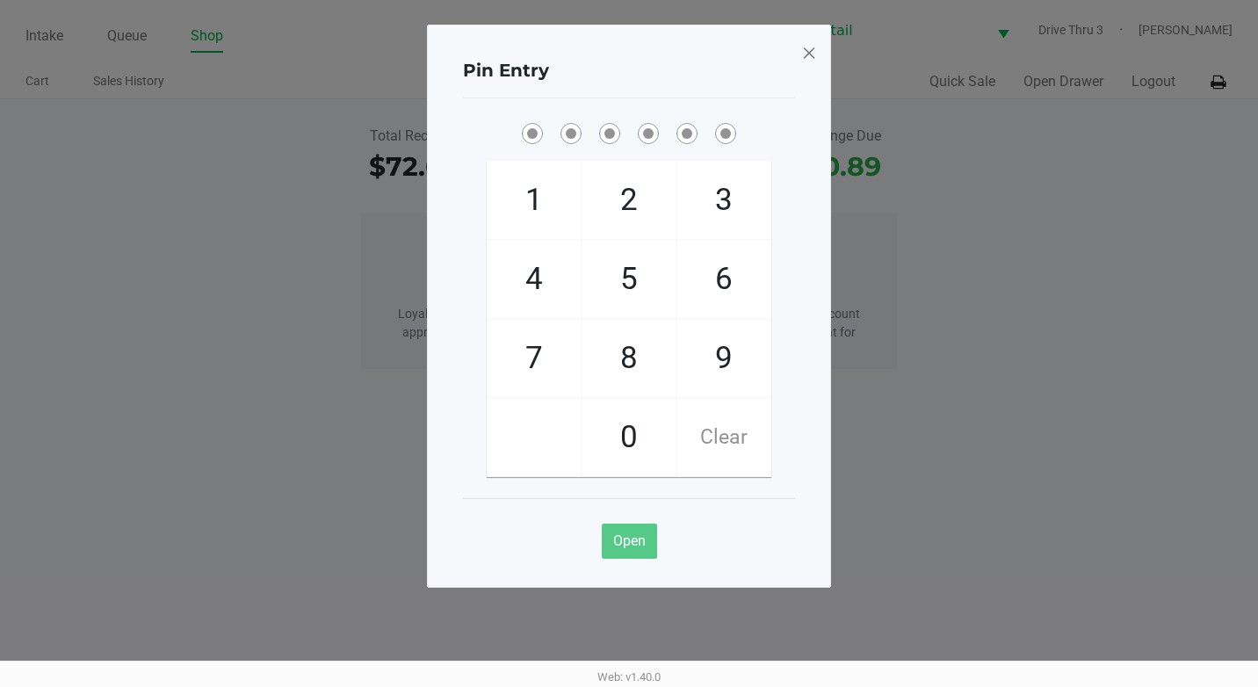
click at [538, 271] on span "4" at bounding box center [534, 279] width 93 height 77
checkbox input "true"
click at [520, 204] on span "1" at bounding box center [534, 200] width 93 height 77
checkbox input "true"
click at [541, 278] on span "4" at bounding box center [534, 279] width 93 height 77
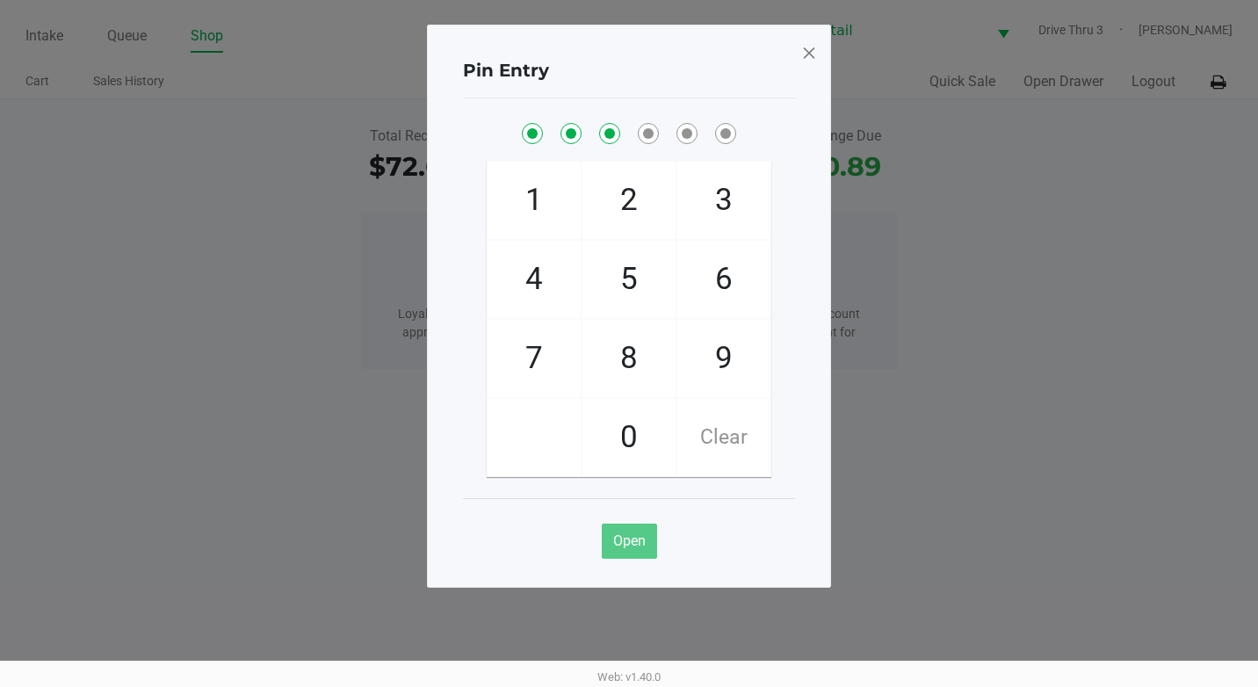
checkbox input "true"
click at [560, 198] on span "1" at bounding box center [534, 200] width 93 height 77
checkbox input "true"
click at [547, 197] on span "1" at bounding box center [534, 200] width 93 height 77
checkbox input "true"
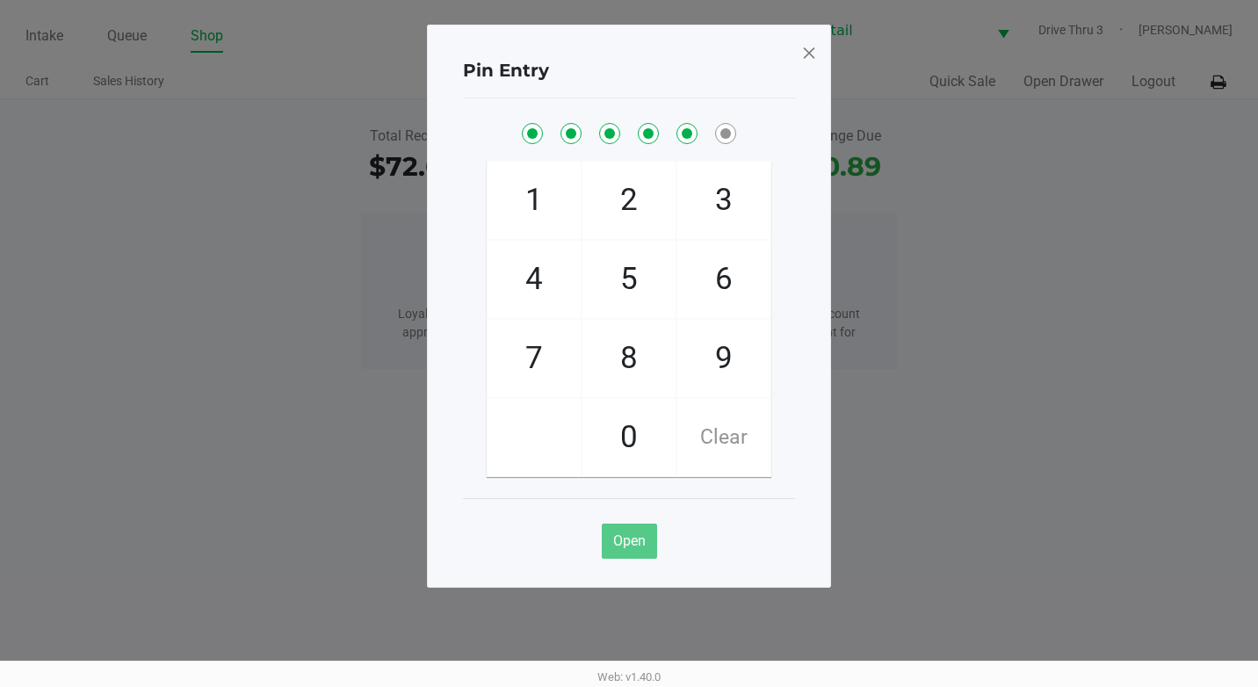
click at [633, 191] on span "2" at bounding box center [628, 200] width 93 height 77
checkbox input "true"
click at [817, 47] on div "Pin Entry 1 4 7 2 5 8 0 3 6 9 Clear Open" at bounding box center [629, 306] width 404 height 563
click at [801, 48] on span at bounding box center [809, 53] width 16 height 28
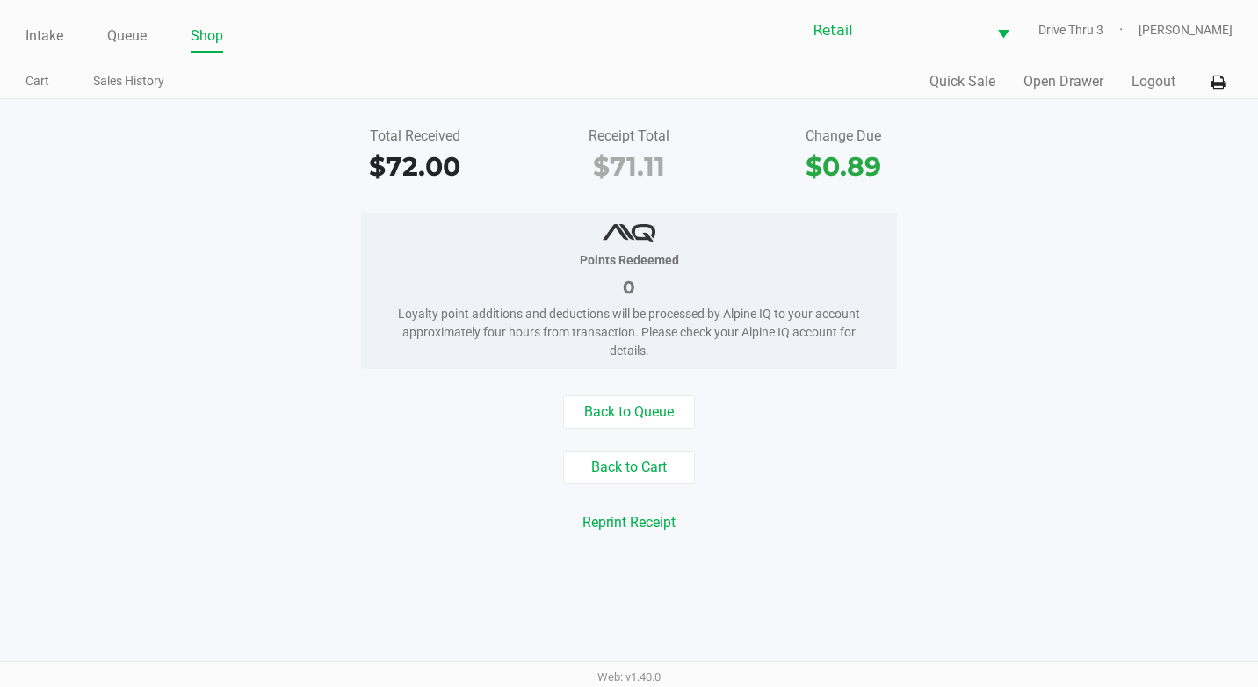
click at [148, 38] on ul "Intake Queue Shop" at bounding box center [326, 37] width 603 height 30
click at [134, 31] on link "Queue" at bounding box center [127, 36] width 40 height 25
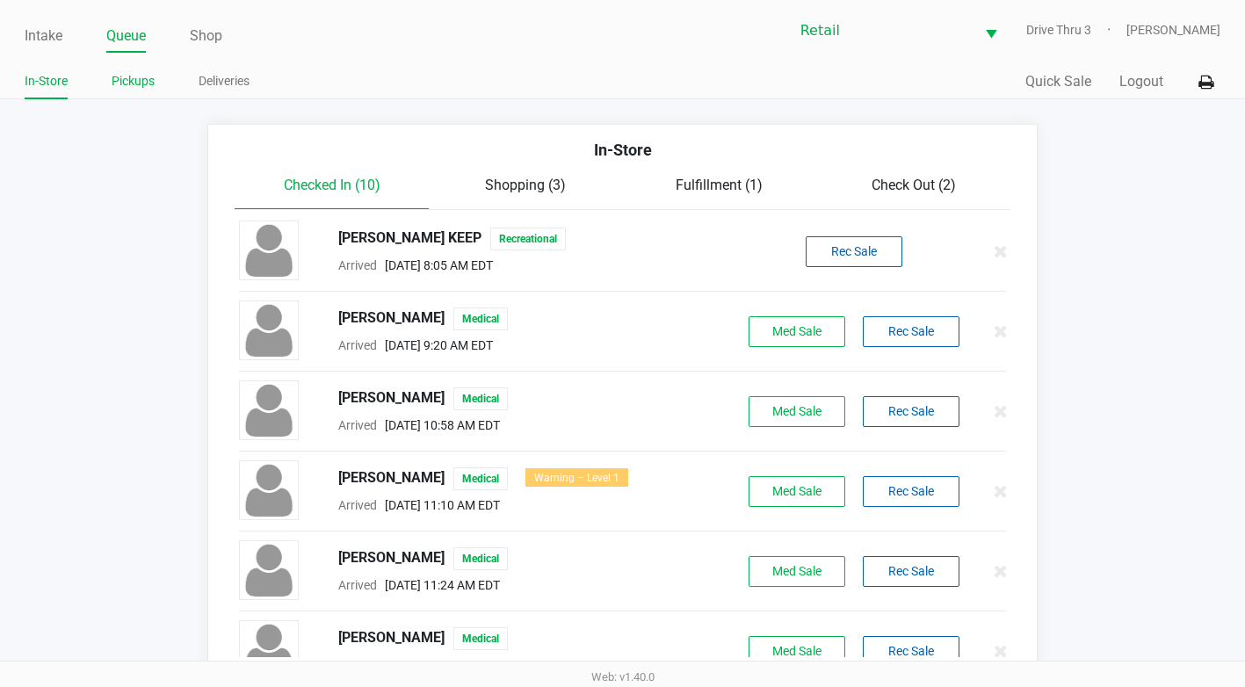
click at [119, 78] on link "Pickups" at bounding box center [133, 81] width 43 height 22
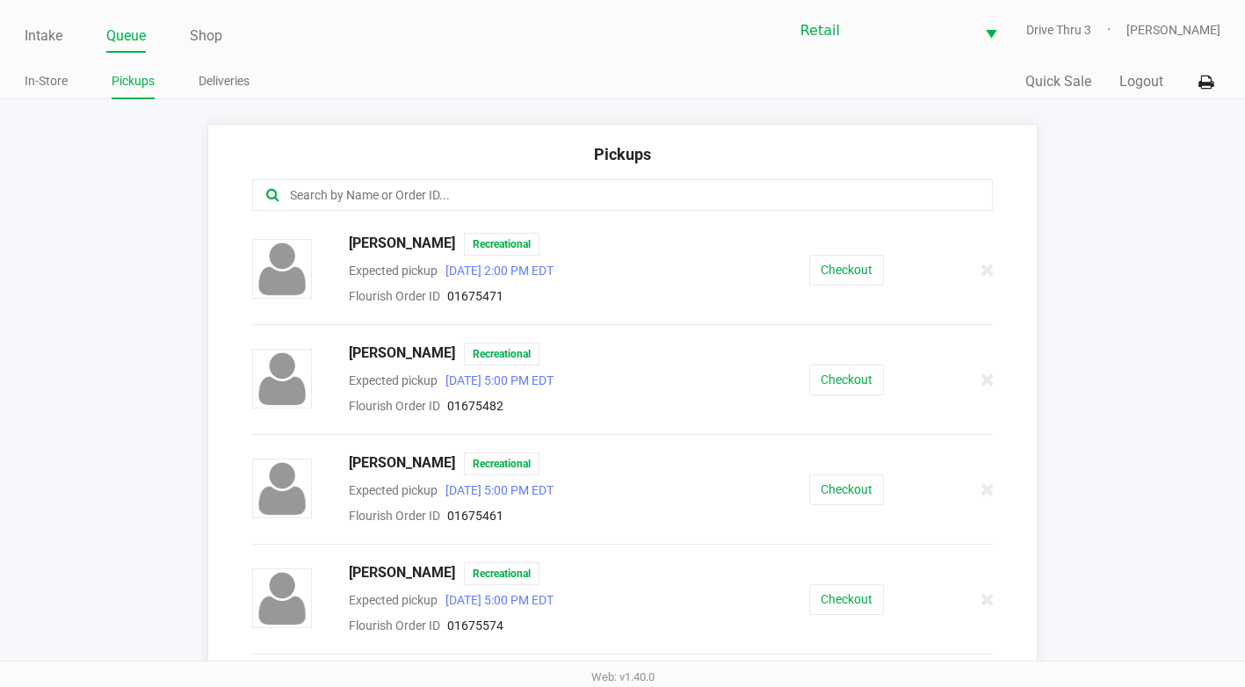
click at [314, 209] on div at bounding box center [622, 195] width 740 height 32
click at [318, 193] on input "text" at bounding box center [608, 195] width 641 height 20
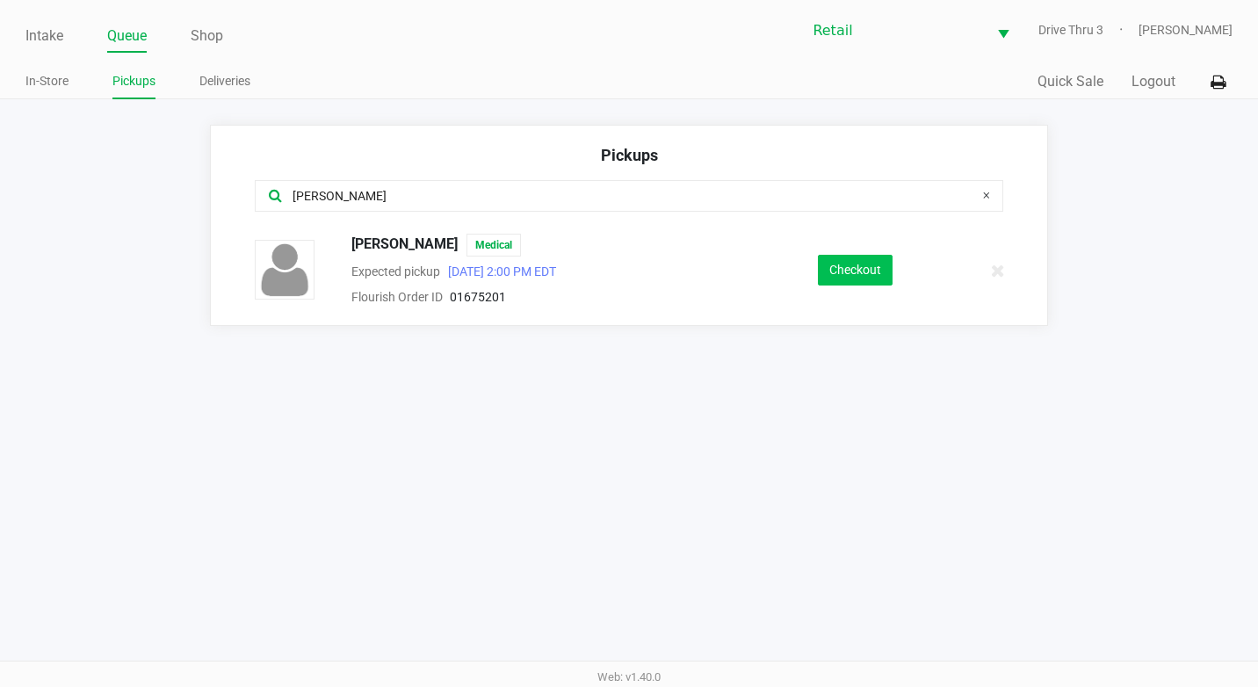
type input "[PERSON_NAME]"
click at [845, 275] on button "Checkout" at bounding box center [855, 270] width 75 height 31
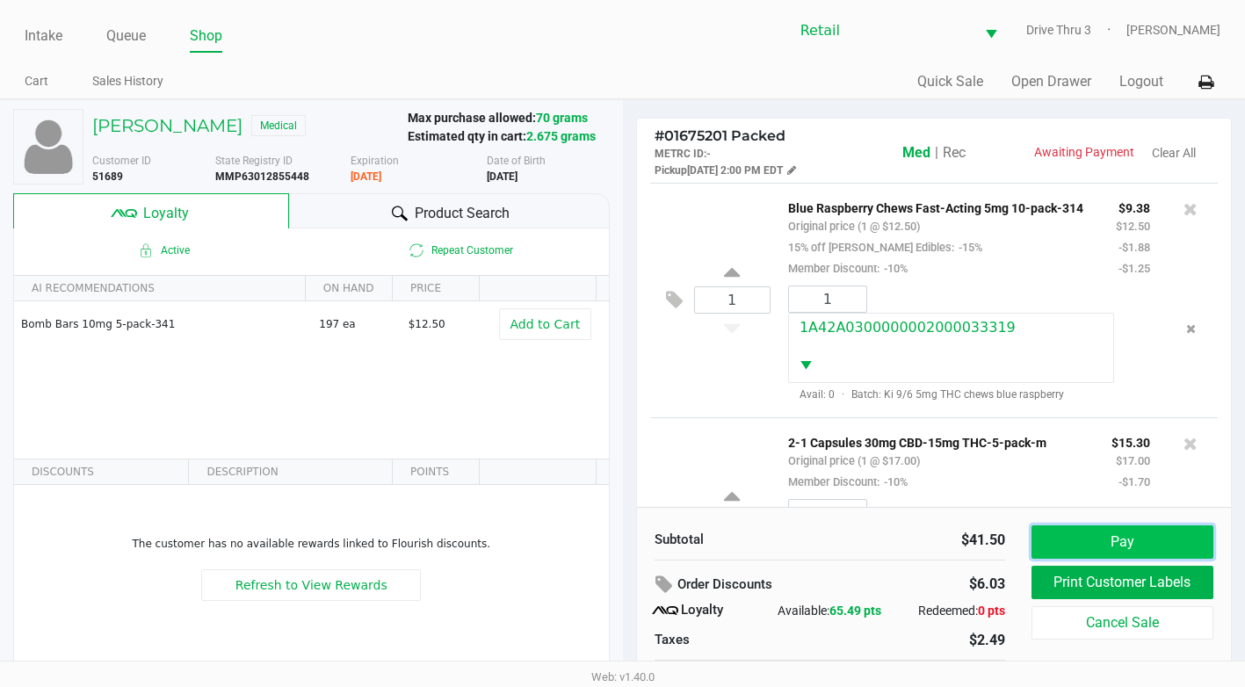
click at [1102, 540] on button "Pay" at bounding box center [1122, 541] width 182 height 33
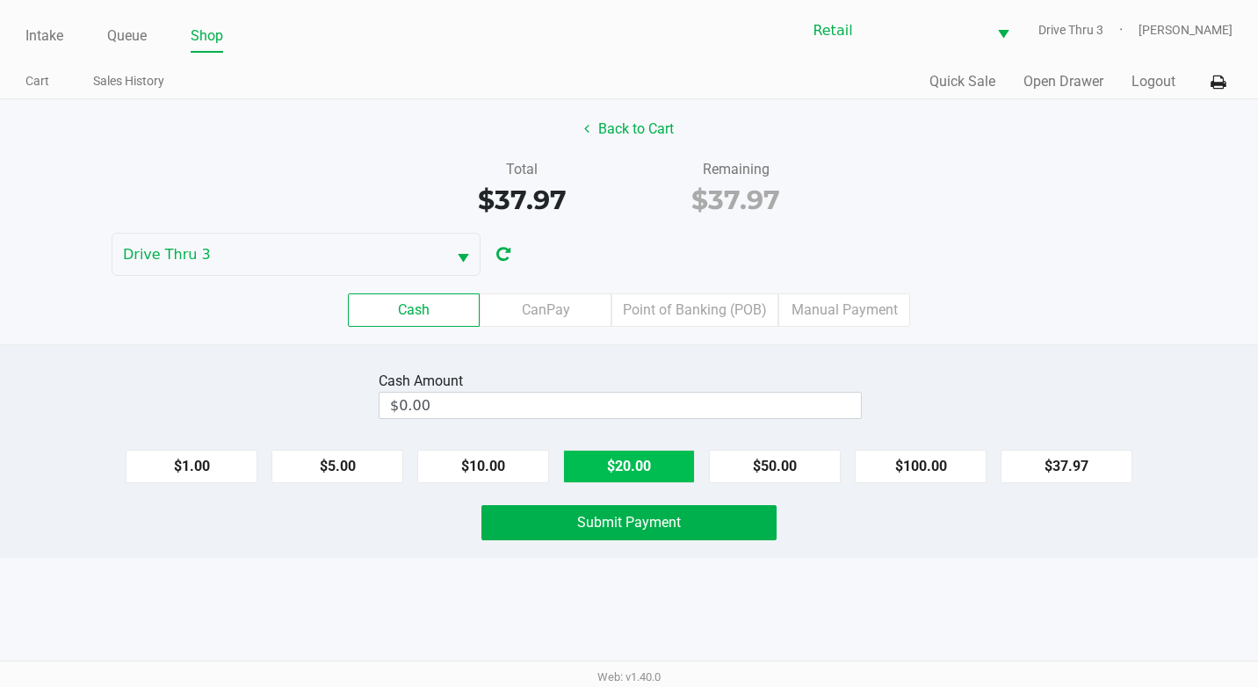
click at [650, 462] on button "$20.00" at bounding box center [629, 466] width 132 height 33
type input "$40.00"
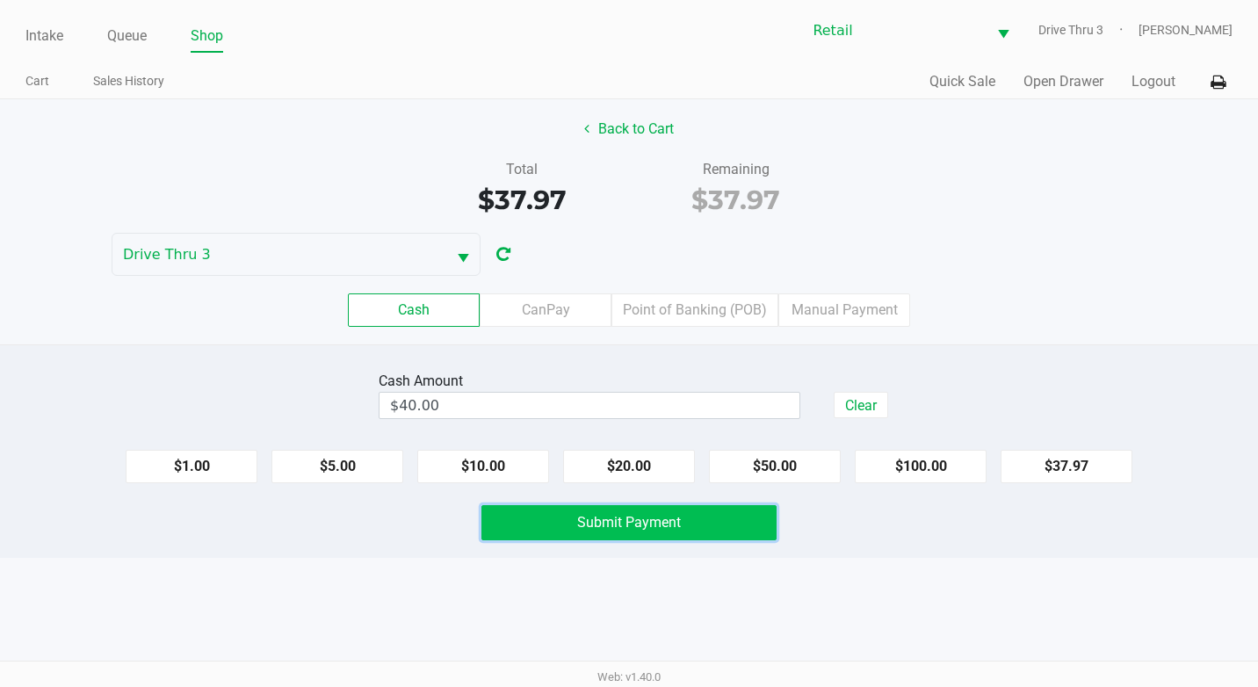
click at [639, 524] on span "Submit Payment" at bounding box center [629, 522] width 104 height 17
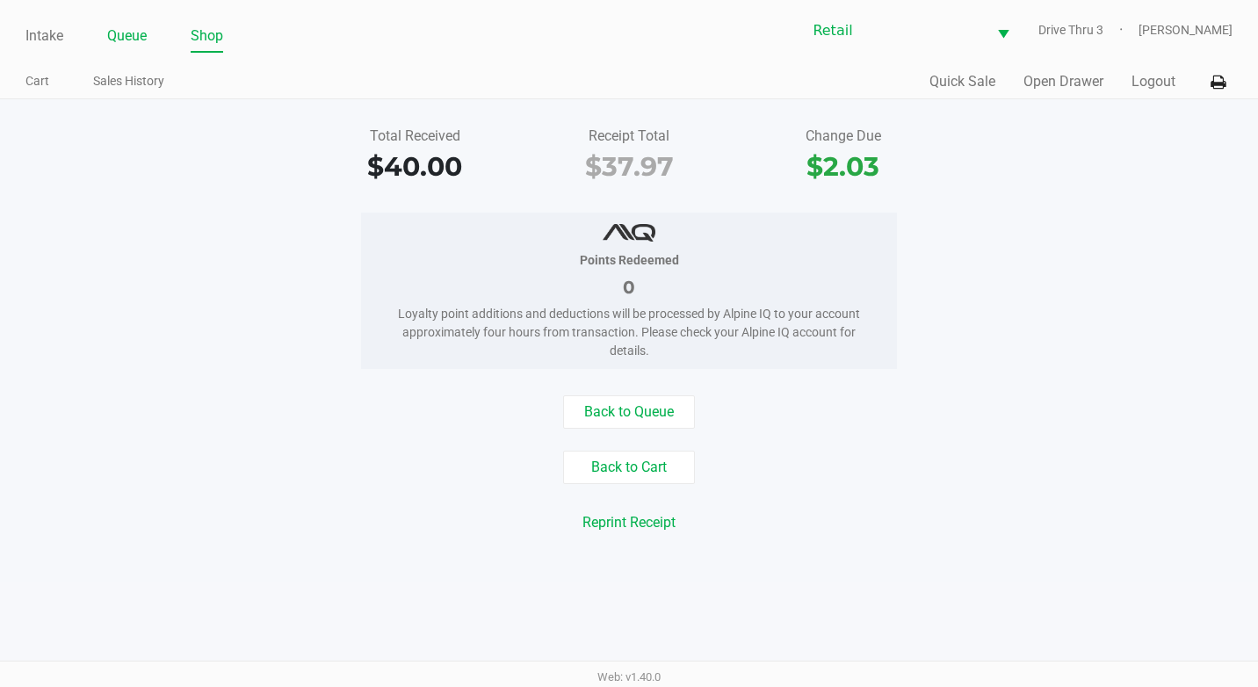
click at [146, 33] on ul "Intake Queue Shop" at bounding box center [326, 37] width 603 height 30
click at [130, 37] on link "Queue" at bounding box center [127, 36] width 40 height 25
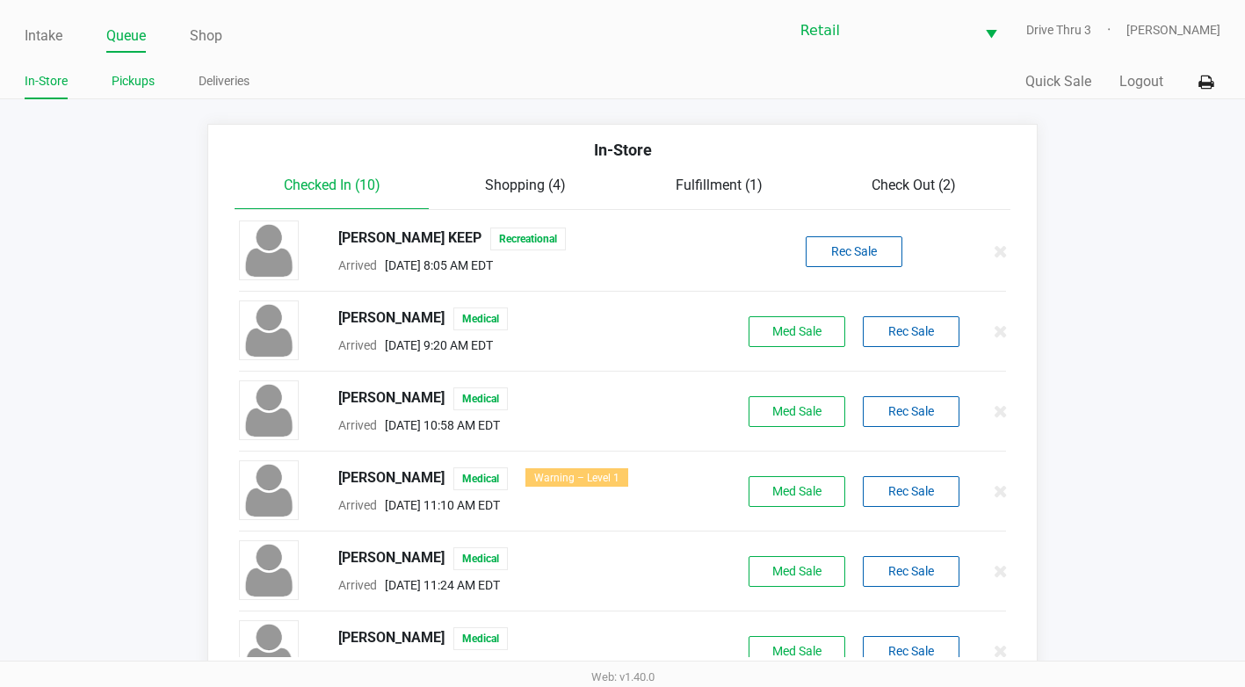
click at [112, 78] on link "Pickups" at bounding box center [133, 81] width 43 height 22
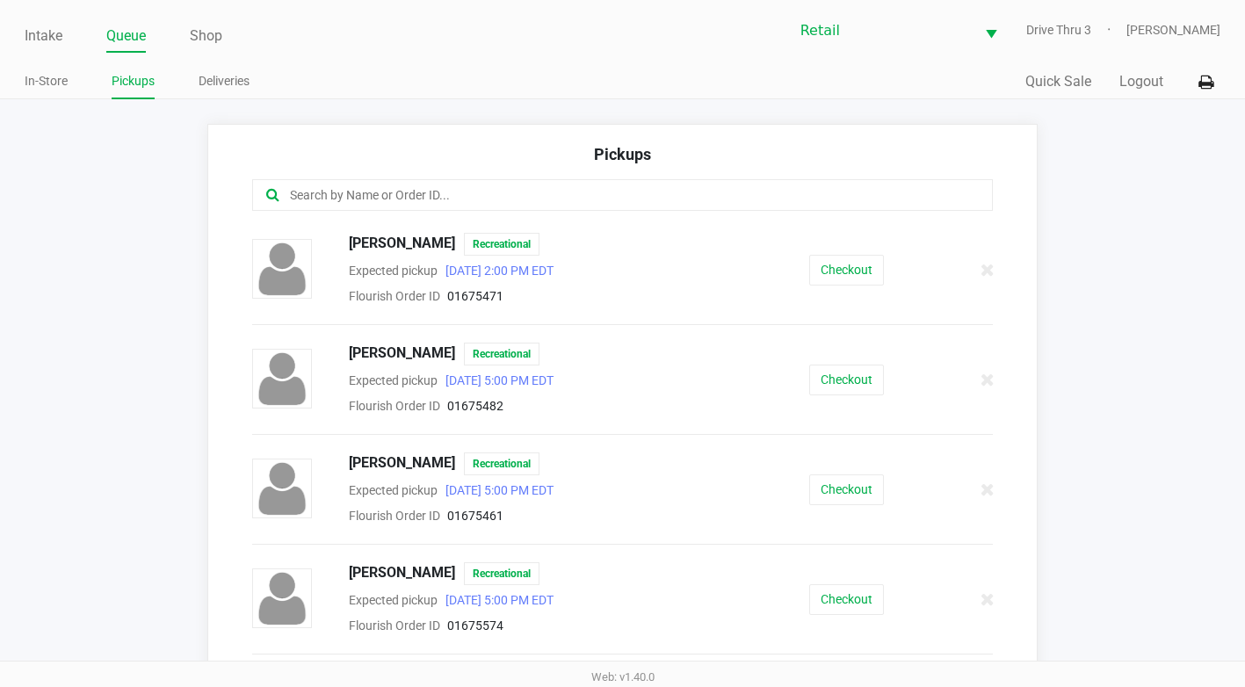
click at [316, 187] on input "text" at bounding box center [608, 195] width 641 height 20
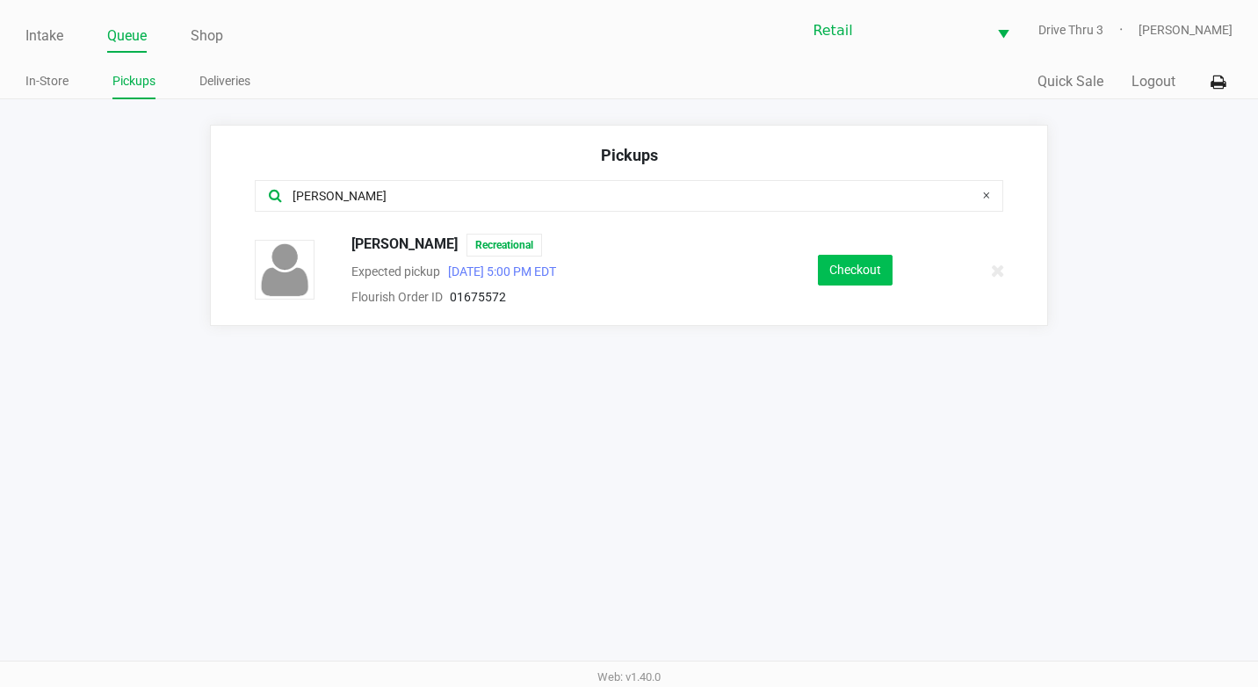
type input "[PERSON_NAME]"
click at [879, 269] on button "Checkout" at bounding box center [855, 270] width 75 height 31
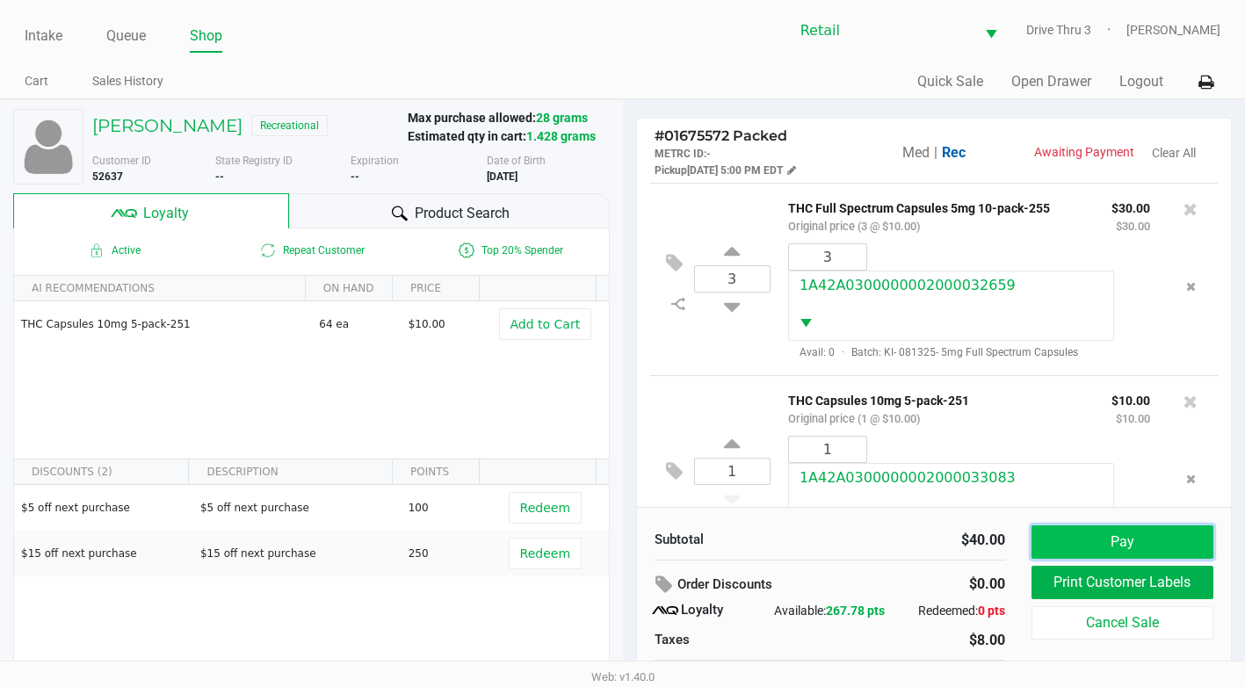
click at [1106, 535] on button "Pay" at bounding box center [1122, 541] width 182 height 33
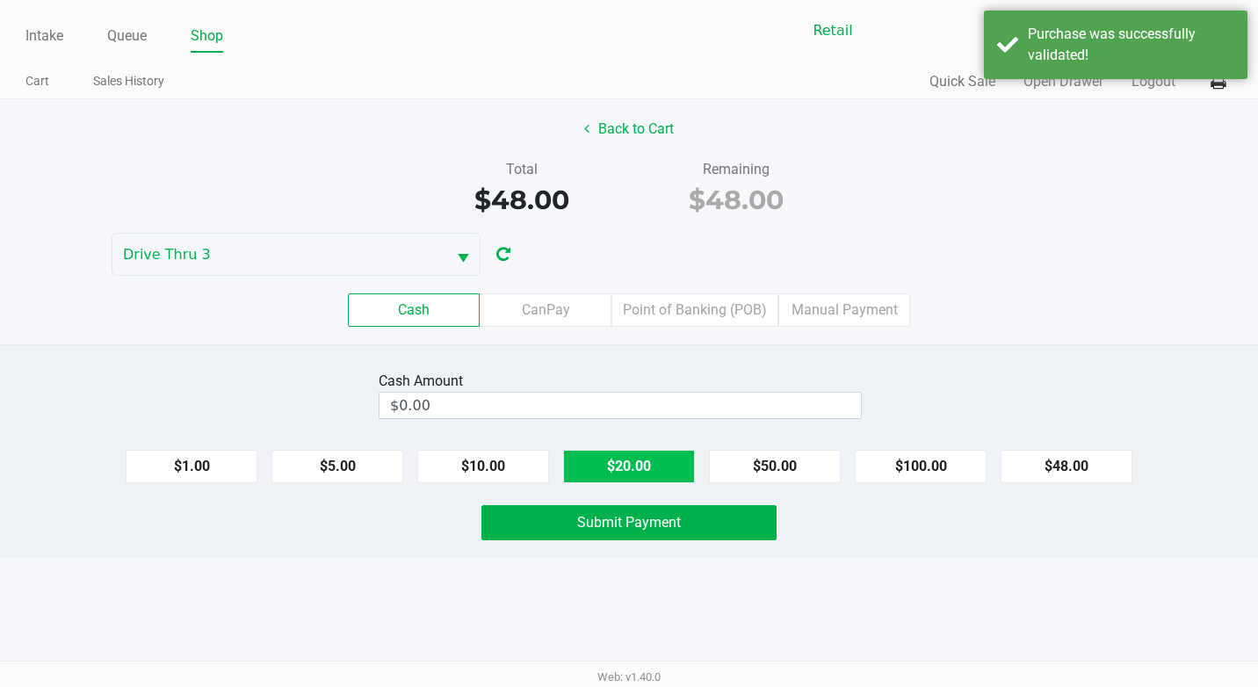
click at [621, 472] on button "$20.00" at bounding box center [629, 466] width 132 height 33
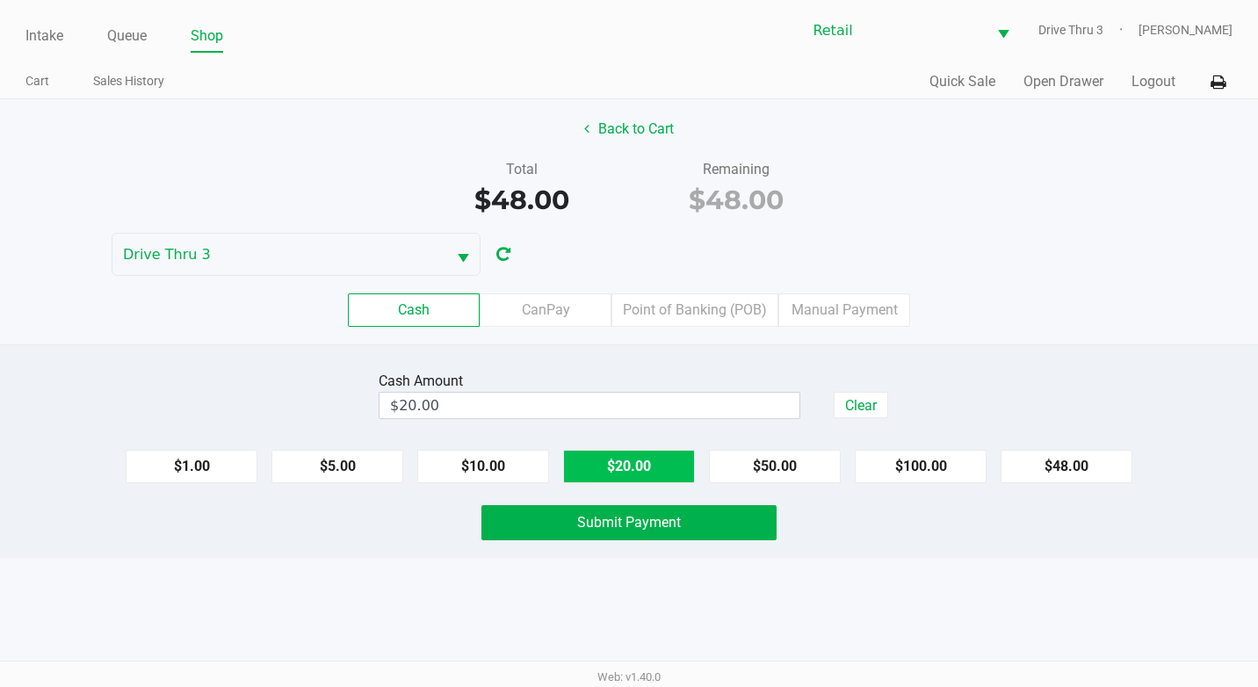
click at [621, 464] on button "$20.00" at bounding box center [629, 466] width 132 height 33
type input "$60.00"
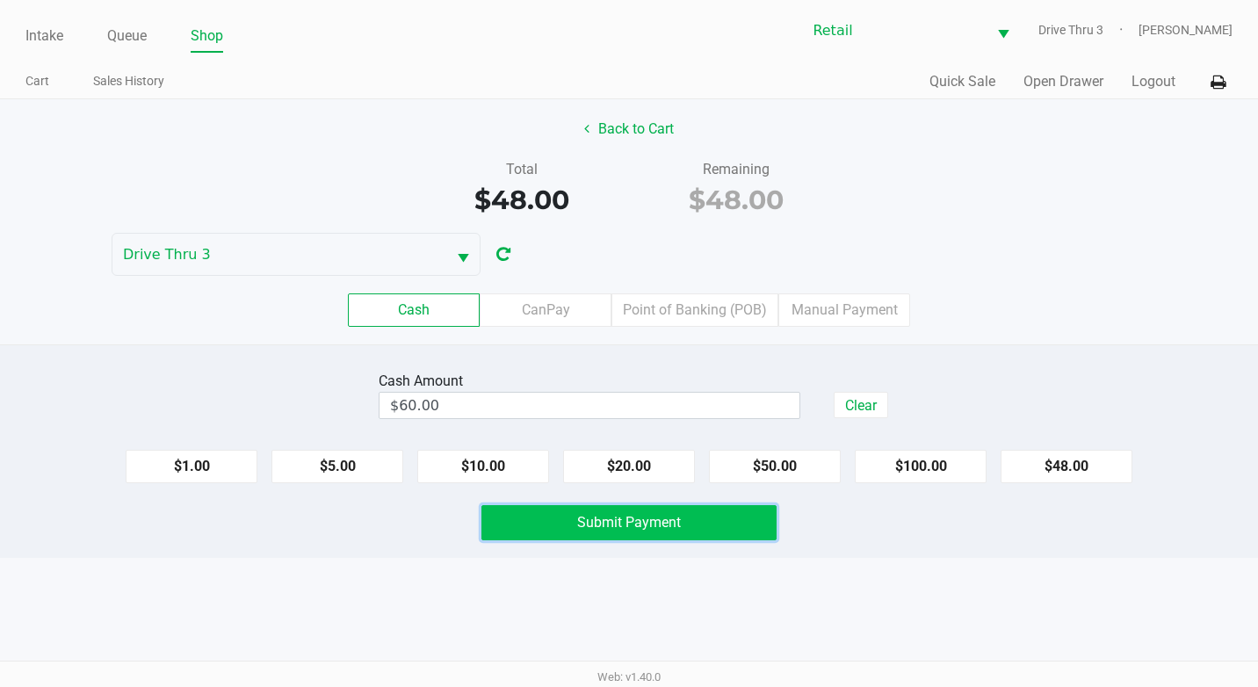
click at [609, 528] on span "Submit Payment" at bounding box center [629, 522] width 104 height 17
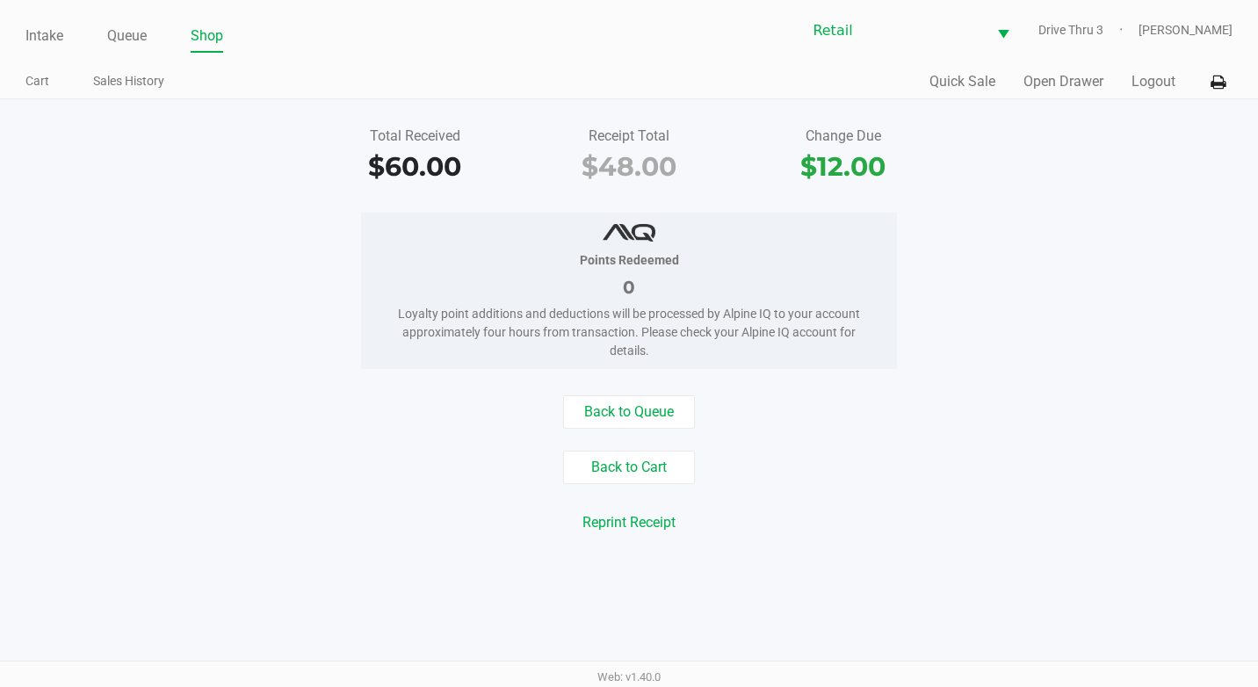
click at [137, 21] on div "Intake Queue Shop" at bounding box center [326, 35] width 603 height 33
click at [135, 38] on link "Queue" at bounding box center [127, 36] width 40 height 25
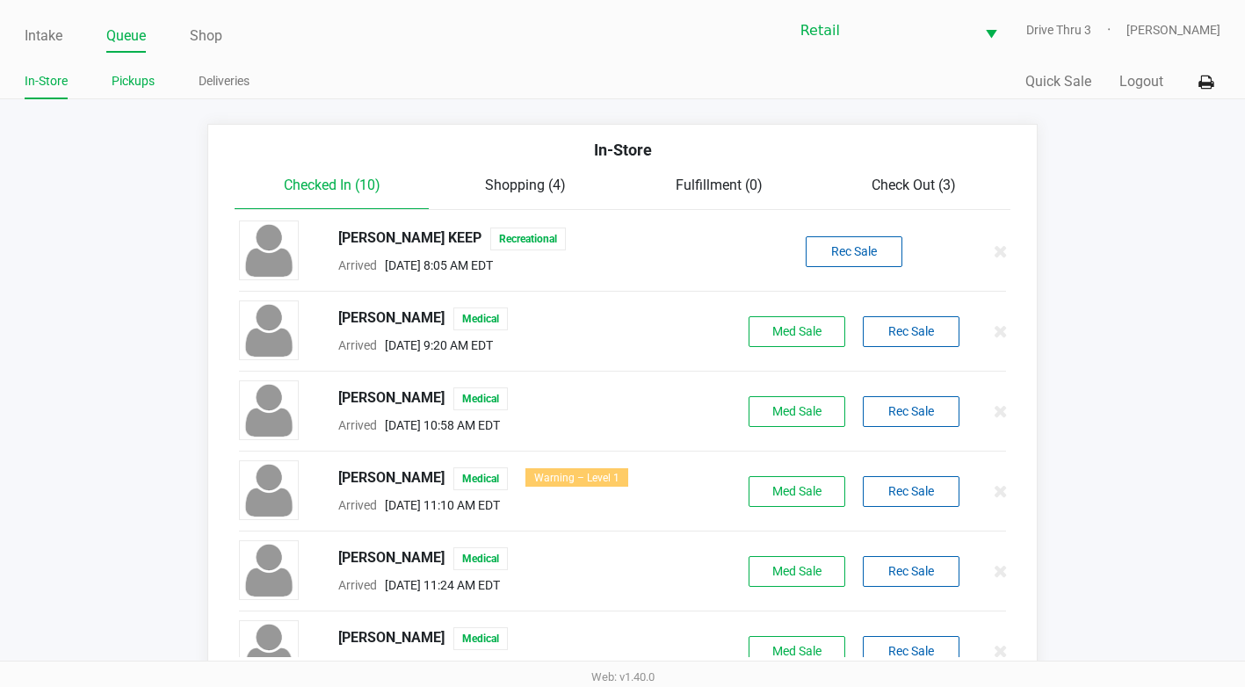
click at [112, 97] on li "Pickups" at bounding box center [133, 84] width 43 height 31
click at [124, 83] on link "Pickups" at bounding box center [133, 81] width 43 height 22
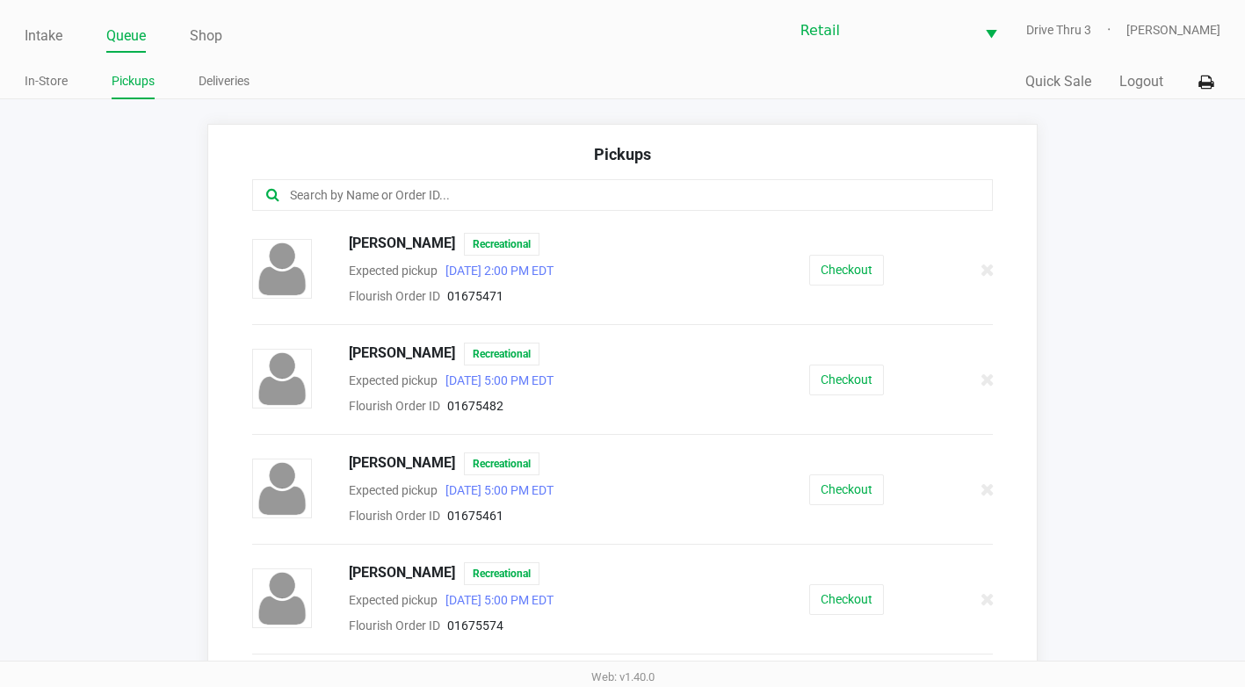
click at [442, 204] on input "text" at bounding box center [608, 195] width 641 height 20
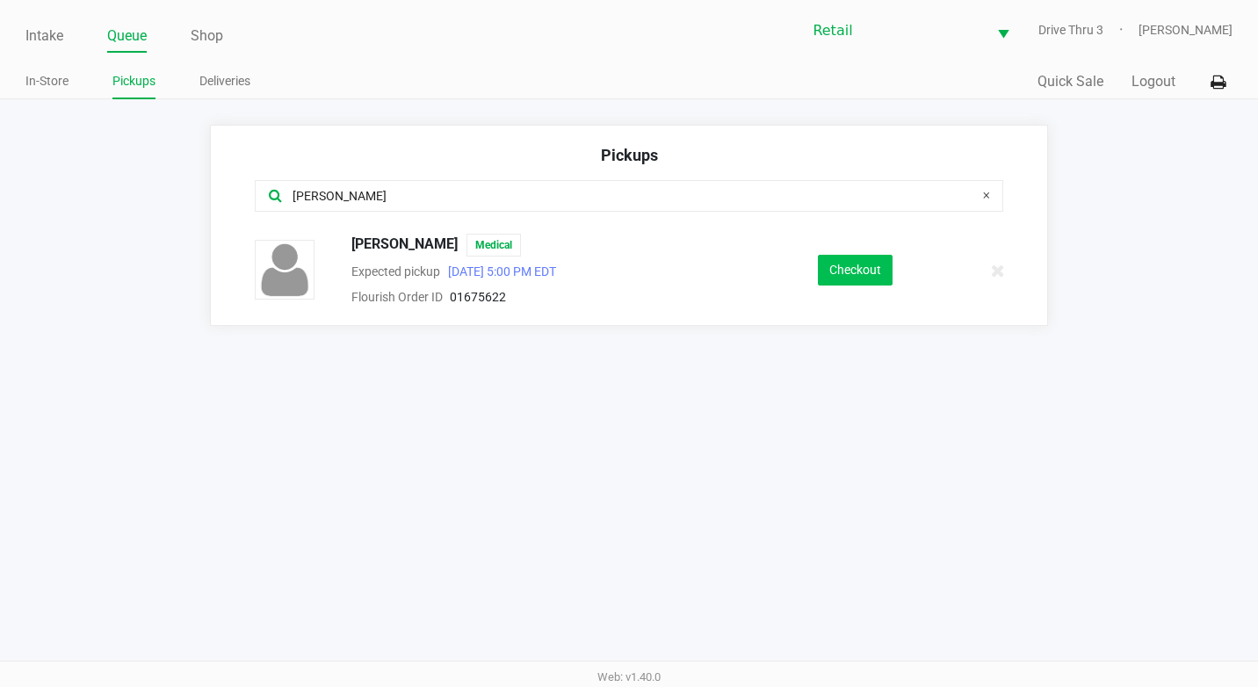
type input "[PERSON_NAME]"
click at [867, 277] on button "Checkout" at bounding box center [855, 270] width 75 height 31
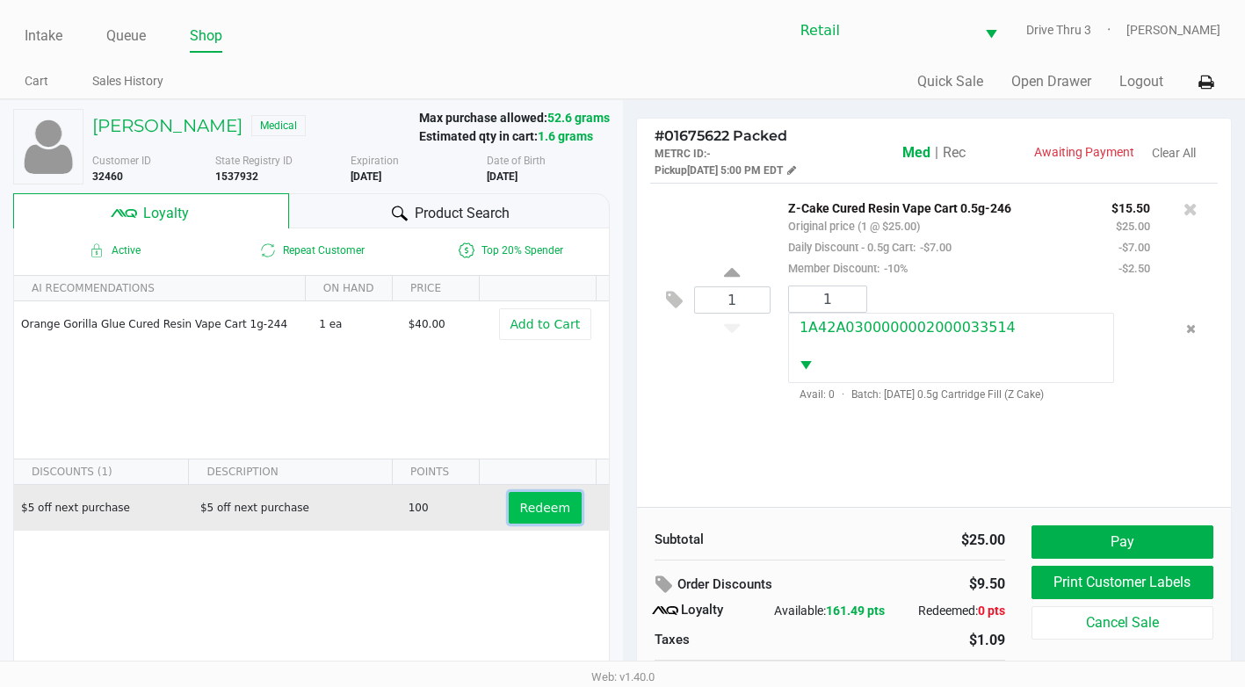
click at [526, 507] on span "Redeem" at bounding box center [545, 508] width 50 height 14
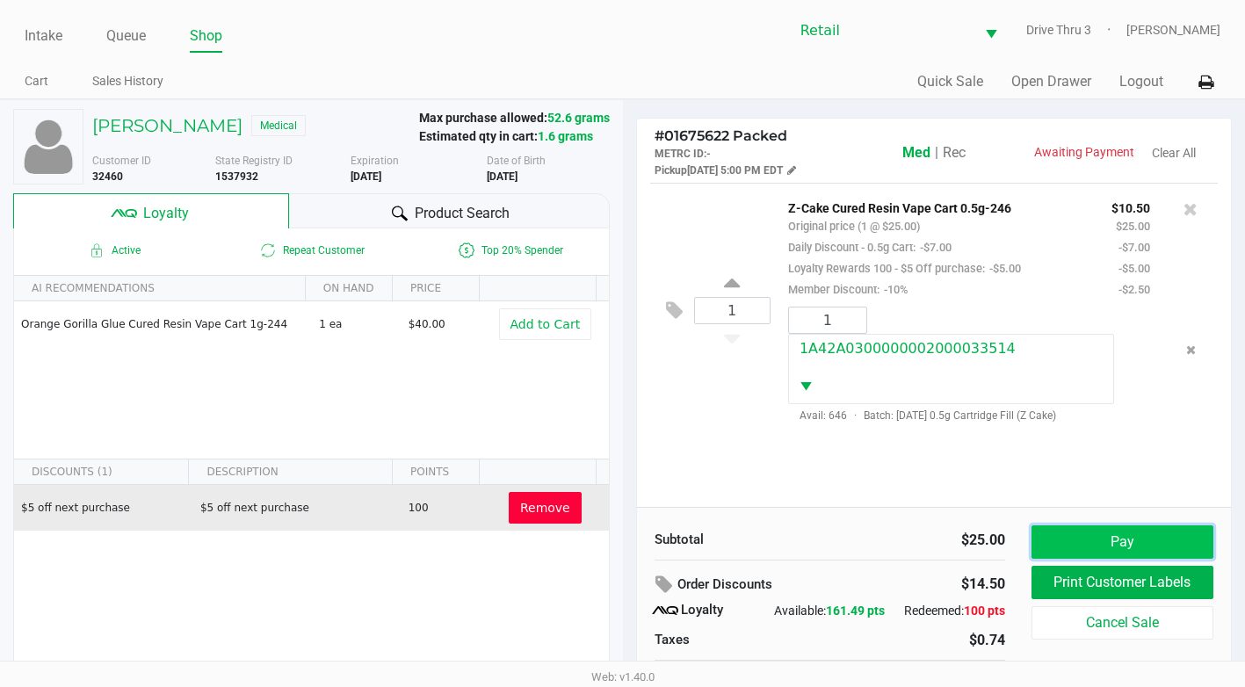
click at [1141, 541] on button "Pay" at bounding box center [1122, 541] width 182 height 33
